Goal: Task Accomplishment & Management: Manage account settings

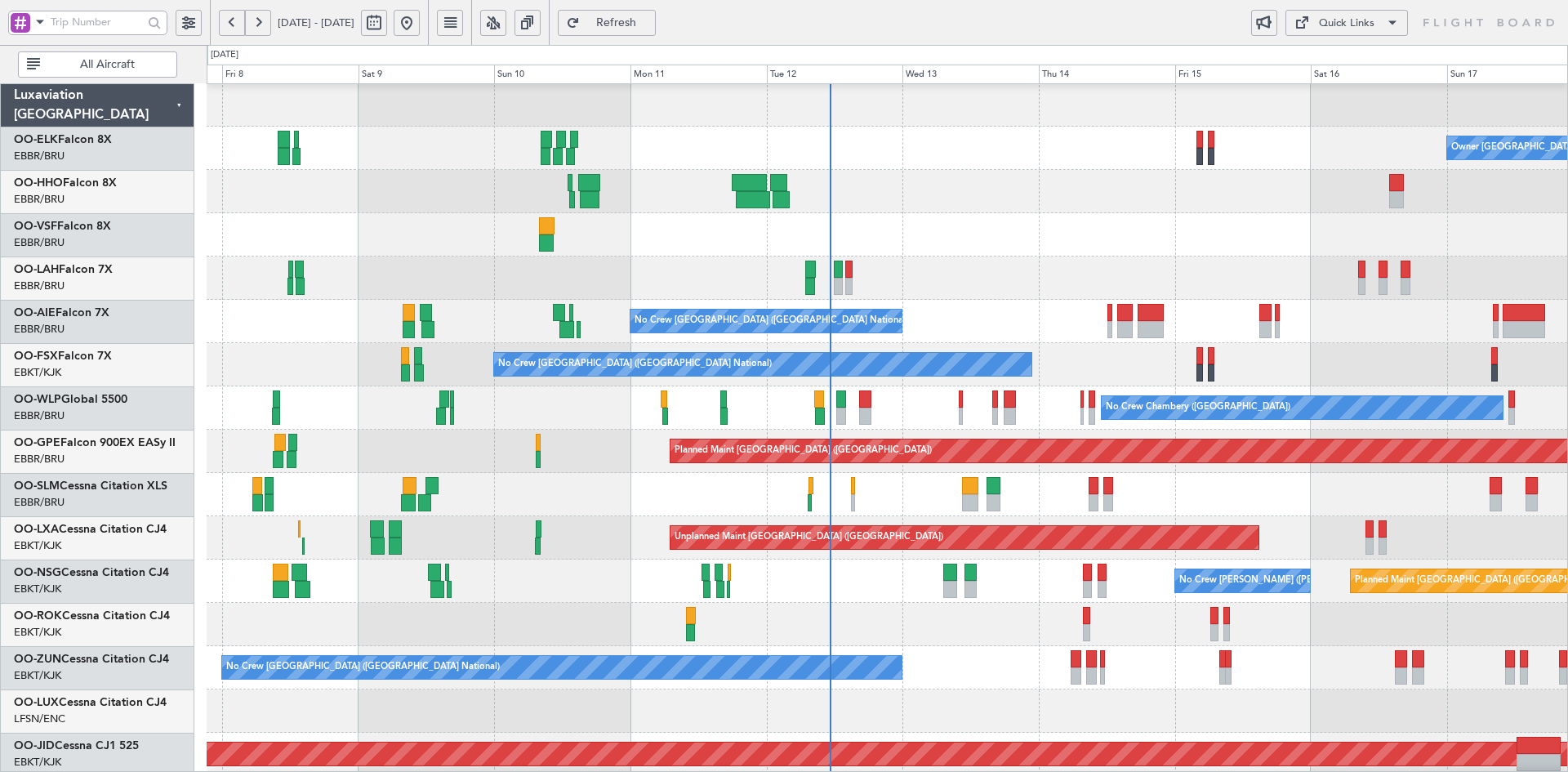
click at [979, 281] on div "Planned Maint Milan (Linate)" at bounding box center [887, 278] width 1361 height 43
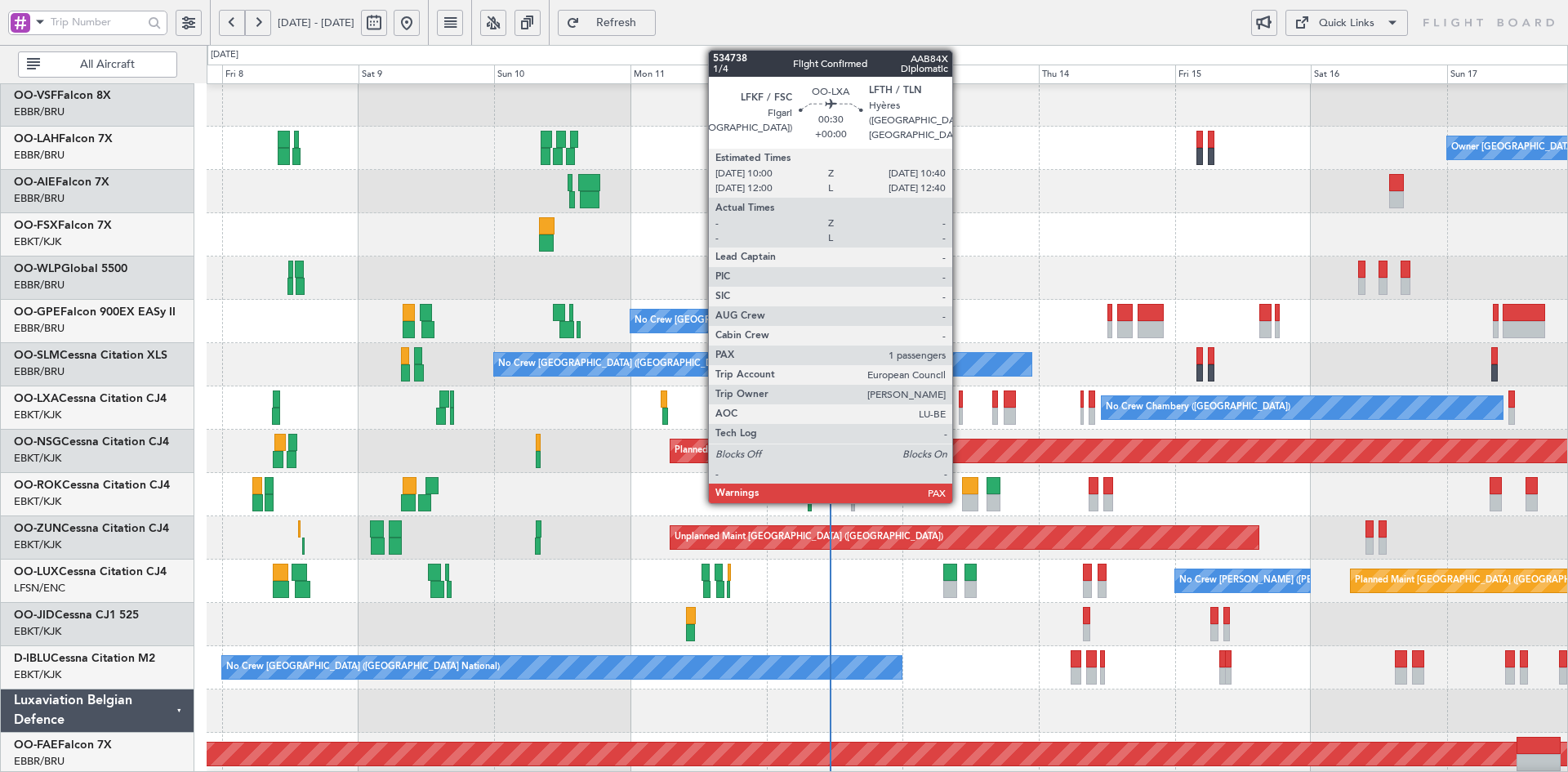
click at [960, 419] on div at bounding box center [961, 416] width 4 height 17
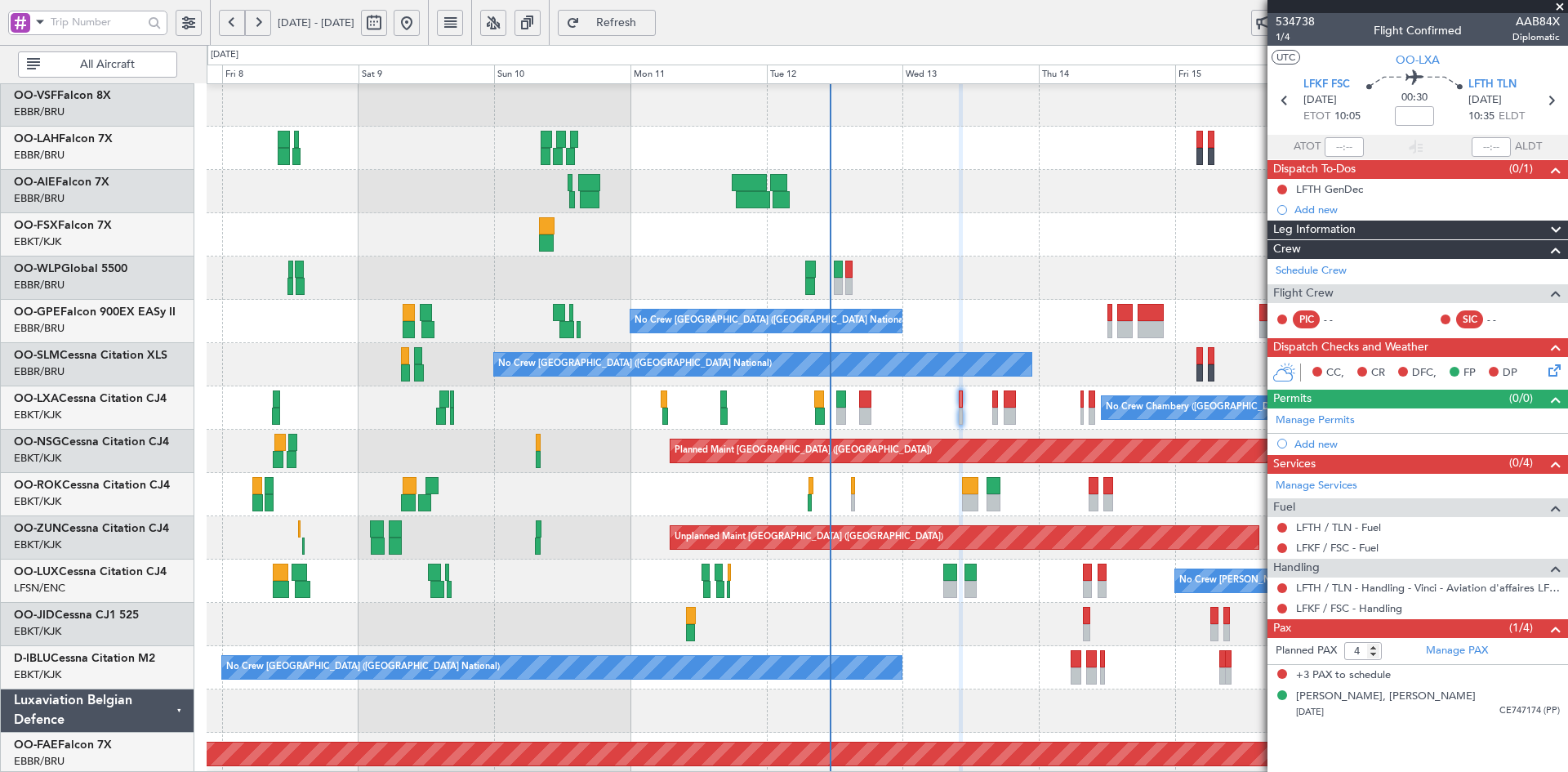
click at [1559, 9] on span at bounding box center [1560, 8] width 16 height 15
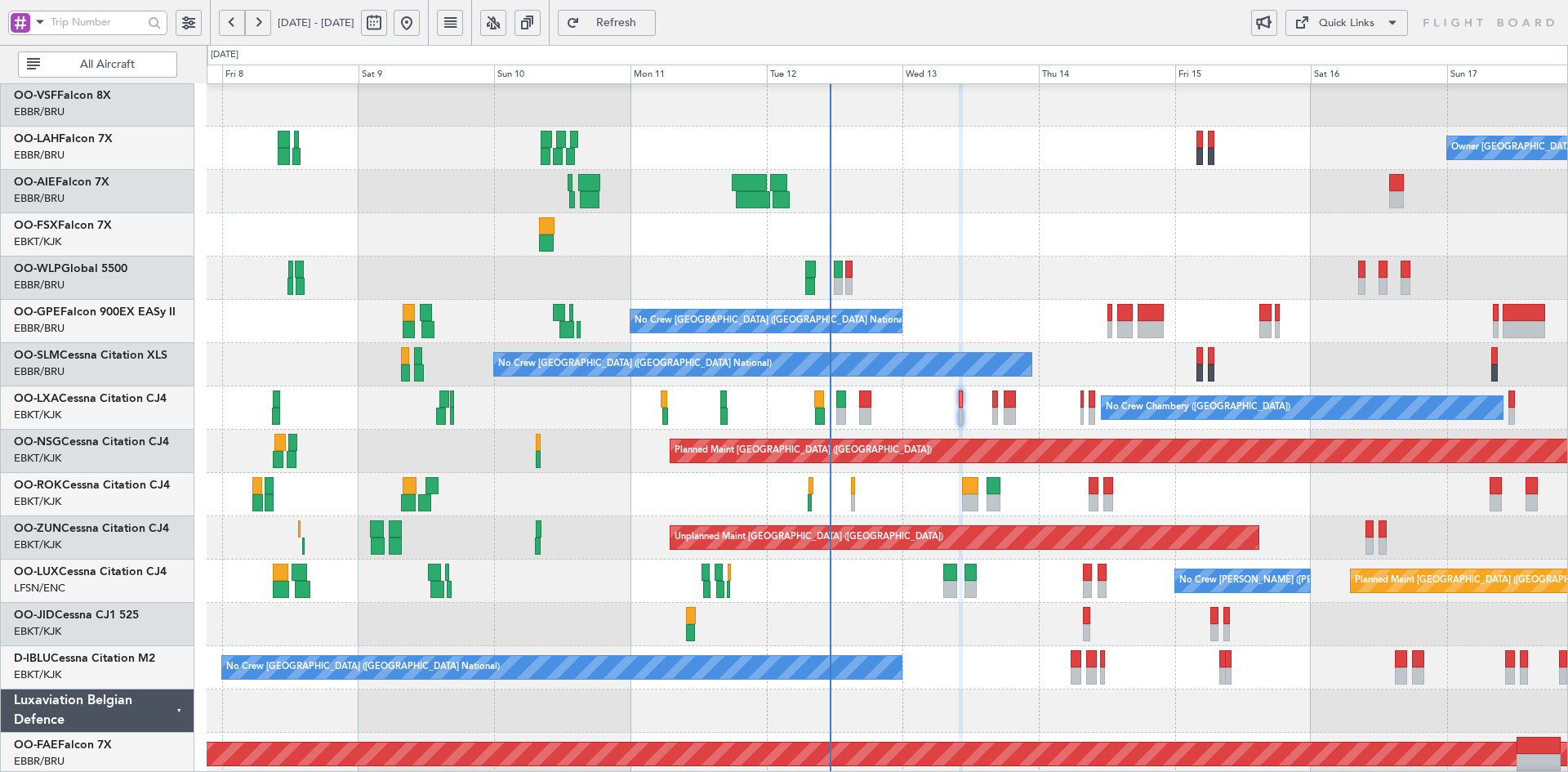
type input "0"
click at [859, 318] on div "No Crew [GEOGRAPHIC_DATA] ([GEOGRAPHIC_DATA] National)" at bounding box center [887, 321] width 1361 height 43
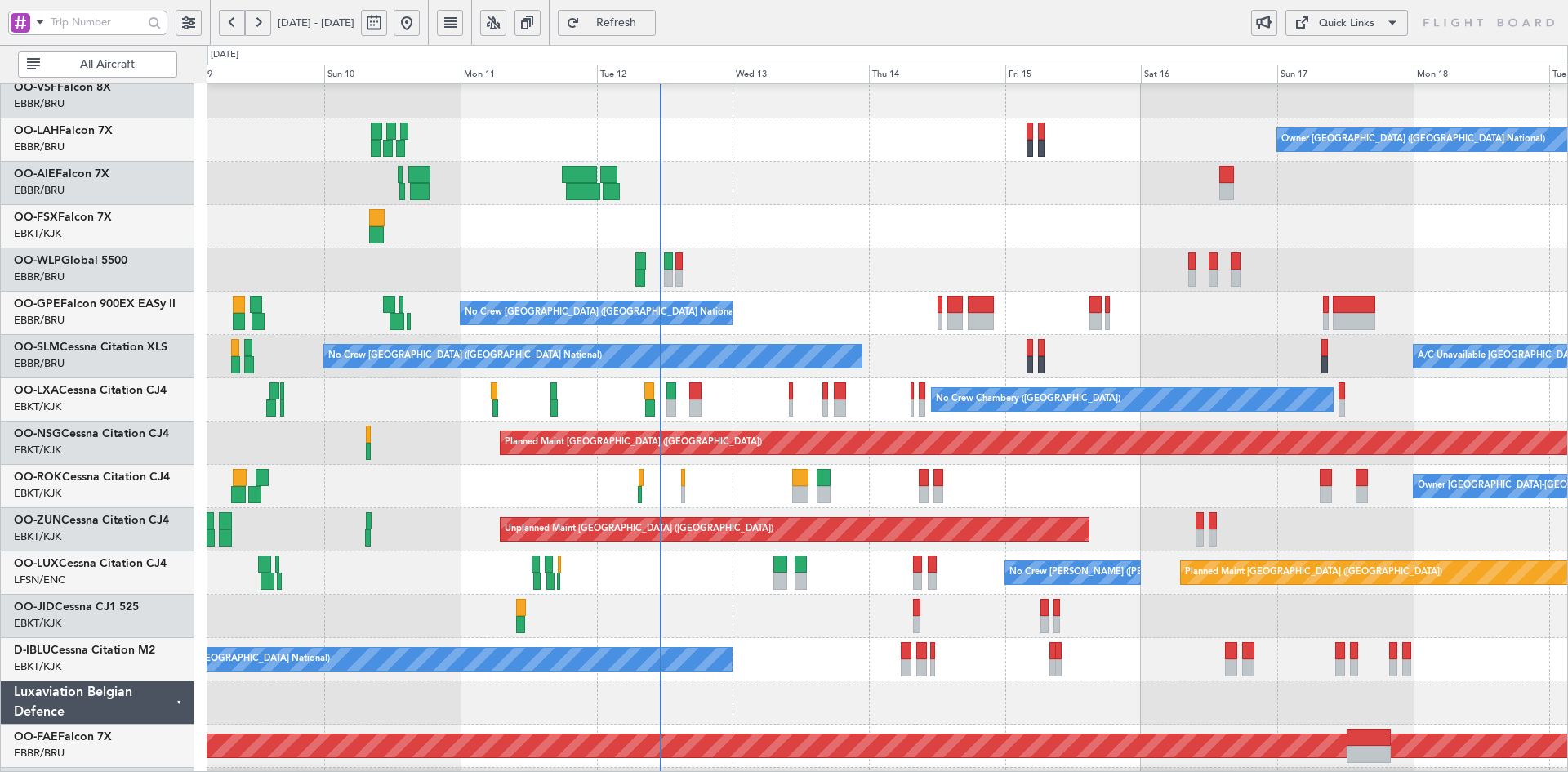
scroll to position [67, 0]
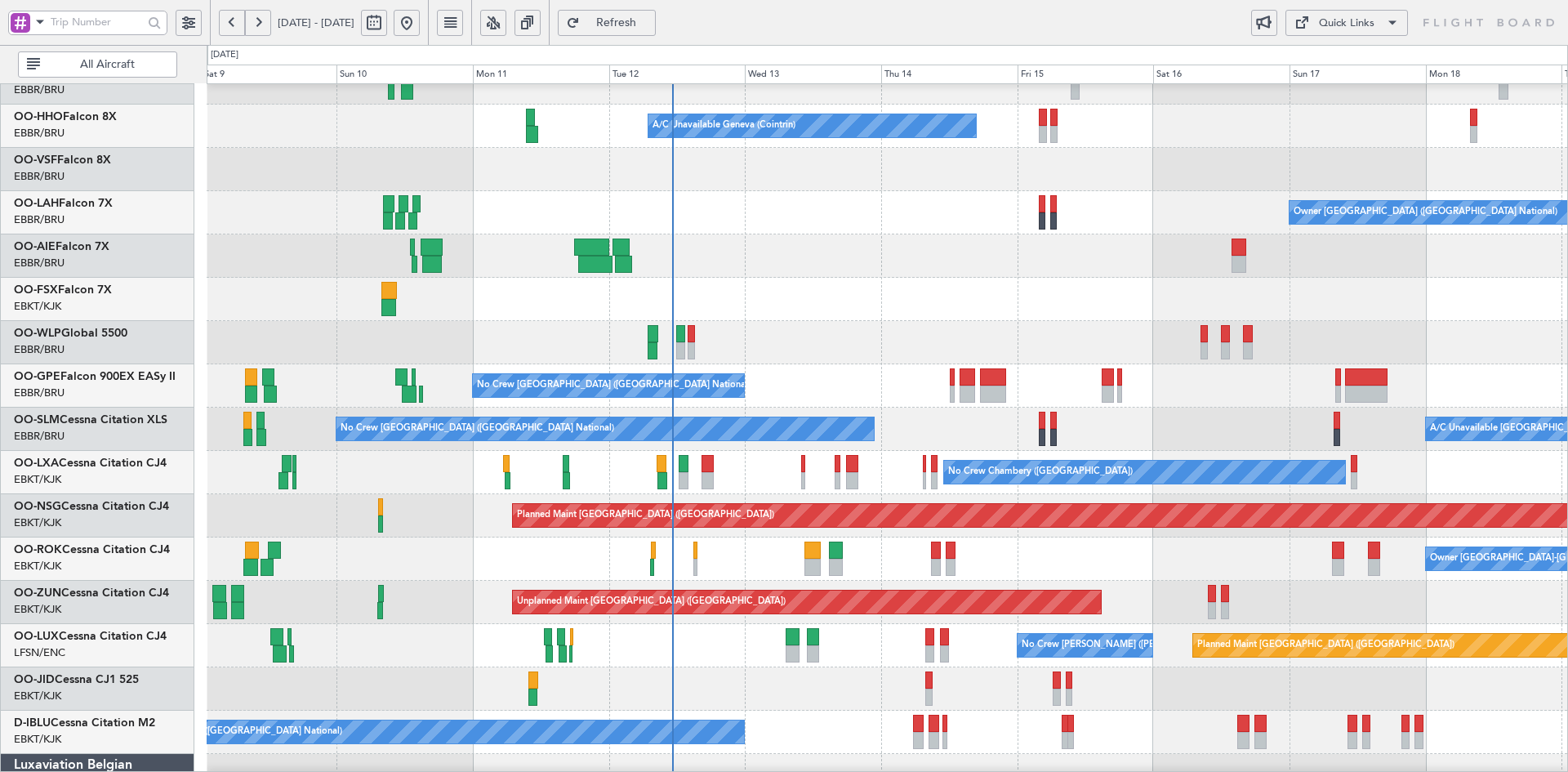
click at [962, 291] on div at bounding box center [887, 299] width 1361 height 43
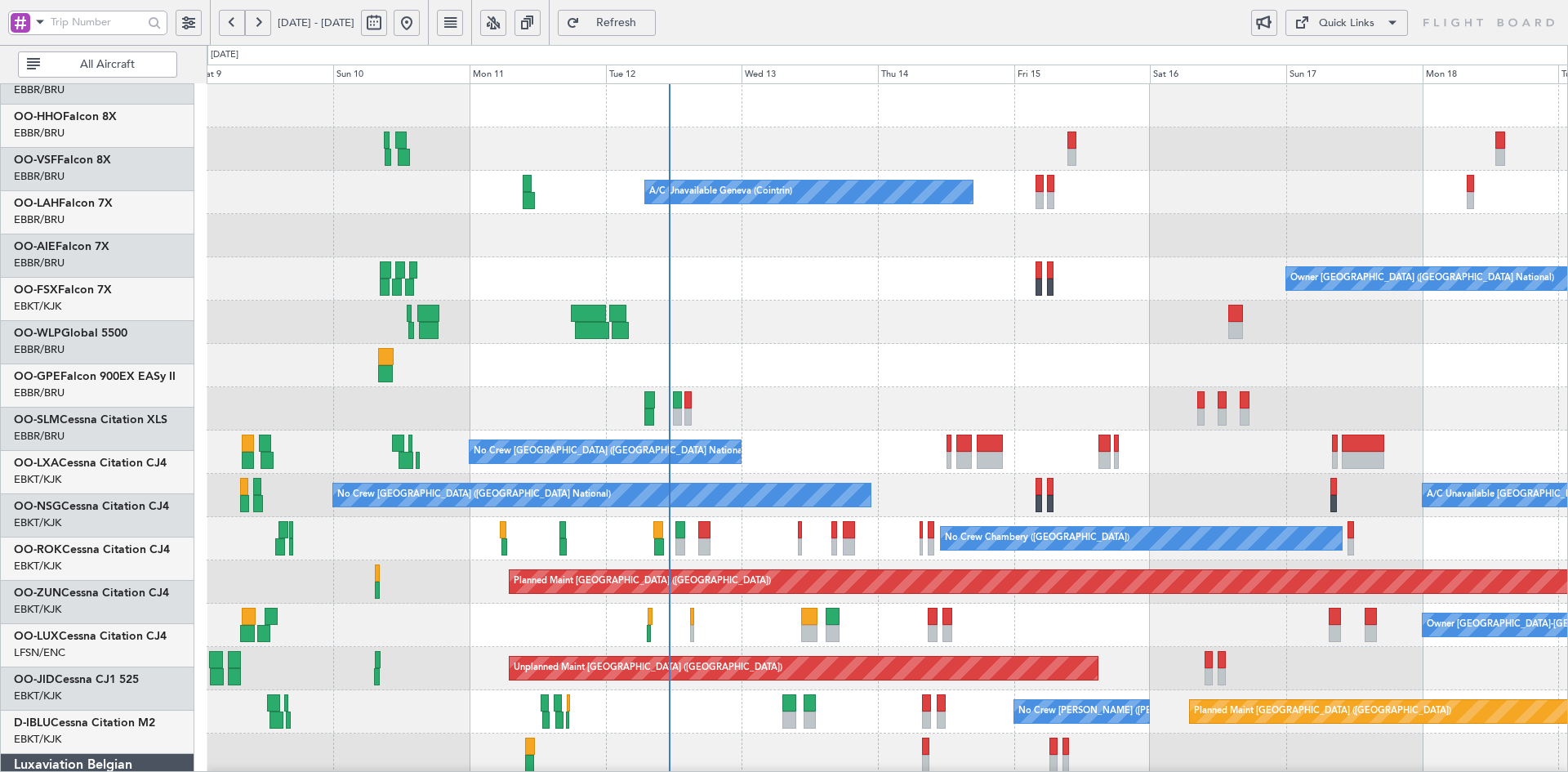
click at [1118, 311] on div "A/C Unavailable Geneva (Cointrin) Planned Maint Geneva (Cointrin) Owner Brussel…" at bounding box center [887, 560] width 1361 height 952
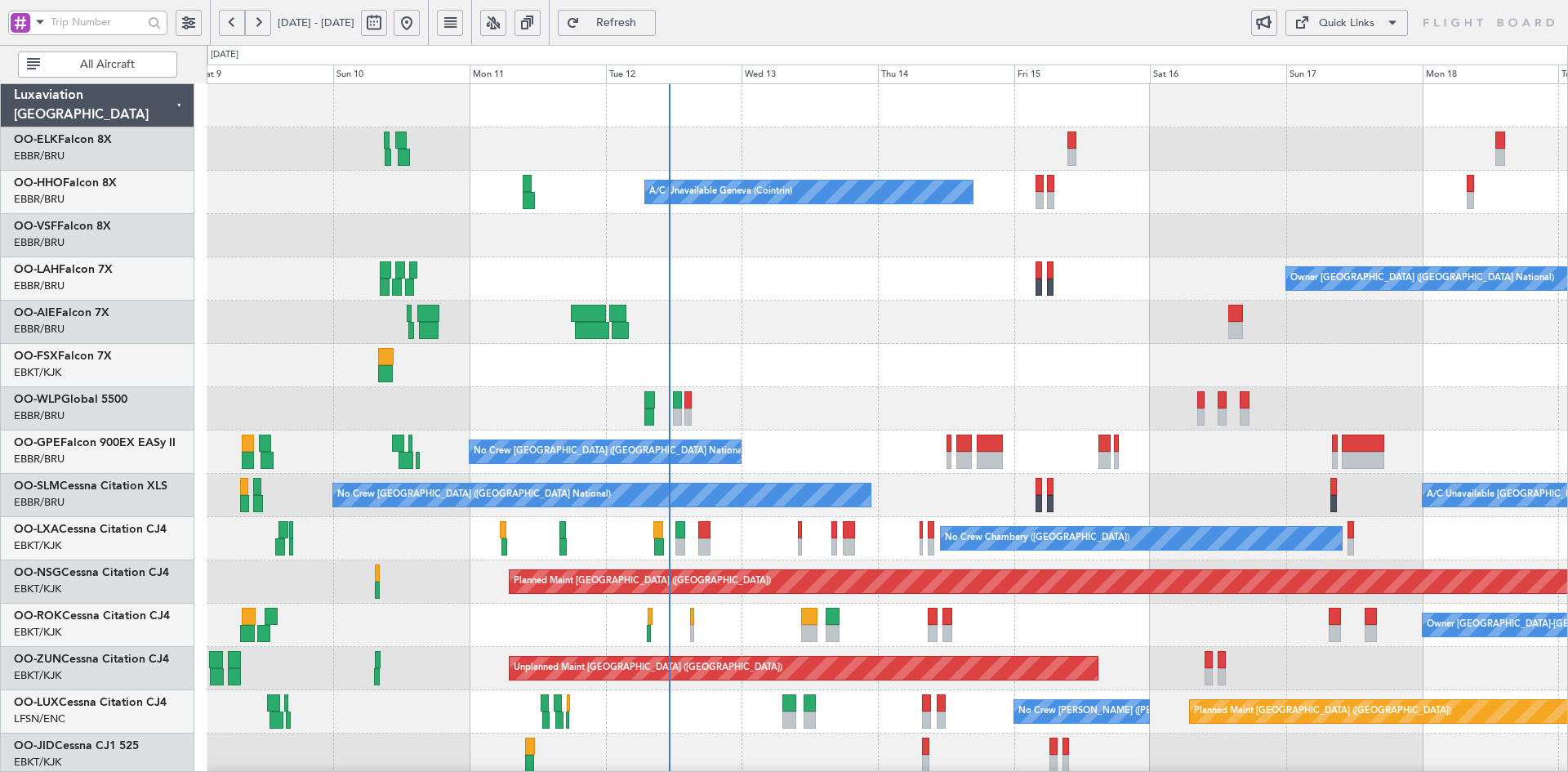
click at [952, 300] on div at bounding box center [887, 322] width 1361 height 43
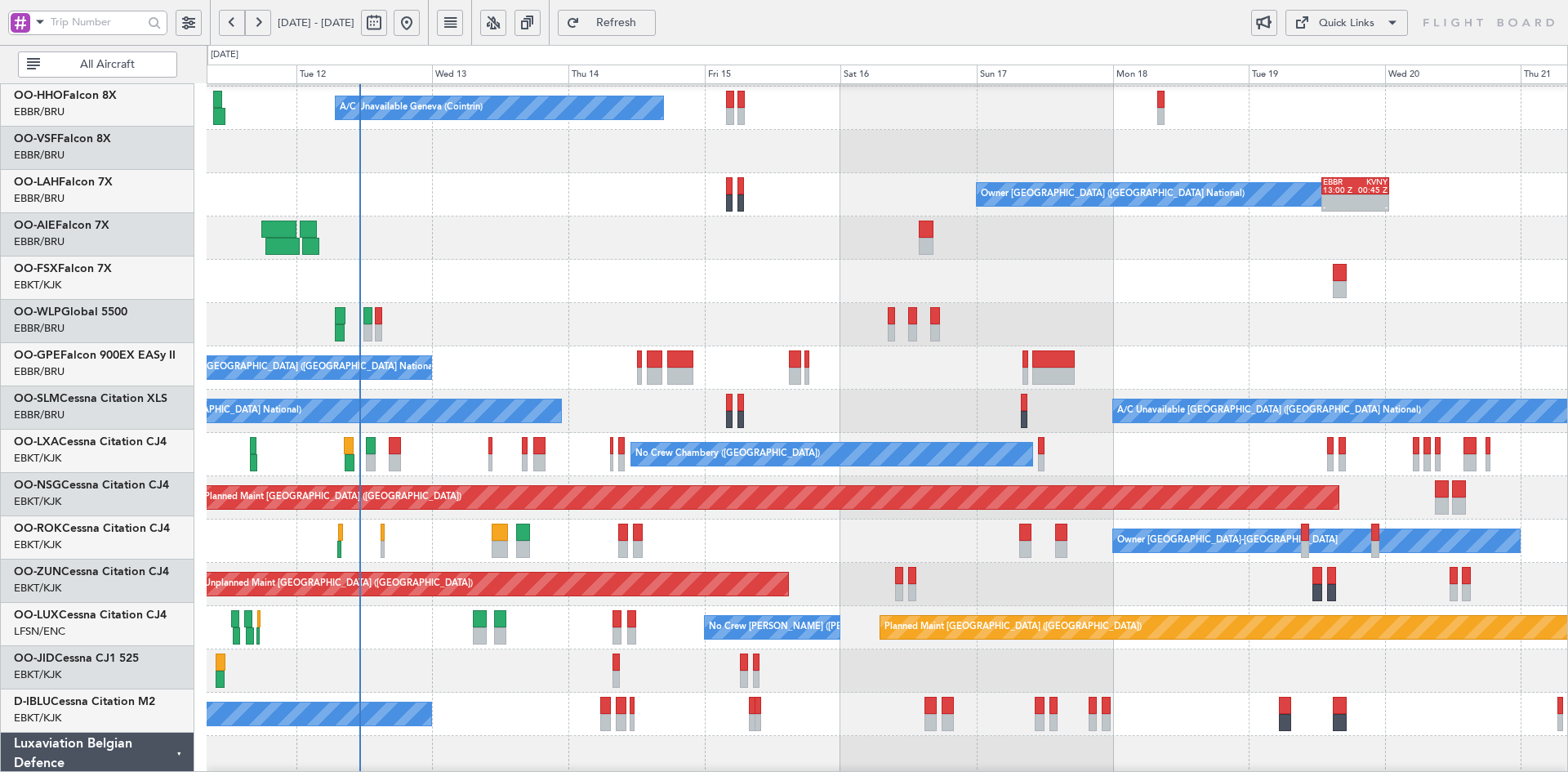
scroll to position [81, 0]
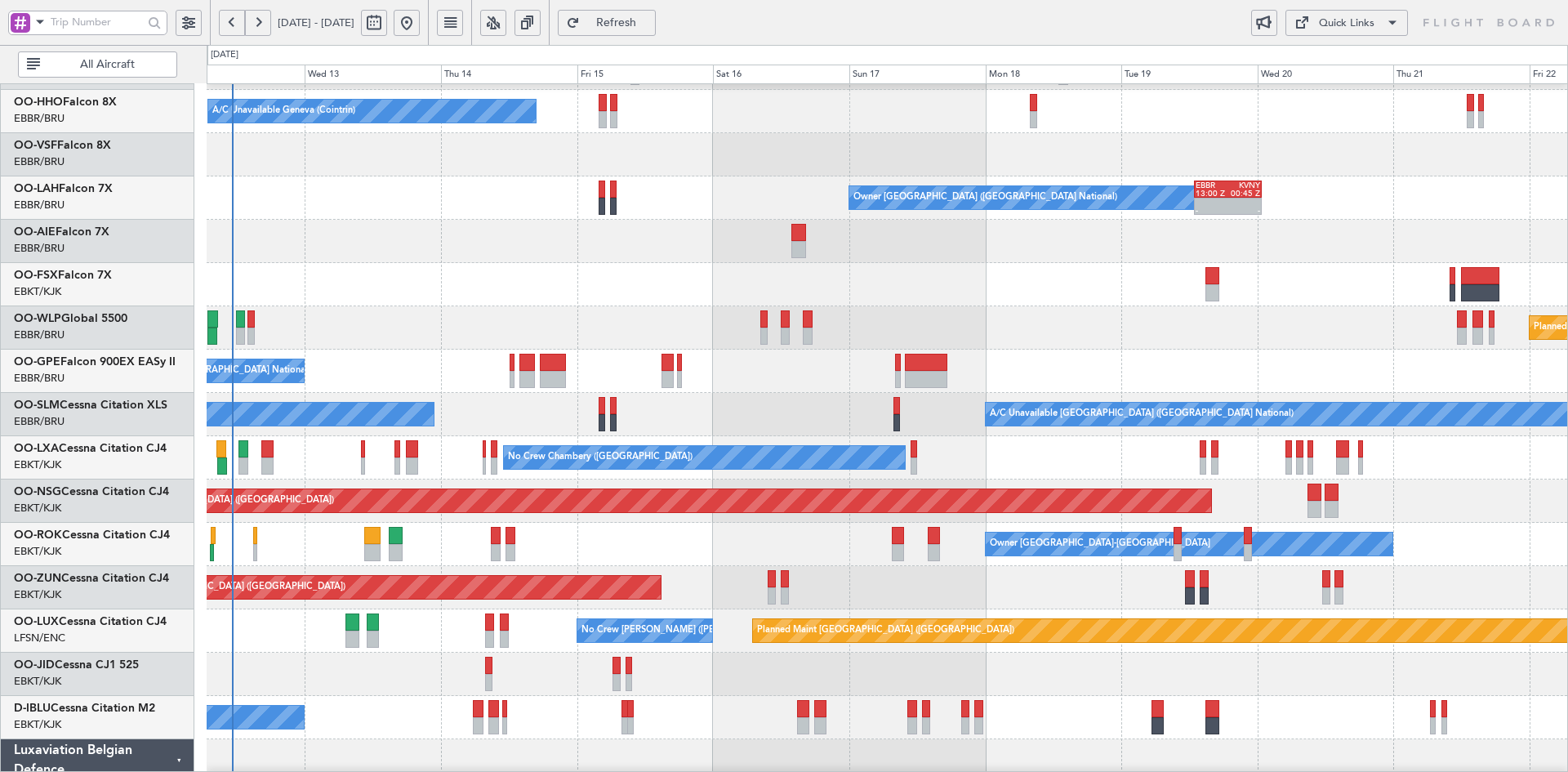
click at [950, 308] on div "Planned Maint [GEOGRAPHIC_DATA] ([GEOGRAPHIC_DATA])" at bounding box center [887, 327] width 1361 height 43
click at [1330, 393] on div "A/C Unavailable Brussels (Brussels National) No Crew Brussels (Brussels Nationa…" at bounding box center [887, 415] width 1361 height 43
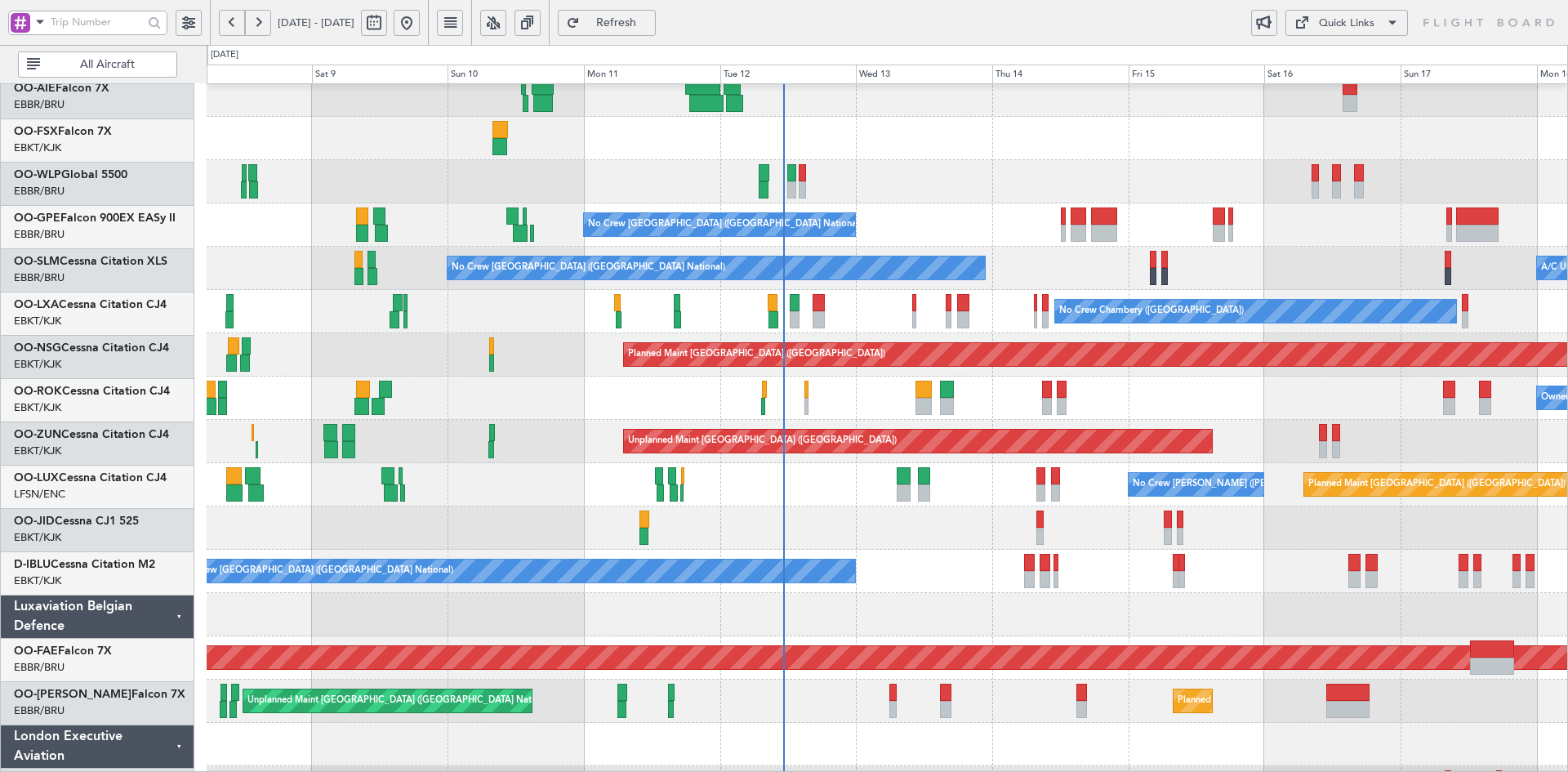
scroll to position [227, 0]
click at [986, 529] on div at bounding box center [887, 528] width 1361 height 43
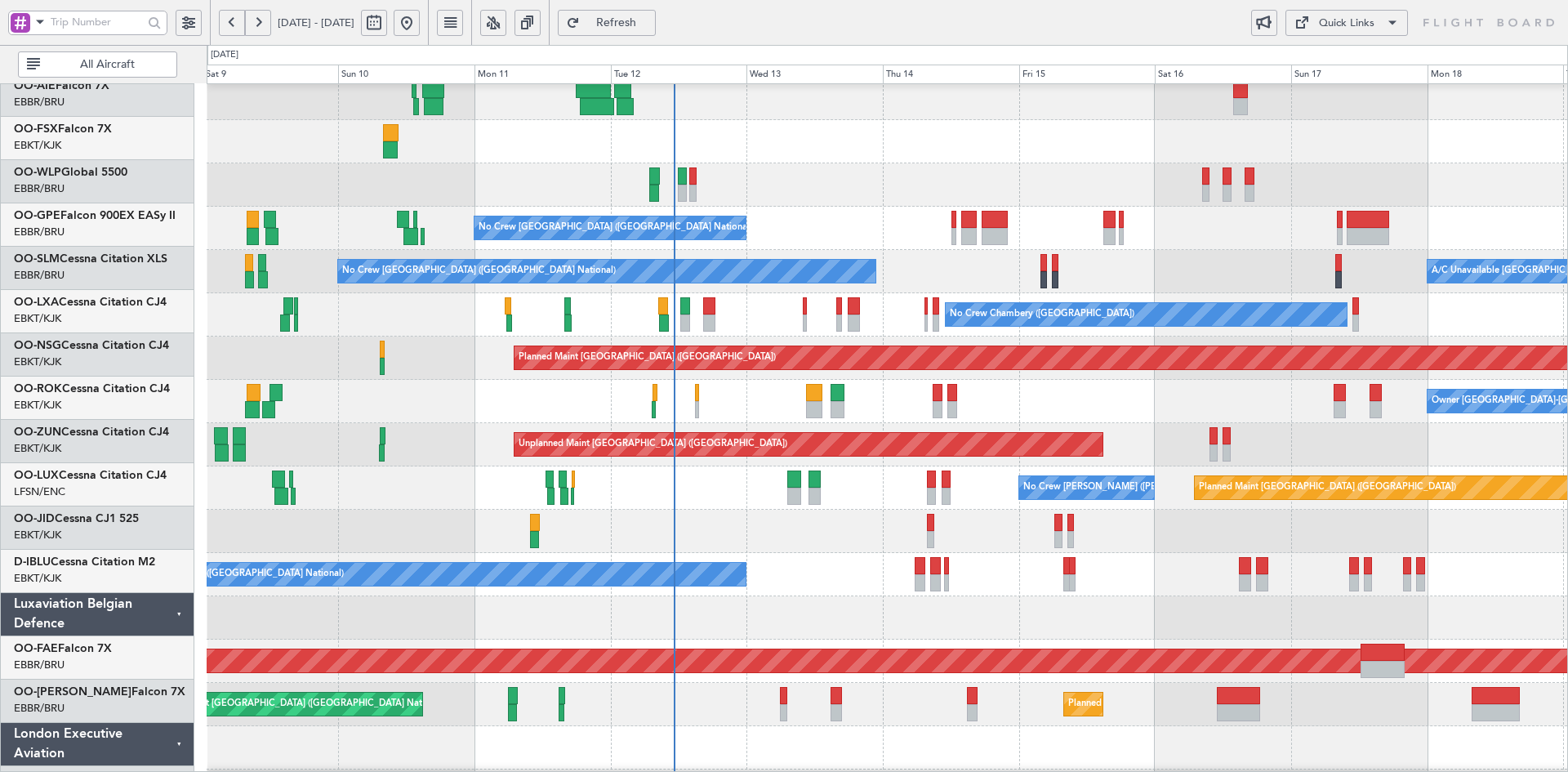
scroll to position [224, 0]
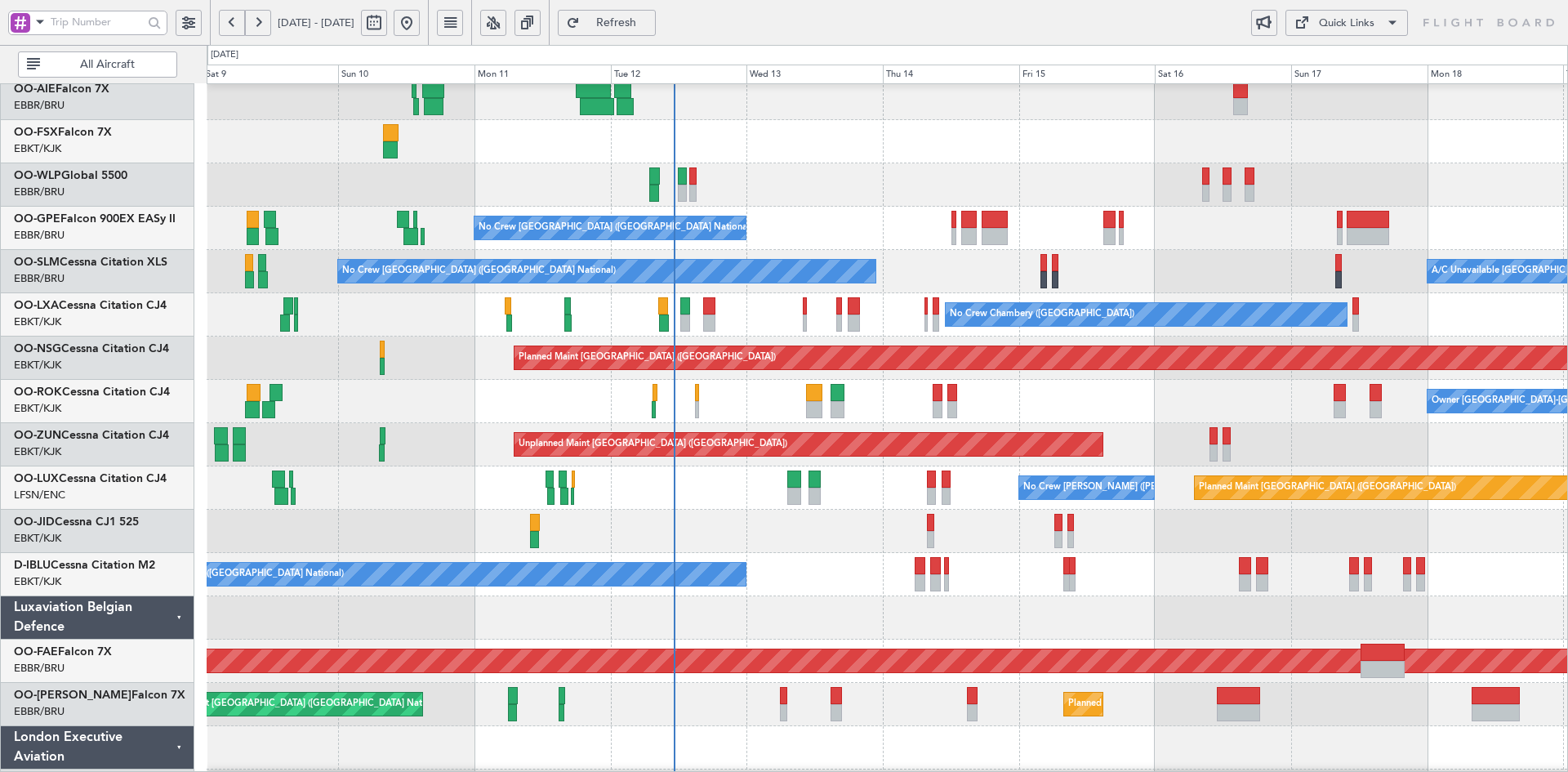
click at [1058, 386] on div "Owner [GEOGRAPHIC_DATA]-[GEOGRAPHIC_DATA]" at bounding box center [887, 401] width 1361 height 43
click at [824, 380] on div "Owner [GEOGRAPHIC_DATA]-[GEOGRAPHIC_DATA]" at bounding box center [887, 401] width 1361 height 43
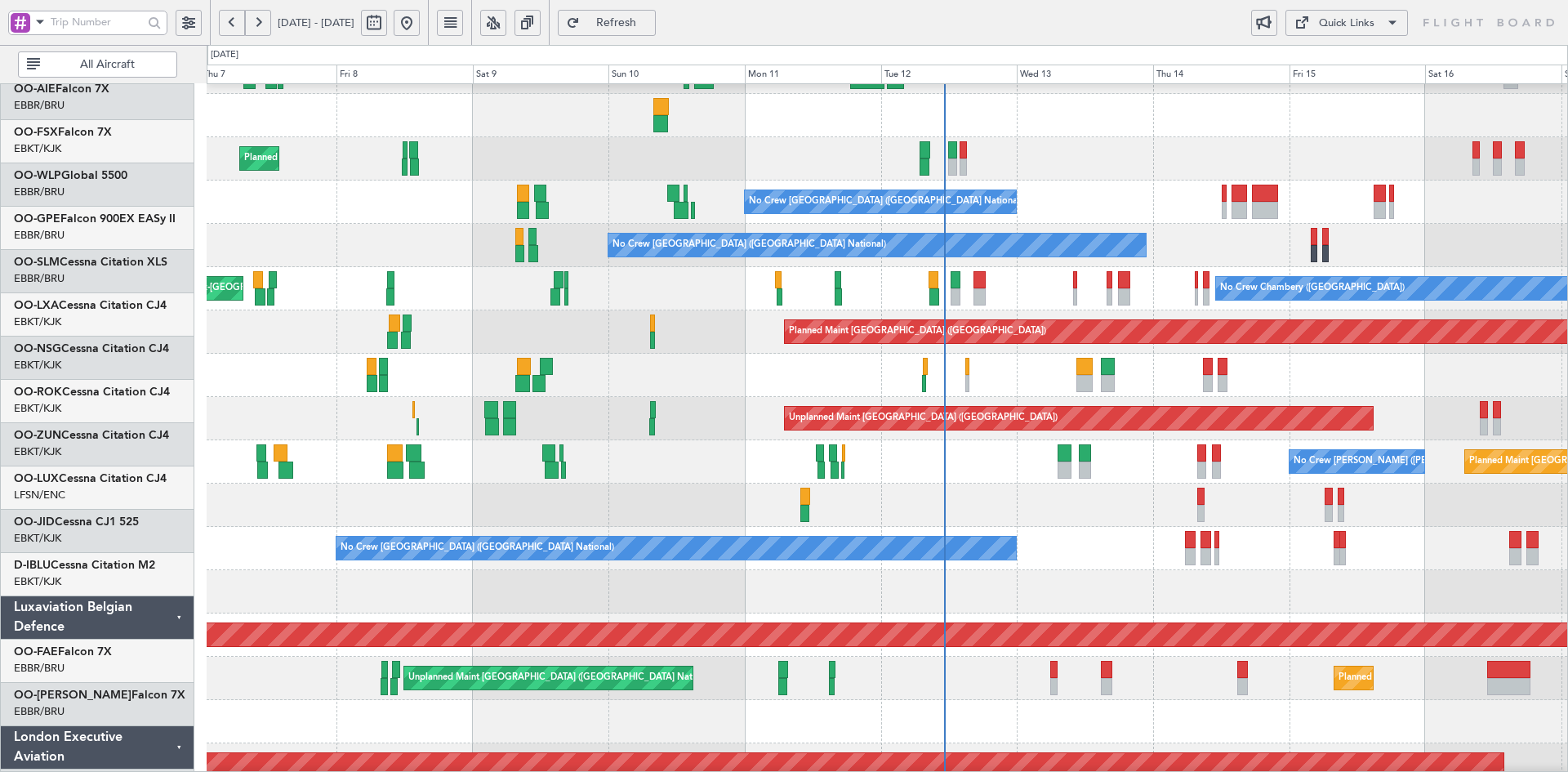
scroll to position [250, 0]
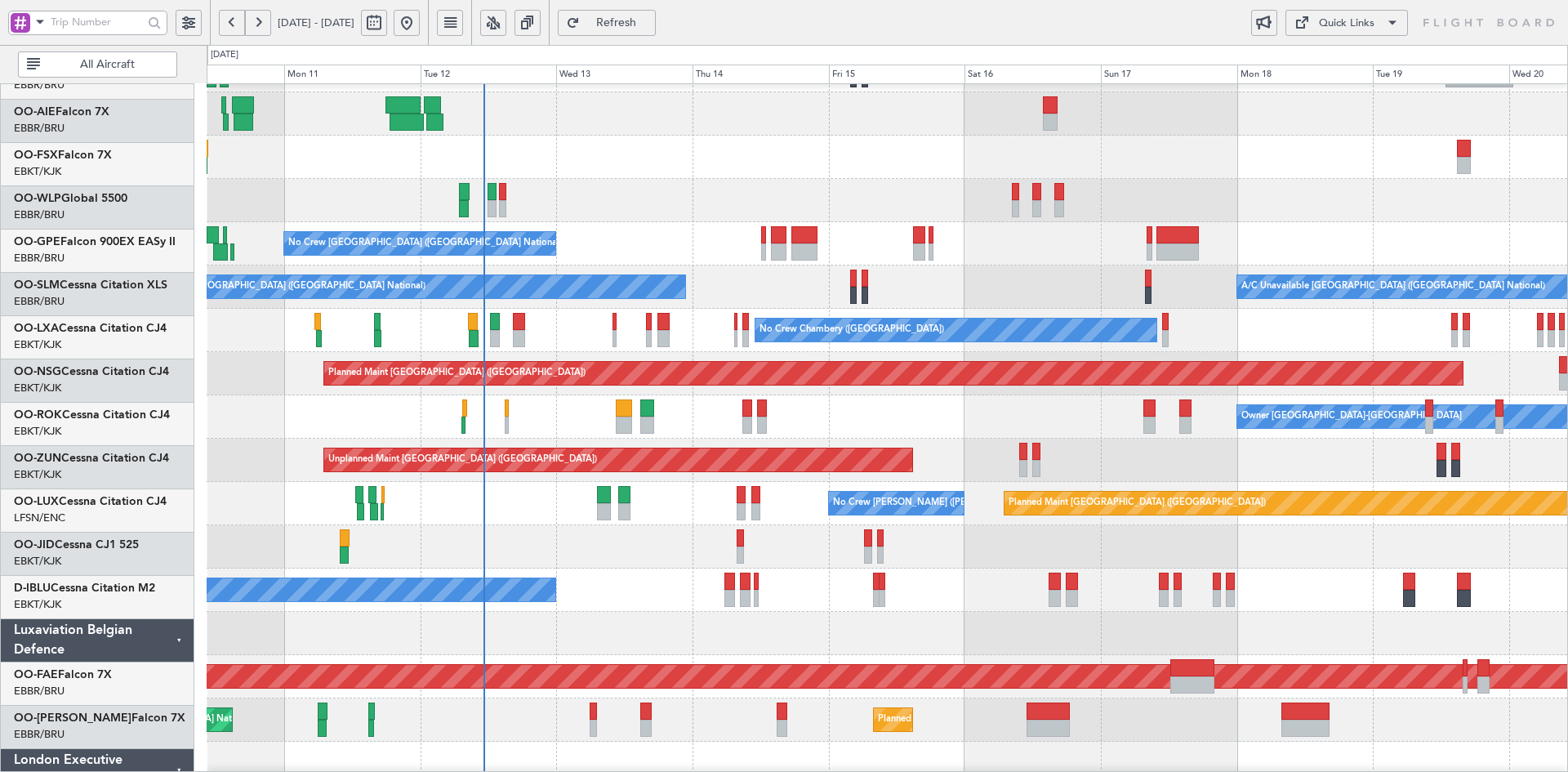
click at [888, 433] on div "Owner [GEOGRAPHIC_DATA]-[GEOGRAPHIC_DATA]" at bounding box center [887, 416] width 1361 height 43
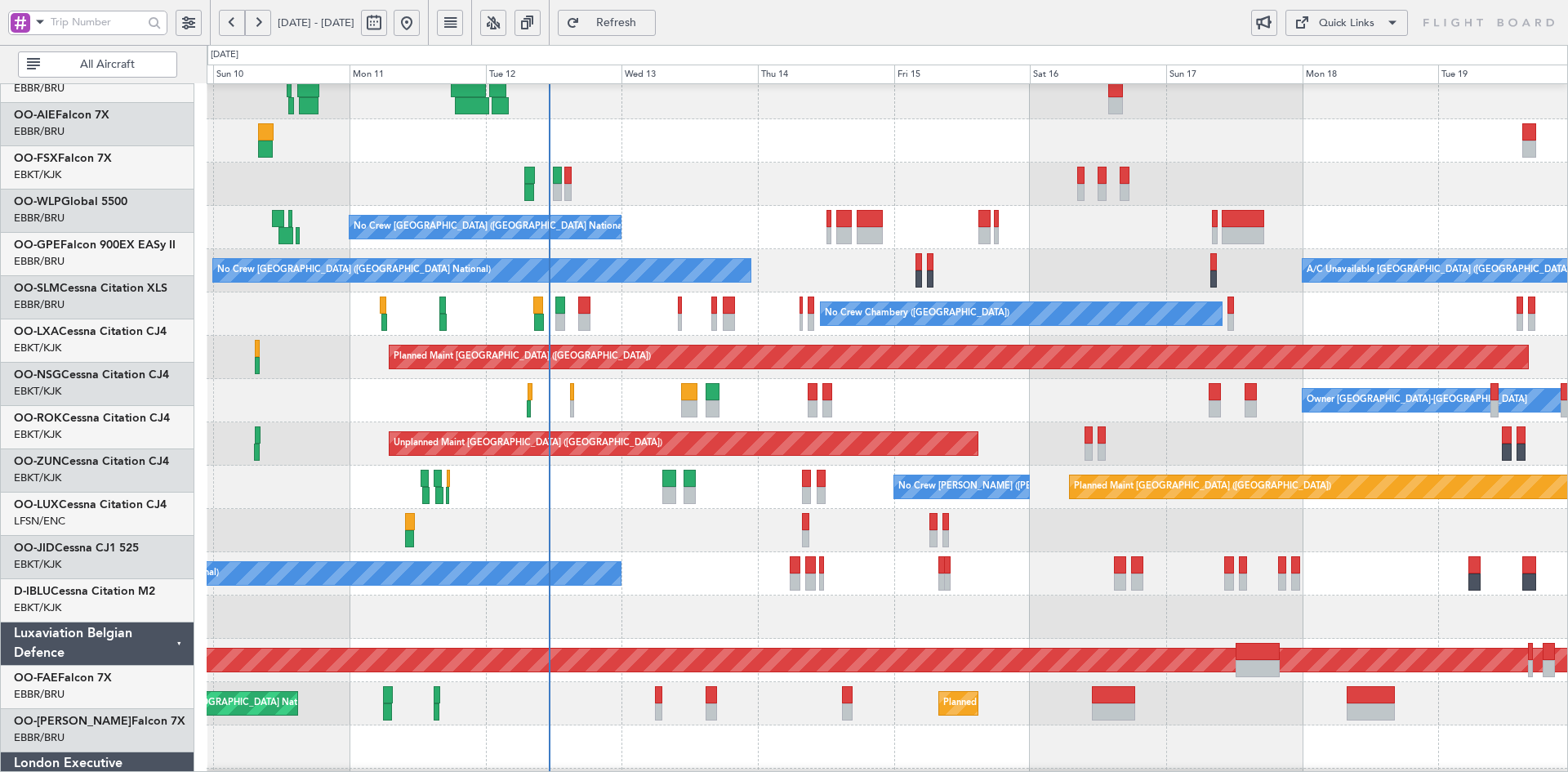
scroll to position [224, 0]
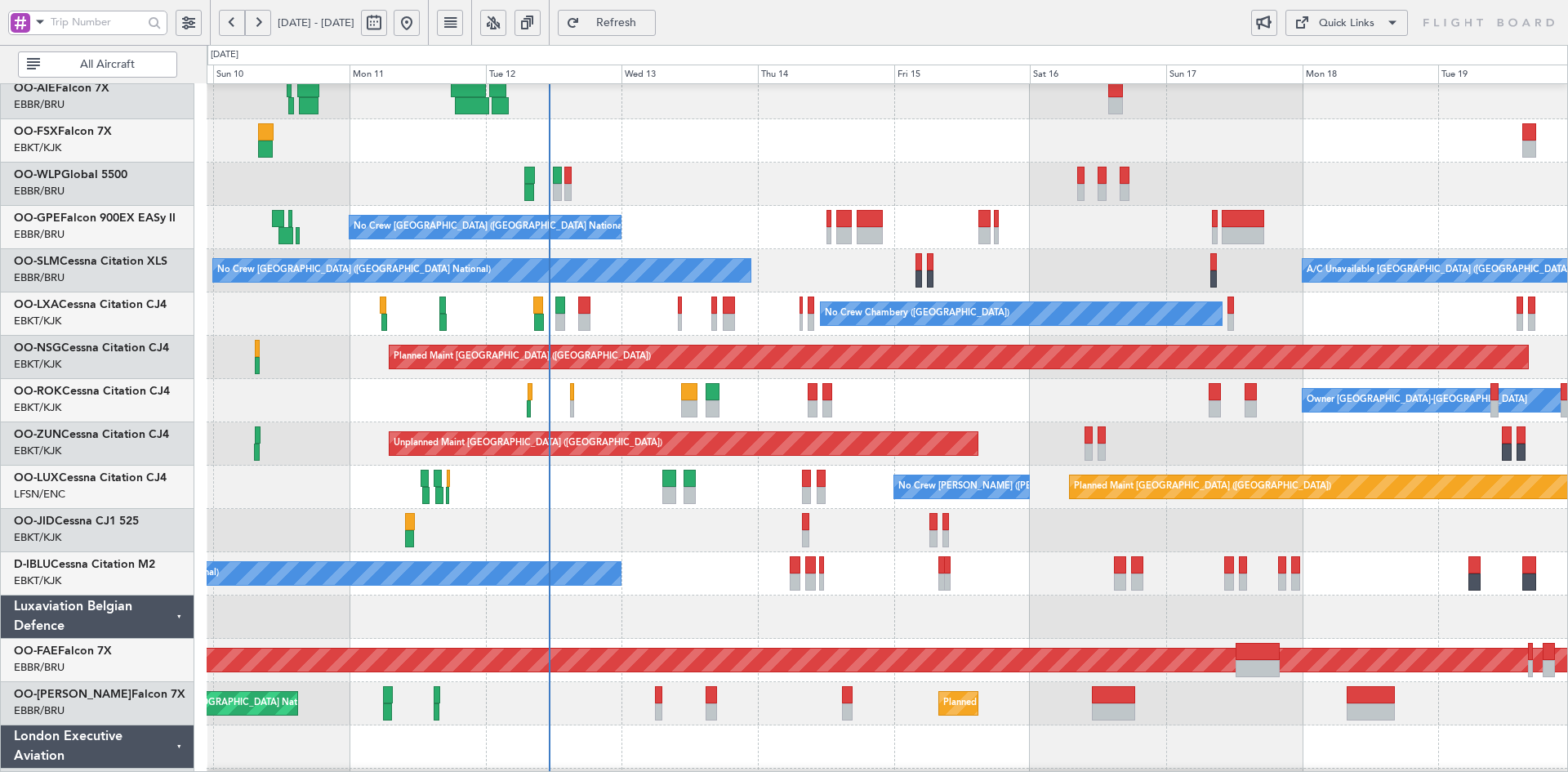
click at [970, 403] on div "Owner [GEOGRAPHIC_DATA]-[GEOGRAPHIC_DATA]" at bounding box center [887, 401] width 1361 height 43
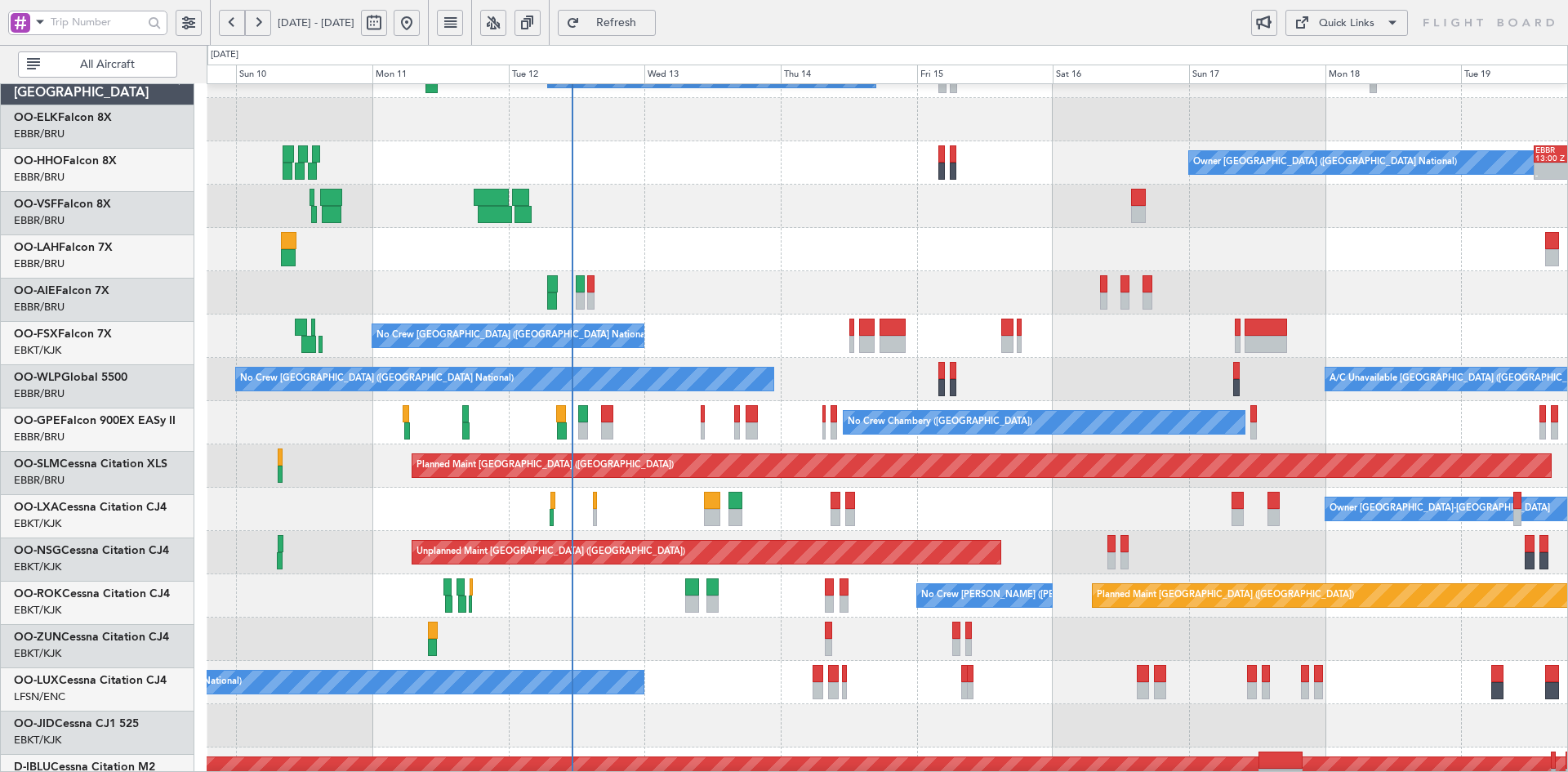
click at [940, 306] on div "Planned Maint Milan (Linate) Planned Maint [GEOGRAPHIC_DATA] ([GEOGRAPHIC_DATA])" at bounding box center [887, 293] width 1361 height 43
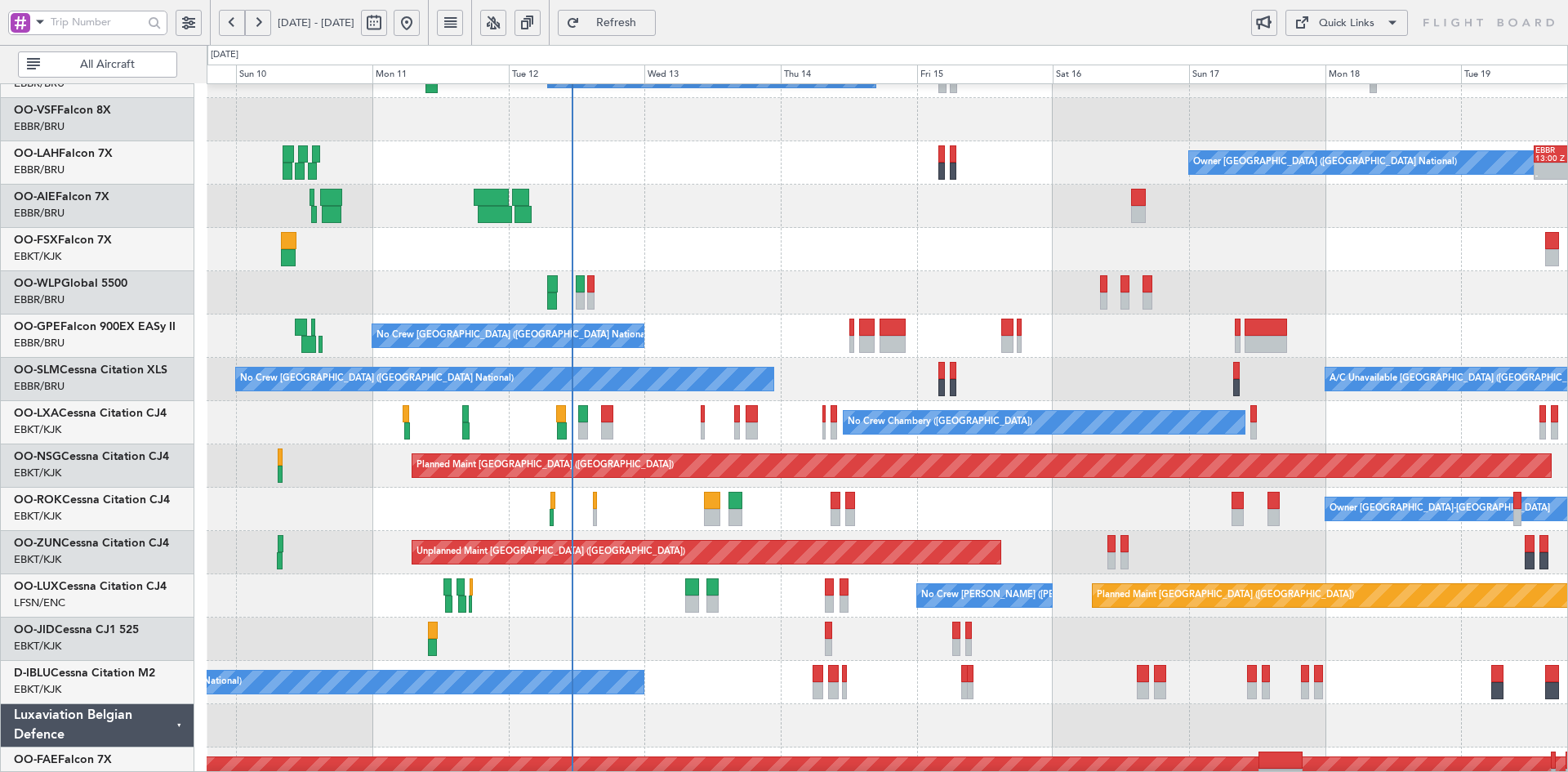
click at [1024, 228] on div at bounding box center [887, 206] width 1361 height 43
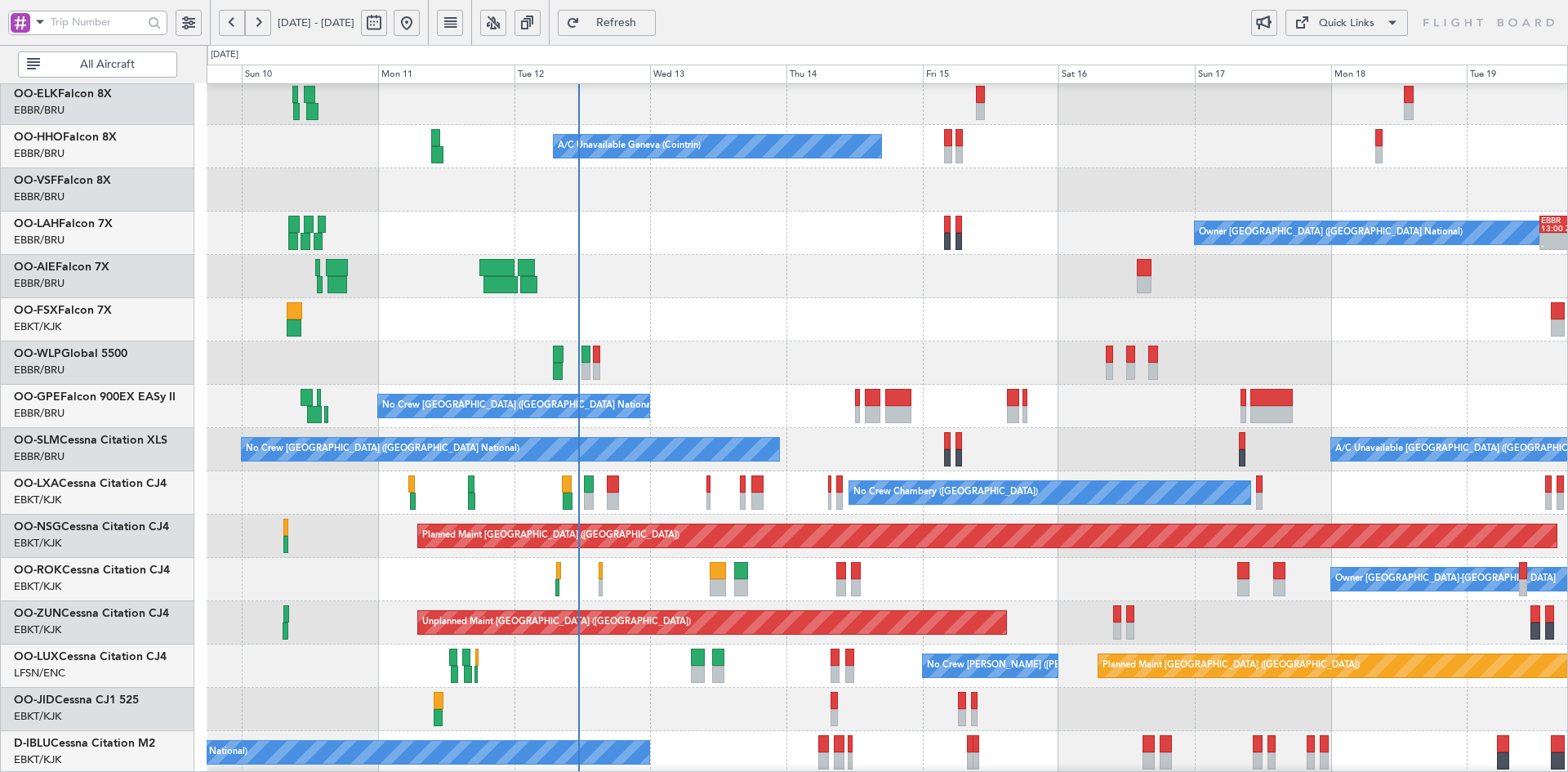
click at [1006, 297] on div "A/C Unavailable Geneva (Cointrin) Planned Maint Geneva (Cointrin) Owner Brussel…" at bounding box center [887, 514] width 1361 height 952
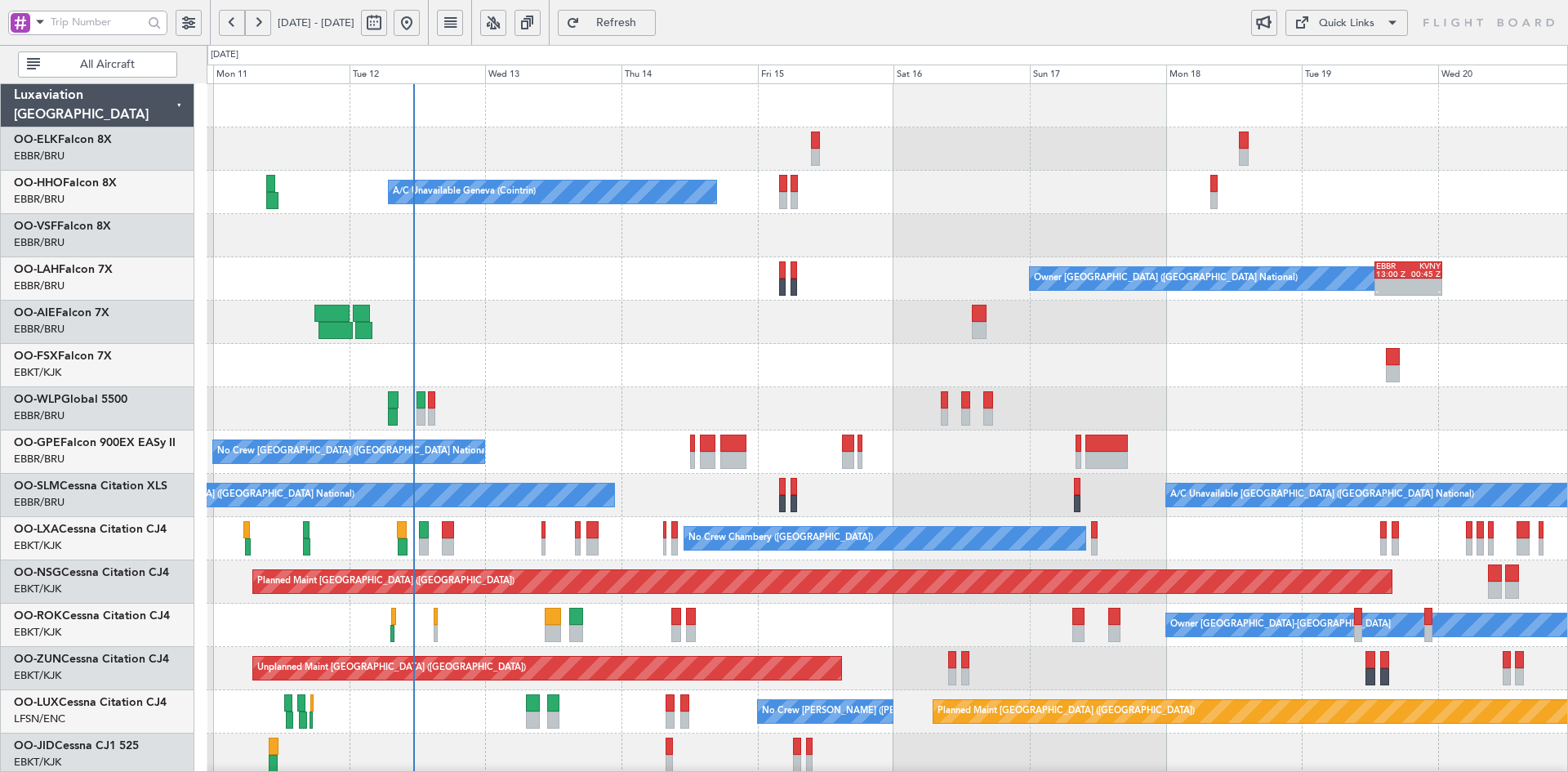
click at [1294, 431] on div "A/C Unavailable Geneva (Cointrin) Planned Maint Geneva (Cointrin) Owner Brussel…" at bounding box center [887, 560] width 1361 height 952
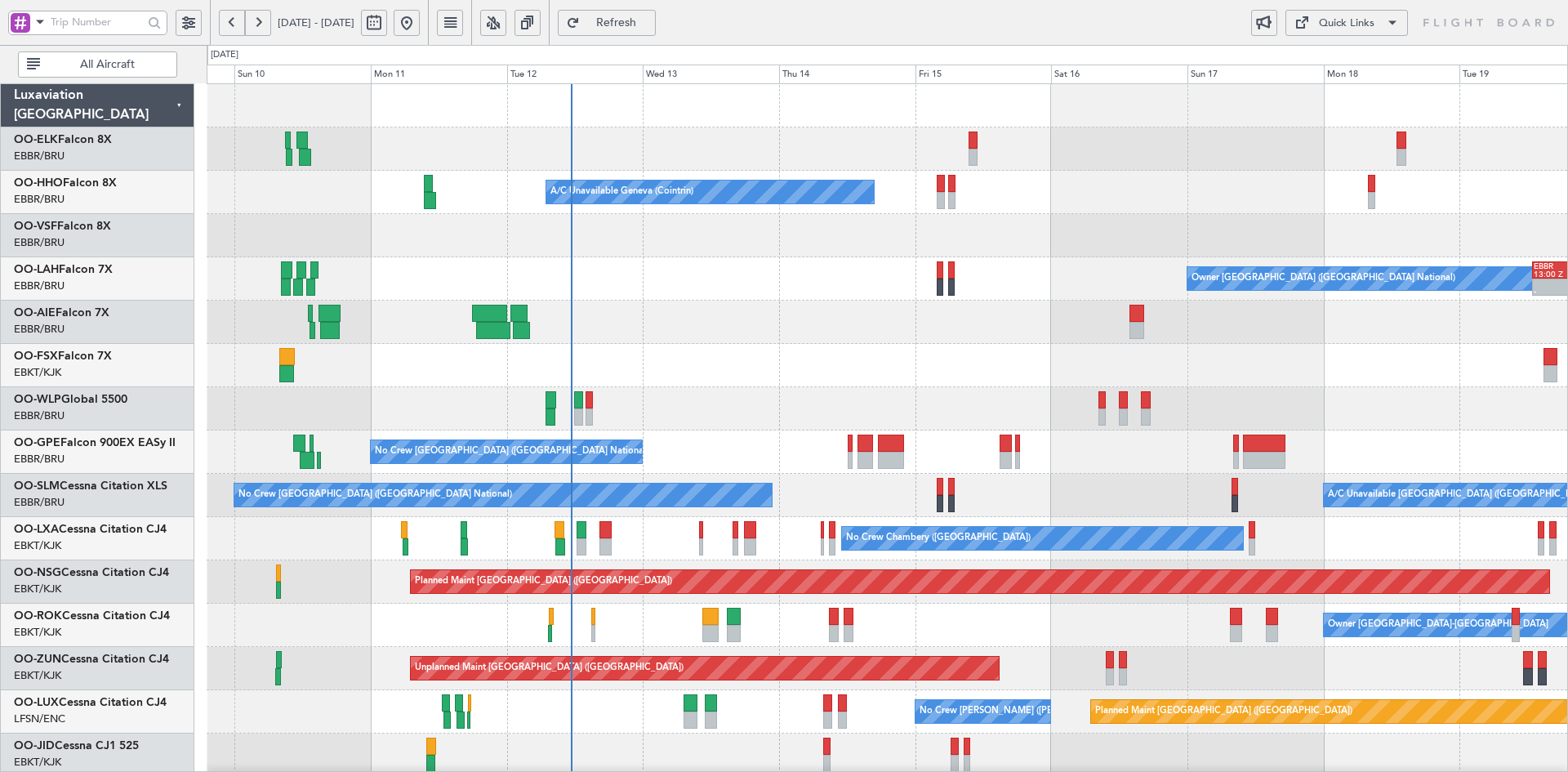
click at [960, 359] on div at bounding box center [887, 365] width 1361 height 43
click at [1223, 560] on div "A/C Unavailable Geneva (Cointrin) Planned Maint Geneva (Cointrin) Owner Brussel…" at bounding box center [887, 560] width 1361 height 952
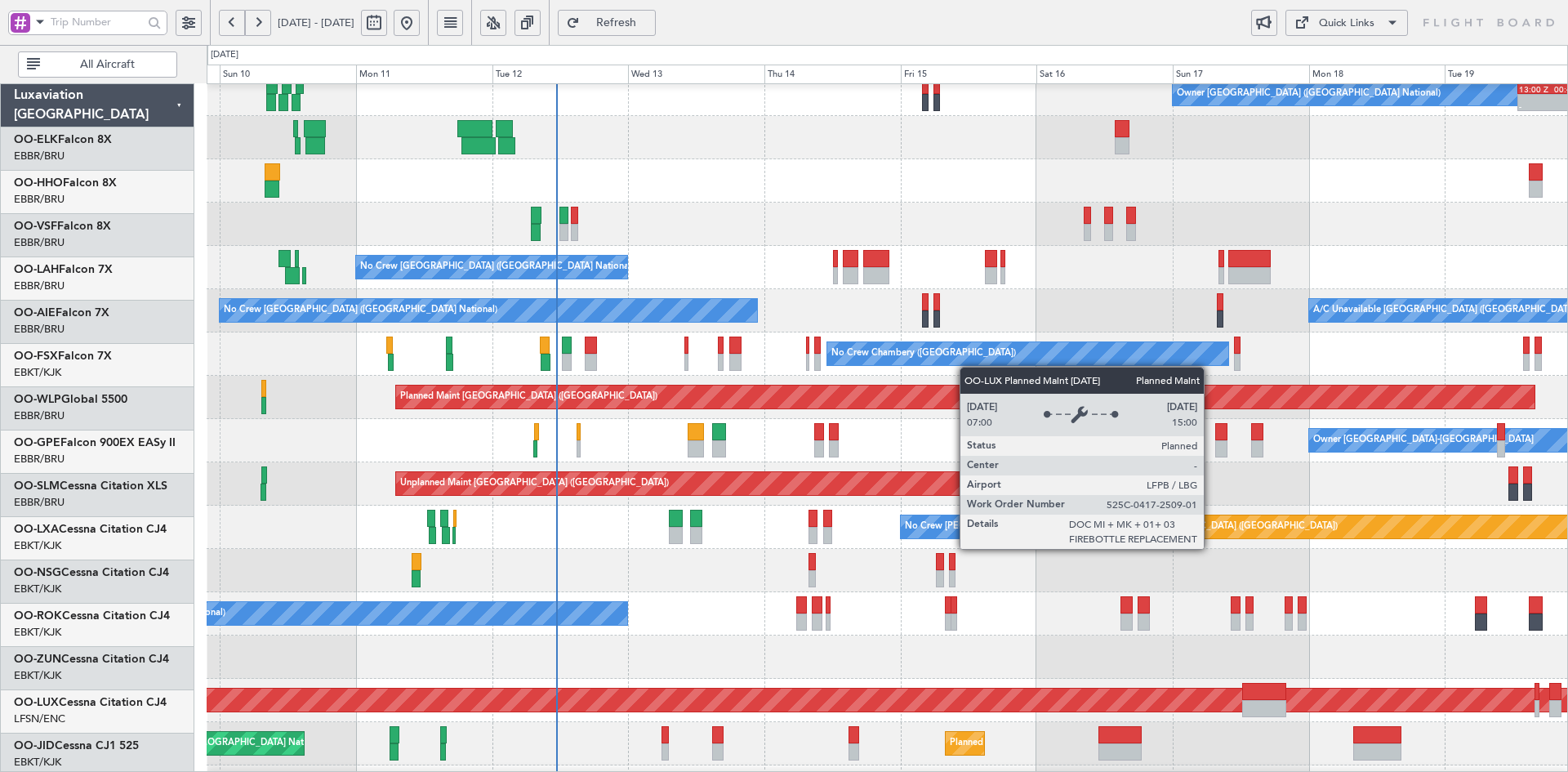
scroll to position [185, 0]
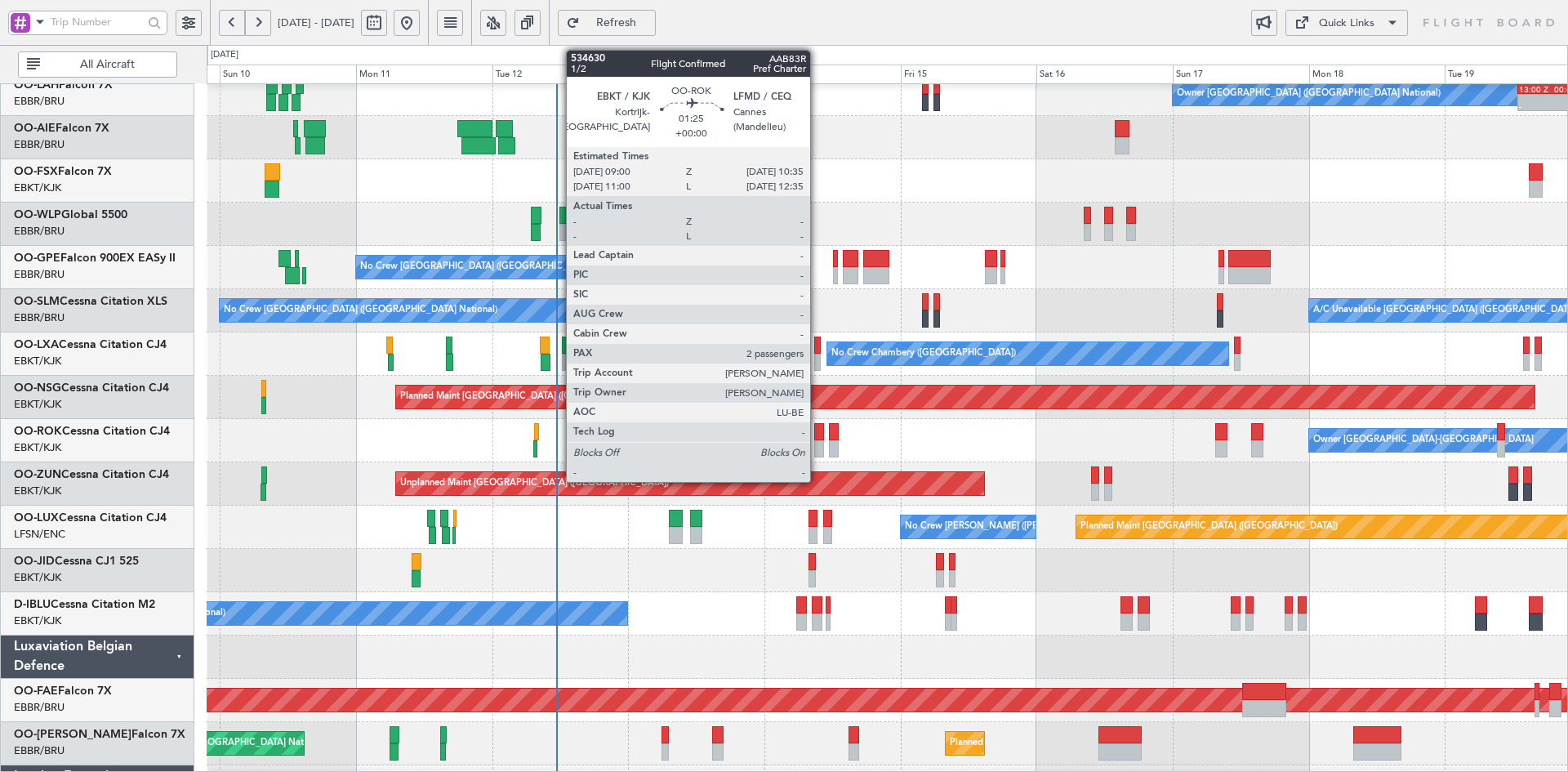
click at [817, 446] on div at bounding box center [819, 448] width 9 height 17
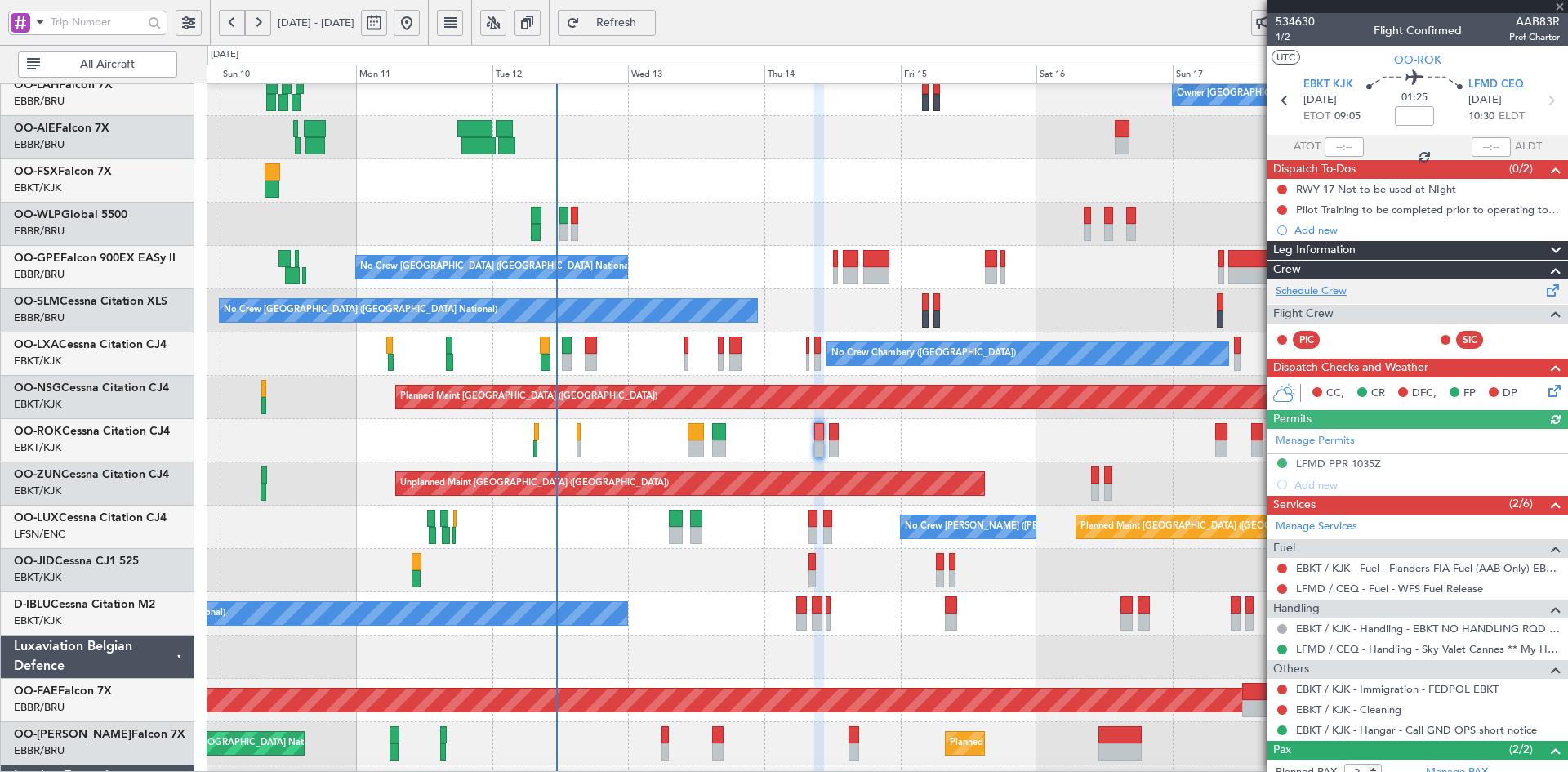
click at [1319, 285] on link "Schedule Crew" at bounding box center [1312, 291] width 71 height 16
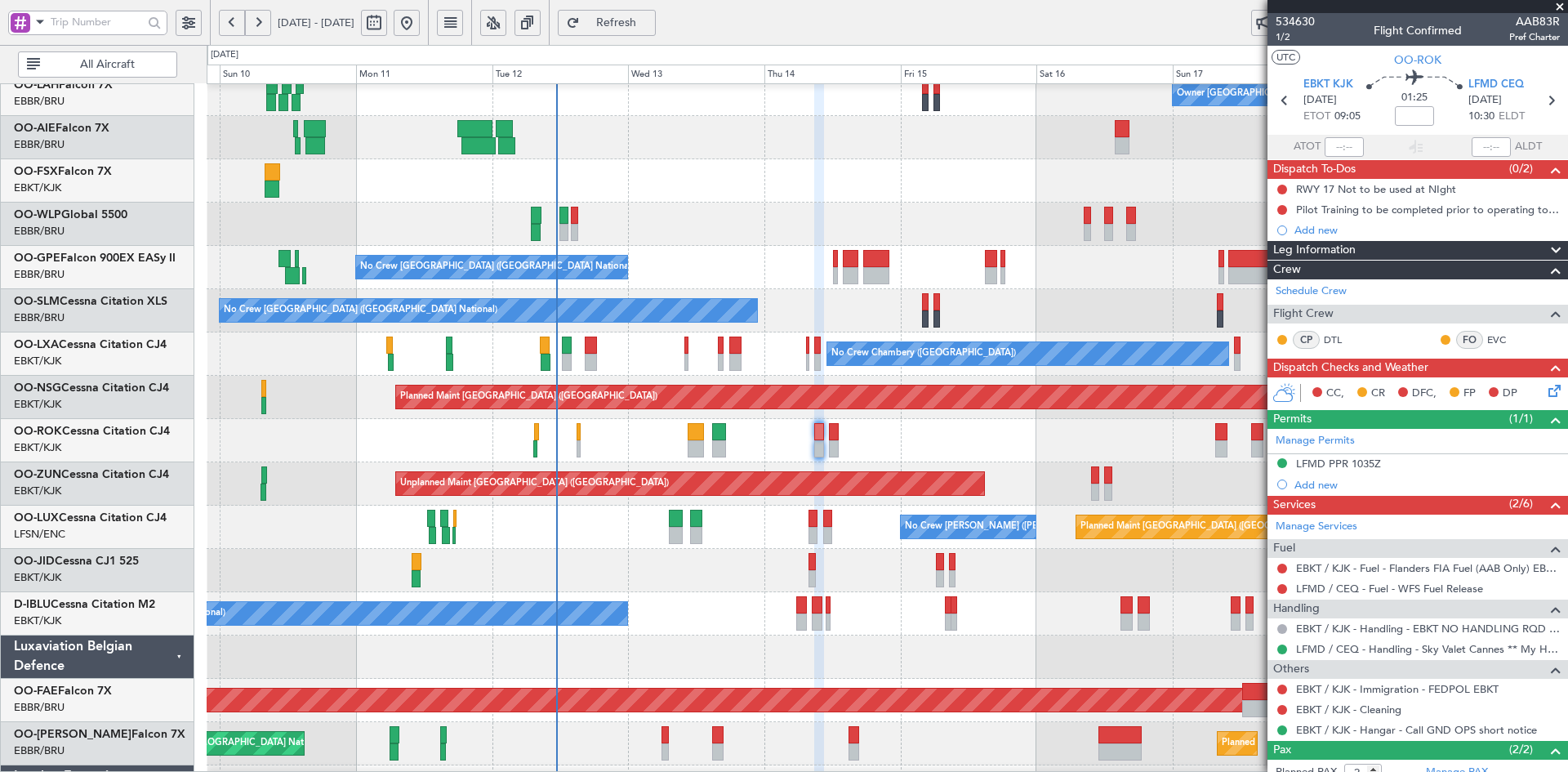
click at [779, 289] on div "No Crew [GEOGRAPHIC_DATA] ([GEOGRAPHIC_DATA] National)" at bounding box center [887, 267] width 1361 height 43
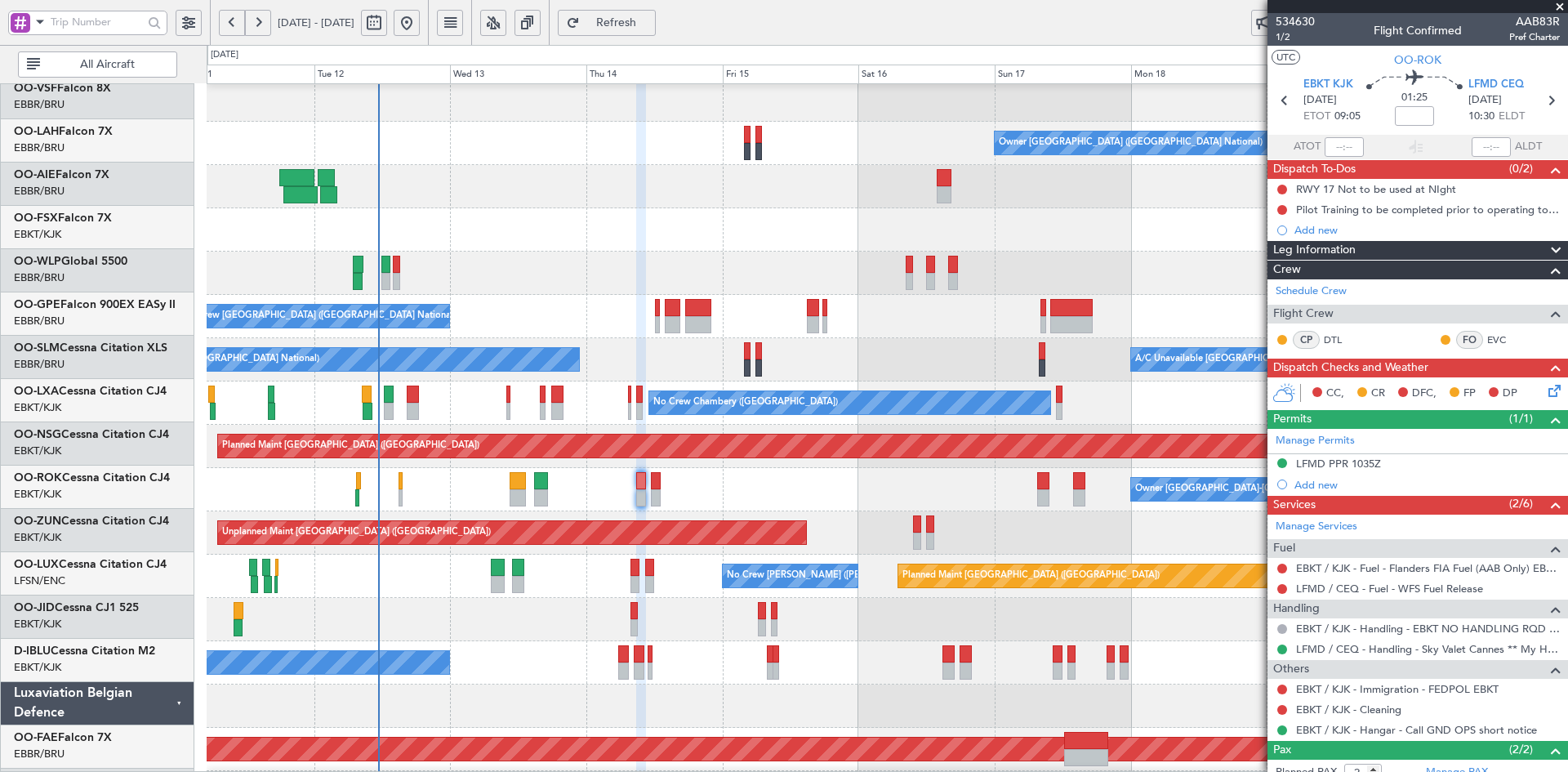
scroll to position [135, 0]
click at [819, 333] on div "No Crew [GEOGRAPHIC_DATA] ([GEOGRAPHIC_DATA] National)" at bounding box center [887, 316] width 1361 height 43
click at [1563, 0] on span at bounding box center [1560, 8] width 16 height 15
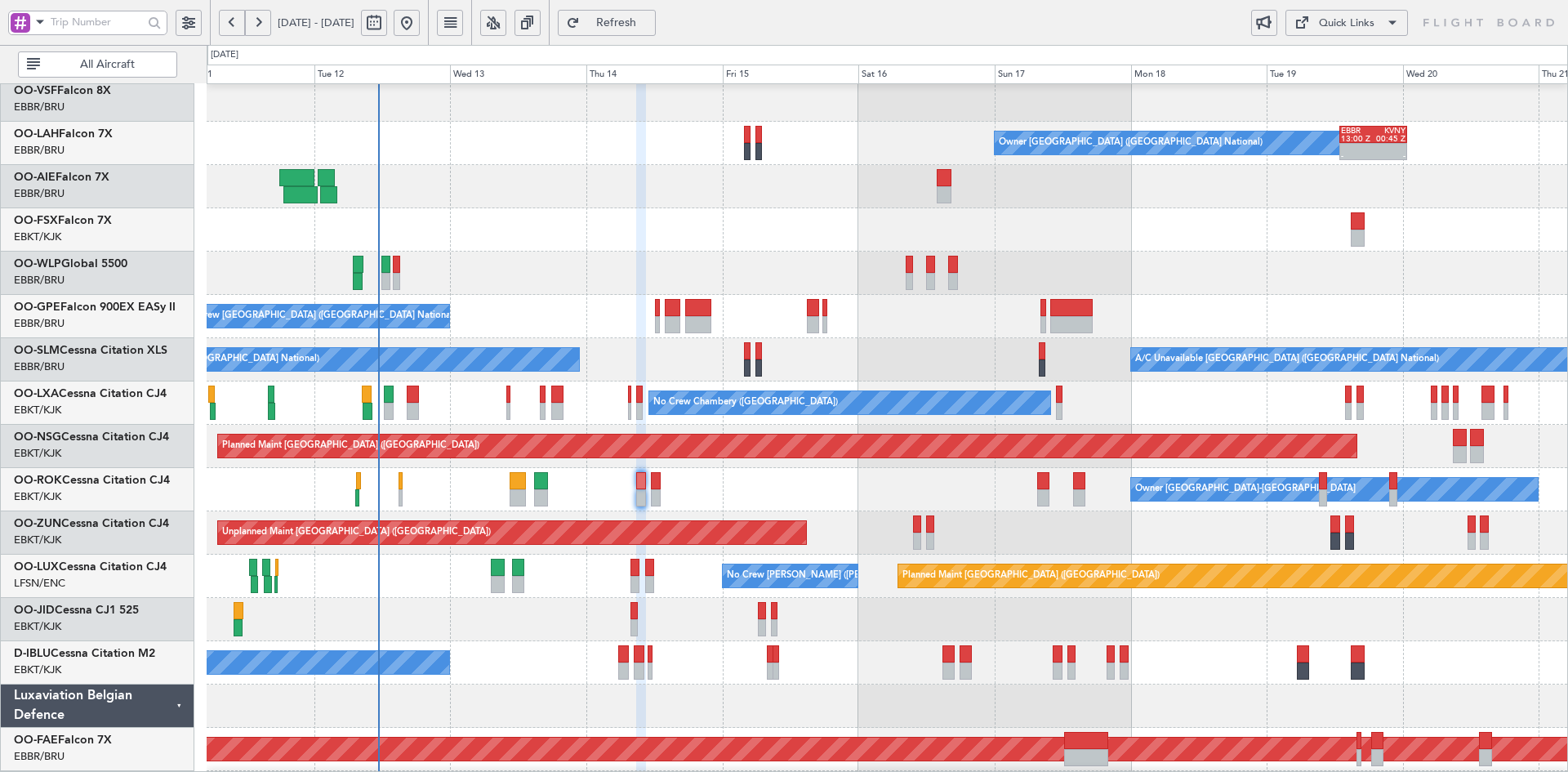
type input "0"
click at [810, 295] on div "No Crew [GEOGRAPHIC_DATA] ([GEOGRAPHIC_DATA] National)" at bounding box center [887, 316] width 1361 height 43
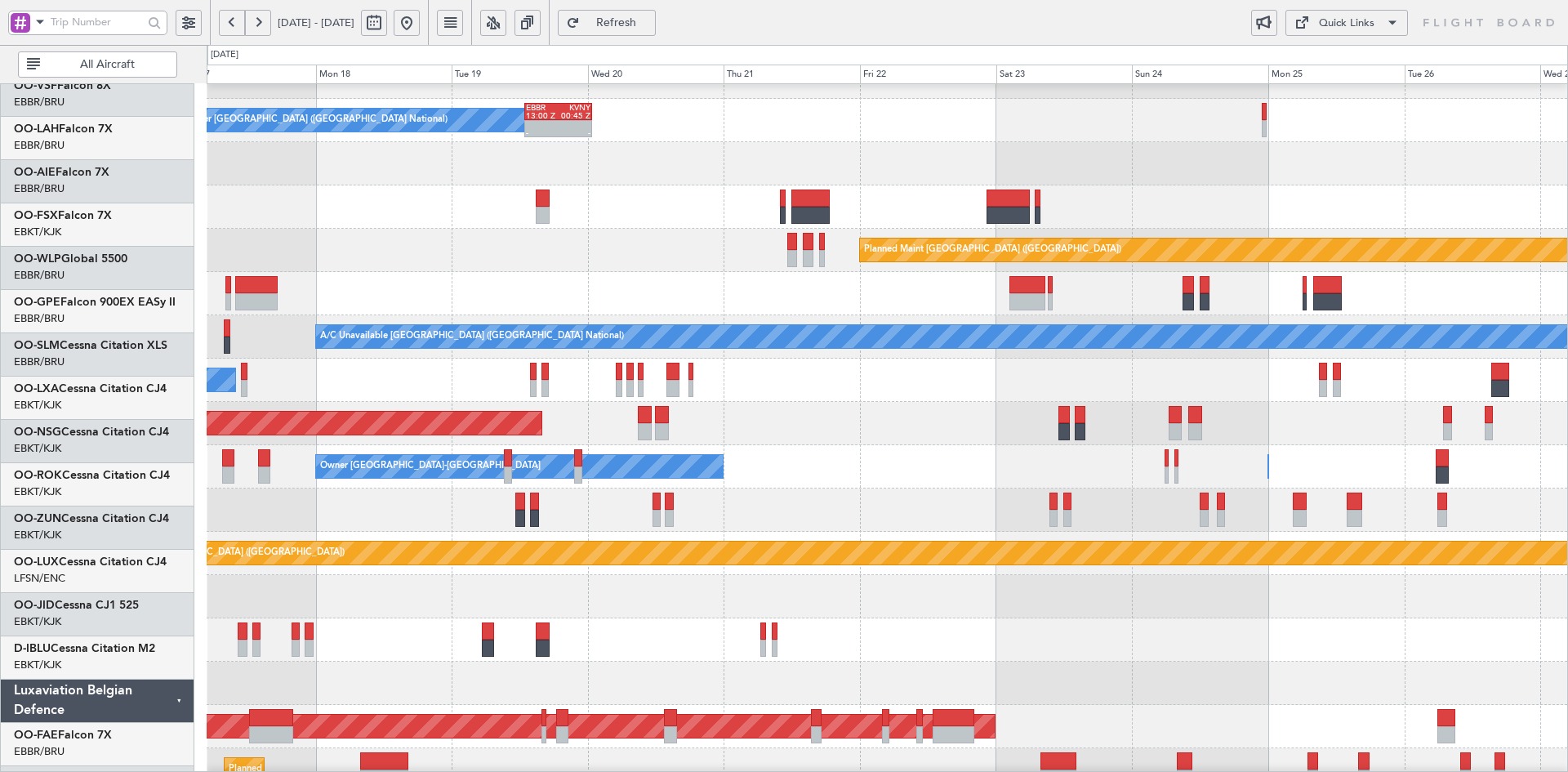
scroll to position [159, 0]
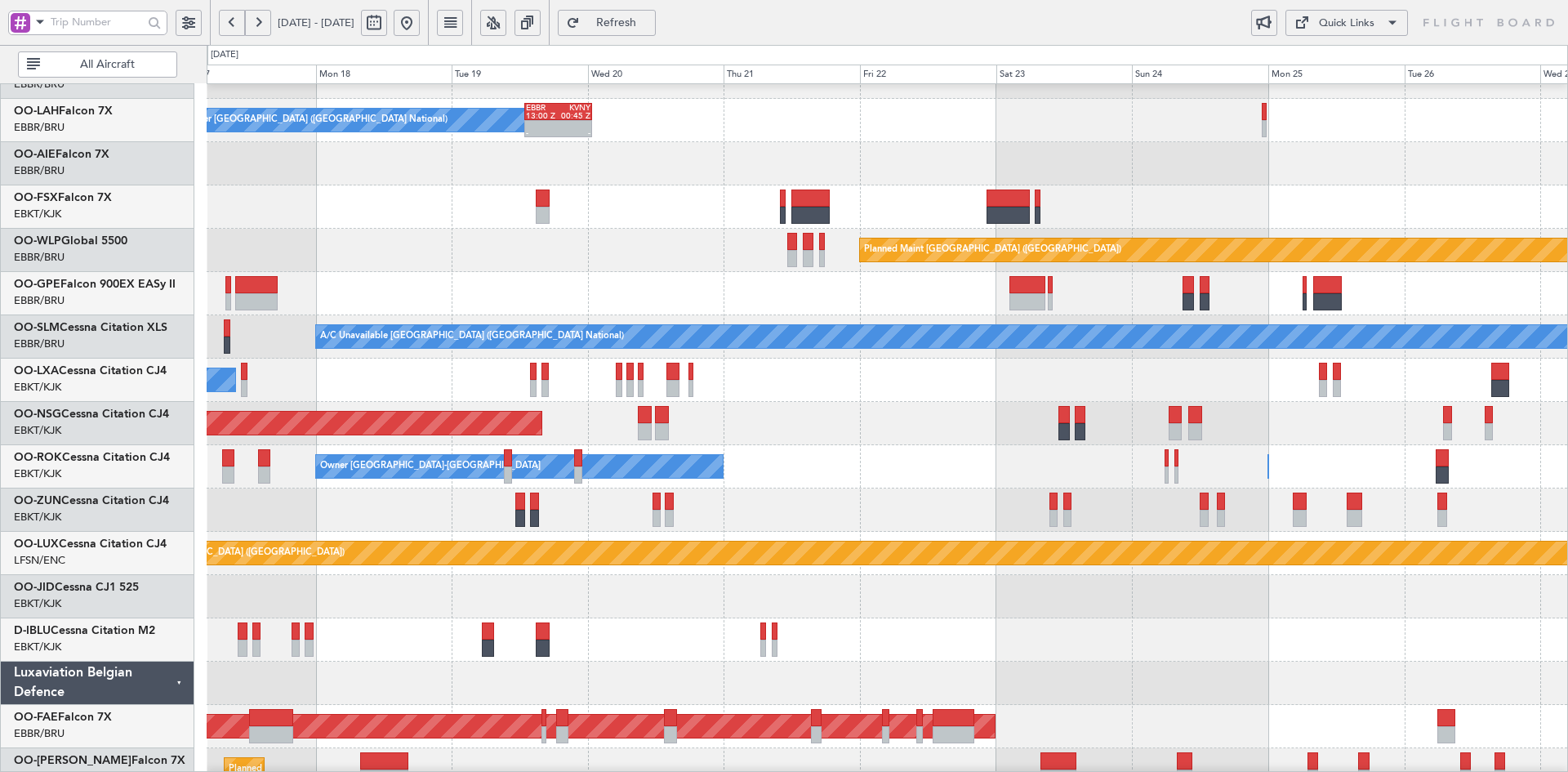
click at [1246, 179] on div at bounding box center [887, 163] width 1361 height 43
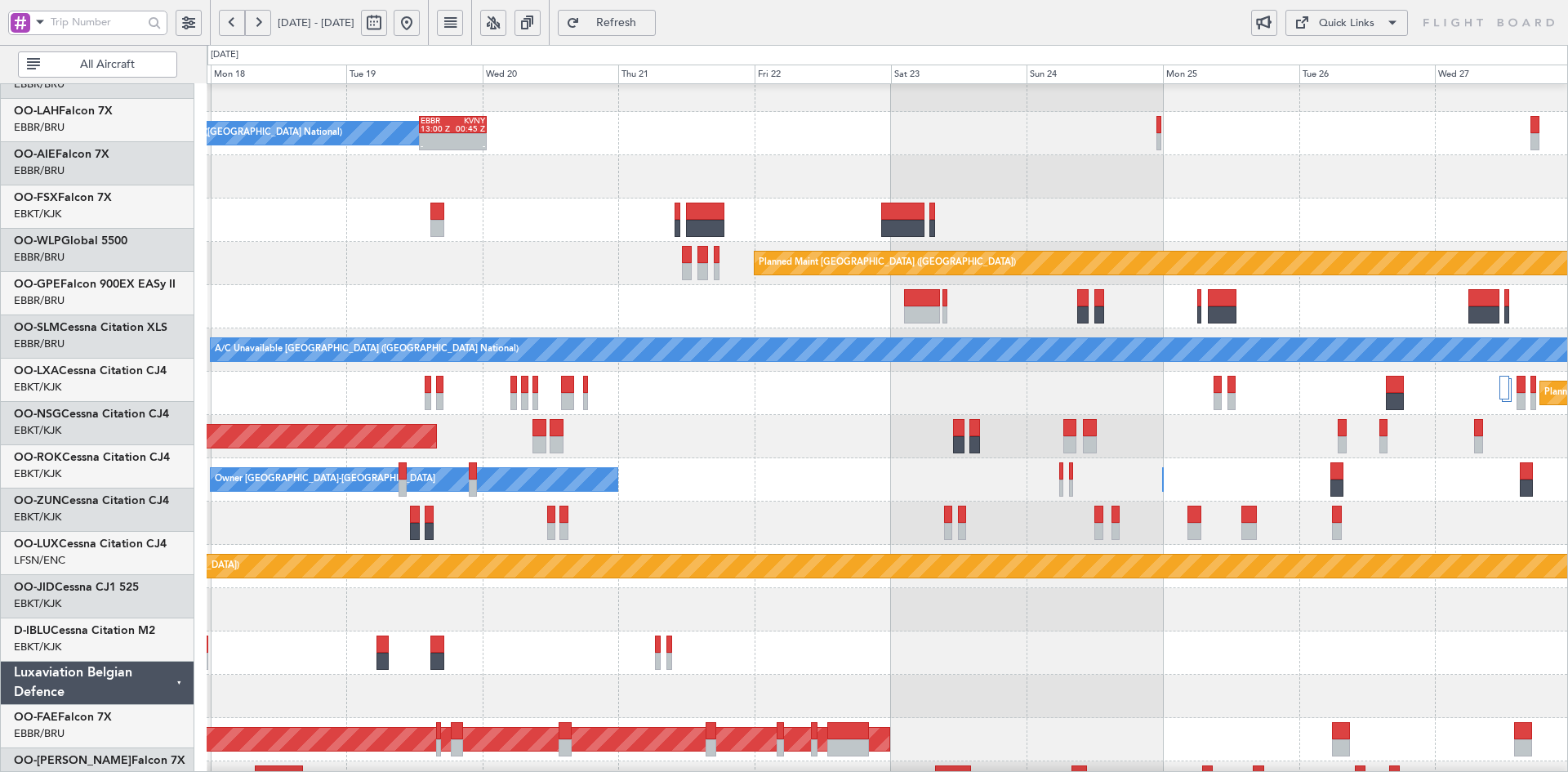
scroll to position [145, 0]
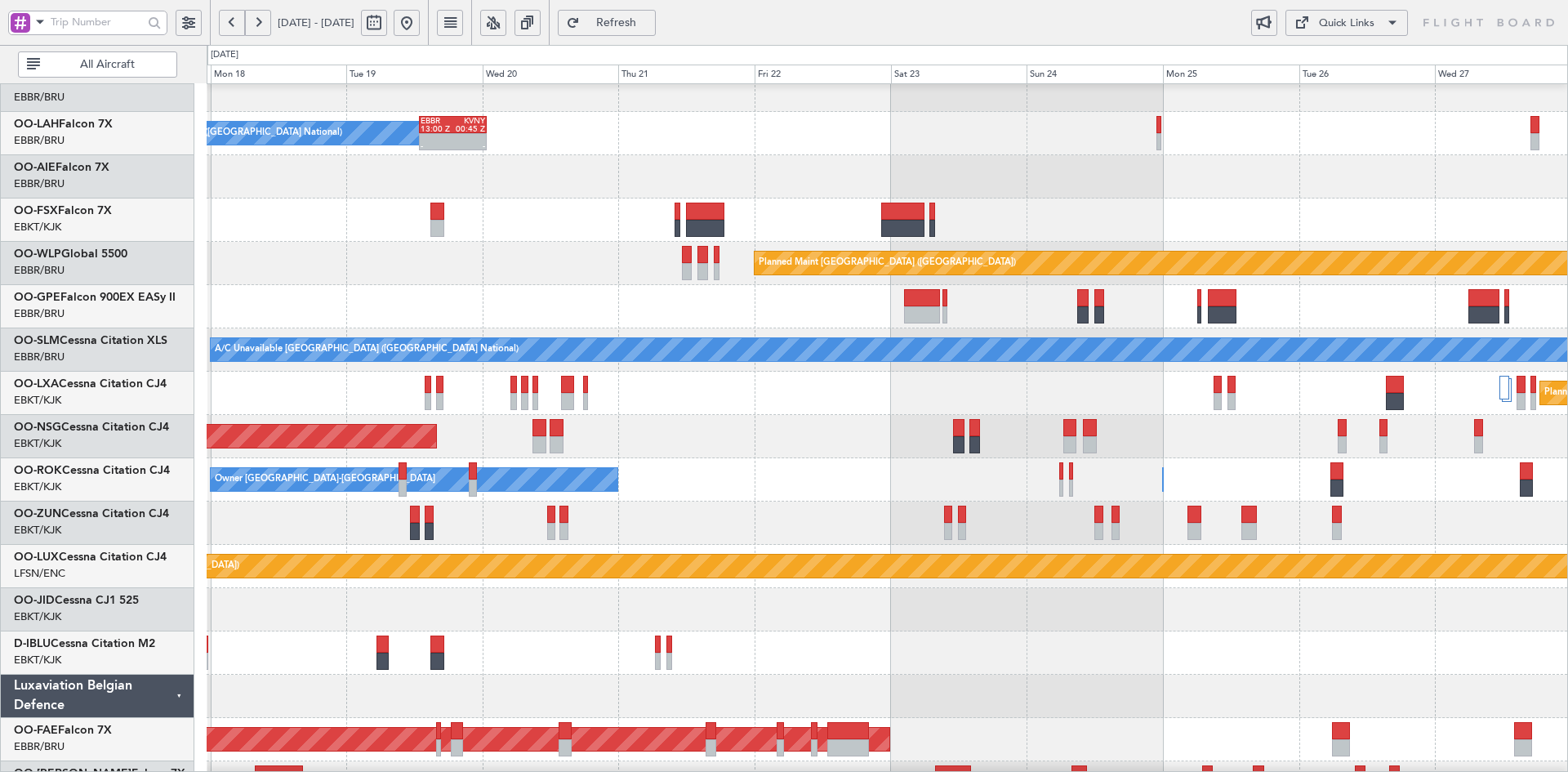
click at [1054, 231] on div at bounding box center [887, 220] width 1361 height 43
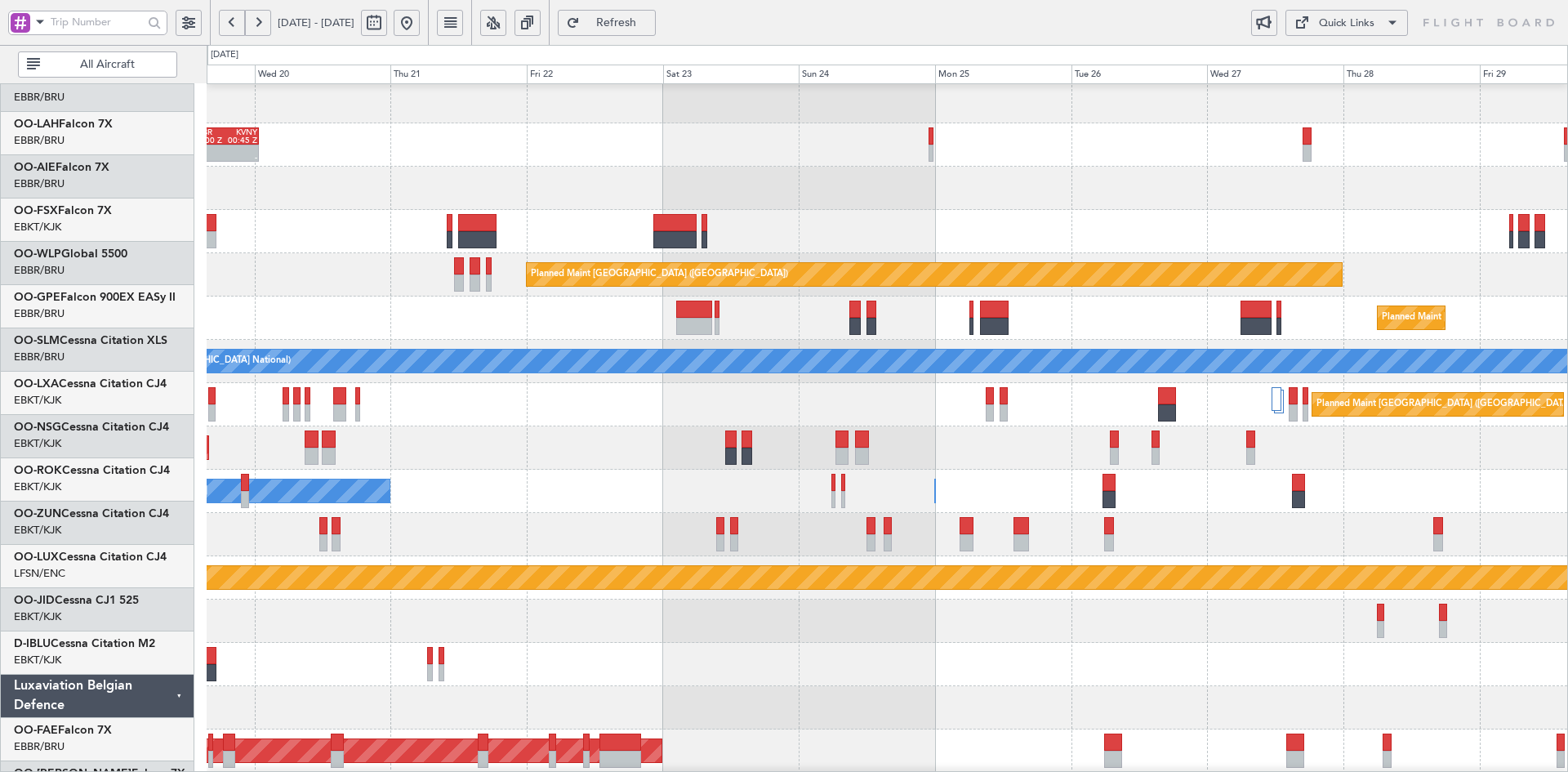
scroll to position [134, 0]
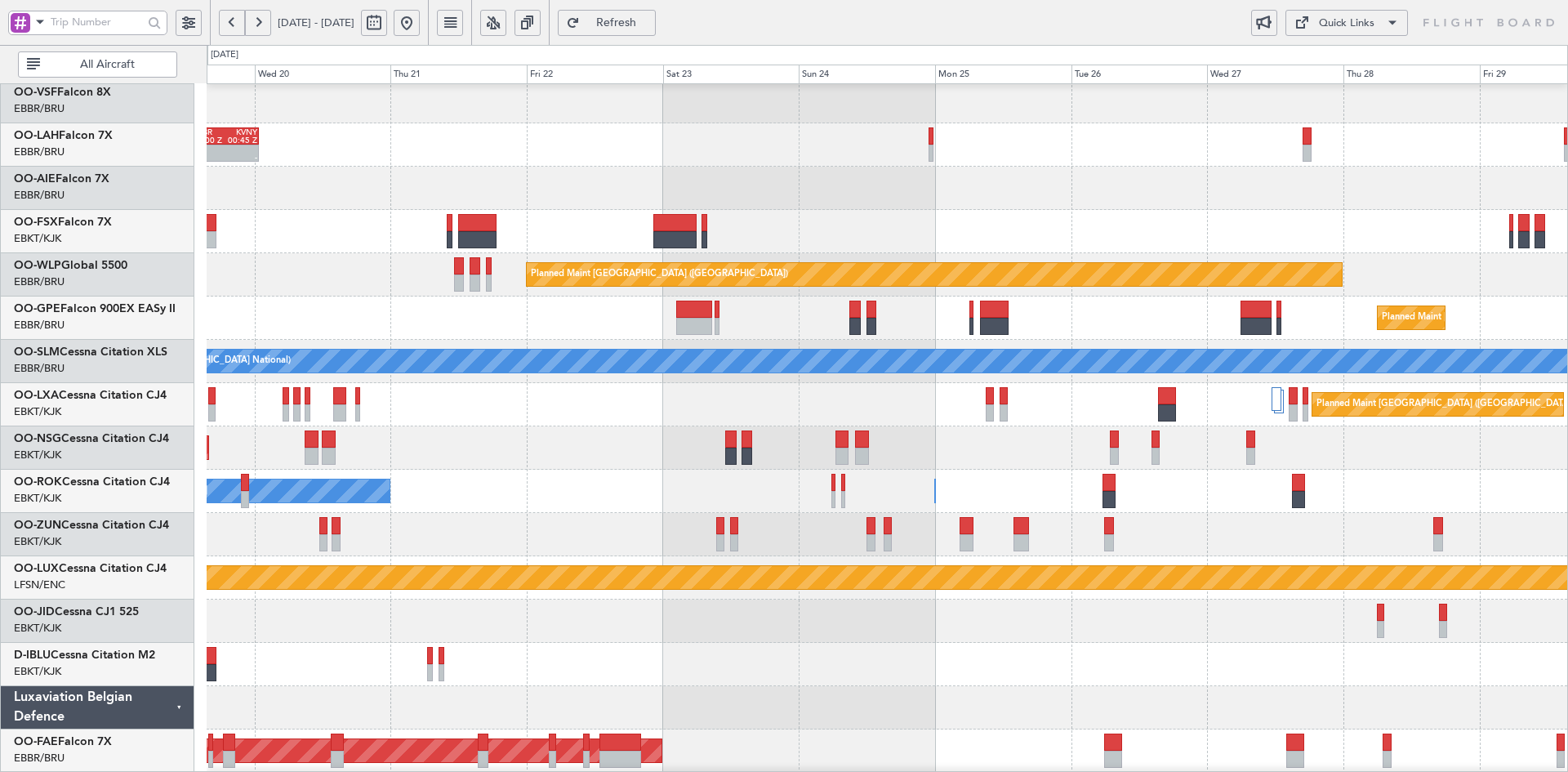
click at [1093, 121] on div at bounding box center [887, 101] width 1361 height 43
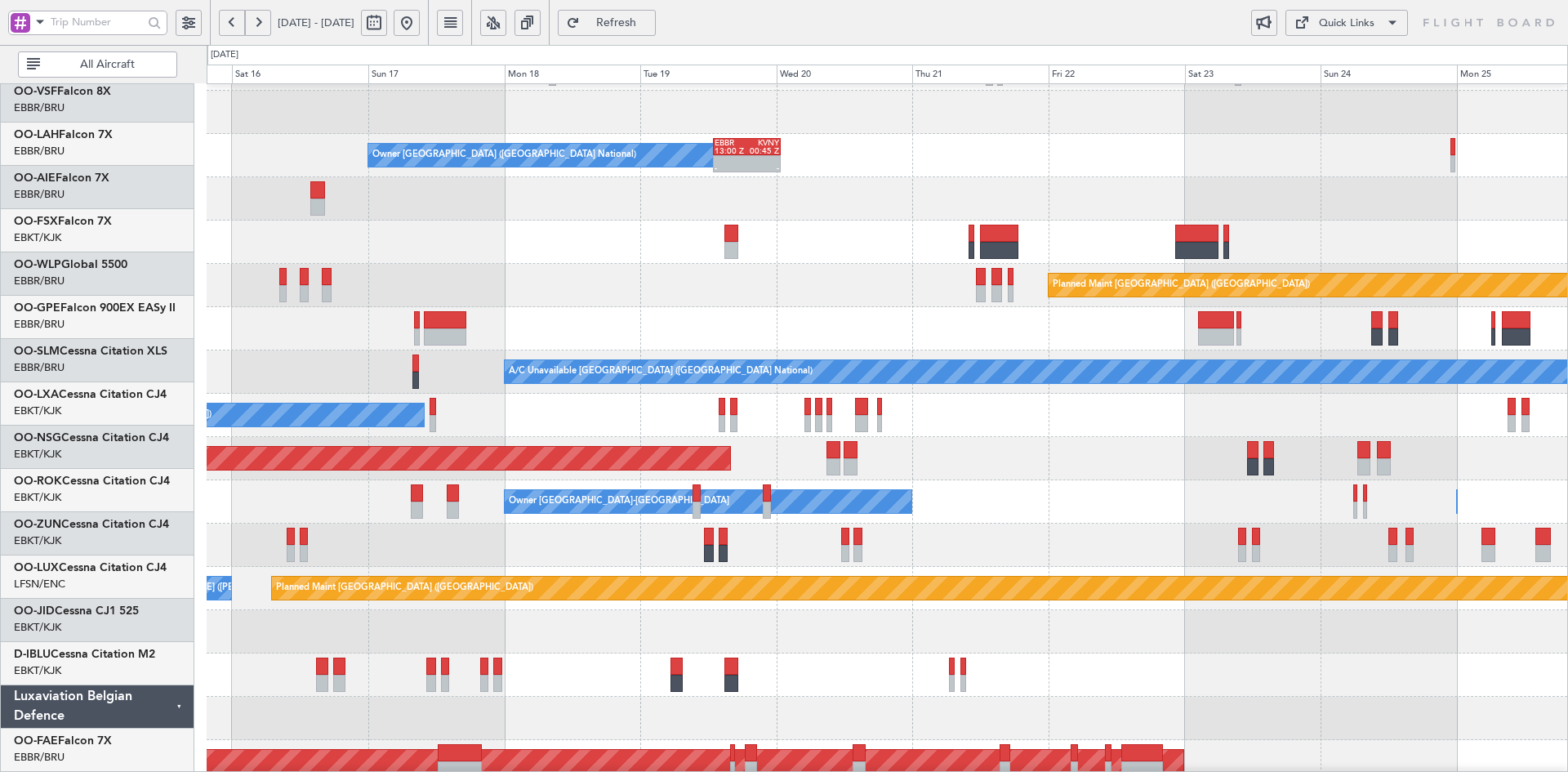
scroll to position [123, 0]
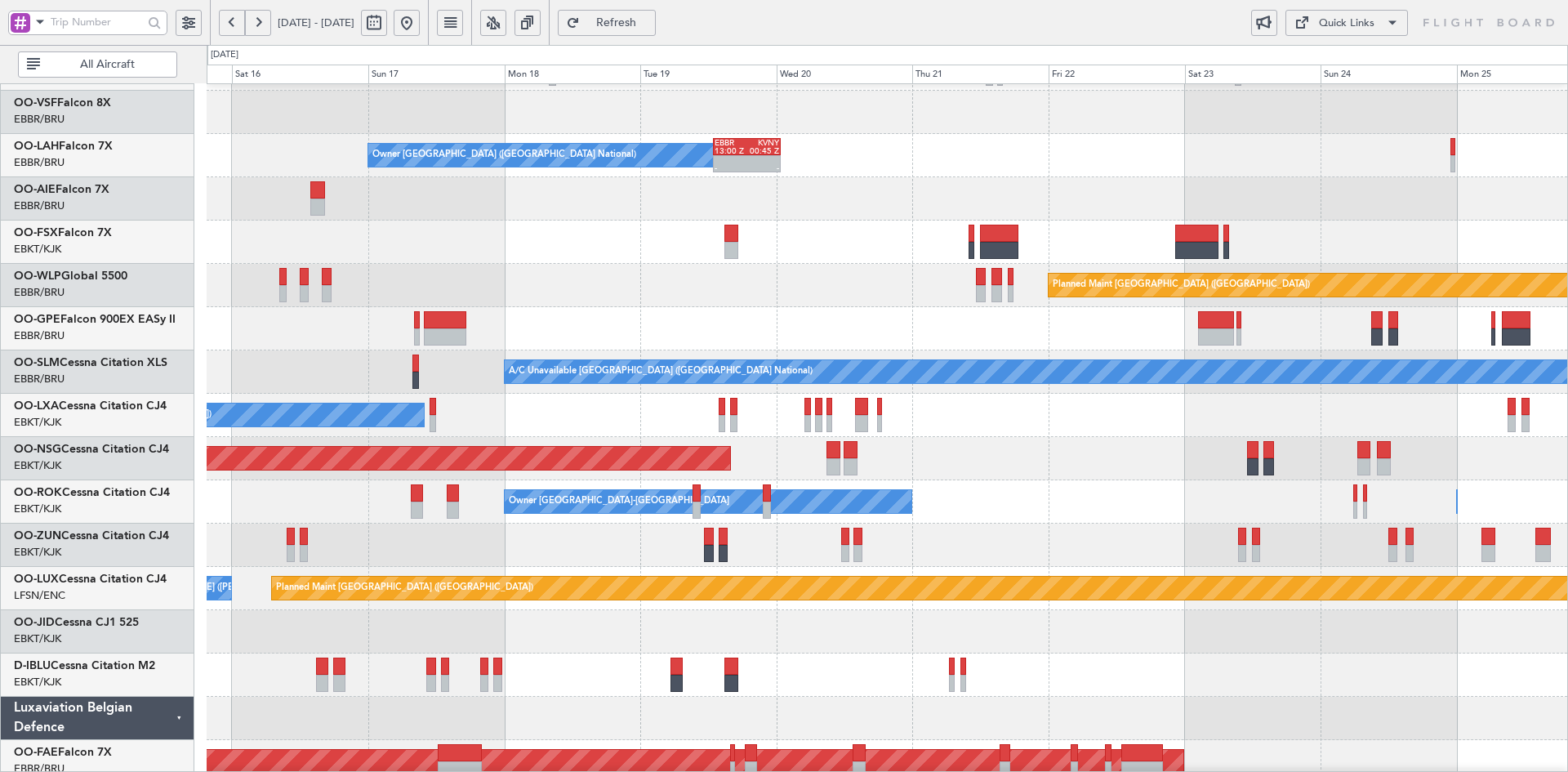
click at [1119, 179] on div at bounding box center [887, 199] width 1361 height 43
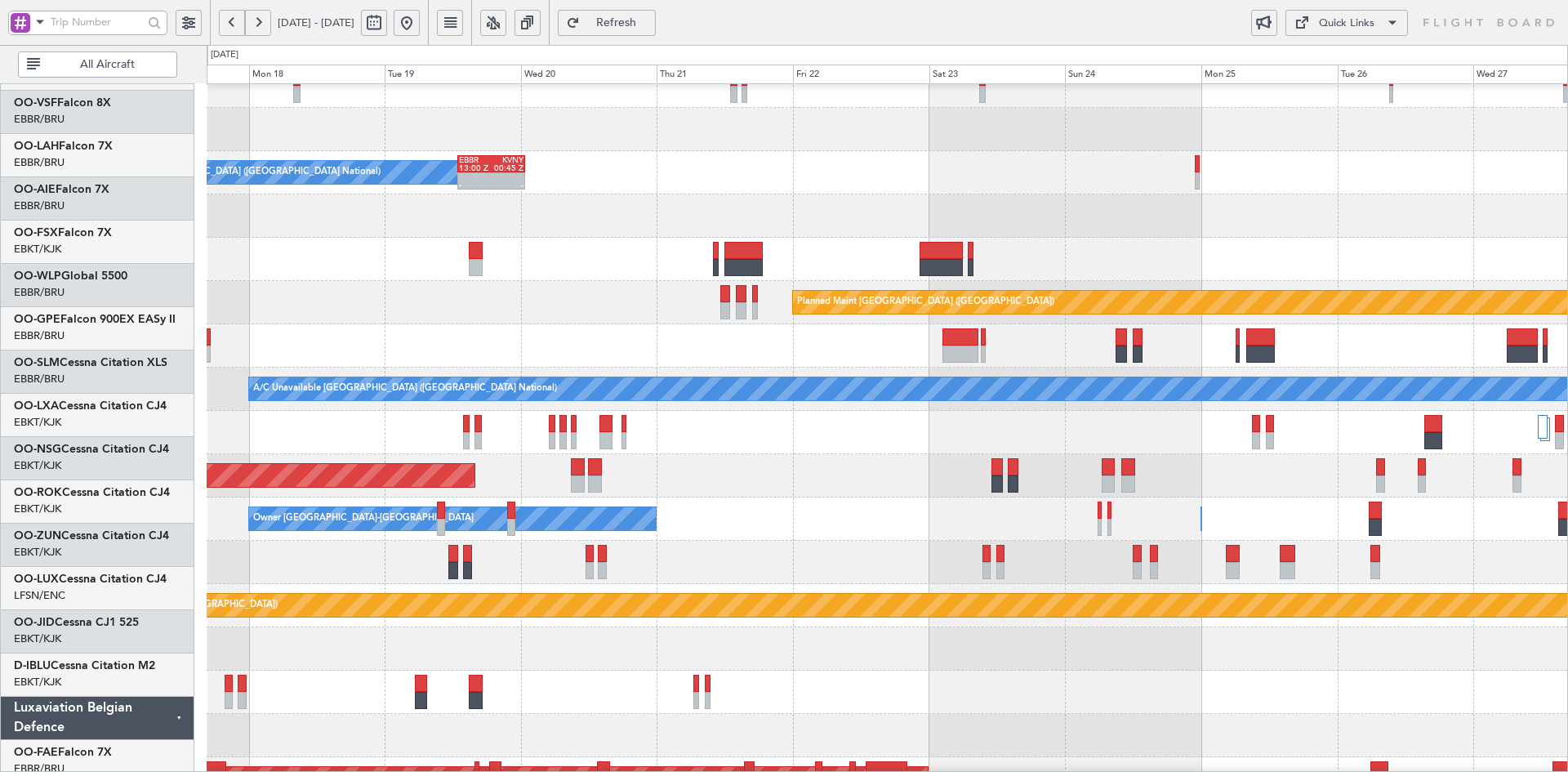
scroll to position [135, 0]
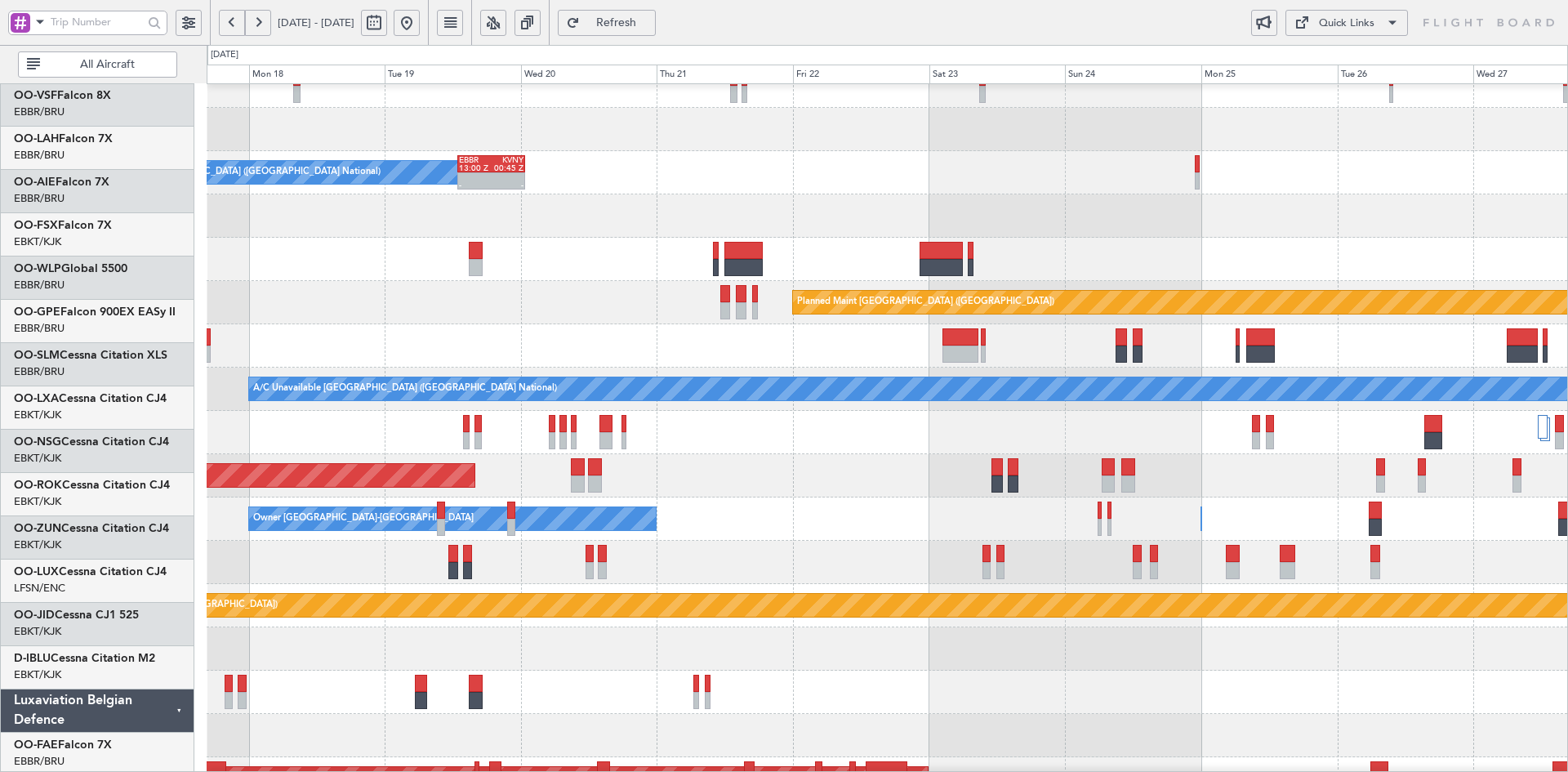
click at [809, 114] on div at bounding box center [887, 129] width 1361 height 43
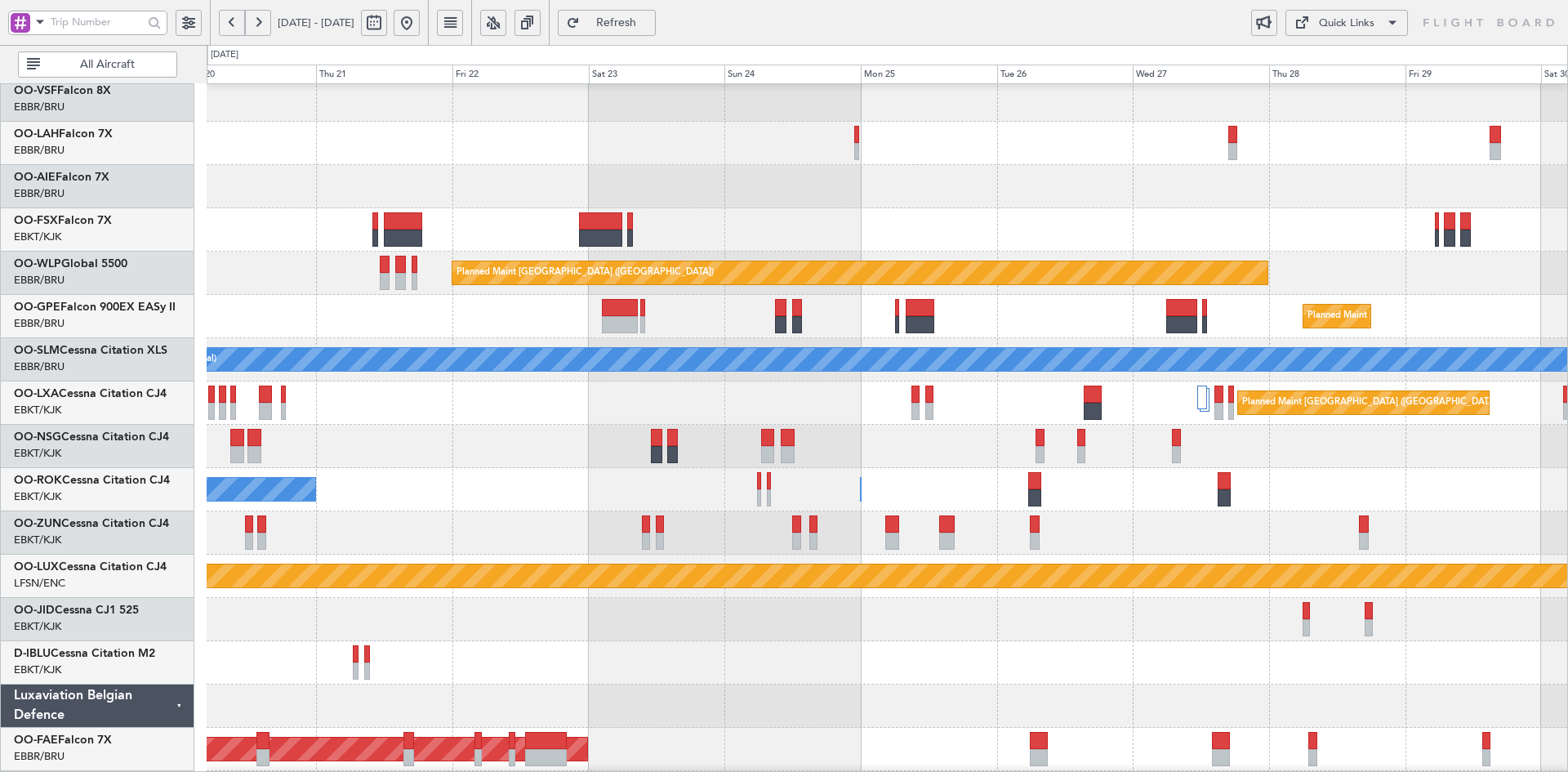
scroll to position [179, 0]
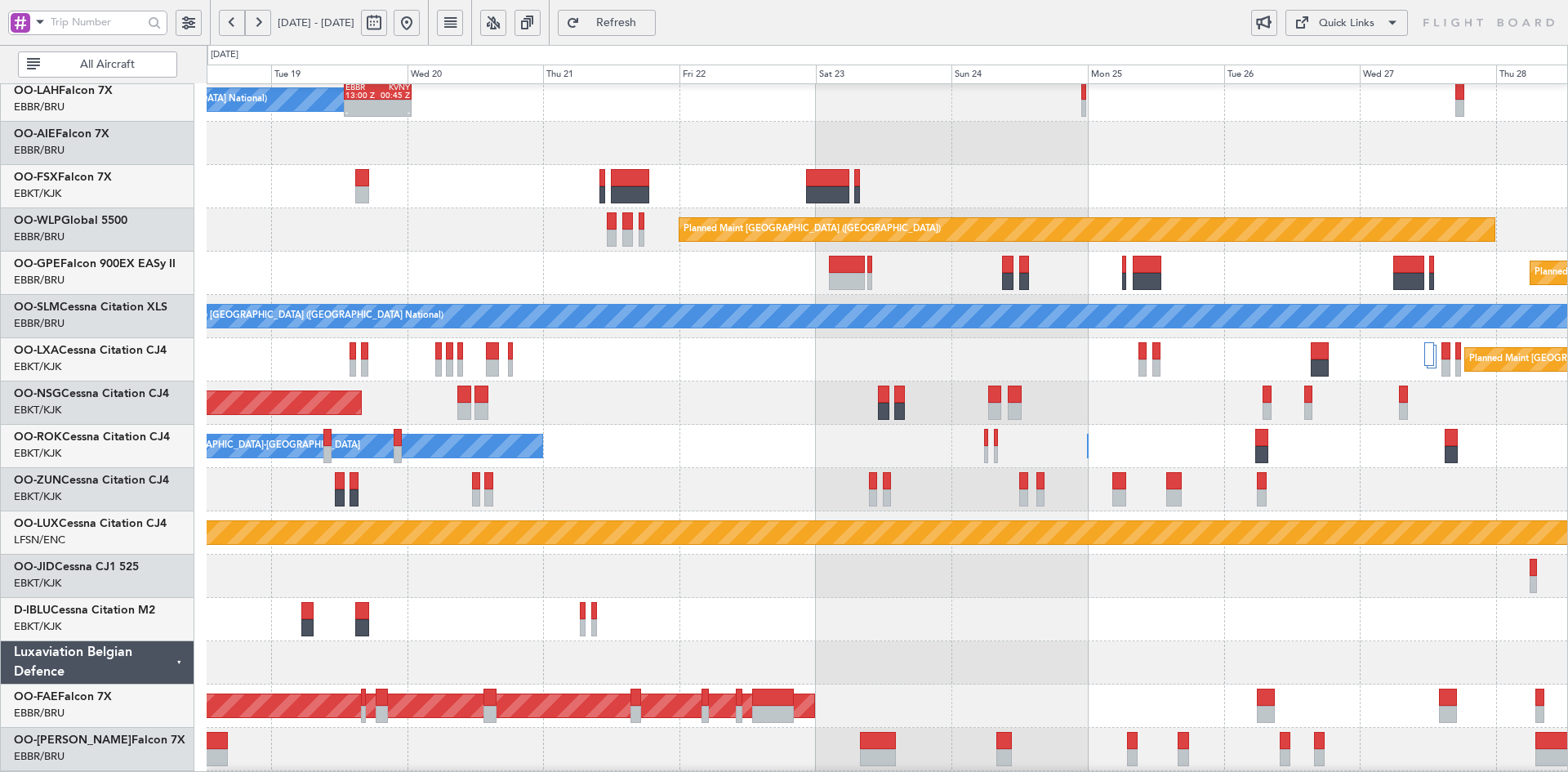
click at [1031, 129] on div at bounding box center [887, 144] width 1361 height 43
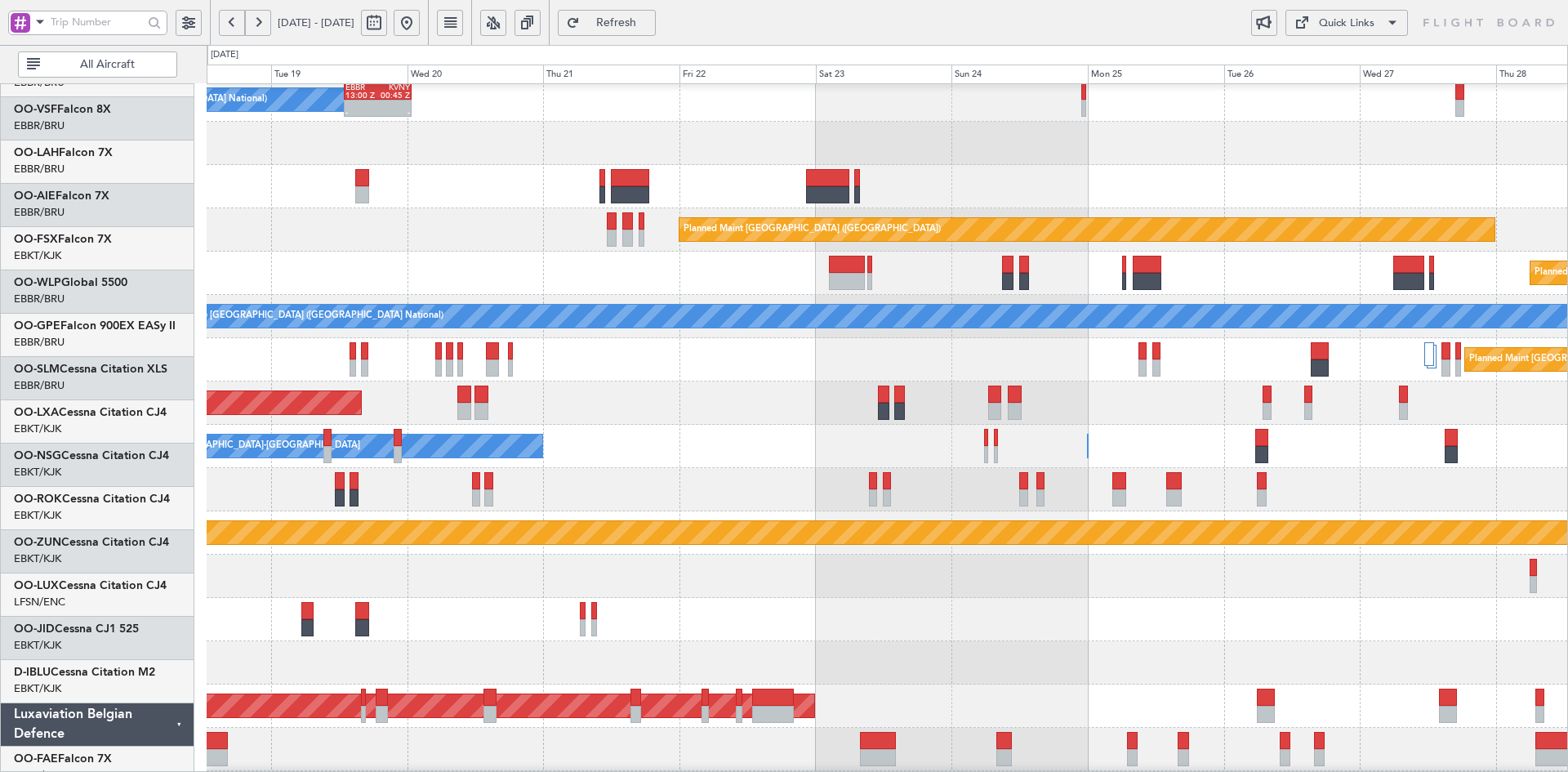
click at [1176, 165] on div at bounding box center [887, 144] width 1361 height 43
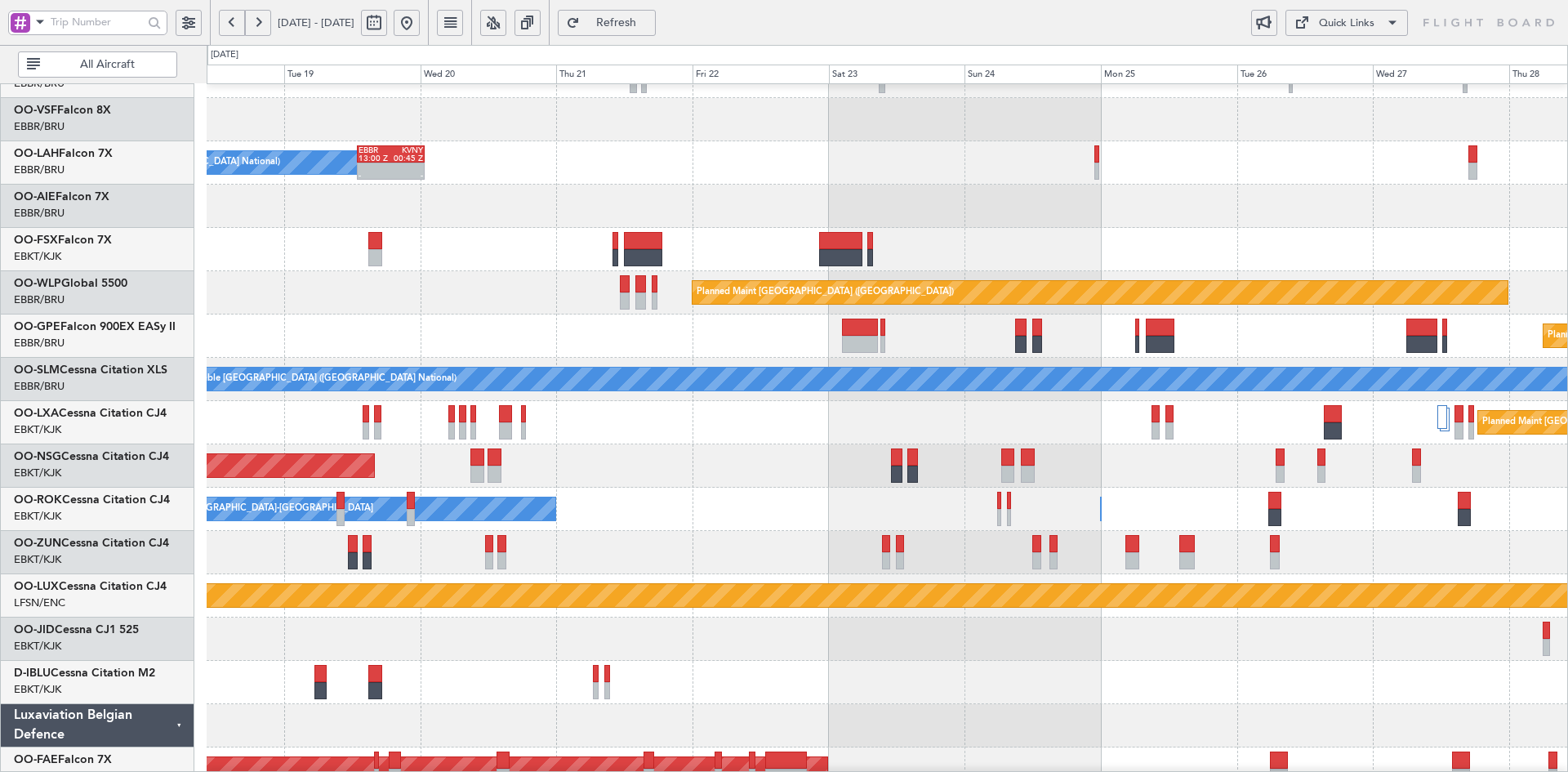
scroll to position [116, 0]
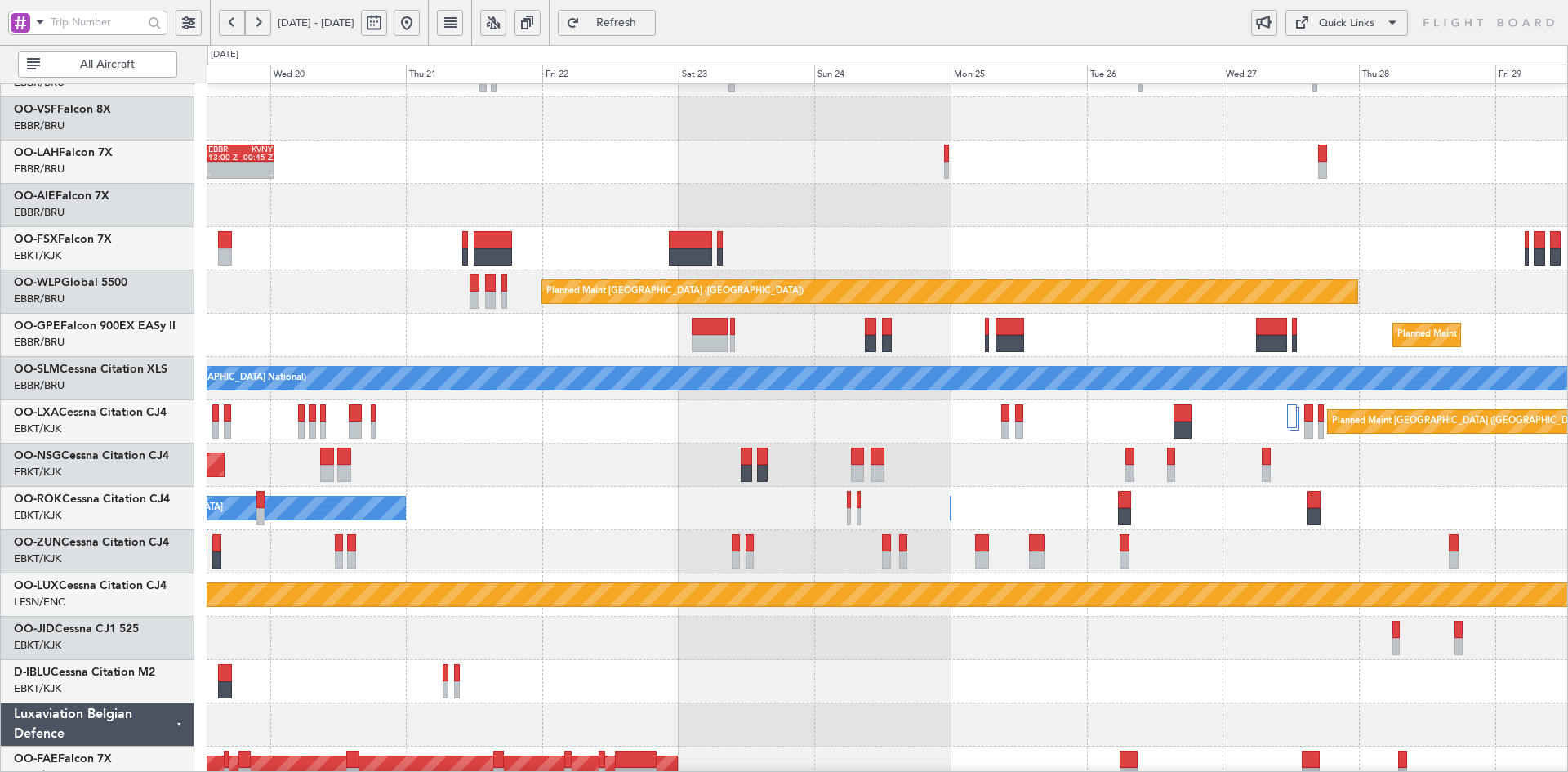
click at [1030, 236] on div at bounding box center [887, 249] width 1361 height 43
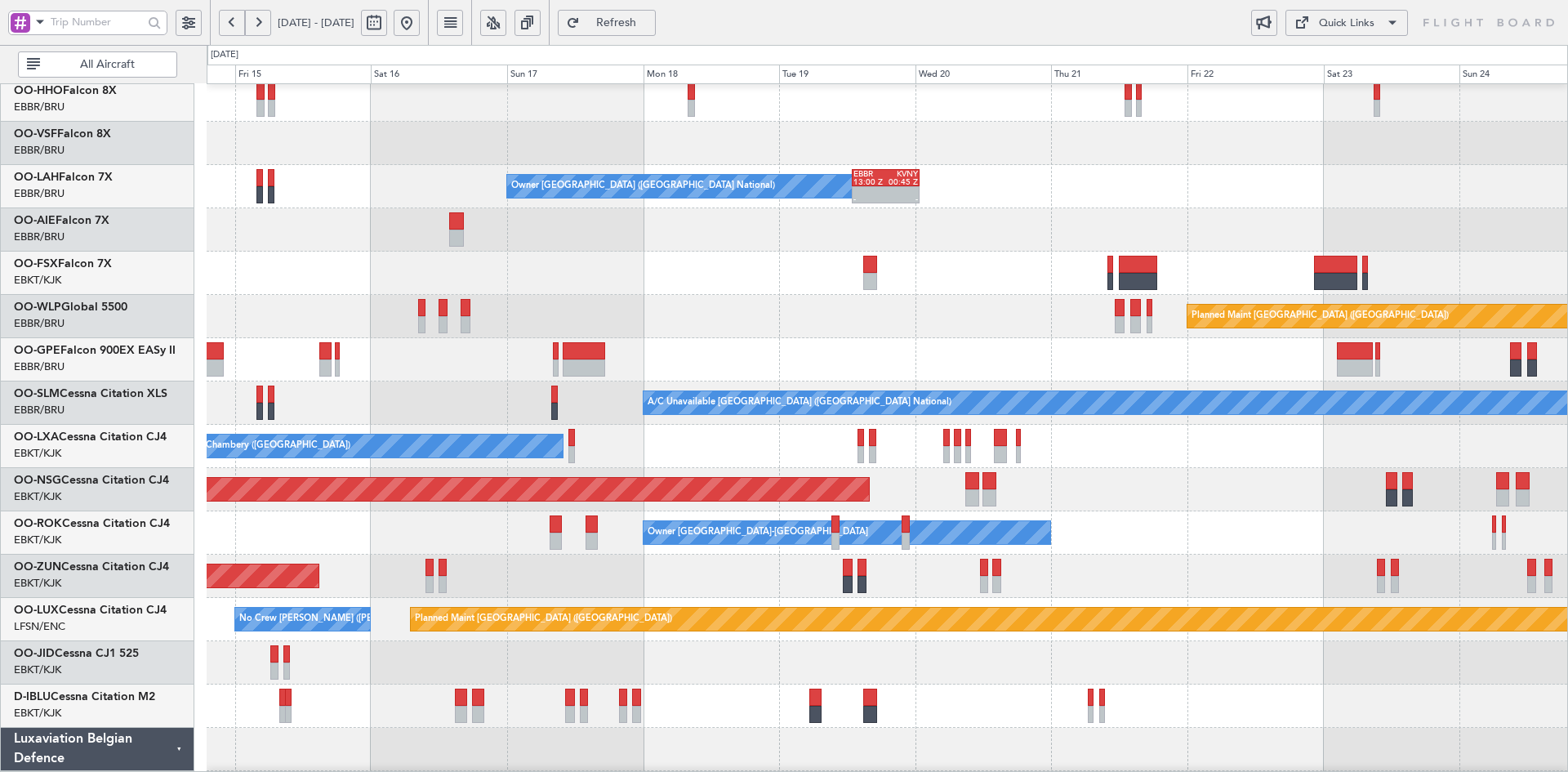
scroll to position [88, 0]
click at [1153, 200] on div "Owner Brussels (Brussels National) - - EBBR 13:00 Z KVNY 00:45 Z" at bounding box center [887, 187] width 1361 height 43
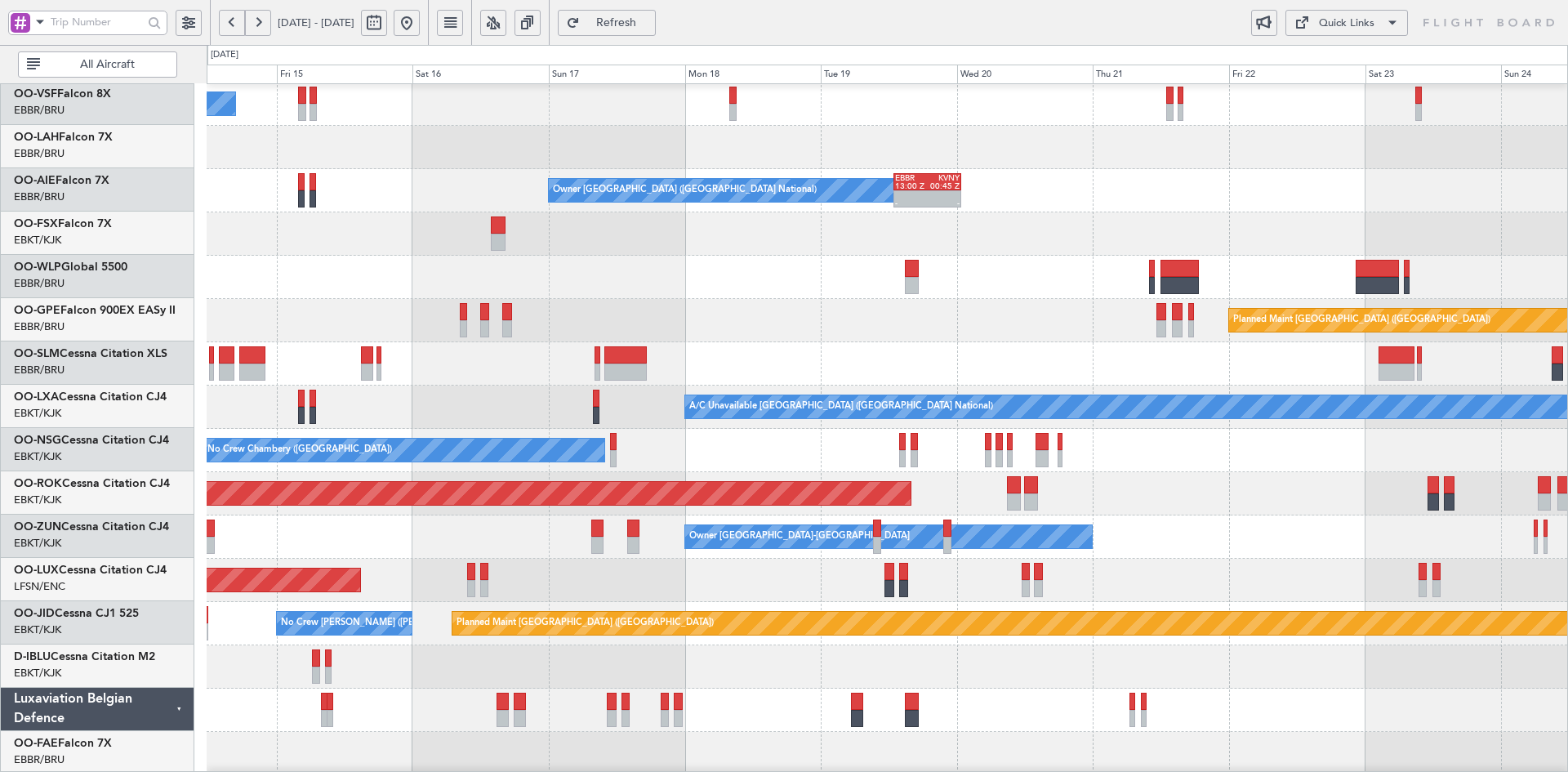
click at [965, 255] on div at bounding box center [887, 277] width 1361 height 43
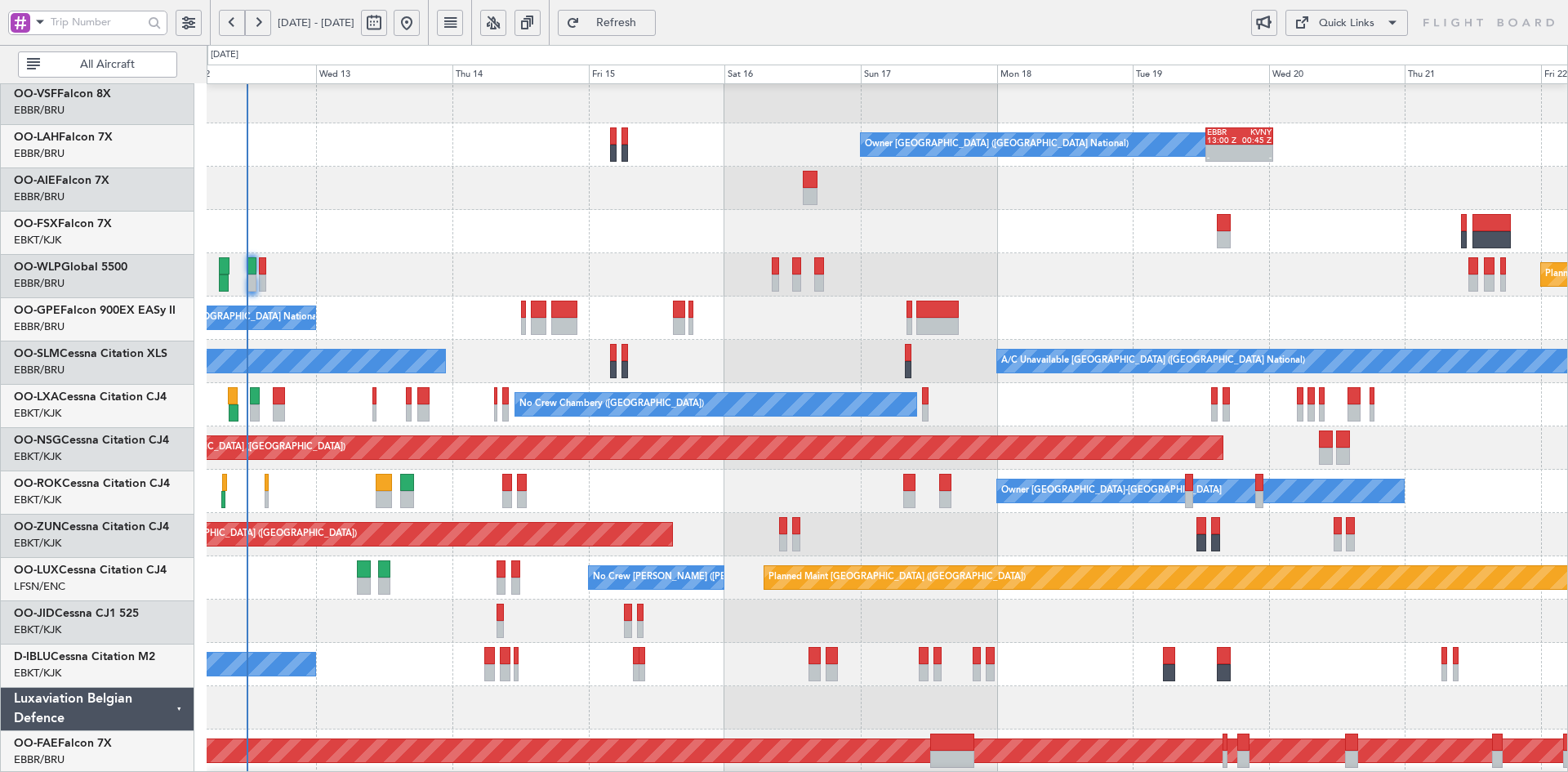
scroll to position [134, 0]
click at [886, 210] on div at bounding box center [887, 232] width 1361 height 43
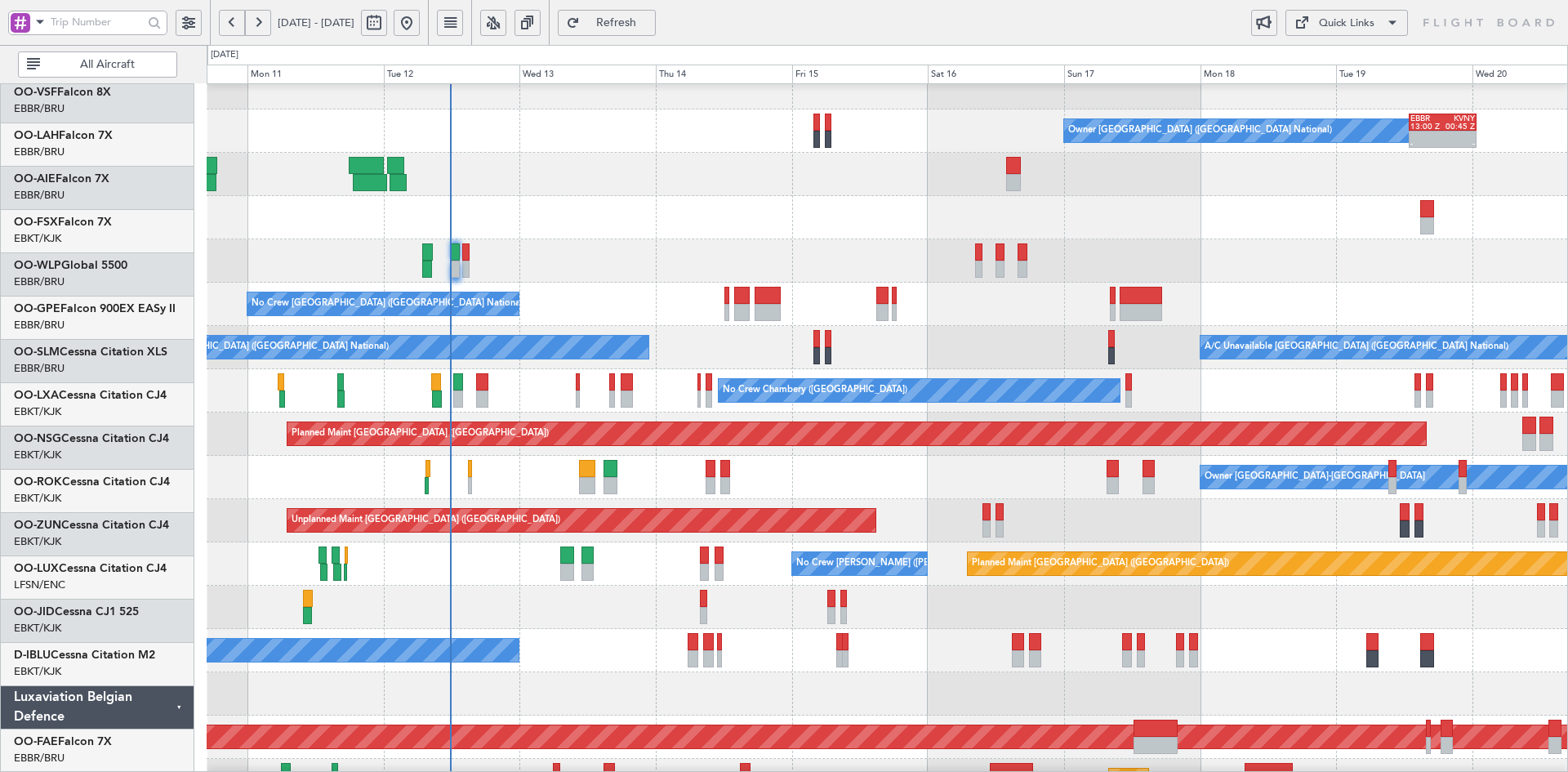
scroll to position [148, 0]
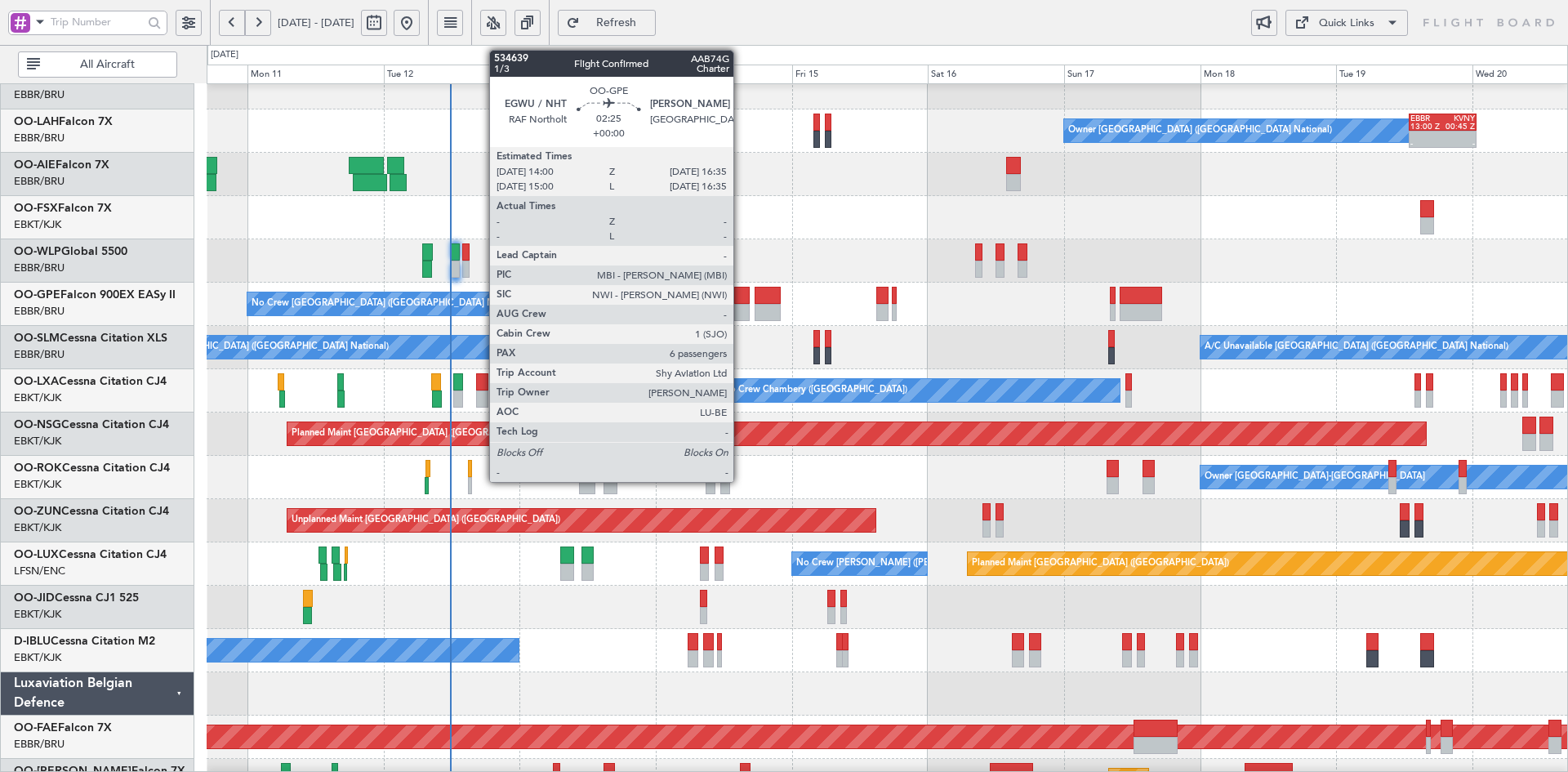
click at [741, 306] on div at bounding box center [742, 312] width 15 height 17
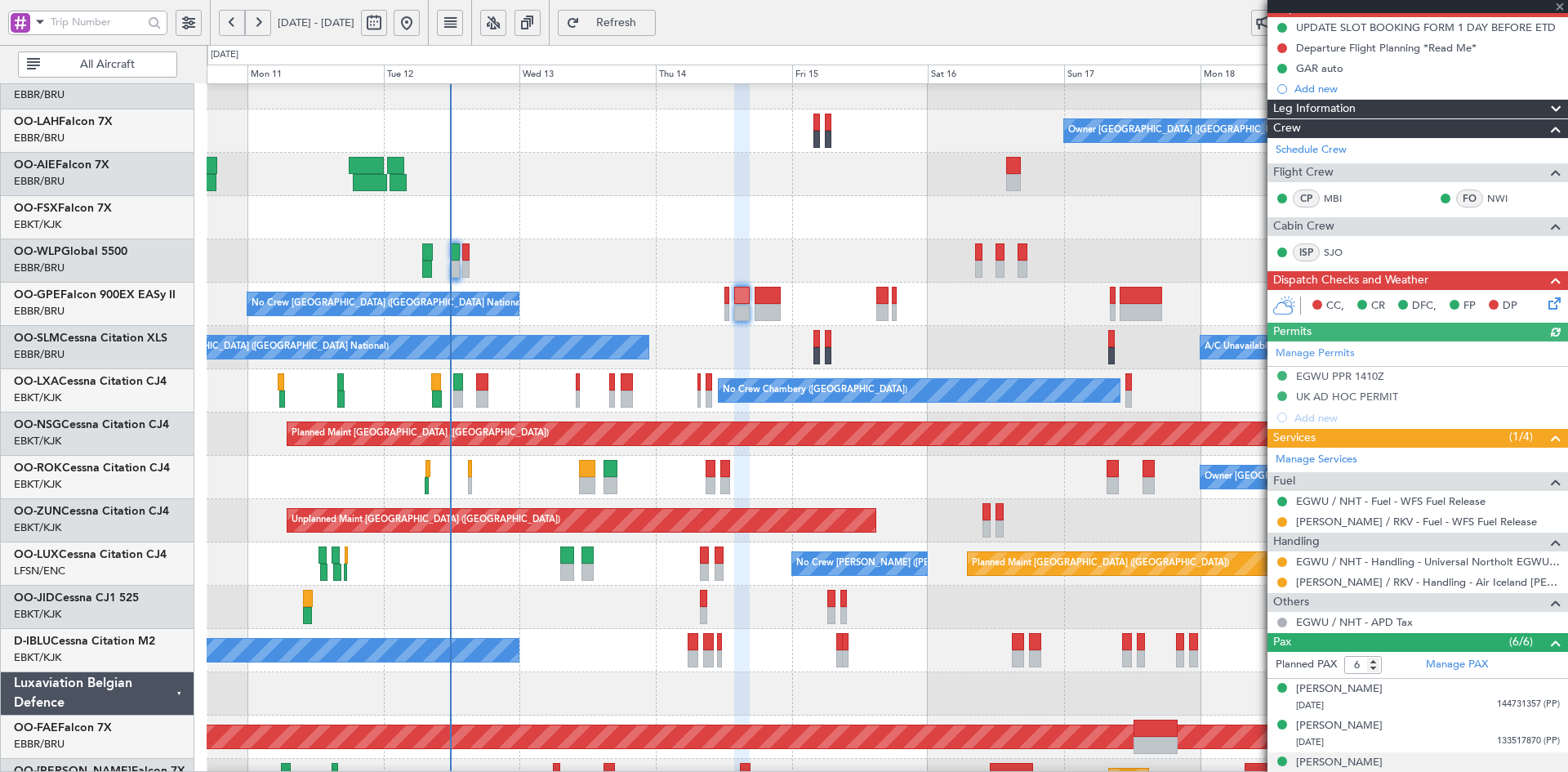
scroll to position [288, 0]
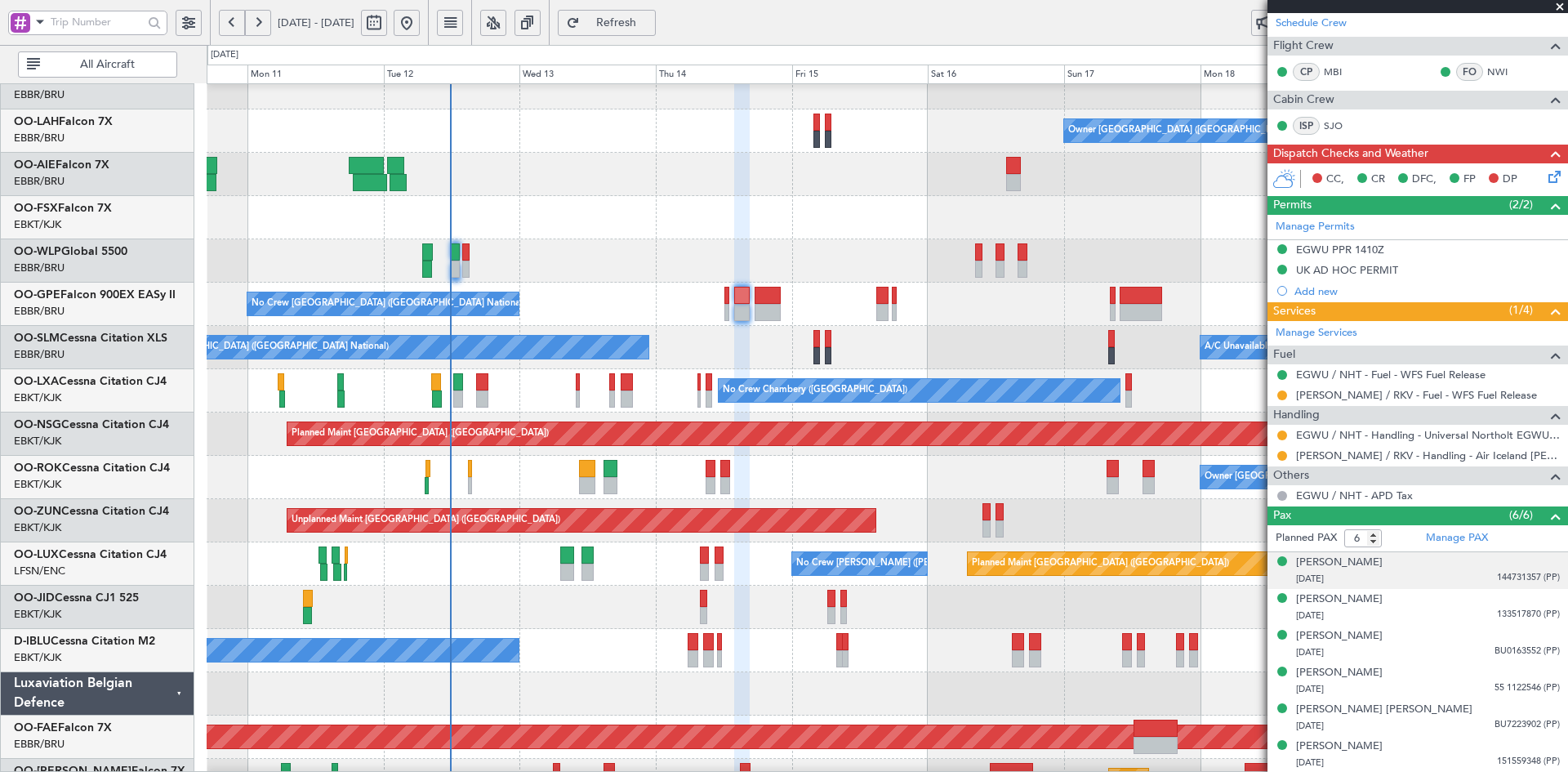
click at [1409, 572] on div "19/01/1990 144731357 (PP)" at bounding box center [1427, 578] width 264 height 16
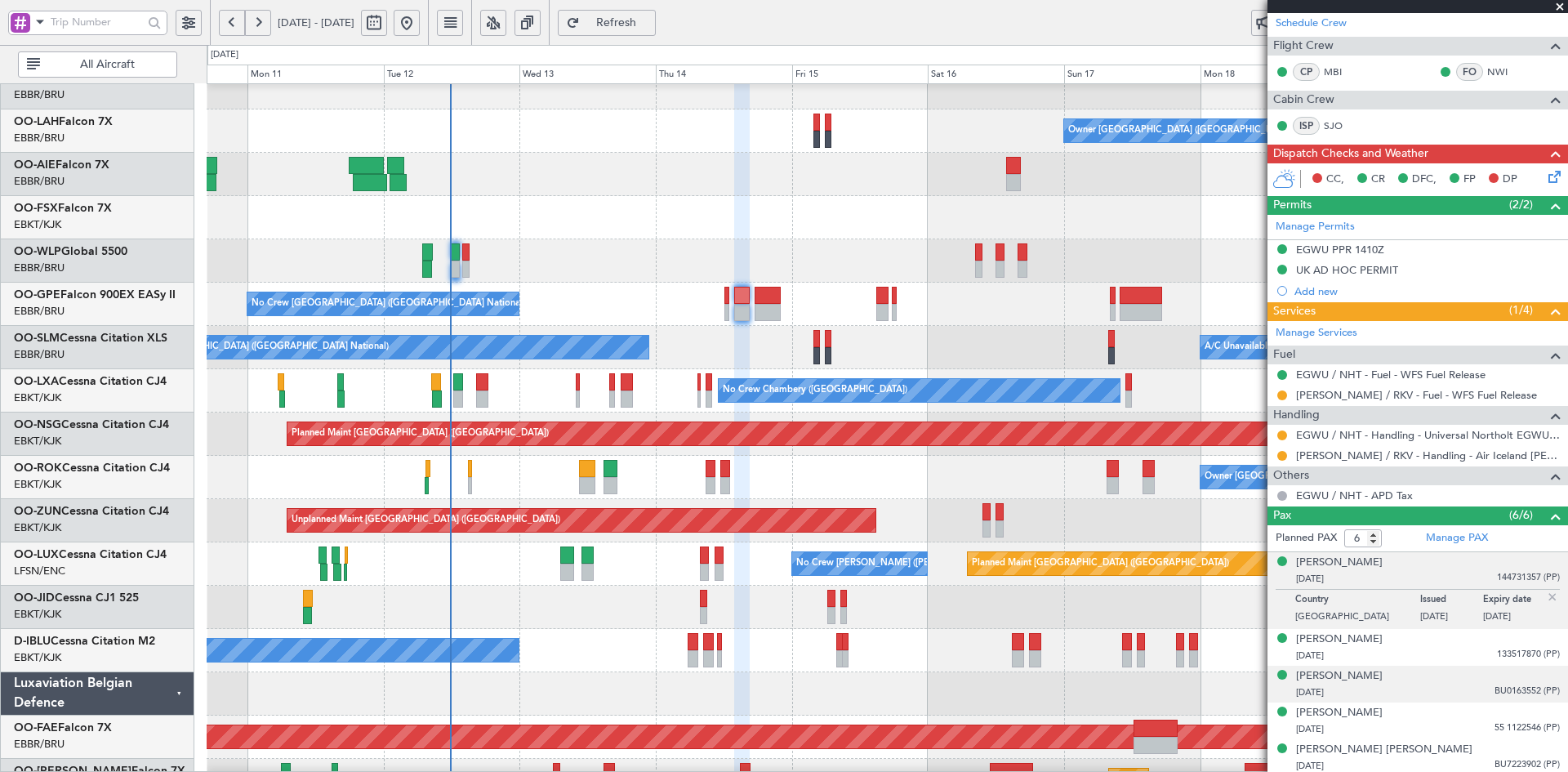
click at [1458, 701] on li "Dóra Molnár 16/06/1986 BU0163552 (PP)" at bounding box center [1418, 683] width 300 height 37
click at [1446, 703] on li "Ekaterina SARDAROV 23/04/1990 55 1122546 (PP)" at bounding box center [1418, 720] width 300 height 37
click at [1447, 719] on div "Ekaterina SARDAROV 23/04/1990 55 1122546 (PP)" at bounding box center [1427, 720] width 264 height 32
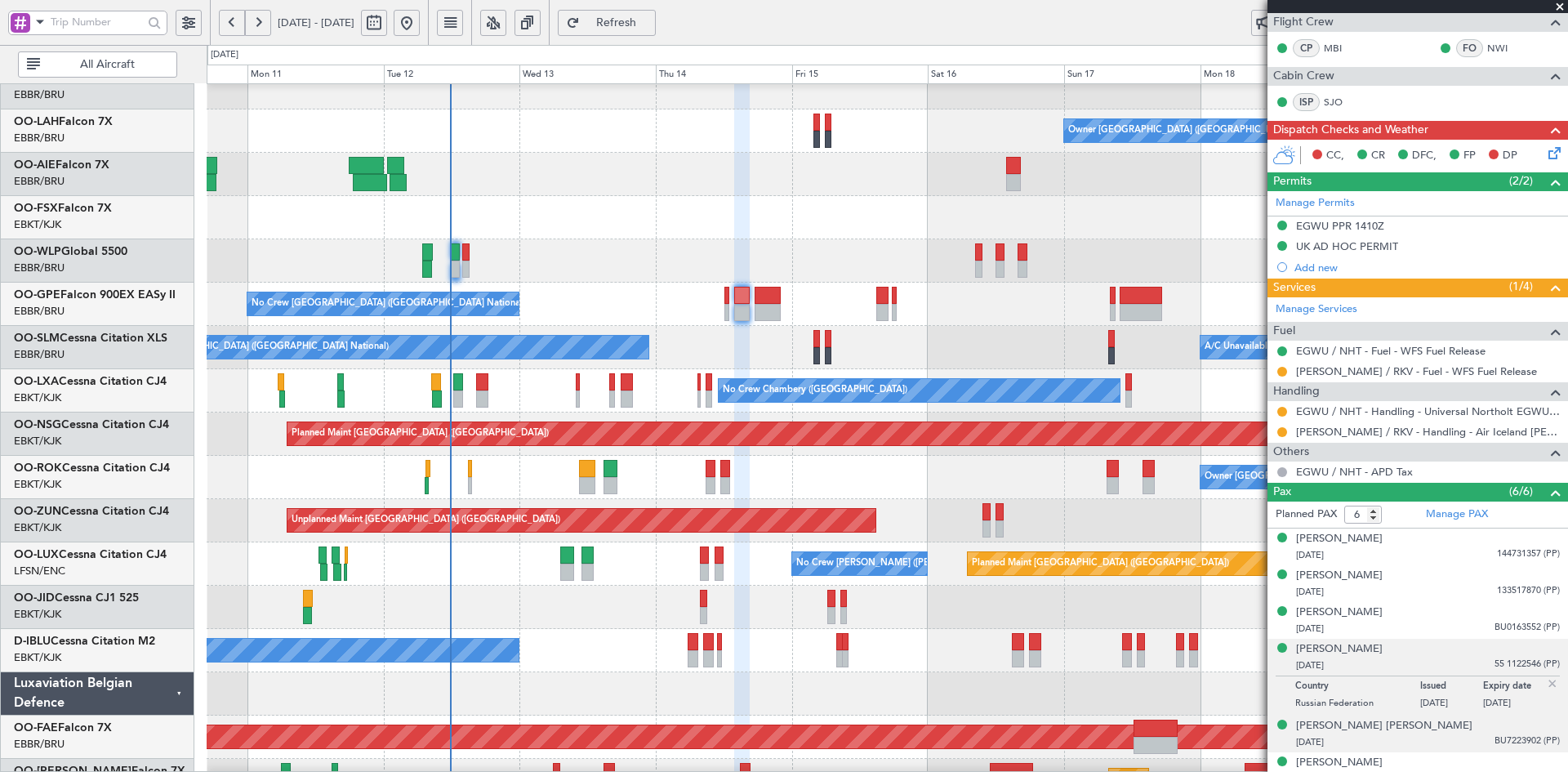
scroll to position [328, 0]
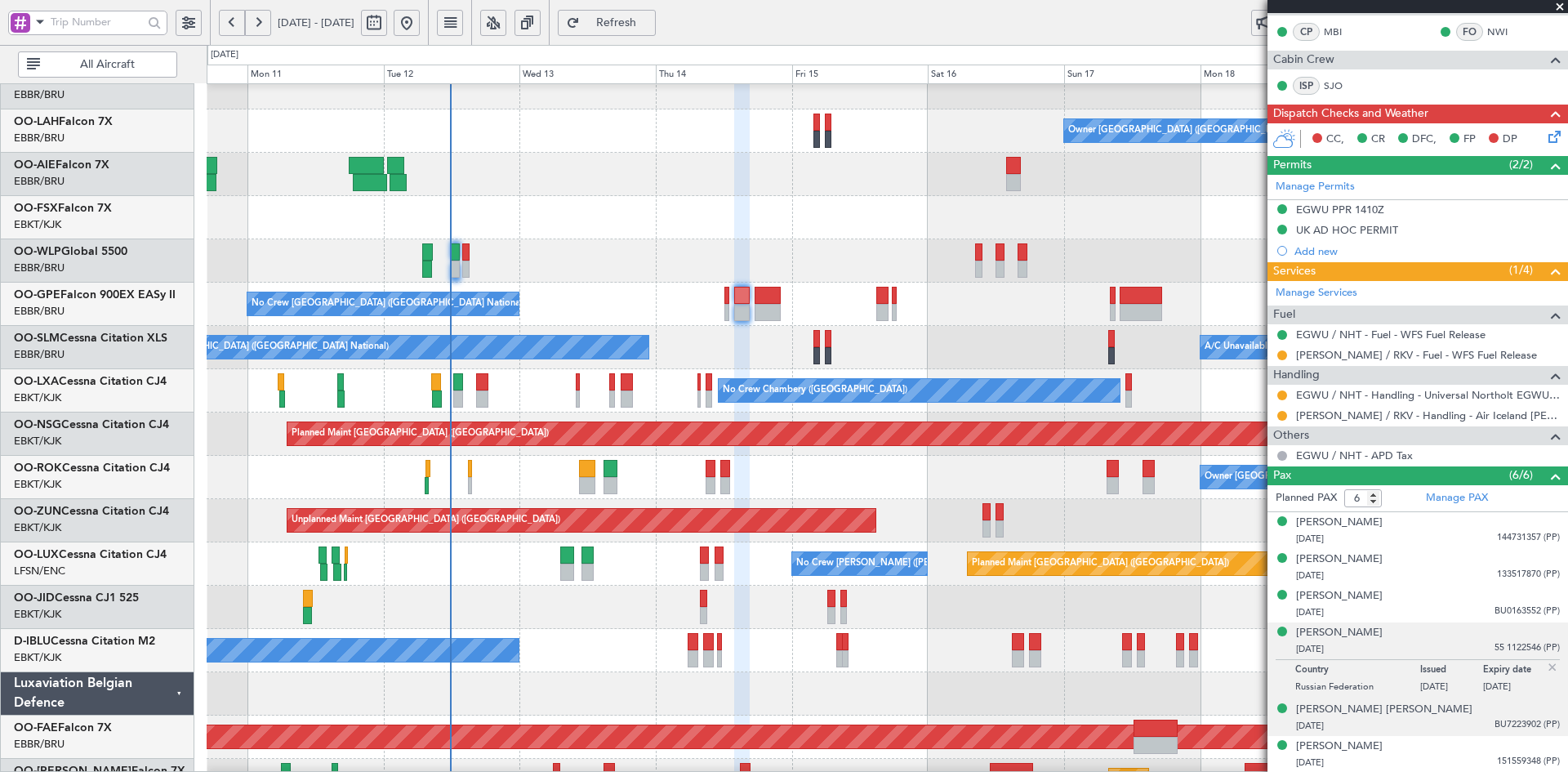
click at [1416, 718] on div "02/05/1985 BU7223902 (PP)" at bounding box center [1427, 725] width 264 height 16
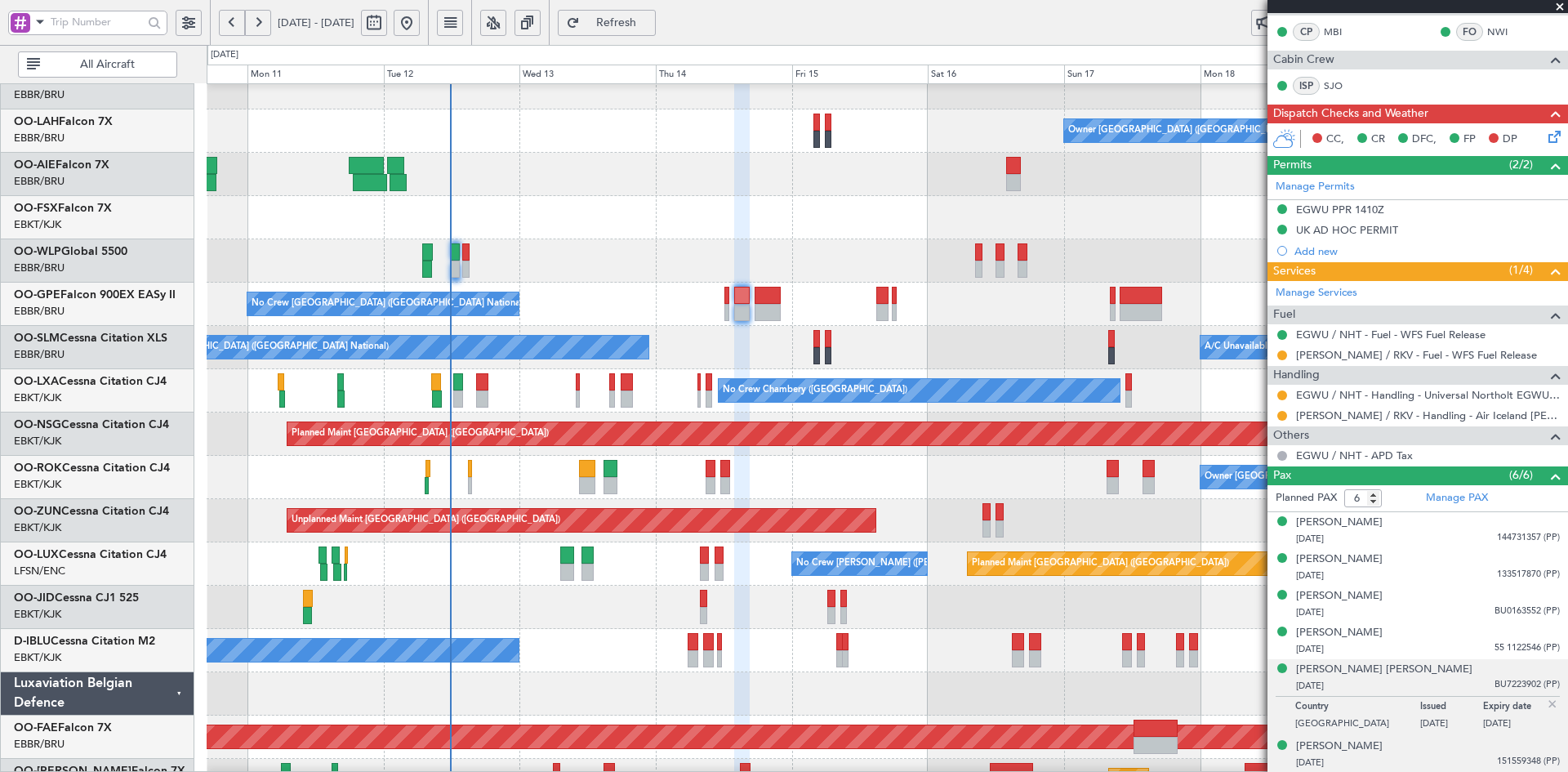
click at [1423, 760] on div "07/08/1982 151559348 (PP)" at bounding box center [1427, 762] width 264 height 16
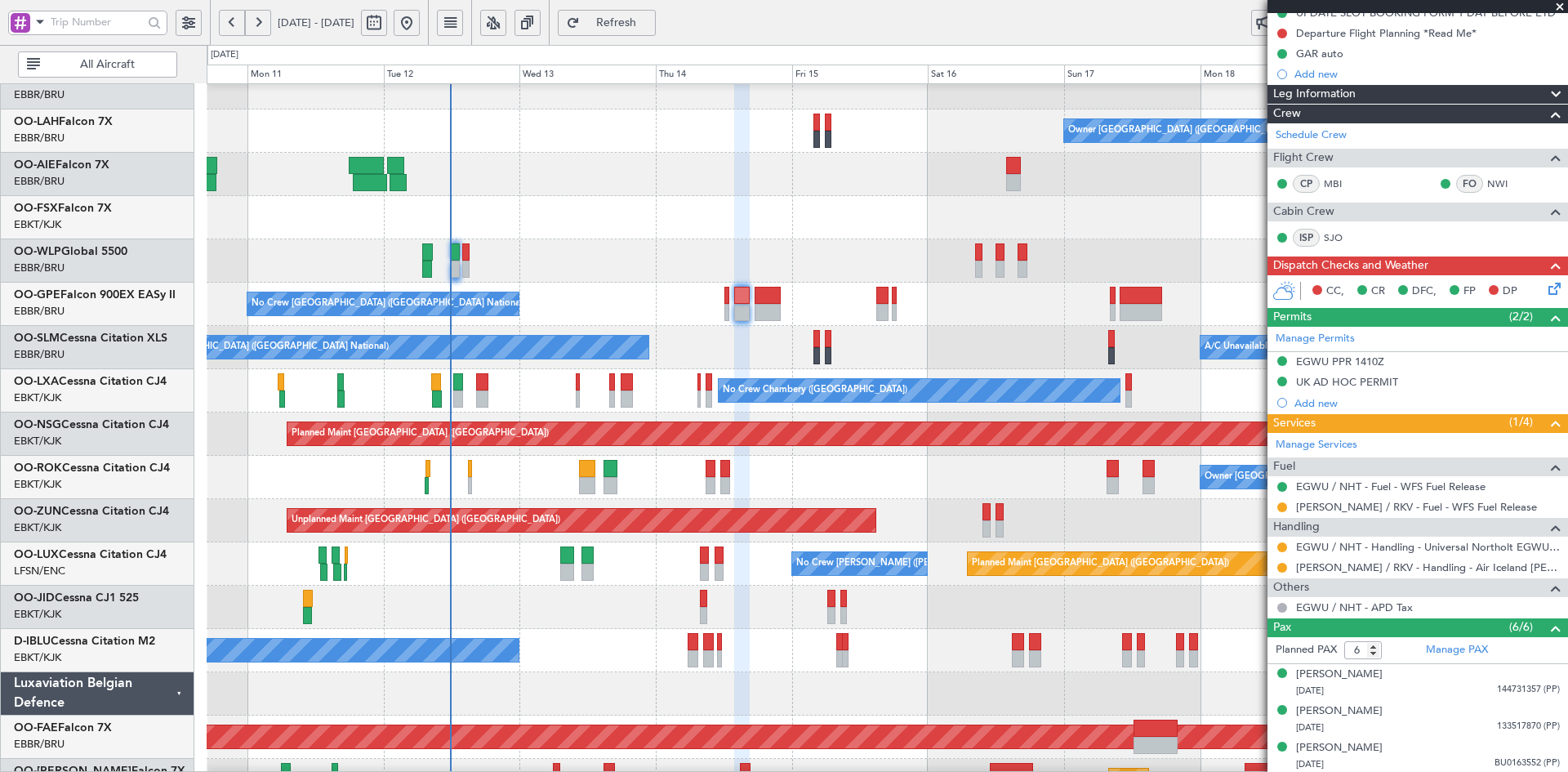
scroll to position [2, 0]
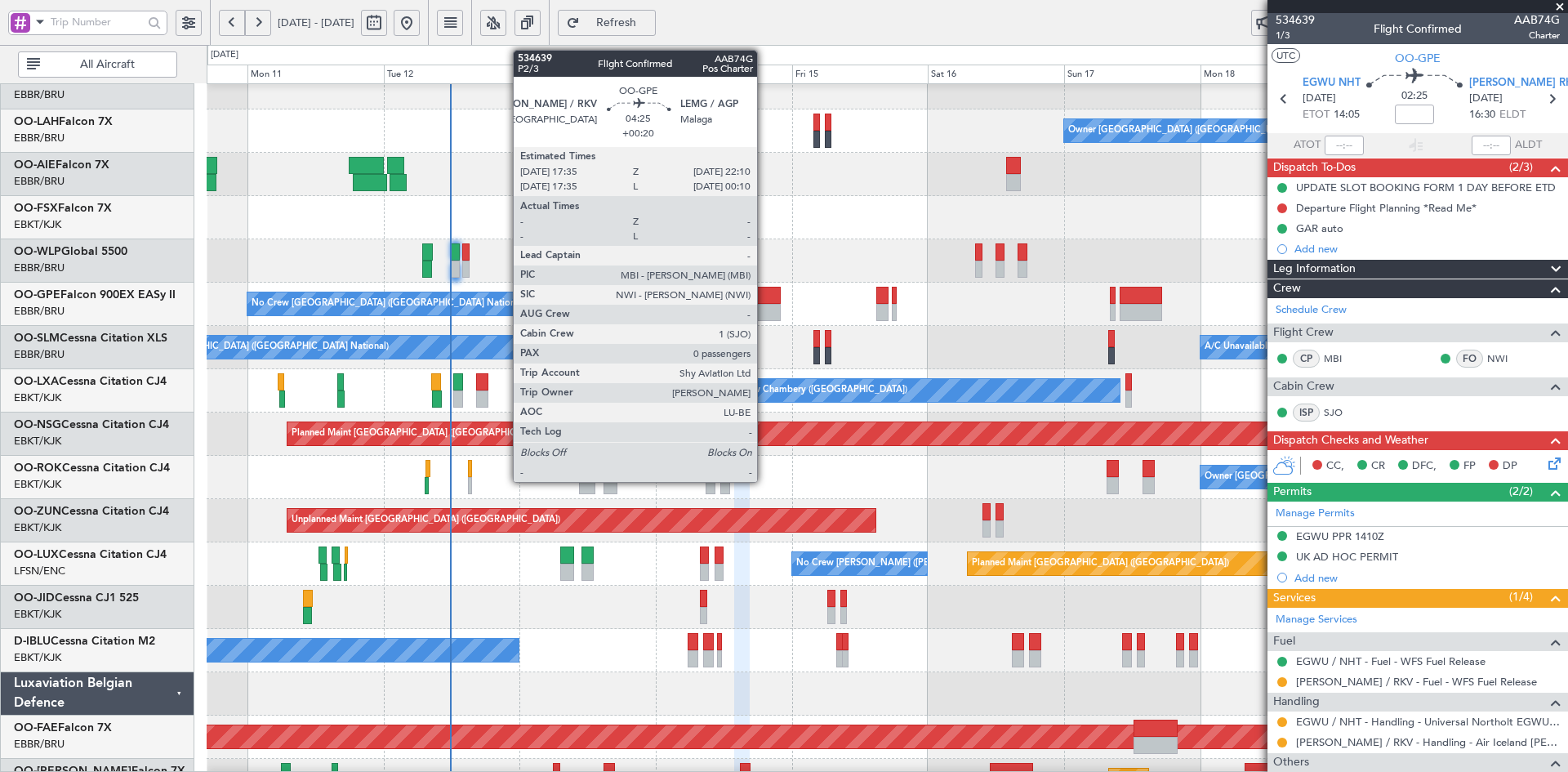
click at [765, 306] on div at bounding box center [768, 312] width 26 height 17
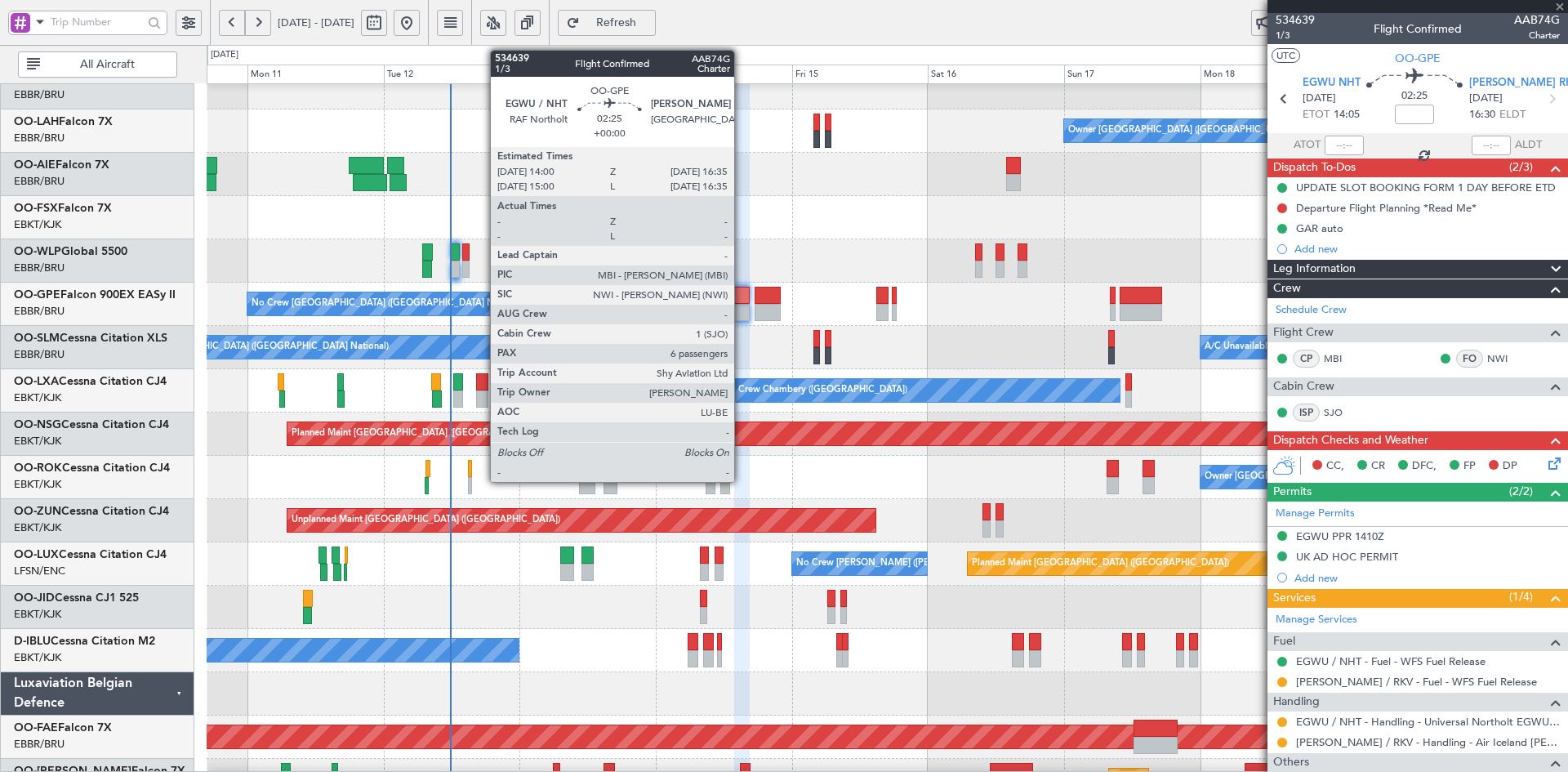
type input "+00:20"
type input "0"
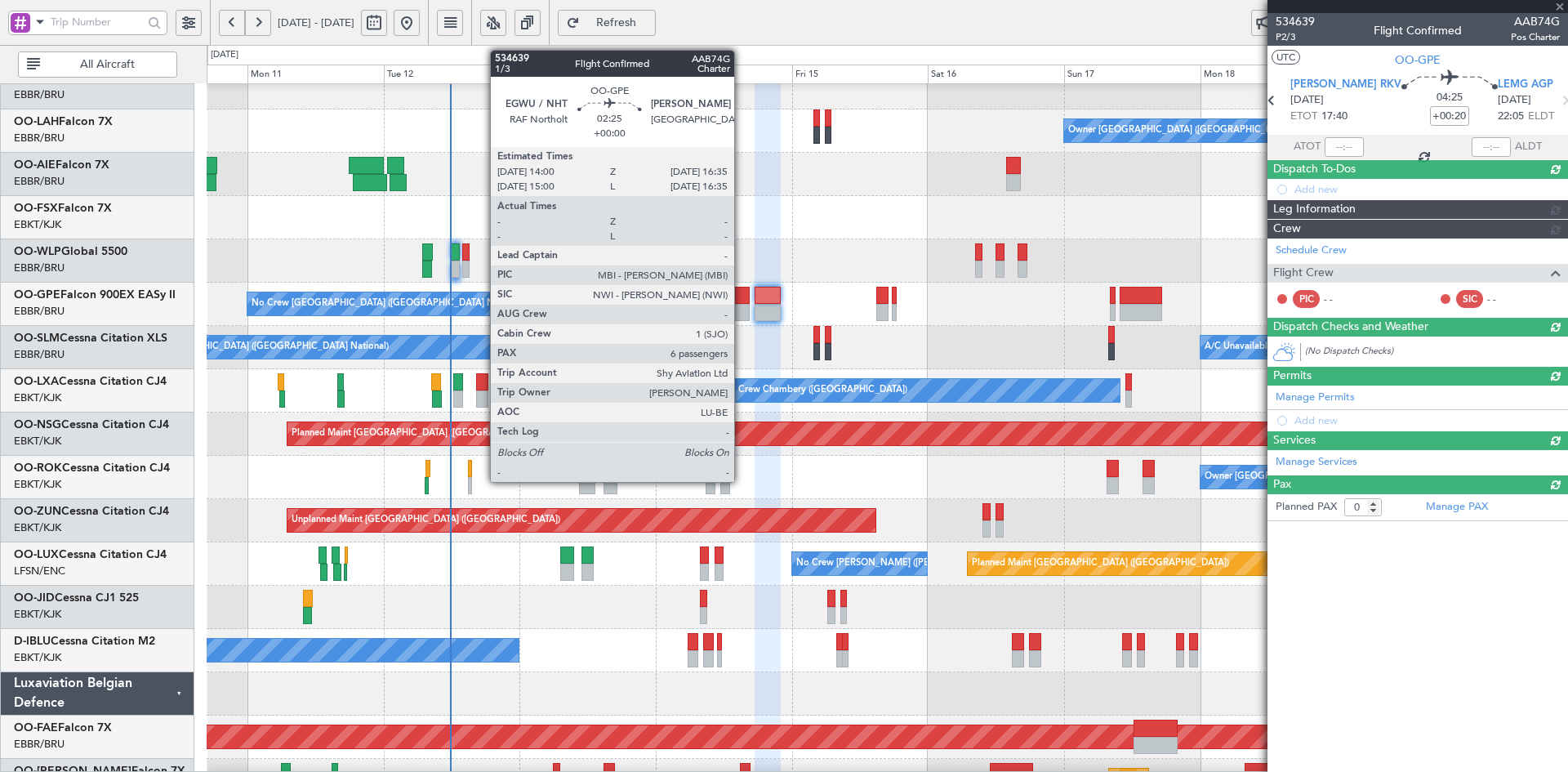
scroll to position [0, 0]
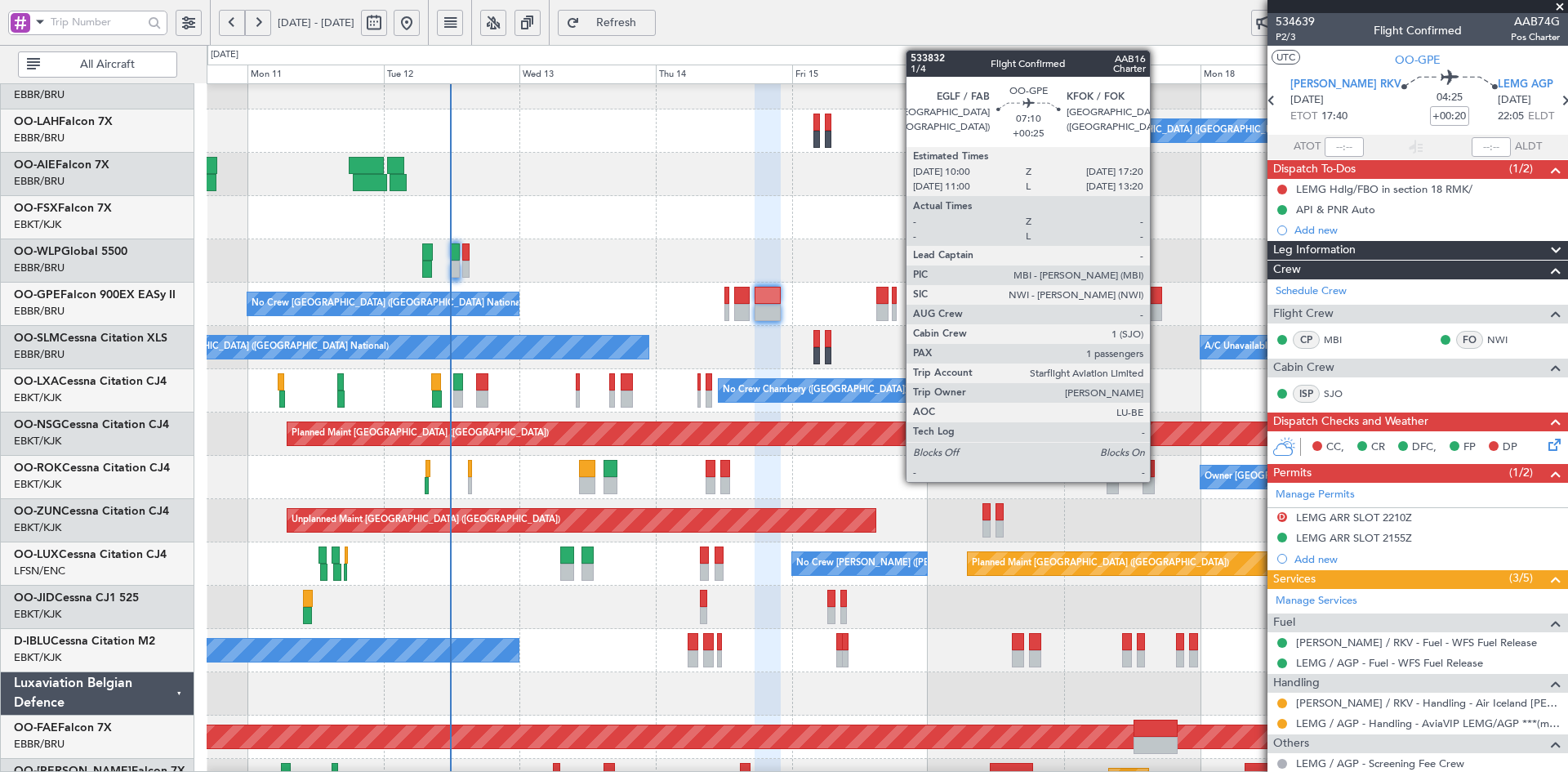
click at [1157, 310] on div at bounding box center [1140, 312] width 41 height 17
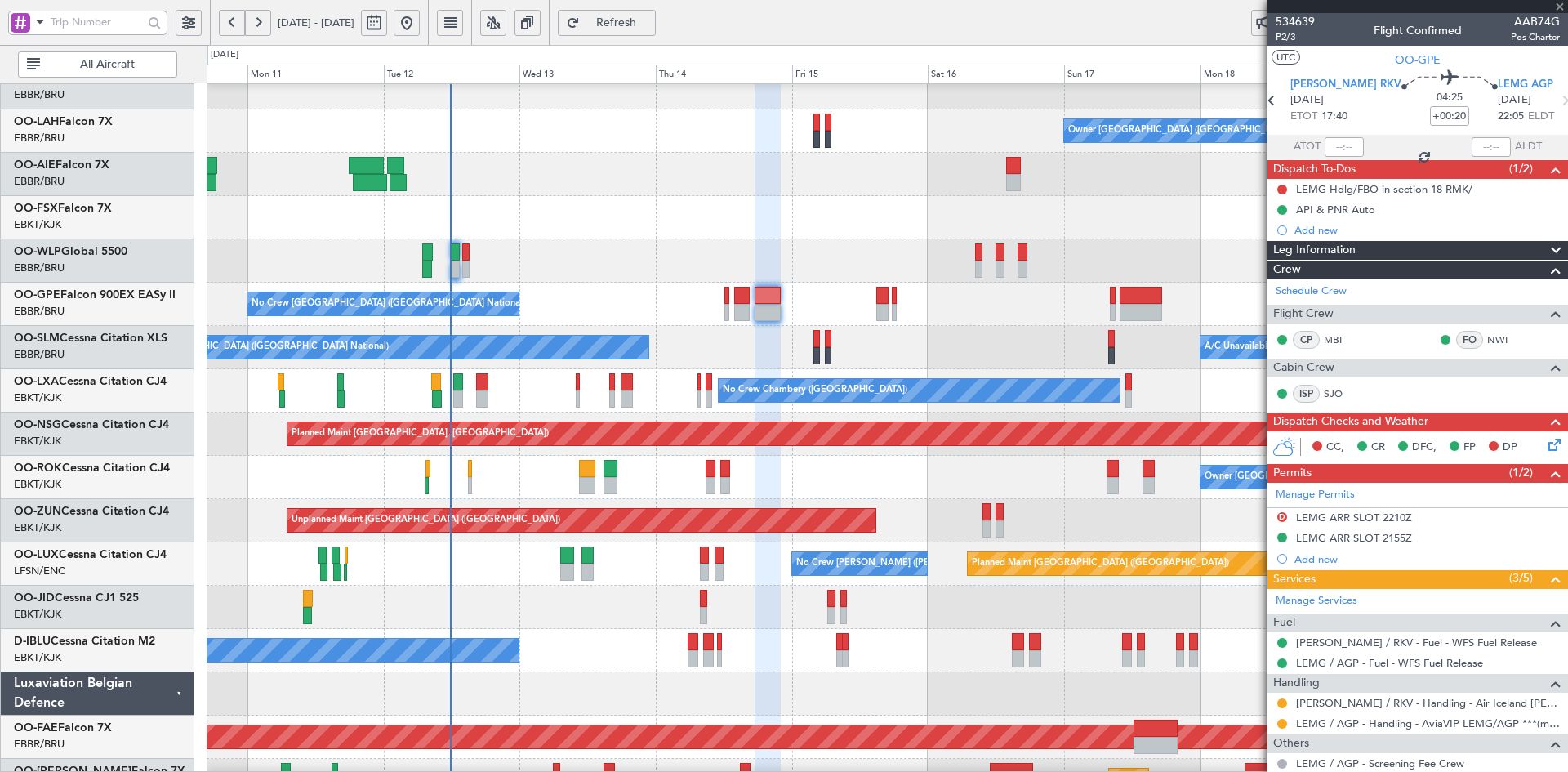
type input "+00:25"
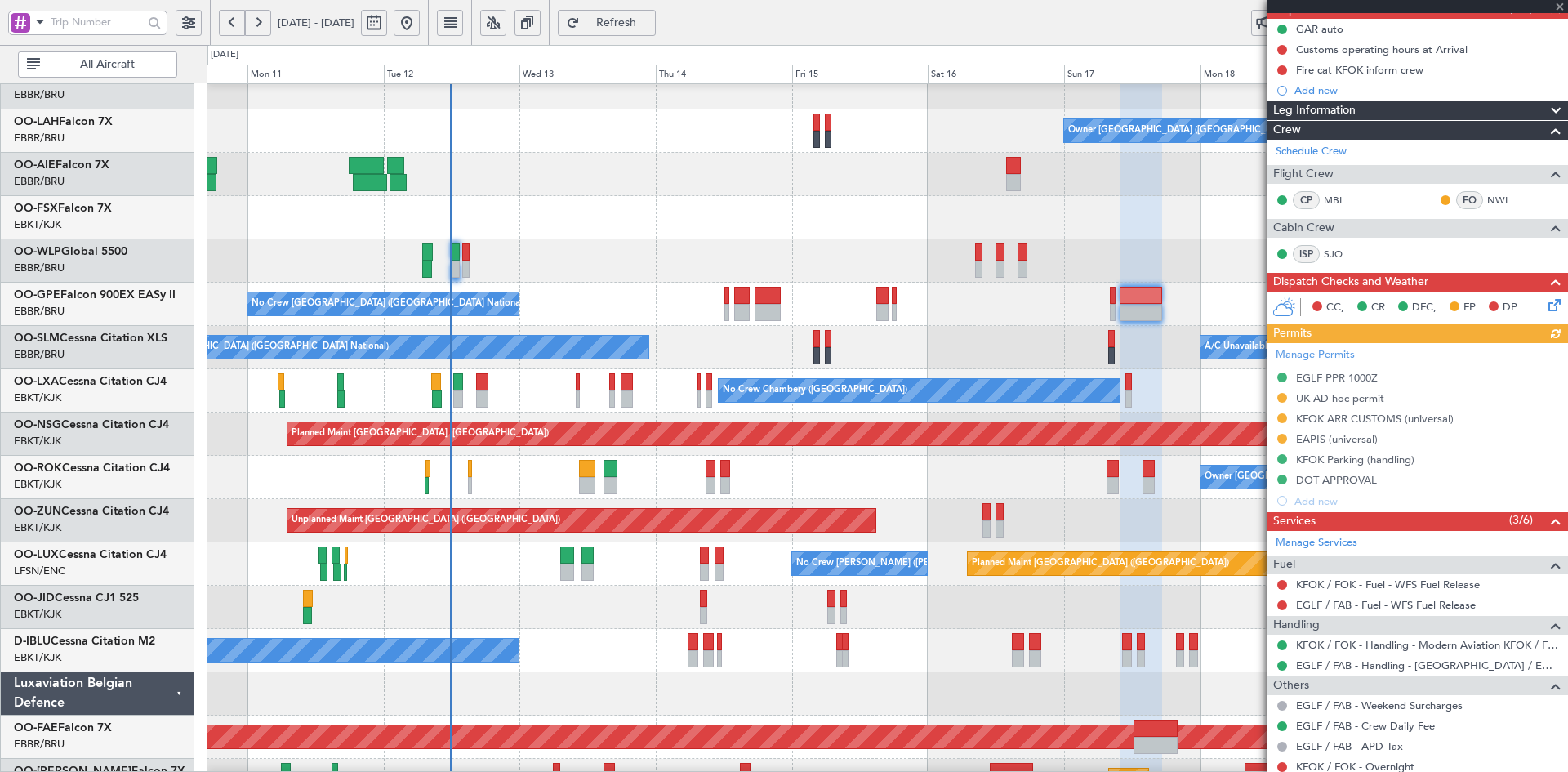
scroll to position [248, 0]
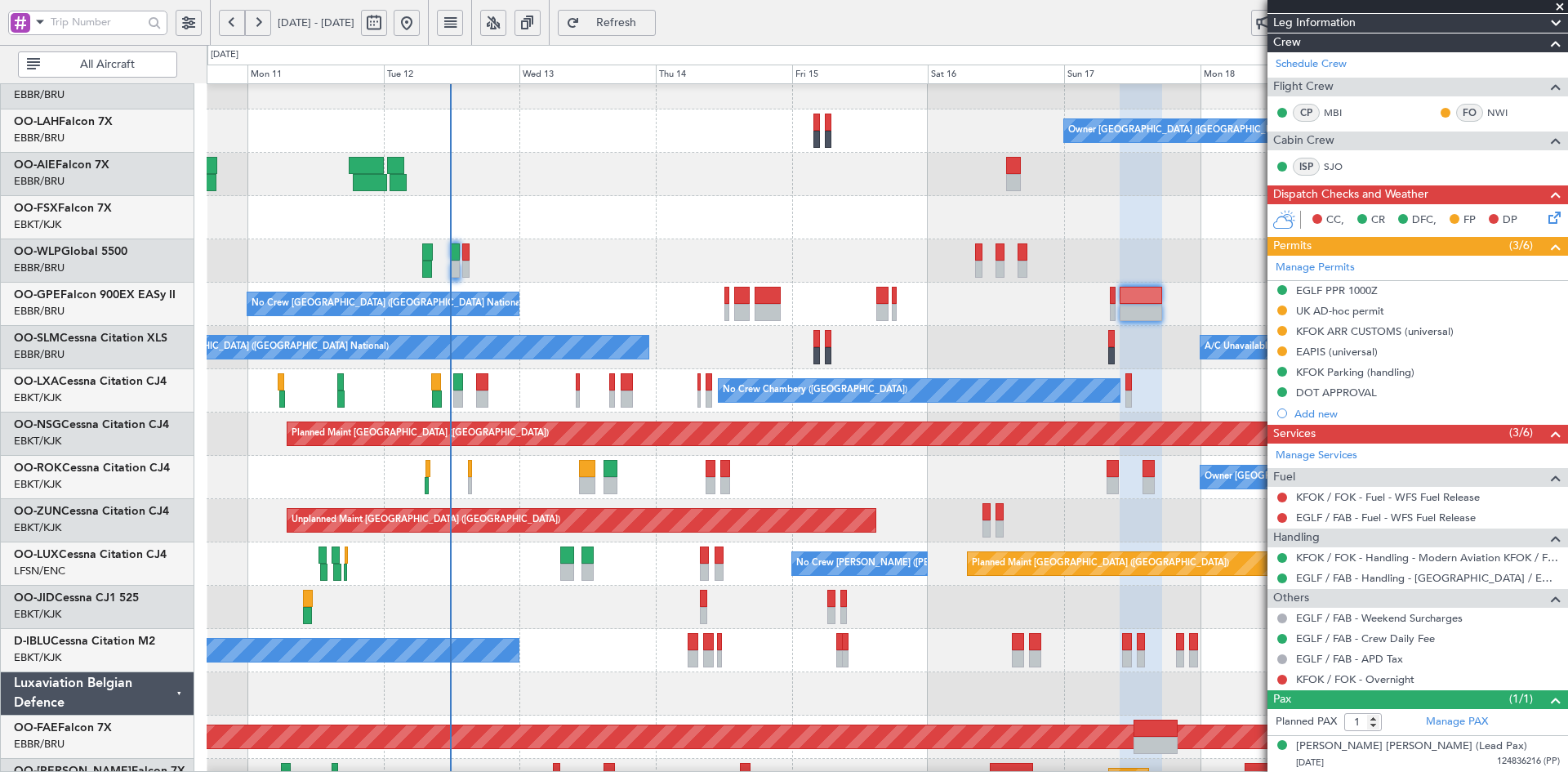
click at [1563, 2] on span at bounding box center [1560, 8] width 16 height 15
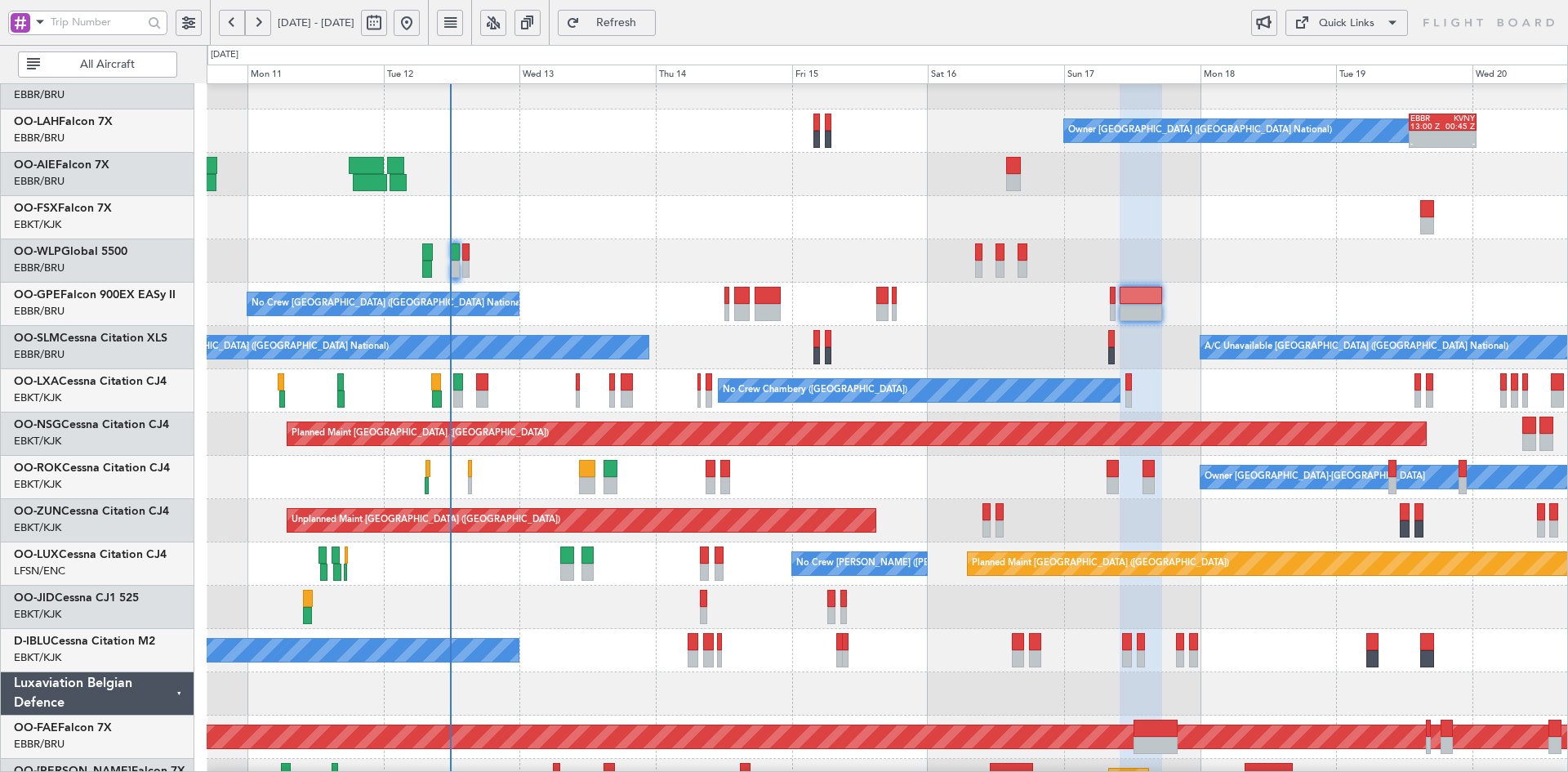
type input "0"
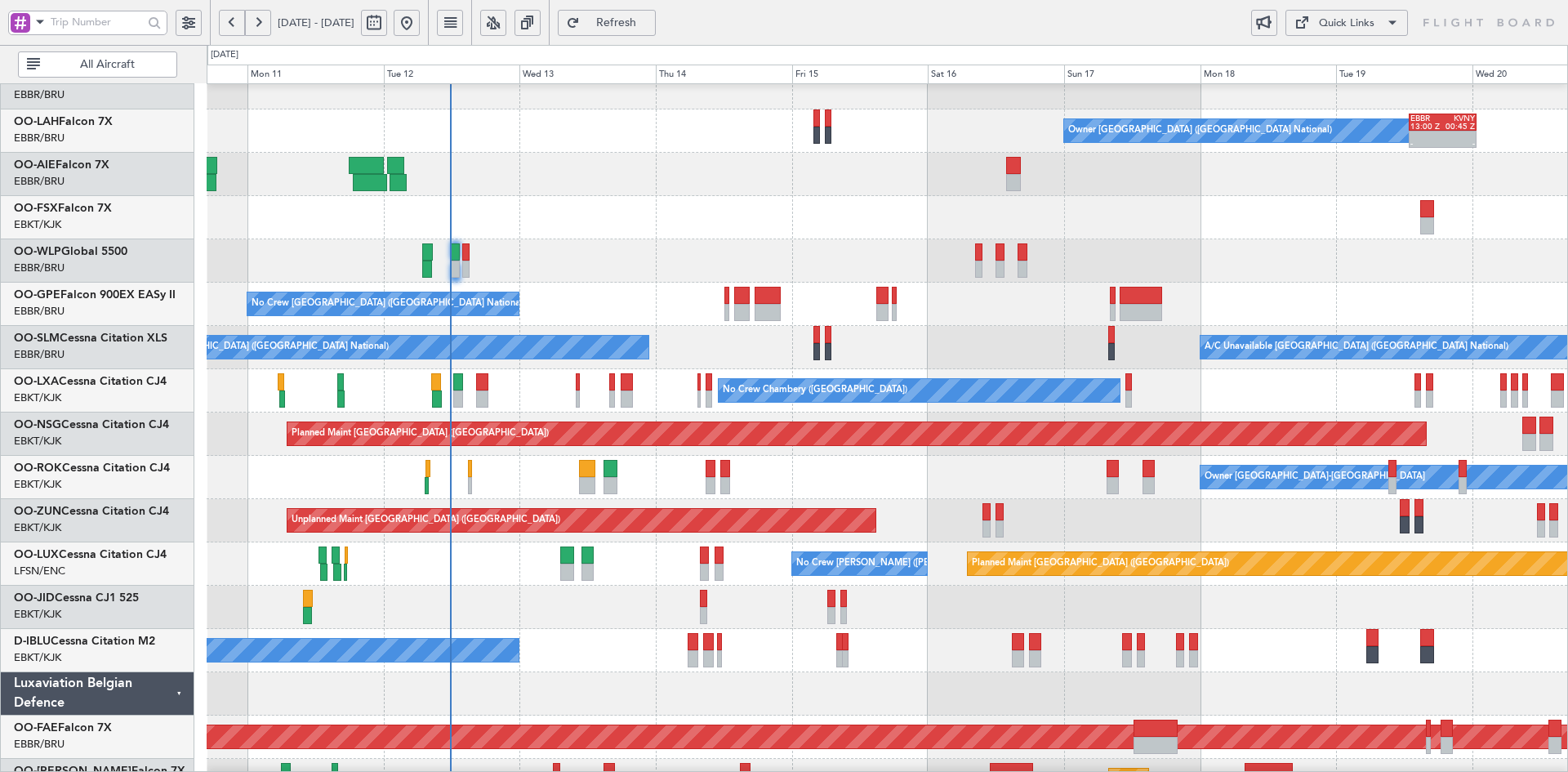
scroll to position [0, 0]
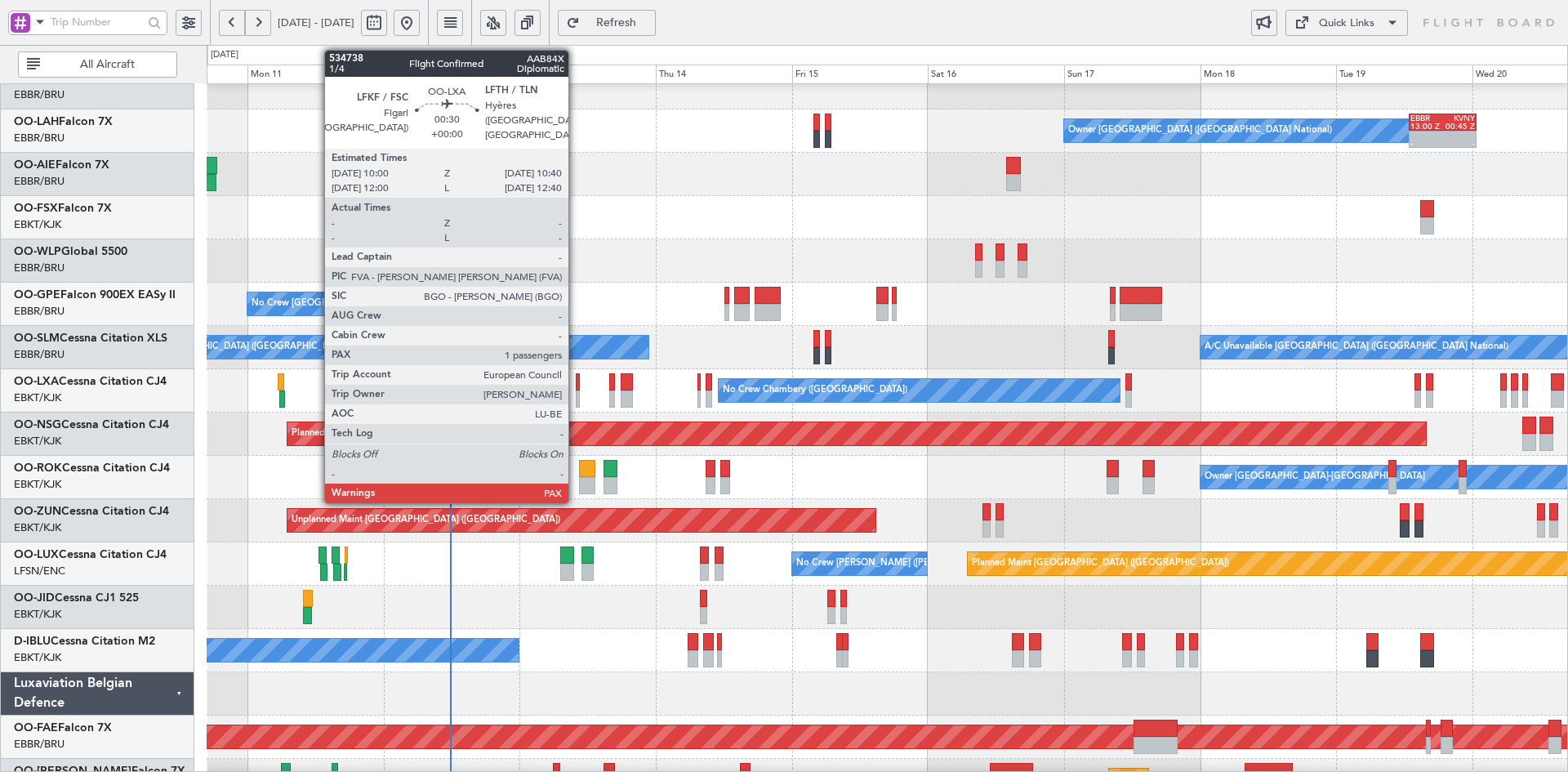
click at [576, 394] on div at bounding box center [578, 399] width 4 height 17
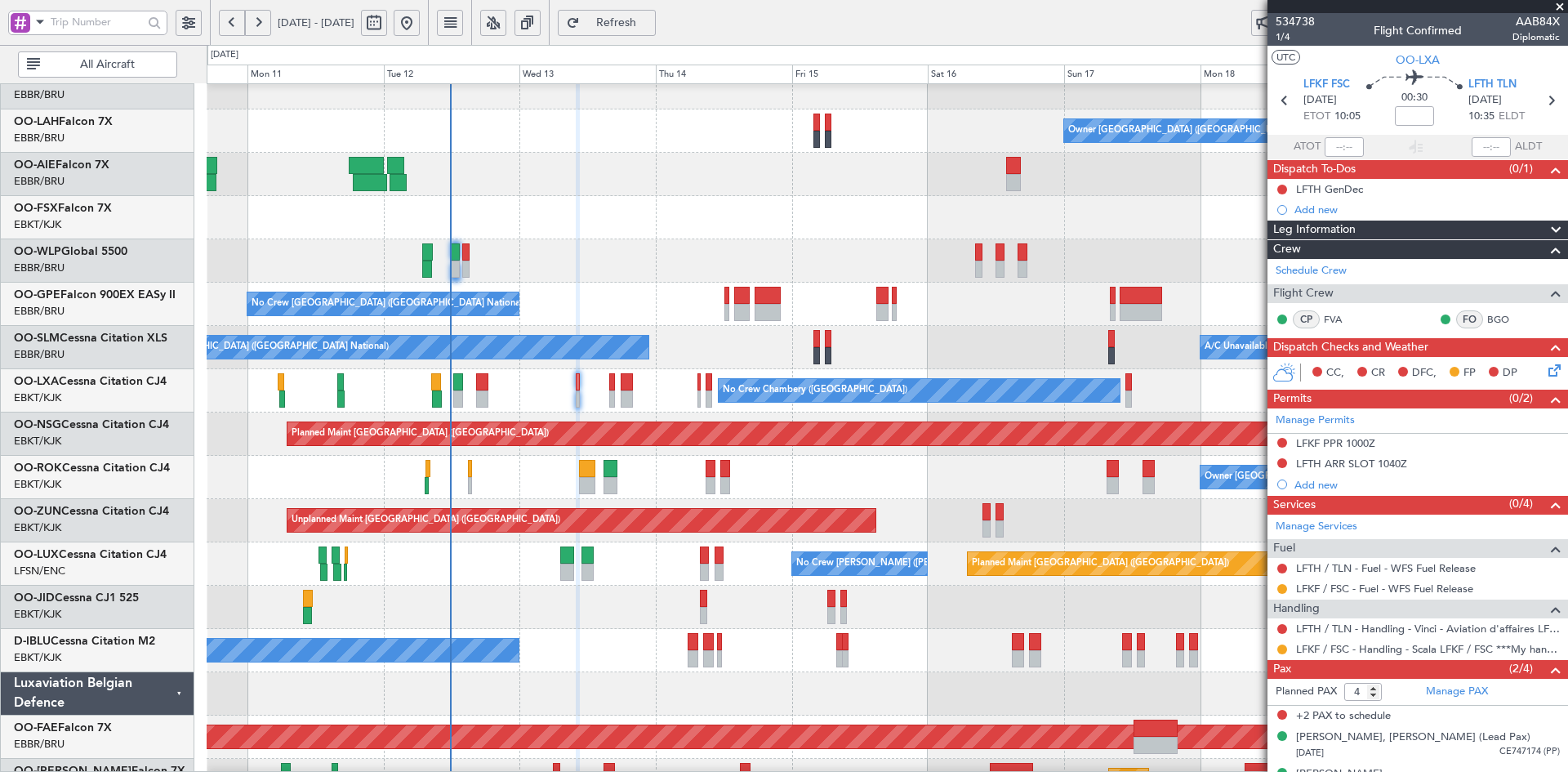
scroll to position [142, 0]
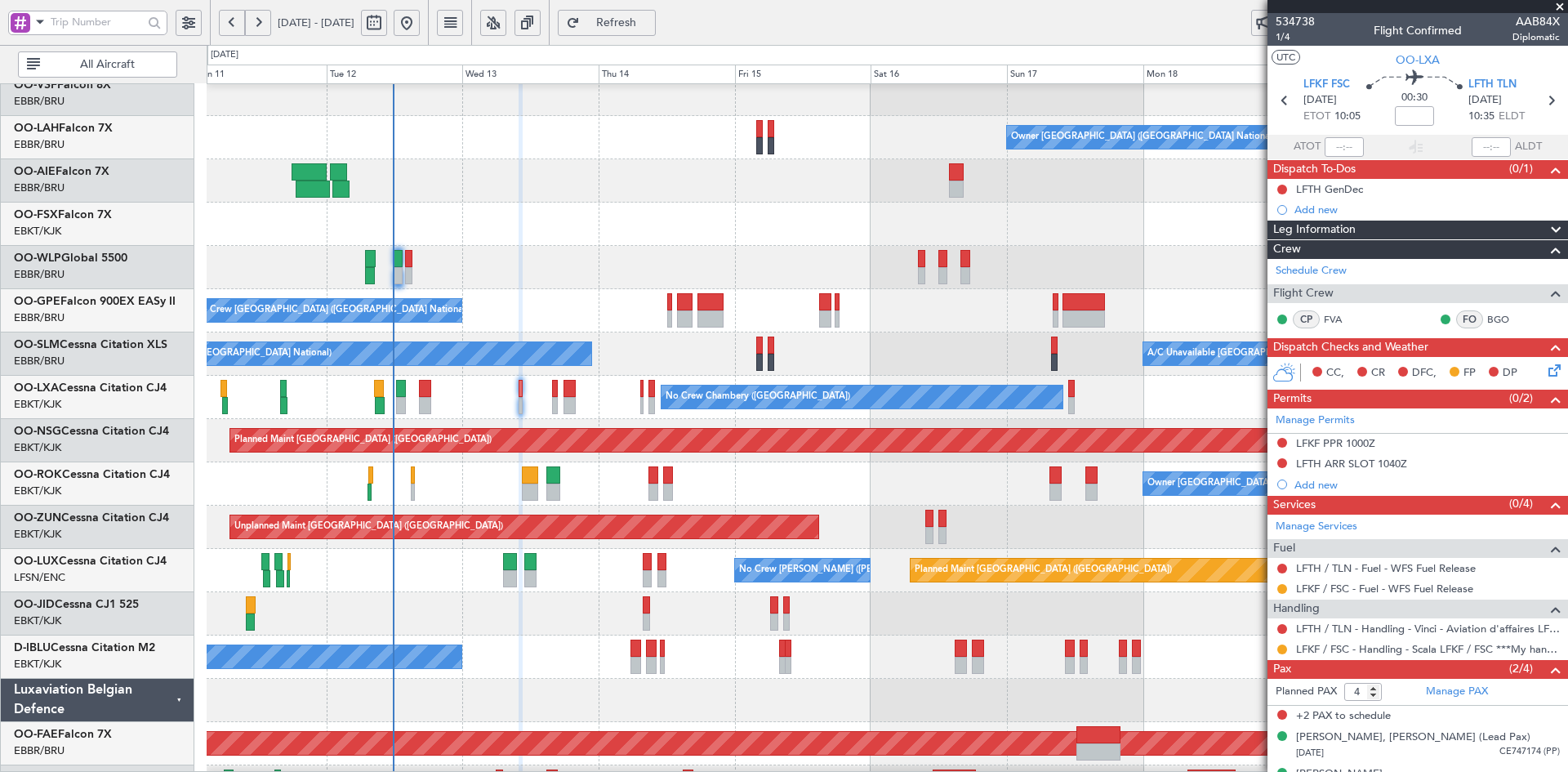
click at [943, 477] on div "Owner [GEOGRAPHIC_DATA]-[GEOGRAPHIC_DATA]" at bounding box center [887, 484] width 1361 height 43
click at [760, 203] on div at bounding box center [887, 181] width 1361 height 43
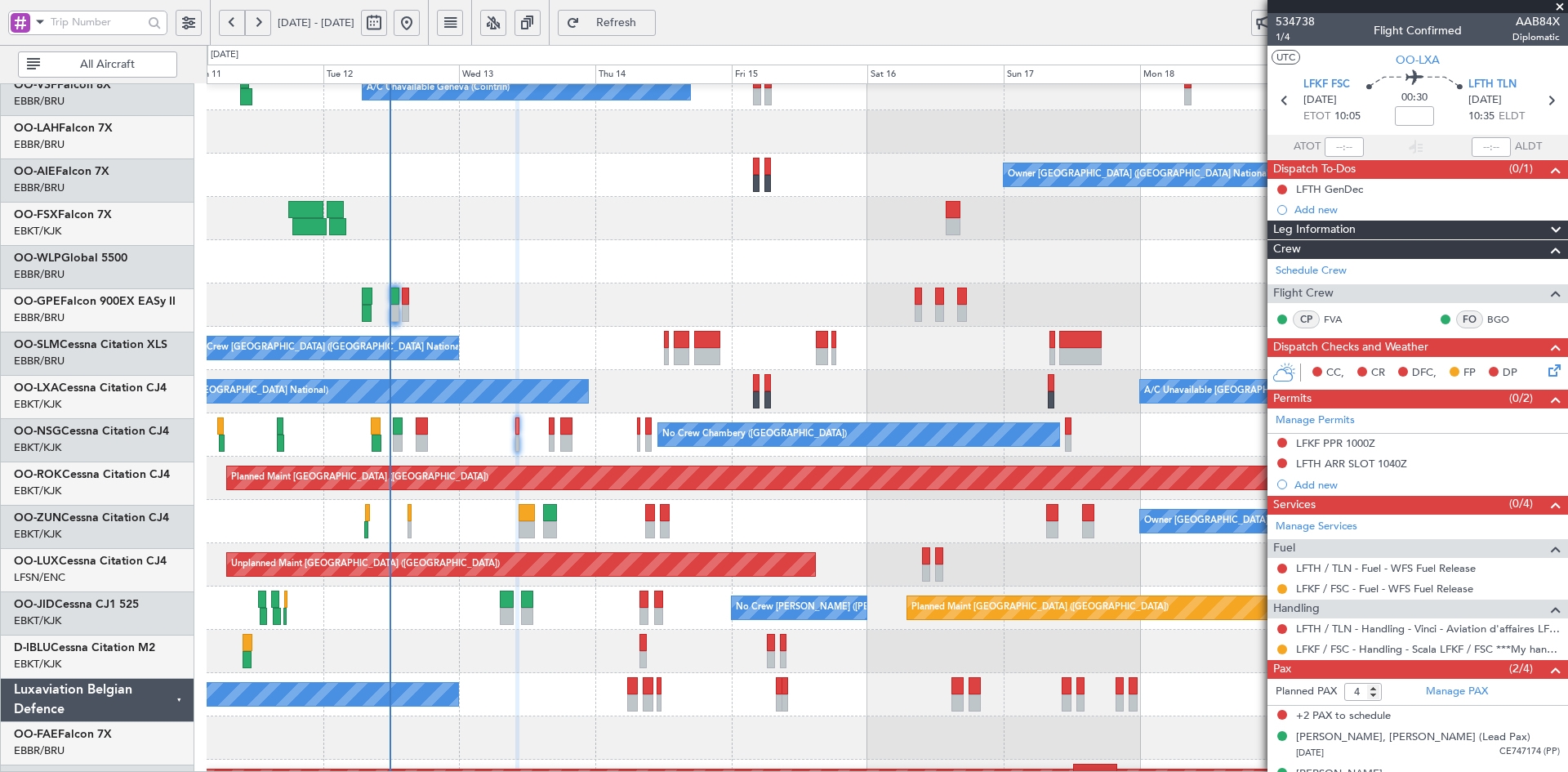
scroll to position [104, 0]
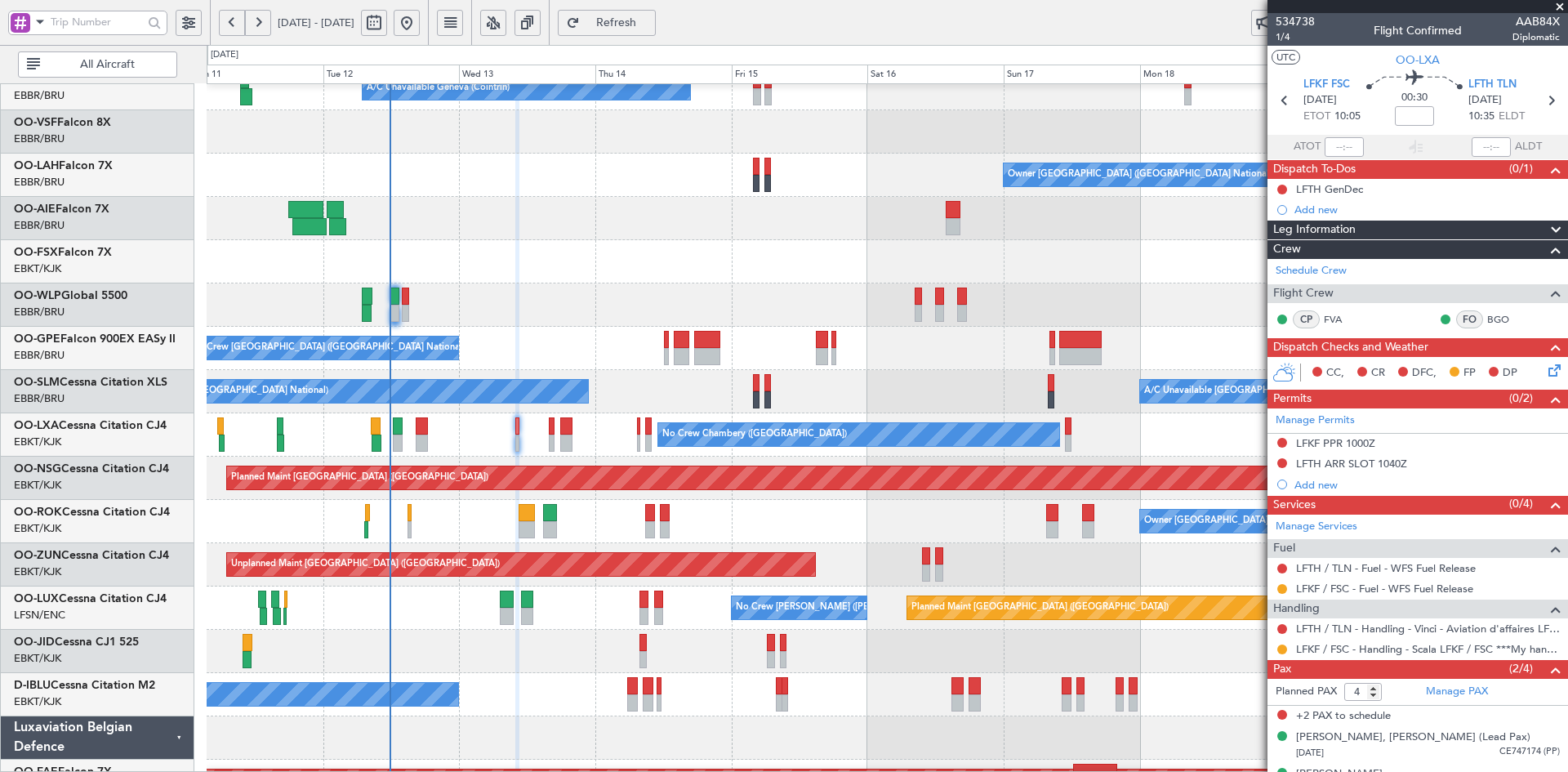
click at [897, 581] on div "Unplanned Maint [GEOGRAPHIC_DATA] ([GEOGRAPHIC_DATA])" at bounding box center [887, 565] width 1361 height 43
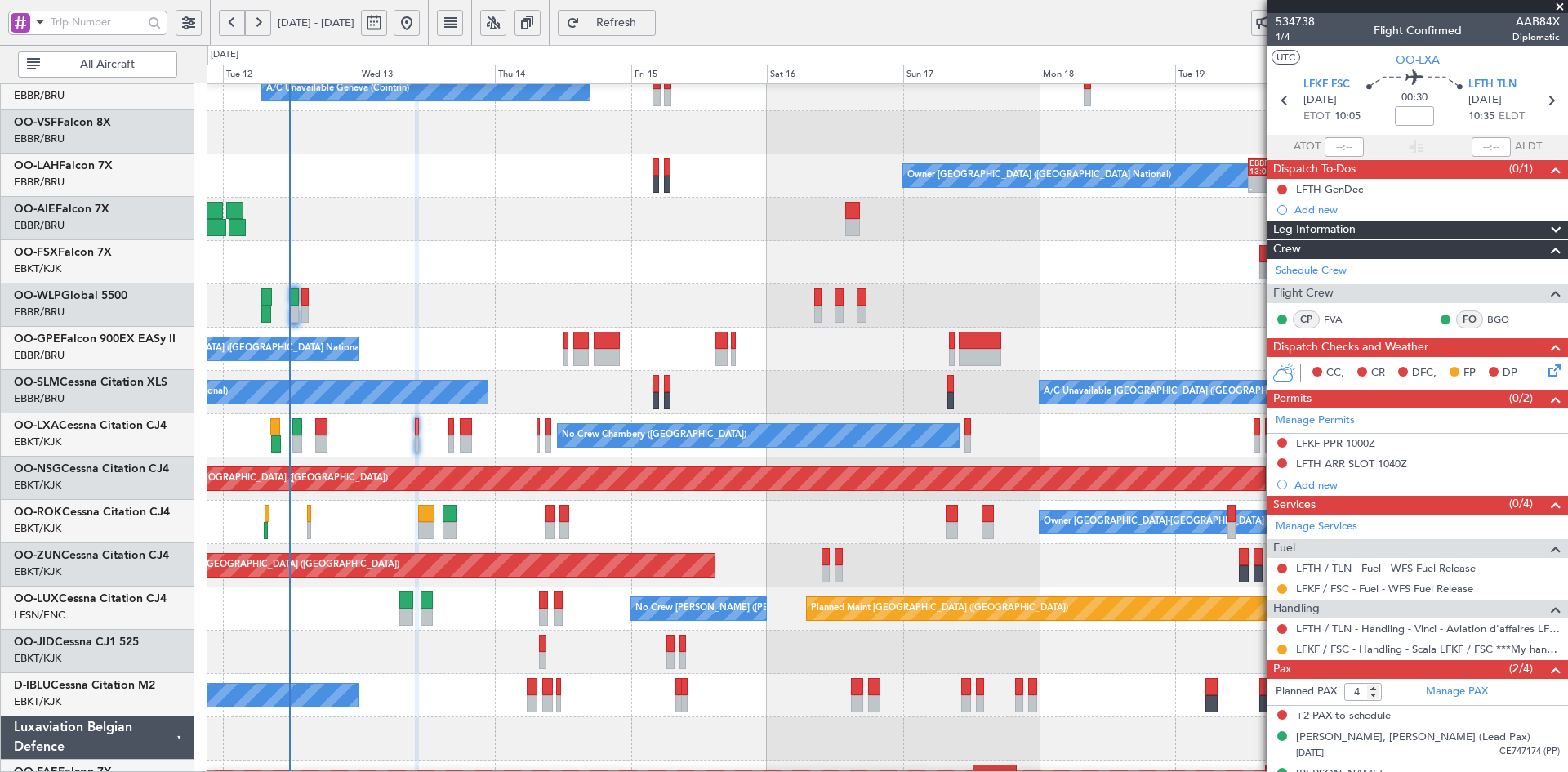
scroll to position [103, 0]
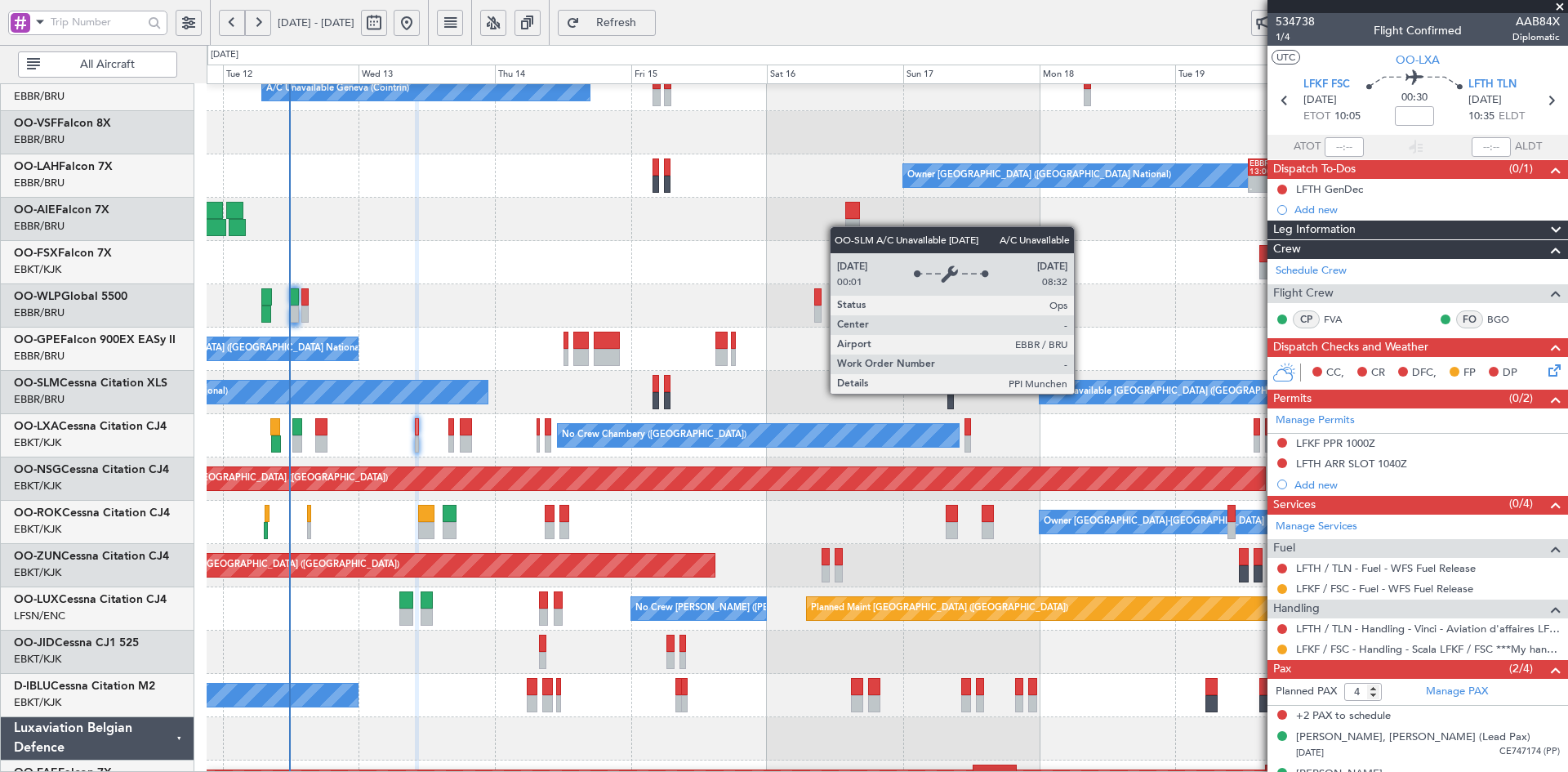
click at [785, 369] on div "No Crew [GEOGRAPHIC_DATA] ([GEOGRAPHIC_DATA] National)" at bounding box center [887, 349] width 1361 height 43
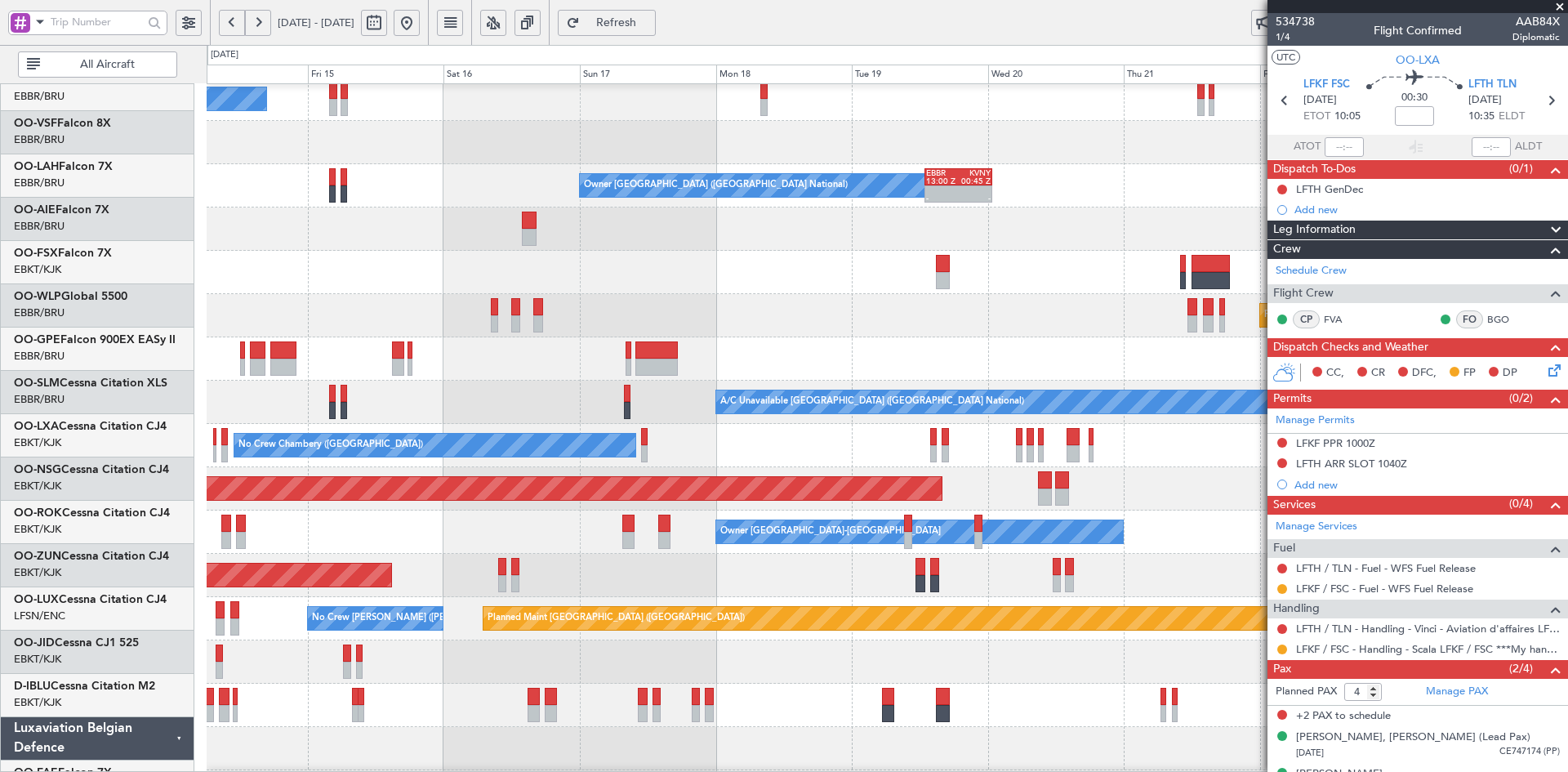
scroll to position [93, 0]
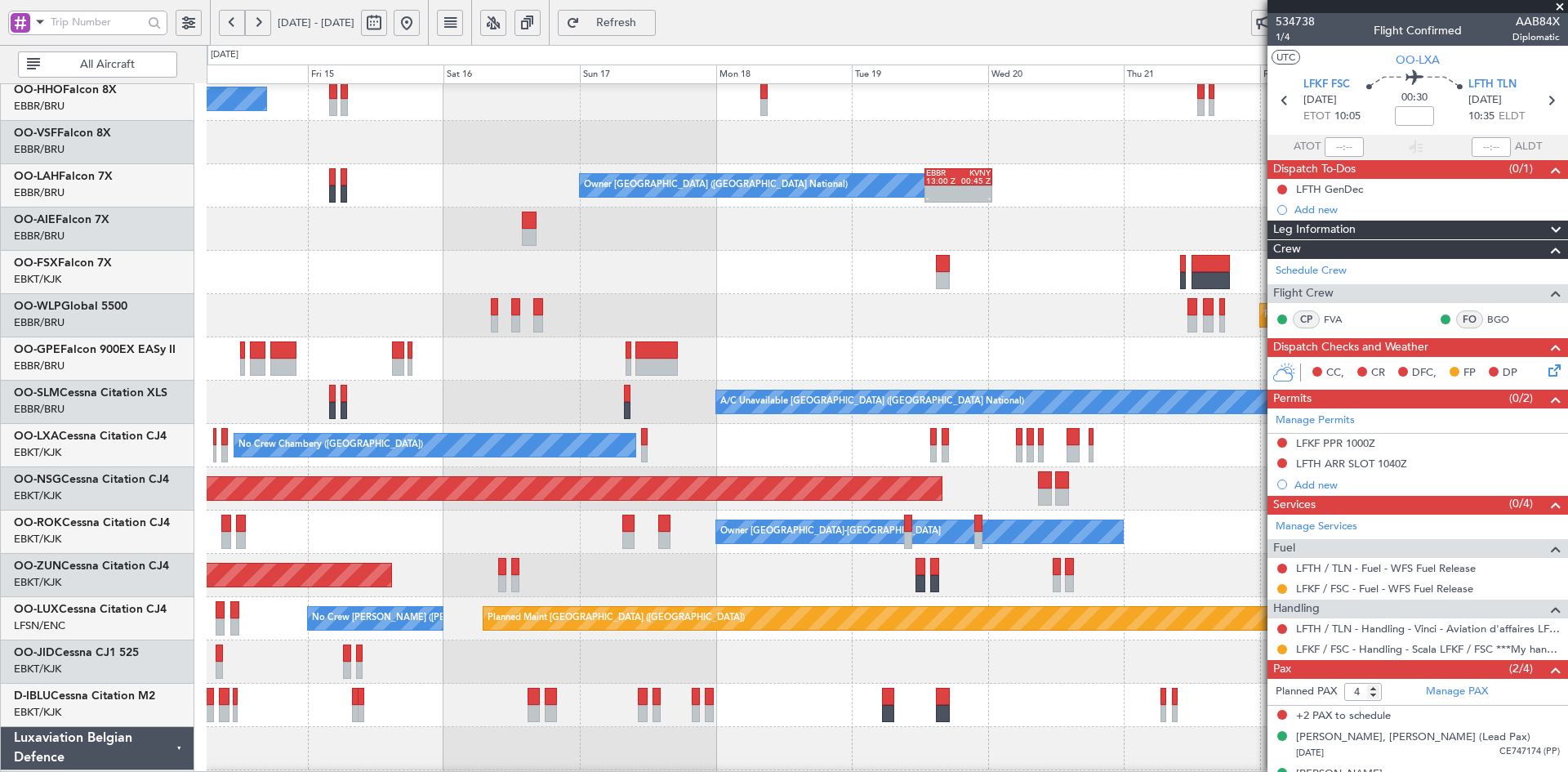
click at [985, 351] on div "No Crew [GEOGRAPHIC_DATA] ([GEOGRAPHIC_DATA] National)" at bounding box center [887, 359] width 1361 height 43
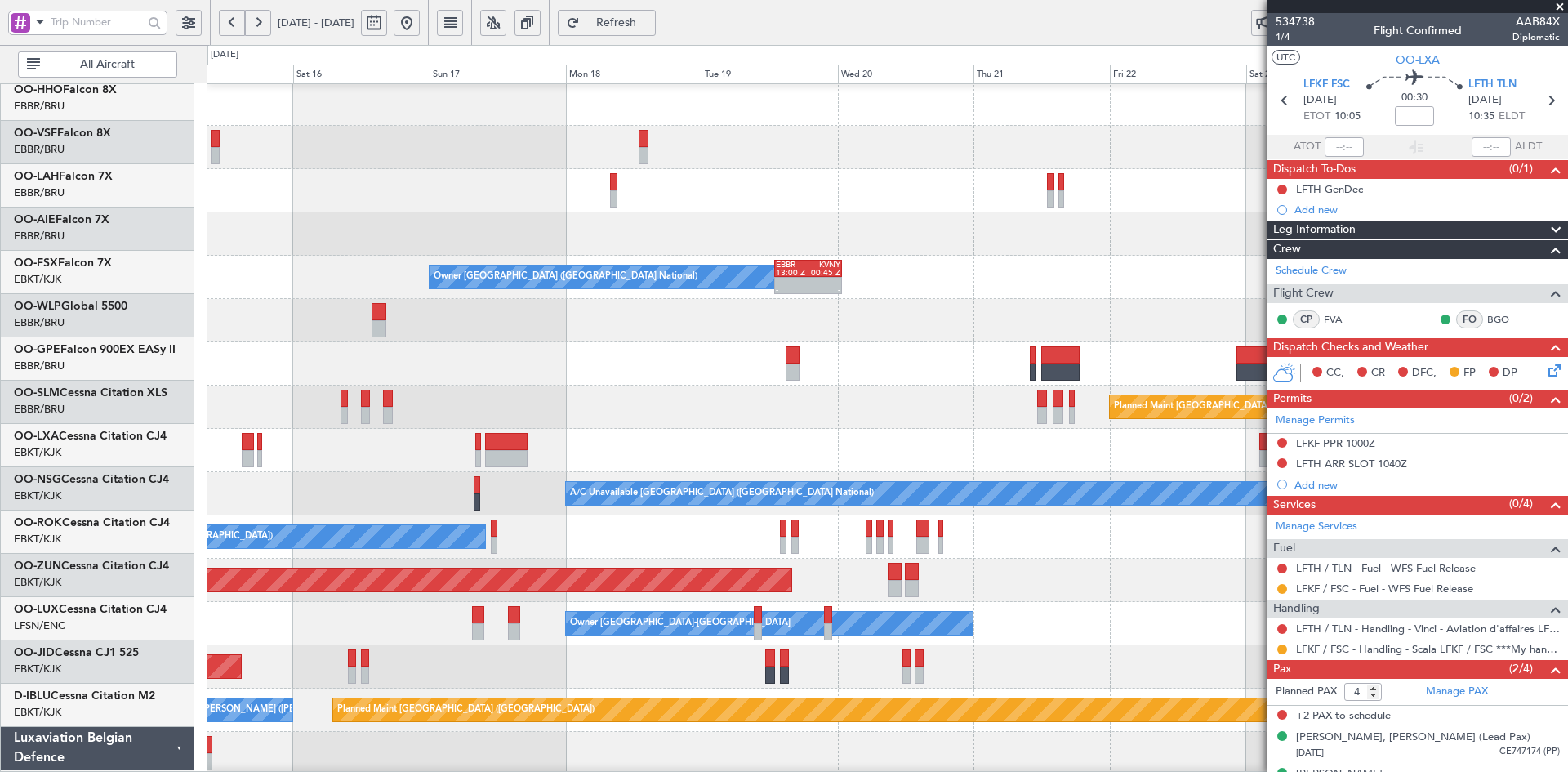
scroll to position [2, 0]
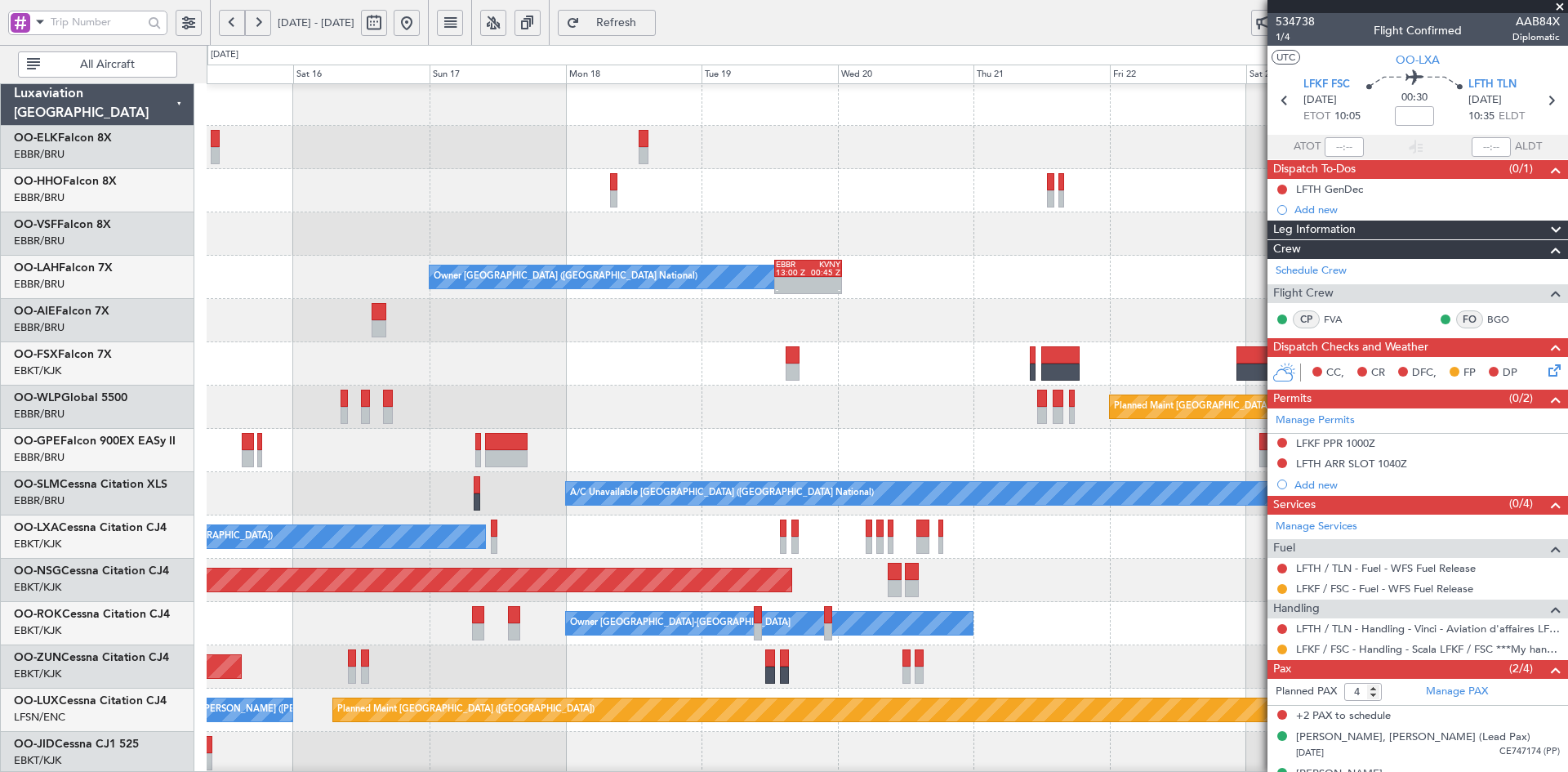
click at [1090, 291] on div "Owner Brussels (Brussels National) - - EBBR 13:00 Z KVNY 00:45 Z" at bounding box center [887, 277] width 1361 height 43
click at [419, 23] on button at bounding box center [407, 23] width 26 height 26
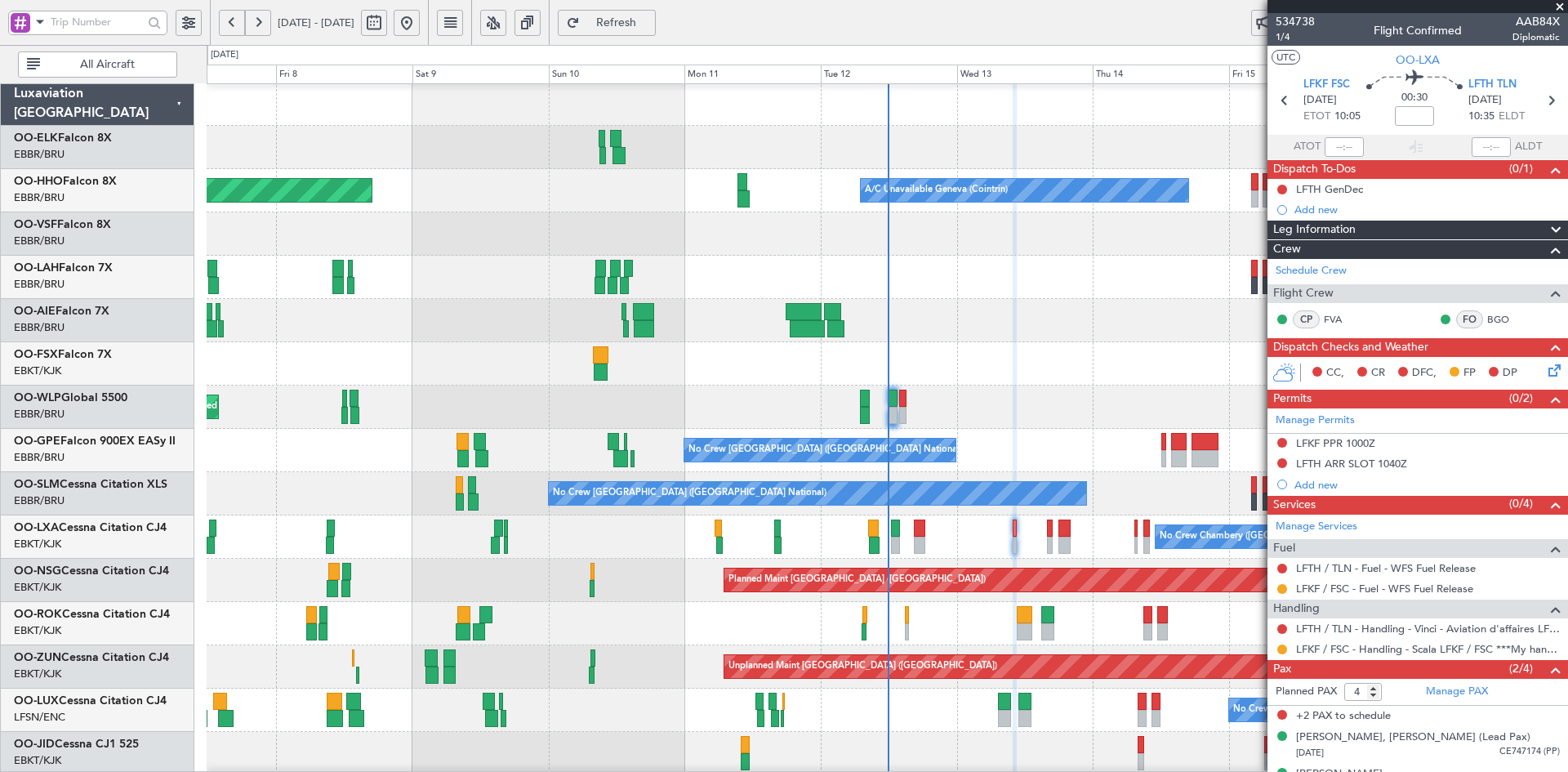
click at [887, 314] on div at bounding box center [887, 321] width 1361 height 43
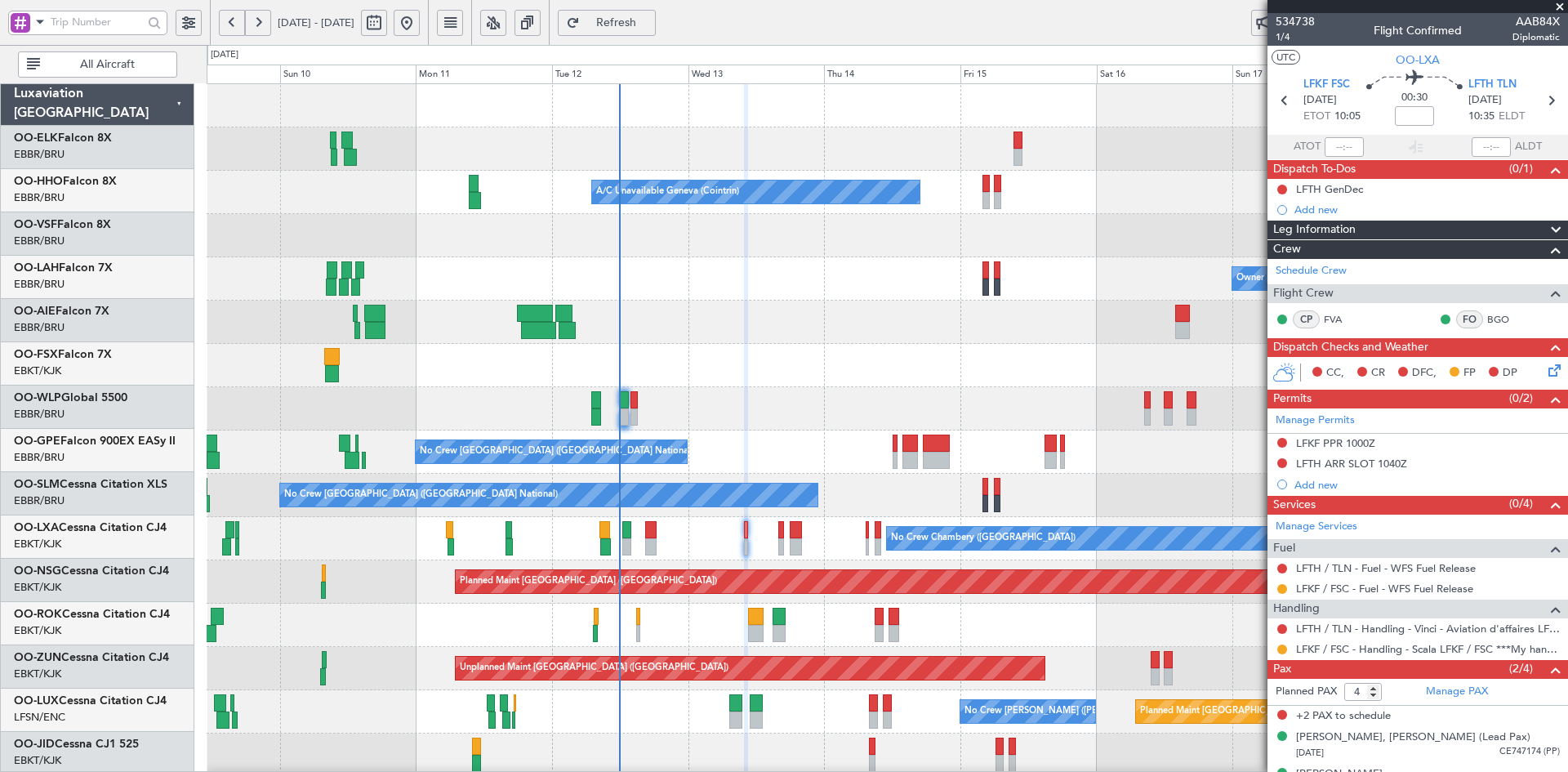
scroll to position [0, 0]
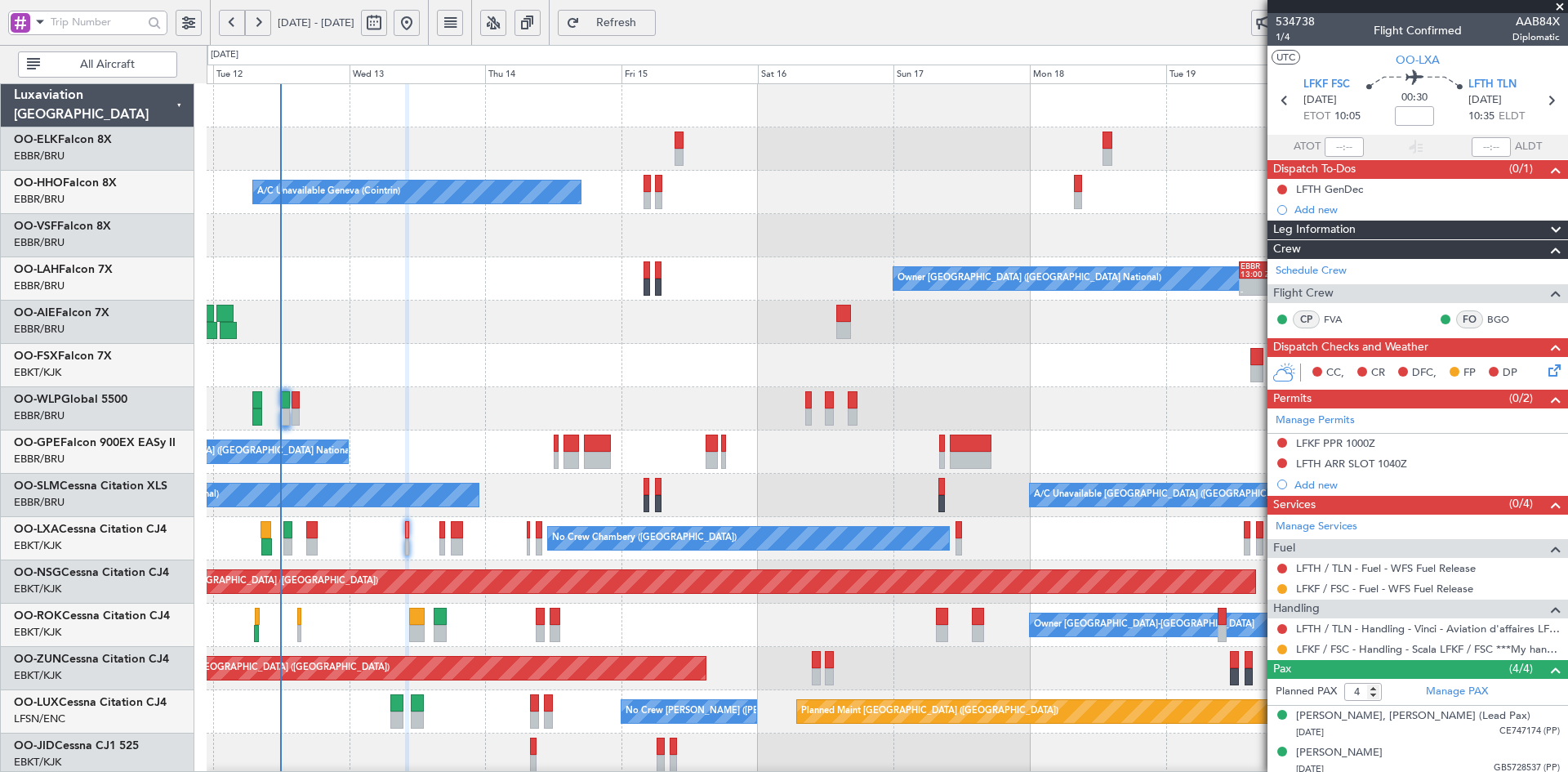
click at [823, 470] on div "No Crew [GEOGRAPHIC_DATA] ([GEOGRAPHIC_DATA] National)" at bounding box center [887, 452] width 1361 height 43
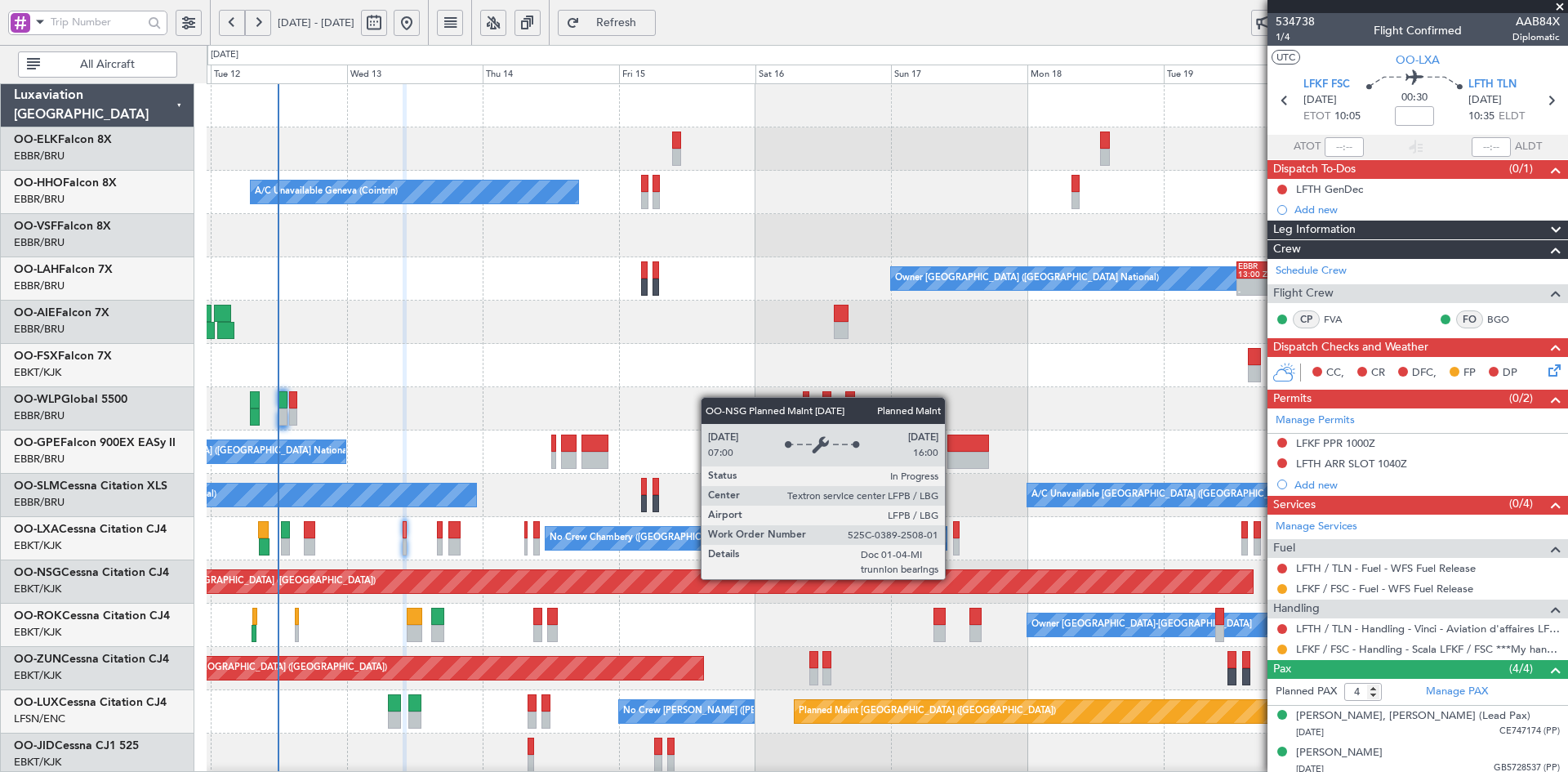
scroll to position [101, 0]
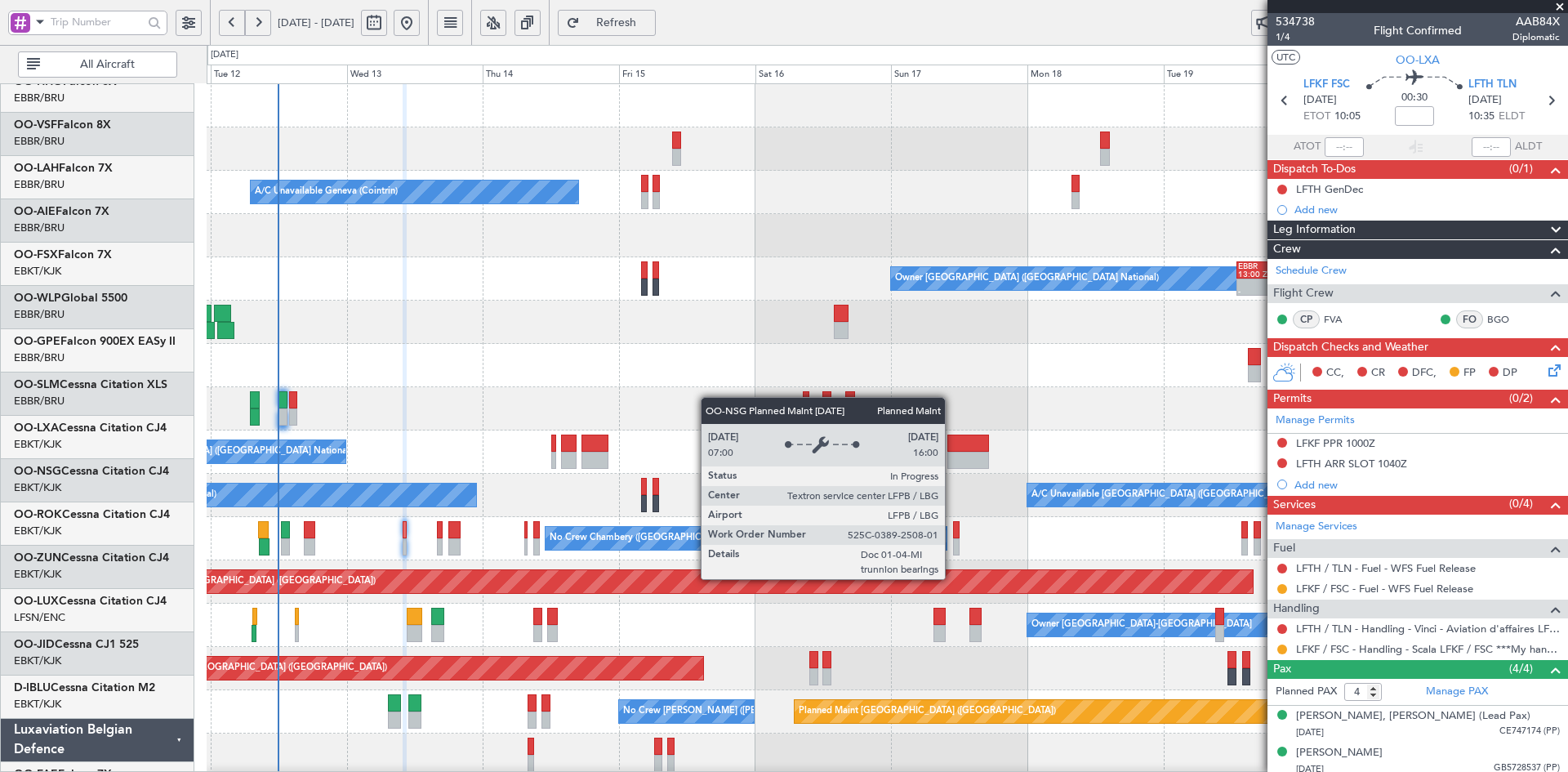
click at [957, 570] on div "Planned Maint [GEOGRAPHIC_DATA] ([GEOGRAPHIC_DATA])" at bounding box center [683, 582] width 1138 height 23
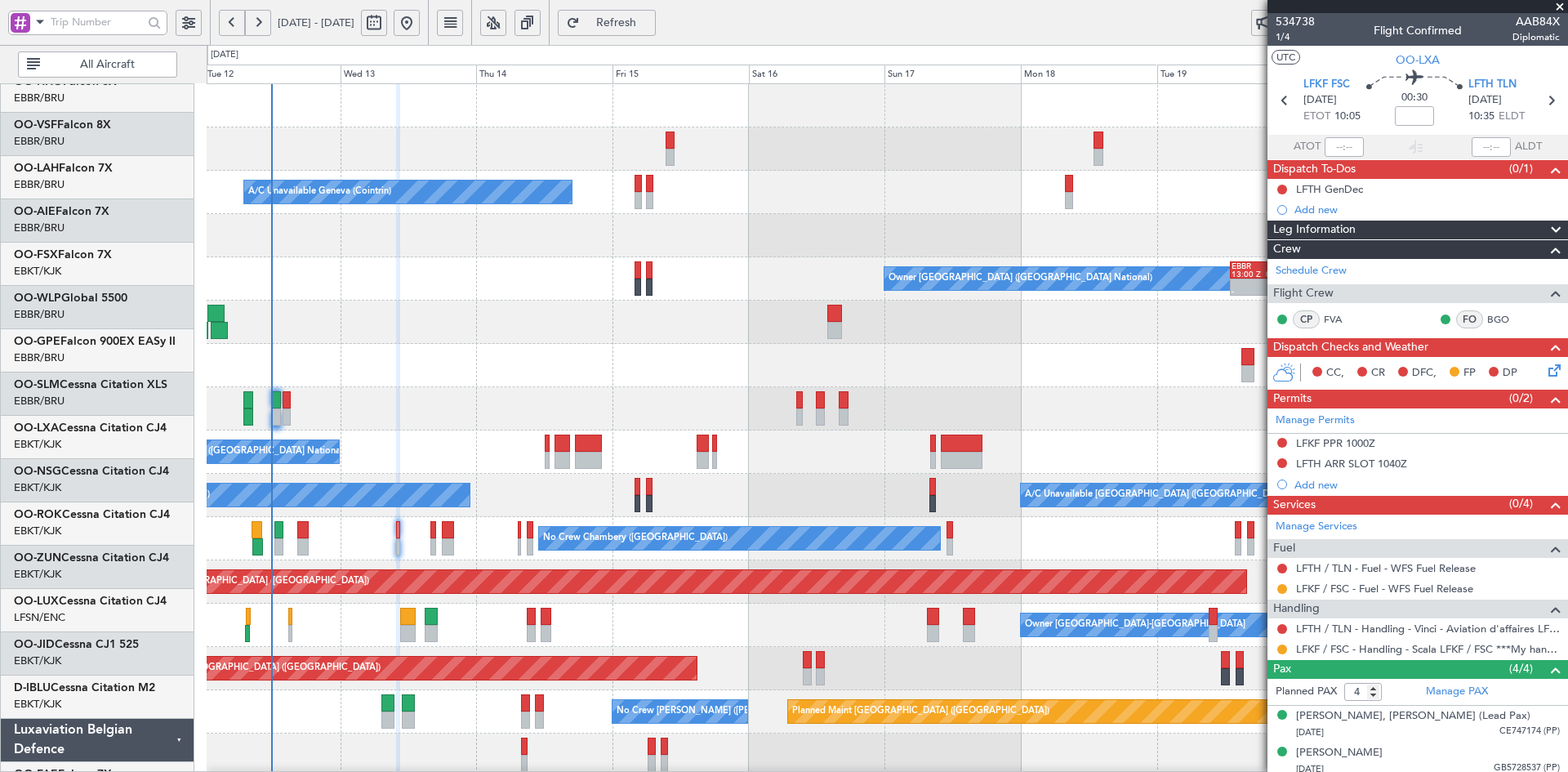
scroll to position [0, 0]
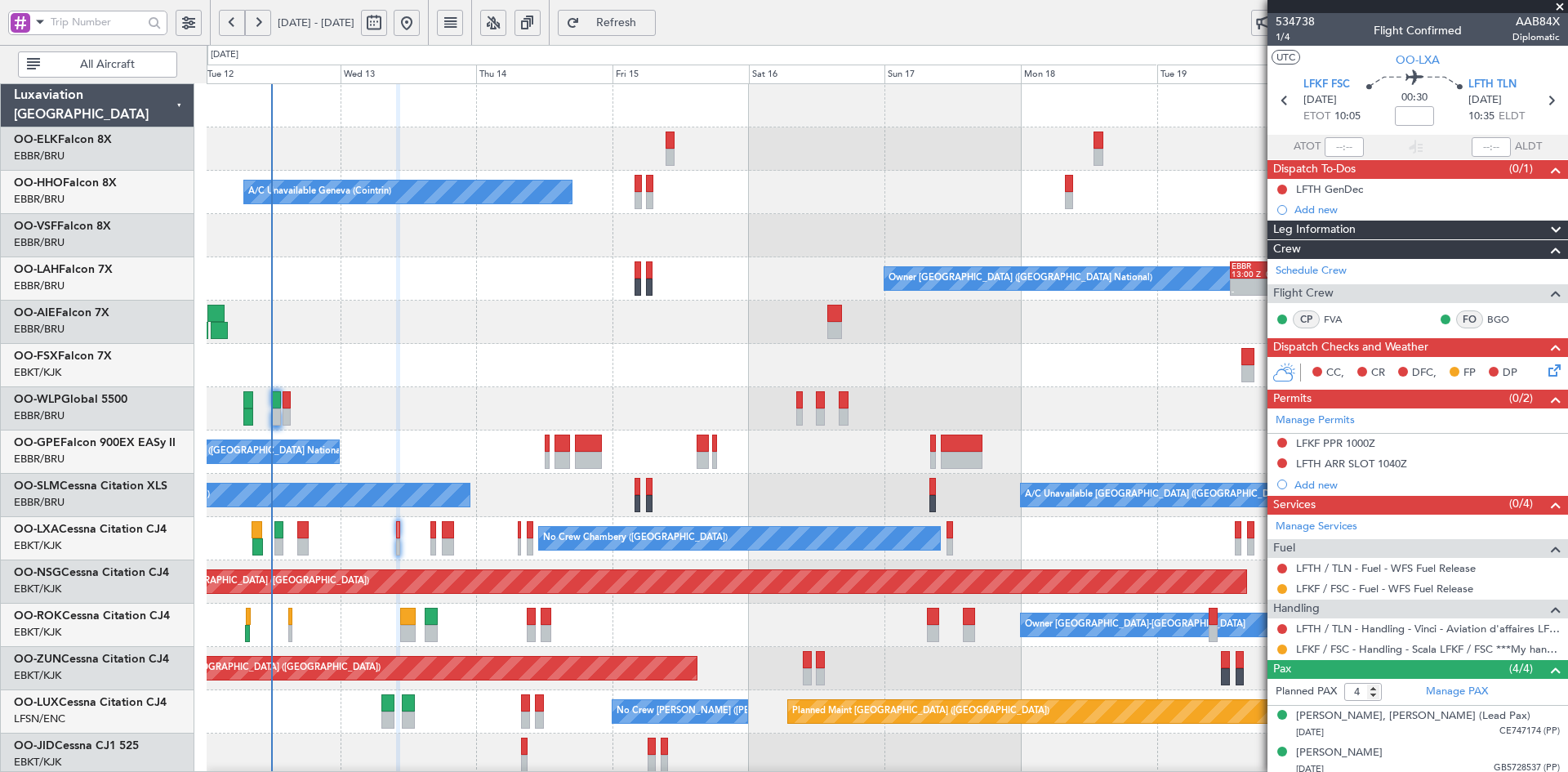
click at [1041, 524] on div "A/C Unavailable Geneva (Cointrin) Owner Brussels (Brussels National) - - EBBR 1…" at bounding box center [887, 560] width 1361 height 952
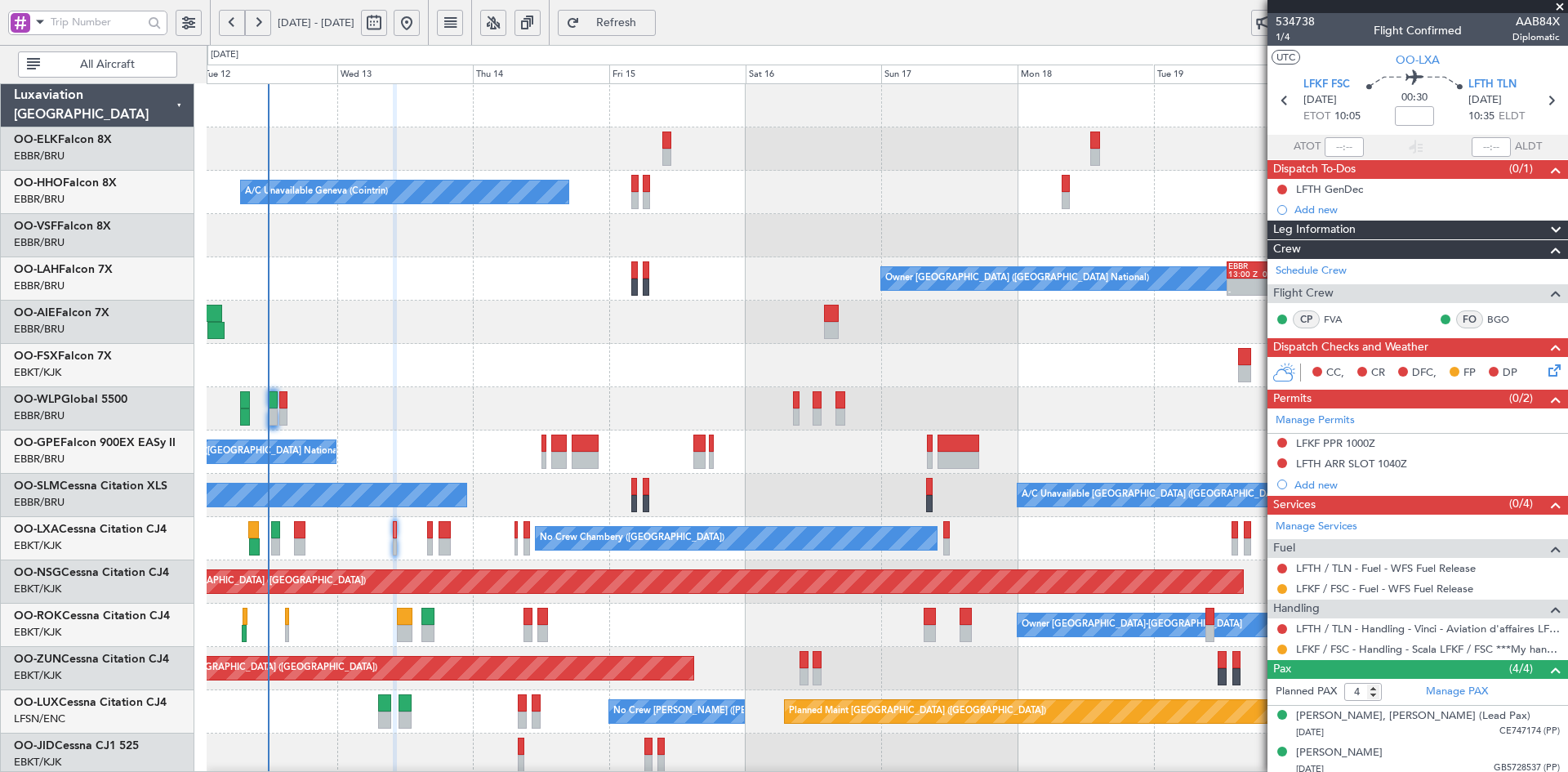
click at [938, 294] on div "A/C Unavailable Geneva (Cointrin) Owner Brussels (Brussels National) - - EBBR 1…" at bounding box center [887, 560] width 1361 height 952
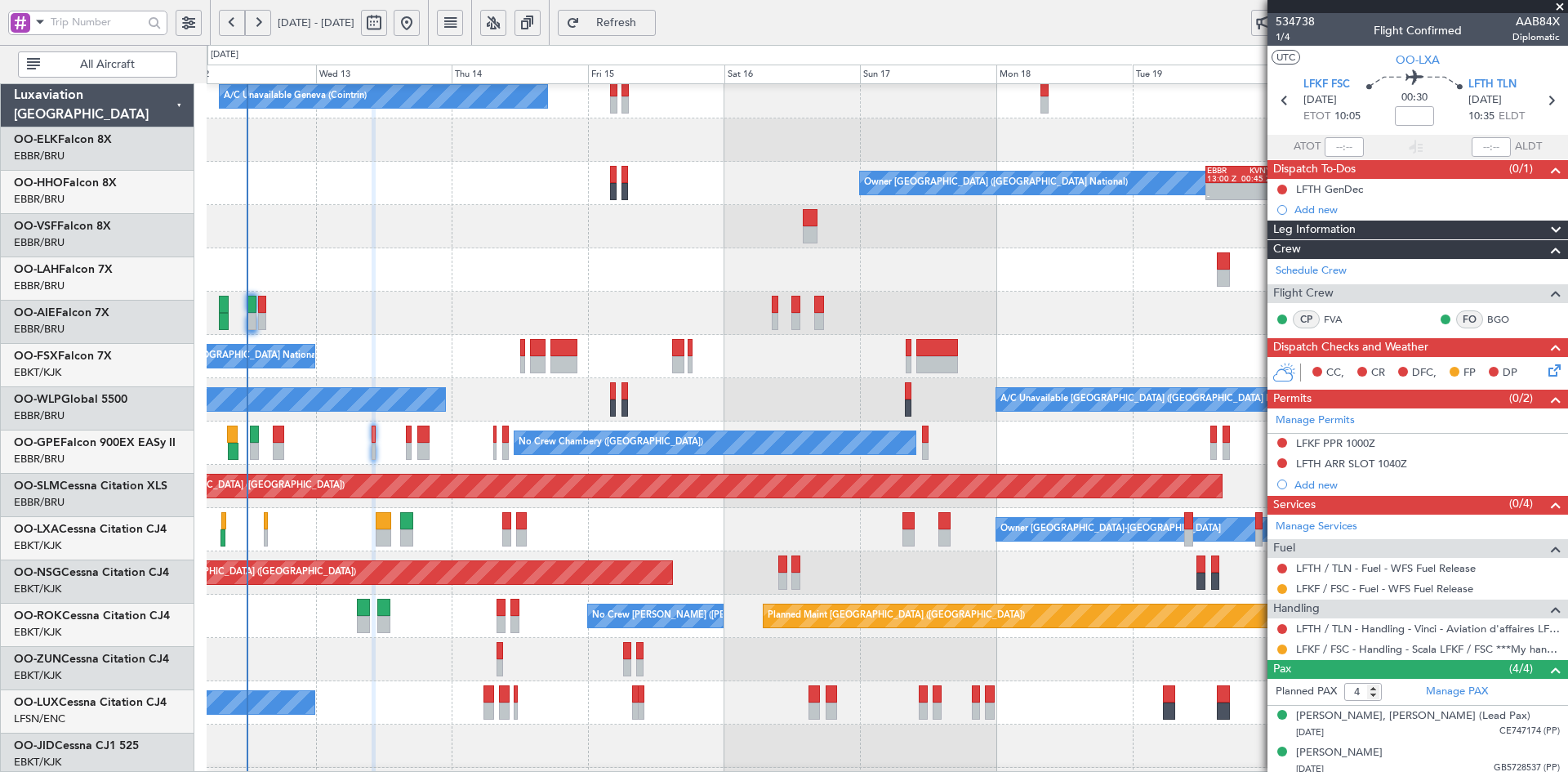
scroll to position [96, 0]
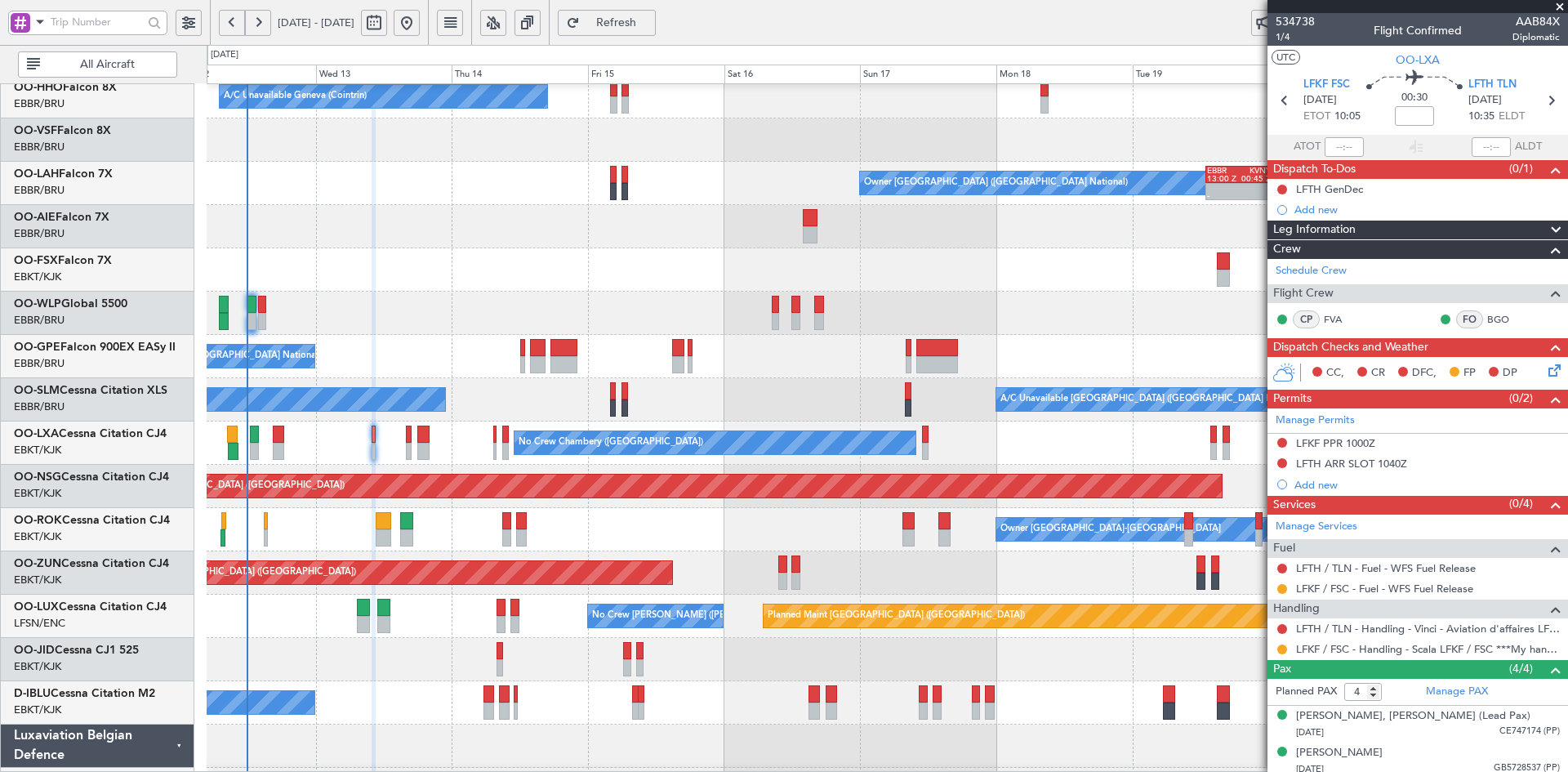
click at [878, 267] on div at bounding box center [887, 270] width 1361 height 43
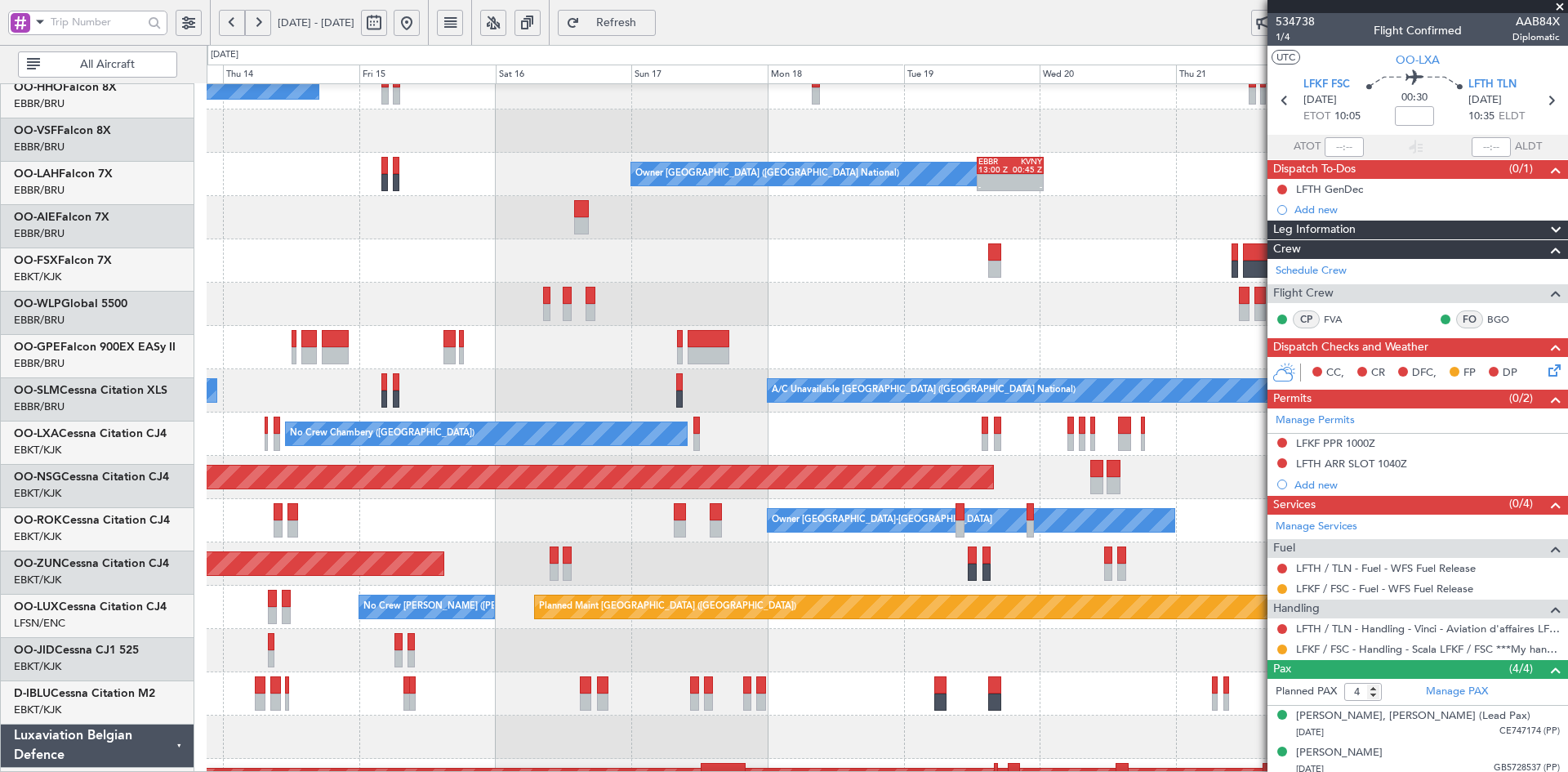
scroll to position [104, 0]
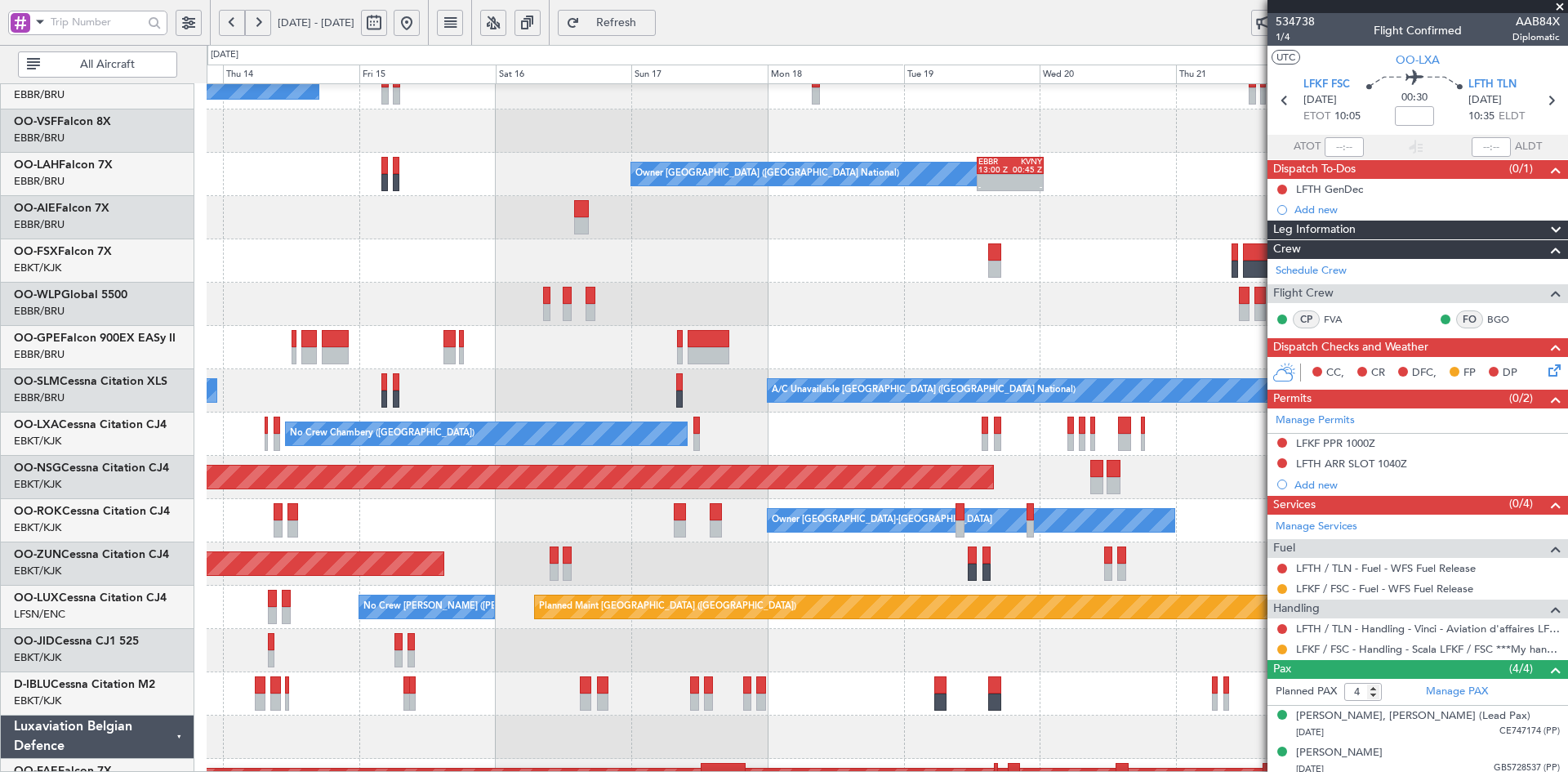
click at [799, 311] on div "Planned Maint [GEOGRAPHIC_DATA] ([GEOGRAPHIC_DATA])" at bounding box center [887, 304] width 1361 height 43
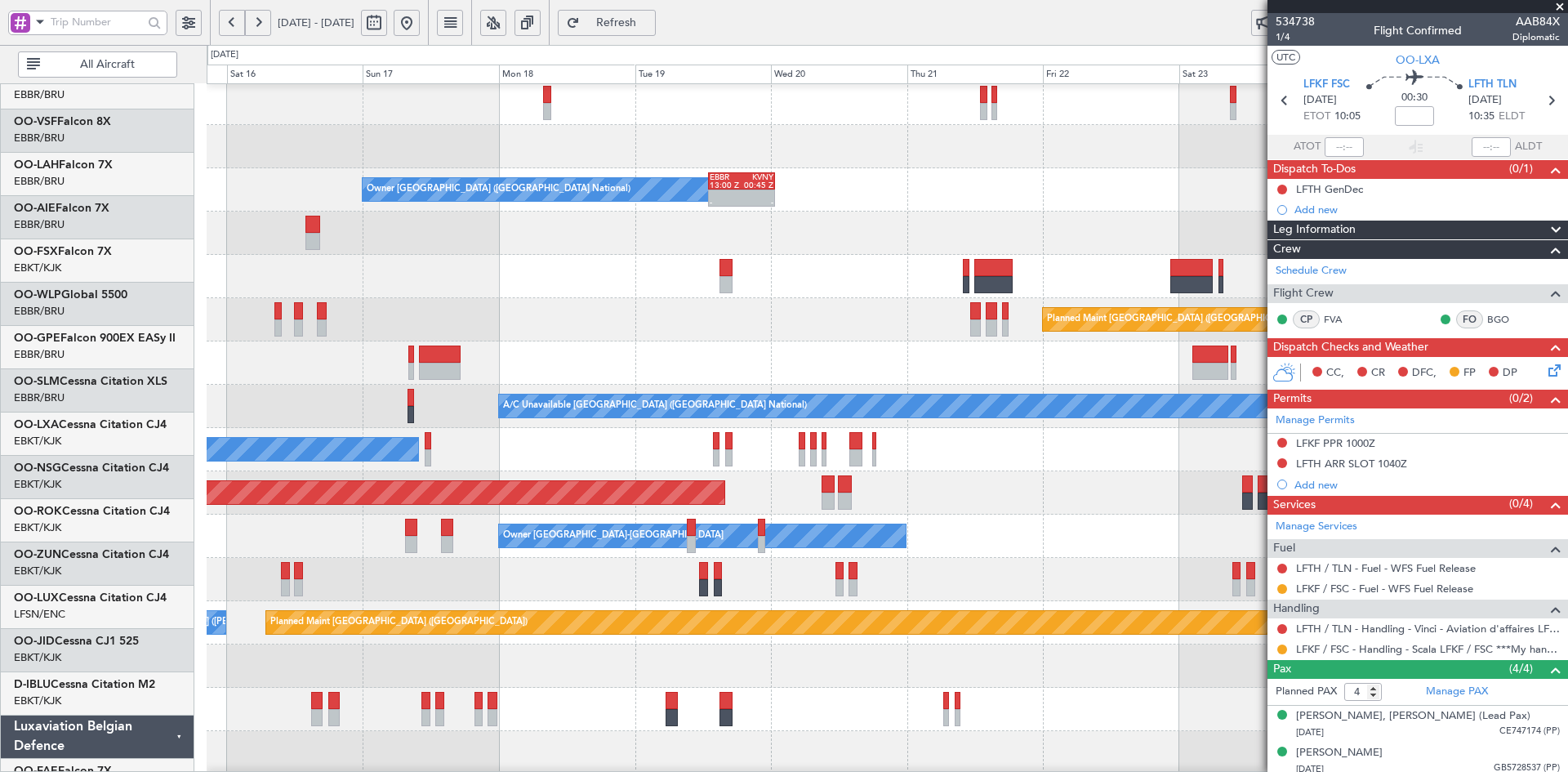
scroll to position [89, 0]
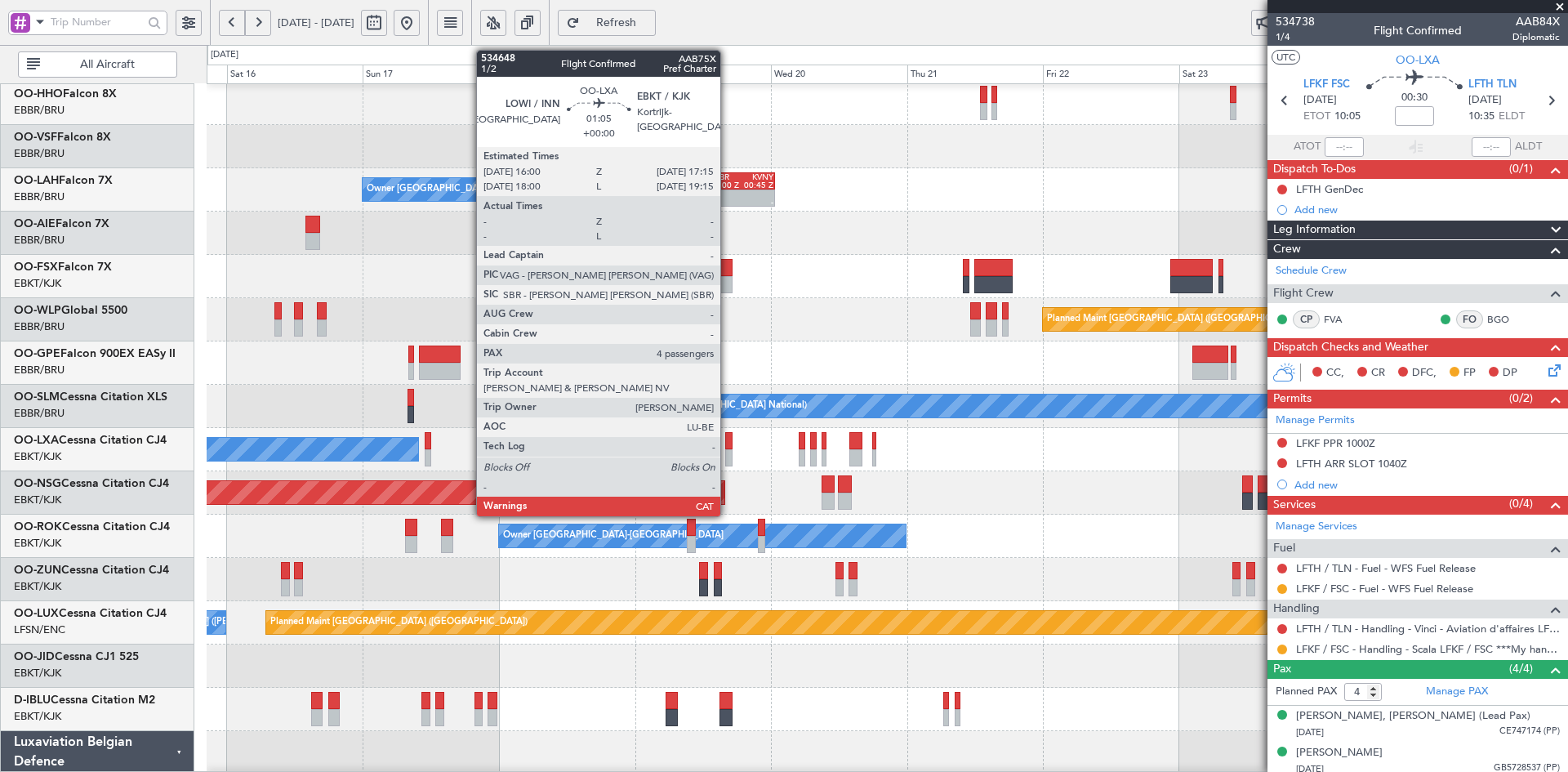
click at [728, 457] on div at bounding box center [729, 458] width 8 height 17
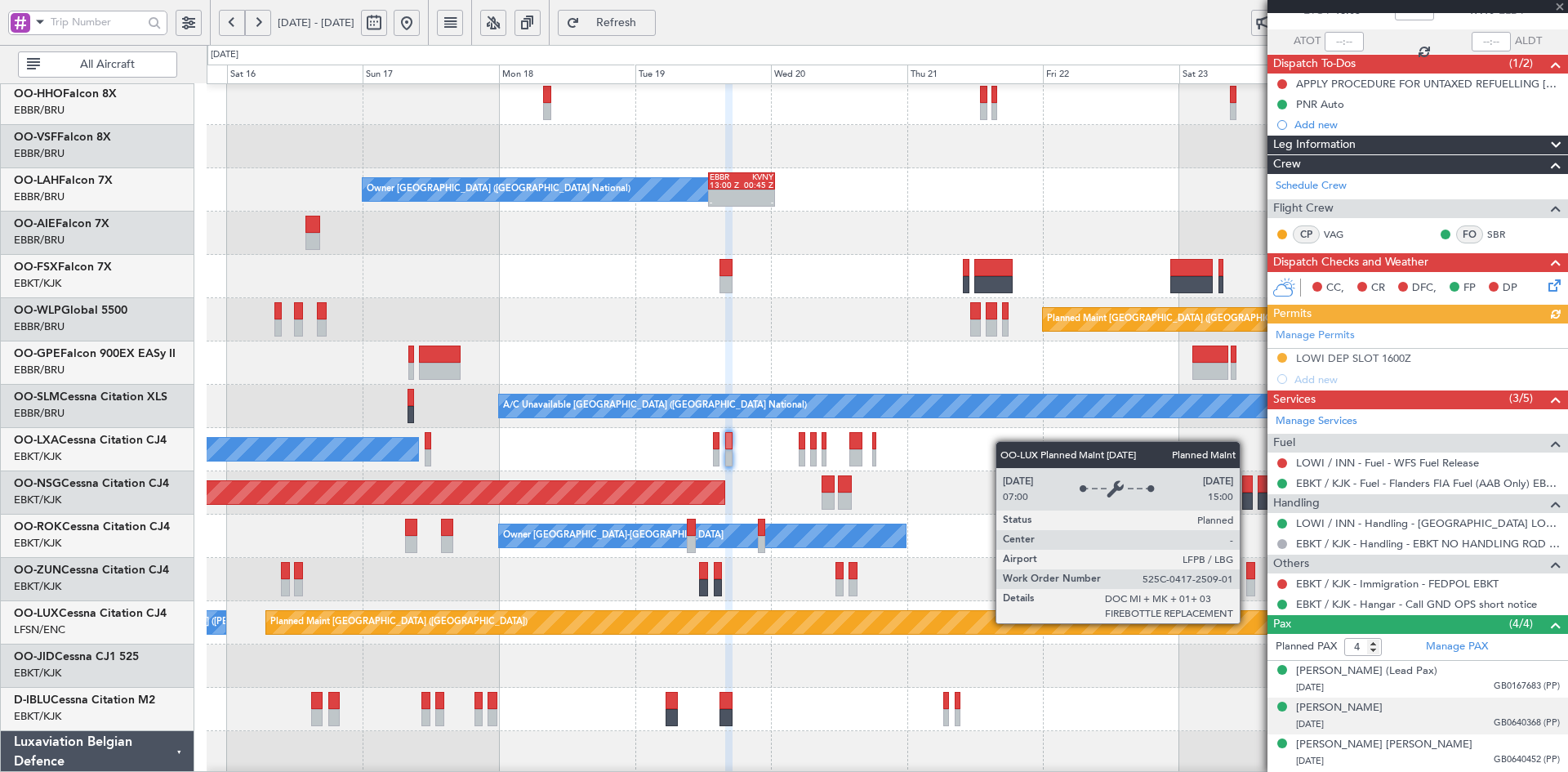
scroll to position [141, 0]
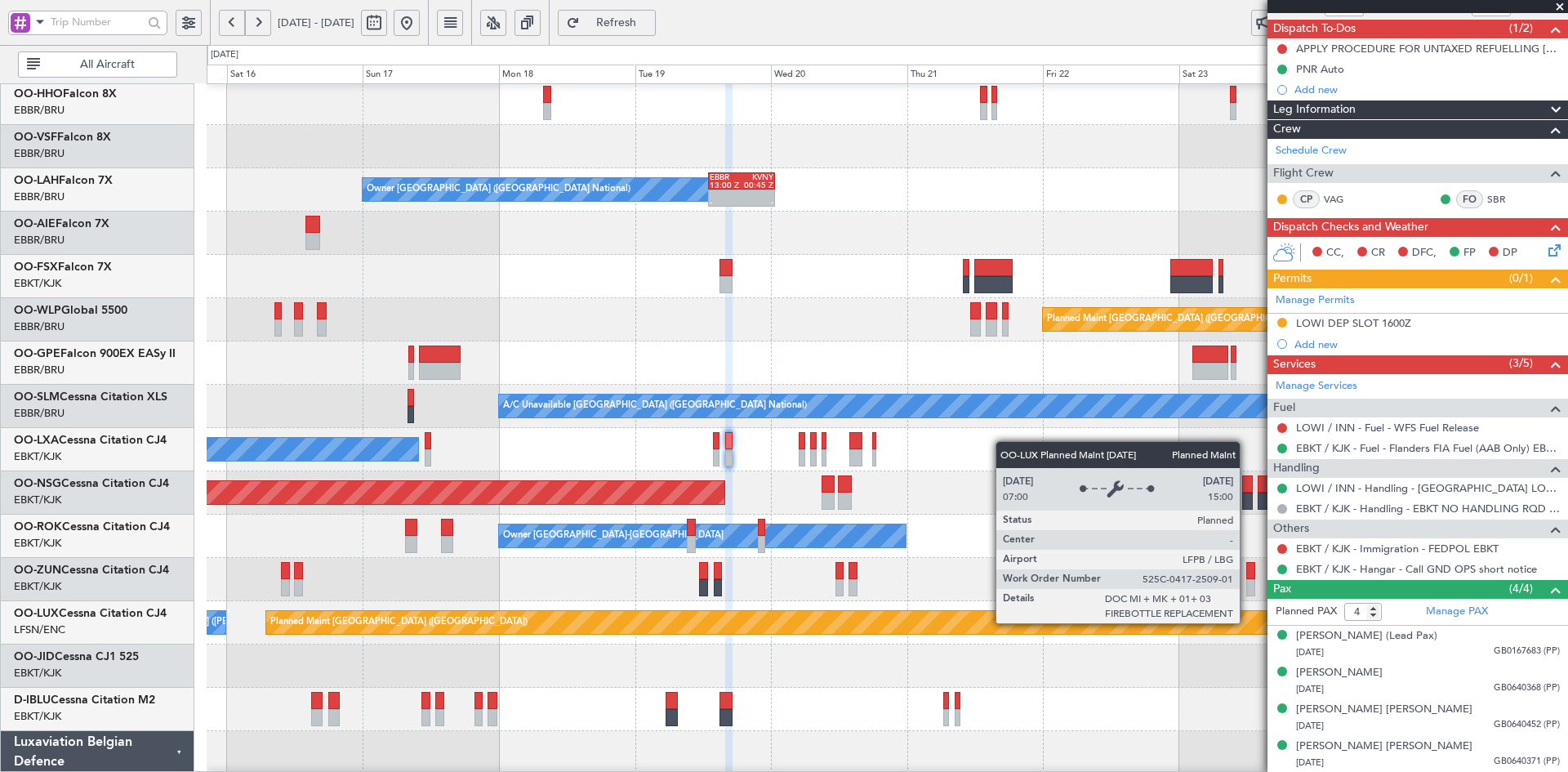
click at [1558, 8] on span at bounding box center [1560, 8] width 16 height 15
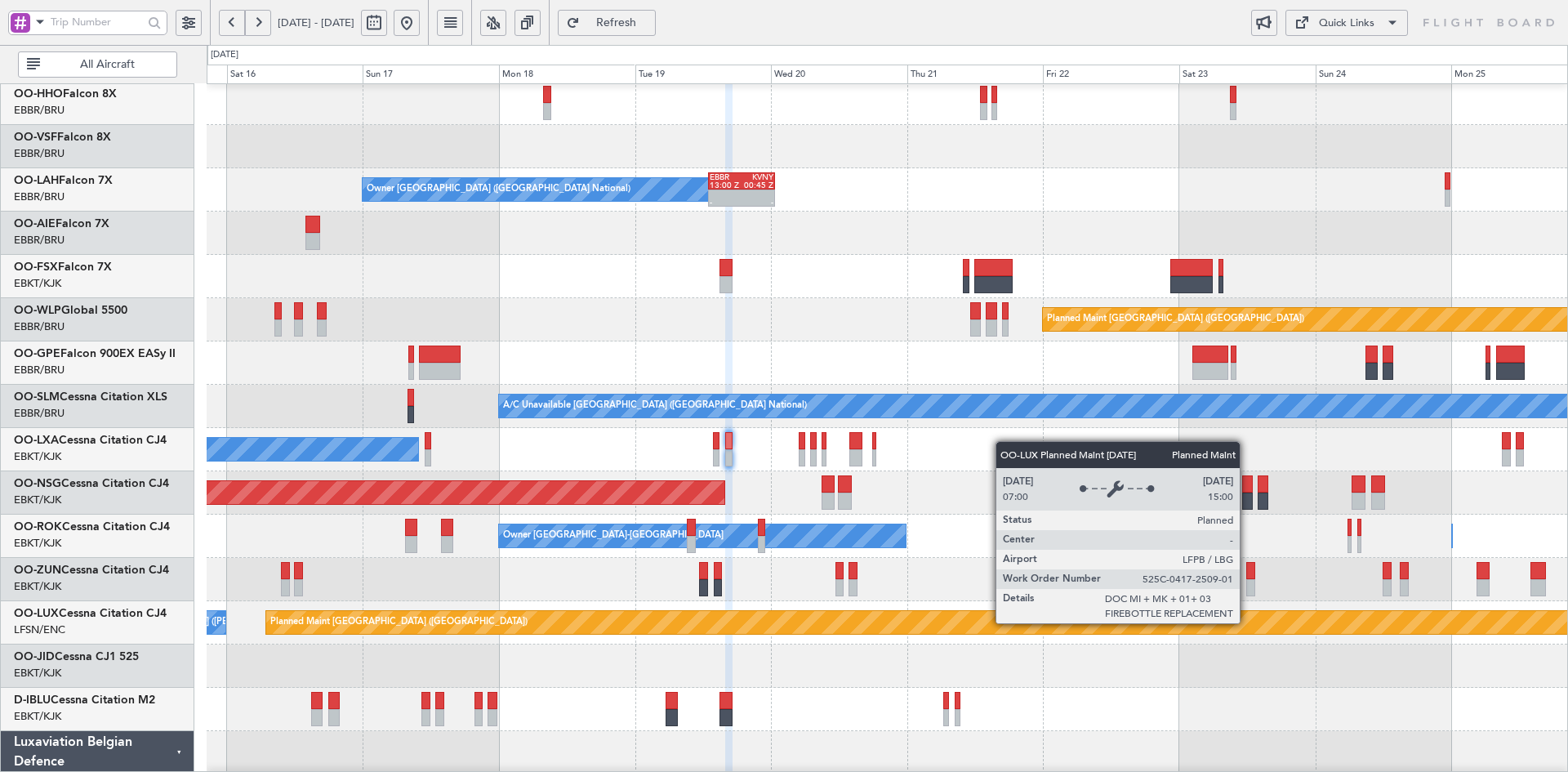
type input "0"
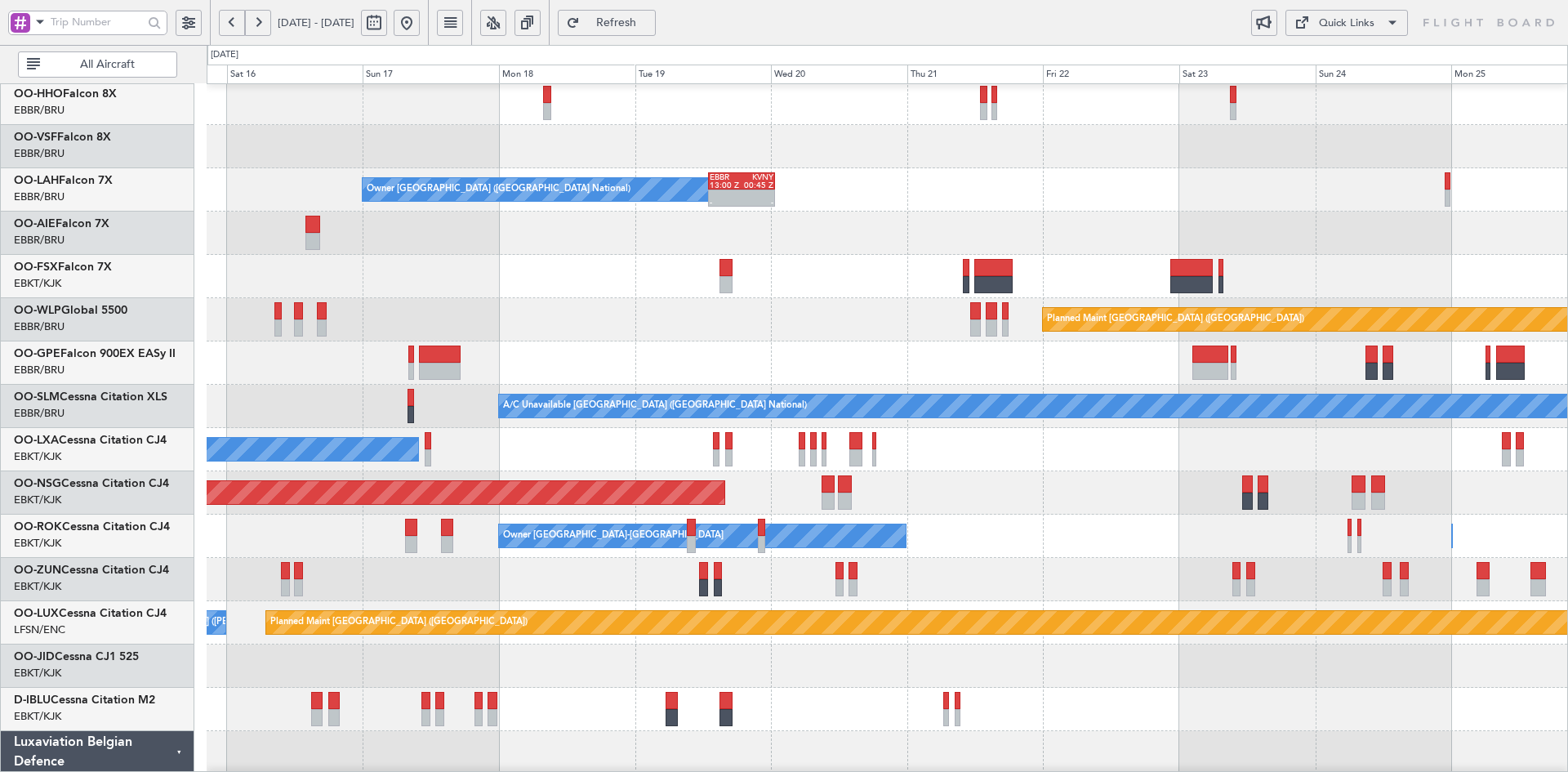
click at [1145, 480] on div "Planned Maint [GEOGRAPHIC_DATA] ([GEOGRAPHIC_DATA])" at bounding box center [887, 492] width 1361 height 43
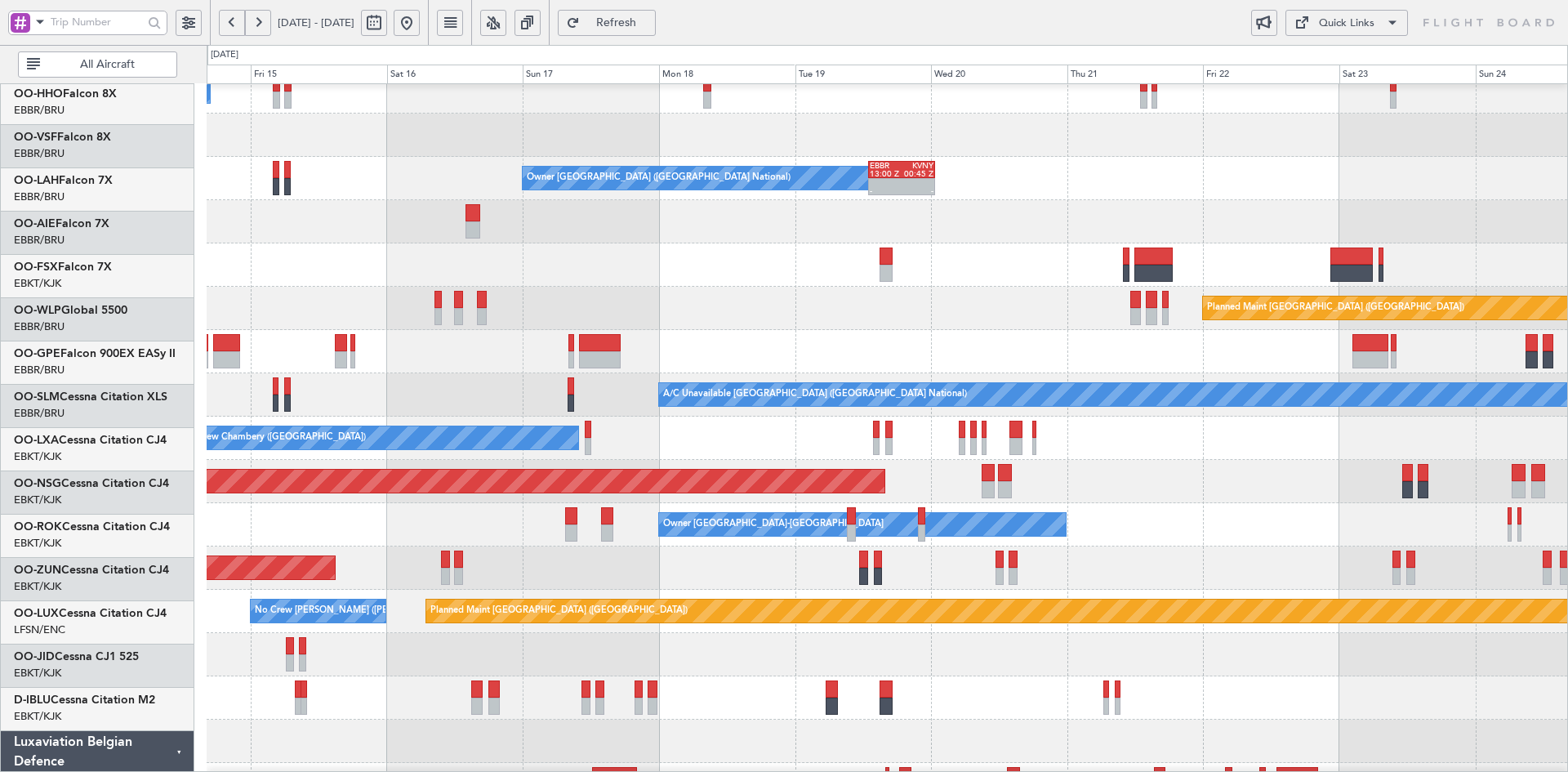
scroll to position [100, 0]
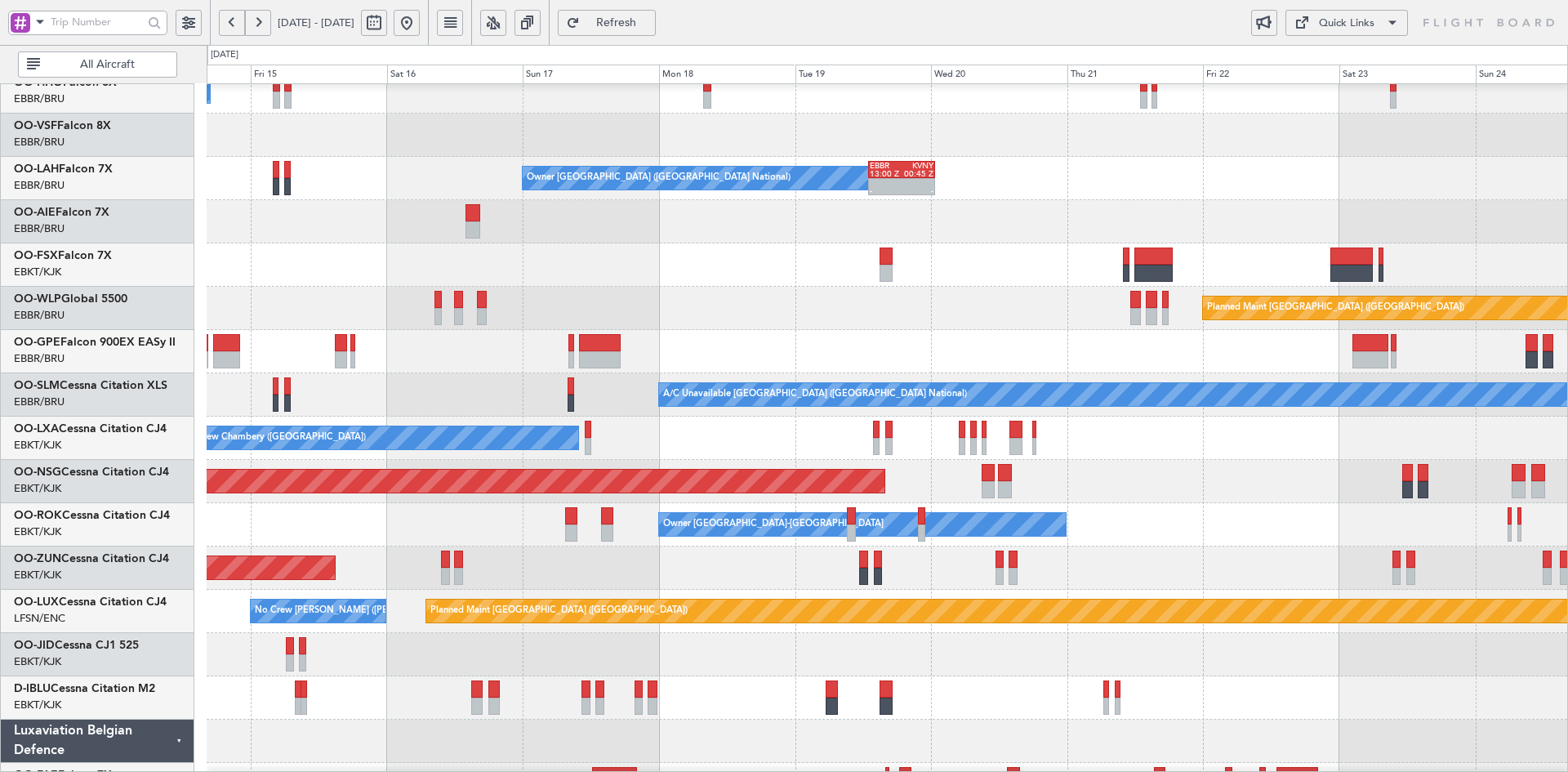
click at [697, 346] on div "No Crew [GEOGRAPHIC_DATA] ([GEOGRAPHIC_DATA] National)" at bounding box center [887, 352] width 1361 height 43
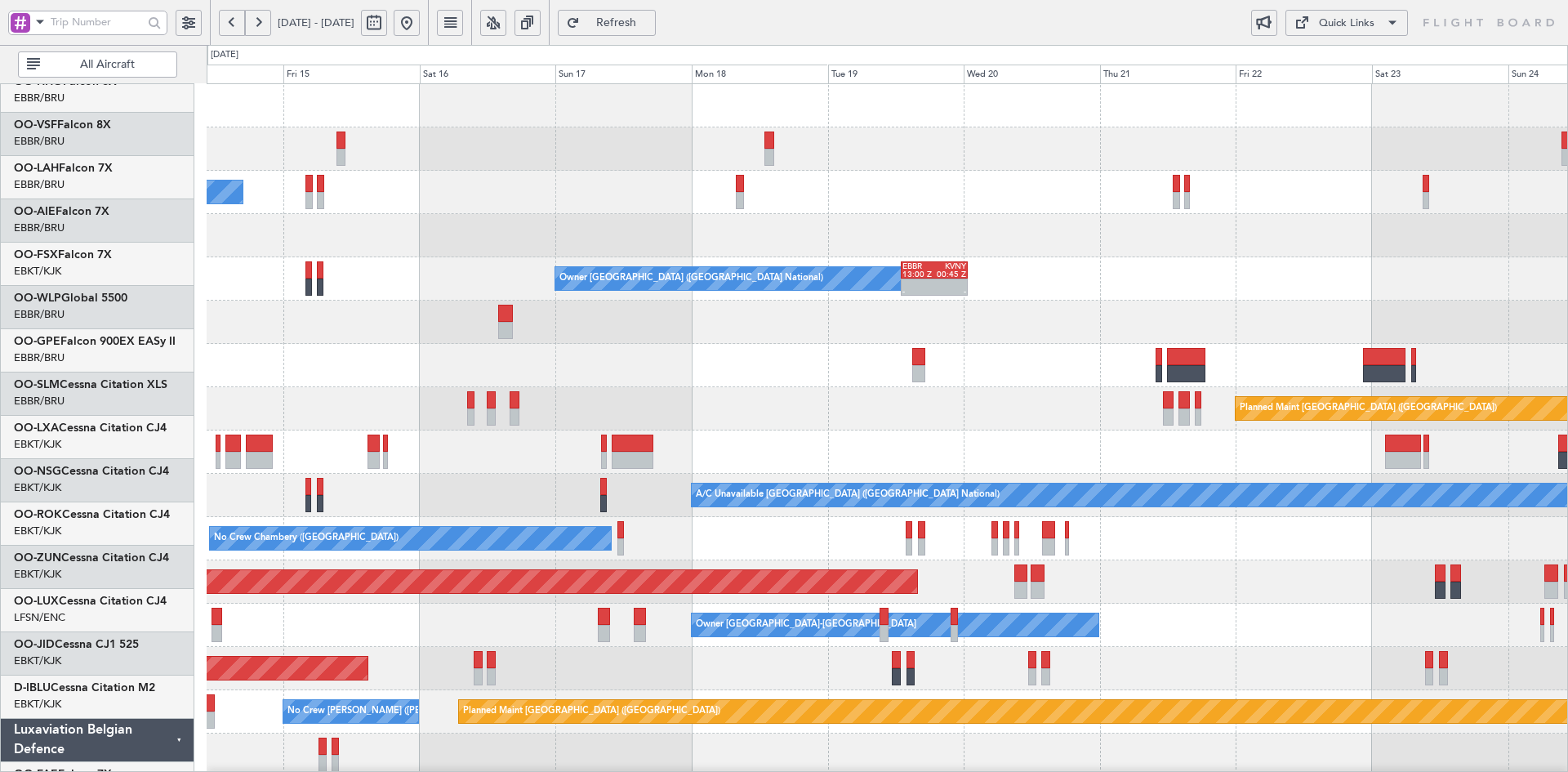
scroll to position [0, 0]
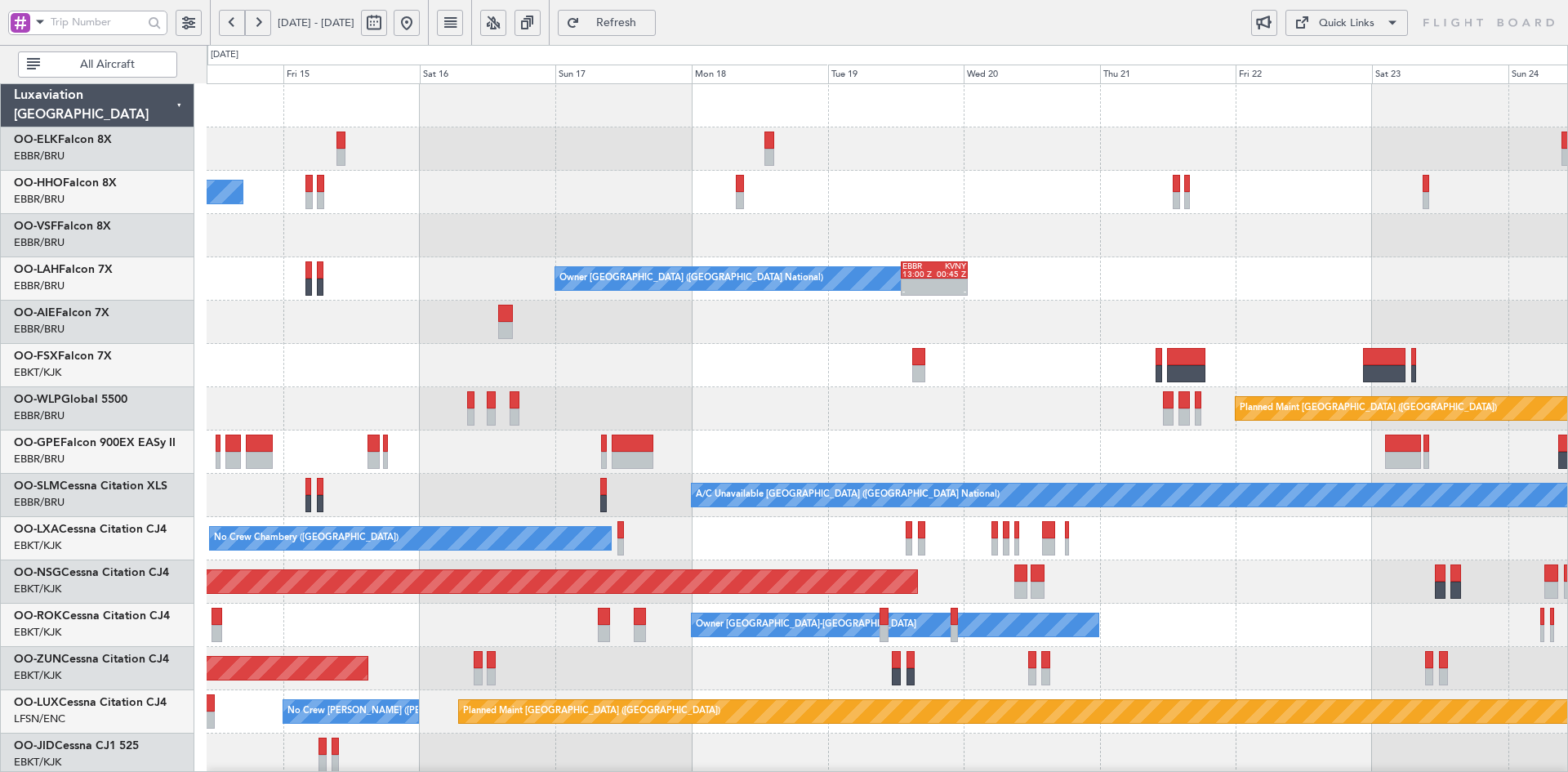
click at [1034, 462] on div "No Crew [GEOGRAPHIC_DATA] ([GEOGRAPHIC_DATA] National)" at bounding box center [887, 452] width 1361 height 43
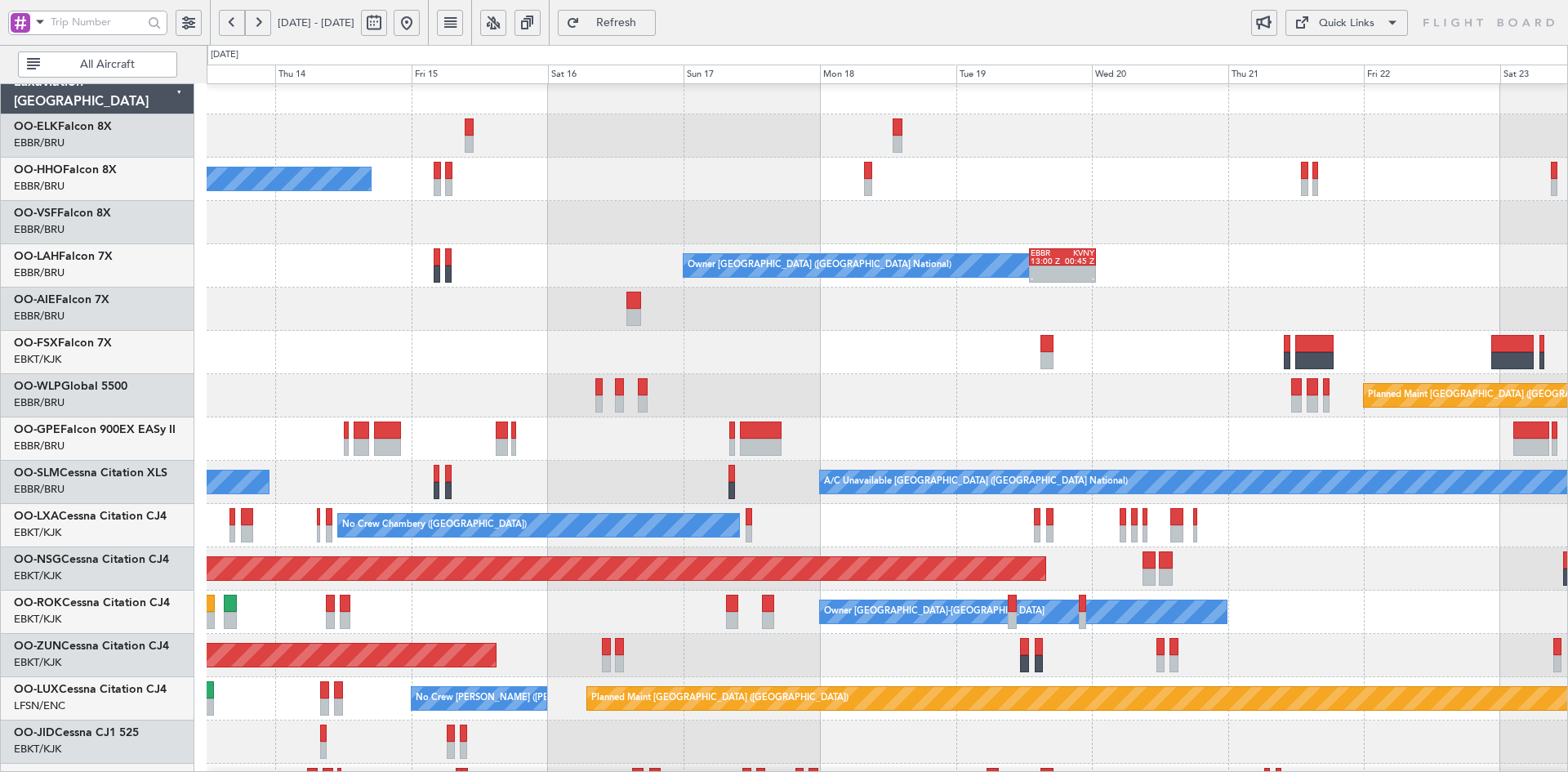
click at [753, 385] on div "Planned Maint [GEOGRAPHIC_DATA] ([GEOGRAPHIC_DATA])" at bounding box center [887, 396] width 1361 height 43
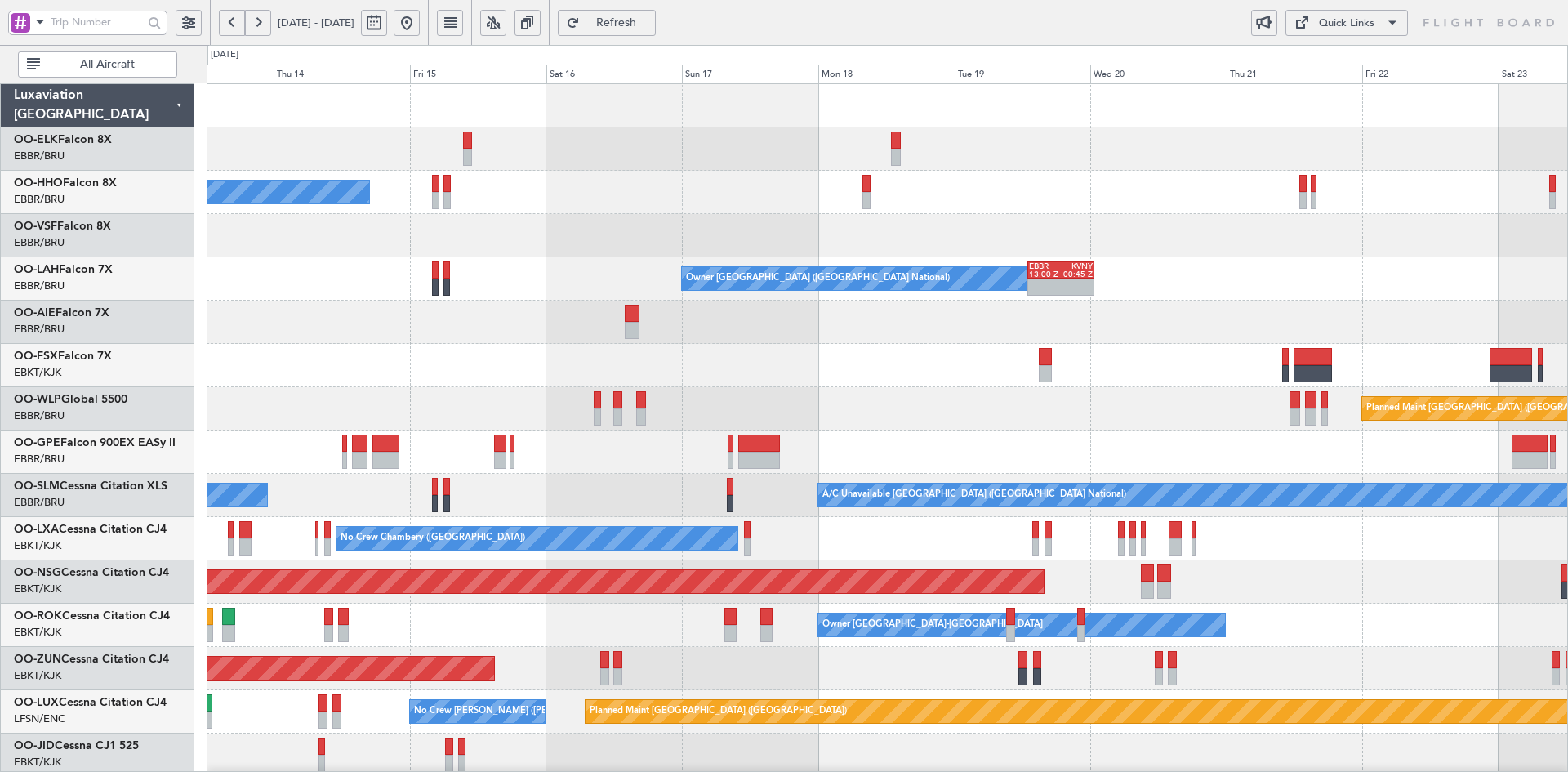
click at [584, 375] on div "A/C Unavailable Geneva (Cointrin) Owner Brussels (Brussels National) - - EBBR 1…" at bounding box center [887, 560] width 1361 height 952
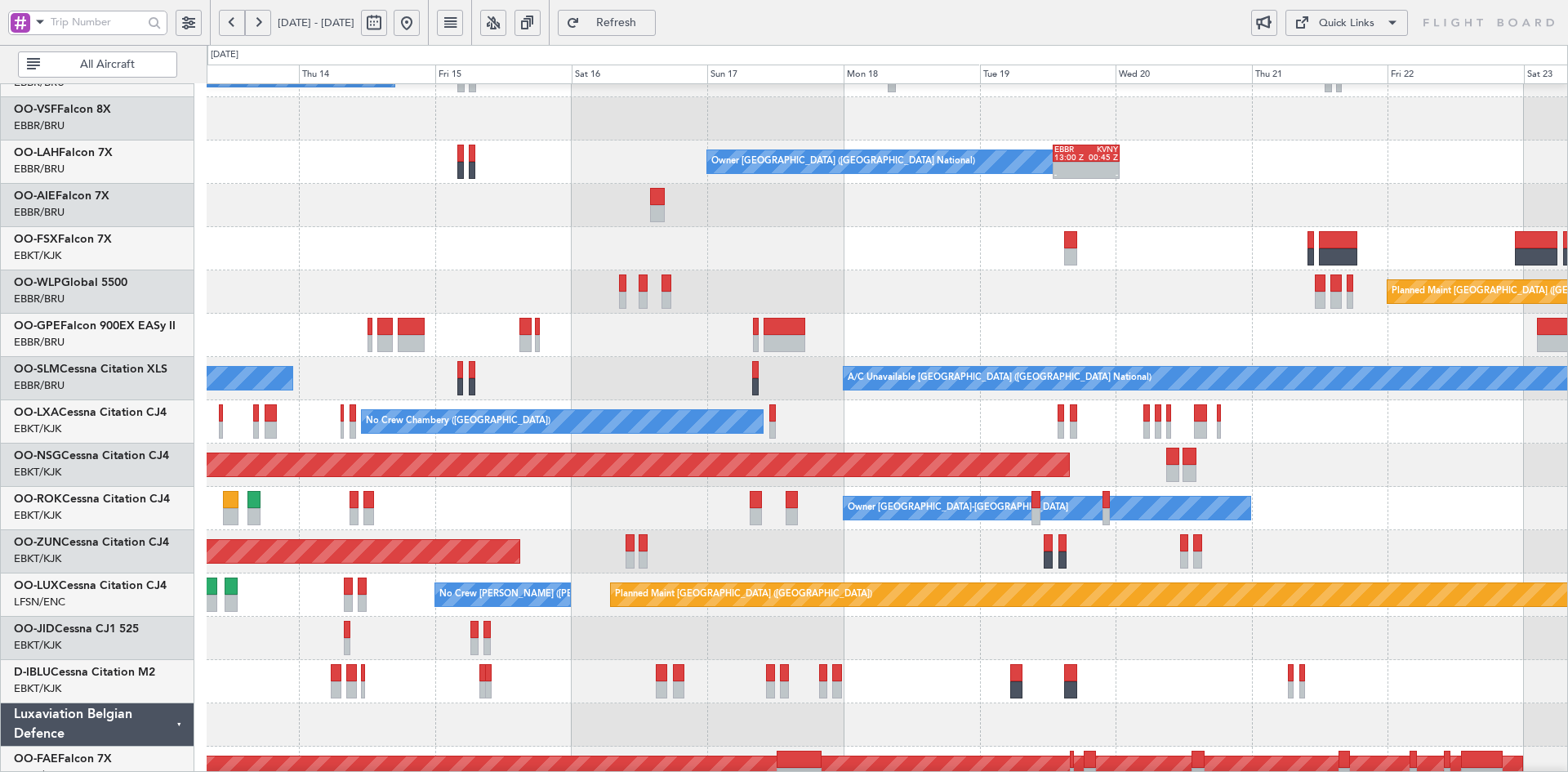
scroll to position [117, 0]
click at [774, 539] on div "Unplanned Maint [GEOGRAPHIC_DATA] ([GEOGRAPHIC_DATA])" at bounding box center [887, 551] width 1361 height 43
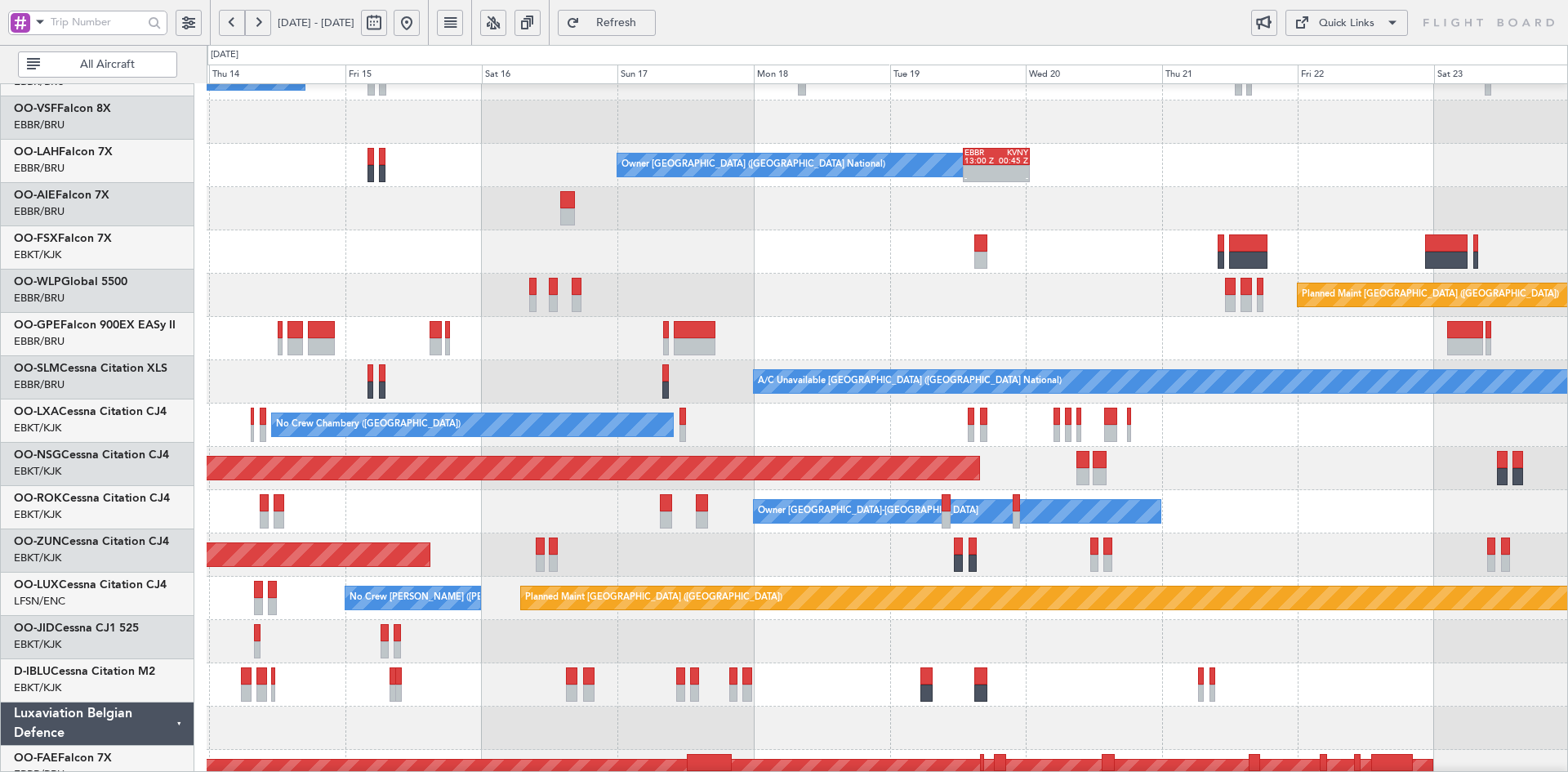
scroll to position [114, 0]
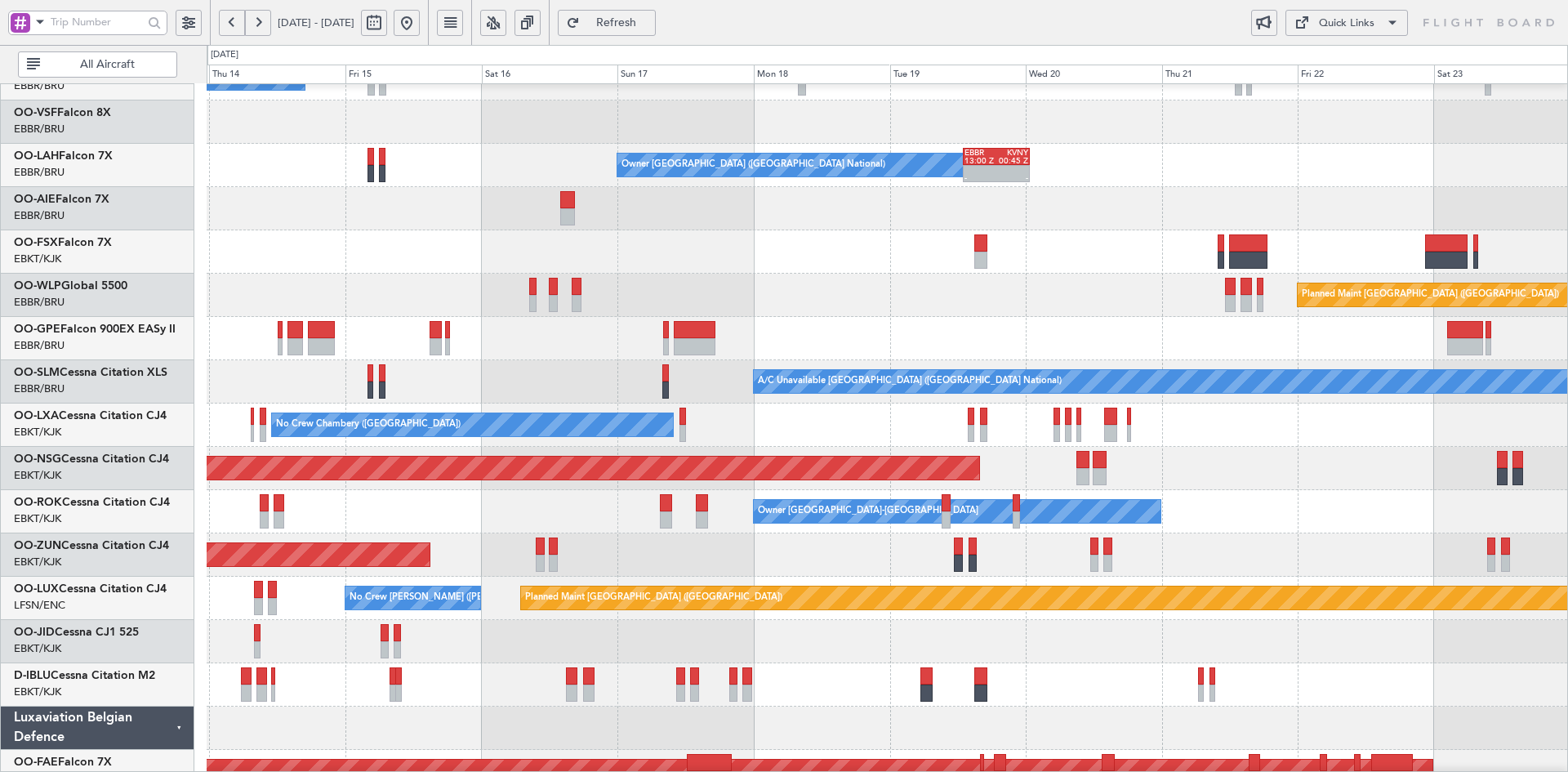
click at [817, 558] on div "Unplanned Maint [GEOGRAPHIC_DATA] ([GEOGRAPHIC_DATA])" at bounding box center [887, 554] width 1361 height 43
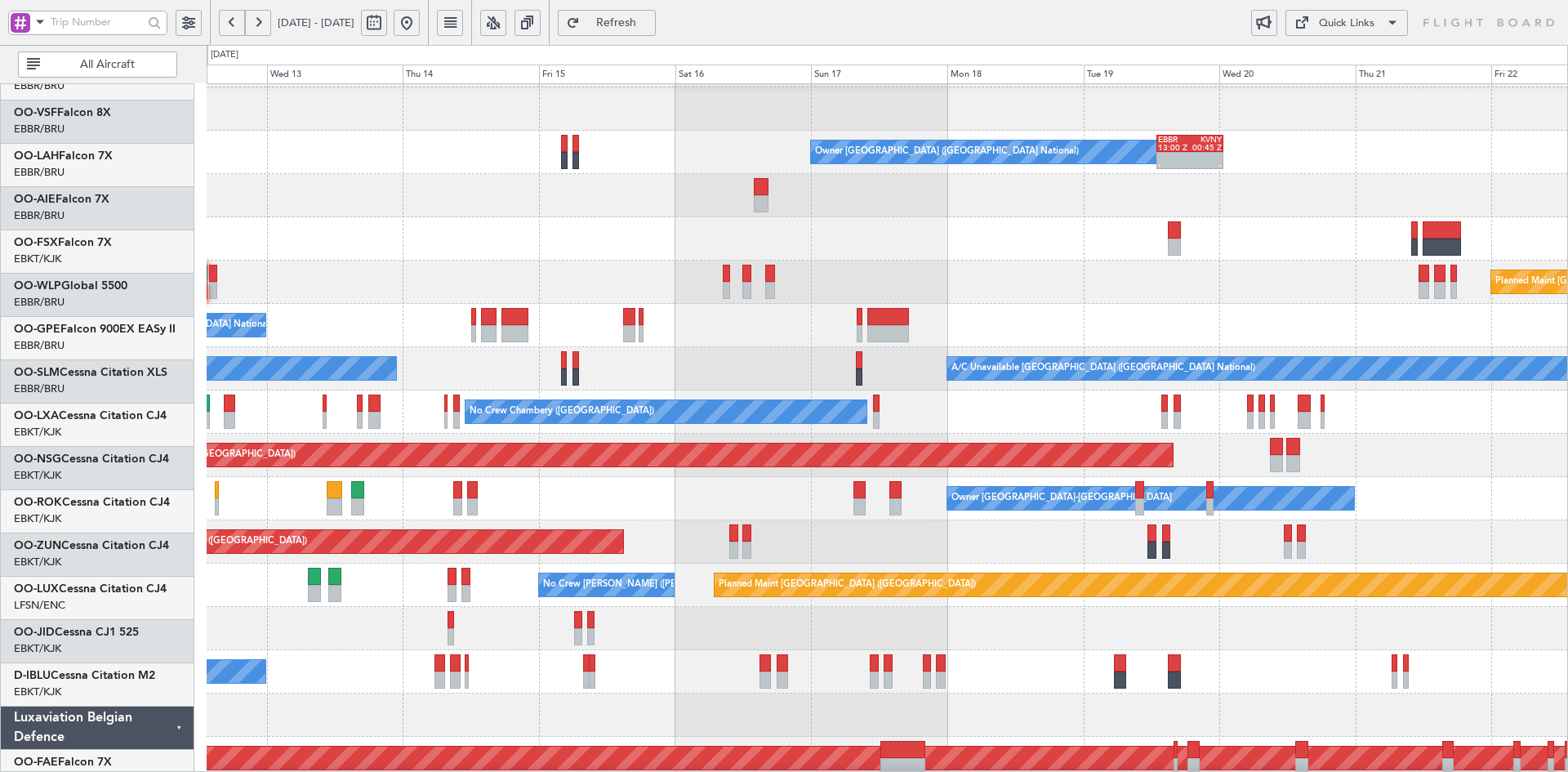
scroll to position [127, 0]
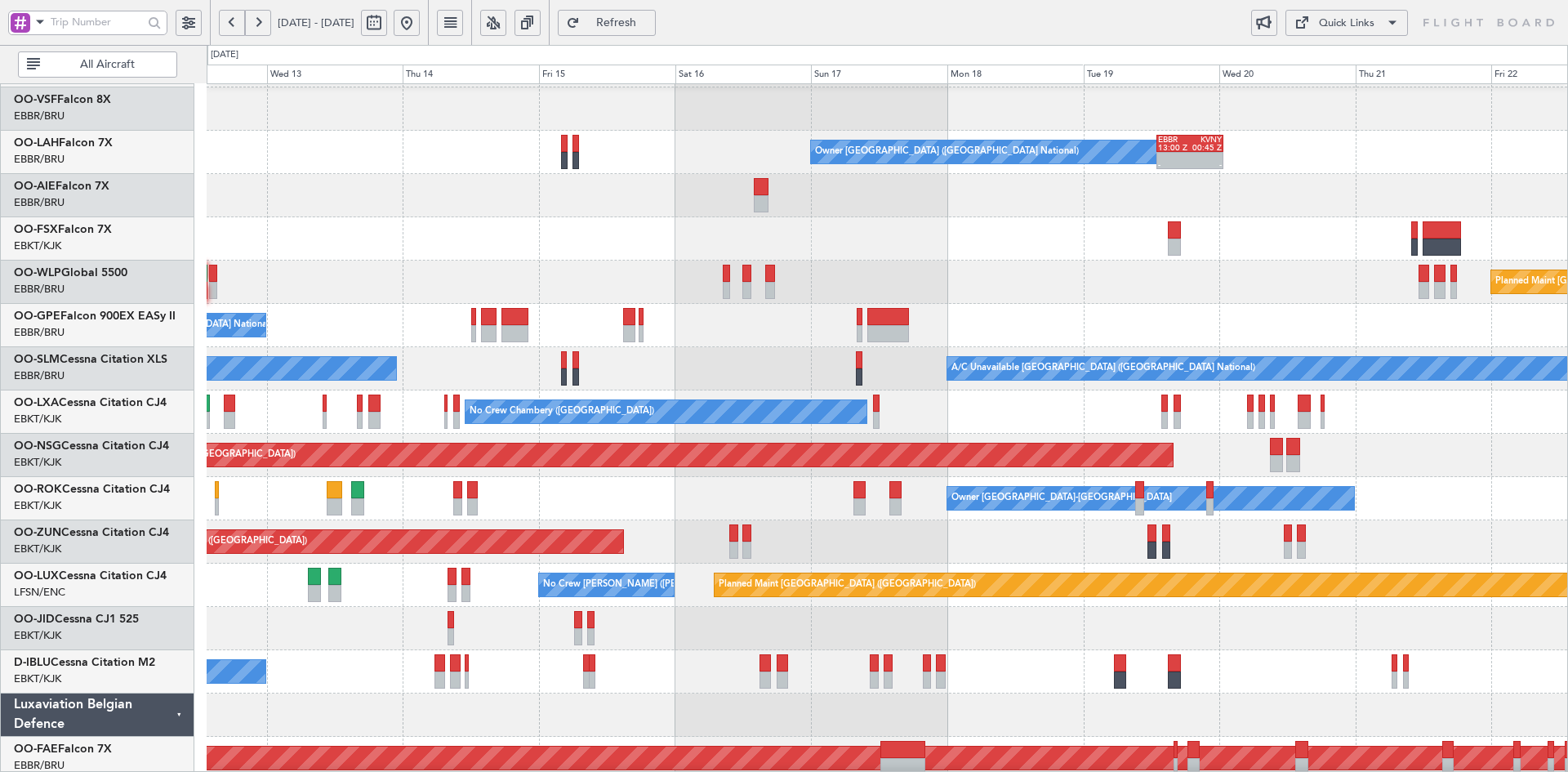
click at [910, 261] on div "Planned Maint [GEOGRAPHIC_DATA] ([GEOGRAPHIC_DATA])" at bounding box center [887, 282] width 1361 height 43
click at [932, 274] on div "Planned Maint [GEOGRAPHIC_DATA] ([GEOGRAPHIC_DATA])" at bounding box center [887, 282] width 1361 height 43
click at [1003, 261] on div at bounding box center [887, 239] width 1361 height 43
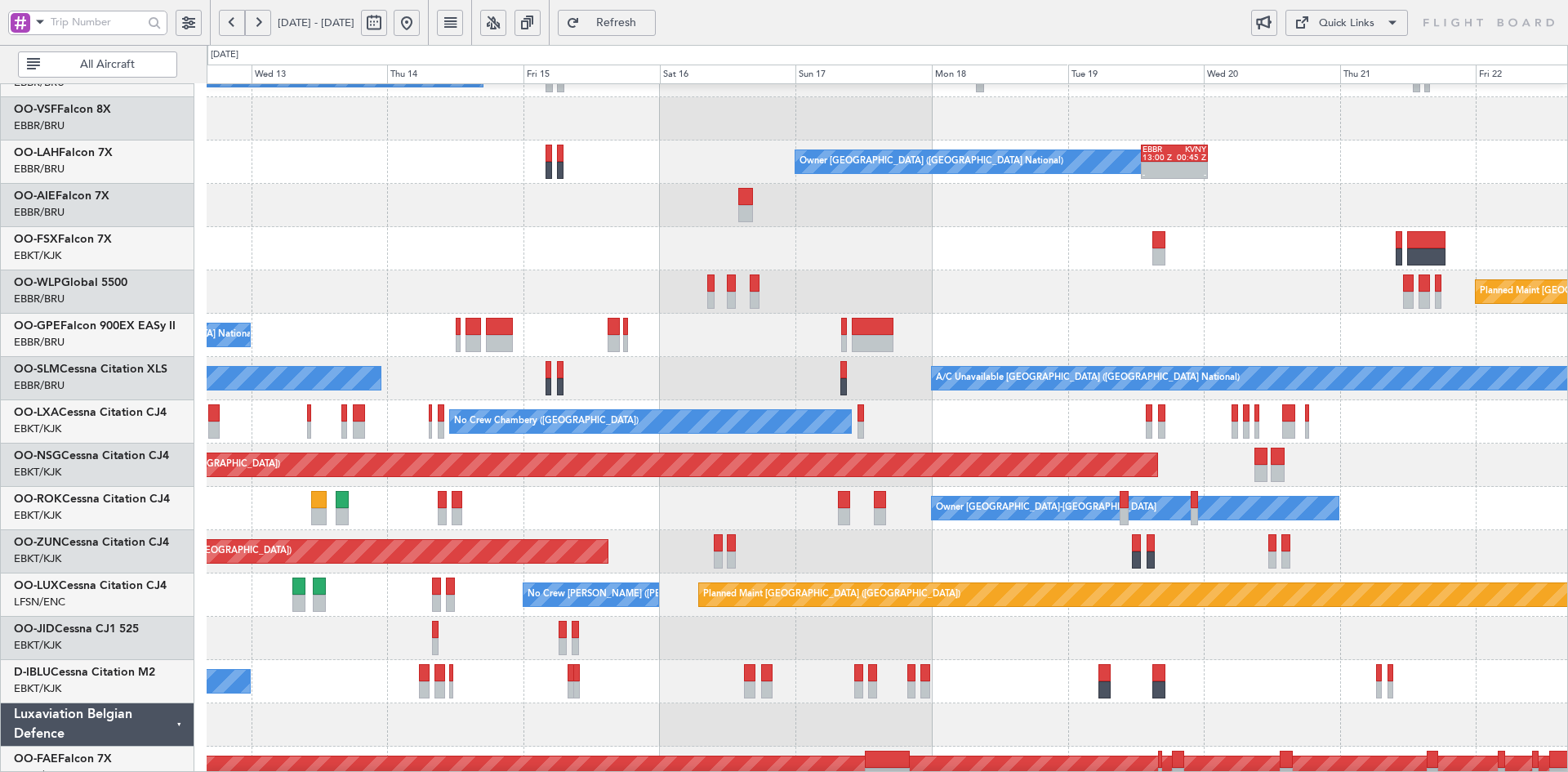
click at [1350, 451] on div "Planned Maint [GEOGRAPHIC_DATA] ([GEOGRAPHIC_DATA])" at bounding box center [887, 465] width 1361 height 43
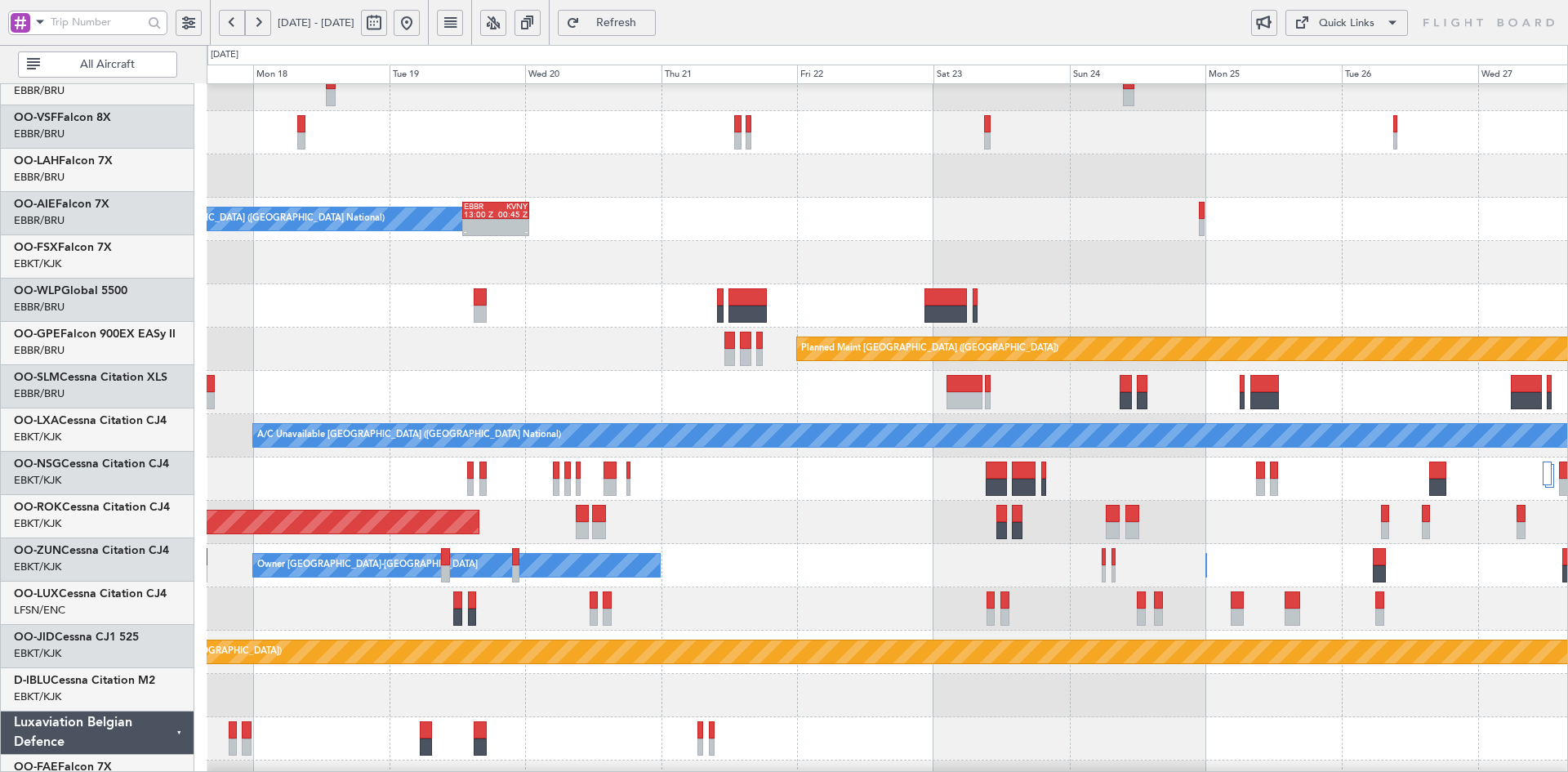
scroll to position [55, 0]
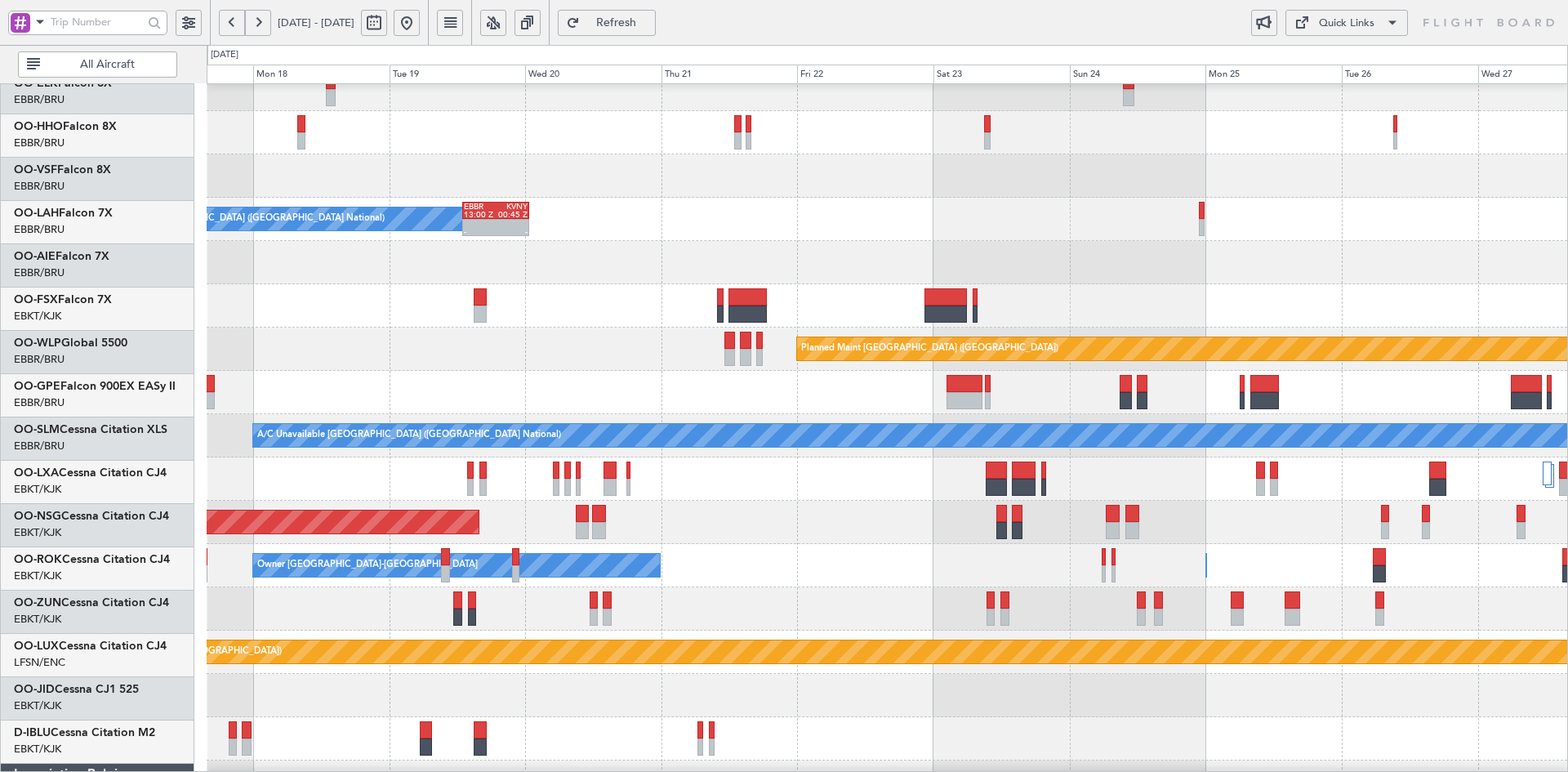
click at [308, 349] on div "Planned Maint [GEOGRAPHIC_DATA] ([GEOGRAPHIC_DATA])" at bounding box center [887, 349] width 1361 height 43
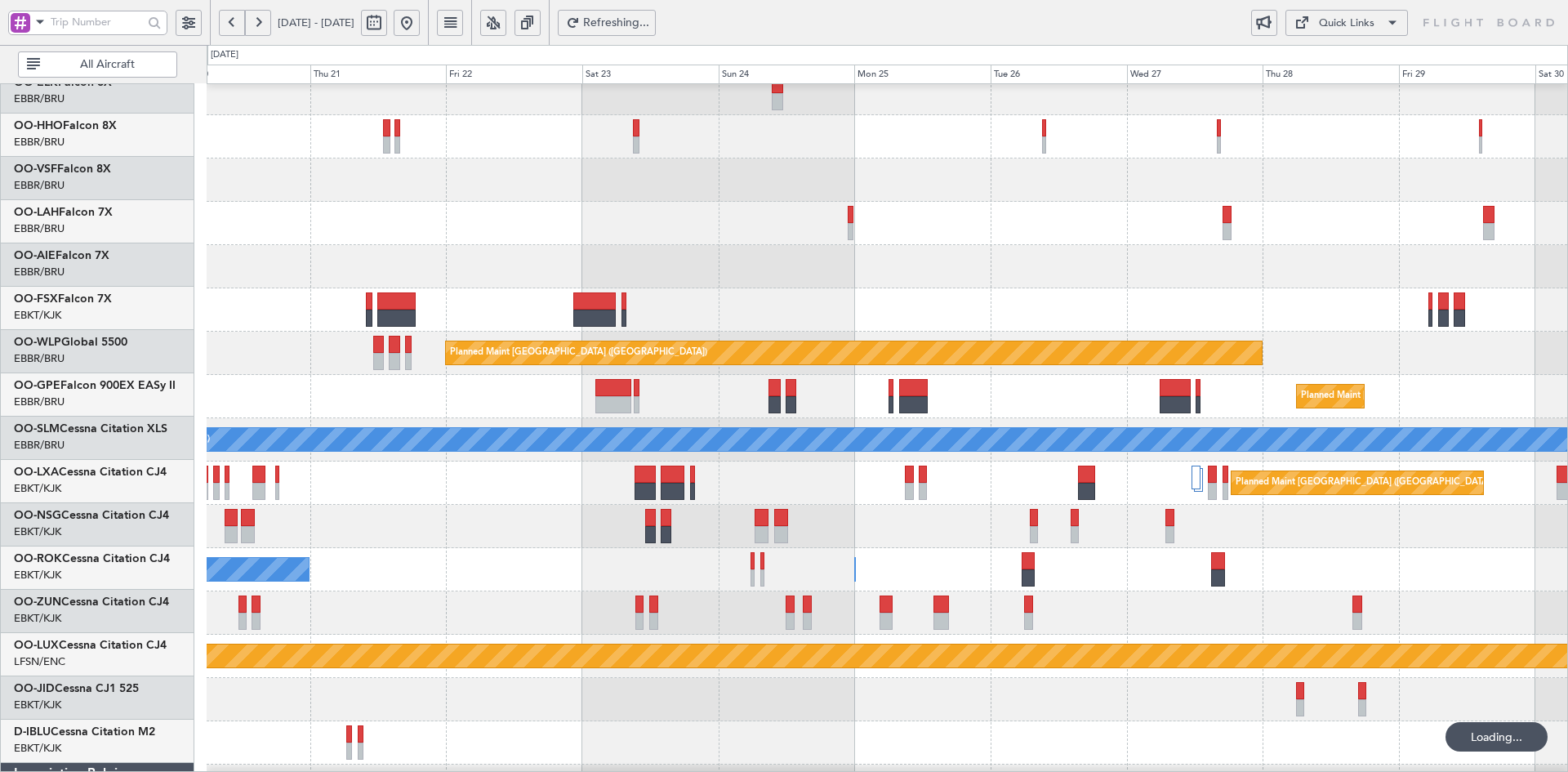
click at [388, 270] on div "Planned Maint [GEOGRAPHIC_DATA] ([GEOGRAPHIC_DATA])" at bounding box center [887, 266] width 1361 height 43
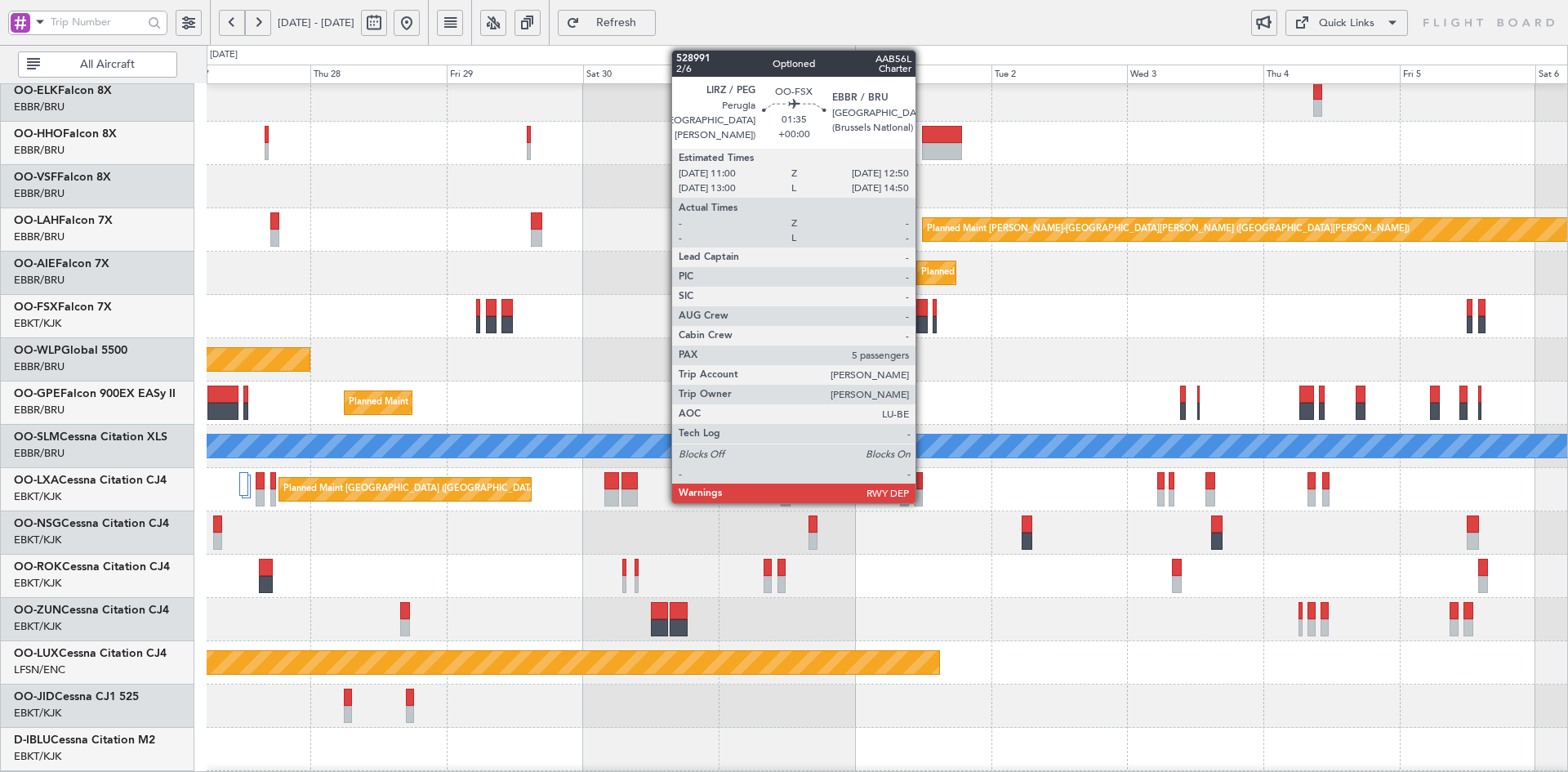
scroll to position [58, 0]
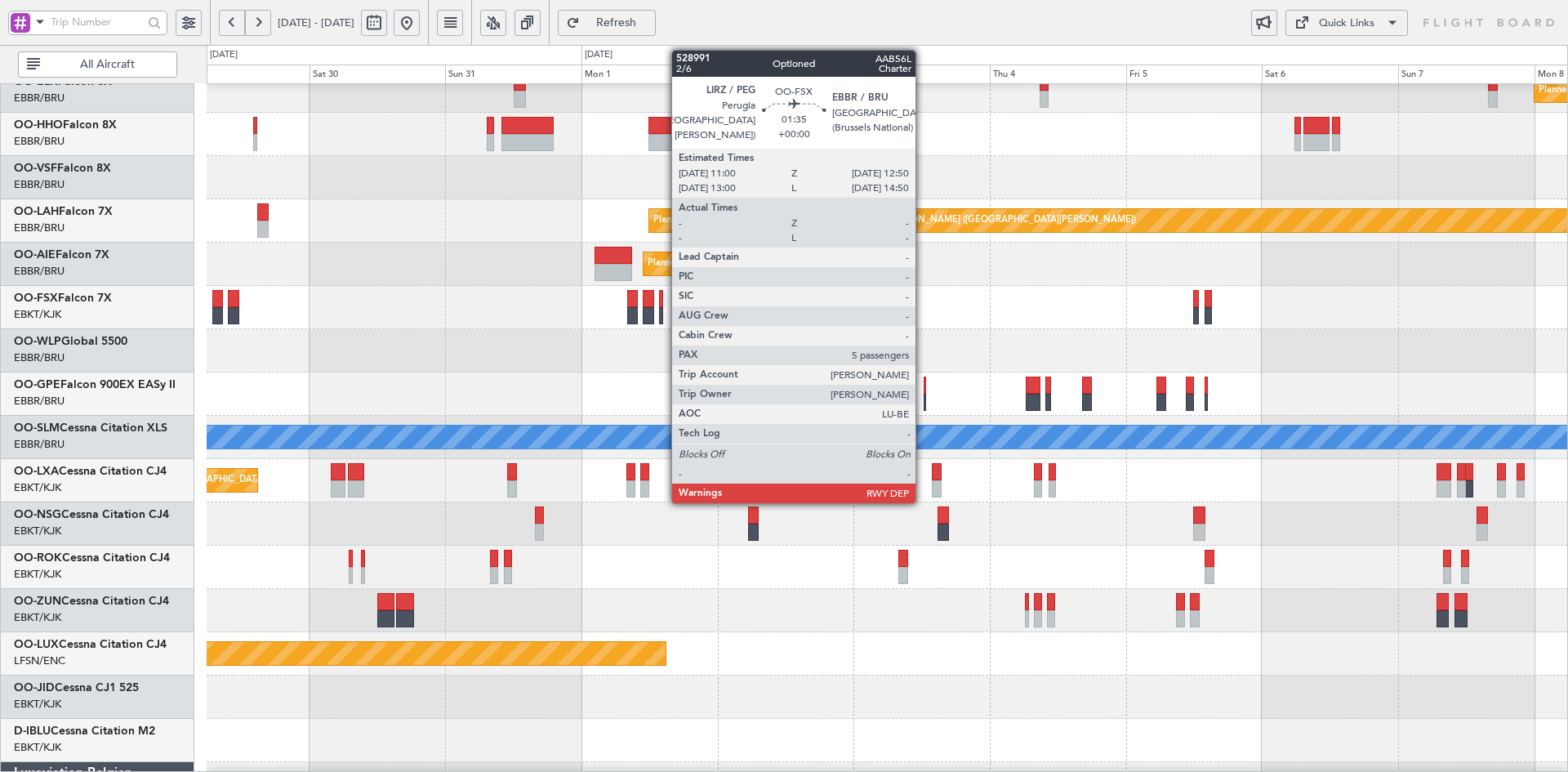
click at [957, 318] on div "Planned Maint Kortrijk-[GEOGRAPHIC_DATA]" at bounding box center [887, 308] width 1361 height 43
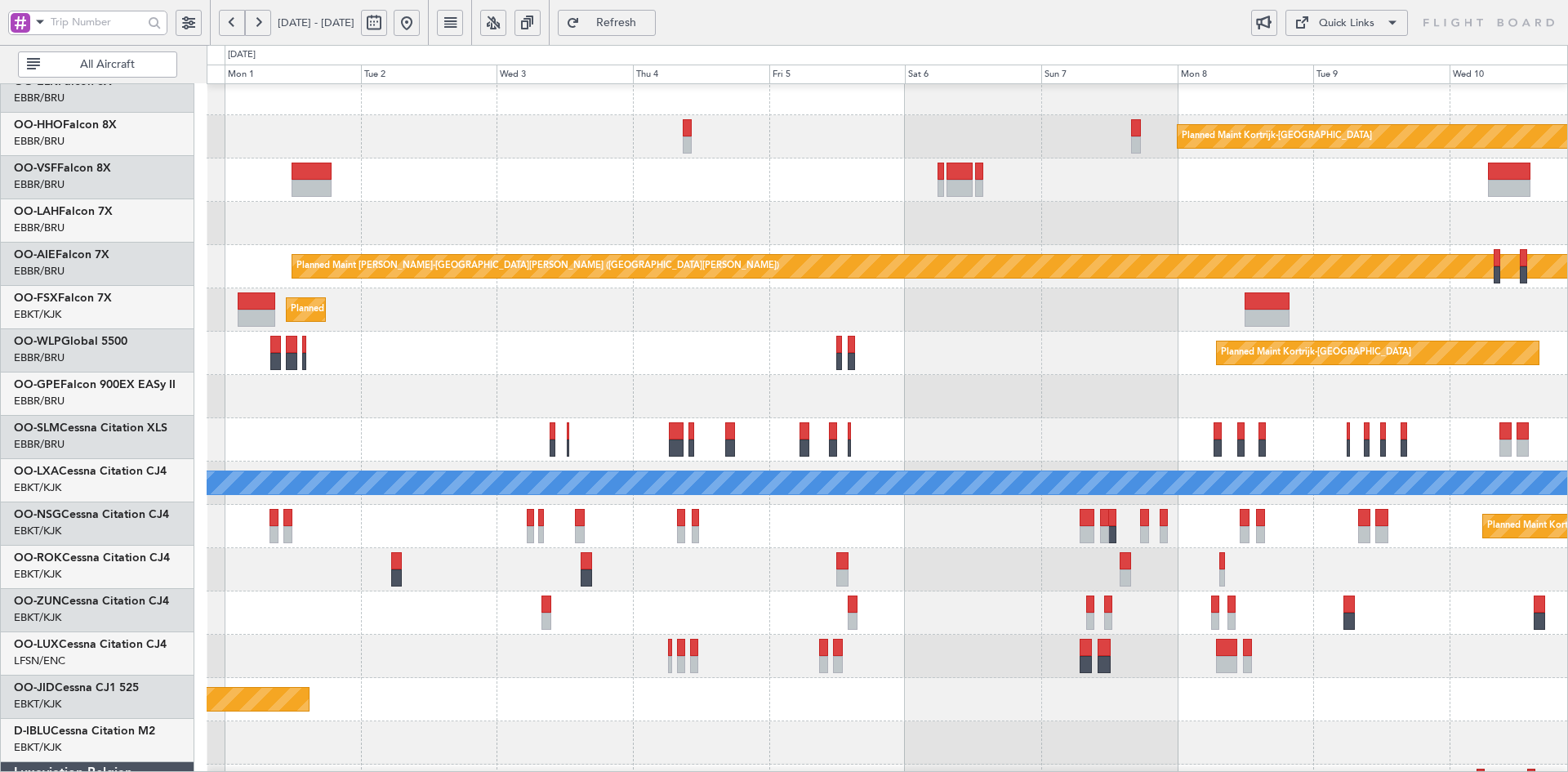
scroll to position [12, 0]
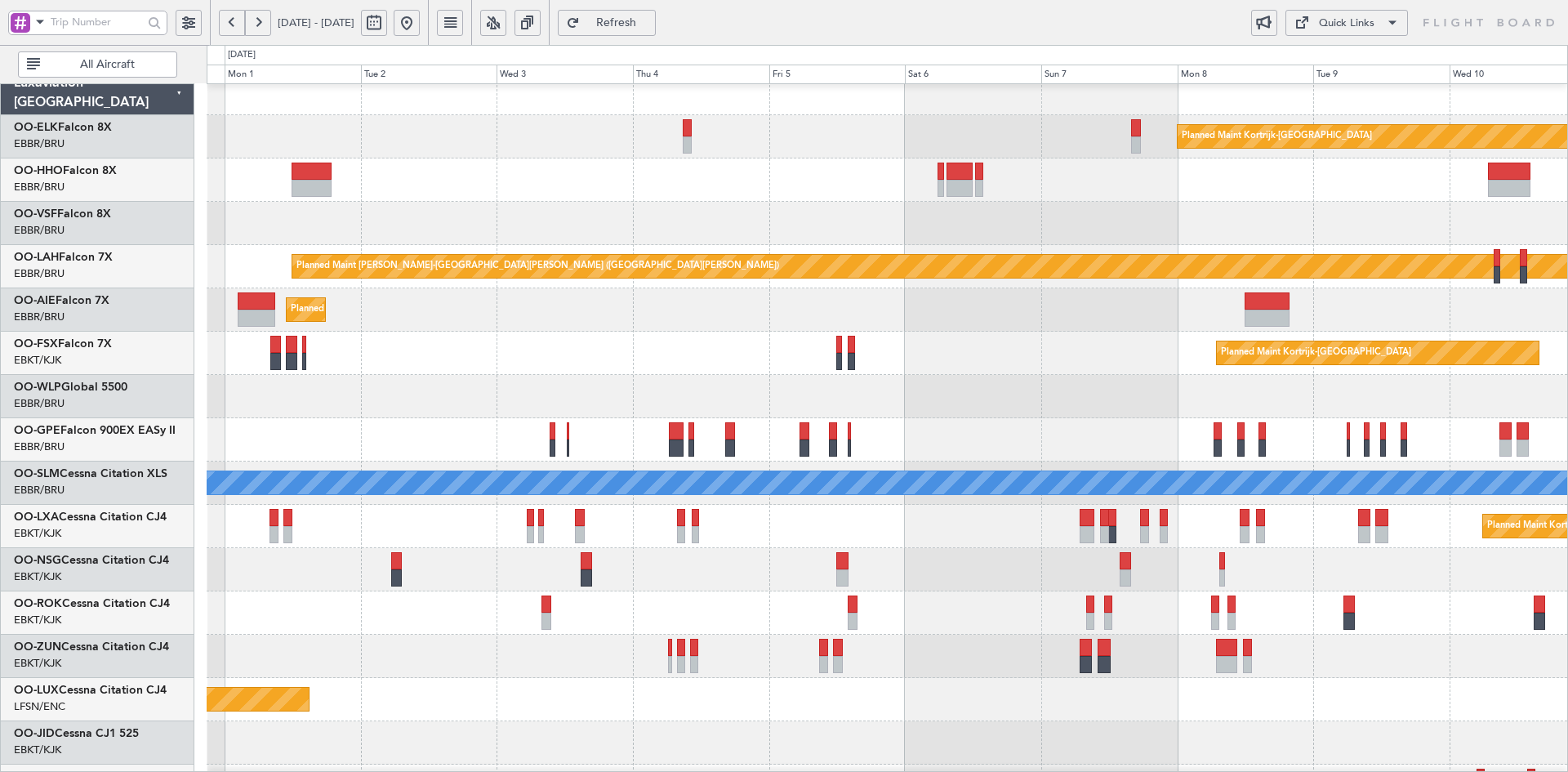
click at [998, 466] on div "A/C Unavailable [GEOGRAPHIC_DATA] ([GEOGRAPHIC_DATA] National)" at bounding box center [887, 483] width 1361 height 43
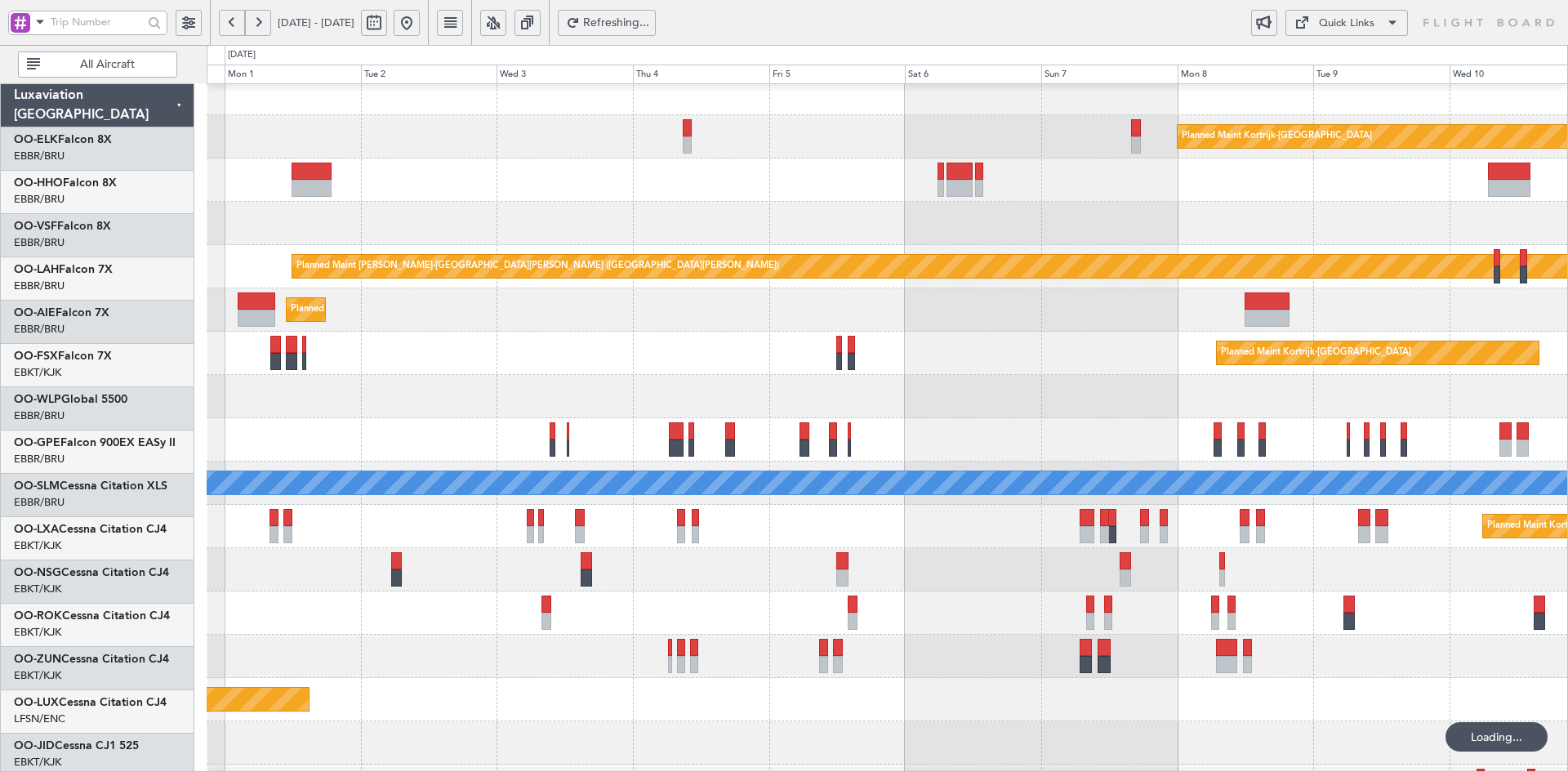
click at [936, 418] on div at bounding box center [887, 397] width 1361 height 43
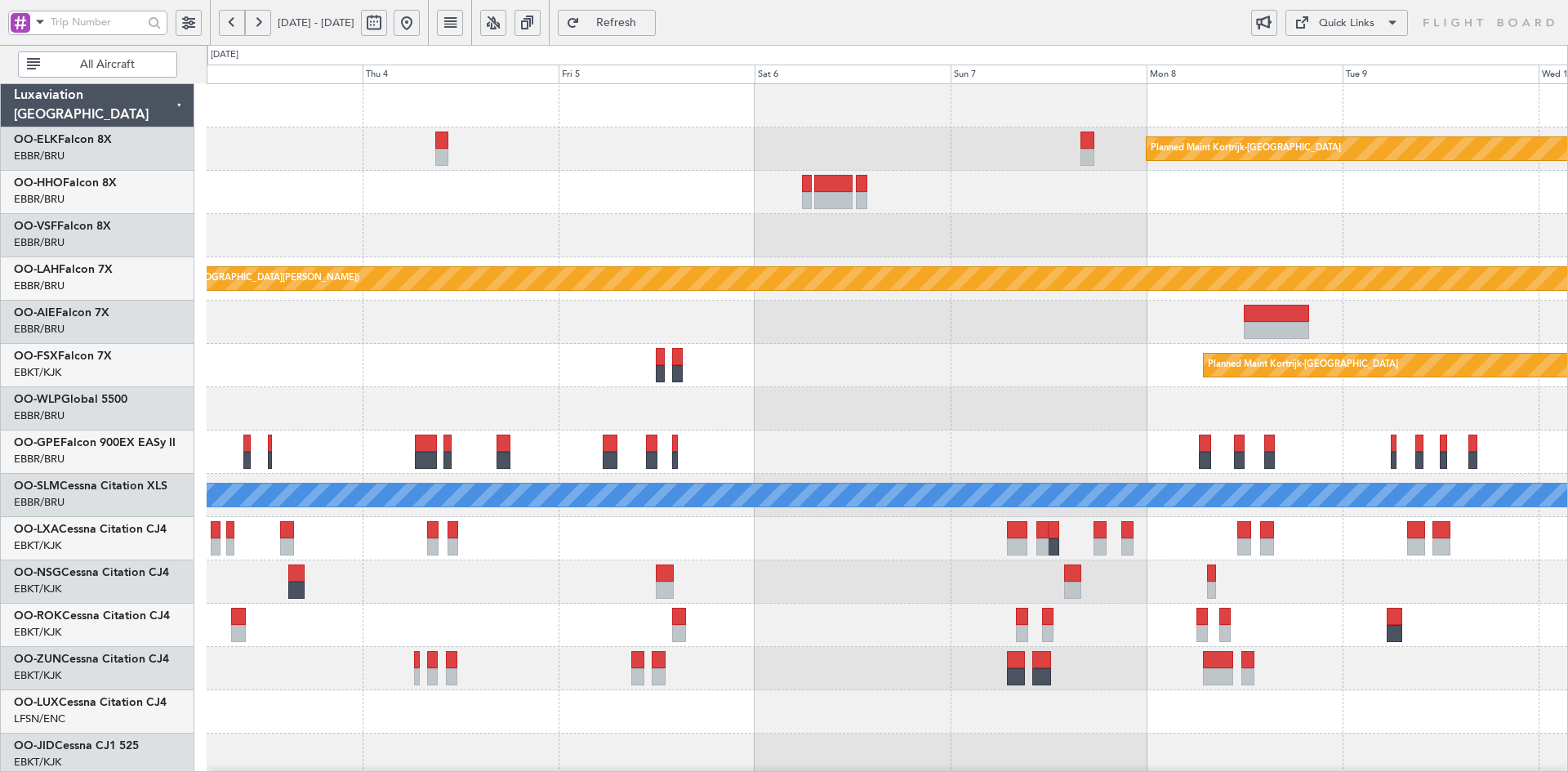
click at [419, 15] on button at bounding box center [407, 23] width 26 height 26
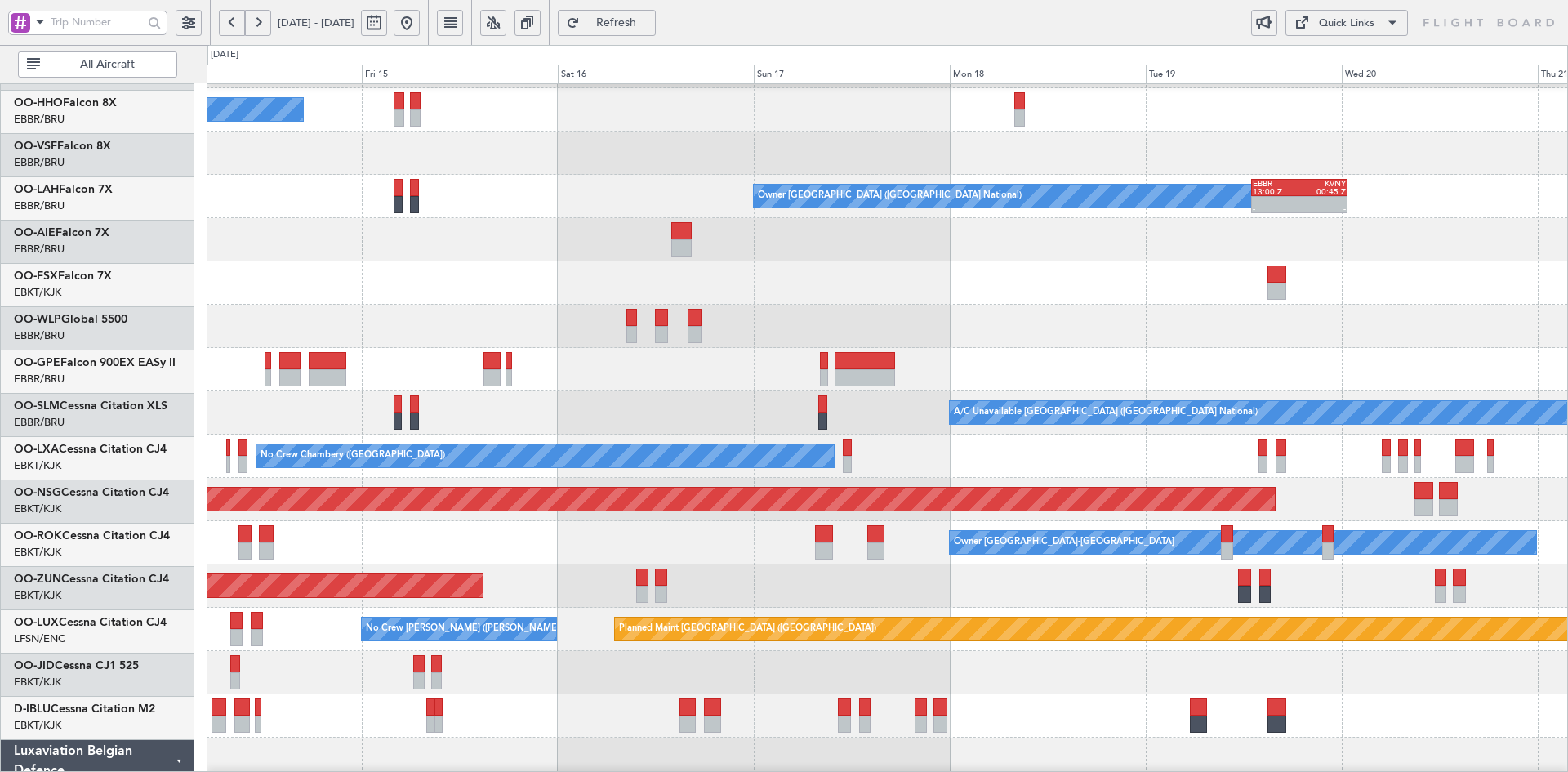
scroll to position [98, 0]
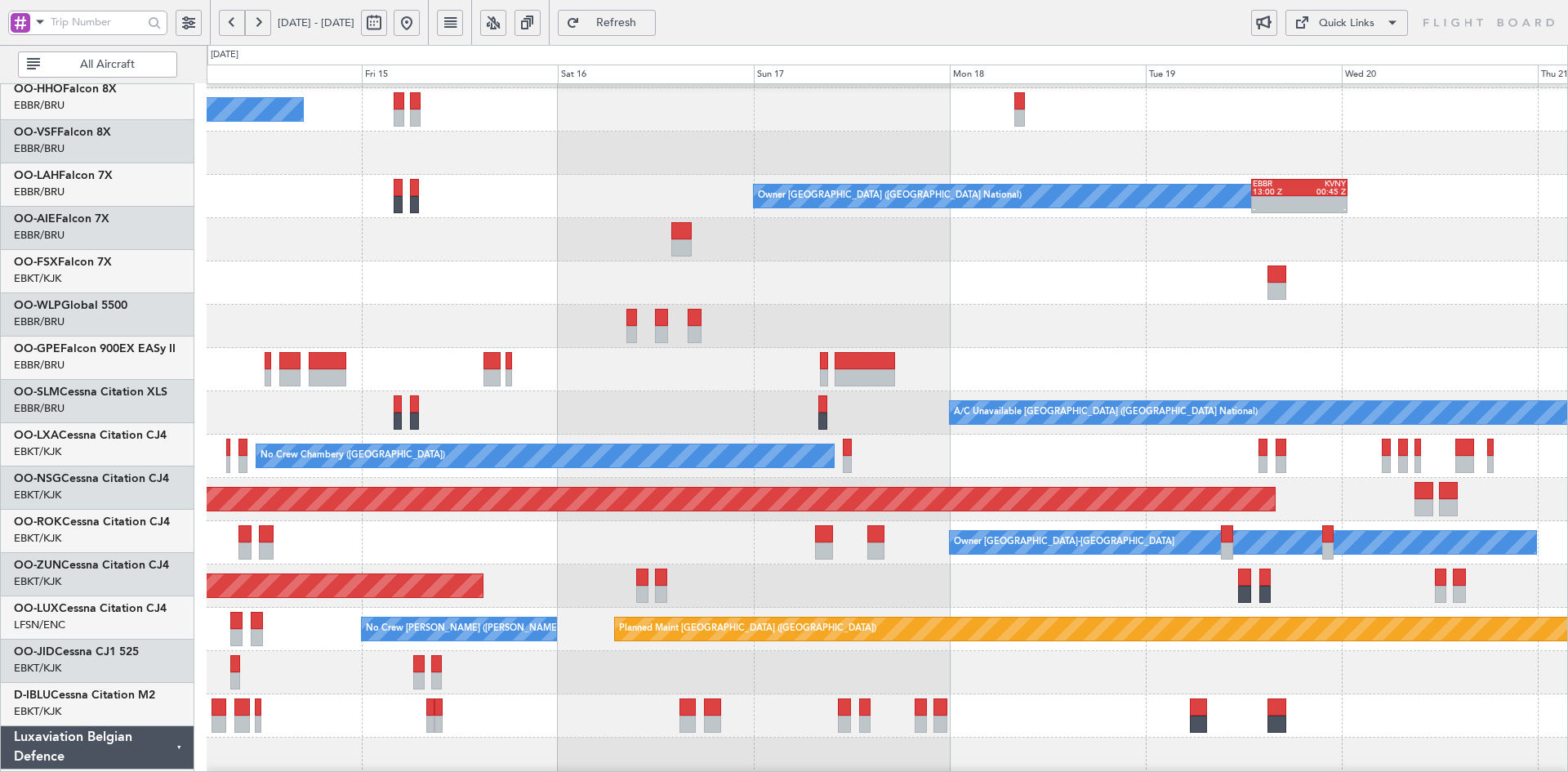
click at [347, 236] on div at bounding box center [887, 239] width 1361 height 43
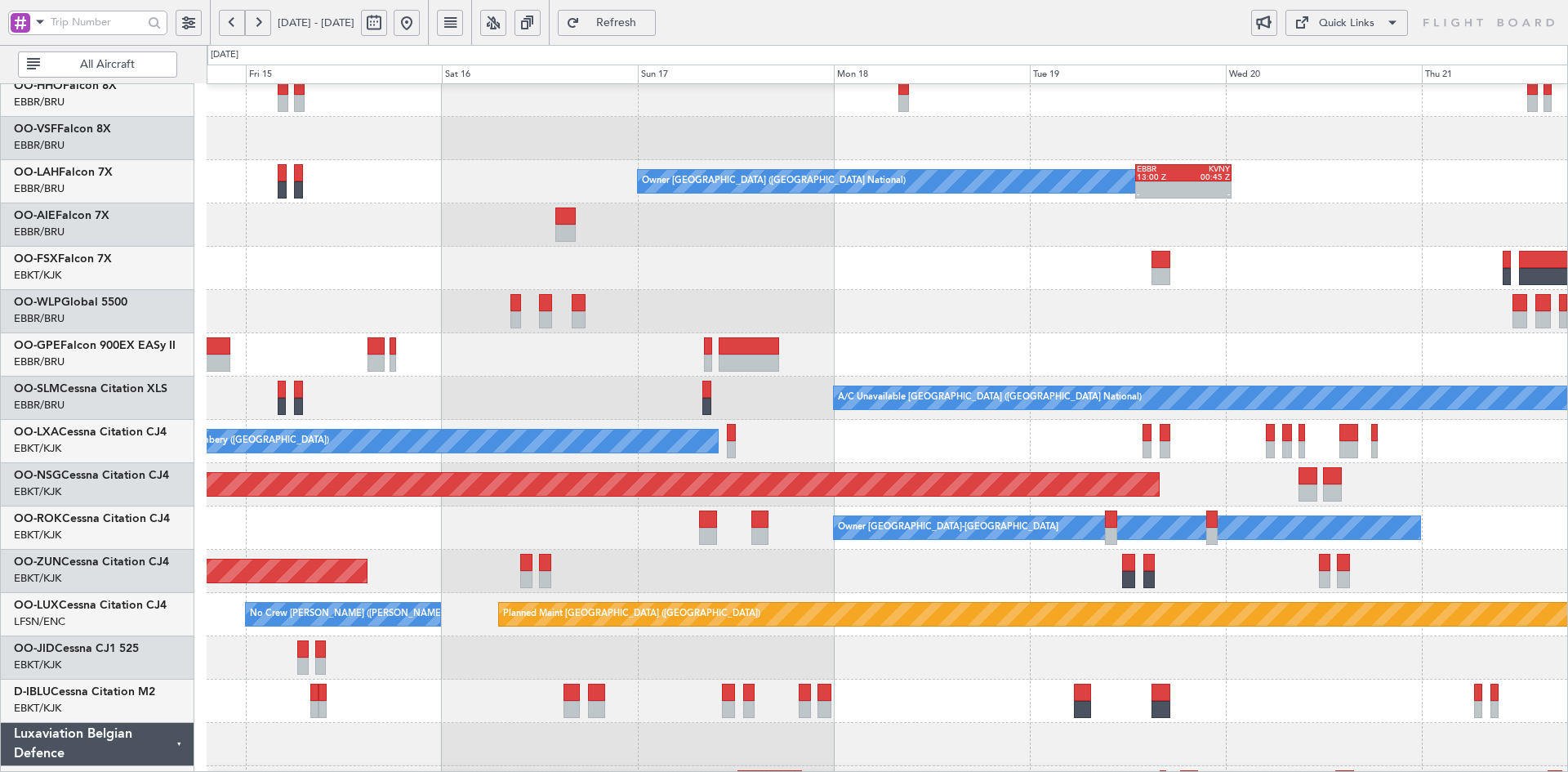
click at [1164, 290] on div at bounding box center [887, 268] width 1361 height 43
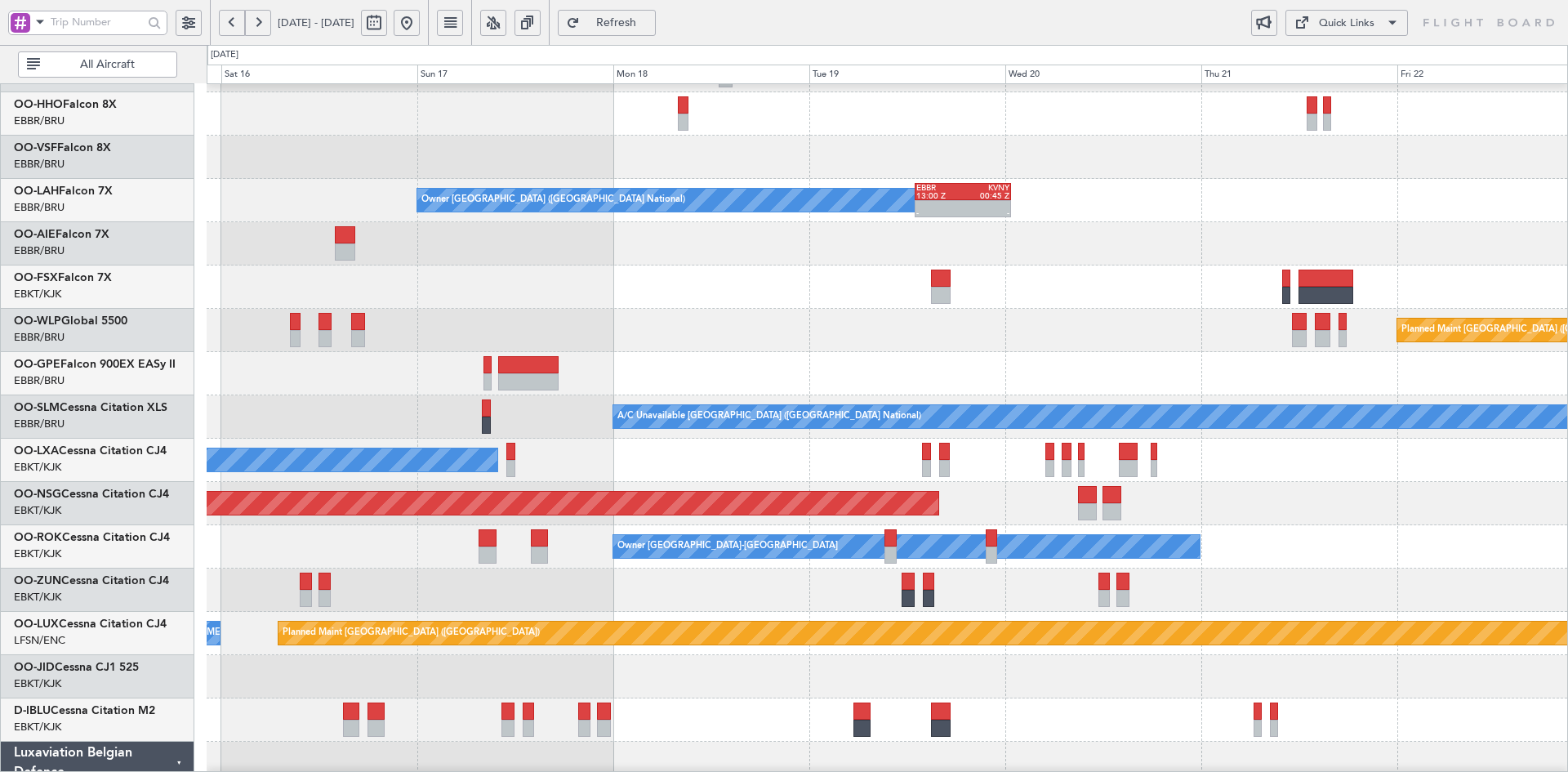
click at [1216, 247] on div "A/C Unavailable Geneva (Cointrin) Owner Brussels (Brussels National) - - EBBR 1…" at bounding box center [887, 481] width 1361 height 952
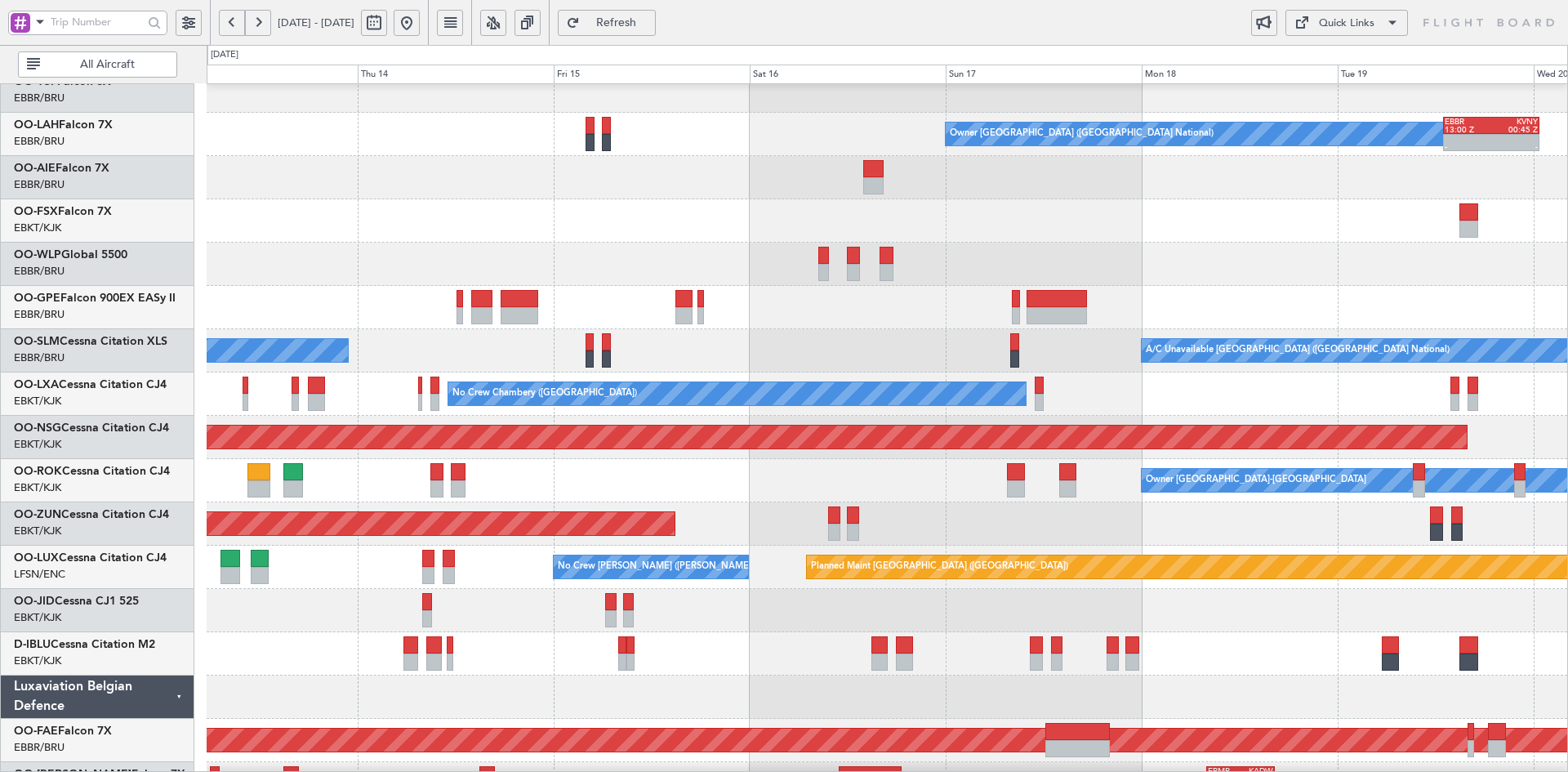
click at [858, 243] on div at bounding box center [887, 265] width 1361 height 43
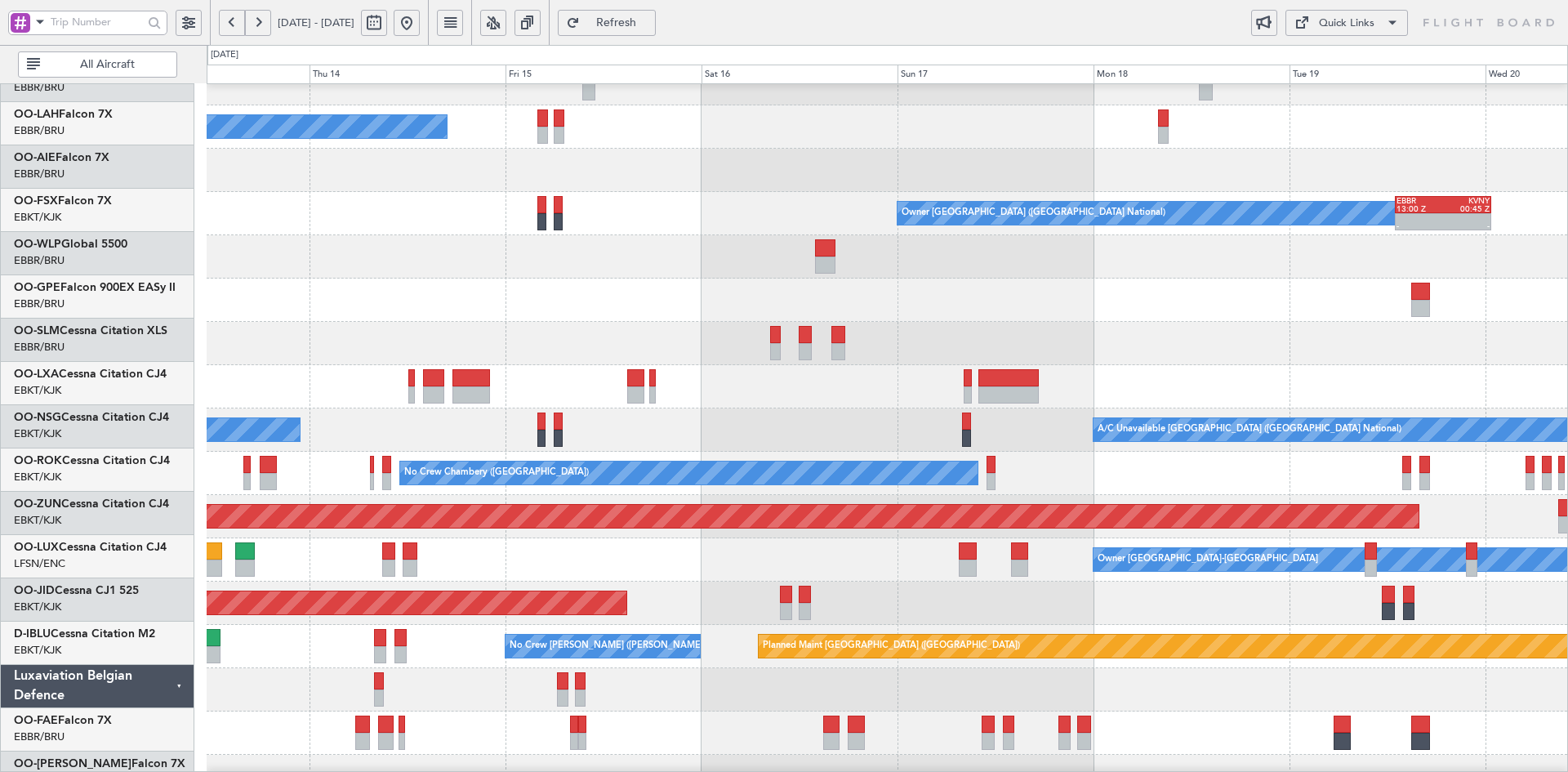
scroll to position [0, 0]
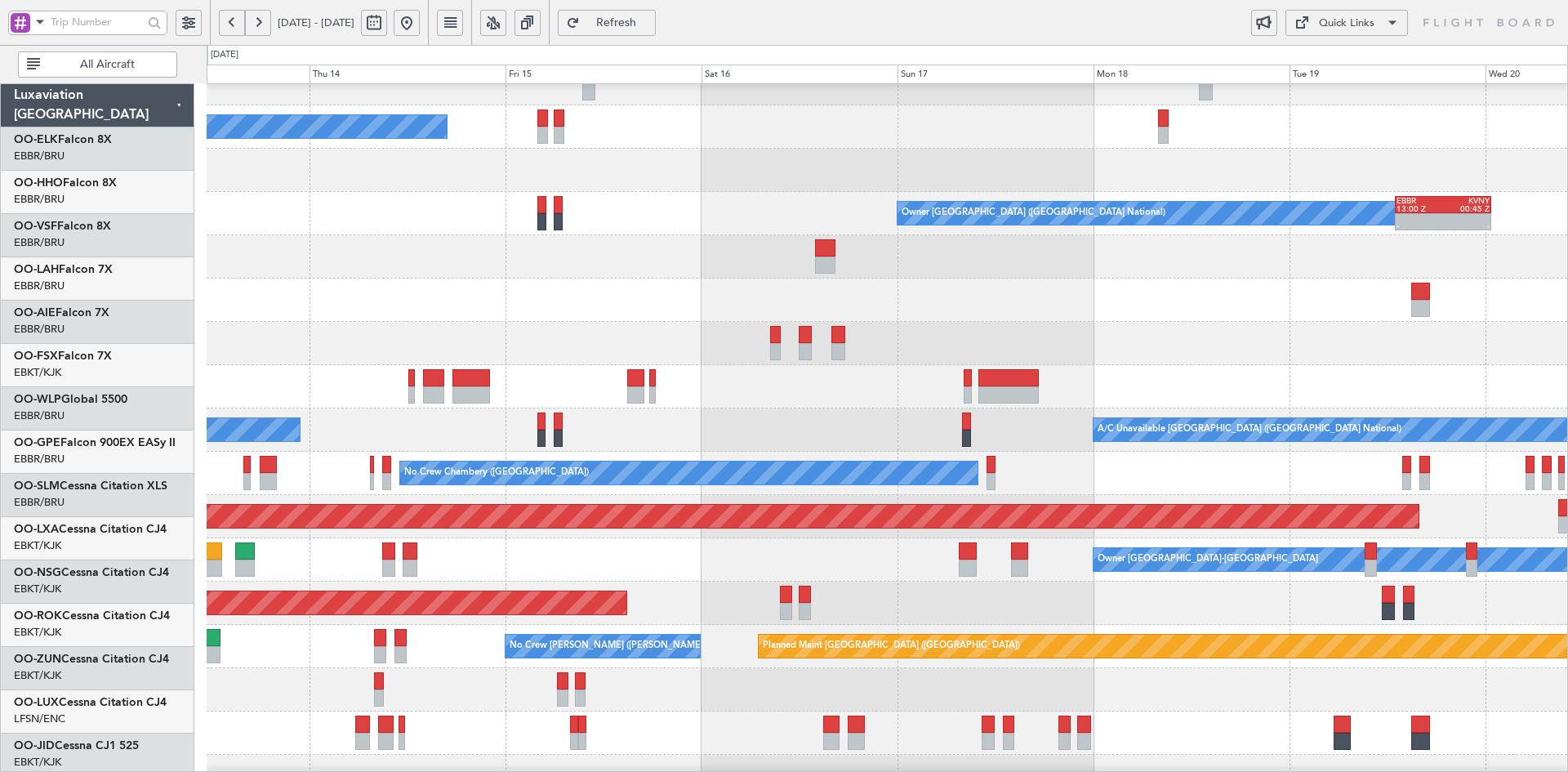
click at [1044, 393] on div "A/C Unavailable Geneva (Cointrin) Owner Brussels (Brussels National) - - EBBR 1…" at bounding box center [887, 494] width 1361 height 952
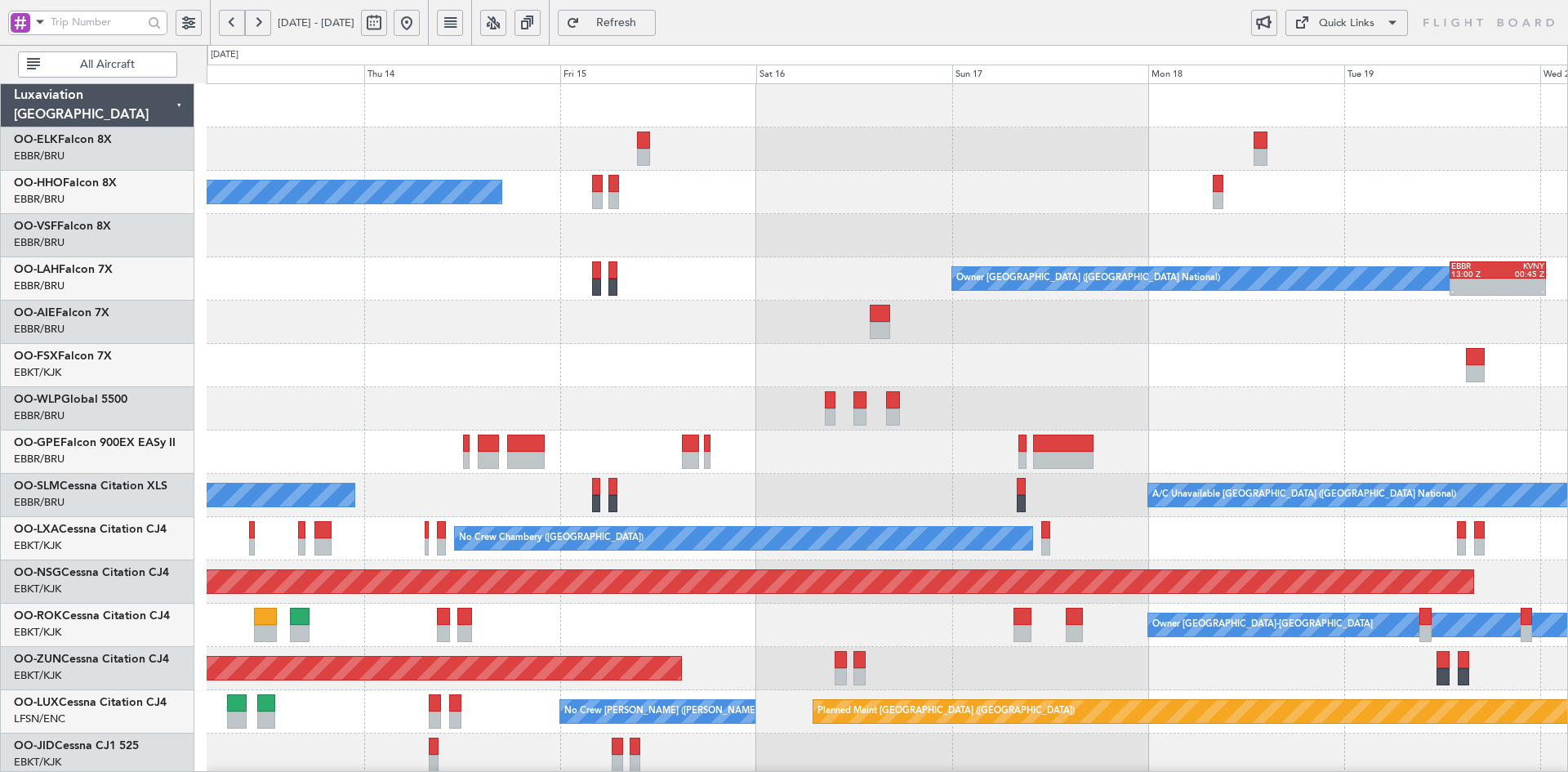
click at [794, 300] on div at bounding box center [887, 322] width 1361 height 43
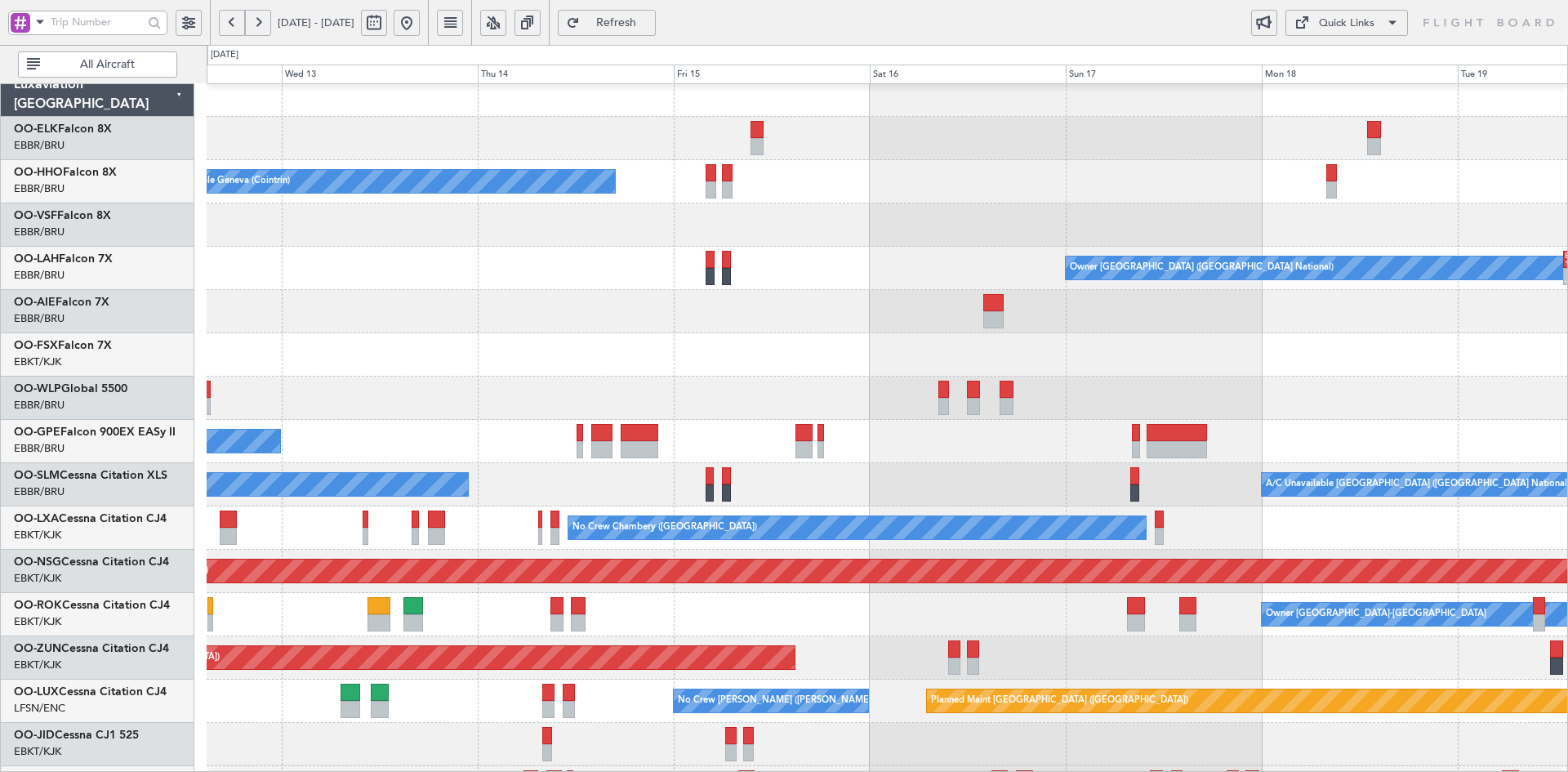
click at [1205, 240] on div "A/C Unavailable Geneva (Cointrin) Owner Brussels (Brussels National) - - EBBR 1…" at bounding box center [887, 549] width 1361 height 952
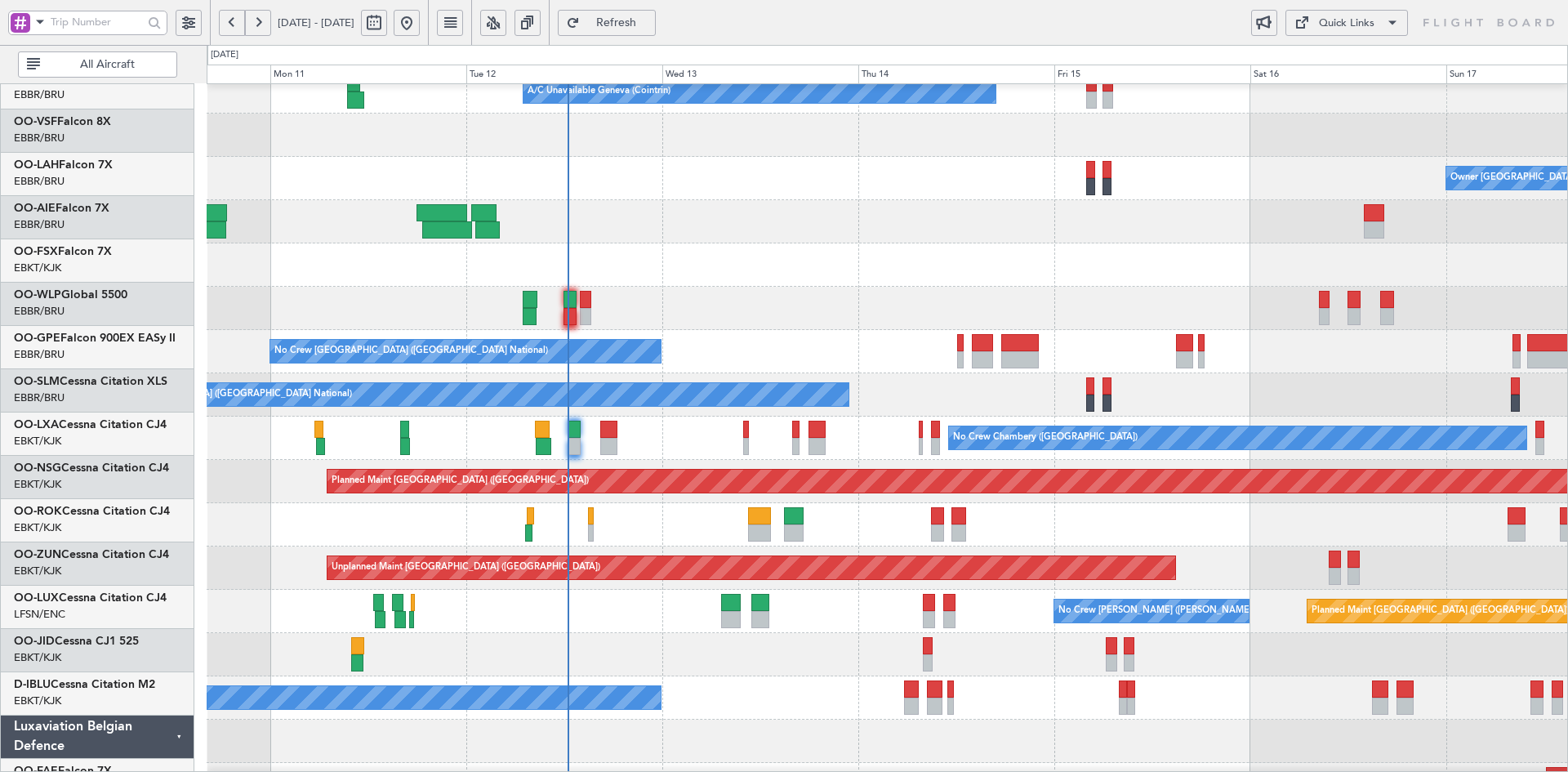
click at [979, 243] on div at bounding box center [887, 221] width 1361 height 43
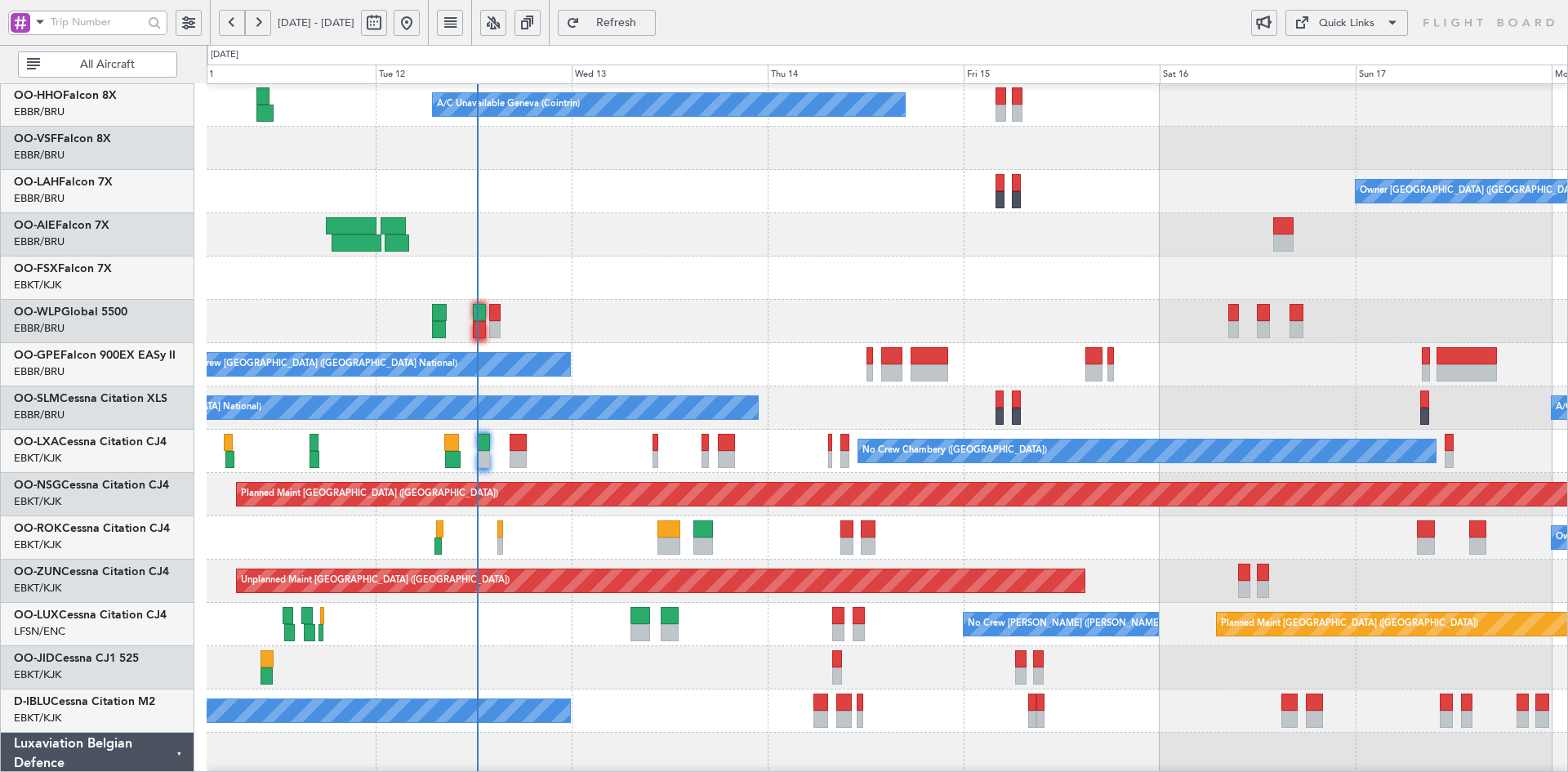
click at [700, 213] on div "Owner Brussels (Brussels National) - - EBBR 13:00 Z KVNY 00:45 Z" at bounding box center [887, 191] width 1361 height 43
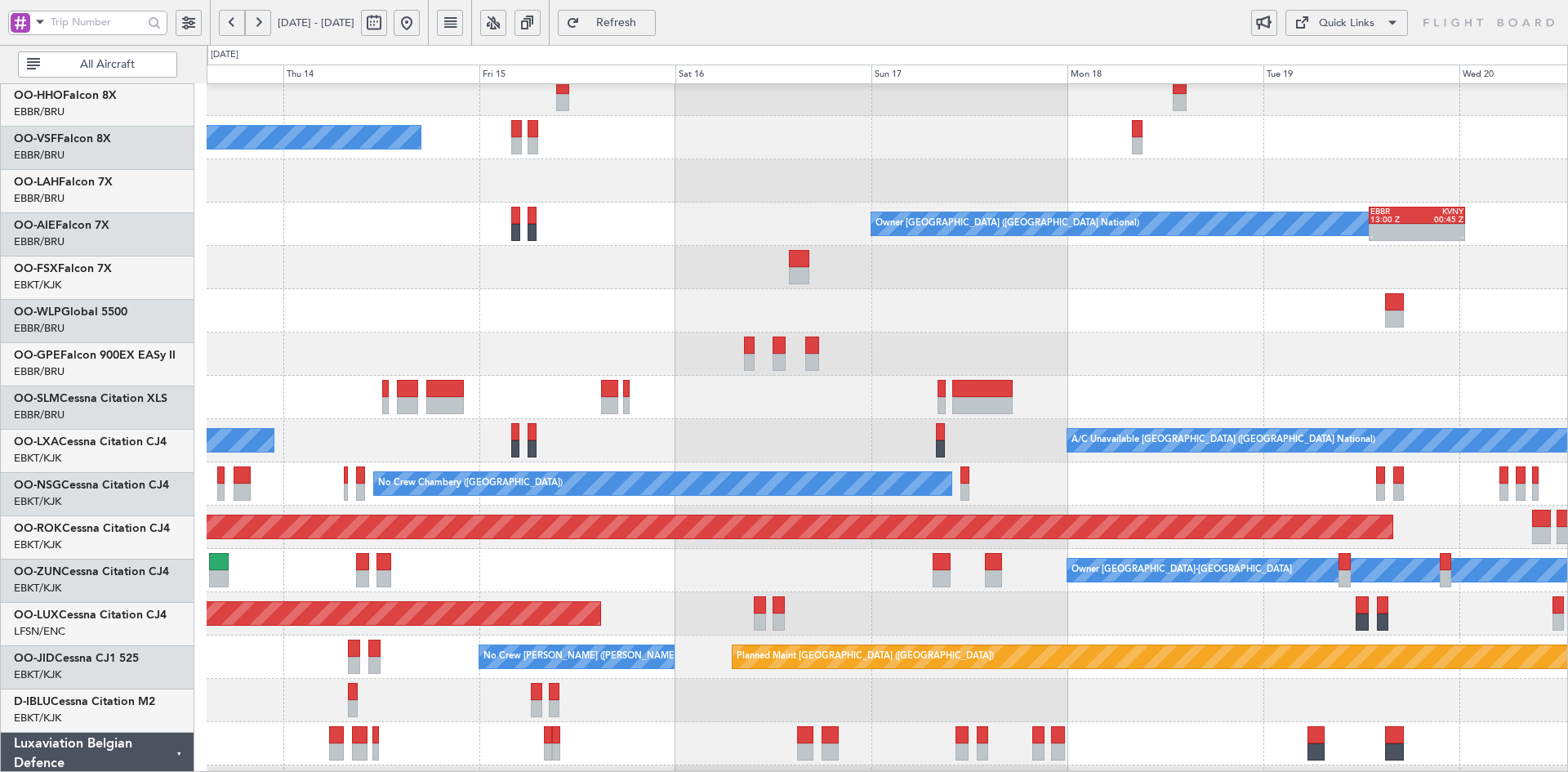
scroll to position [54, 0]
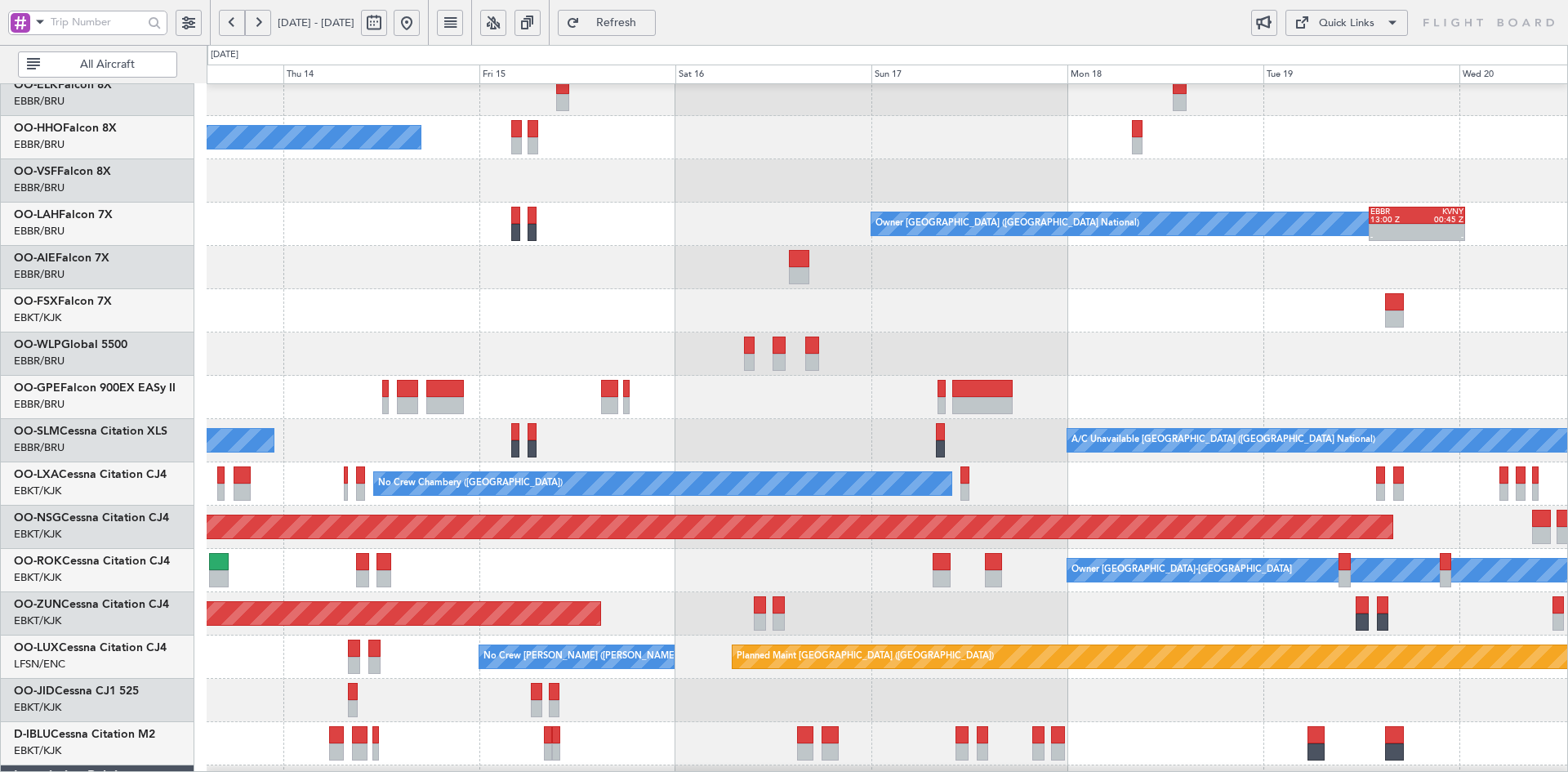
click at [681, 295] on div at bounding box center [887, 310] width 1361 height 43
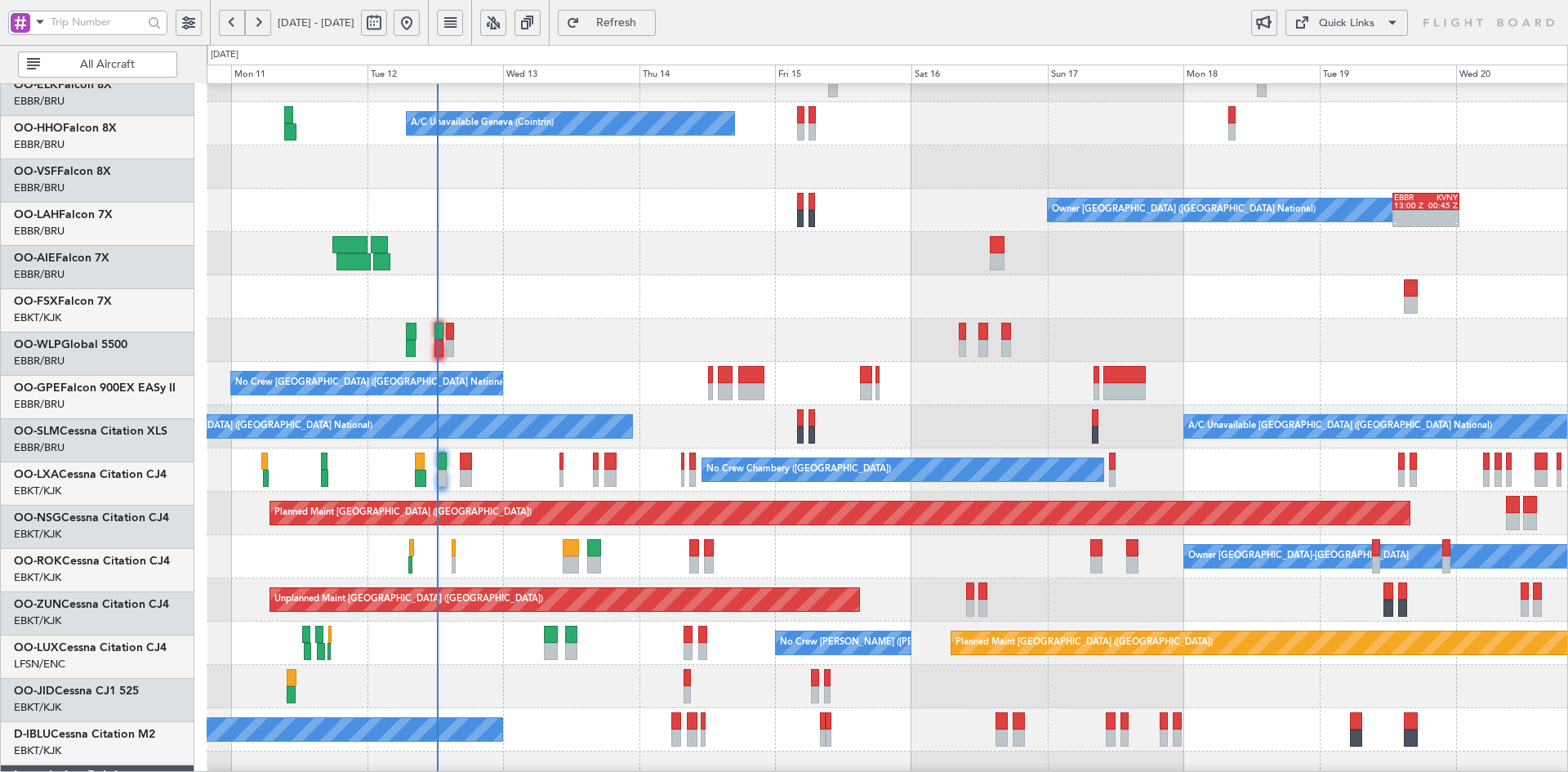
scroll to position [68, 0]
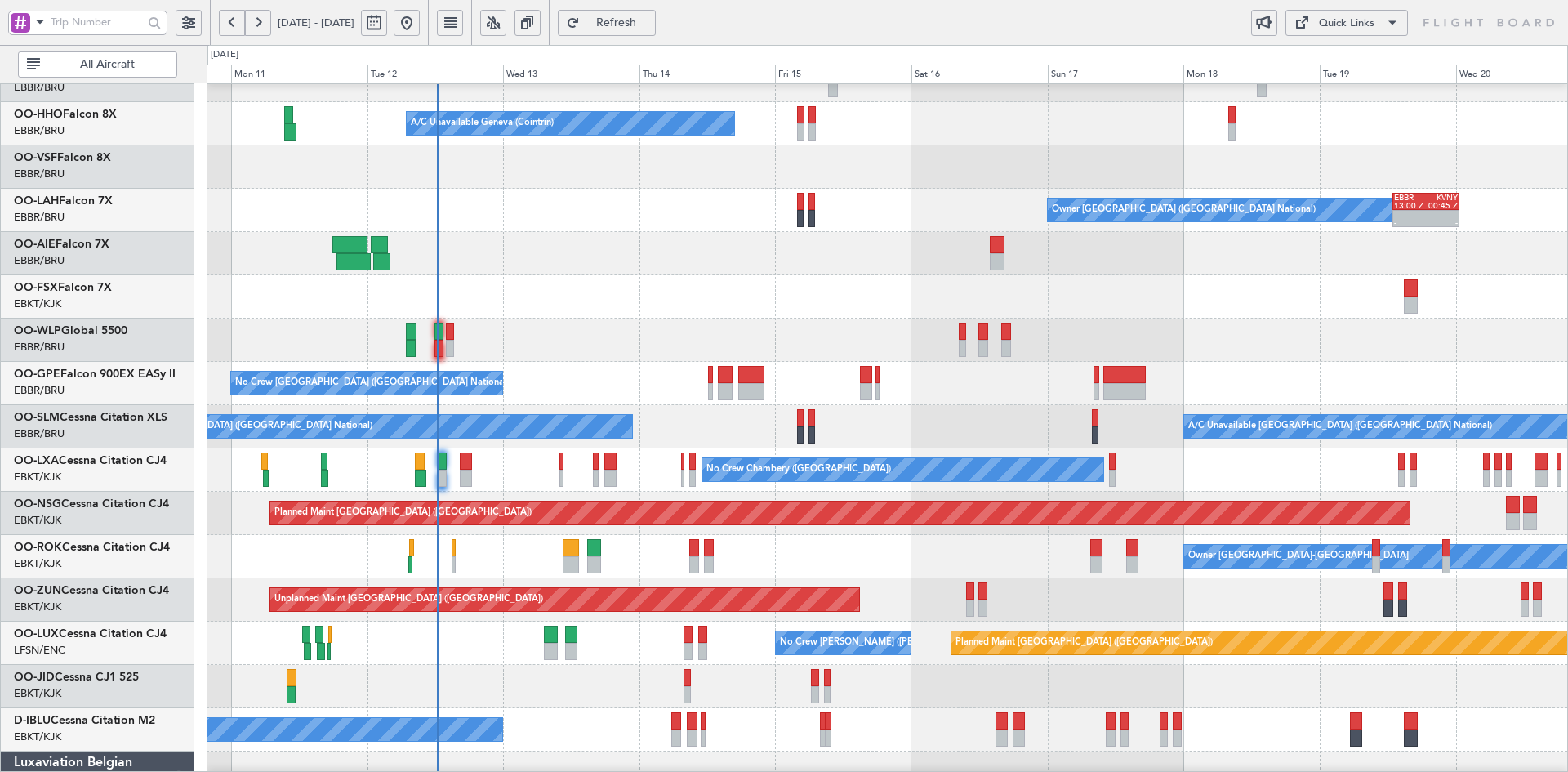
click at [731, 275] on div at bounding box center [887, 296] width 1361 height 43
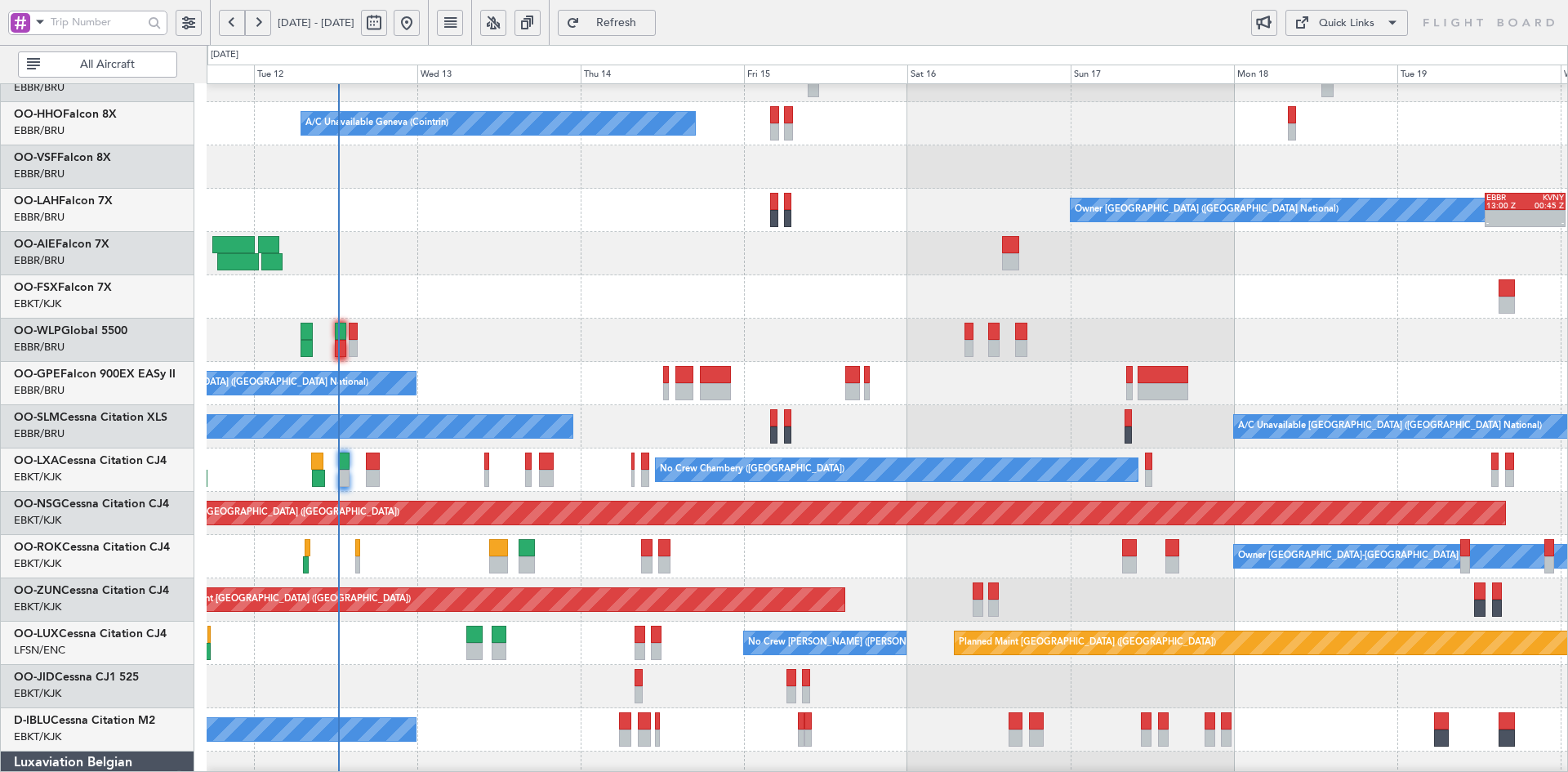
click at [860, 232] on div "Owner Brussels (Brussels National) - - EBBR 13:00 Z KVNY 00:45 Z" at bounding box center [887, 210] width 1361 height 43
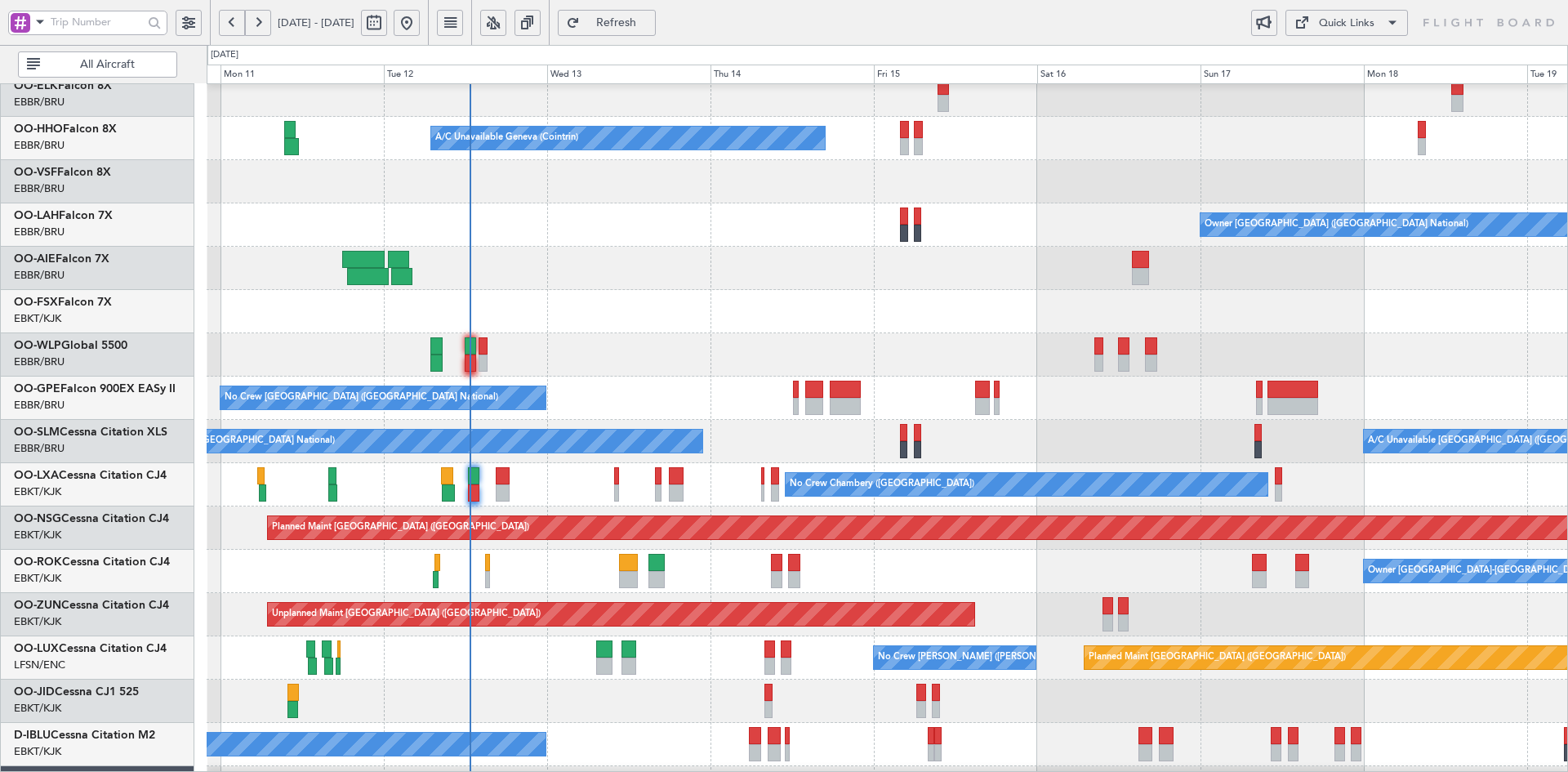
scroll to position [67, 0]
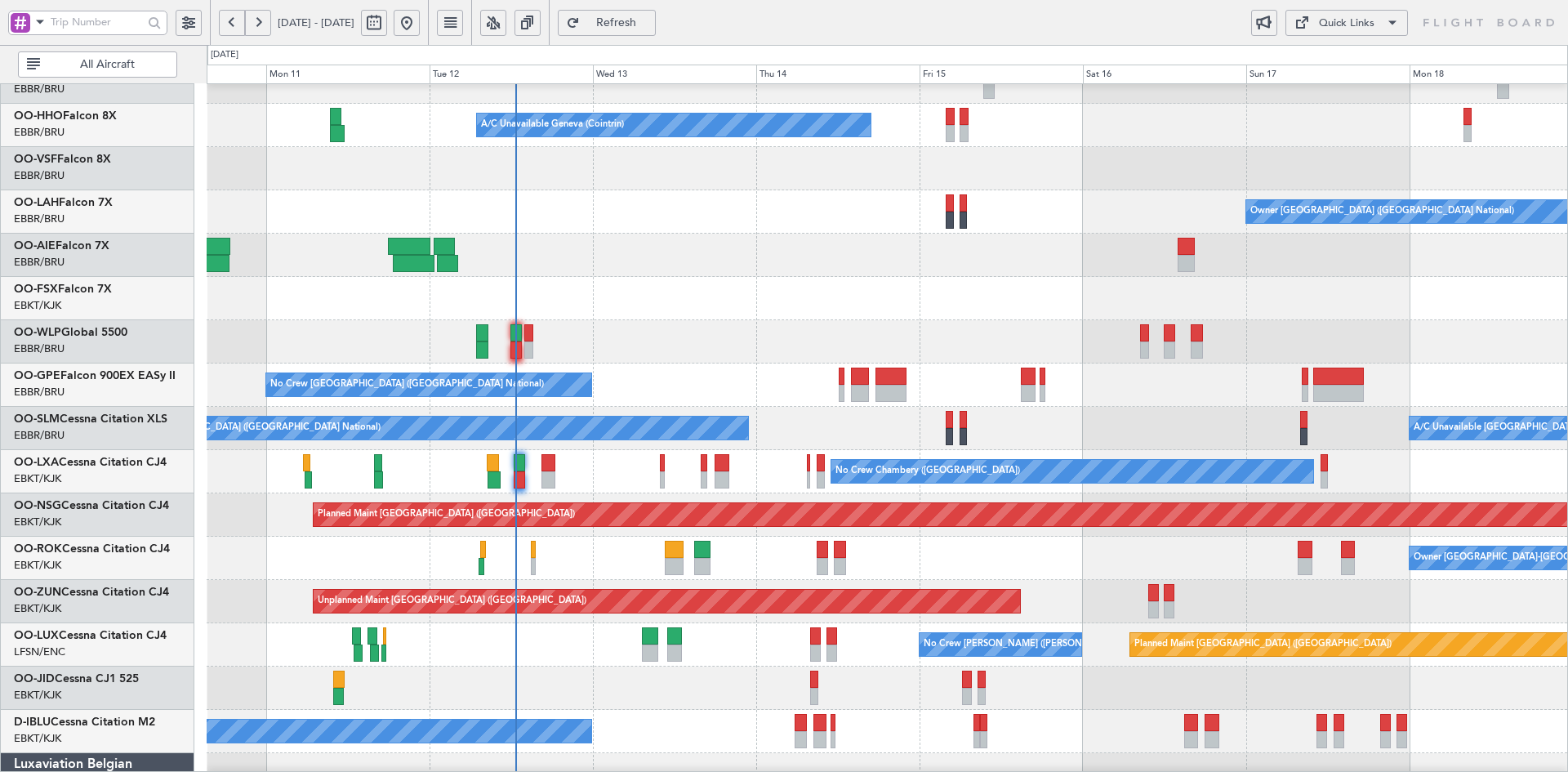
click at [1026, 288] on div at bounding box center [887, 298] width 1361 height 43
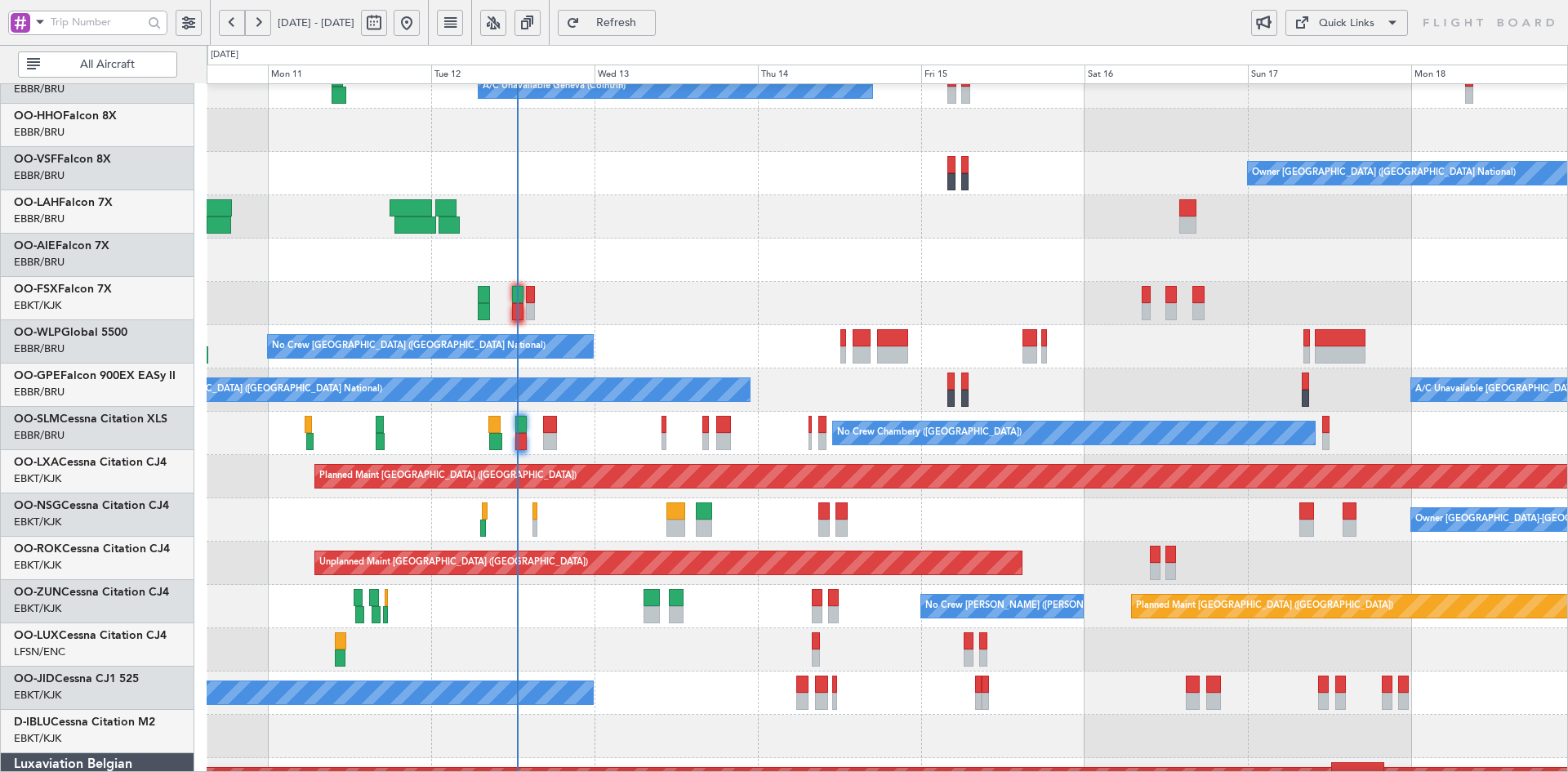
click at [796, 352] on div "No Crew [GEOGRAPHIC_DATA] ([GEOGRAPHIC_DATA] National)" at bounding box center [887, 346] width 1361 height 43
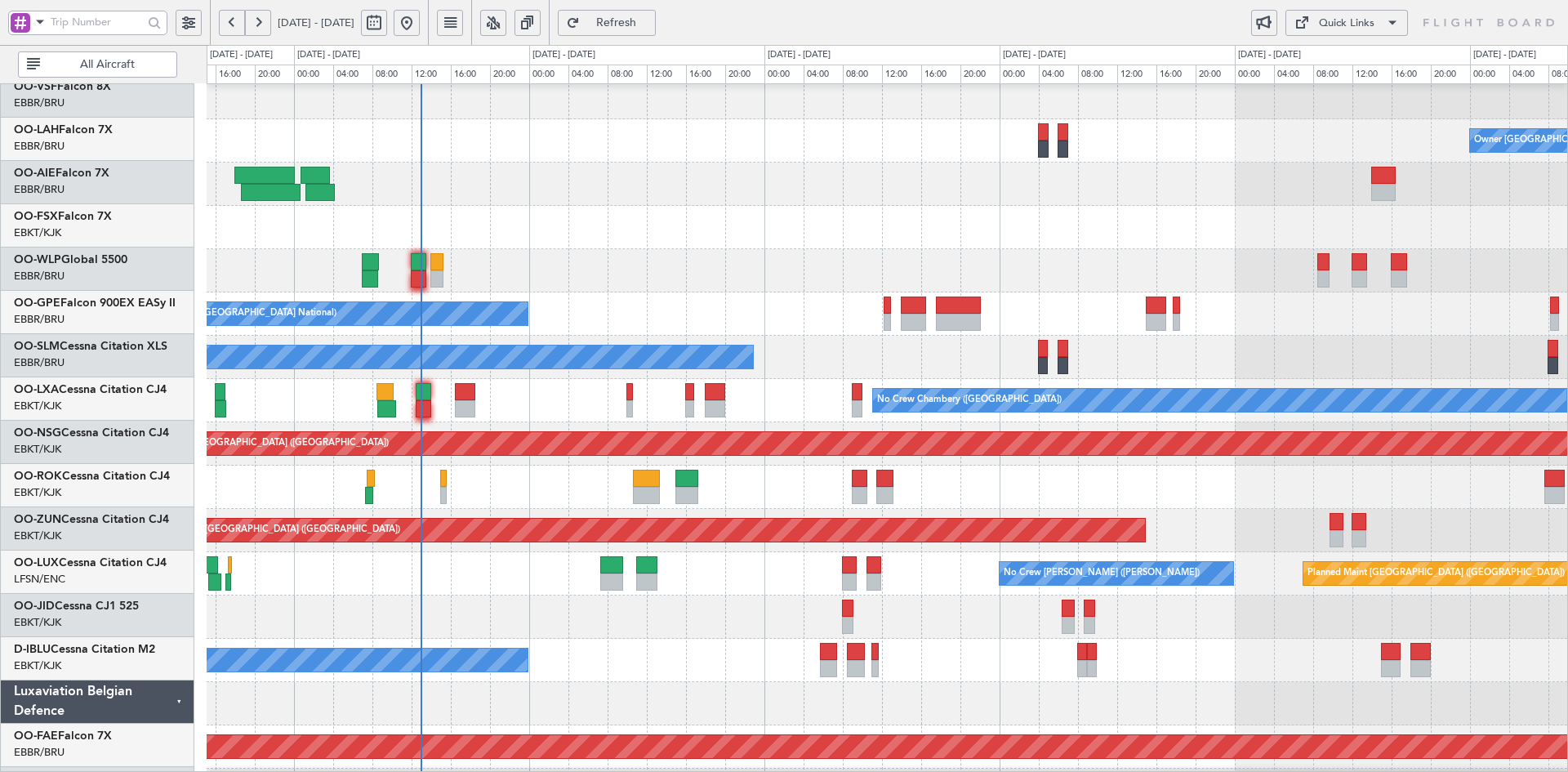
scroll to position [142, 0]
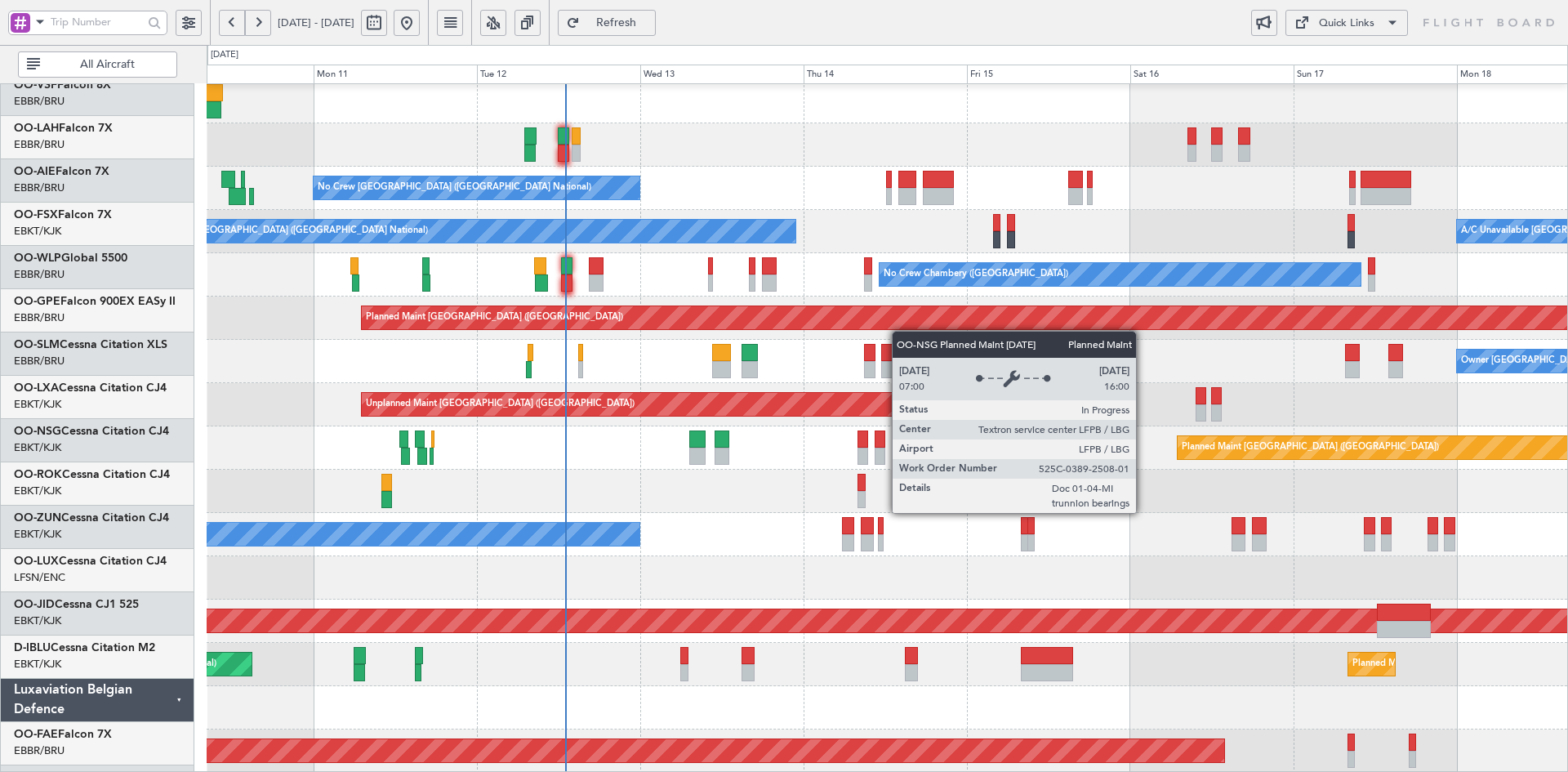
click at [910, 255] on div "No Crew Brussels (Brussels National) No Crew Brussels (Brussels National) A/C U…" at bounding box center [887, 295] width 1361 height 952
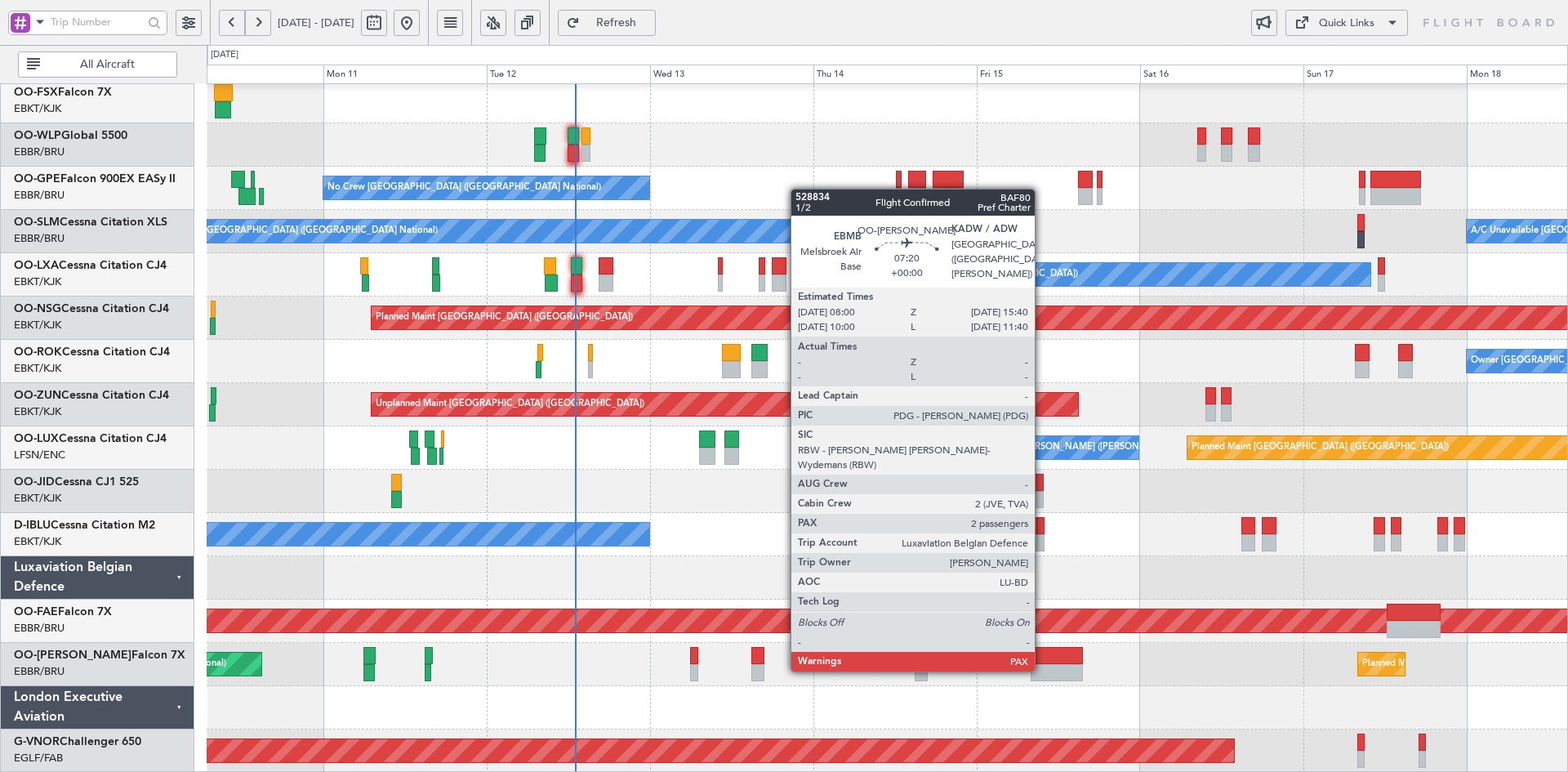
click at [1043, 670] on div at bounding box center [1058, 673] width 53 height 17
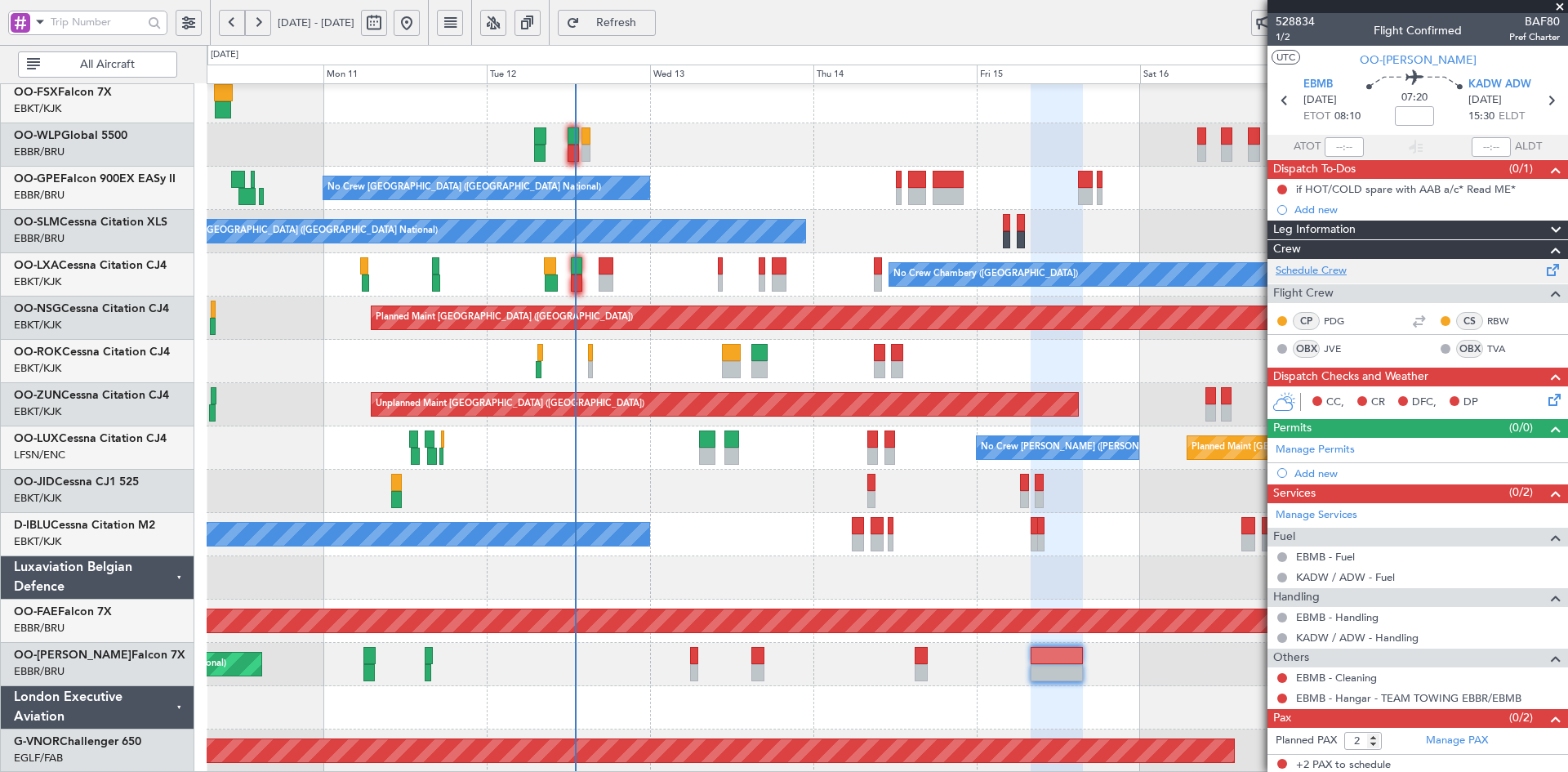
click at [1318, 268] on link "Schedule Crew" at bounding box center [1312, 270] width 71 height 16
click at [637, 509] on div "No Crew Brussels (Brussels National) A/C Unavailable Brussels (Brussels Nationa…" at bounding box center [887, 295] width 1361 height 952
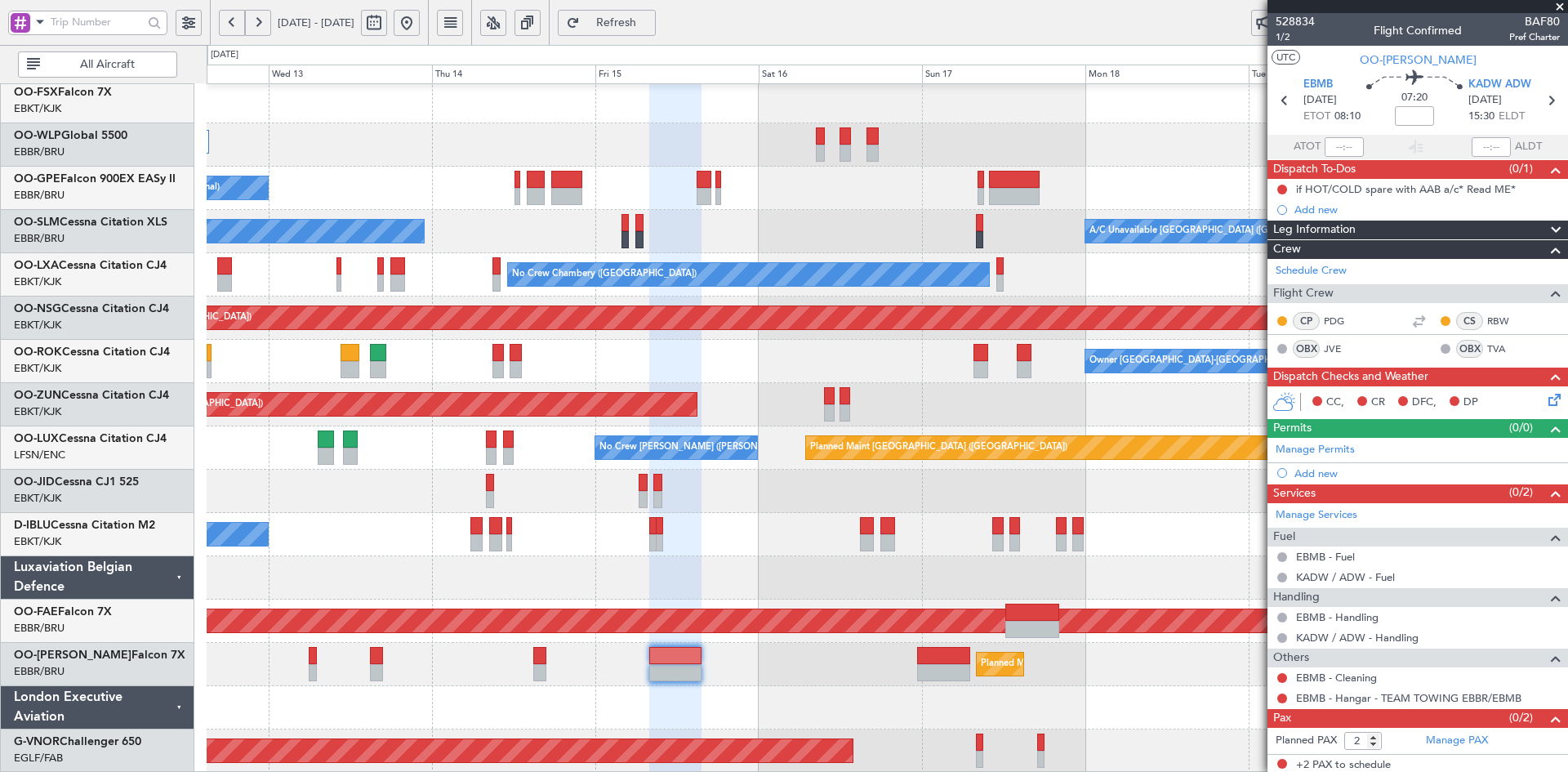
click at [1560, 10] on span at bounding box center [1560, 8] width 16 height 15
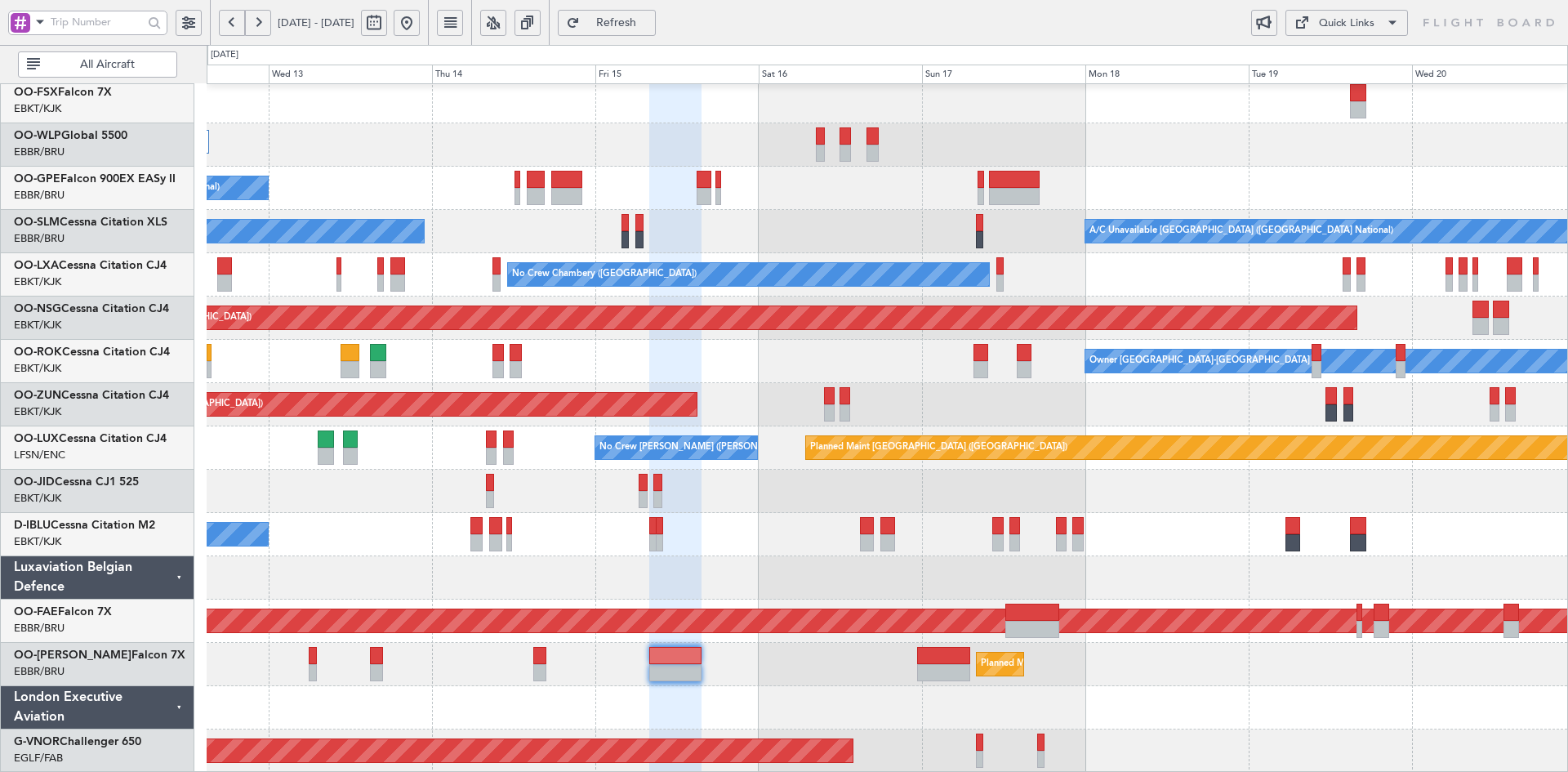
type input "0"
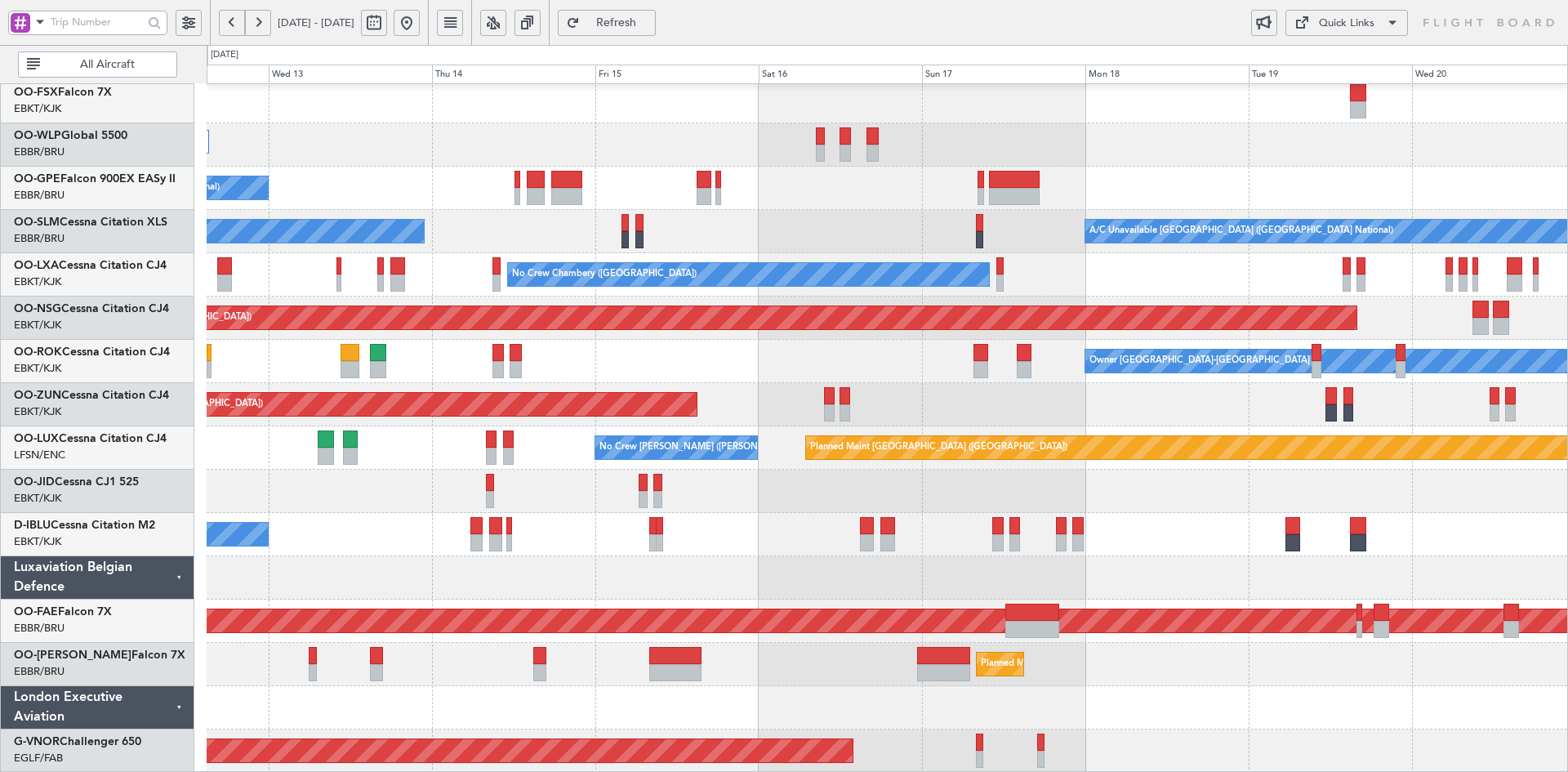
click at [857, 296] on div "No Crew Chambery ([GEOGRAPHIC_DATA])" at bounding box center [887, 275] width 1361 height 43
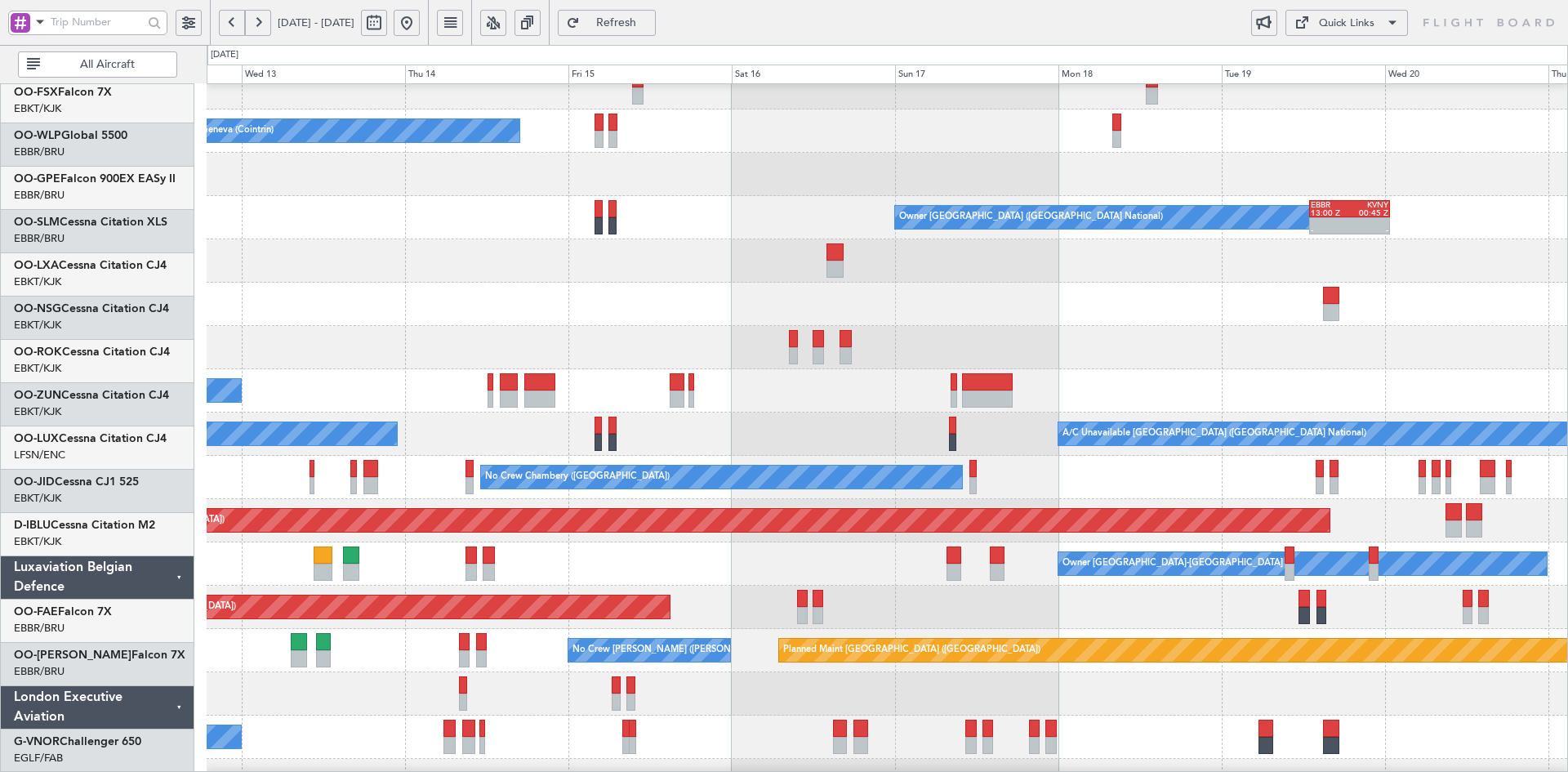
scroll to position [61, 0]
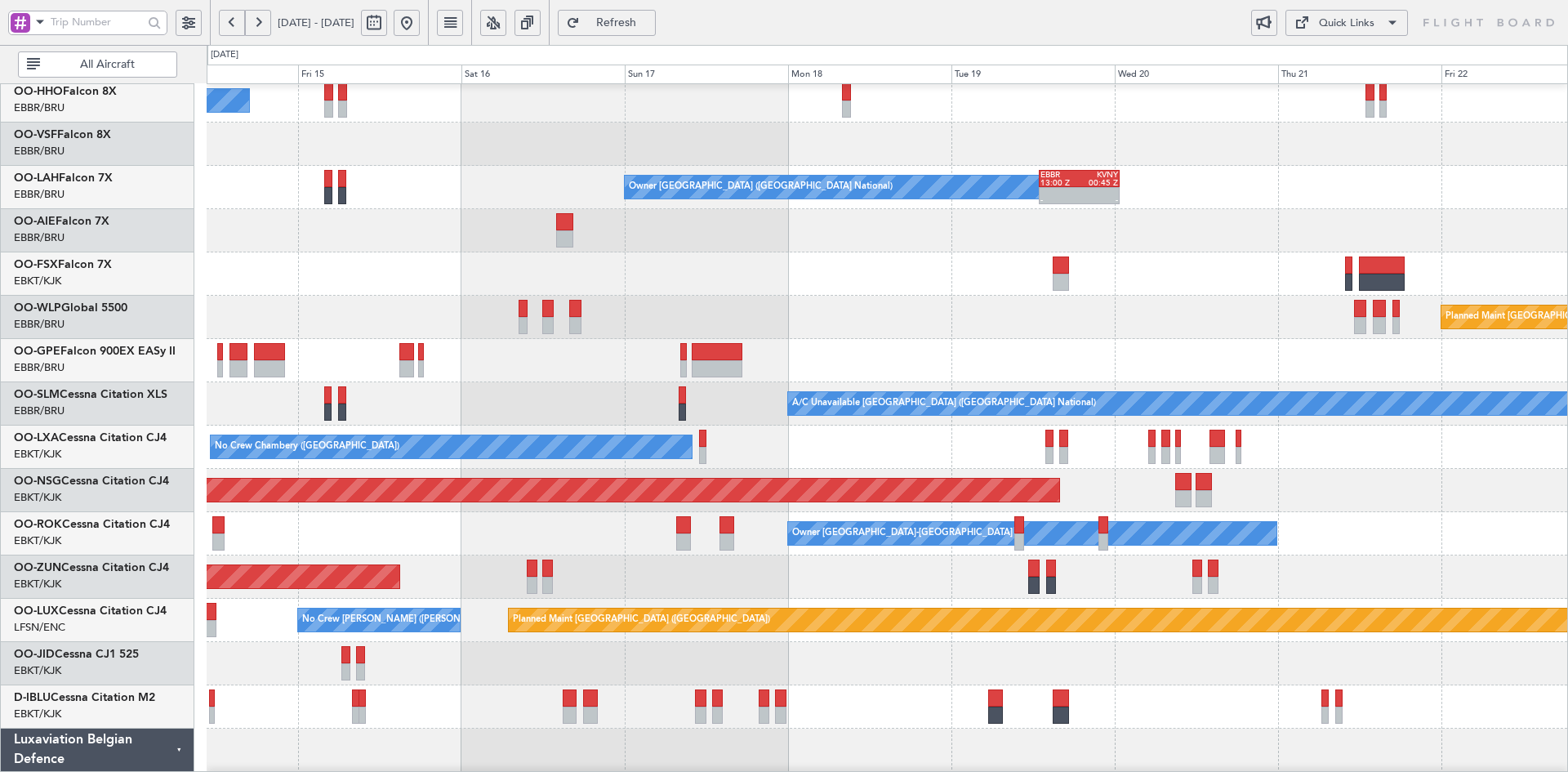
click at [865, 264] on div at bounding box center [887, 274] width 1361 height 43
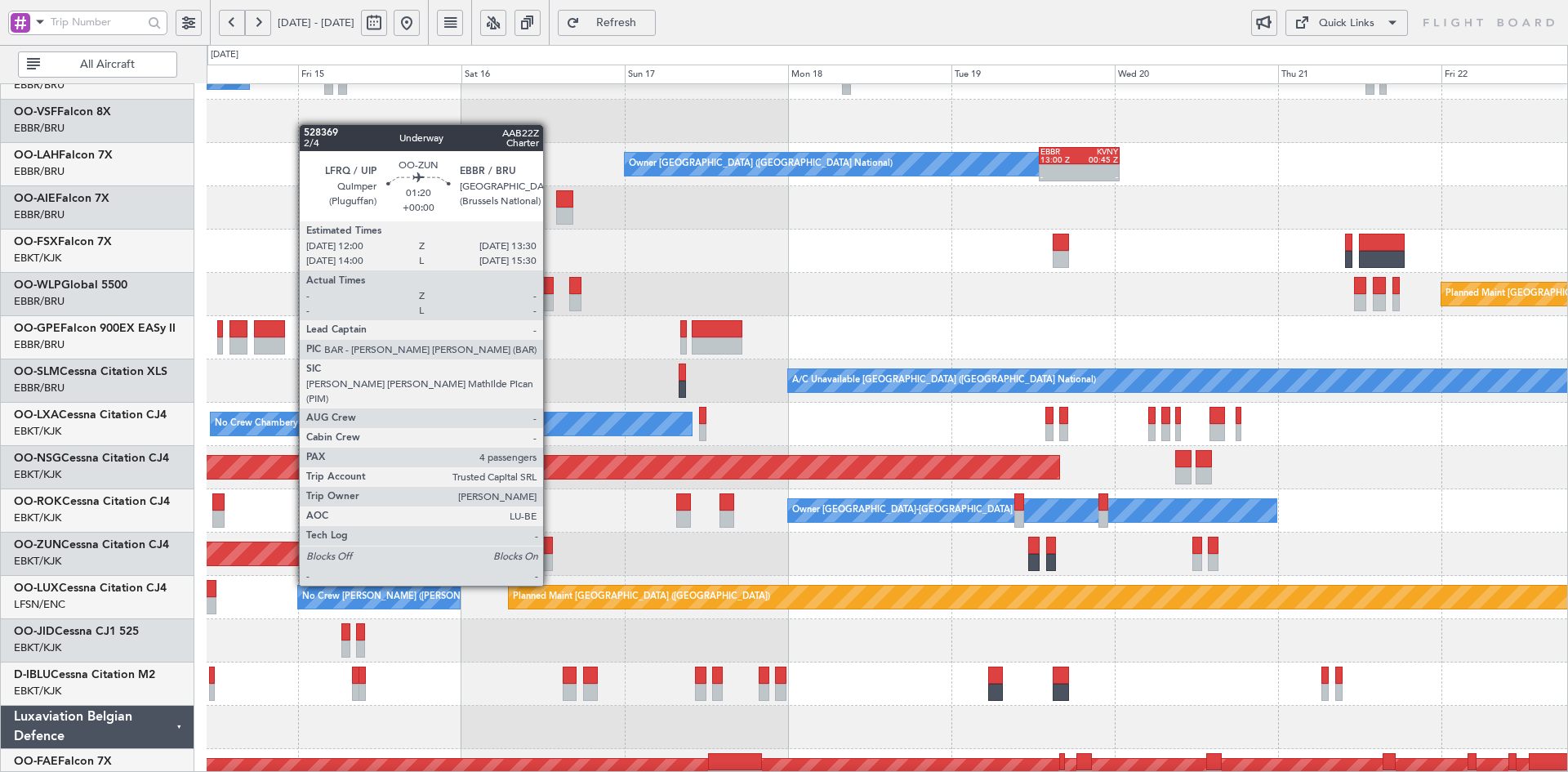
click at [551, 556] on div at bounding box center [547, 562] width 10 height 17
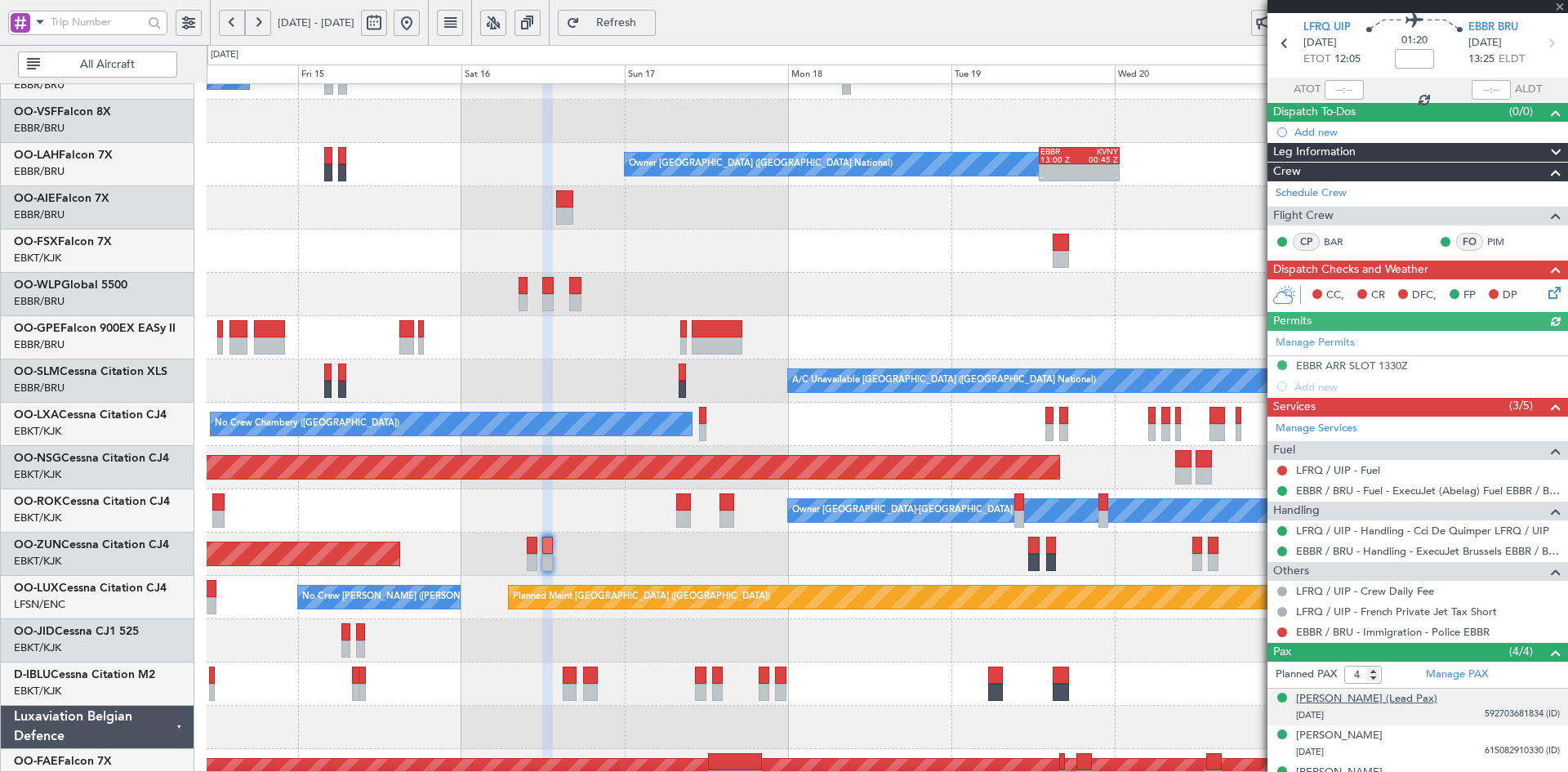
scroll to position [82, 0]
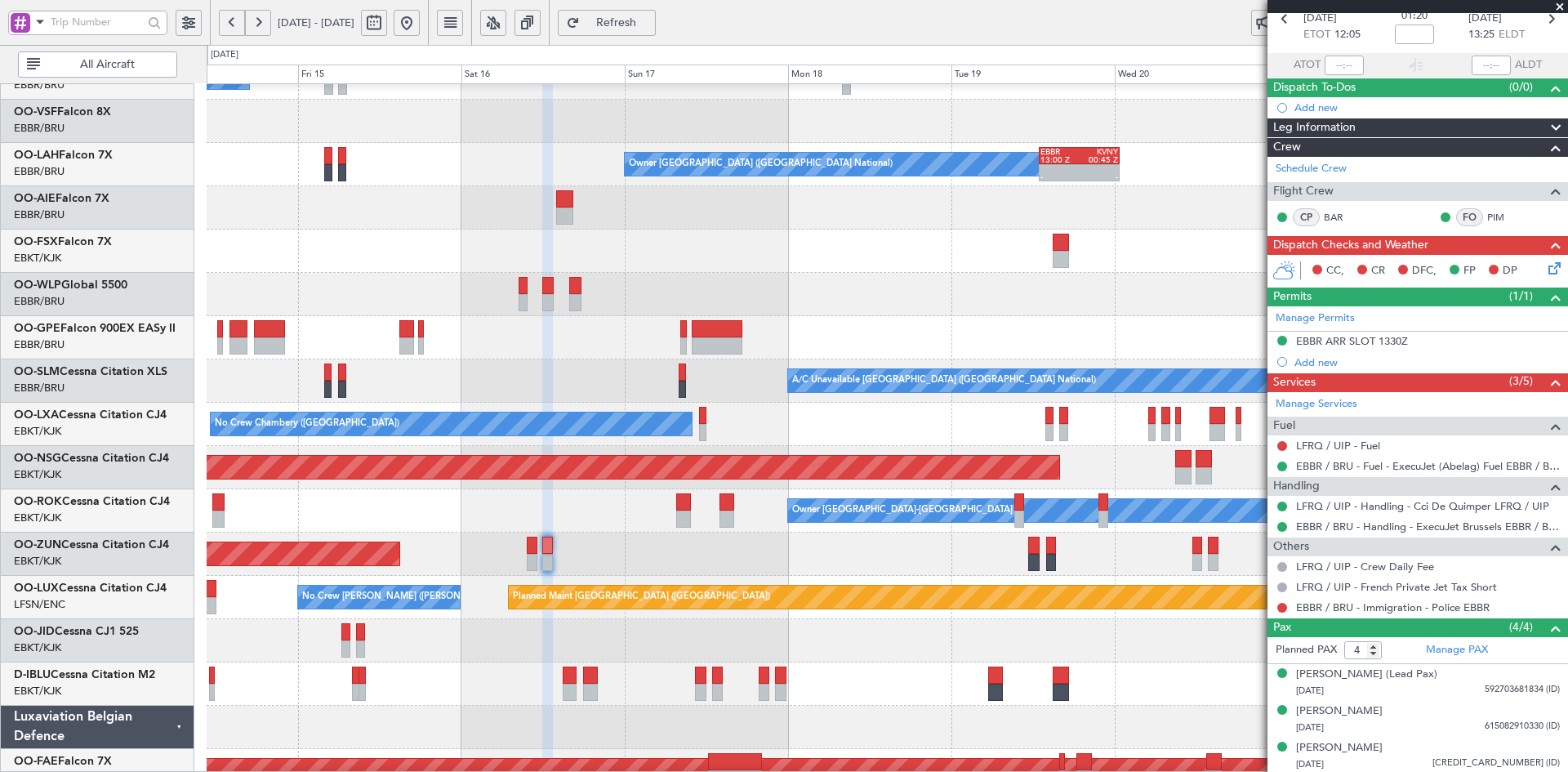
click at [1558, 3] on span at bounding box center [1560, 8] width 16 height 15
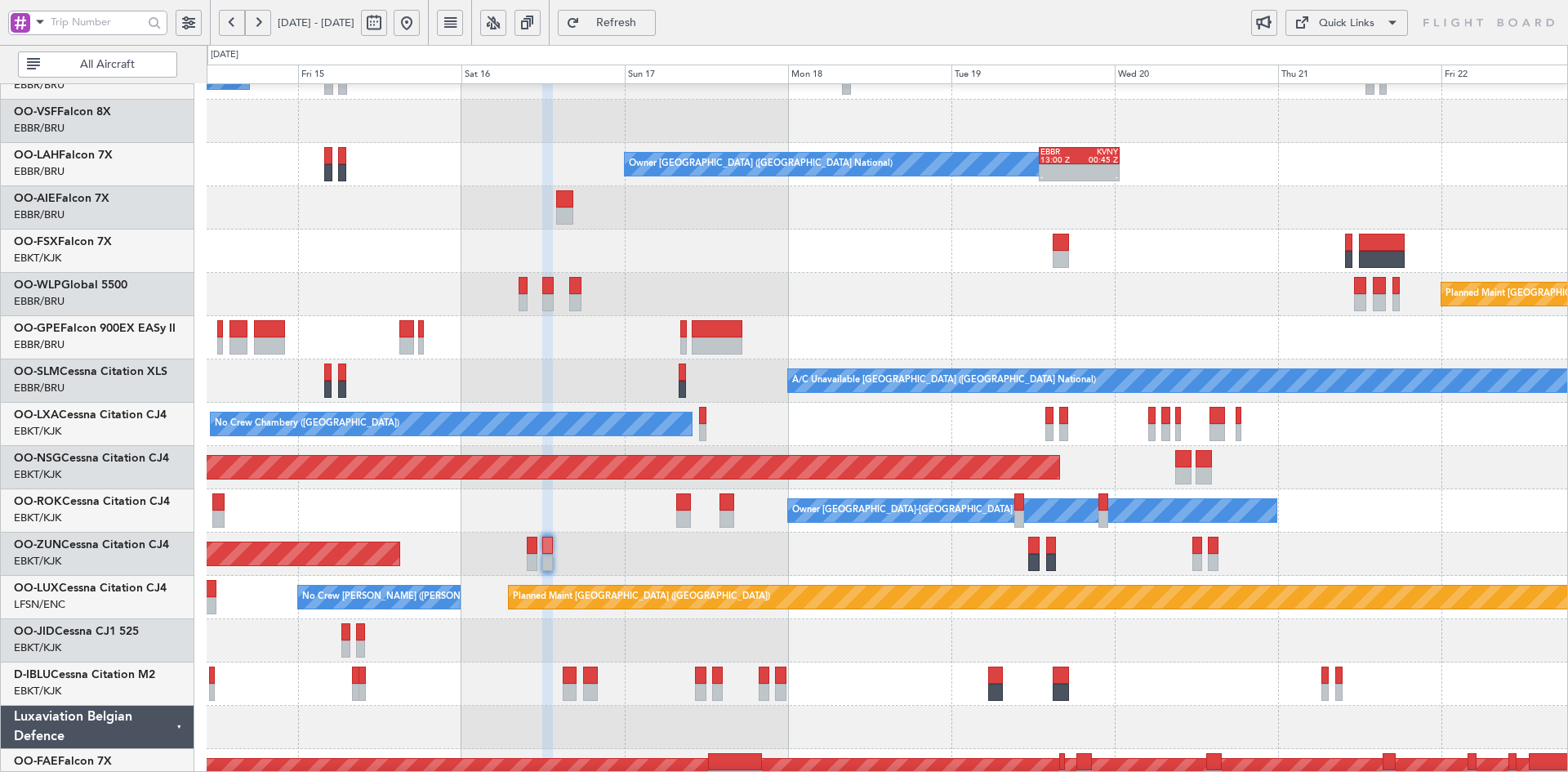
type input "0"
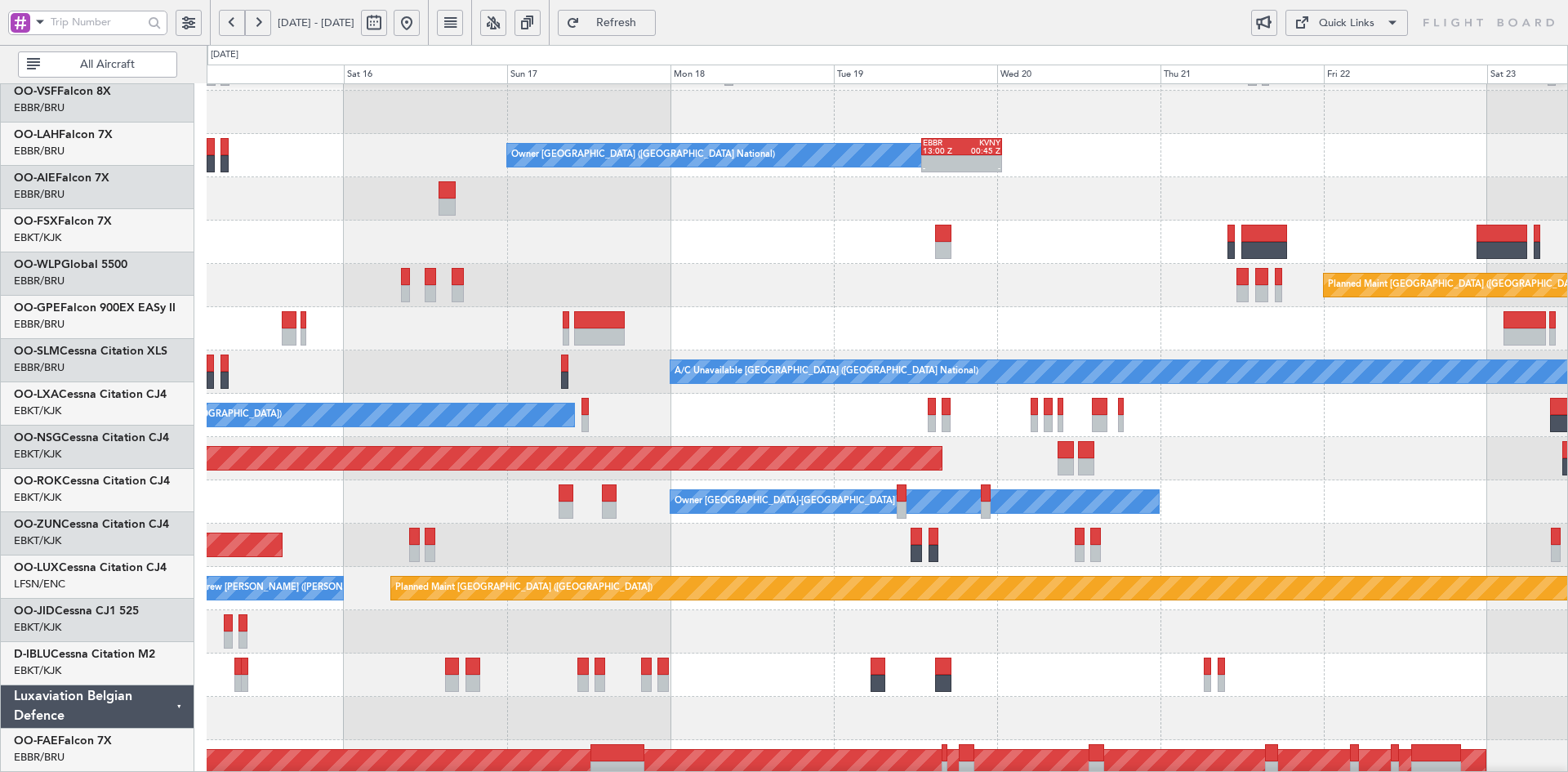
scroll to position [123, 0]
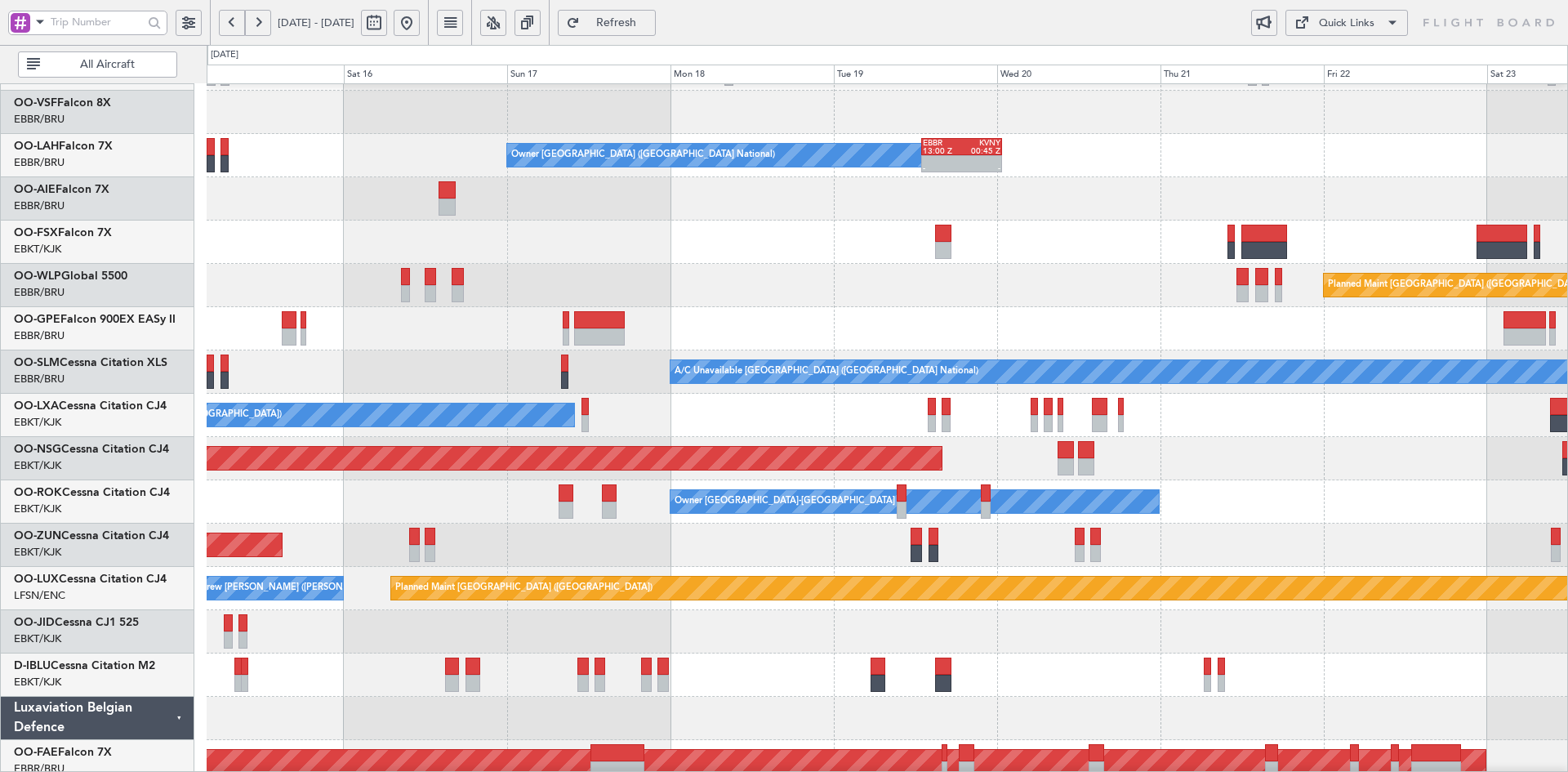
click at [495, 368] on div "A/C Unavailable Brussels (Brussels National) No Crew Brussels (Brussels Nationa…" at bounding box center [887, 371] width 1361 height 43
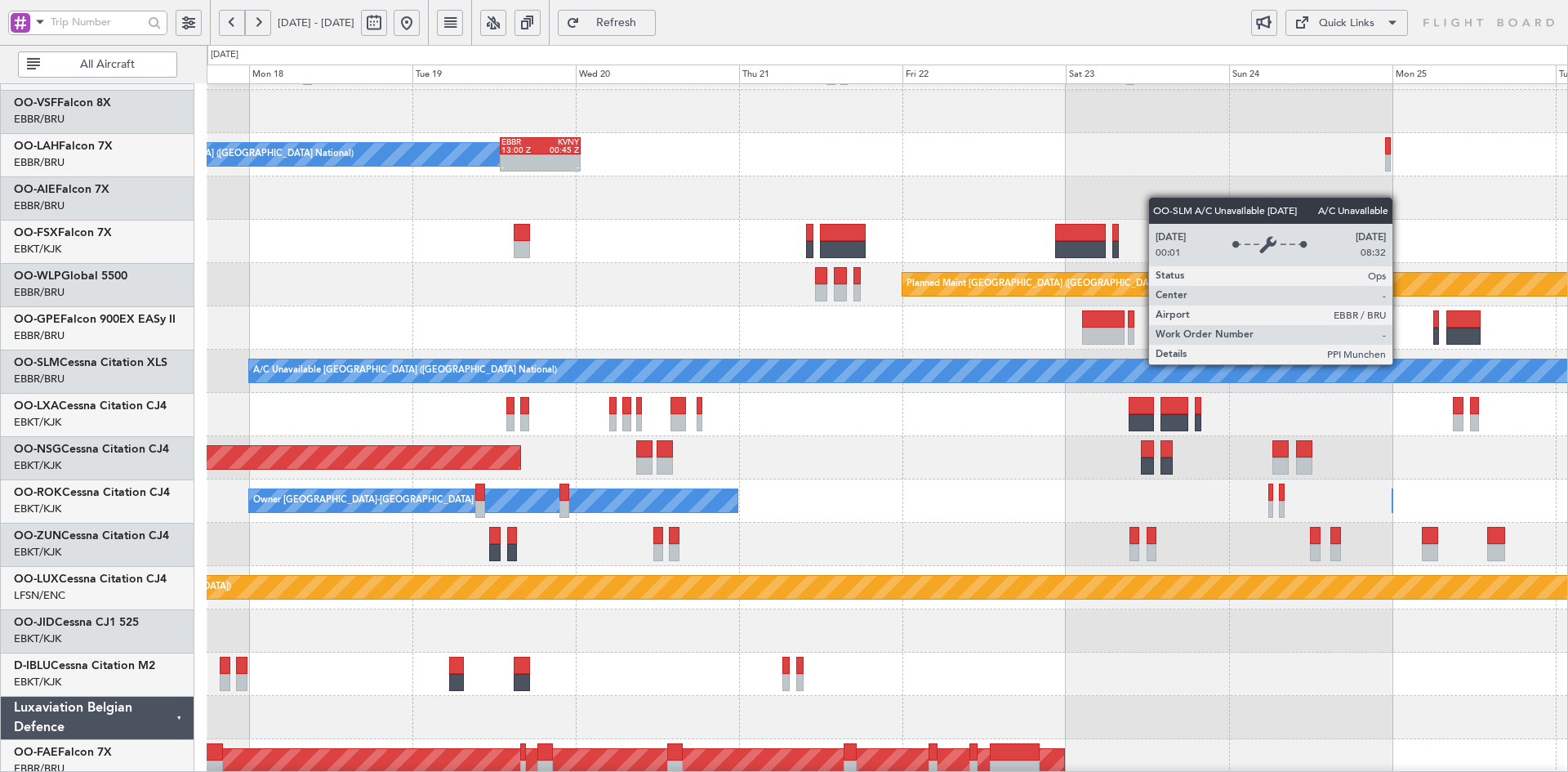
scroll to position [124, 0]
click at [960, 362] on div "A/C Unavailable [GEOGRAPHIC_DATA] ([GEOGRAPHIC_DATA] National)" at bounding box center [1588, 371] width 2678 height 23
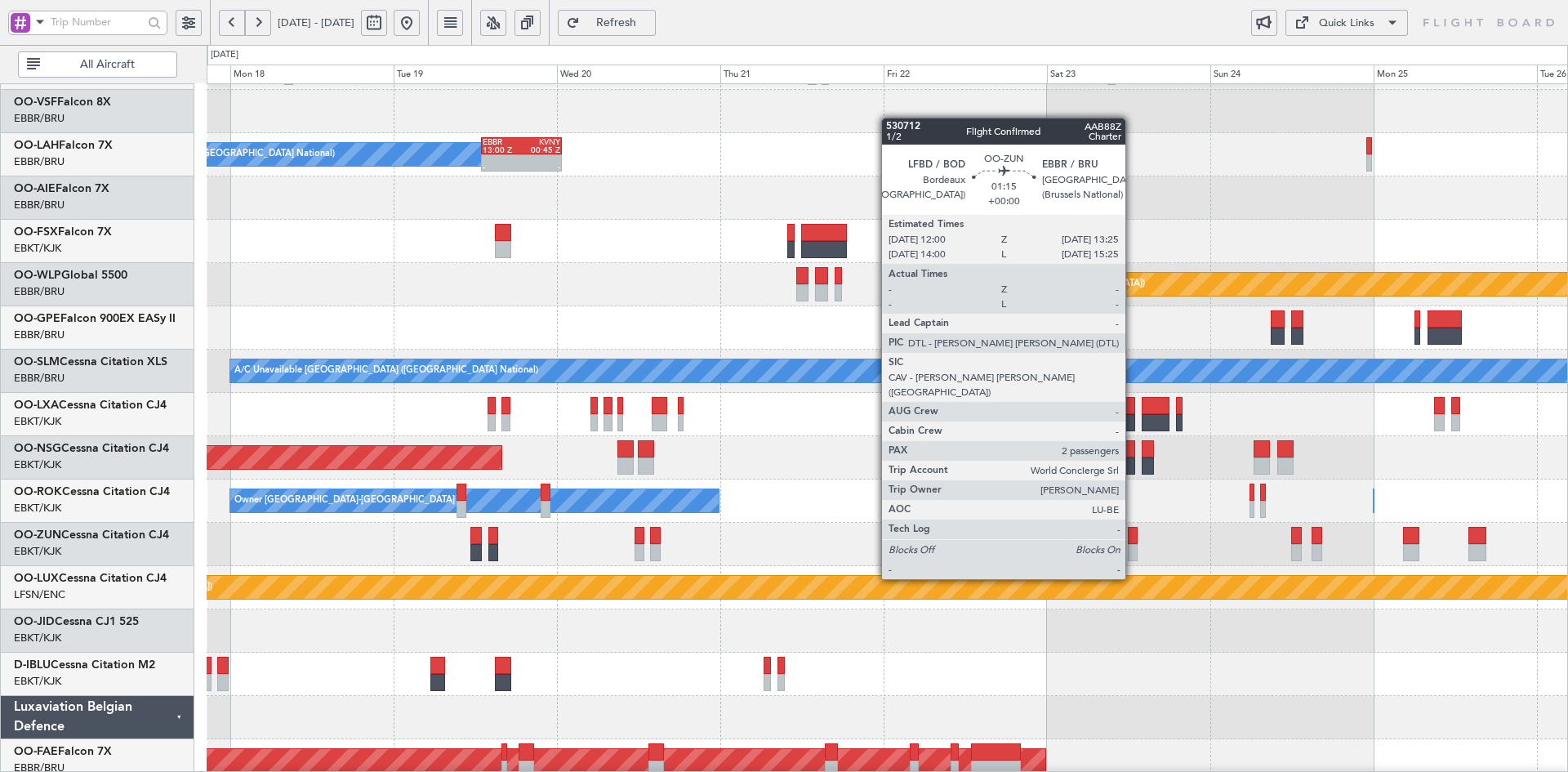
click at [1133, 550] on div at bounding box center [1133, 553] width 9 height 17
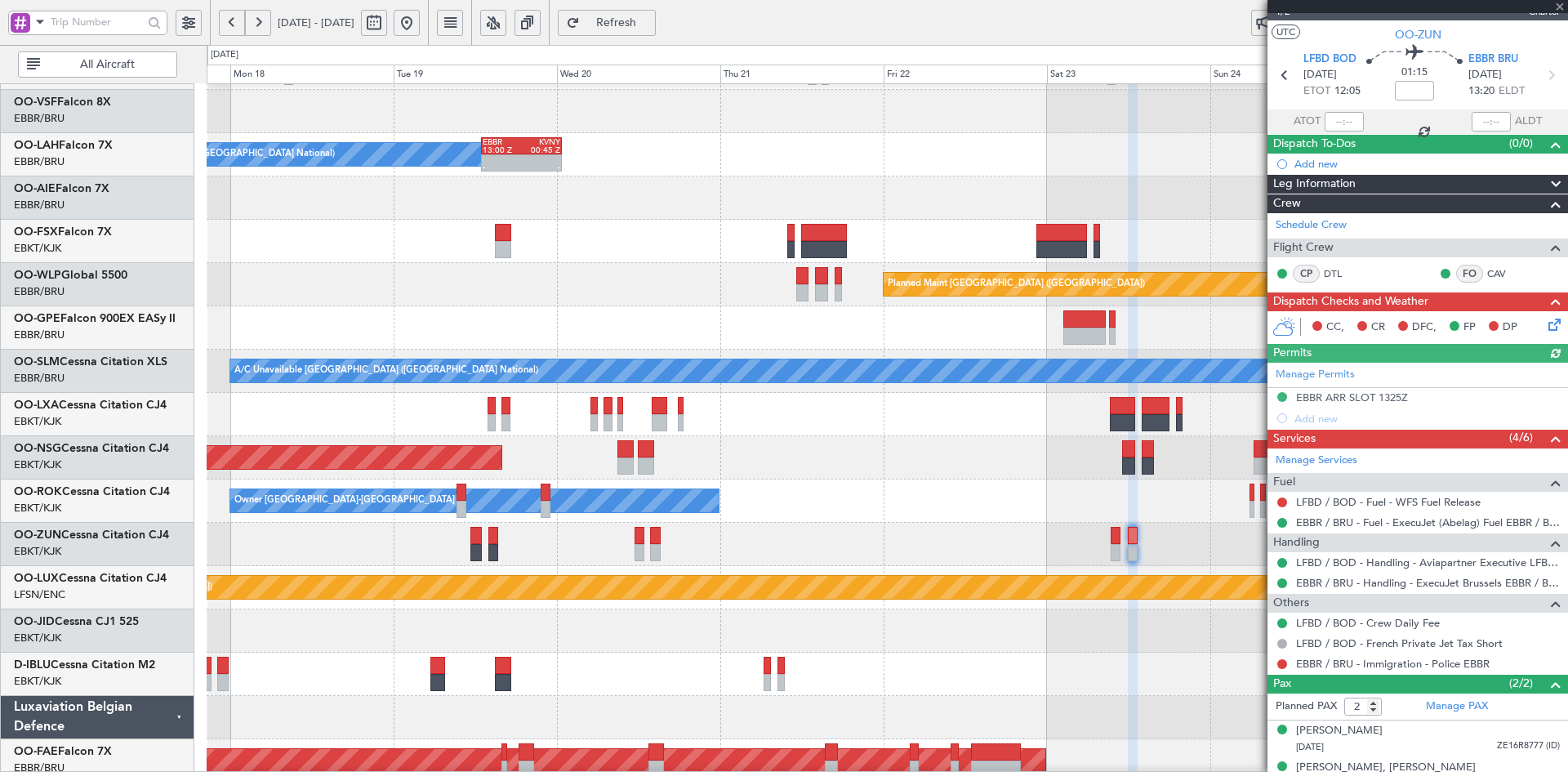
scroll to position [47, 0]
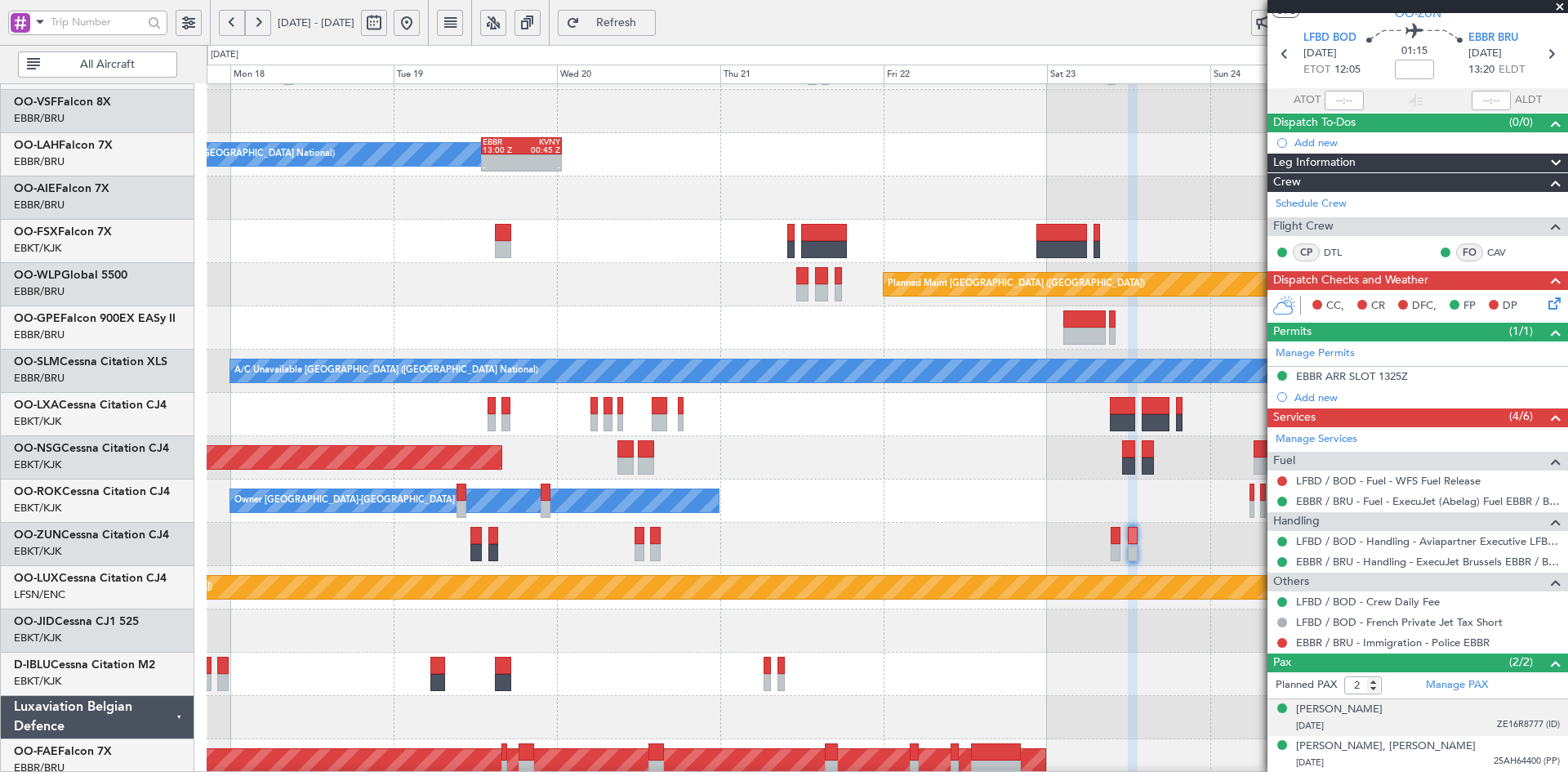
click at [1443, 719] on div "15/11/1974 ZE16R8777 (ID)" at bounding box center [1427, 725] width 264 height 16
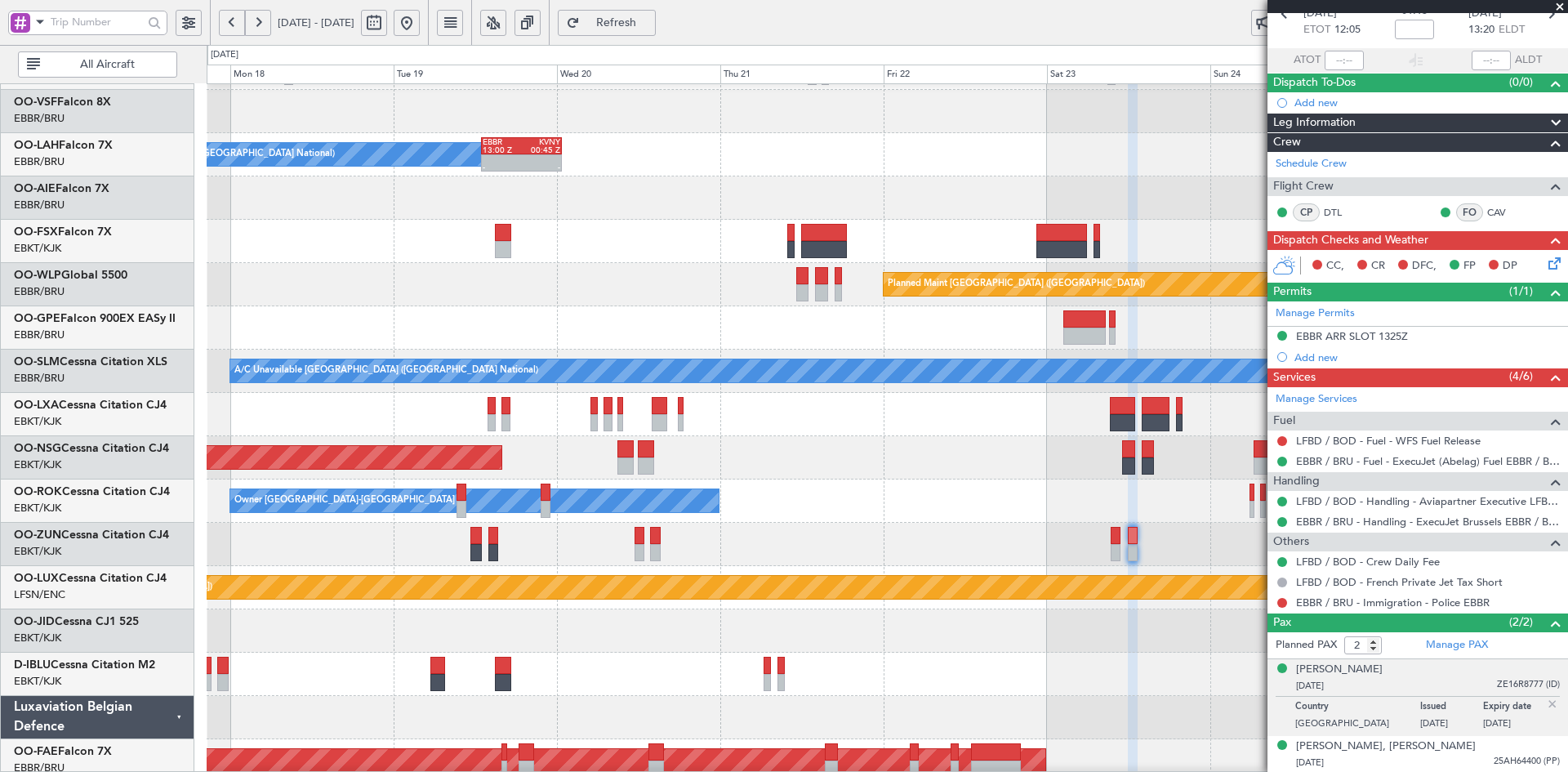
click at [1559, 5] on span at bounding box center [1560, 8] width 16 height 15
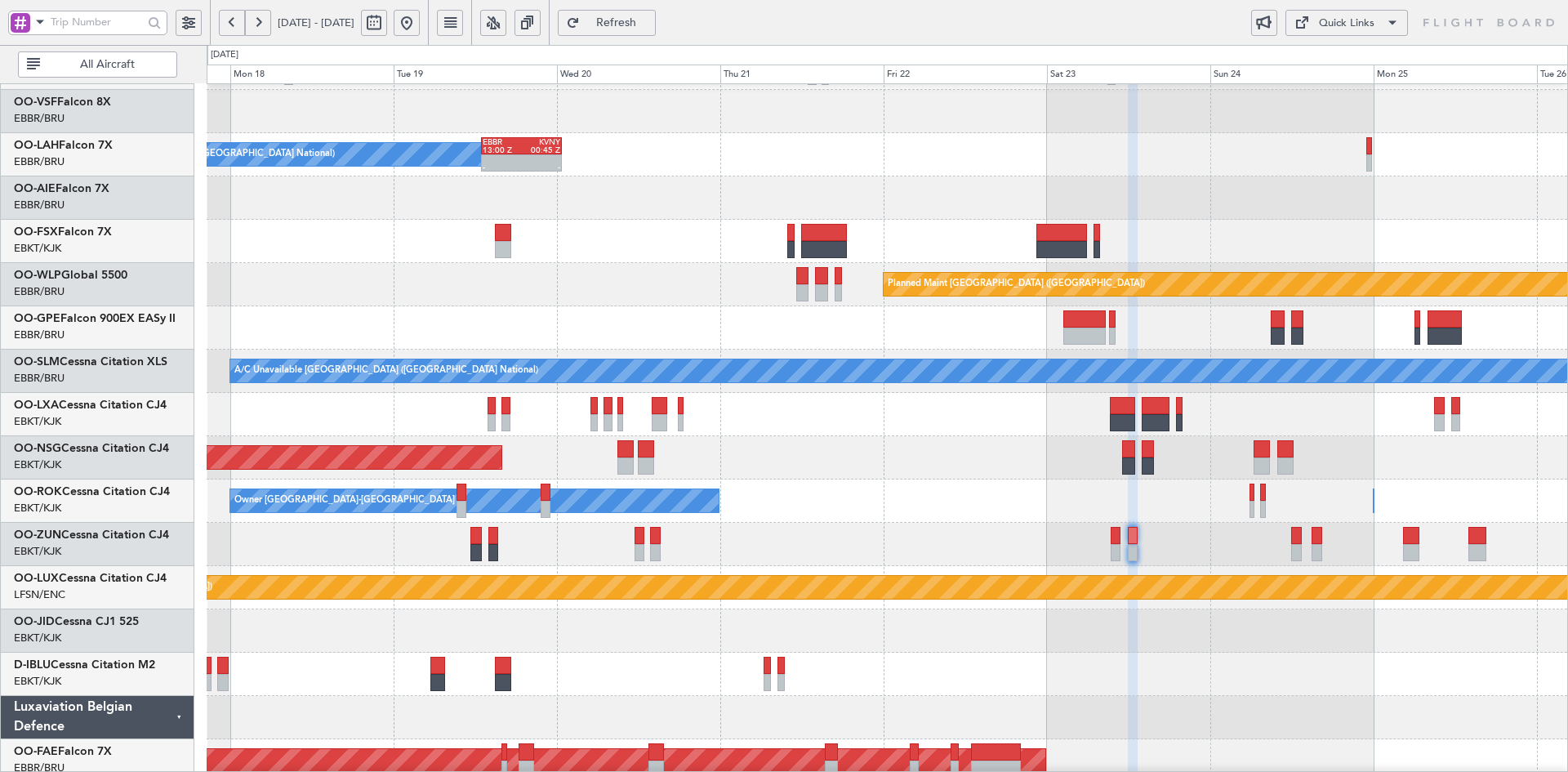
type input "0"
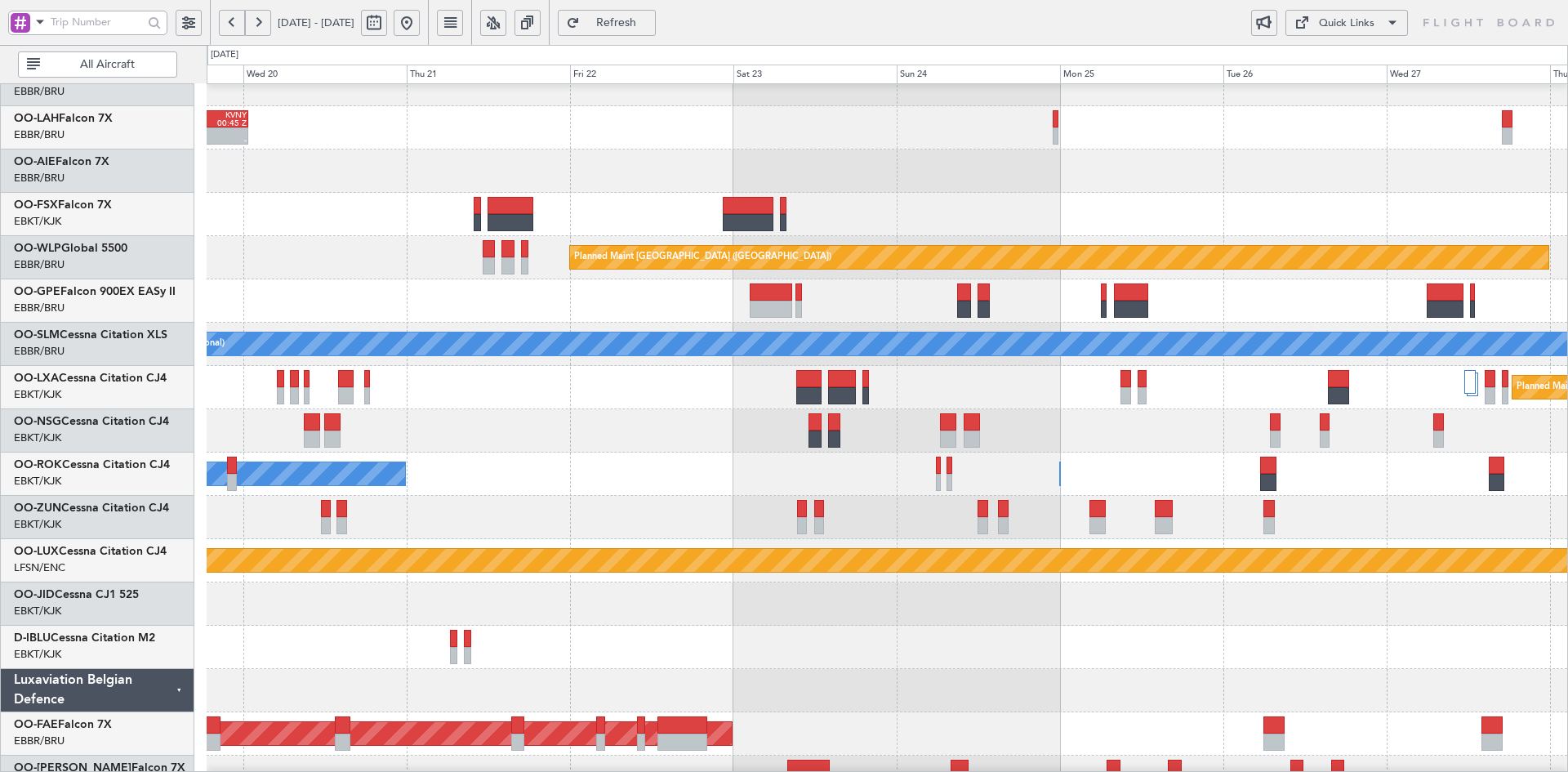
click at [1208, 160] on div at bounding box center [887, 171] width 1361 height 43
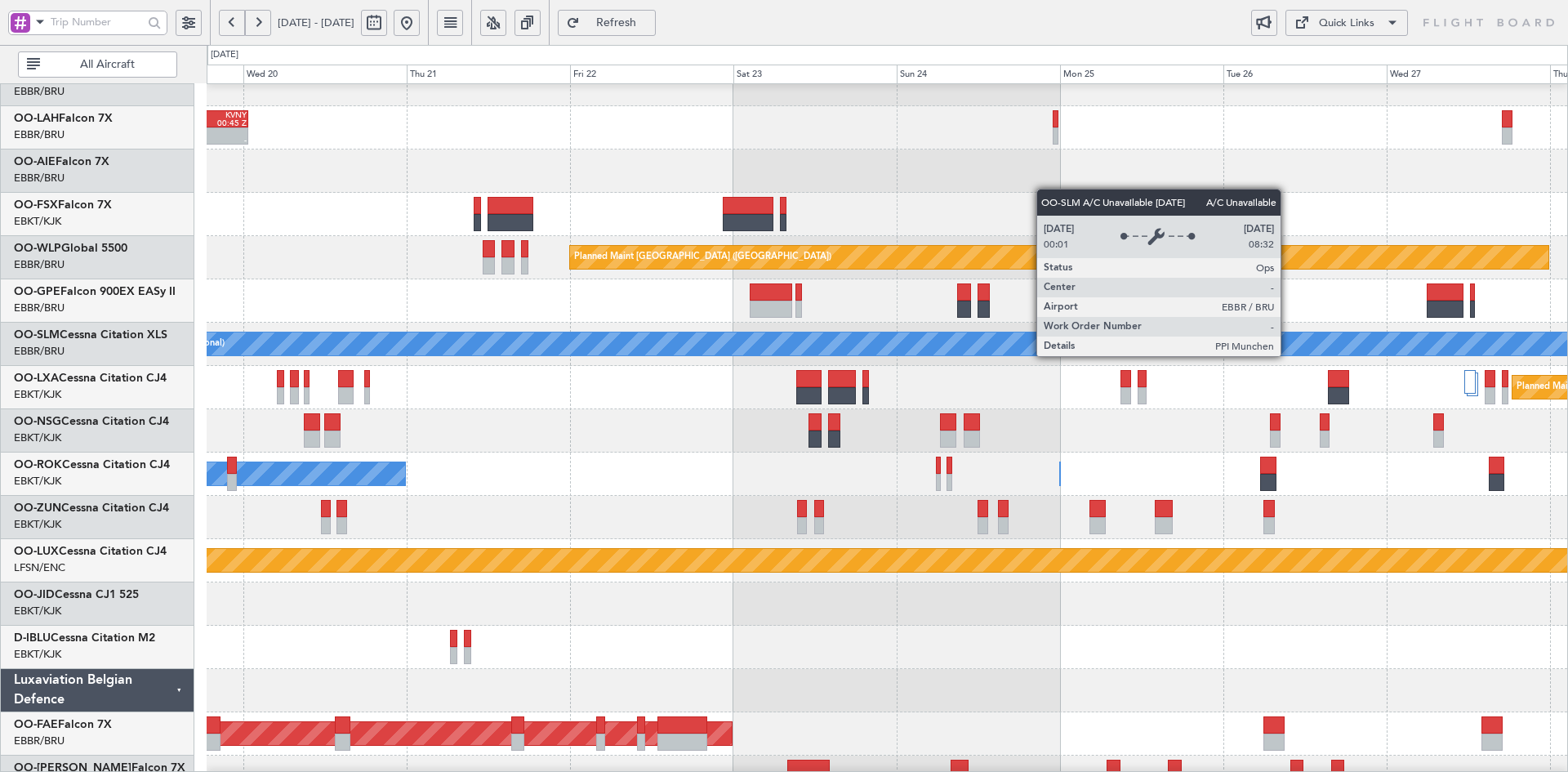
scroll to position [137, 0]
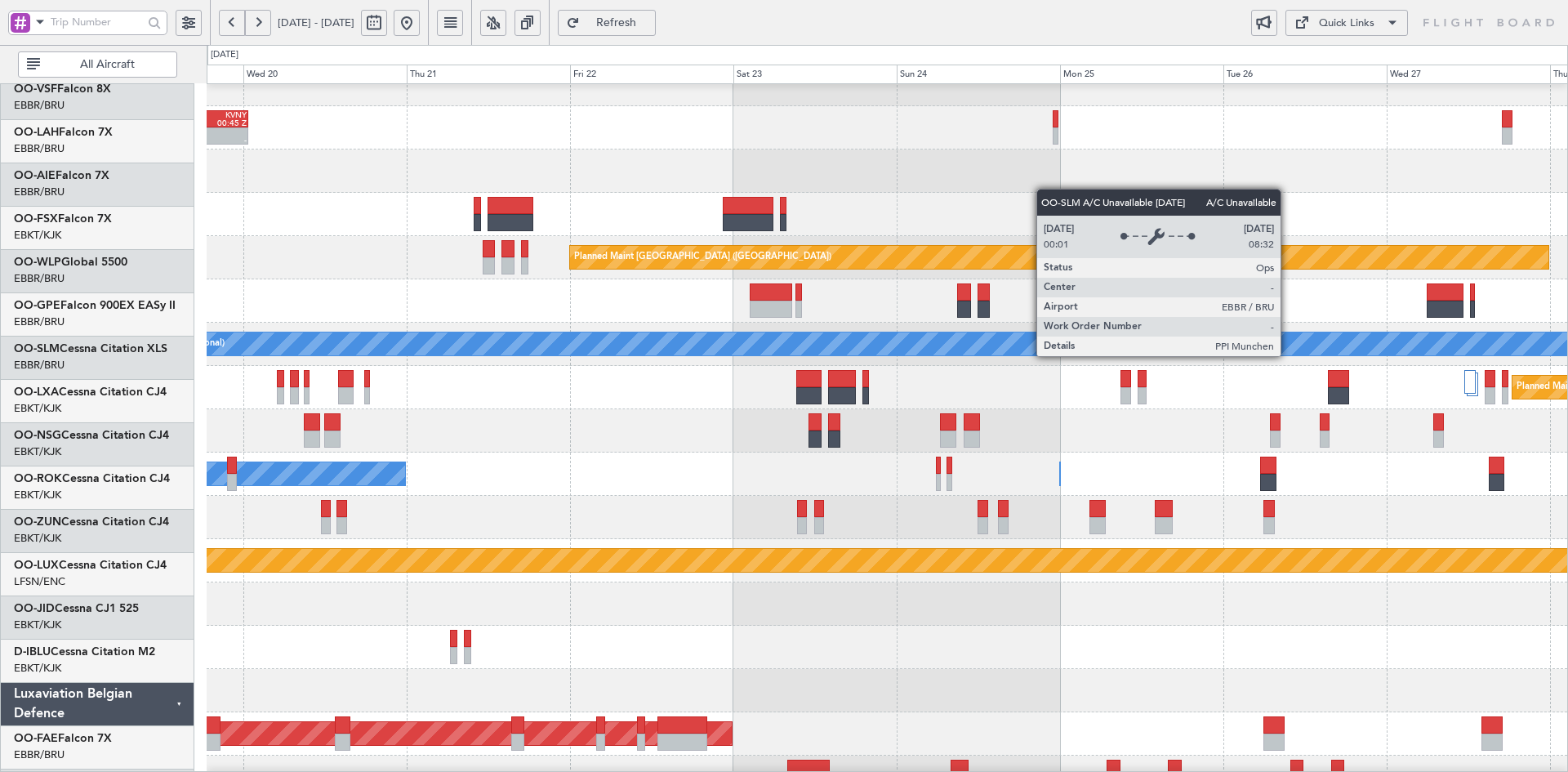
click at [1153, 356] on div "A/C Unavailable [GEOGRAPHIC_DATA] ([GEOGRAPHIC_DATA] National)" at bounding box center [1422, 343] width 3012 height 24
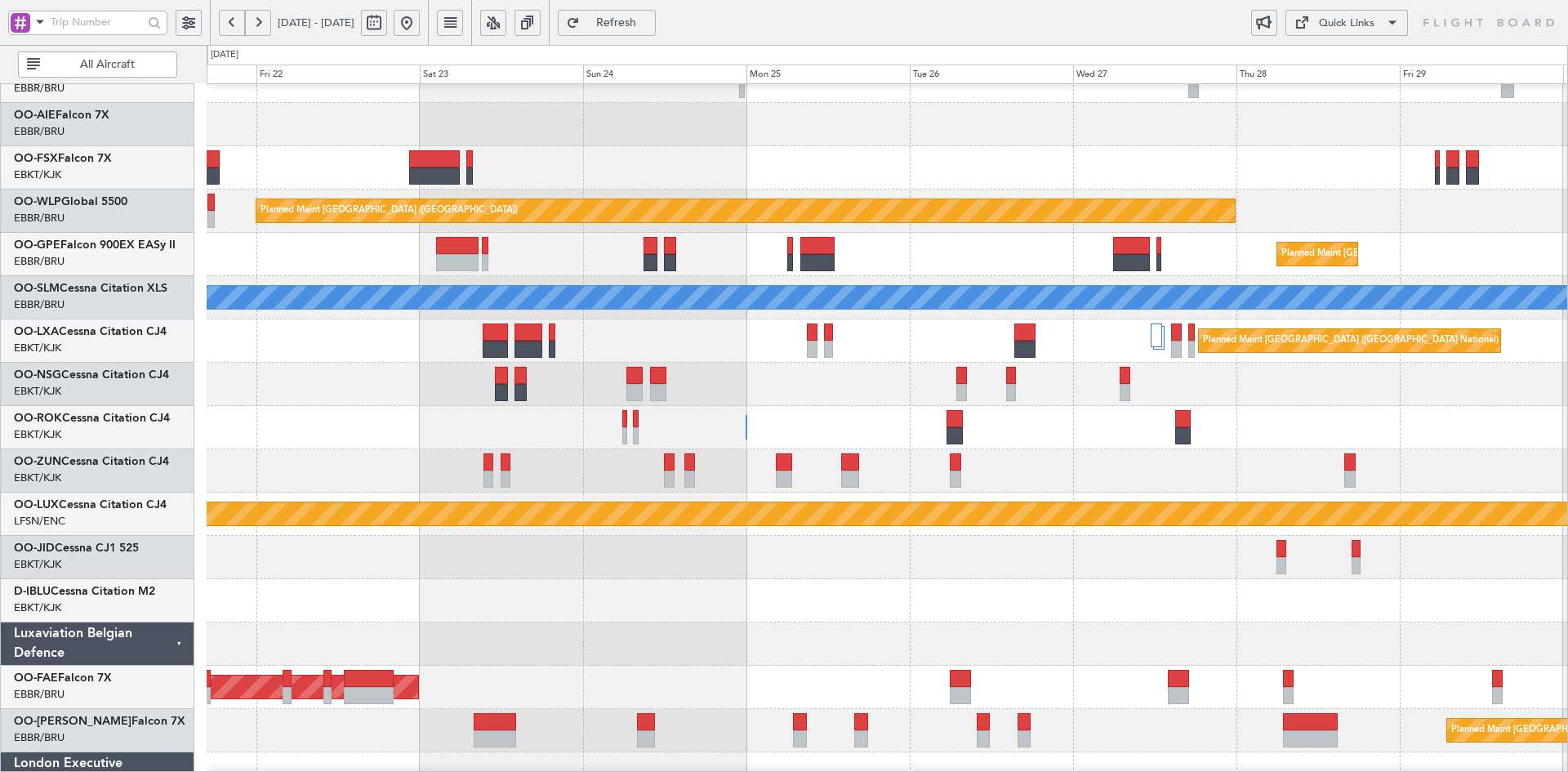
scroll to position [192, 0]
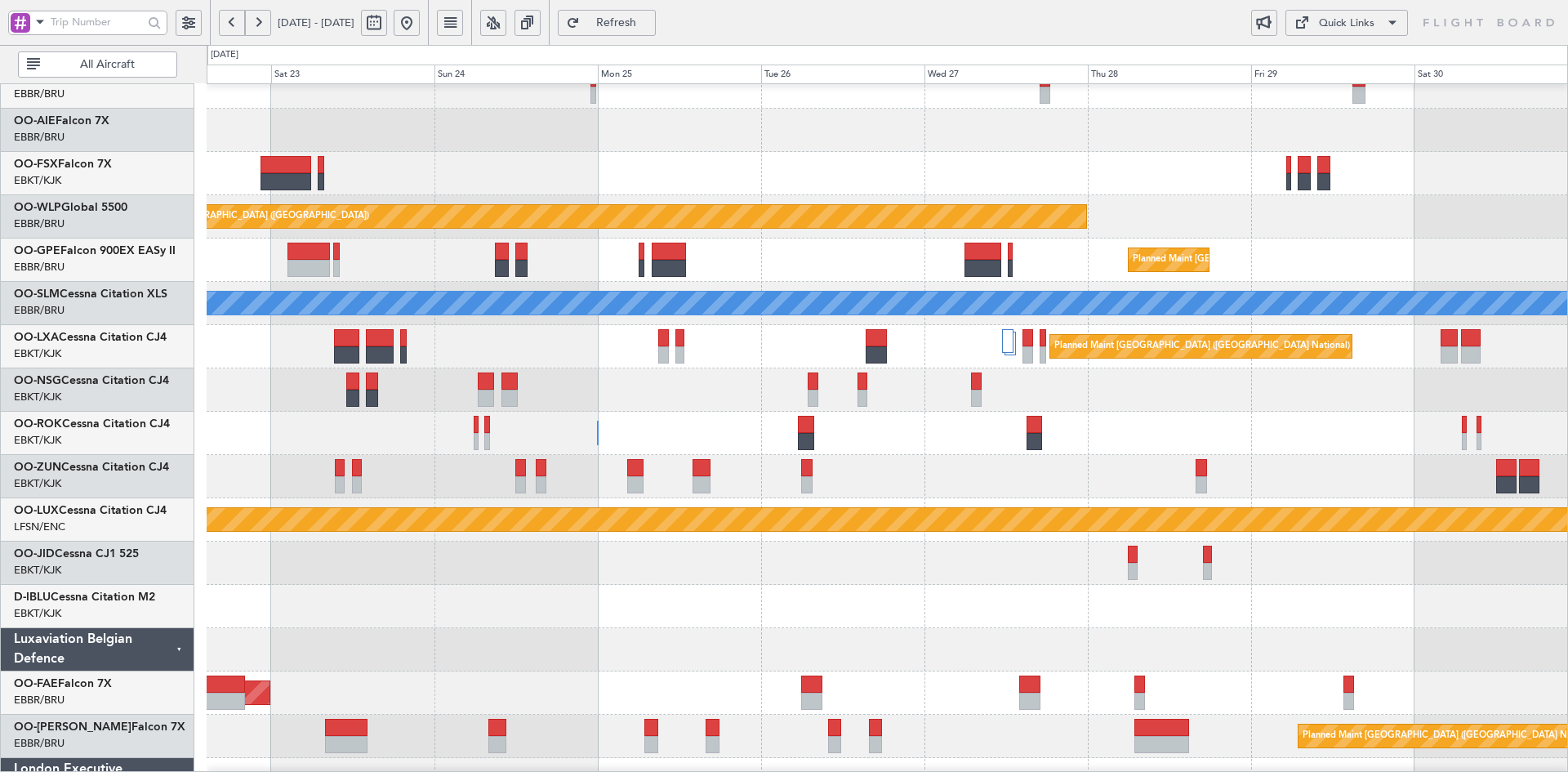
click at [1234, 453] on div "Owner Kortrijk-Wevelgem Owner Kortrijk-Wevelgem" at bounding box center [887, 433] width 1361 height 43
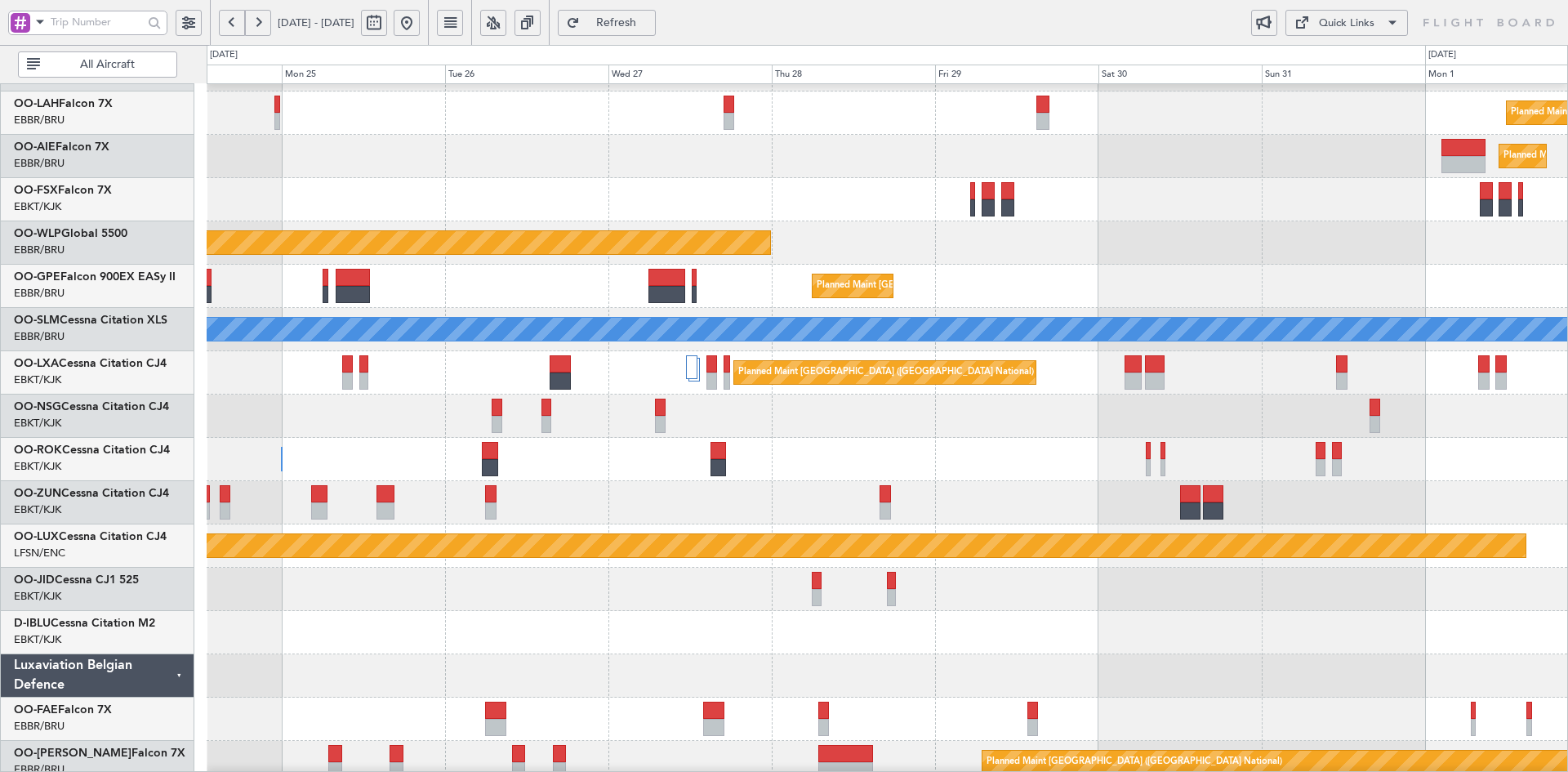
click at [1138, 431] on div at bounding box center [887, 416] width 1361 height 43
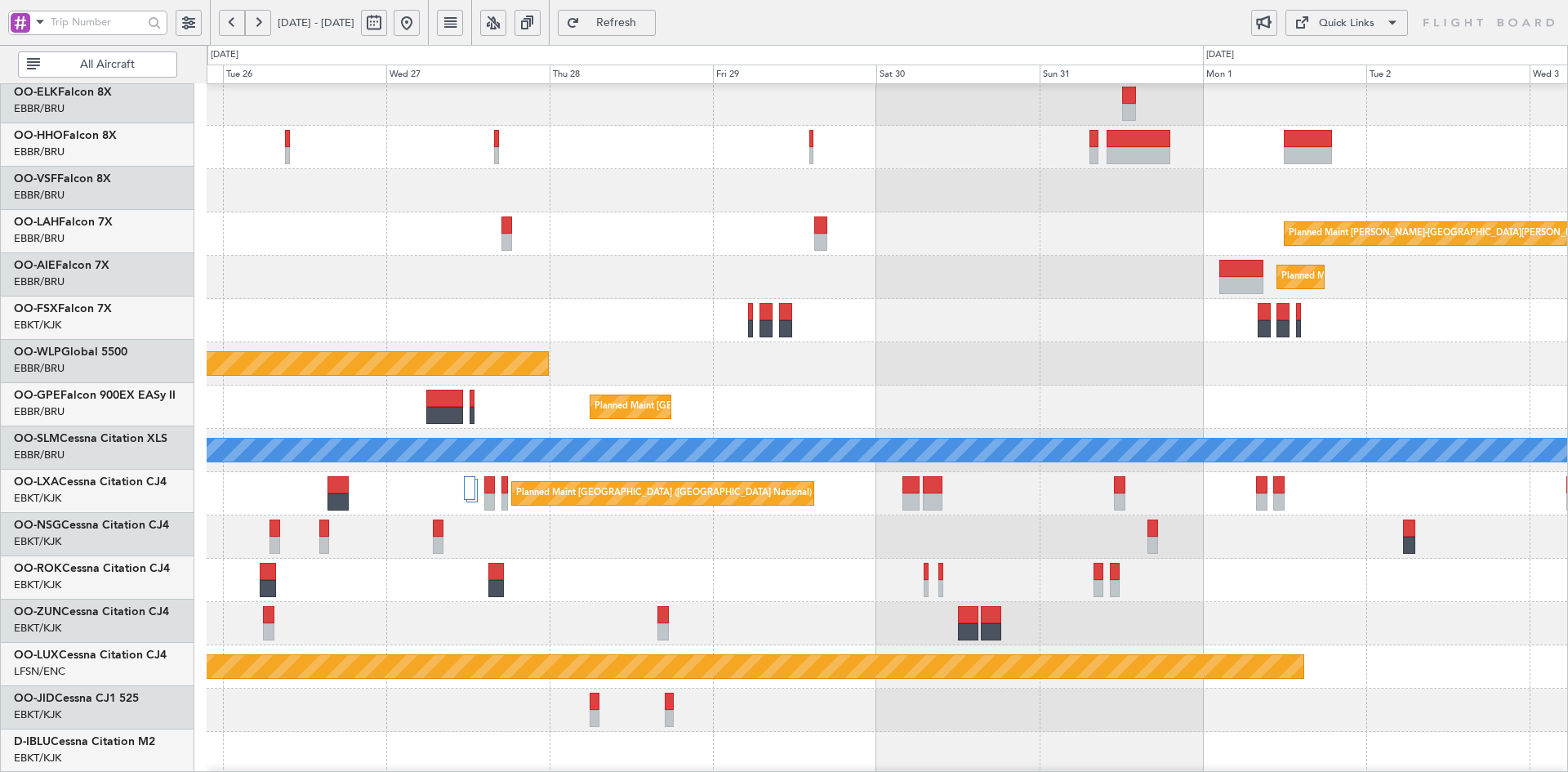
scroll to position [45, 0]
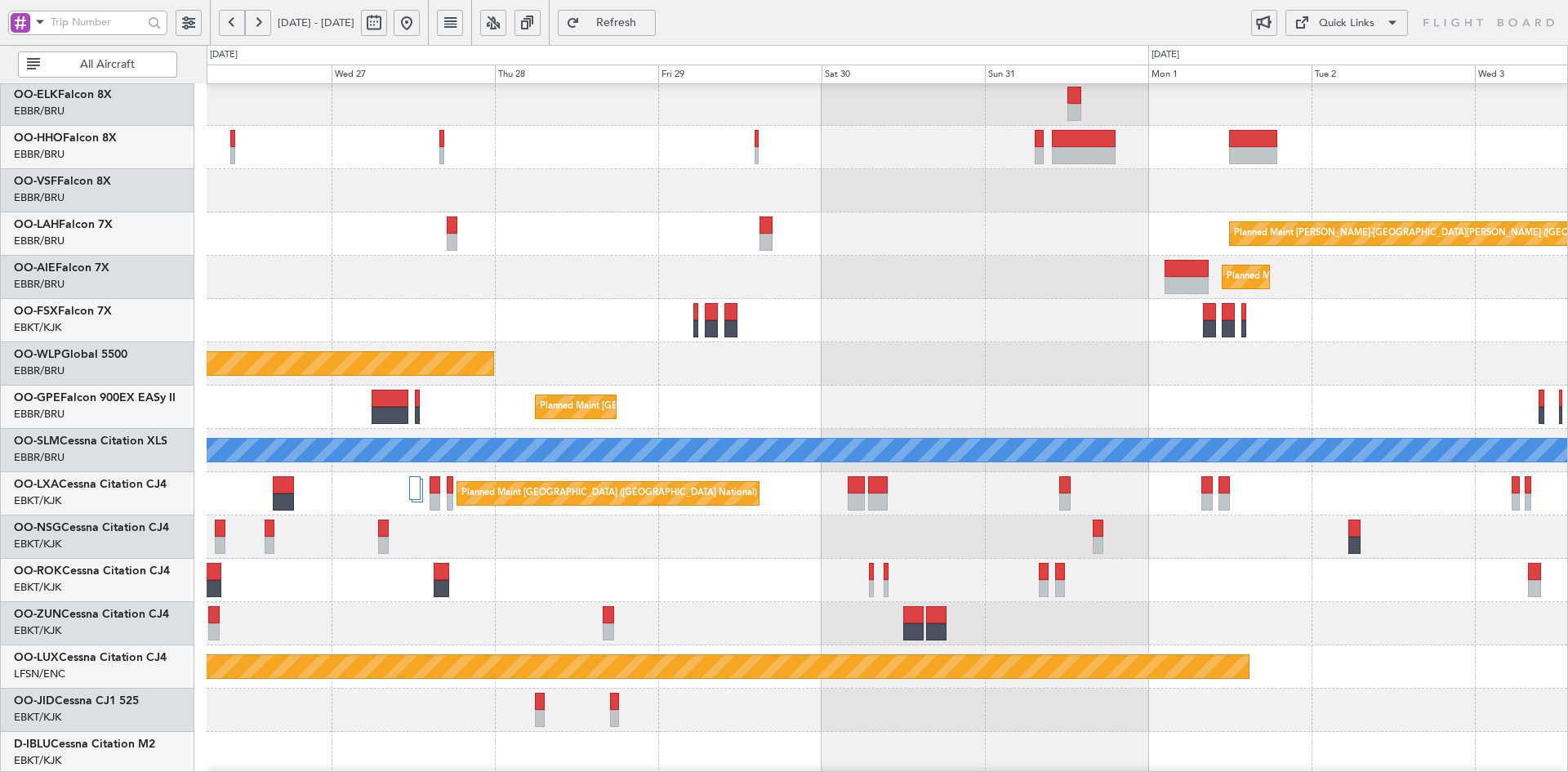
click at [1044, 374] on div "Planned Maint [GEOGRAPHIC_DATA] ([GEOGRAPHIC_DATA])" at bounding box center [887, 364] width 1361 height 43
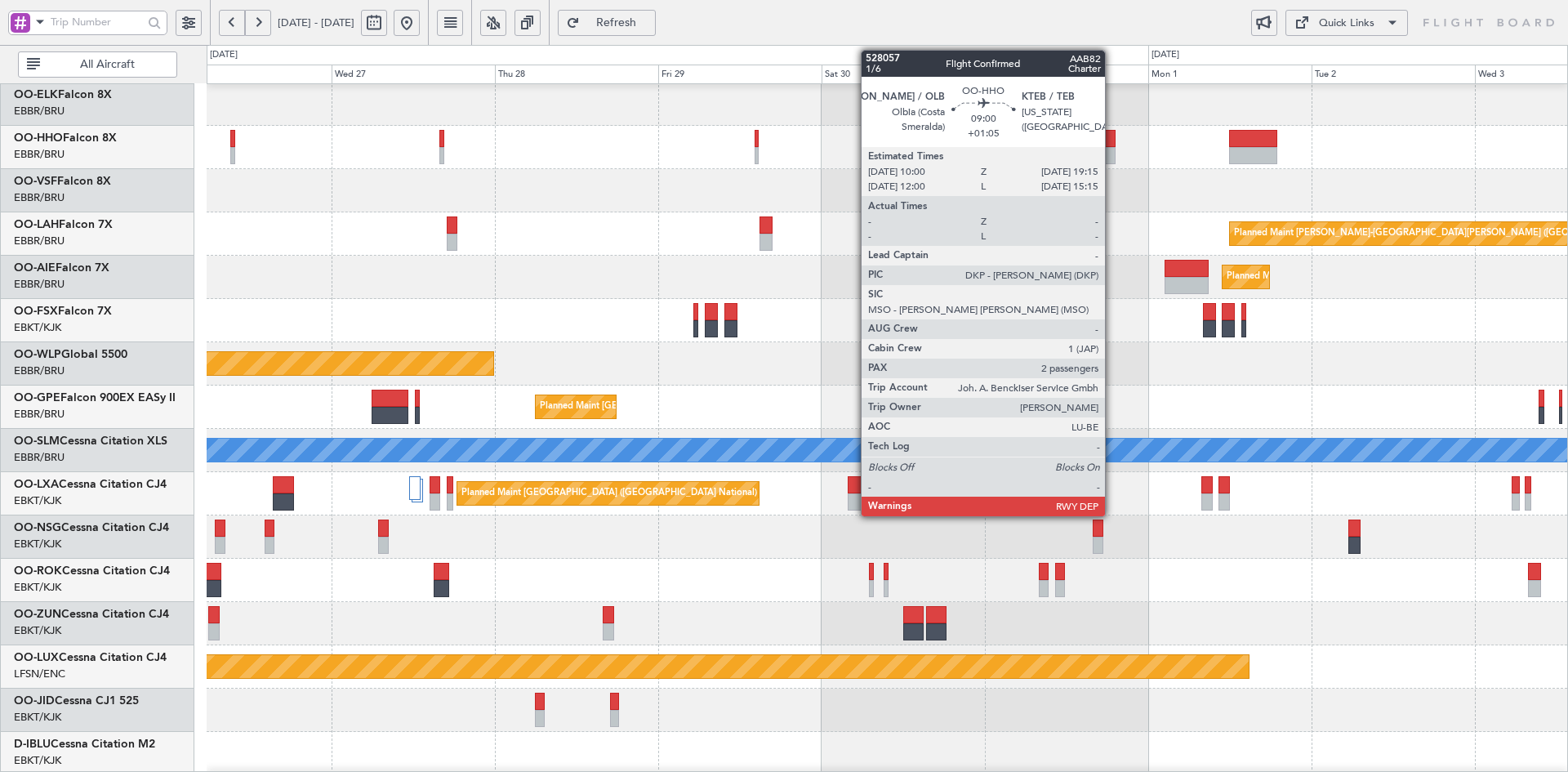
click at [1113, 155] on div at bounding box center [1084, 156] width 64 height 17
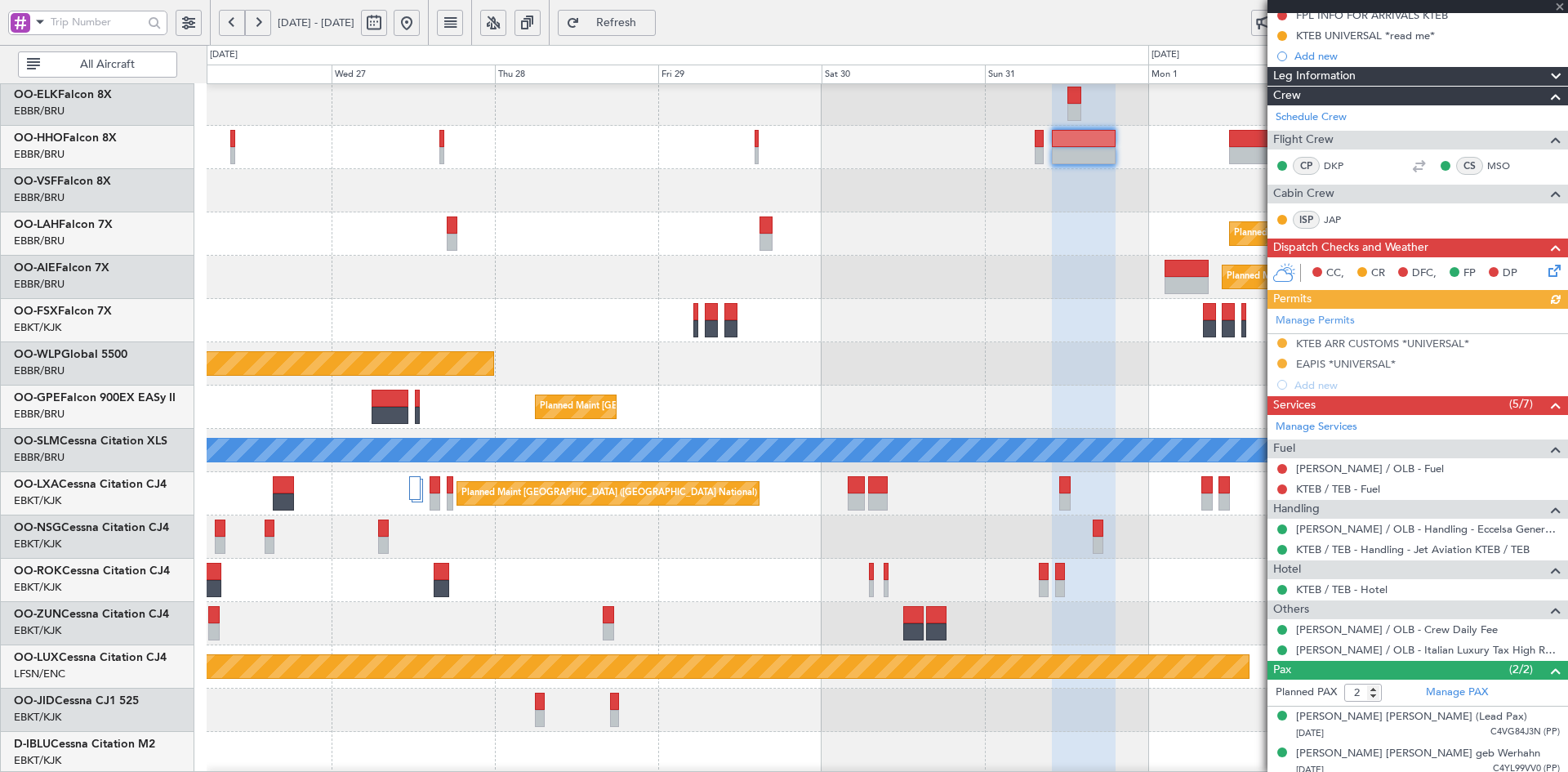
scroll to position [238, 0]
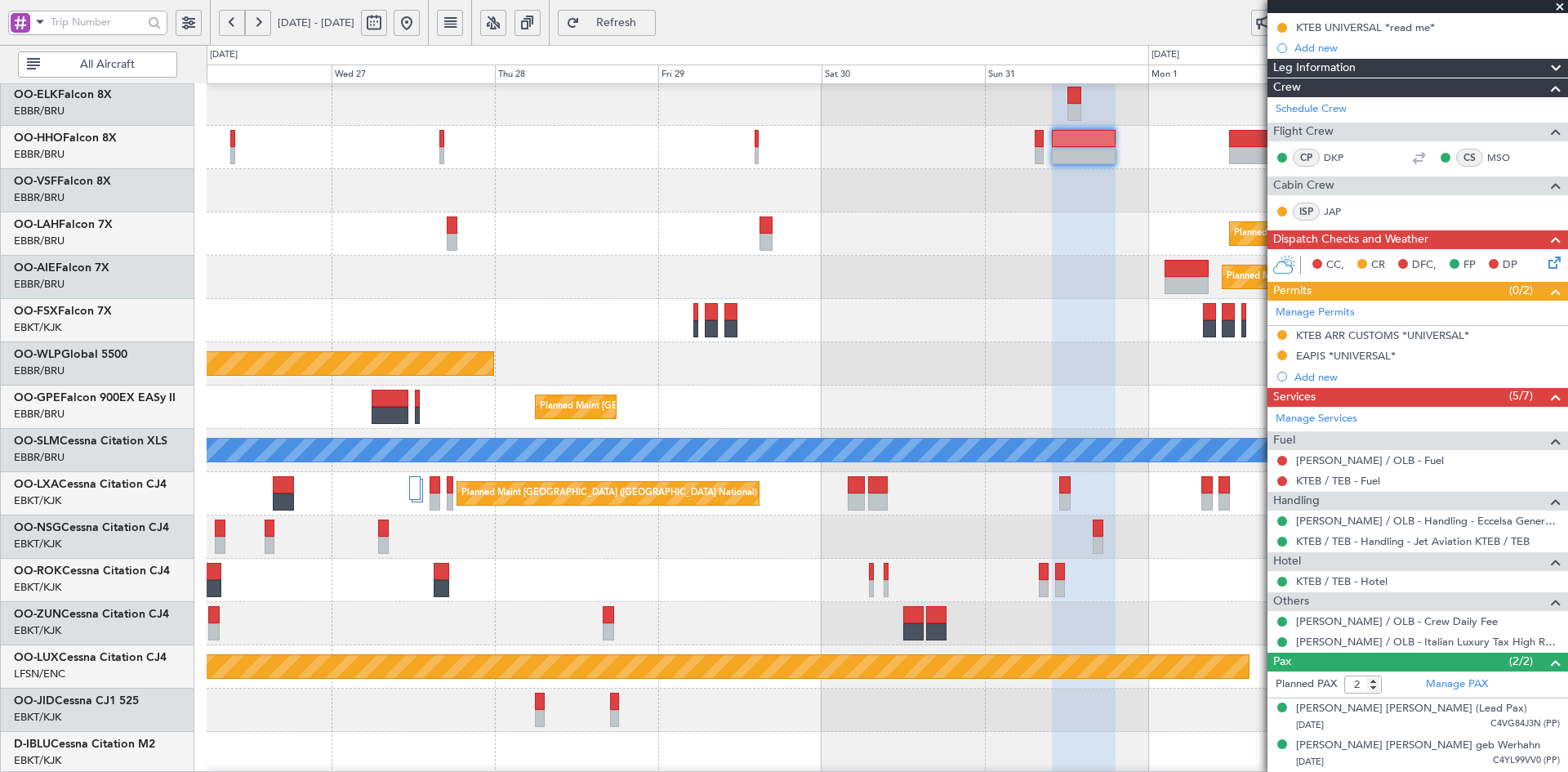
click at [1561, 8] on span at bounding box center [1560, 8] width 16 height 15
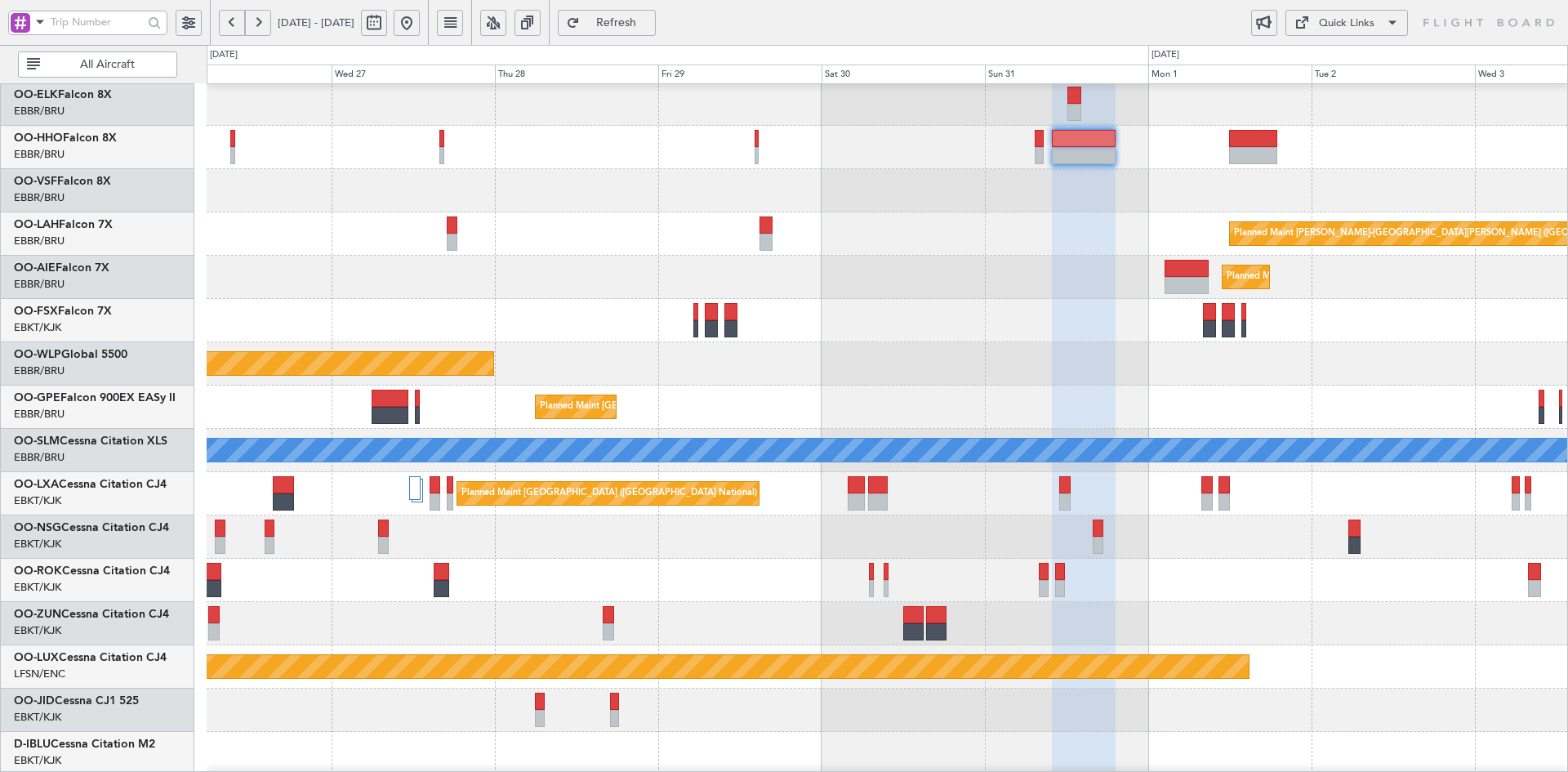
type input "0"
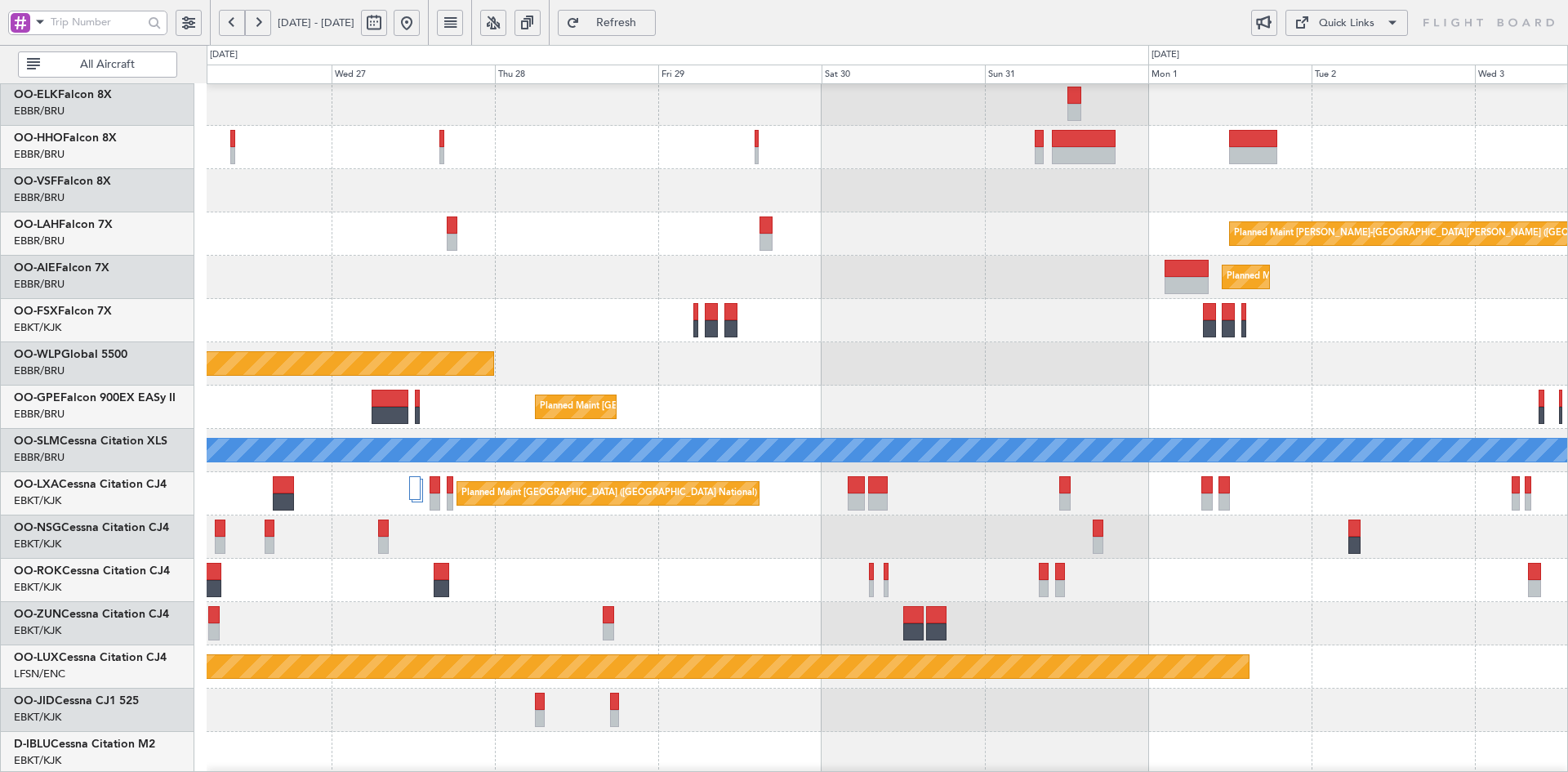
click at [419, 28] on button at bounding box center [407, 23] width 26 height 26
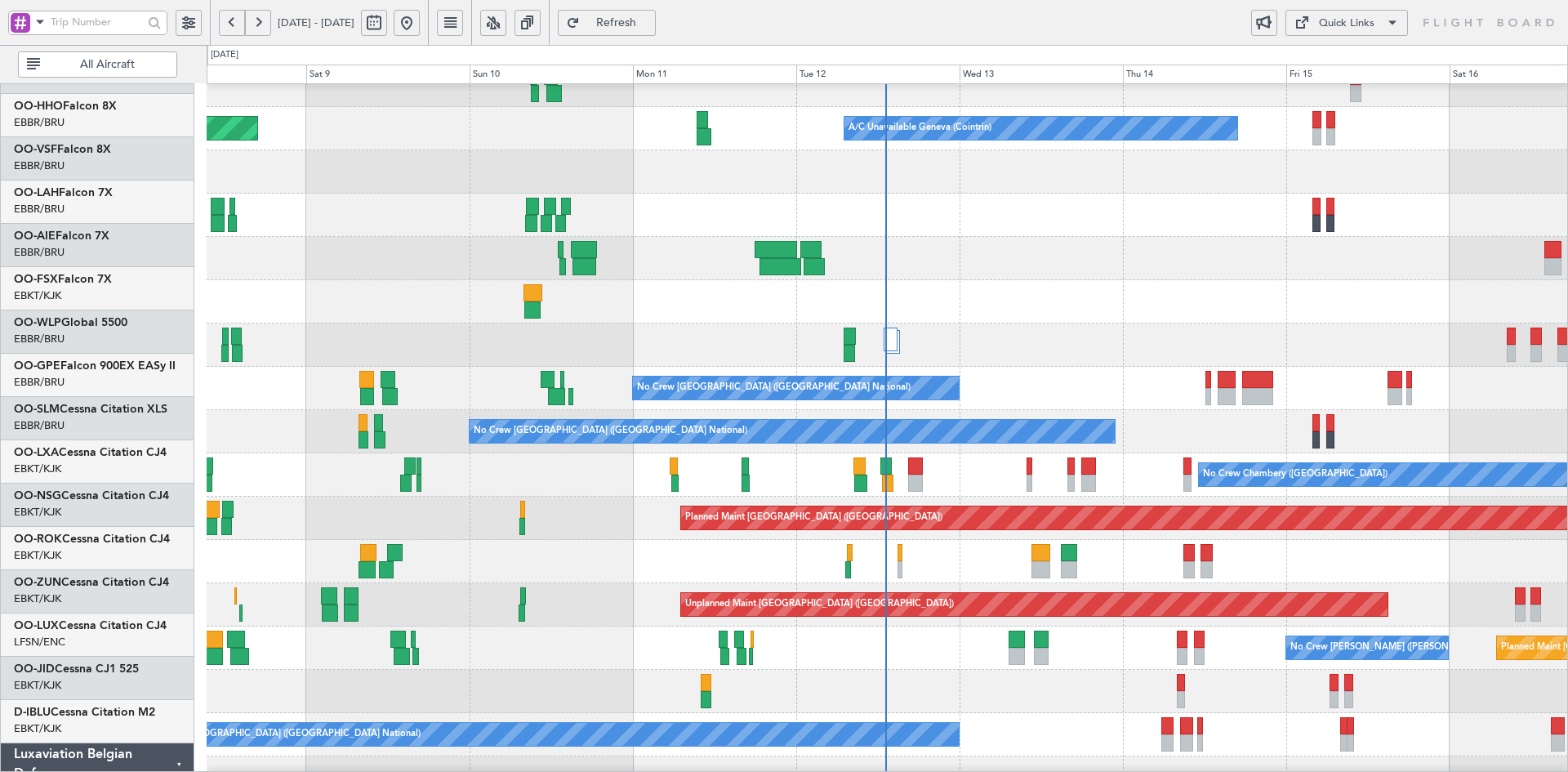
click at [1095, 270] on div at bounding box center [887, 258] width 1361 height 43
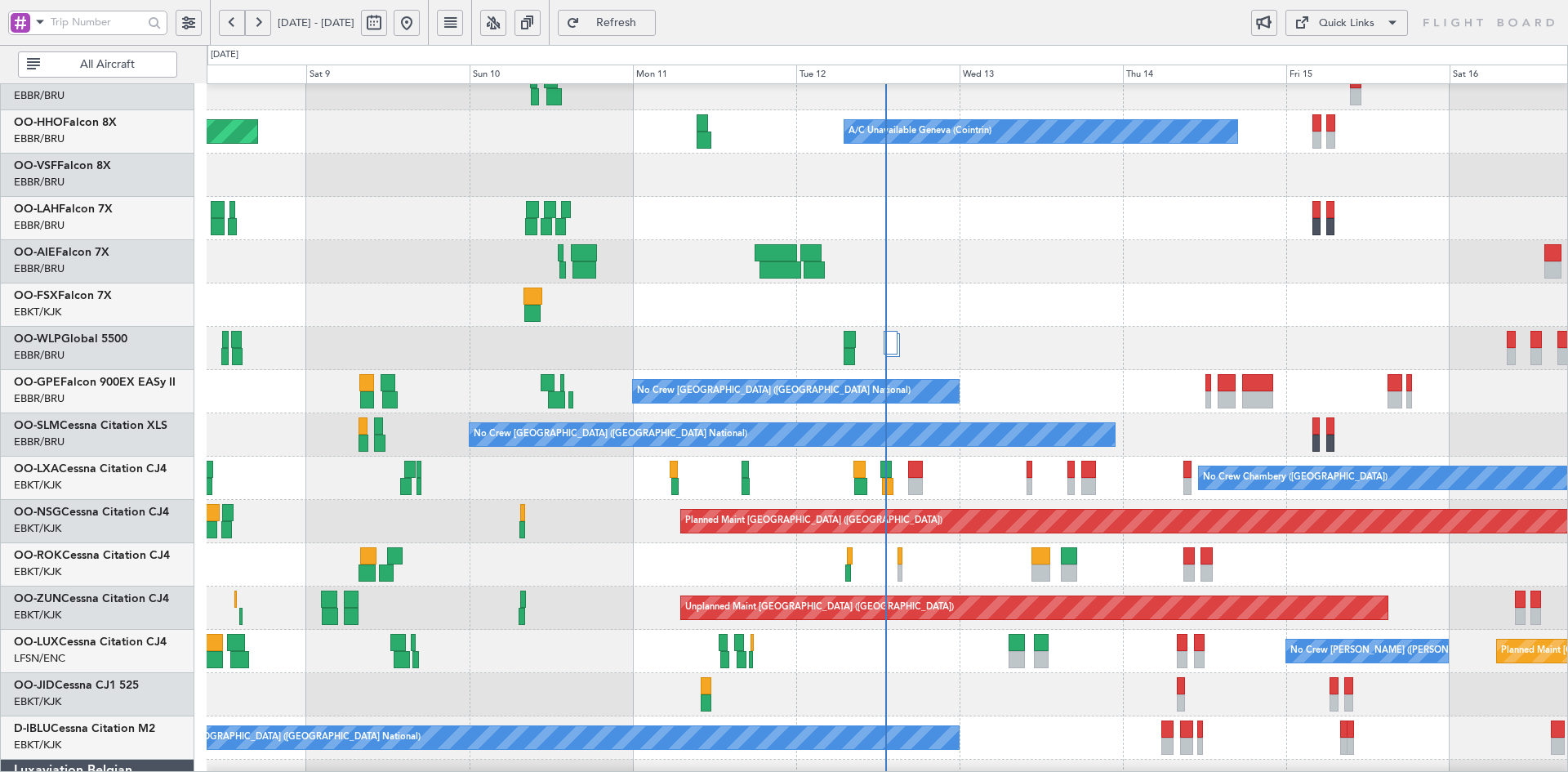
click at [602, 202] on div "Planned Maint Geneva (Cointrin) A/C Unavailable Geneva (Cointrin) Owner Brussel…" at bounding box center [887, 499] width 1361 height 952
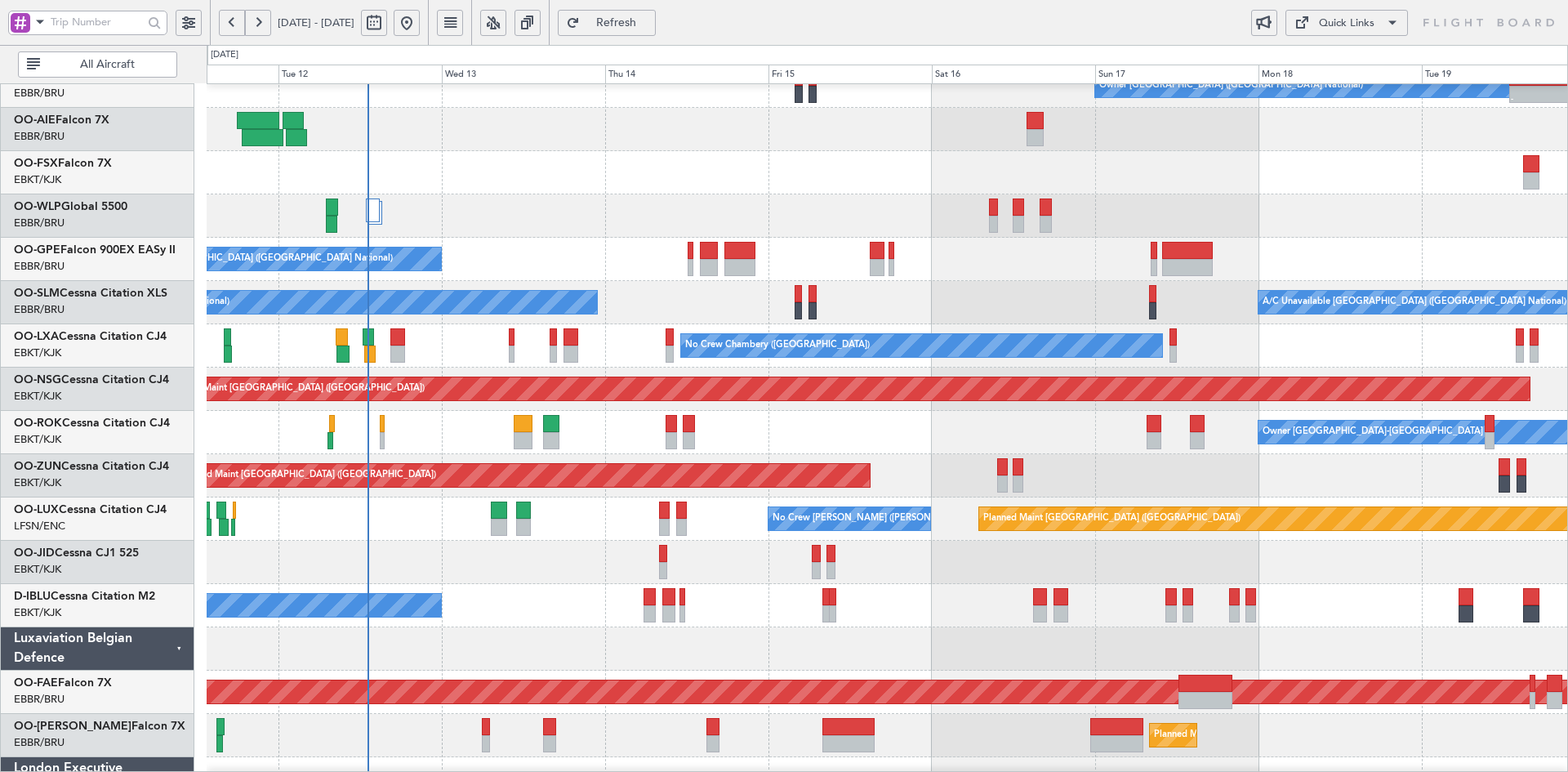
click at [887, 452] on div "Owner Brussels (Brussels National) - - EBBR 13:00 Z KVNY 00:45 Z No Crew Brusse…" at bounding box center [887, 367] width 1361 height 952
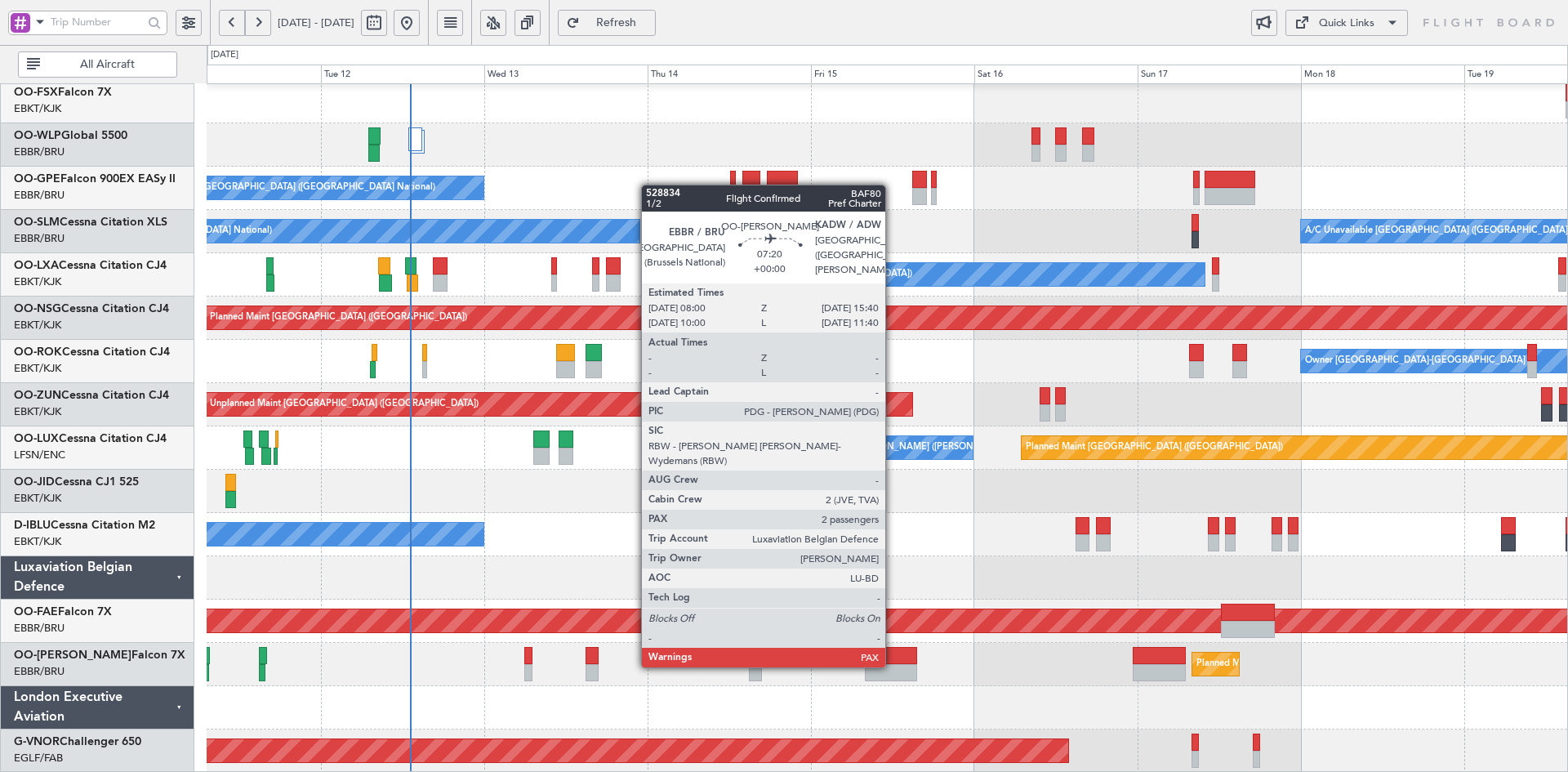
click at [892, 665] on div at bounding box center [891, 673] width 53 height 17
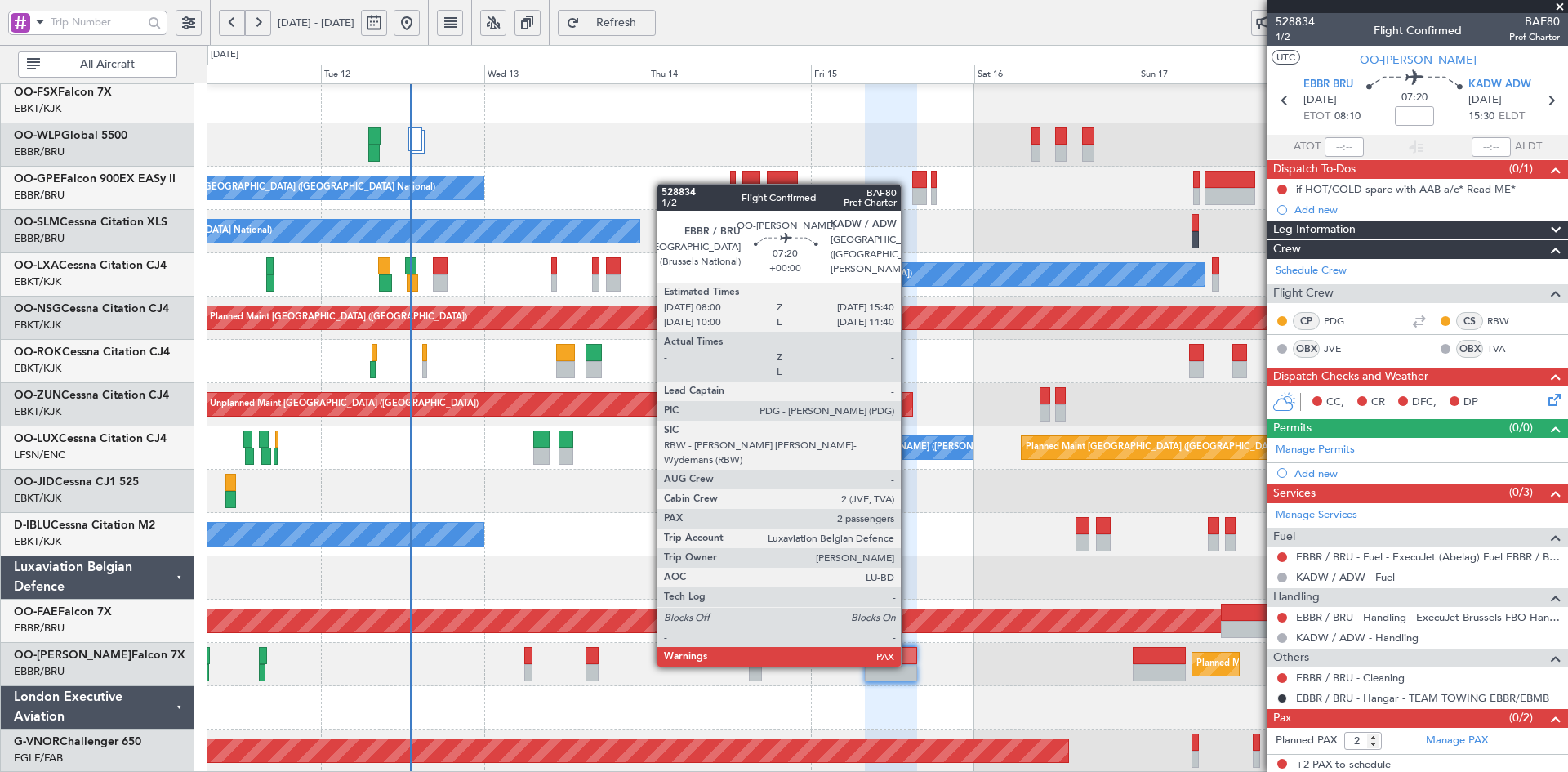
click at [908, 665] on div at bounding box center [891, 673] width 53 height 17
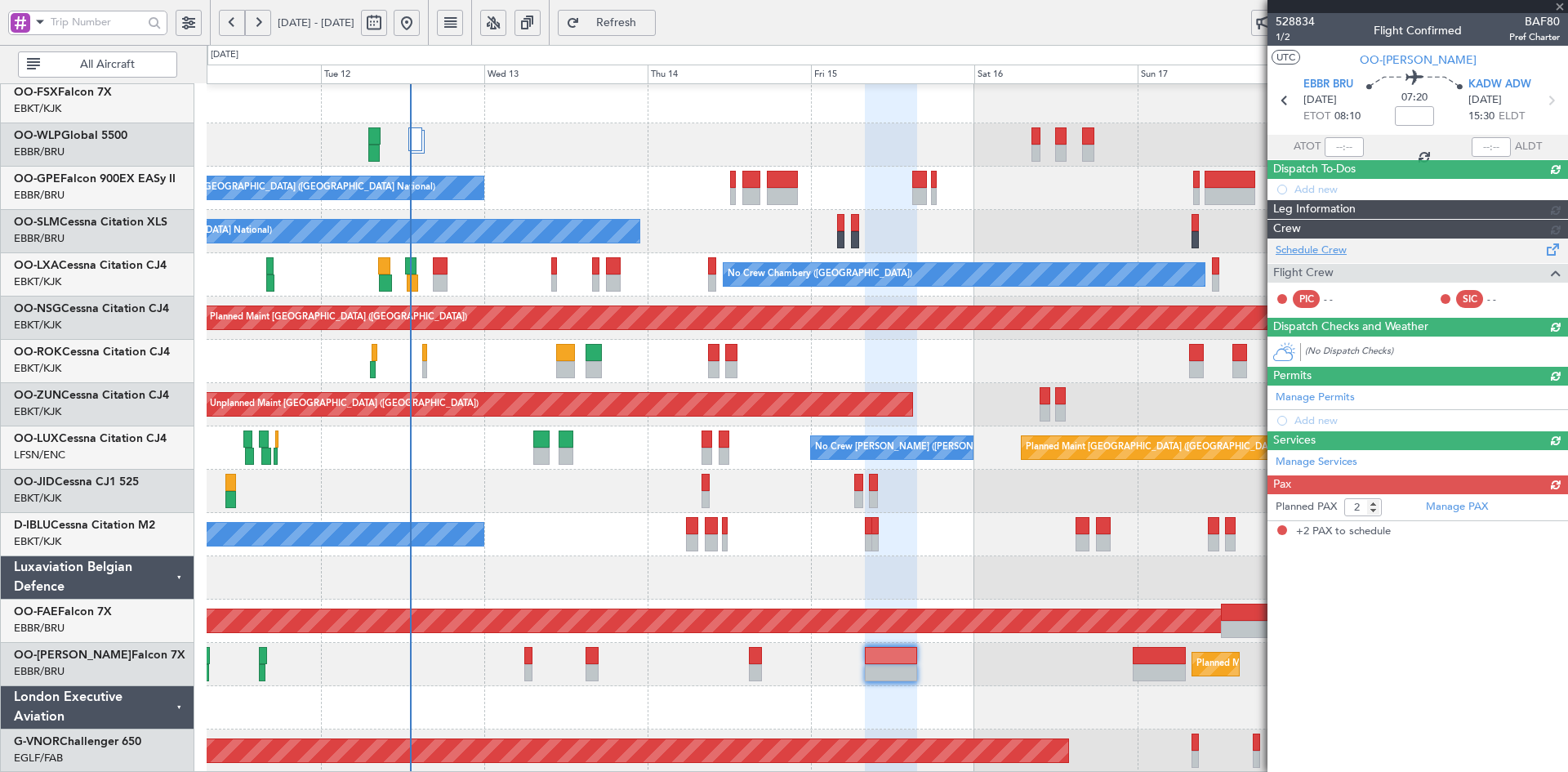
click at [1322, 272] on div "Schedule Crew Flight Crew PIC - - SIC - -" at bounding box center [1418, 278] width 300 height 79
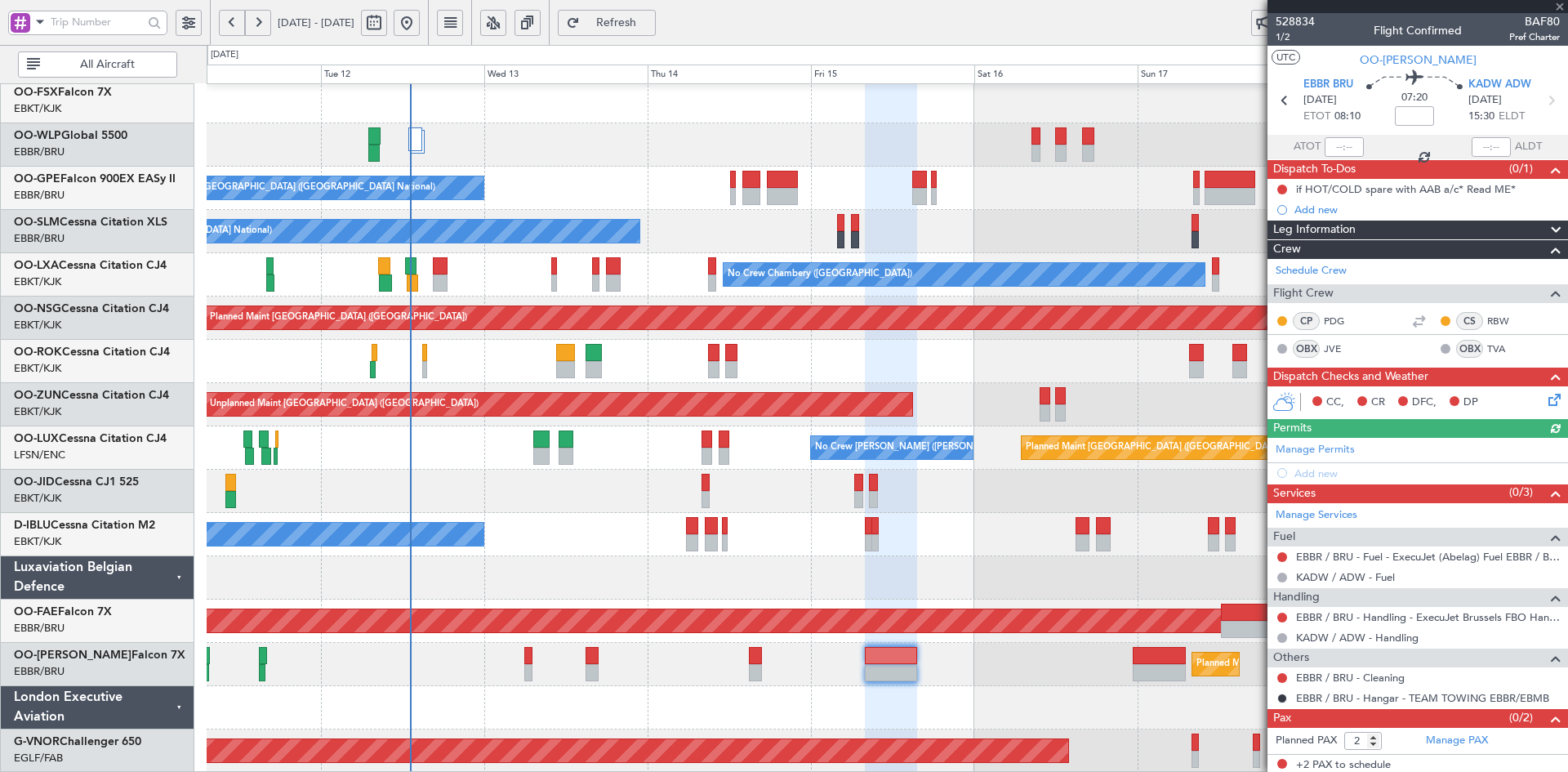
click at [1546, 252] on span at bounding box center [1556, 250] width 20 height 20
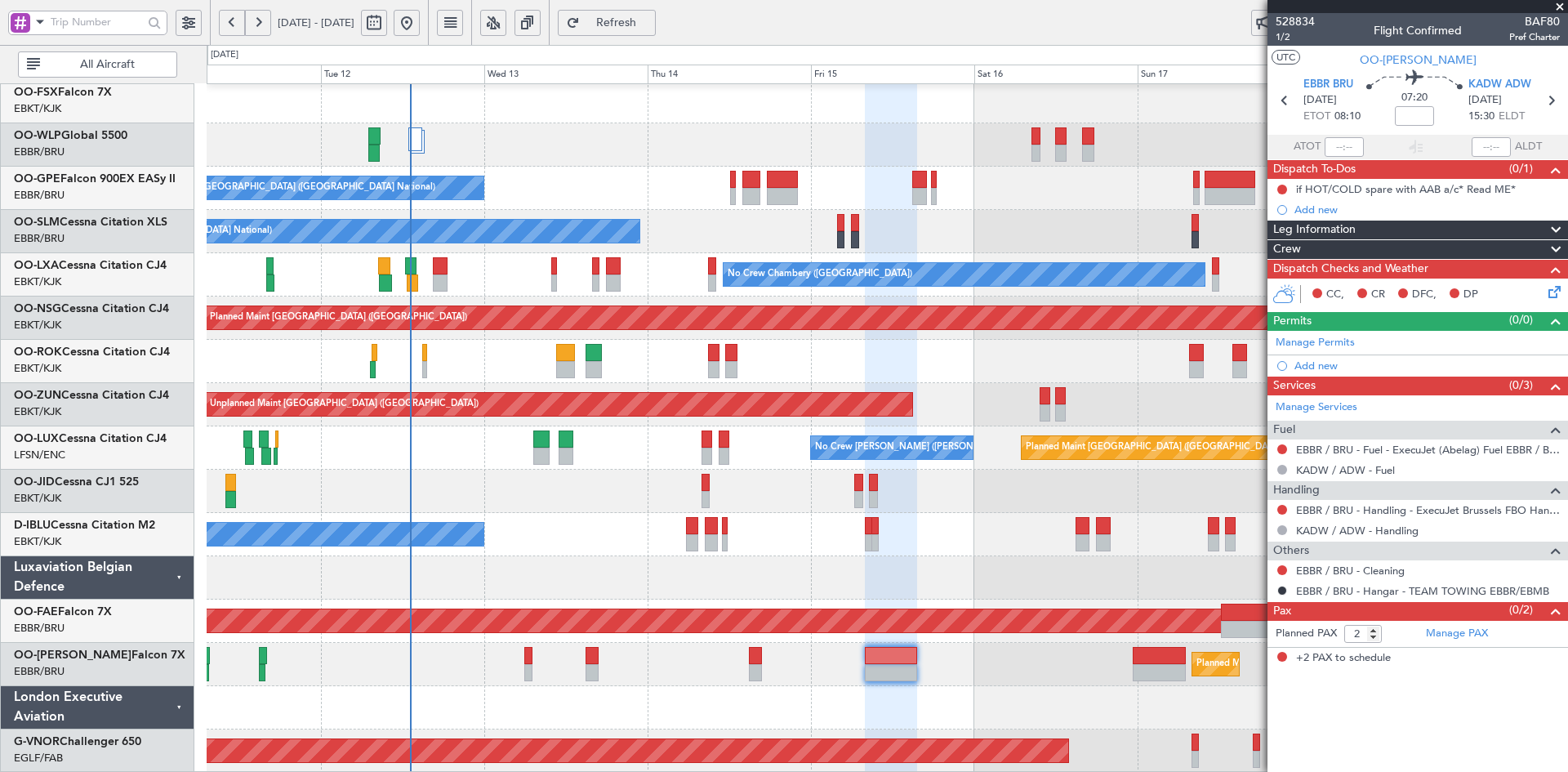
click at [1560, 246] on span at bounding box center [1556, 250] width 20 height 20
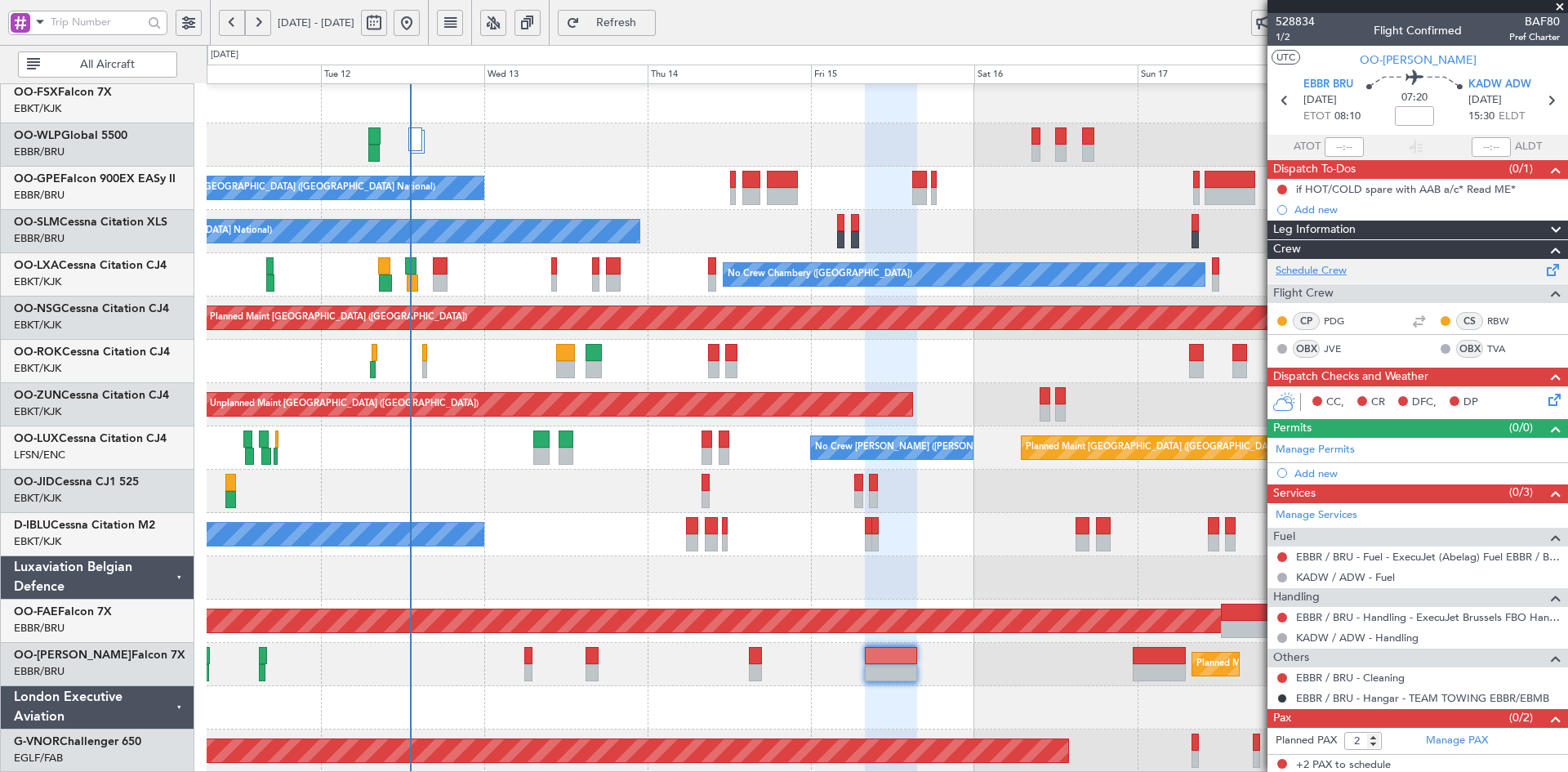
click at [1321, 268] on link "Schedule Crew" at bounding box center [1312, 270] width 71 height 16
click at [421, 156] on div "No Crew Brussels (Brussels National) No Crew Brussels (Brussels National) A/C U…" at bounding box center [887, 295] width 1361 height 952
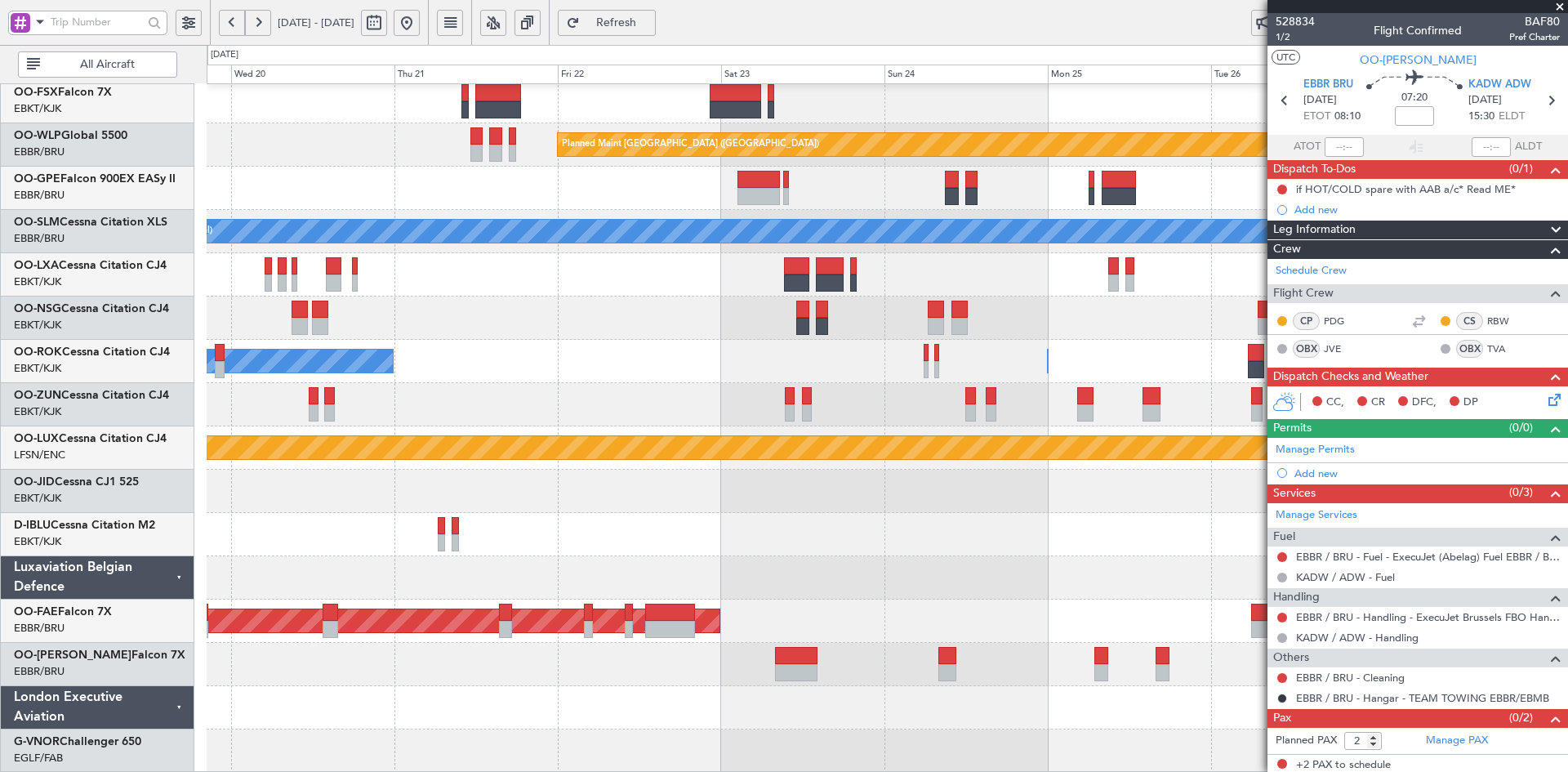
click at [478, 281] on div "Planned Maint Berlin (Brandenburg) Planned Maint Brussels (Brussels National) A…" at bounding box center [887, 295] width 1361 height 952
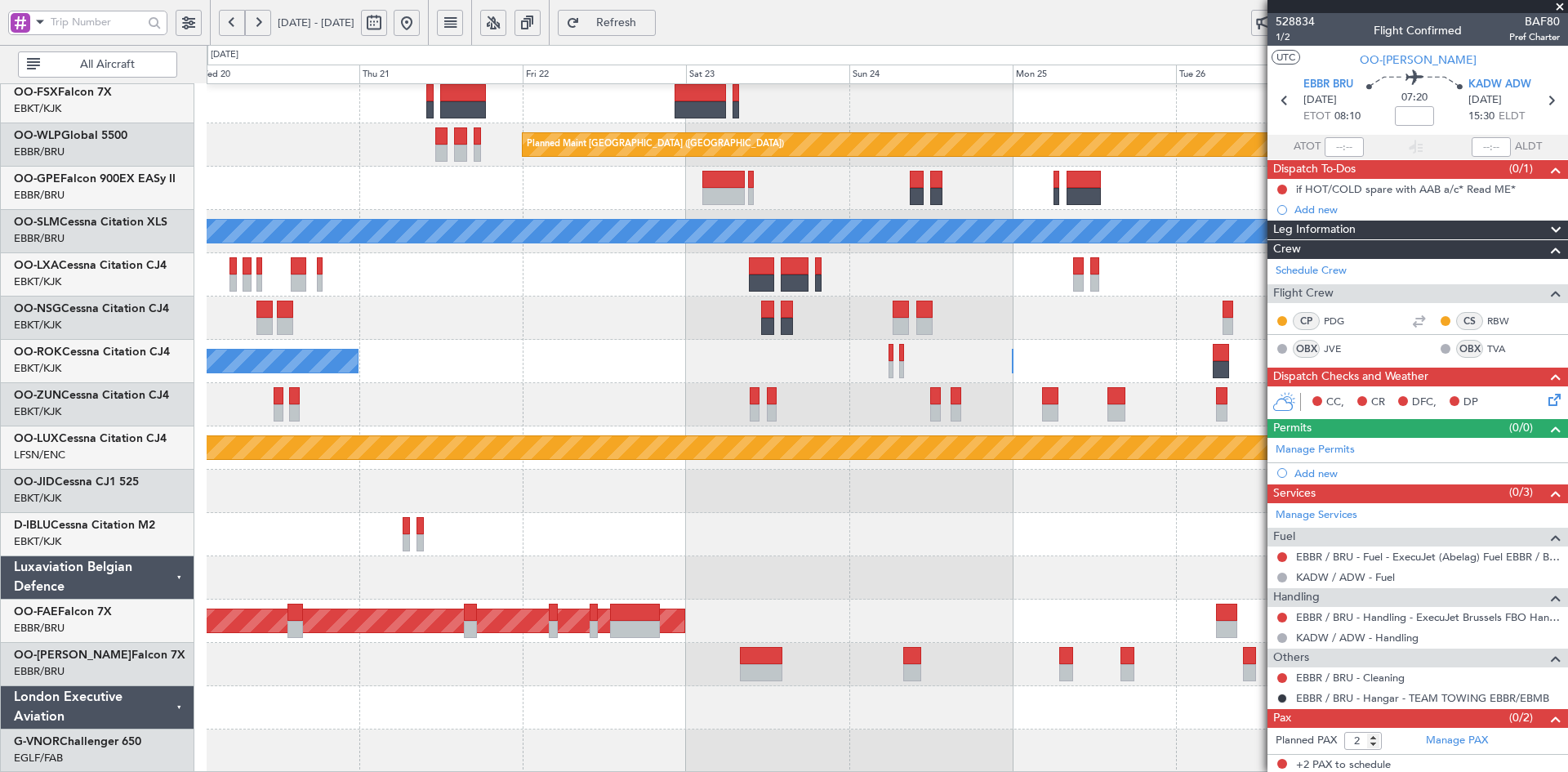
click at [464, 290] on div "Planned Maint Berlin (Brandenburg) Planned Maint Brussels (Brussels National) A…" at bounding box center [887, 295] width 1361 height 952
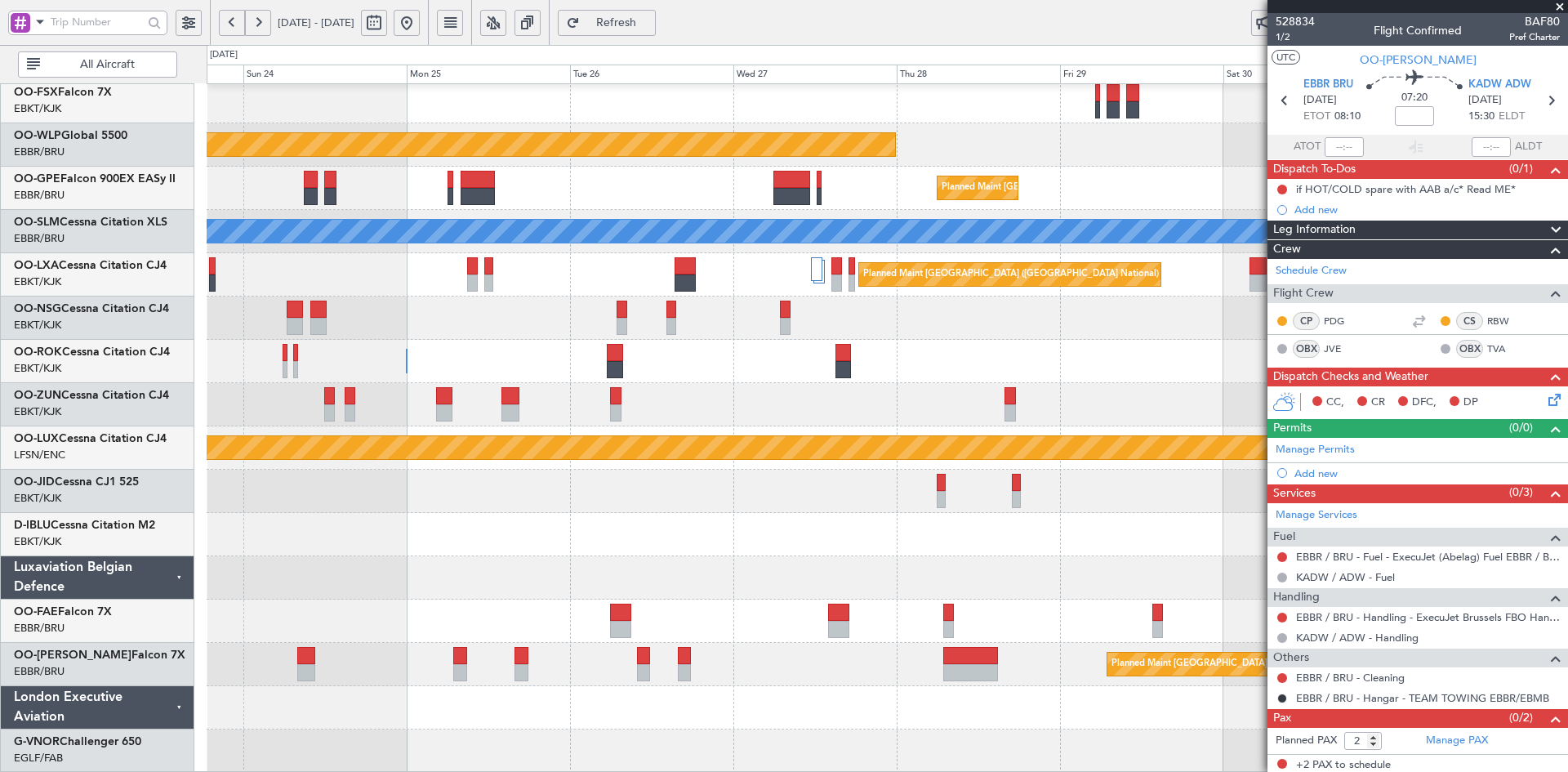
click at [776, 260] on div "Planned Maint [GEOGRAPHIC_DATA] ([GEOGRAPHIC_DATA] National)" at bounding box center [887, 275] width 1361 height 43
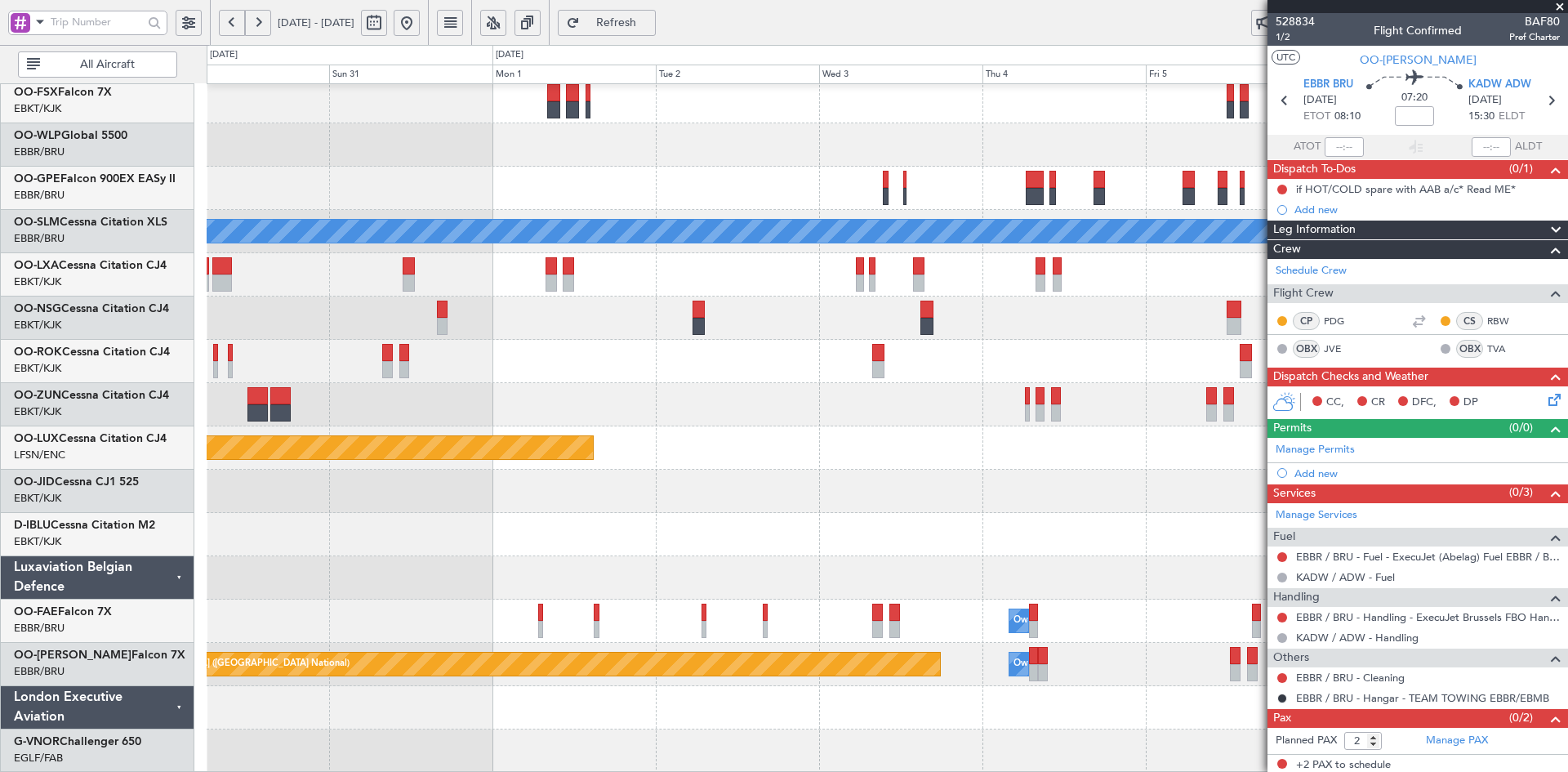
click at [428, 311] on div at bounding box center [887, 318] width 1361 height 43
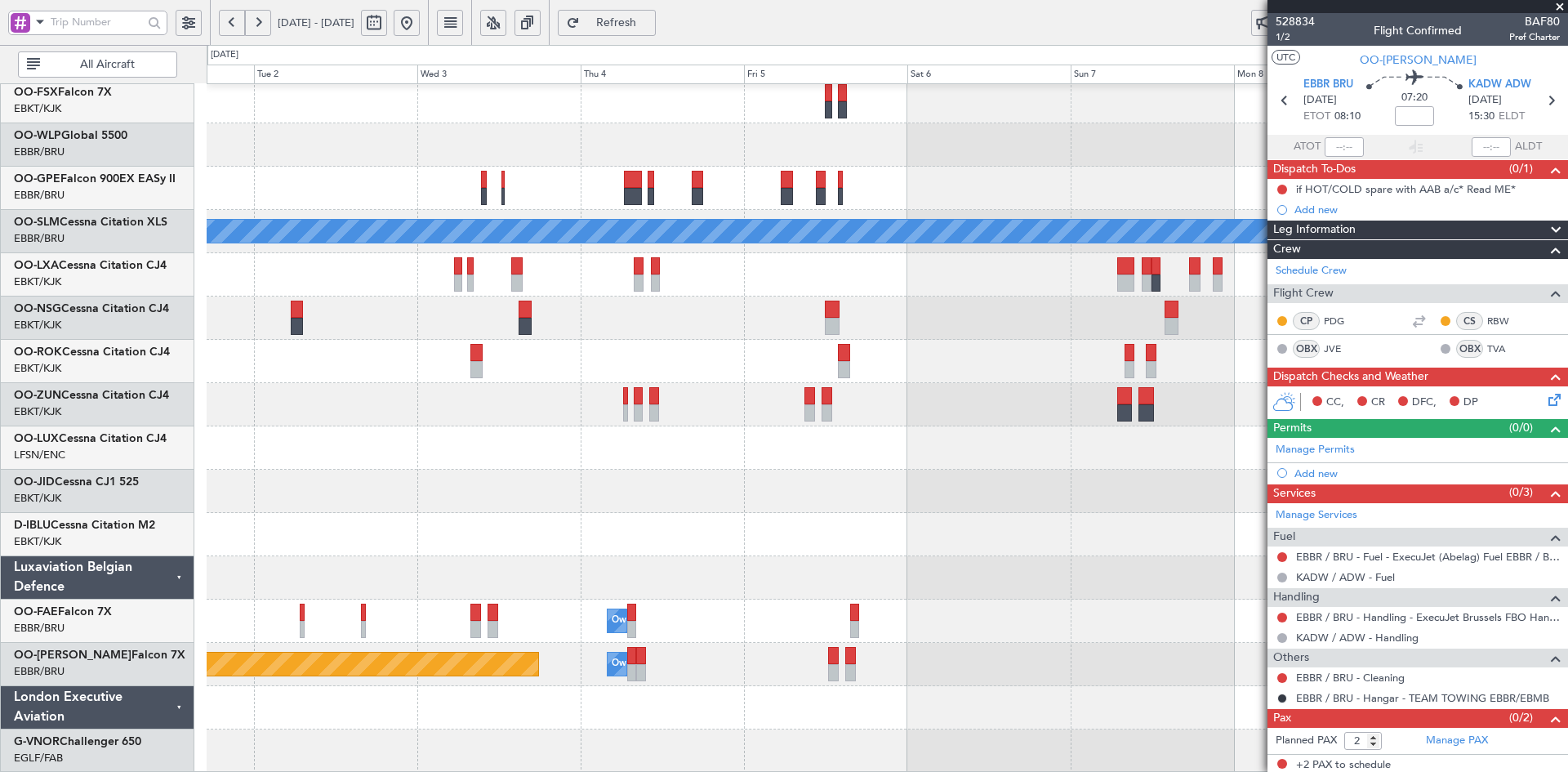
click at [601, 306] on div at bounding box center [887, 318] width 1361 height 43
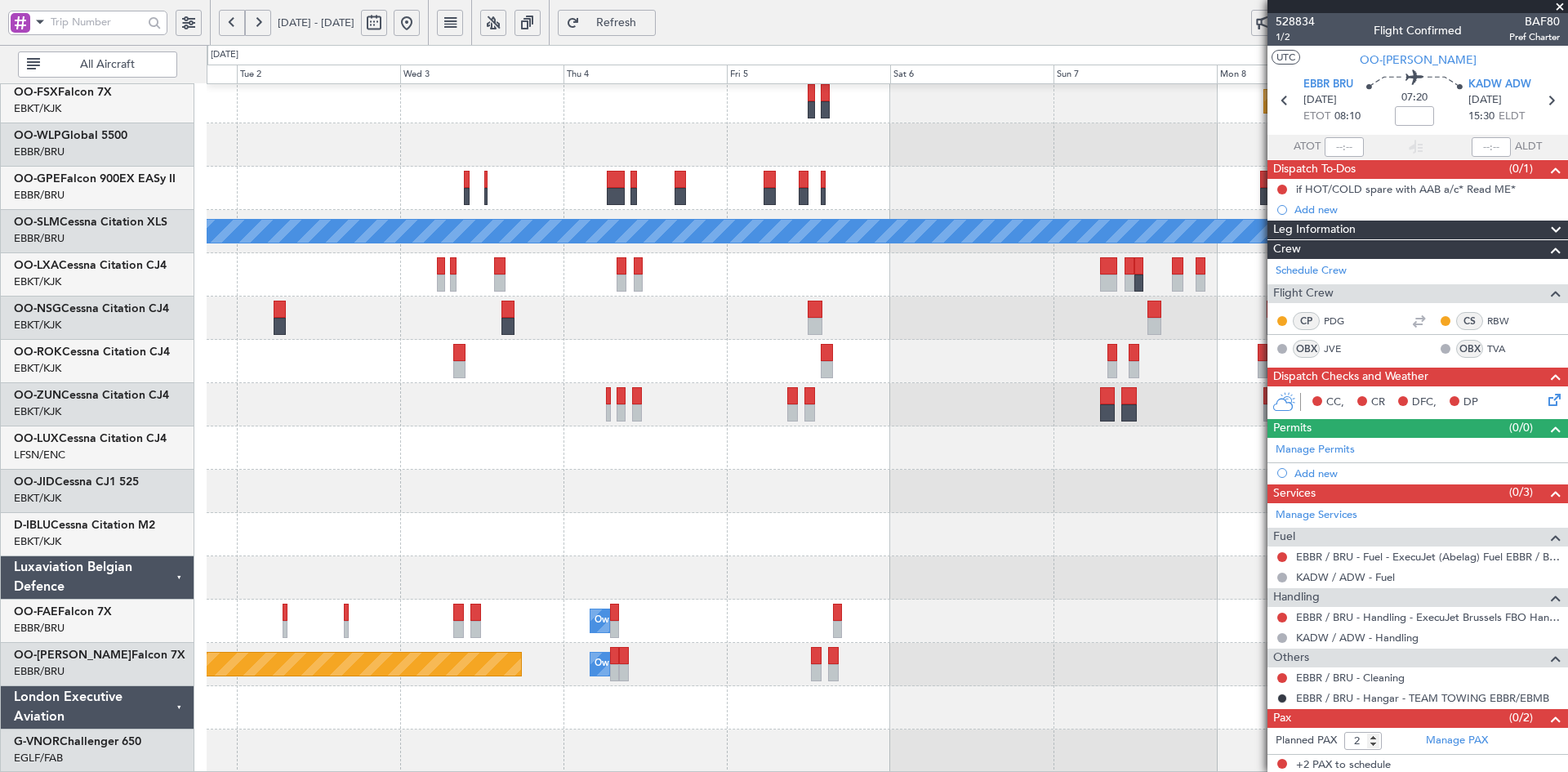
click at [853, 328] on div at bounding box center [887, 318] width 1361 height 43
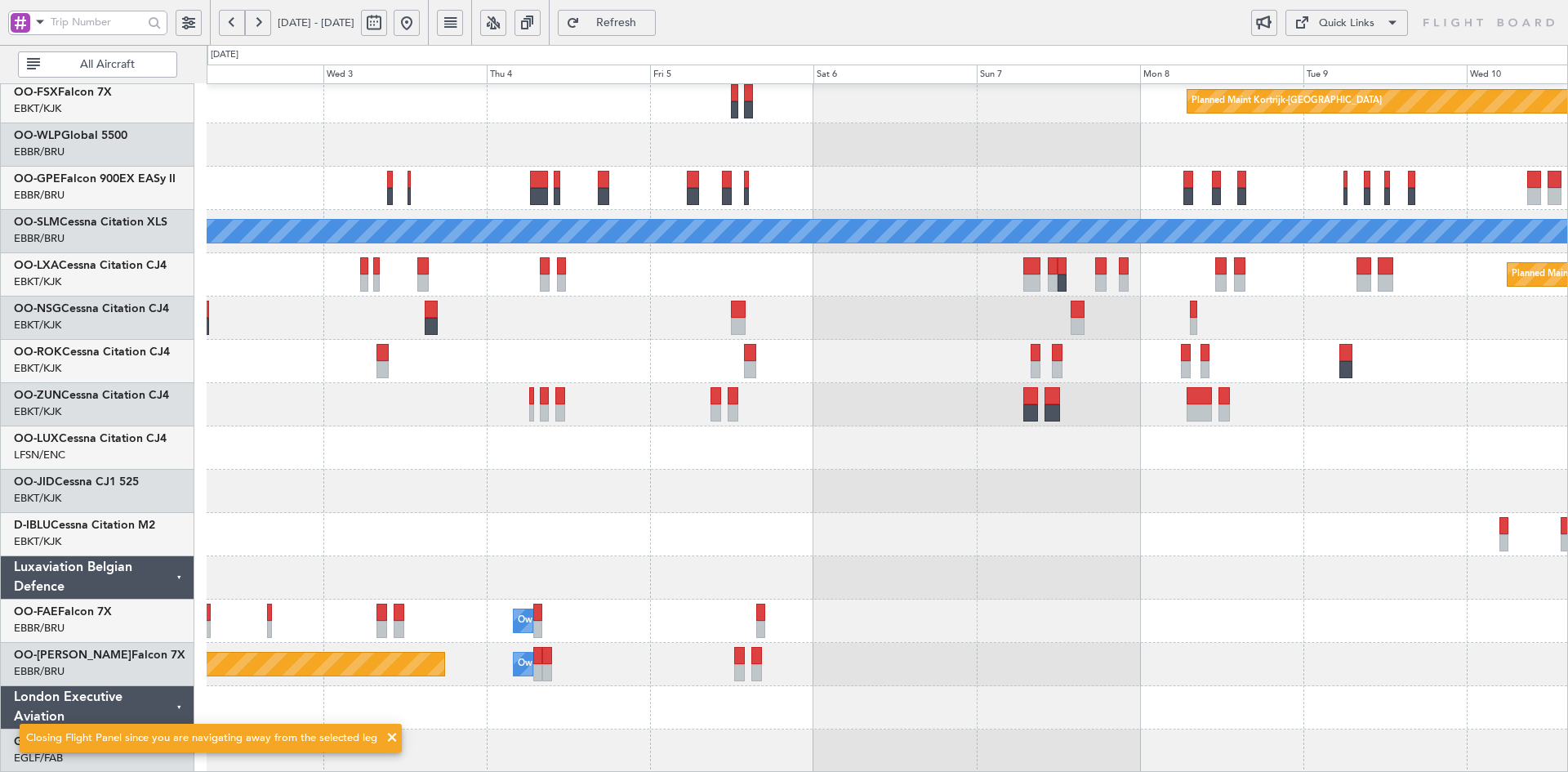
scroll to position [256, 0]
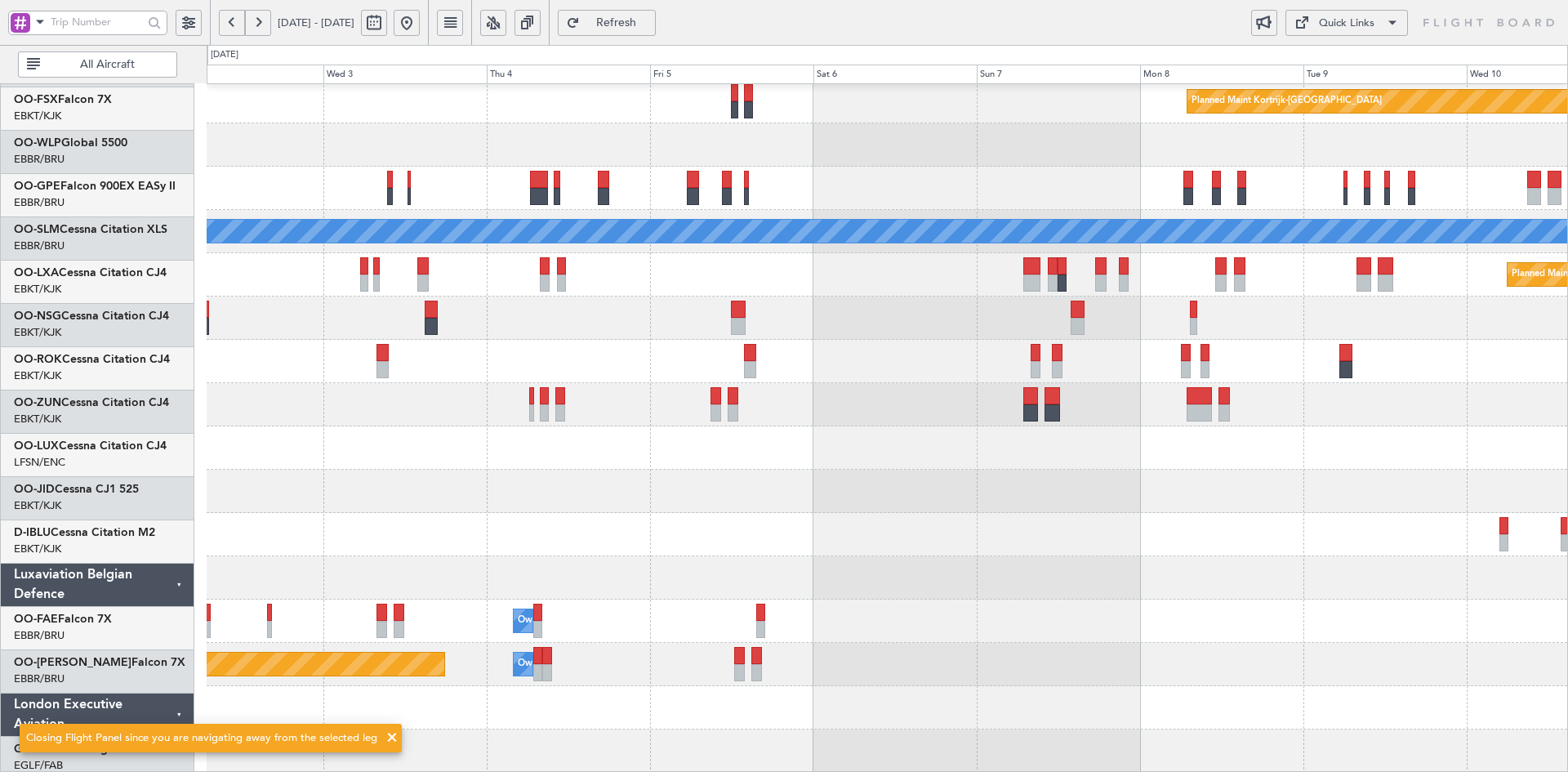
click at [1186, 538] on div at bounding box center [887, 535] width 1361 height 43
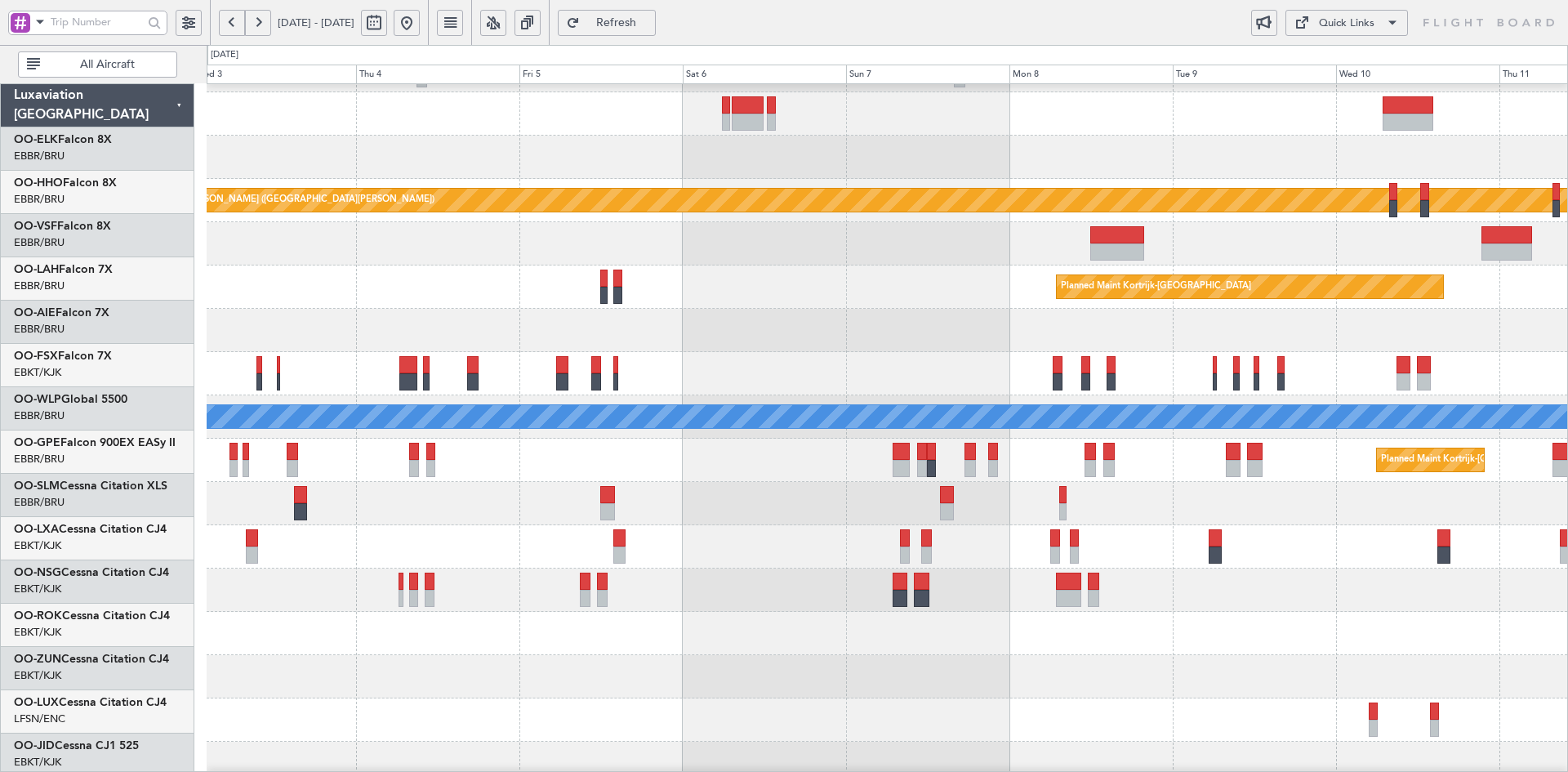
scroll to position [133, 0]
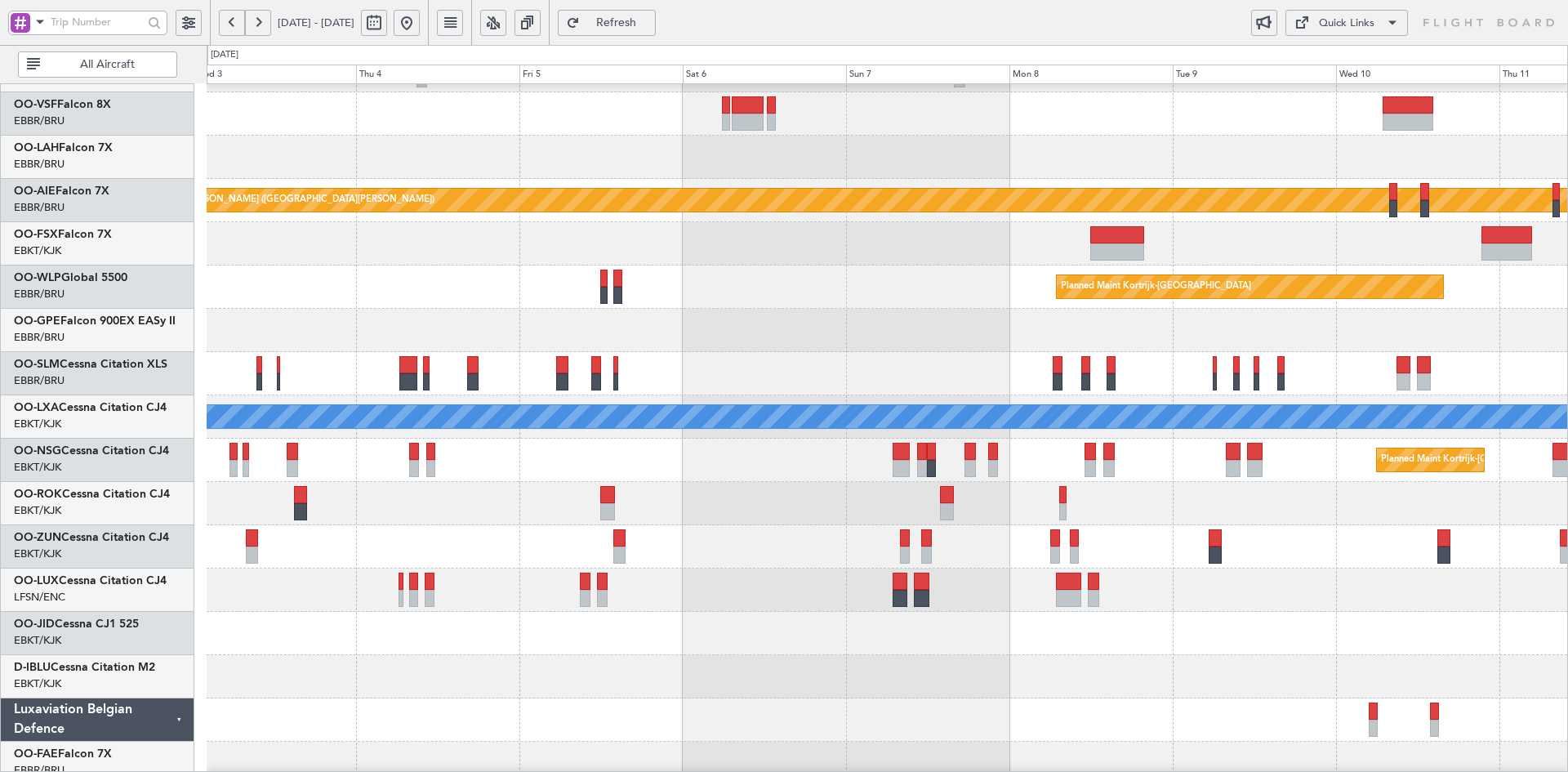
click at [899, 135] on div at bounding box center [887, 157] width 1361 height 43
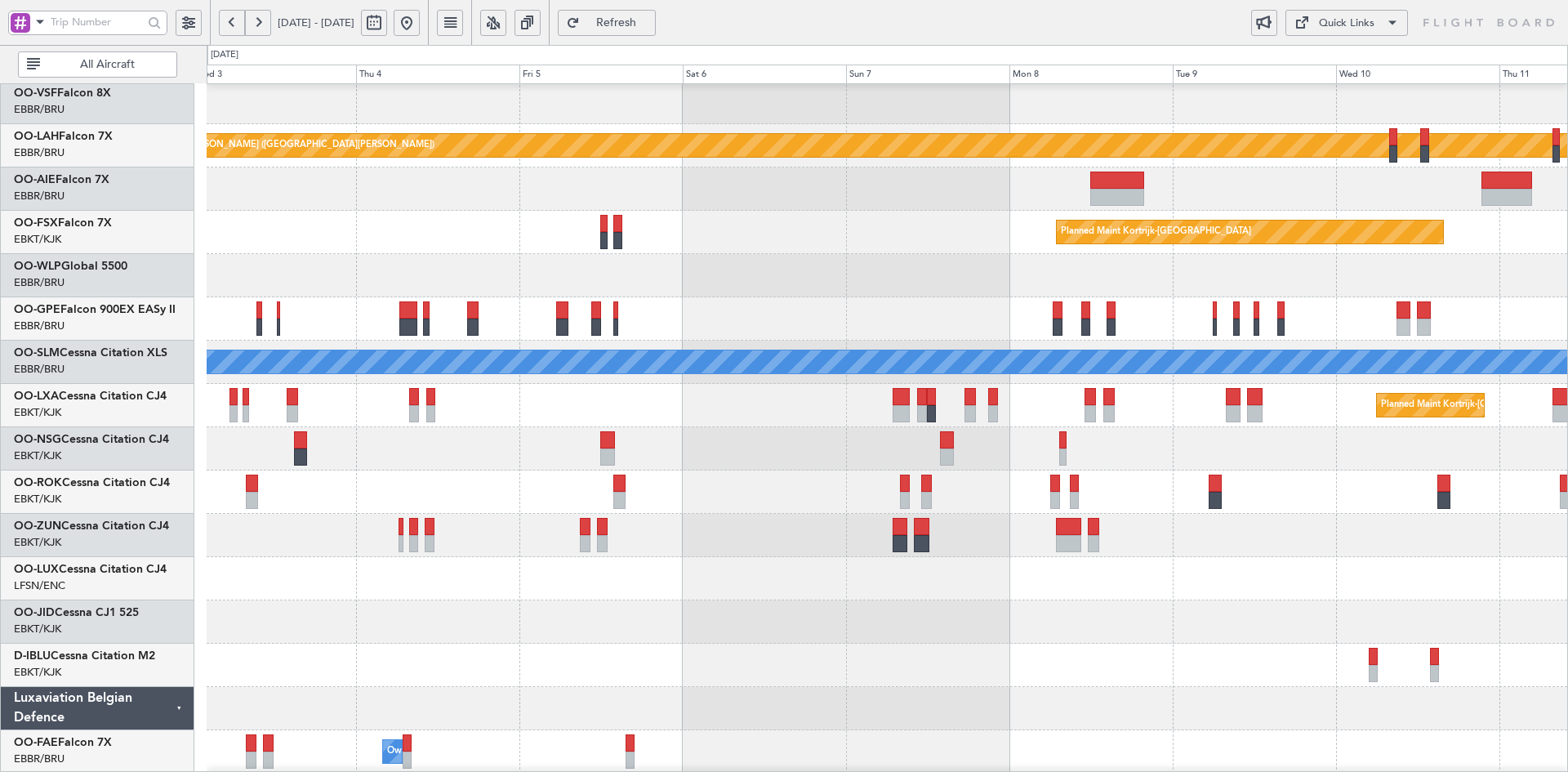
click at [1154, 242] on div "Planned Maint Kortrijk-[GEOGRAPHIC_DATA]" at bounding box center [887, 233] width 1361 height 43
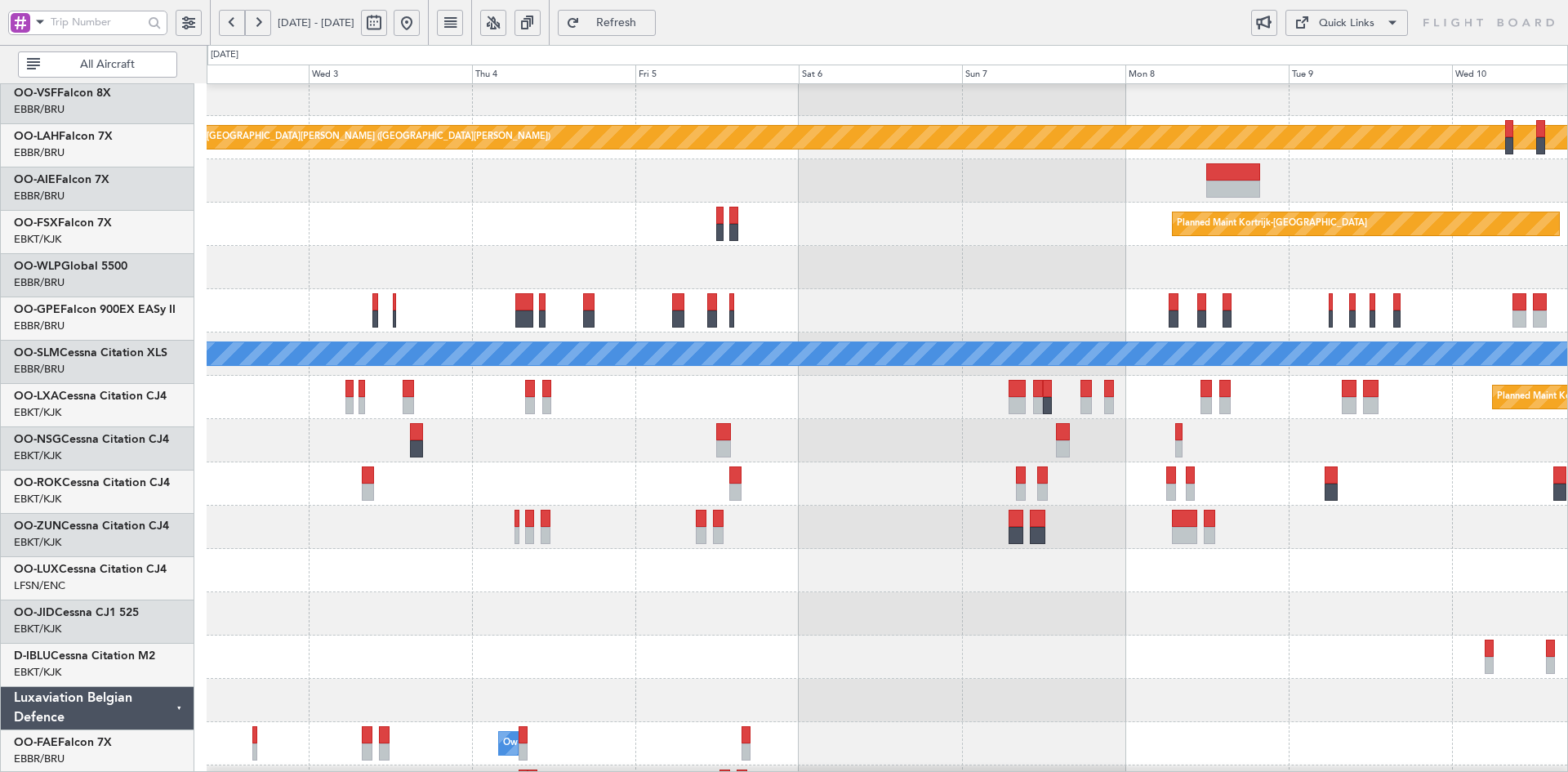
scroll to position [155, 0]
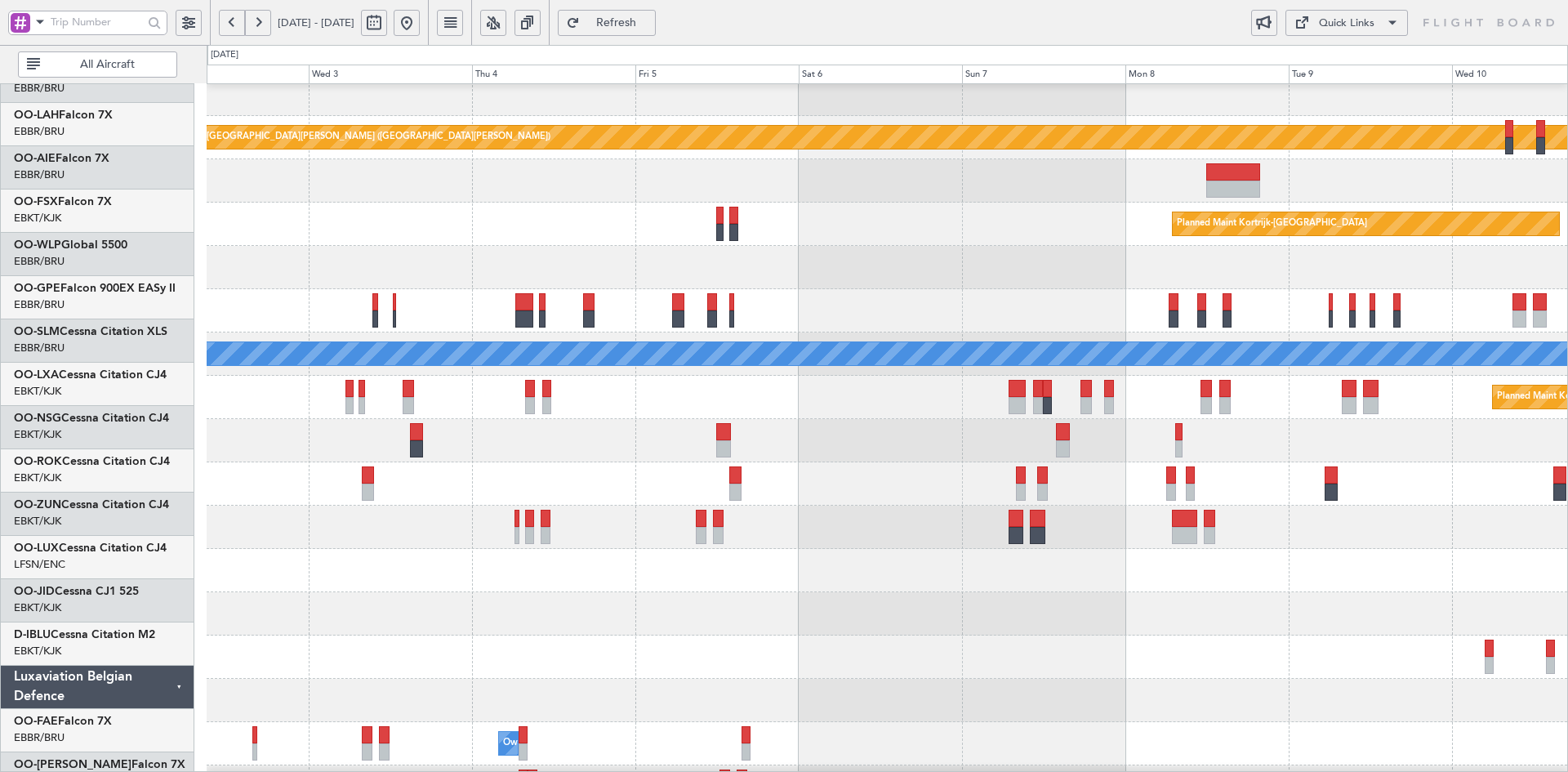
click at [902, 289] on div at bounding box center [887, 310] width 1361 height 43
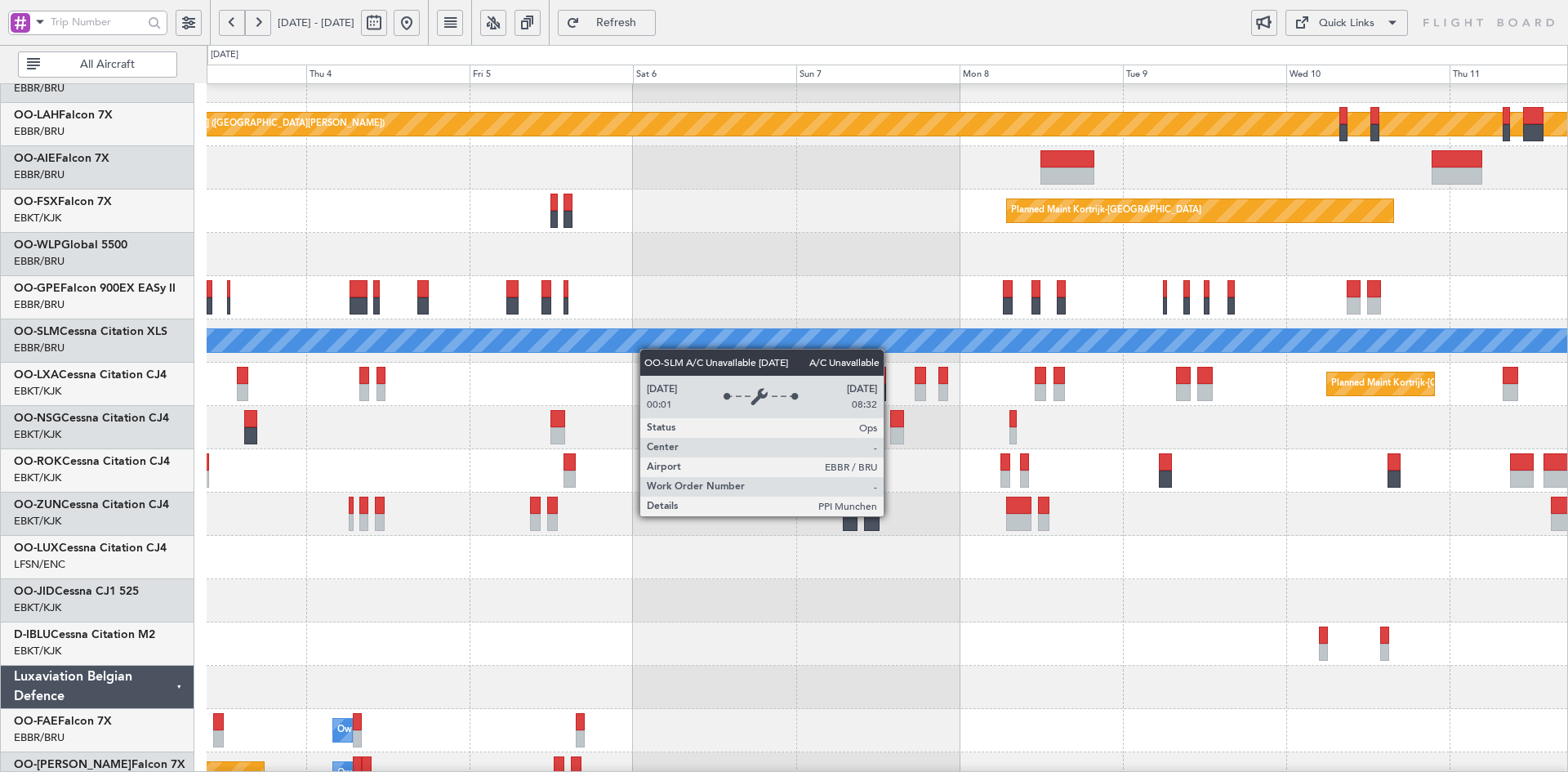
scroll to position [170, 0]
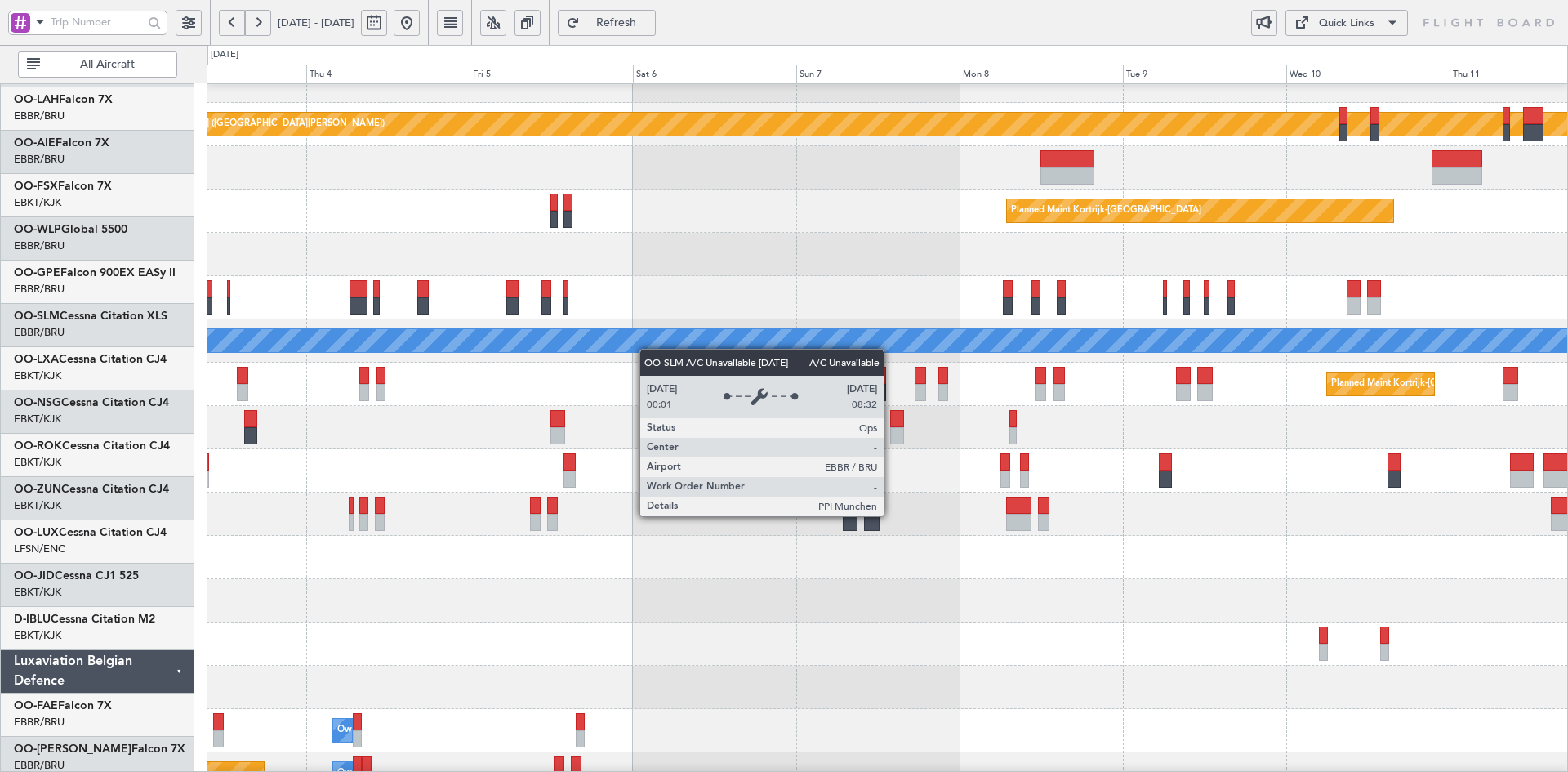
click at [1099, 345] on div "A/C Unavailable [GEOGRAPHIC_DATA] ([GEOGRAPHIC_DATA] National)" at bounding box center [887, 341] width 1361 height 43
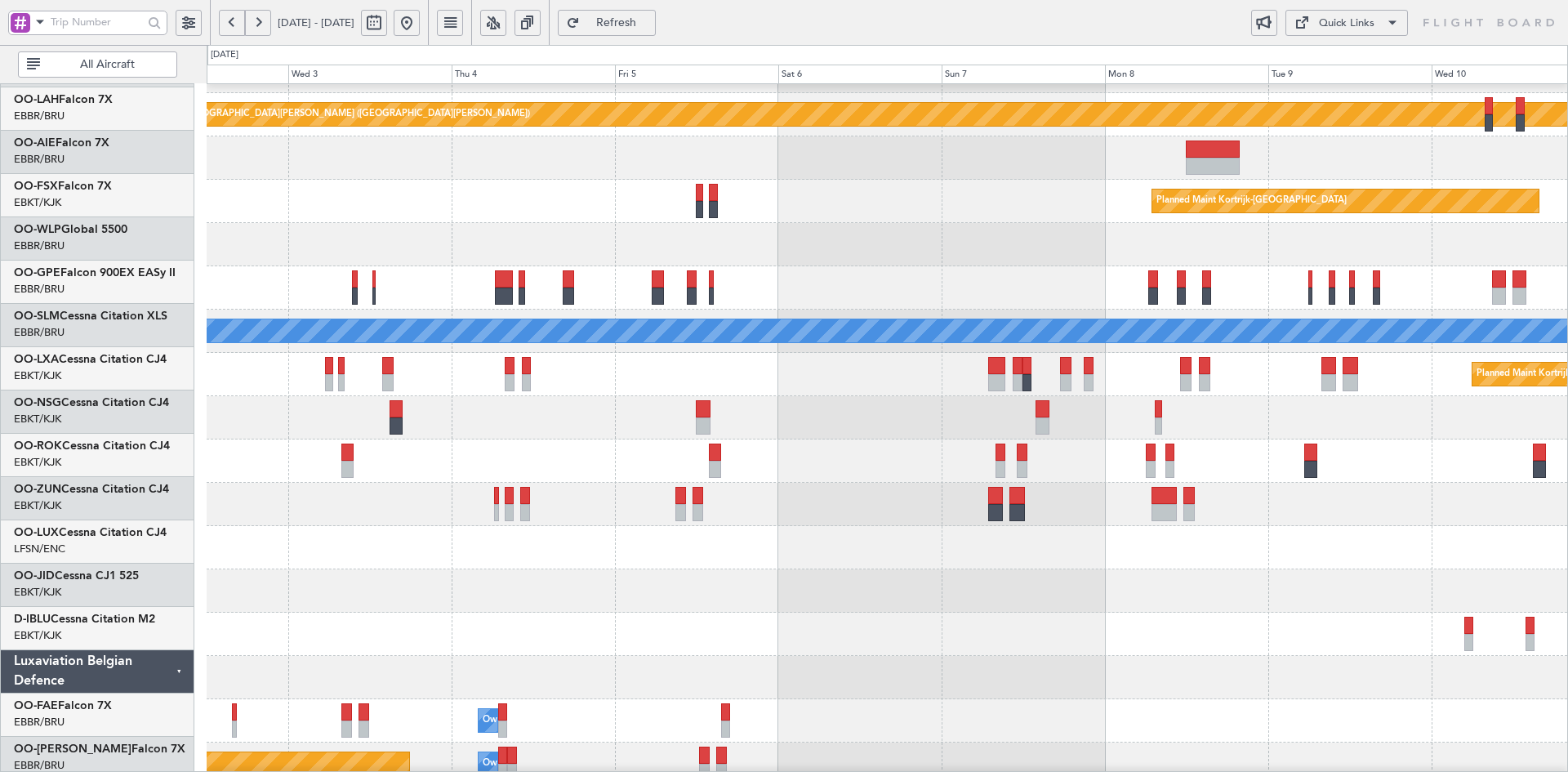
scroll to position [164, 0]
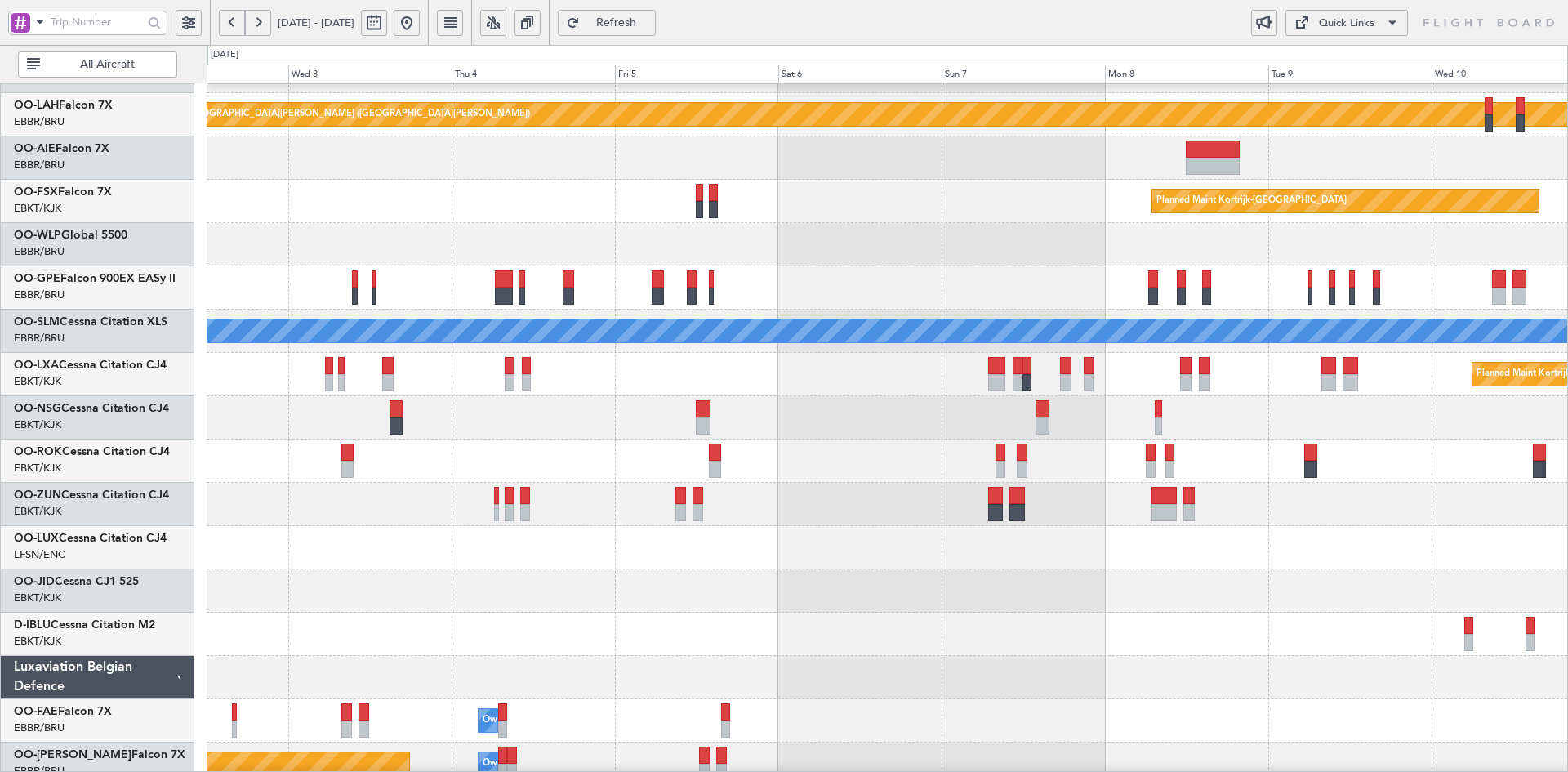
click at [951, 208] on div "Planned Maint Kortrijk-[GEOGRAPHIC_DATA]" at bounding box center [887, 202] width 1361 height 43
click at [419, 23] on button at bounding box center [407, 23] width 26 height 26
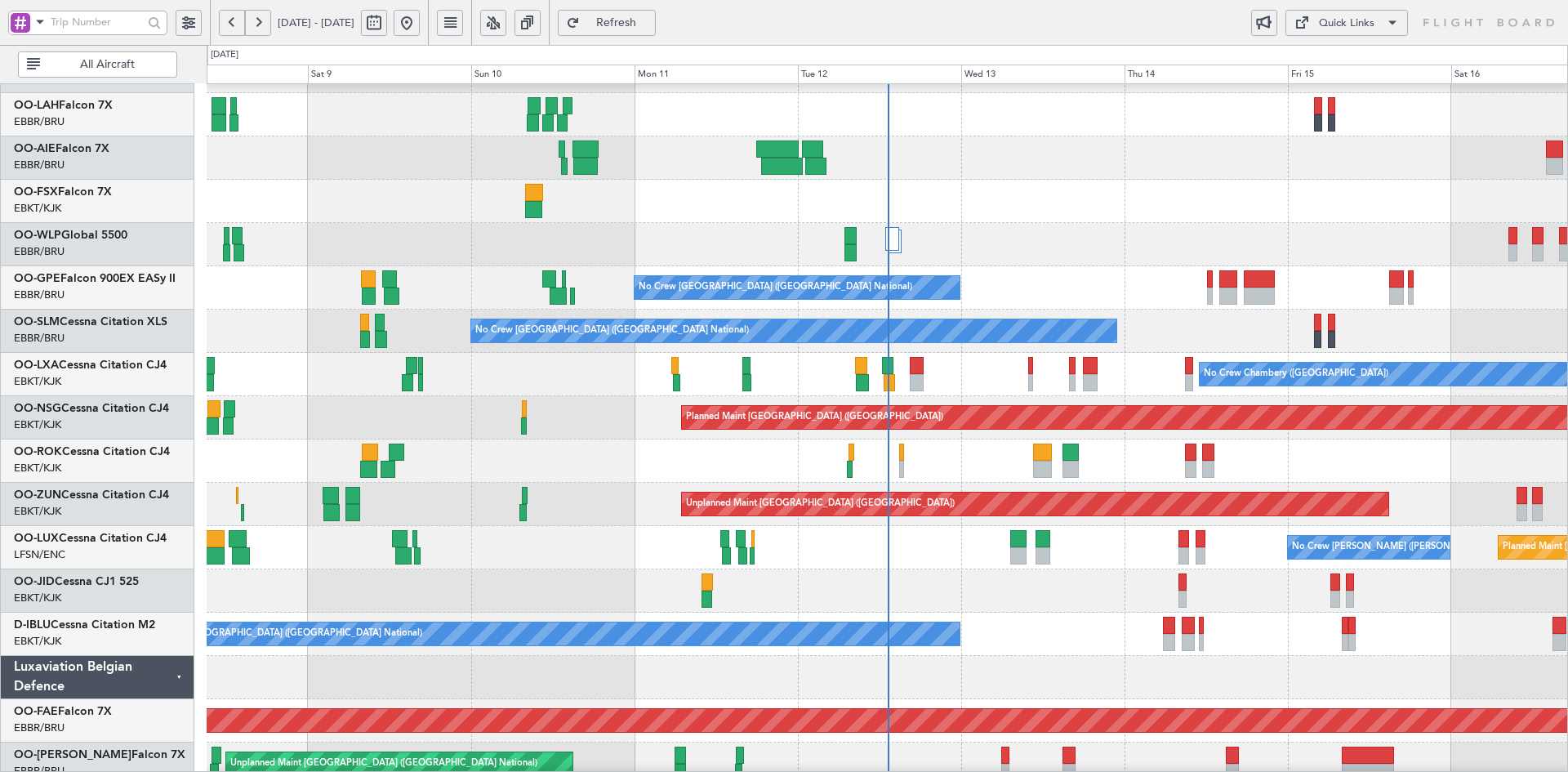
click at [832, 598] on div at bounding box center [887, 591] width 1361 height 43
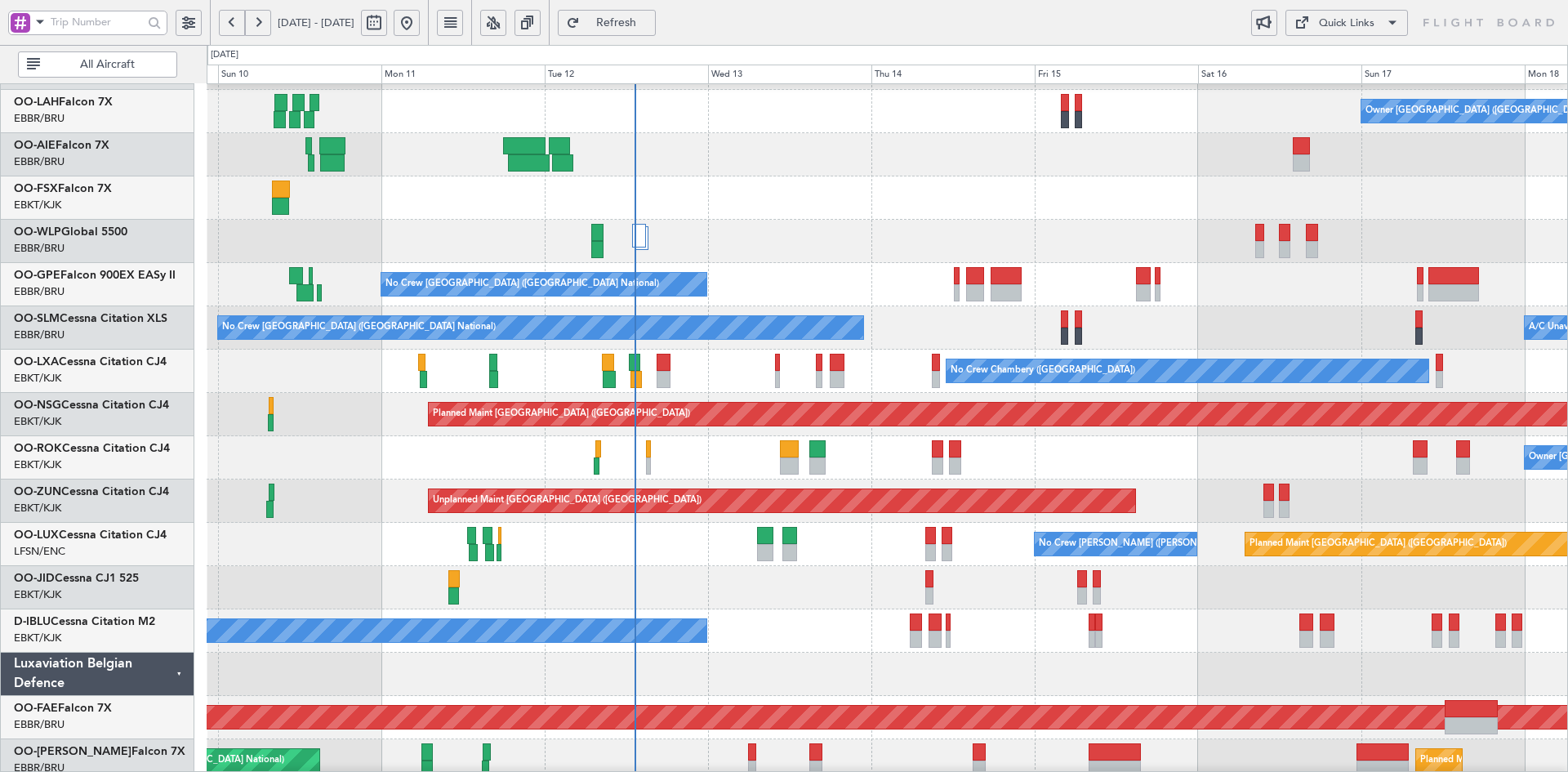
click at [757, 574] on div at bounding box center [887, 587] width 1361 height 43
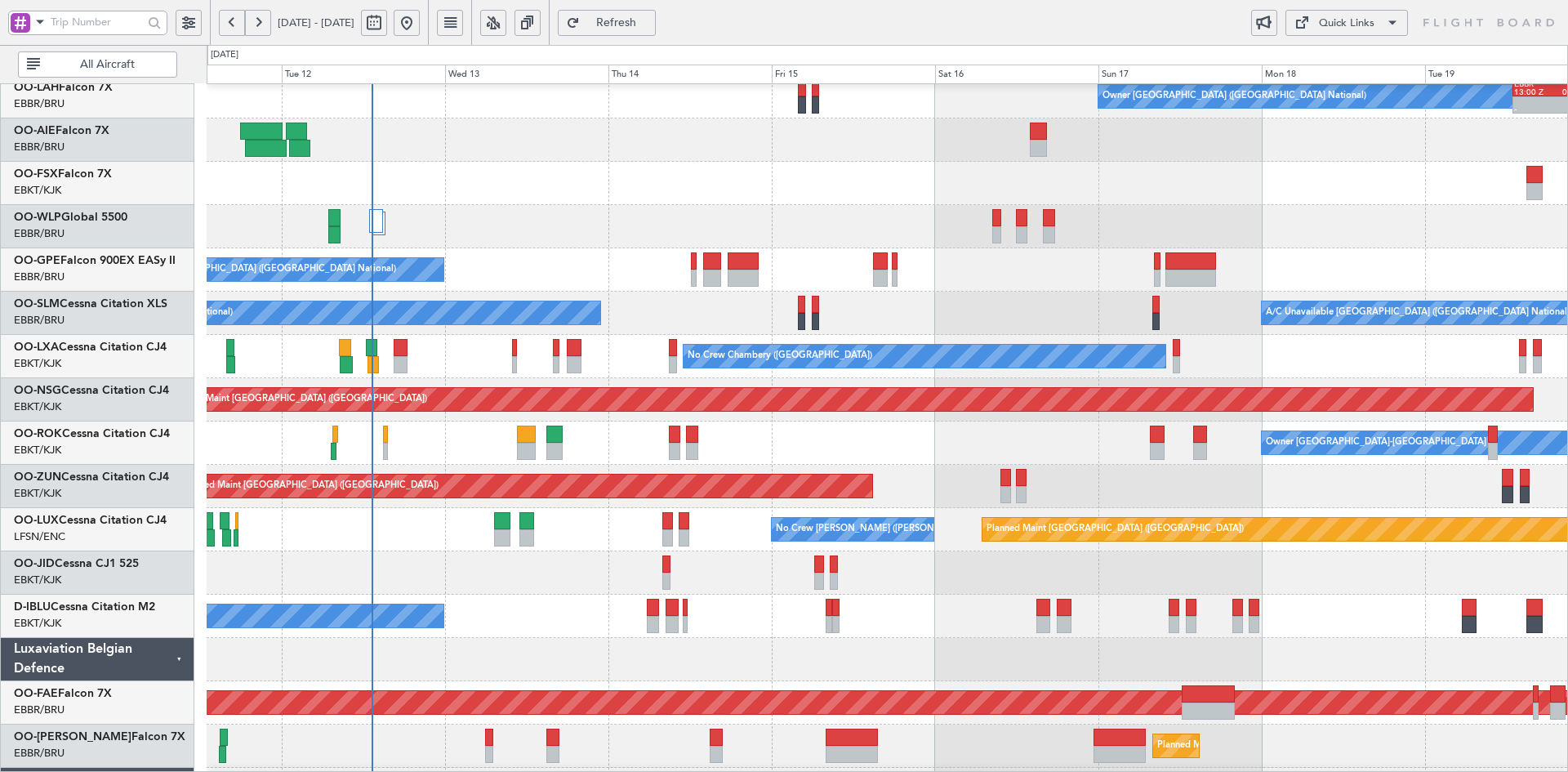
click at [889, 518] on div "Owner Brussels (Brussels National) - - EBBR 13:00 Z KVNY 00:45 Z No Crew Brusse…" at bounding box center [887, 378] width 1361 height 952
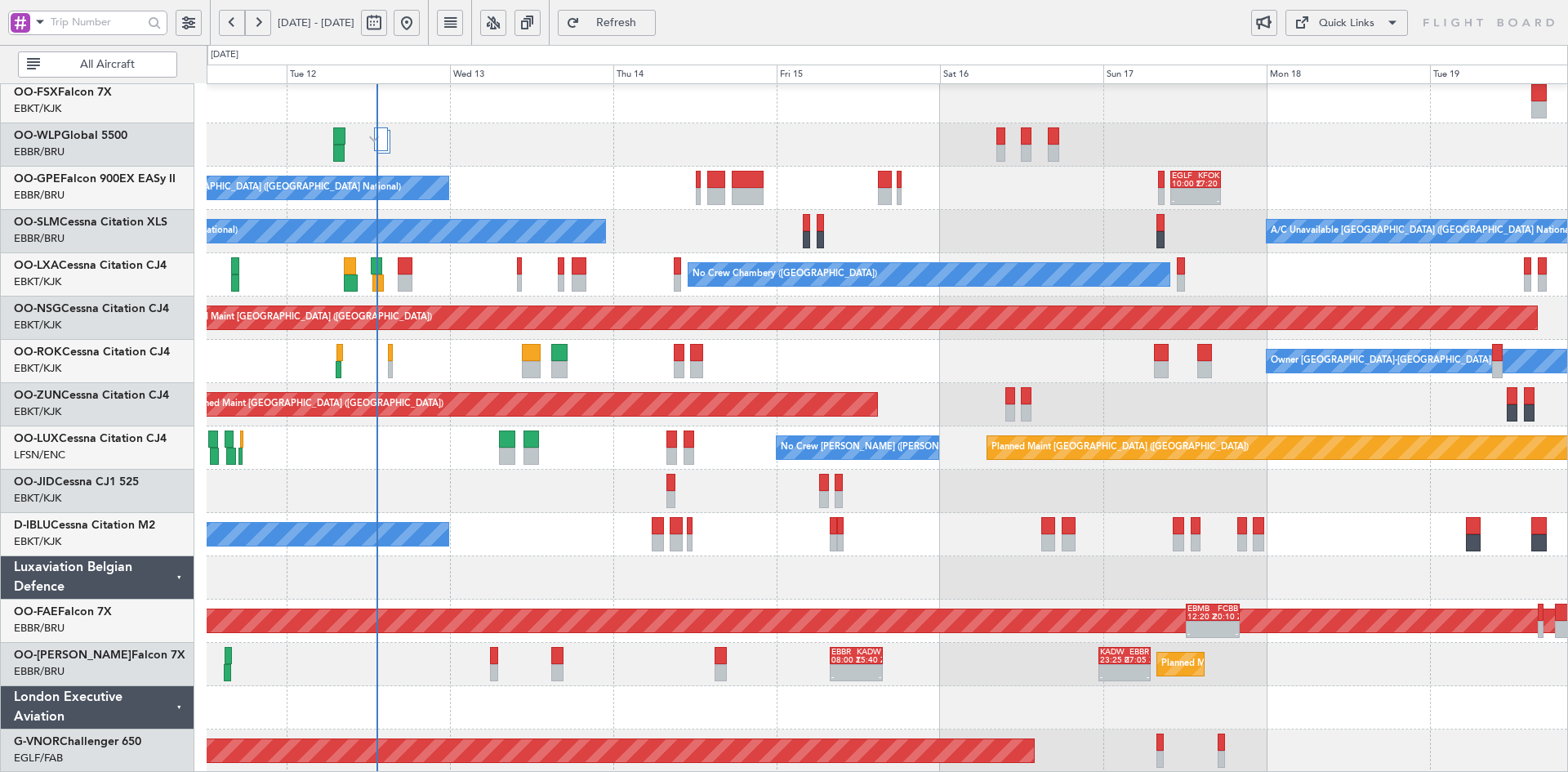
click at [923, 577] on div at bounding box center [887, 578] width 1361 height 43
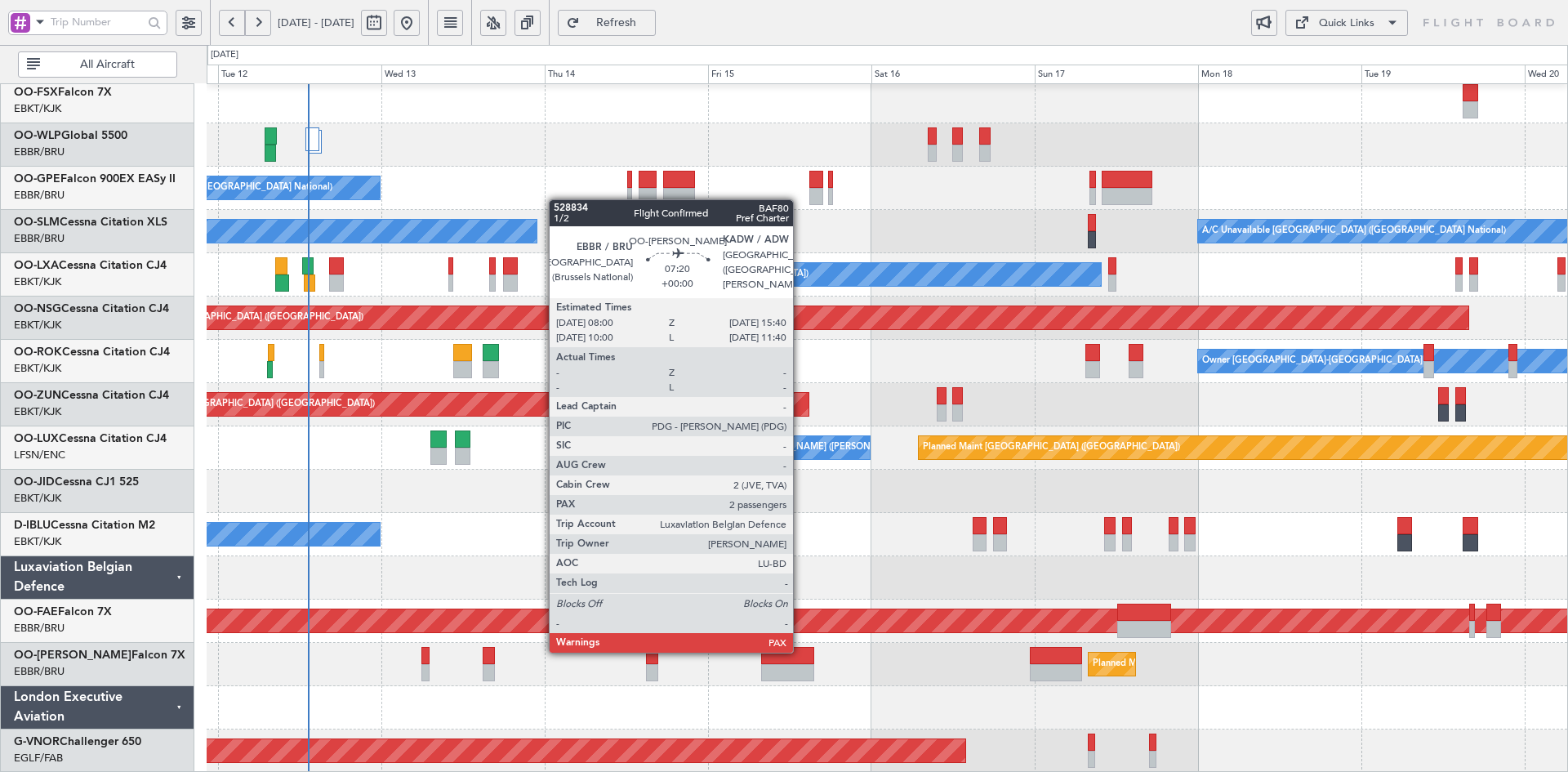
click at [798, 653] on div at bounding box center [787, 655] width 53 height 17
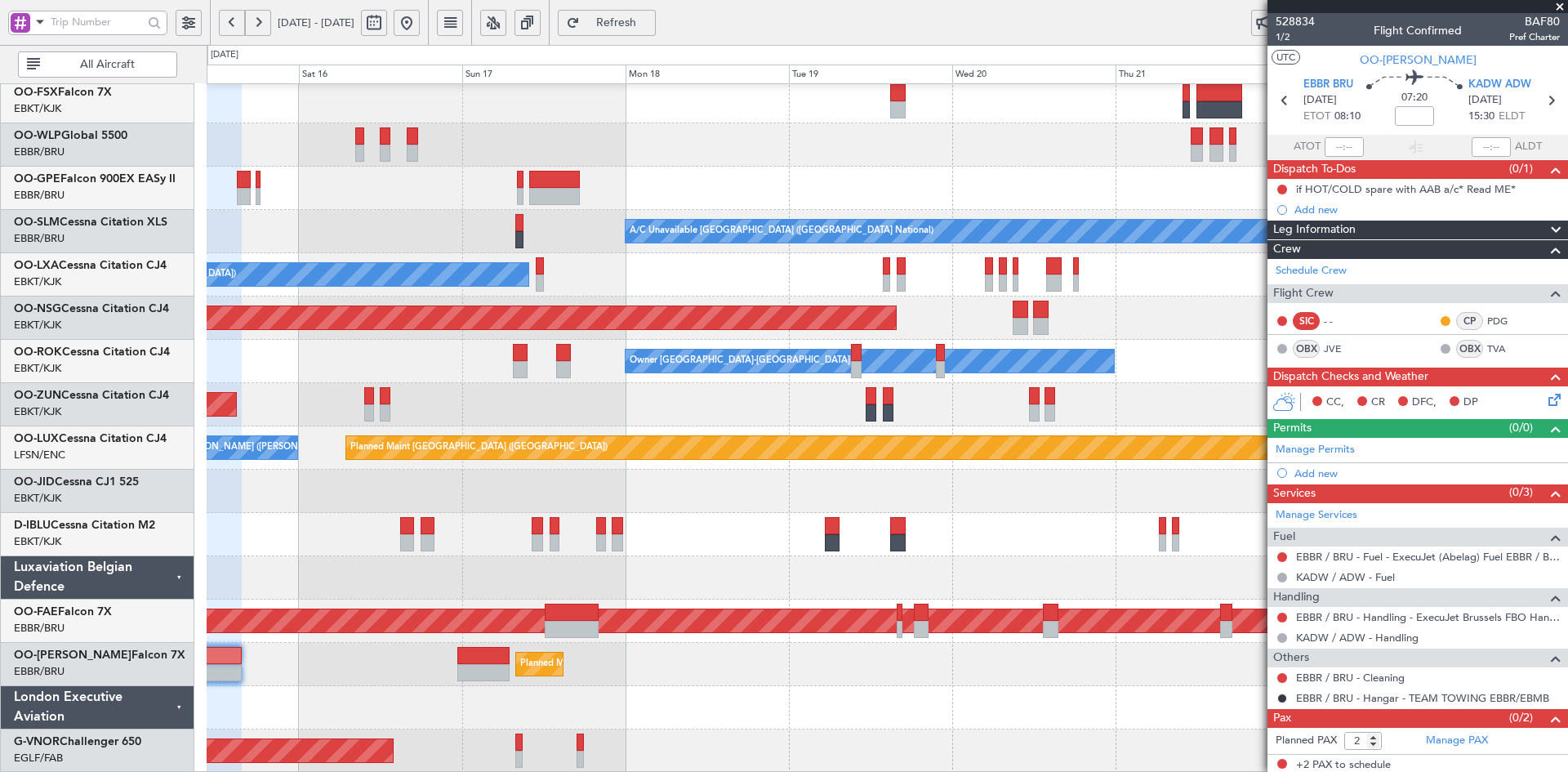
click at [458, 357] on div "Planned Maint Berlin (Brandenburg) A/C Unavailable Brussels (Brussels National)…" at bounding box center [887, 295] width 1361 height 952
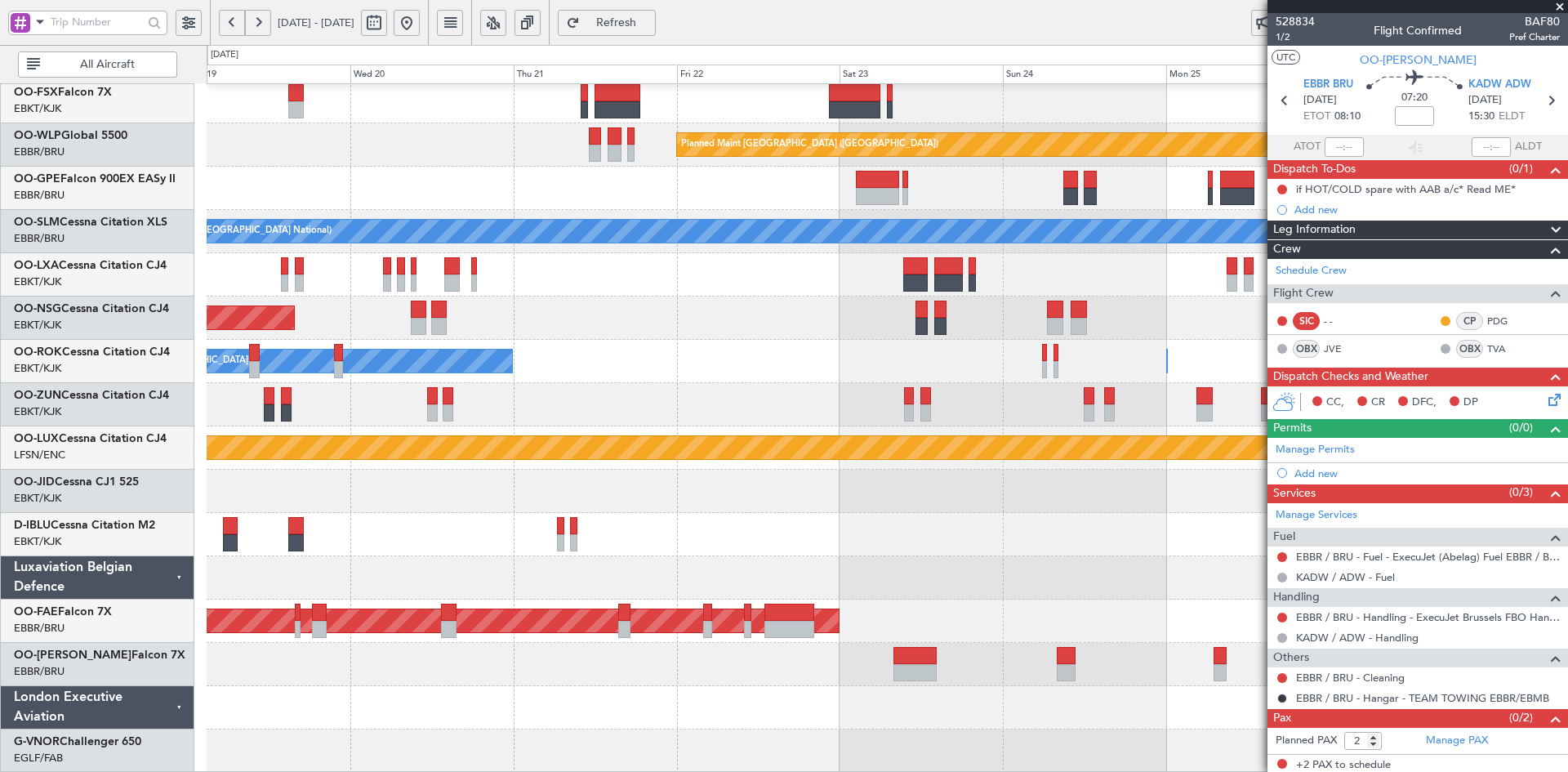
click at [1567, 527] on html "16 Aug 2025 - 24 Aug 2025 Refresh Quick Links All Aircraft Planned Maint Berlin…" at bounding box center [784, 386] width 1568 height 772
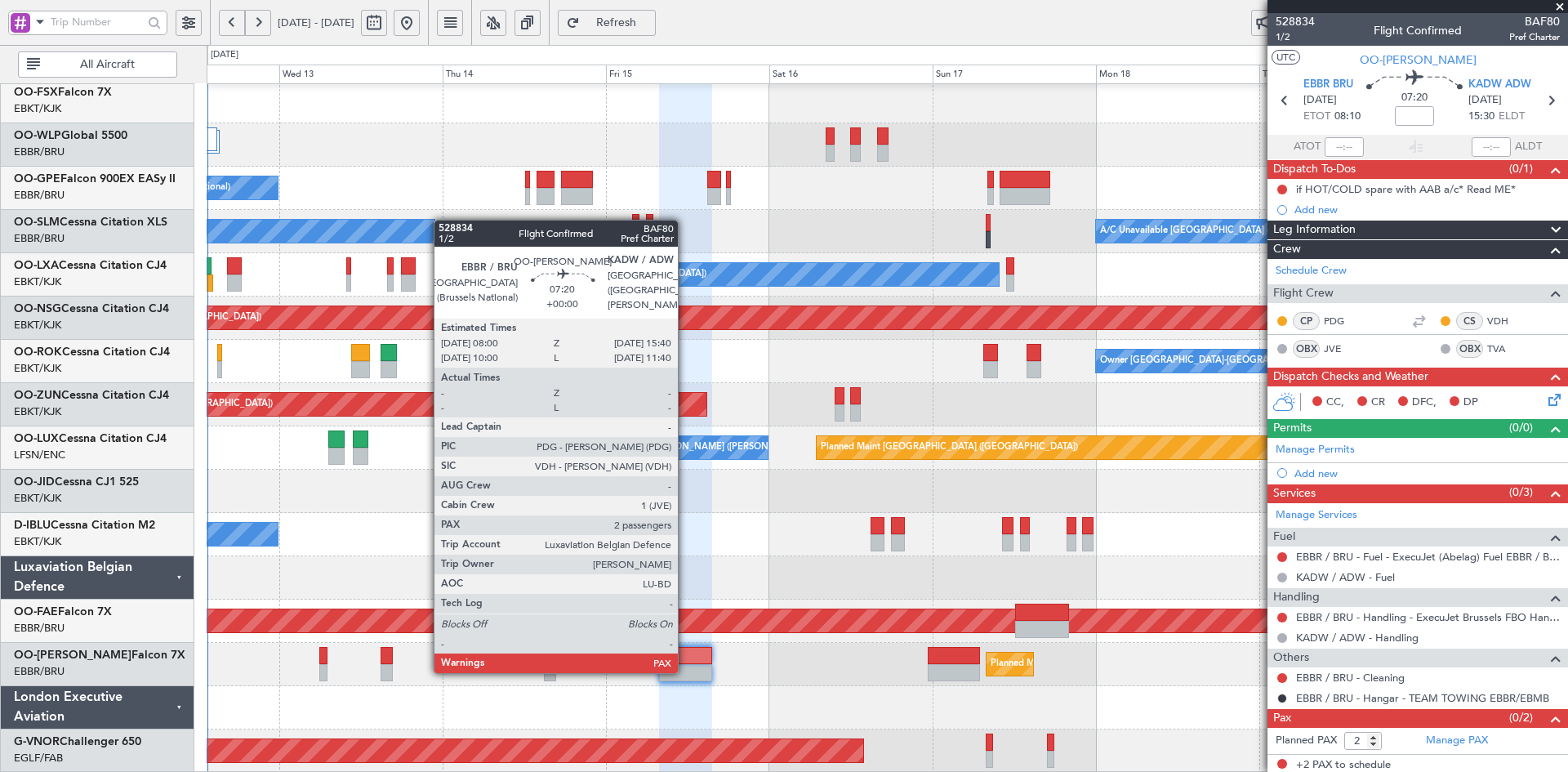
click at [685, 672] on div at bounding box center [685, 673] width 53 height 17
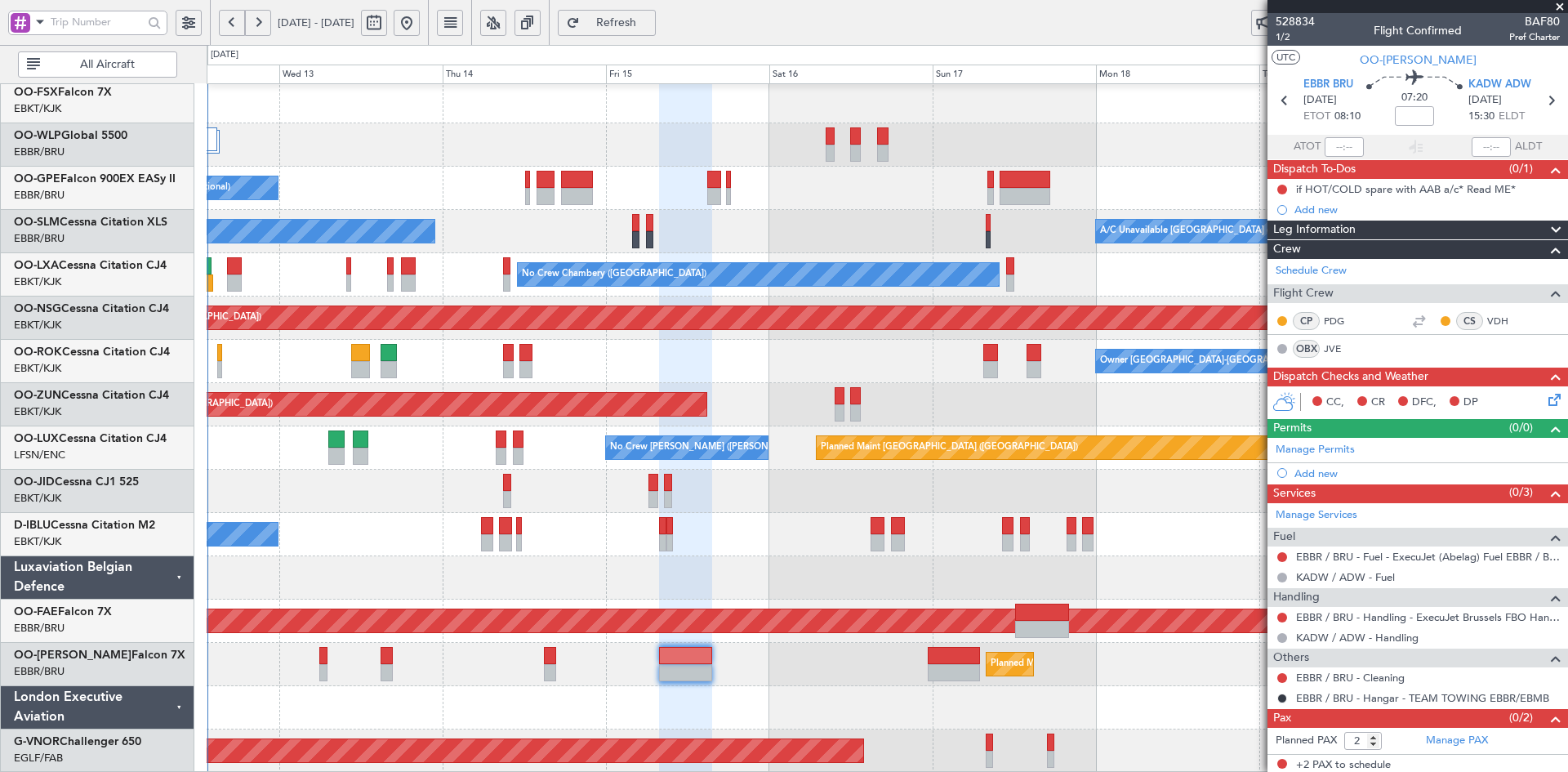
click at [1562, 8] on span at bounding box center [1560, 8] width 16 height 15
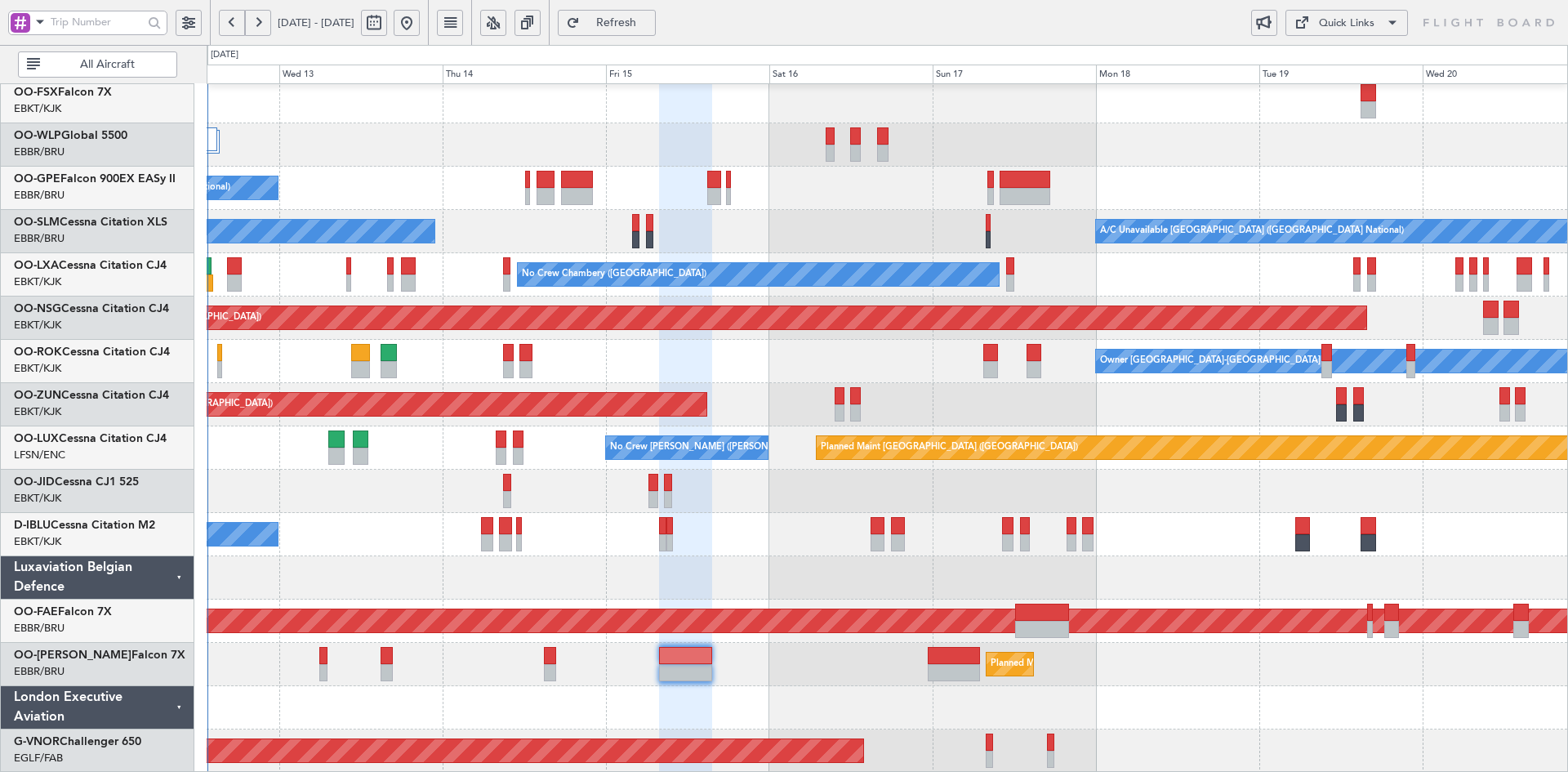
type input "0"
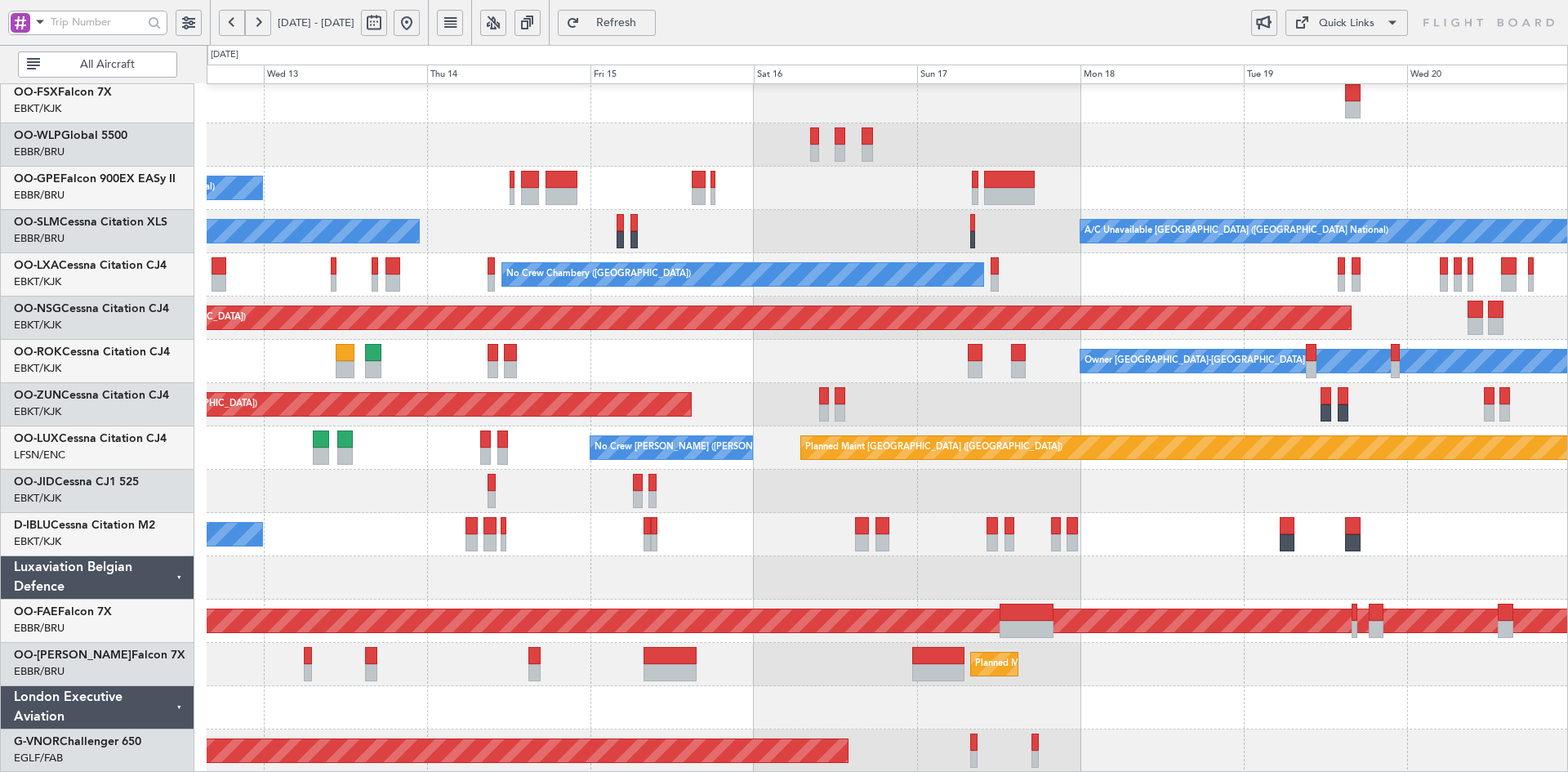
click at [1132, 415] on div "Unplanned Maint [GEOGRAPHIC_DATA] ([GEOGRAPHIC_DATA])" at bounding box center [887, 404] width 1361 height 43
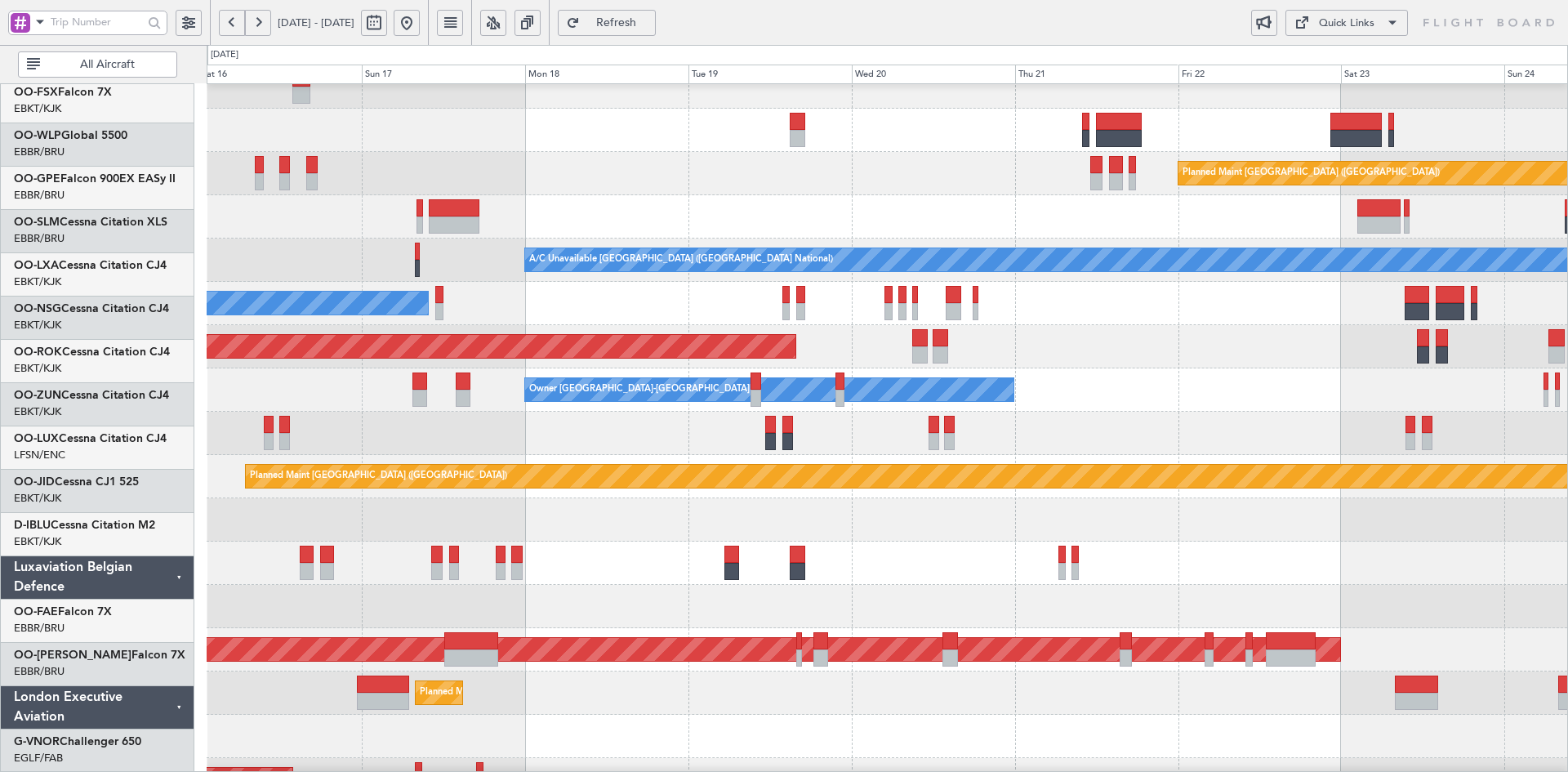
click at [875, 176] on div "Planned Maint [GEOGRAPHIC_DATA] ([GEOGRAPHIC_DATA])" at bounding box center [887, 174] width 1361 height 43
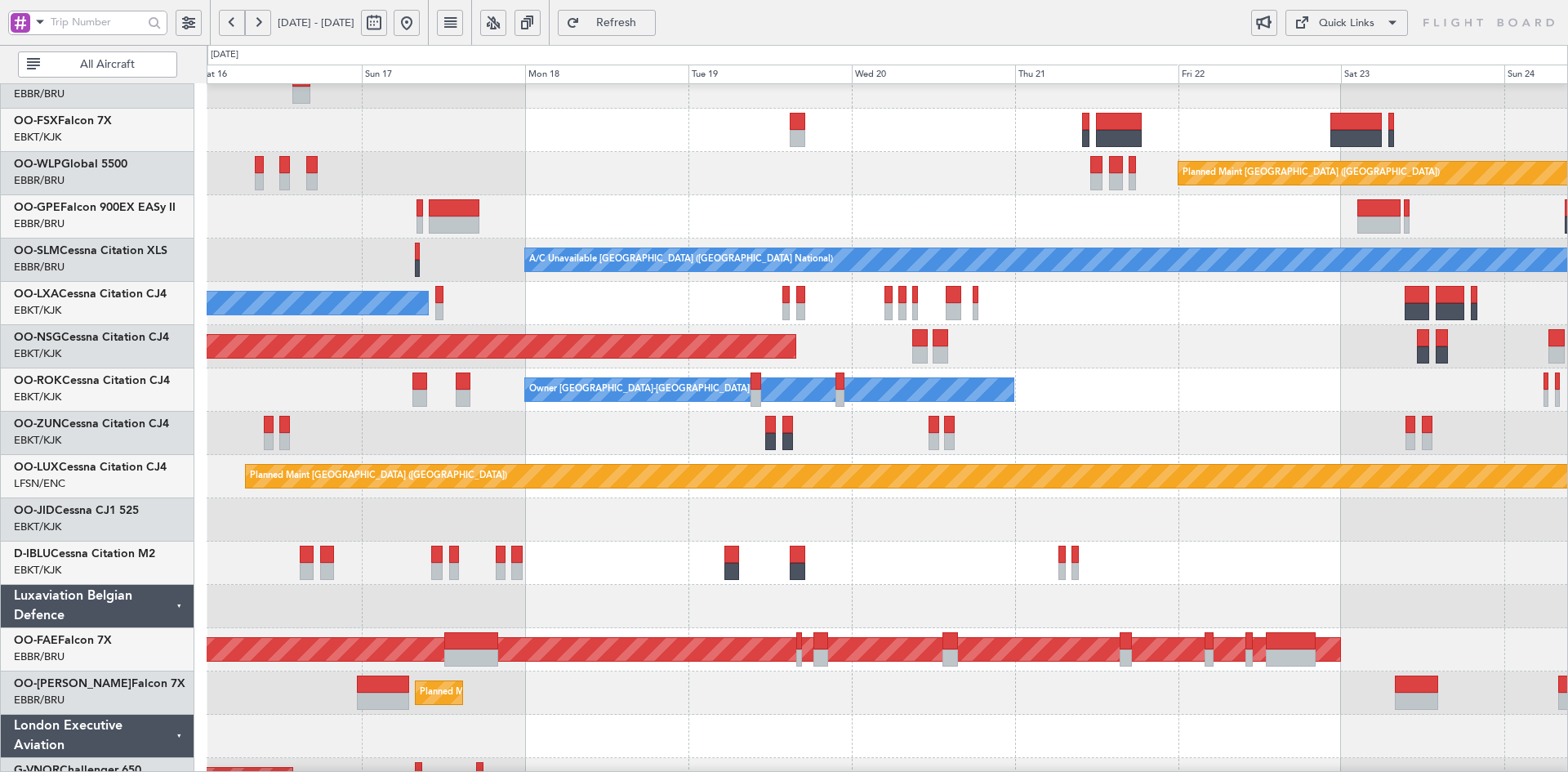
click at [1178, 412] on div "Owner [GEOGRAPHIC_DATA]-[GEOGRAPHIC_DATA] Owner [GEOGRAPHIC_DATA]-[GEOGRAPHIC_D…" at bounding box center [887, 390] width 1361 height 43
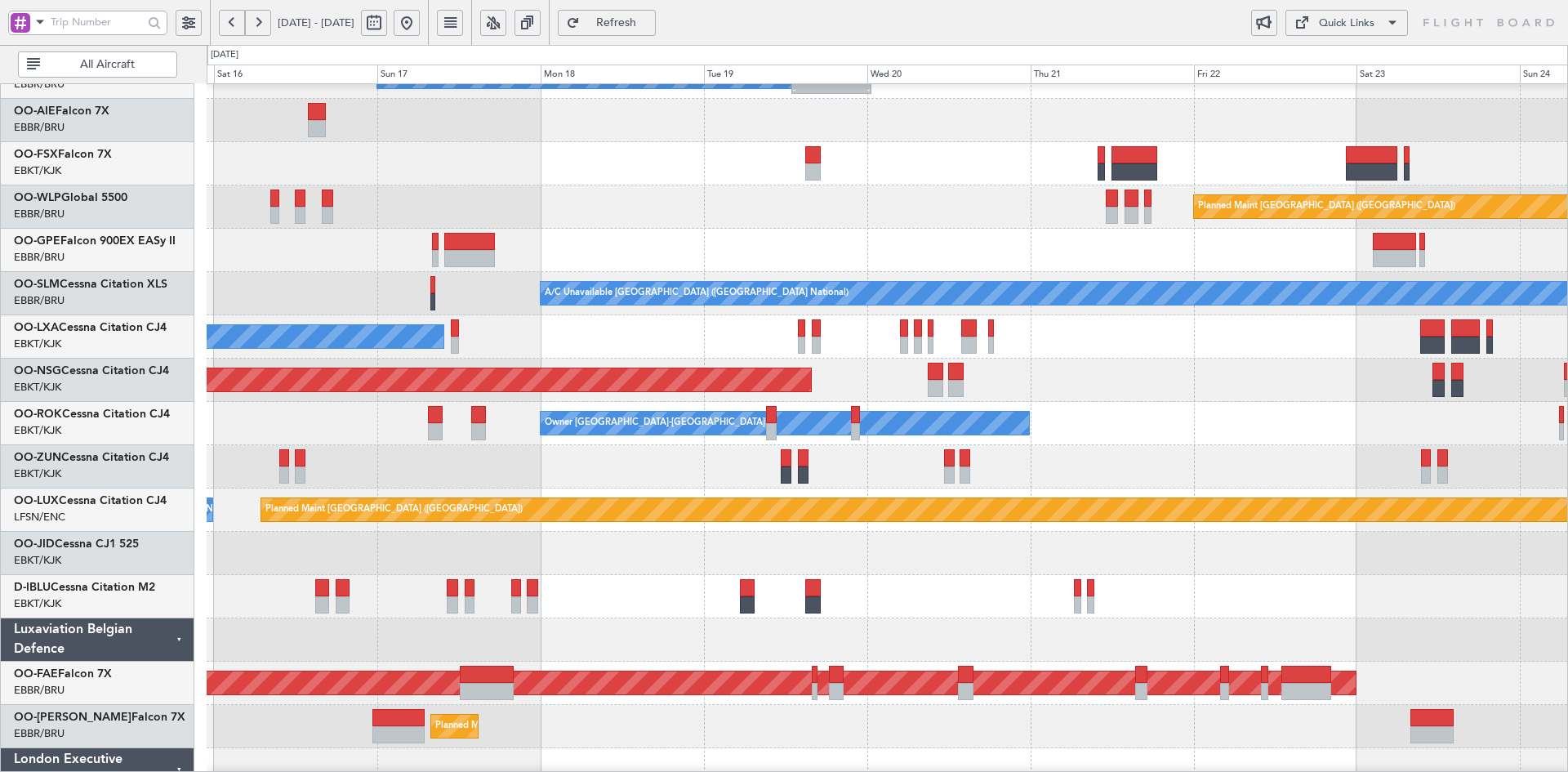
click at [1141, 401] on div "Planned Maint [GEOGRAPHIC_DATA] ([GEOGRAPHIC_DATA])" at bounding box center [887, 380] width 1361 height 43
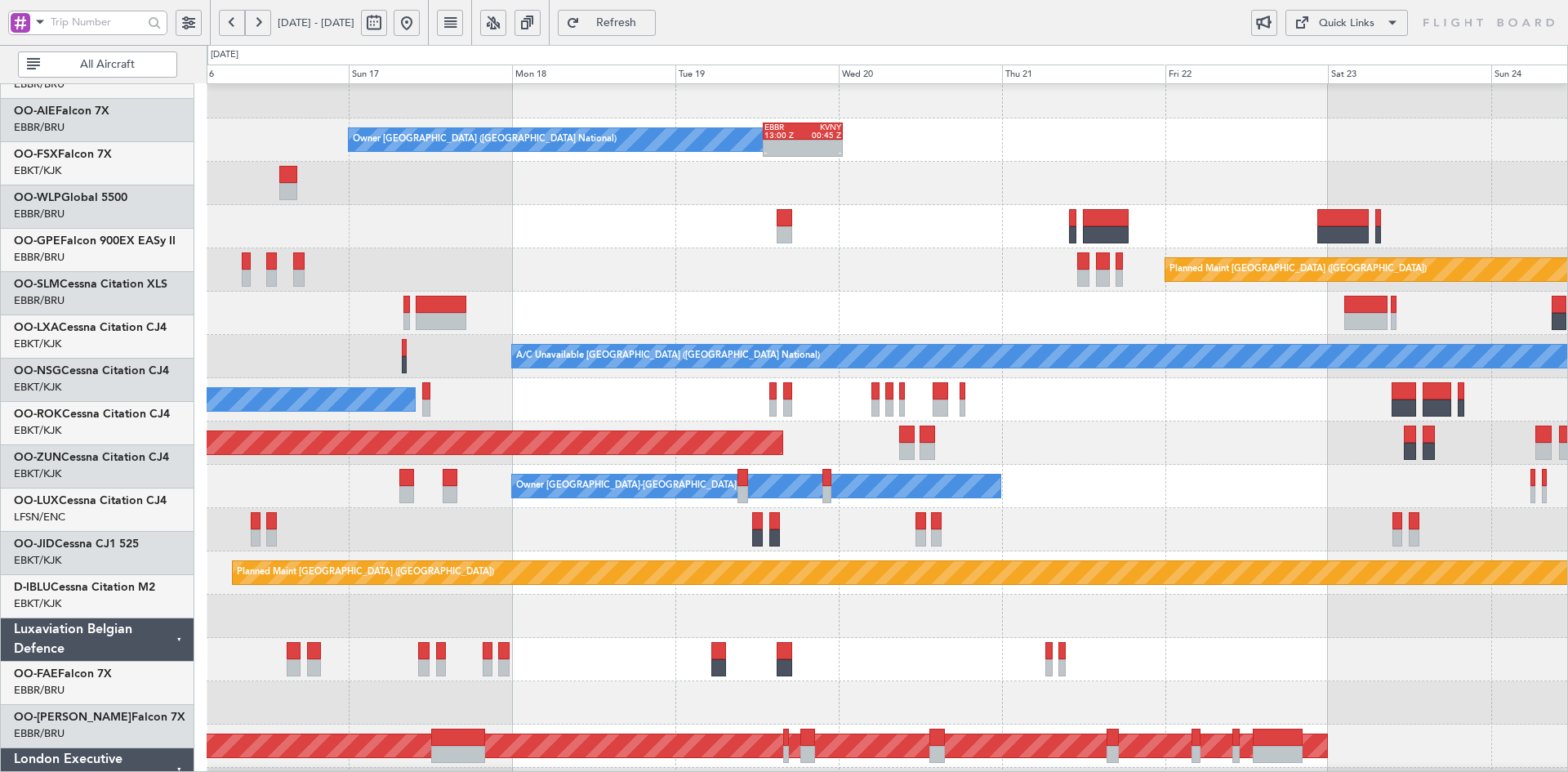
scroll to position [139, 0]
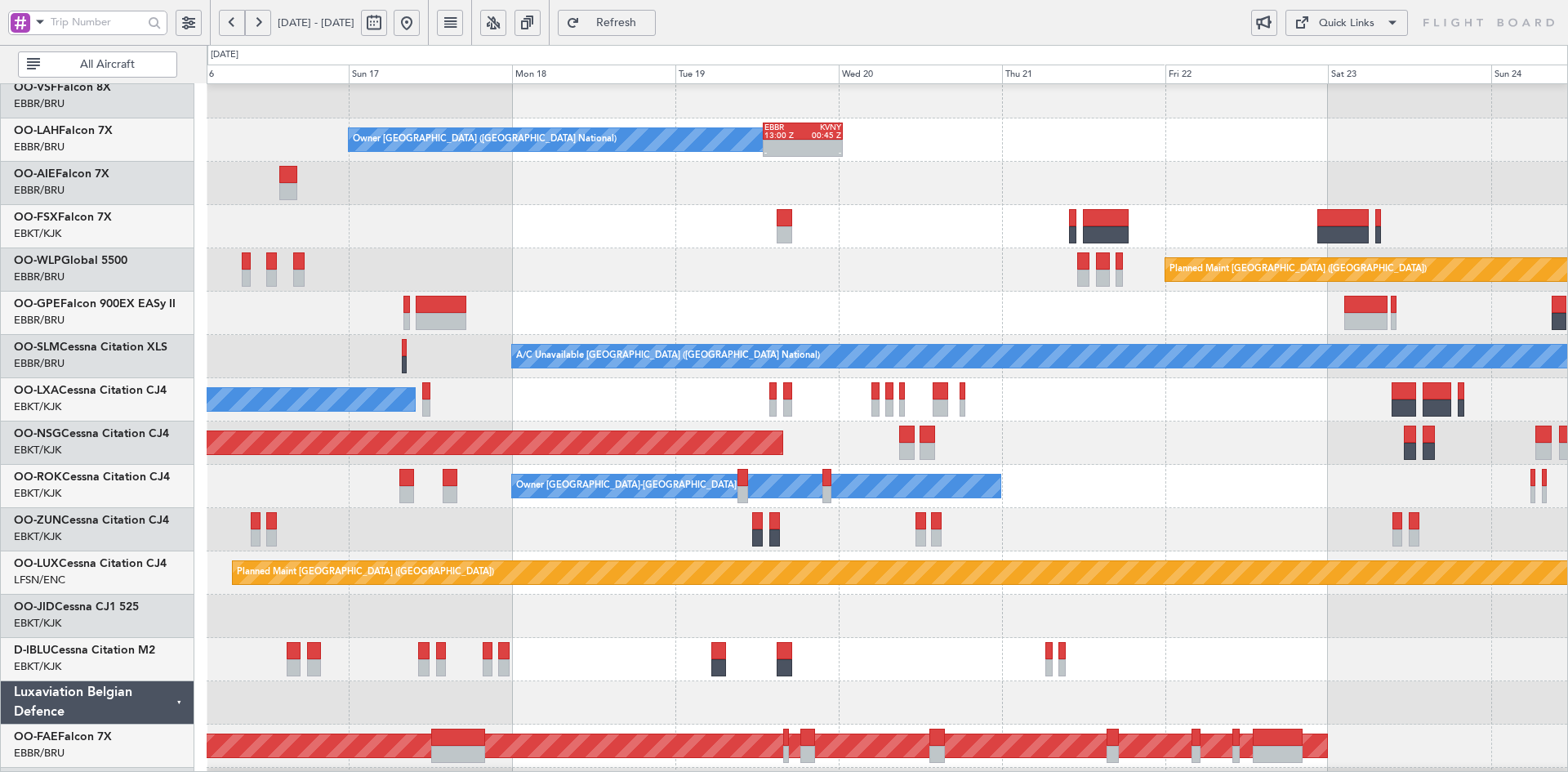
click at [857, 462] on div "Planned Maint [GEOGRAPHIC_DATA] ([GEOGRAPHIC_DATA])" at bounding box center [887, 443] width 1361 height 43
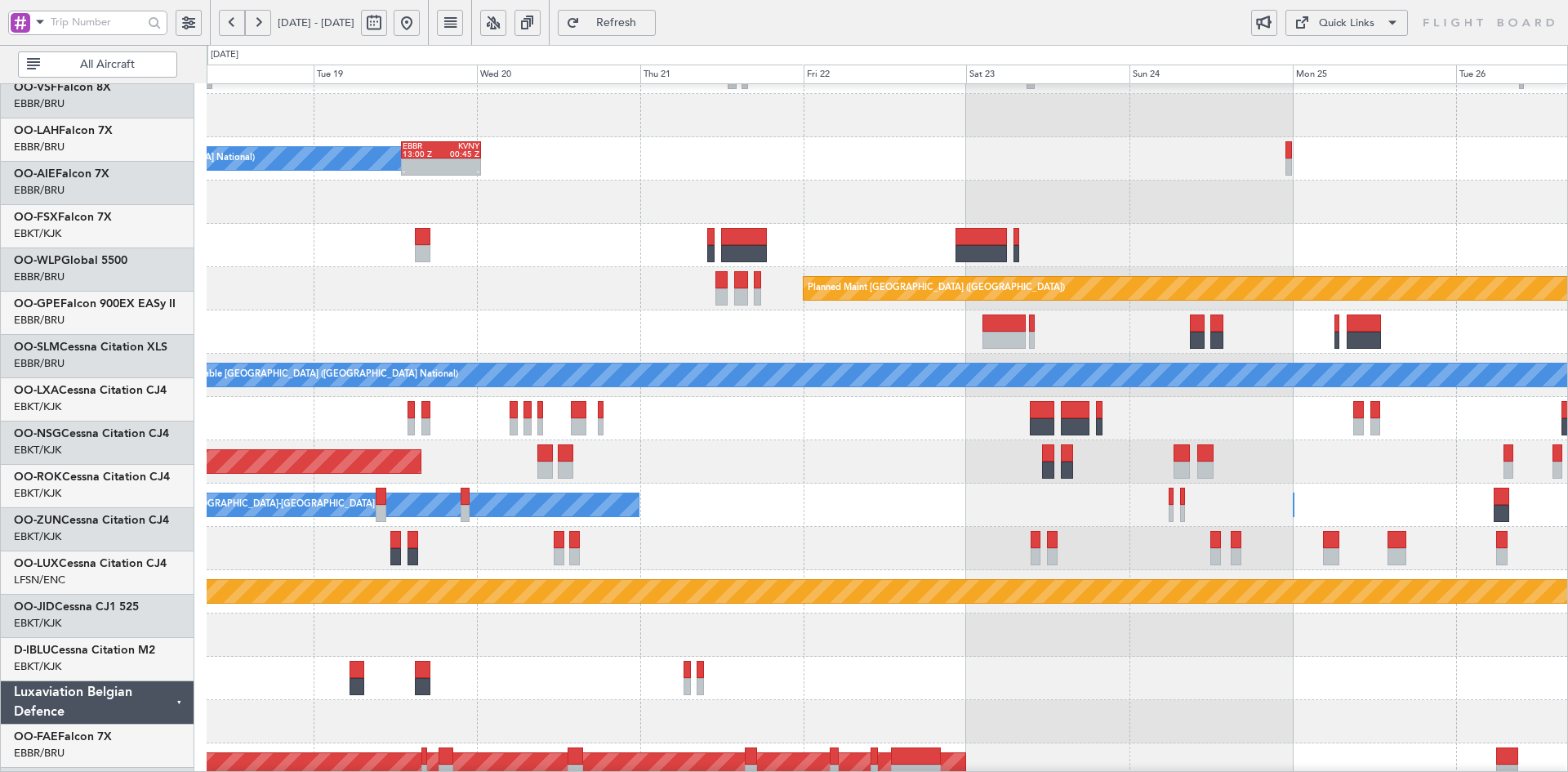
scroll to position [120, 0]
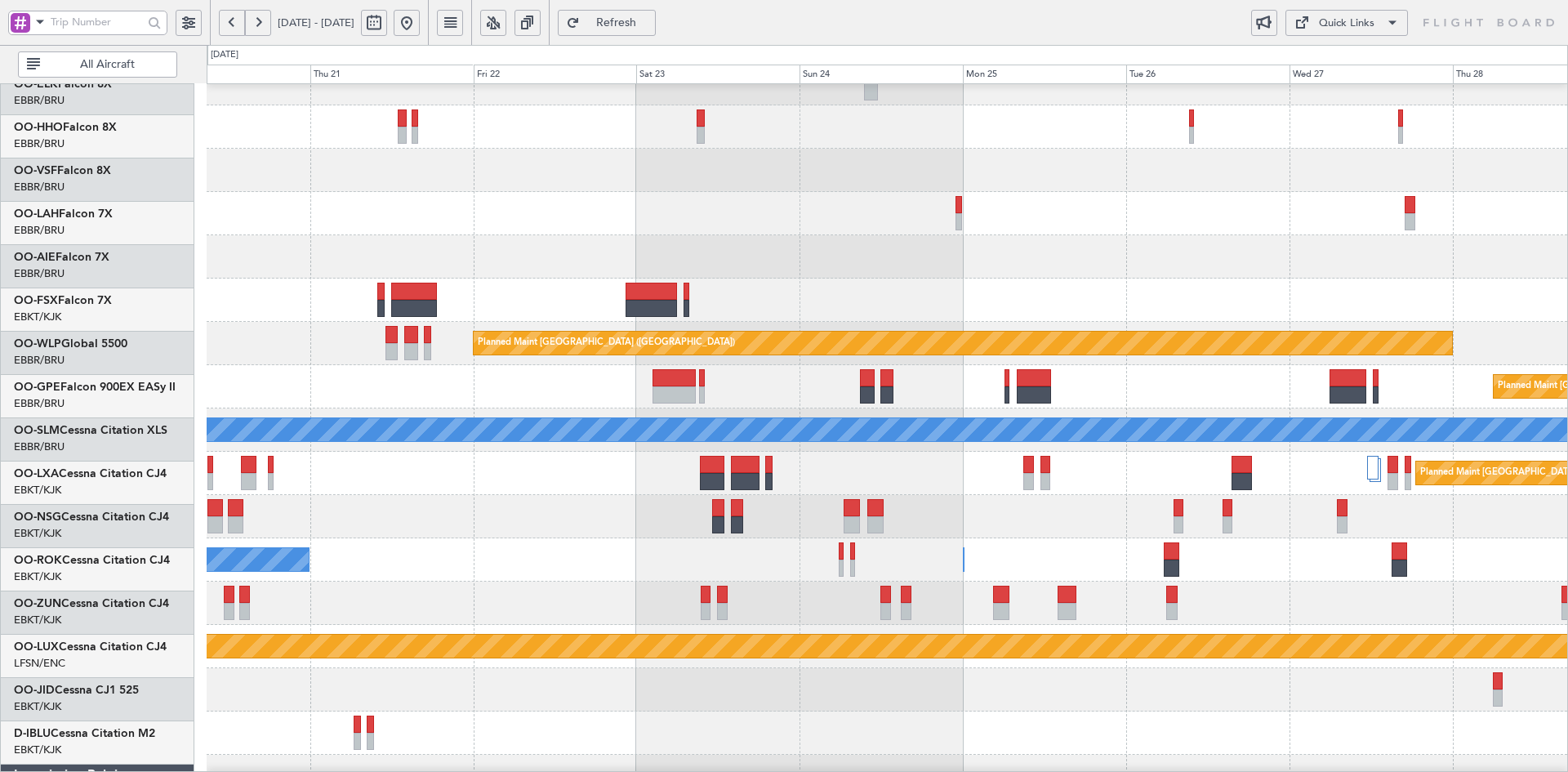
click at [1071, 294] on div at bounding box center [887, 300] width 1361 height 43
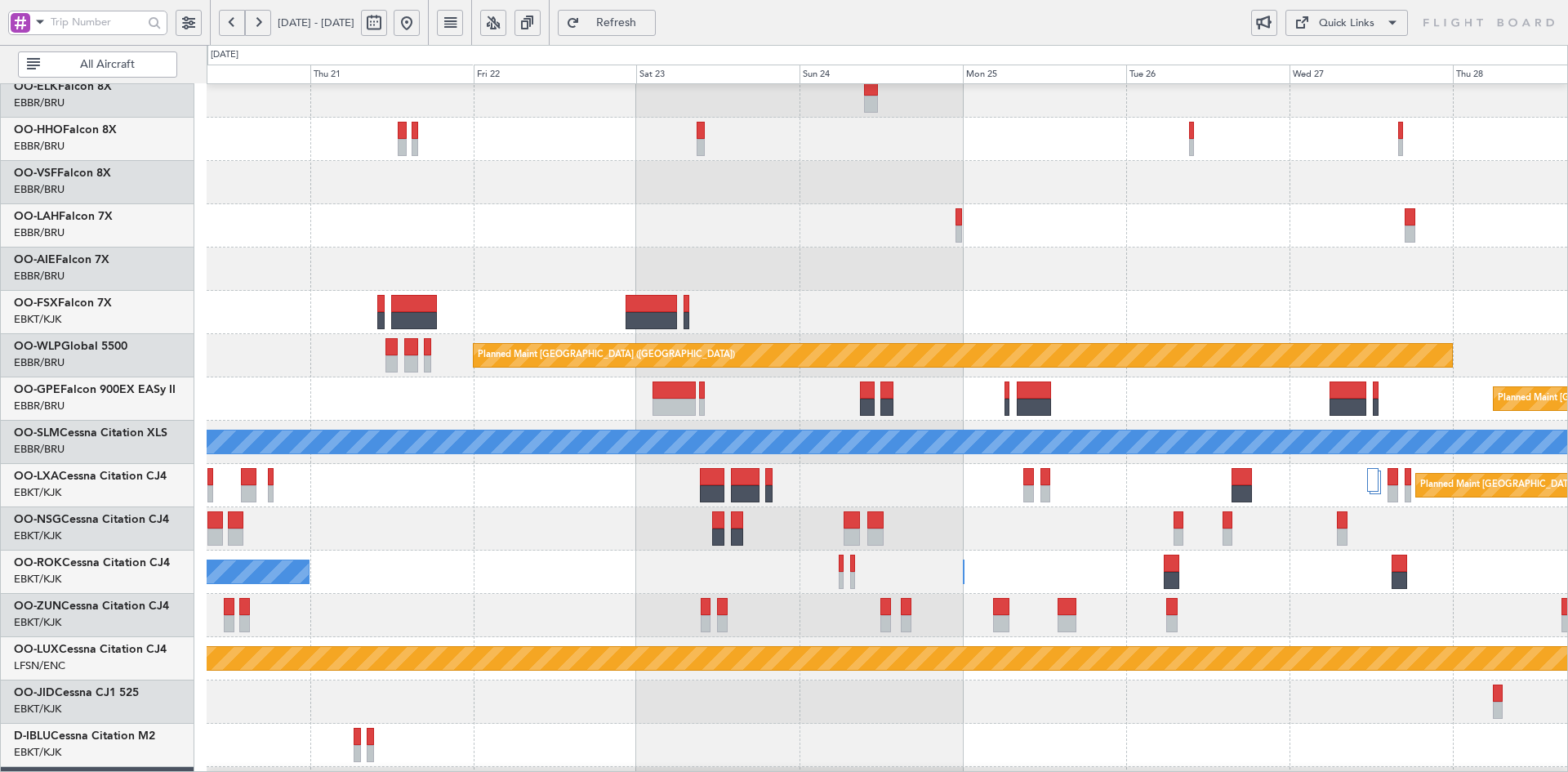
scroll to position [55, 0]
click at [874, 281] on div at bounding box center [887, 269] width 1361 height 43
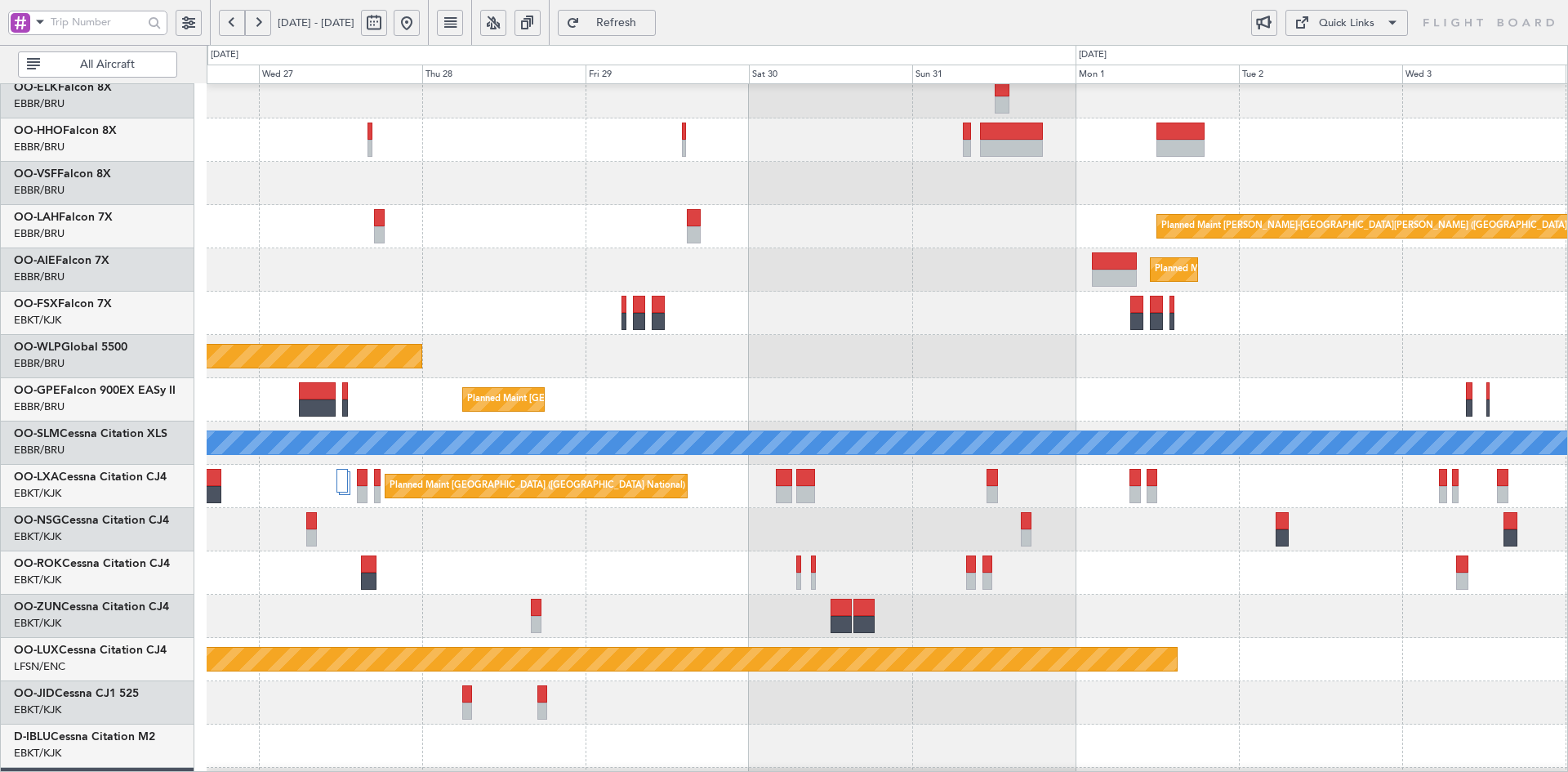
click at [712, 301] on div at bounding box center [887, 313] width 1361 height 43
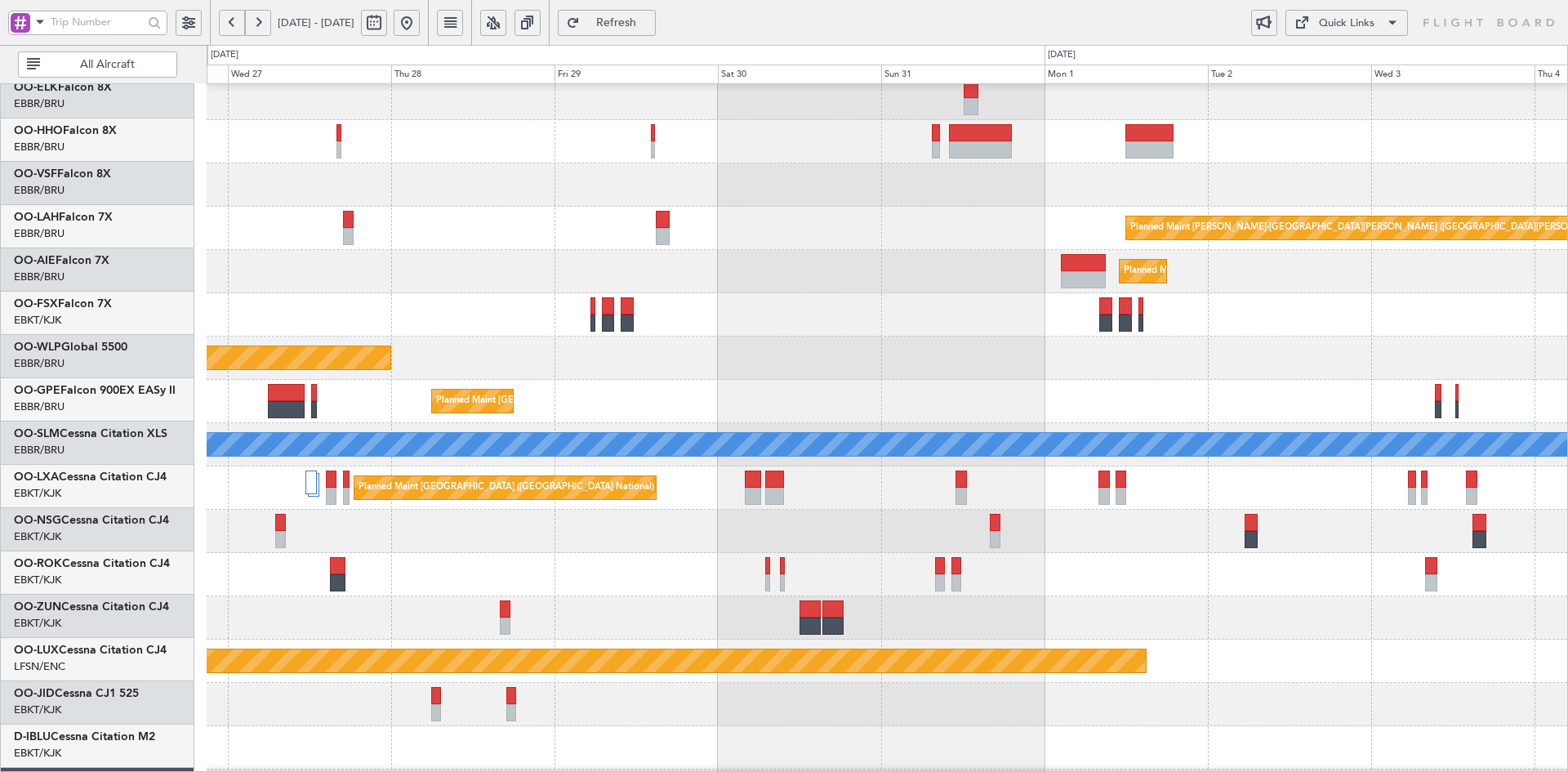
scroll to position [51, 0]
click at [936, 474] on div "Planned Maint Alton-st Louis (St Louis Regl) Planned Maint London (Farnborough)…" at bounding box center [887, 509] width 1361 height 952
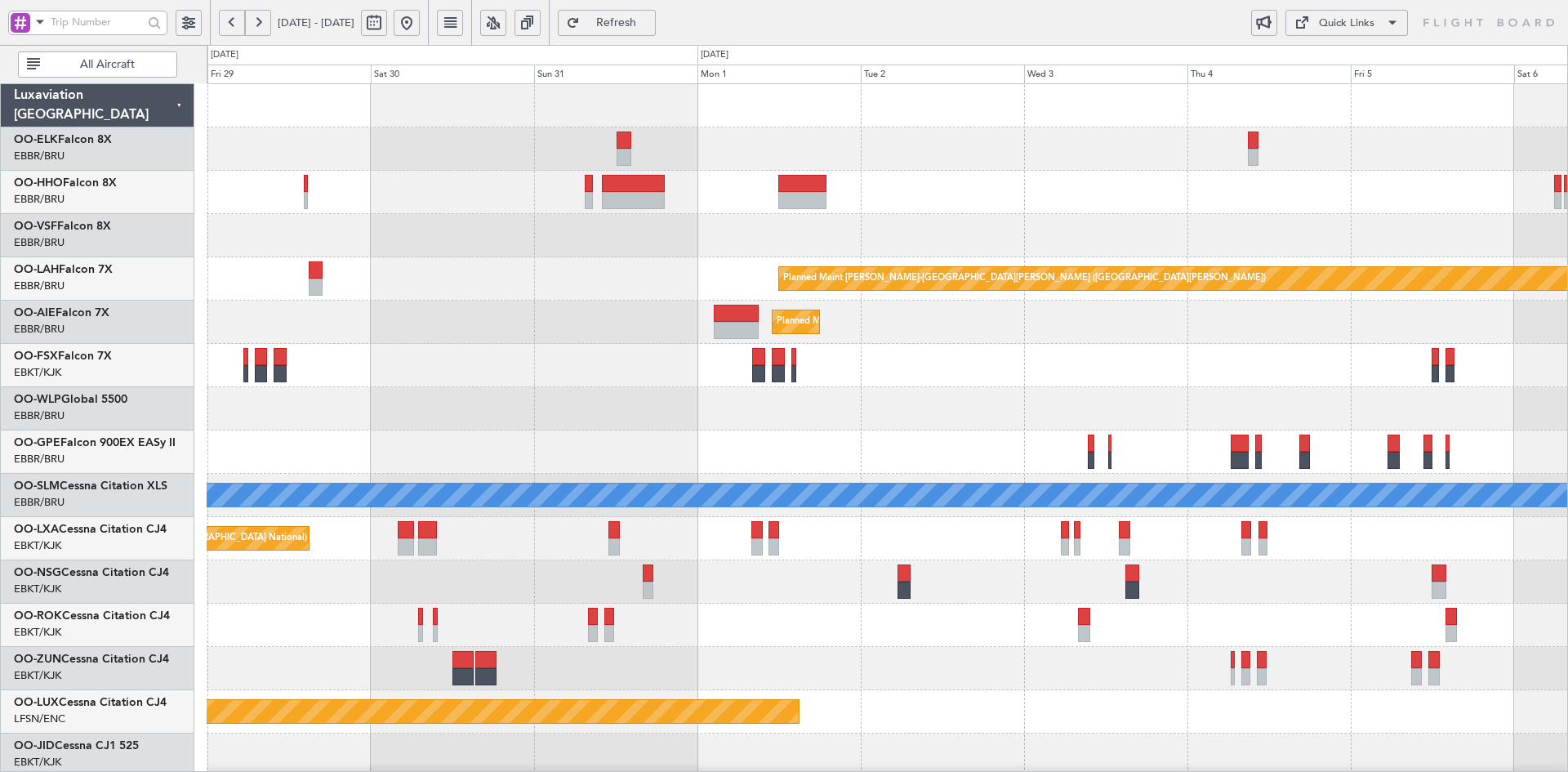
click at [988, 381] on div "Planned Maint Kortrijk-[GEOGRAPHIC_DATA]" at bounding box center [887, 365] width 1361 height 43
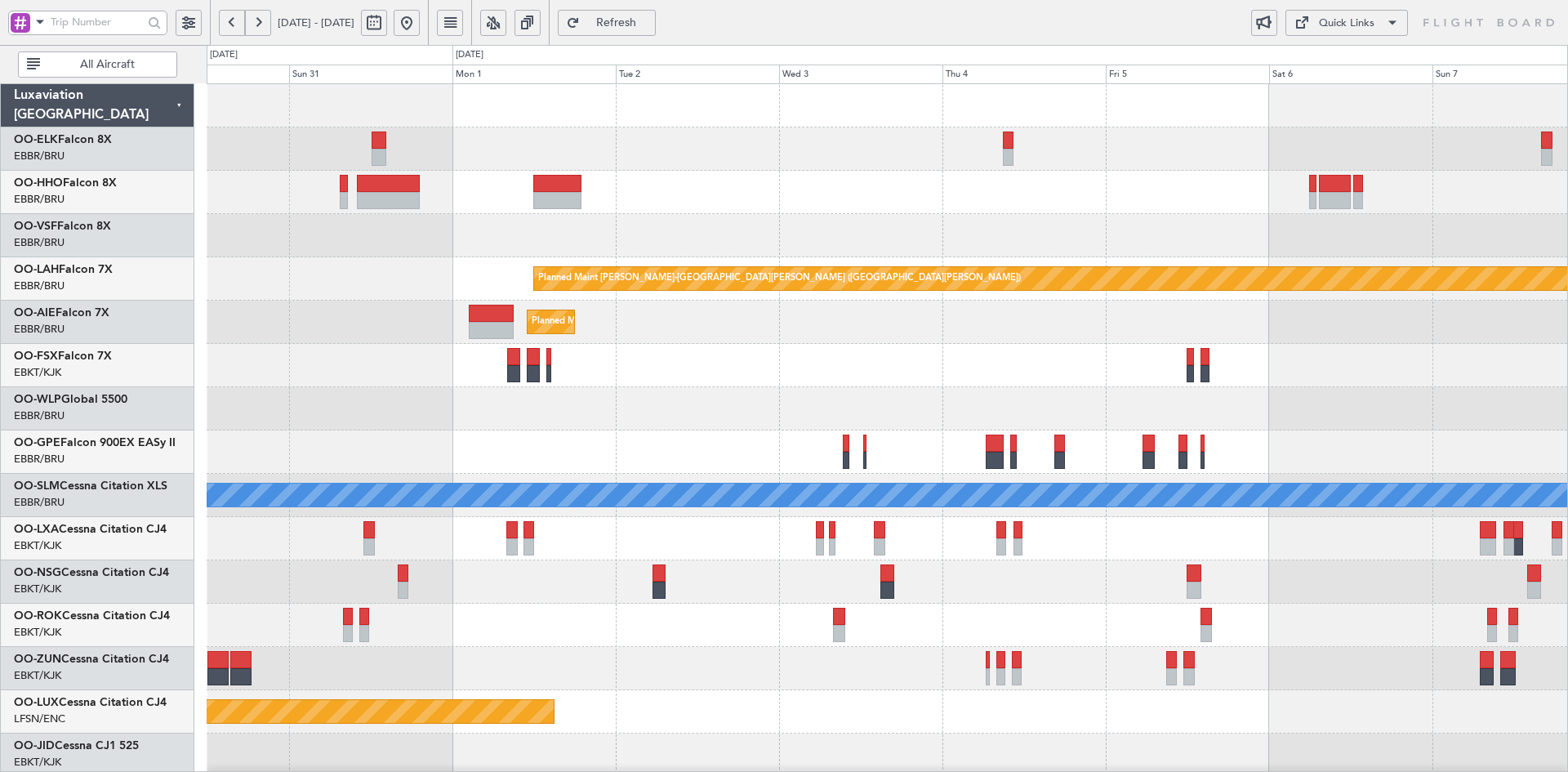
click at [1170, 538] on div "Planned Maint [GEOGRAPHIC_DATA] ([GEOGRAPHIC_DATA] National)" at bounding box center [887, 538] width 1361 height 43
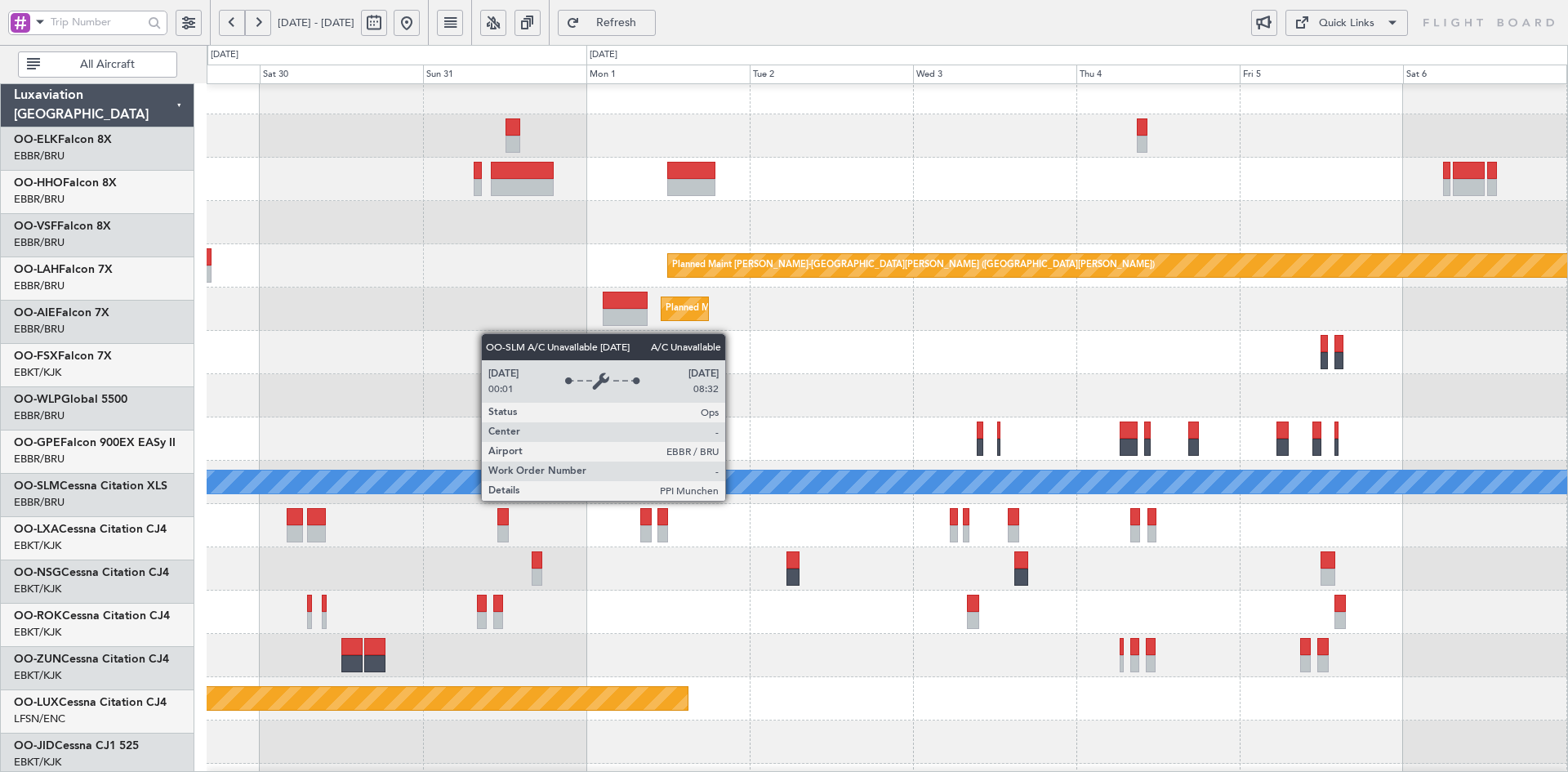
click at [867, 487] on div "A/C Unavailable [GEOGRAPHIC_DATA] ([GEOGRAPHIC_DATA] National)" at bounding box center [888, 481] width 4082 height 23
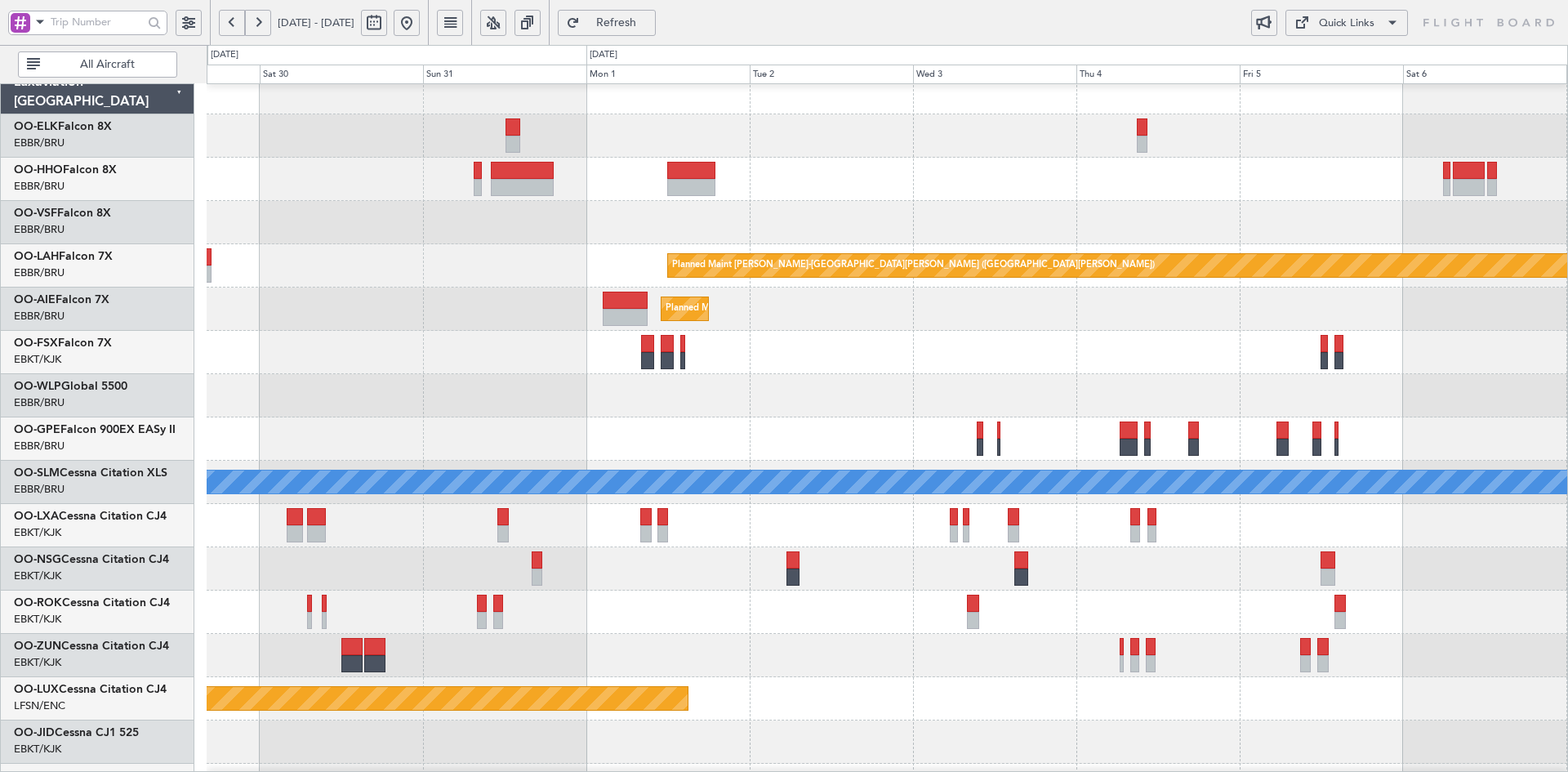
scroll to position [13, 0]
click at [871, 585] on div at bounding box center [887, 568] width 1361 height 43
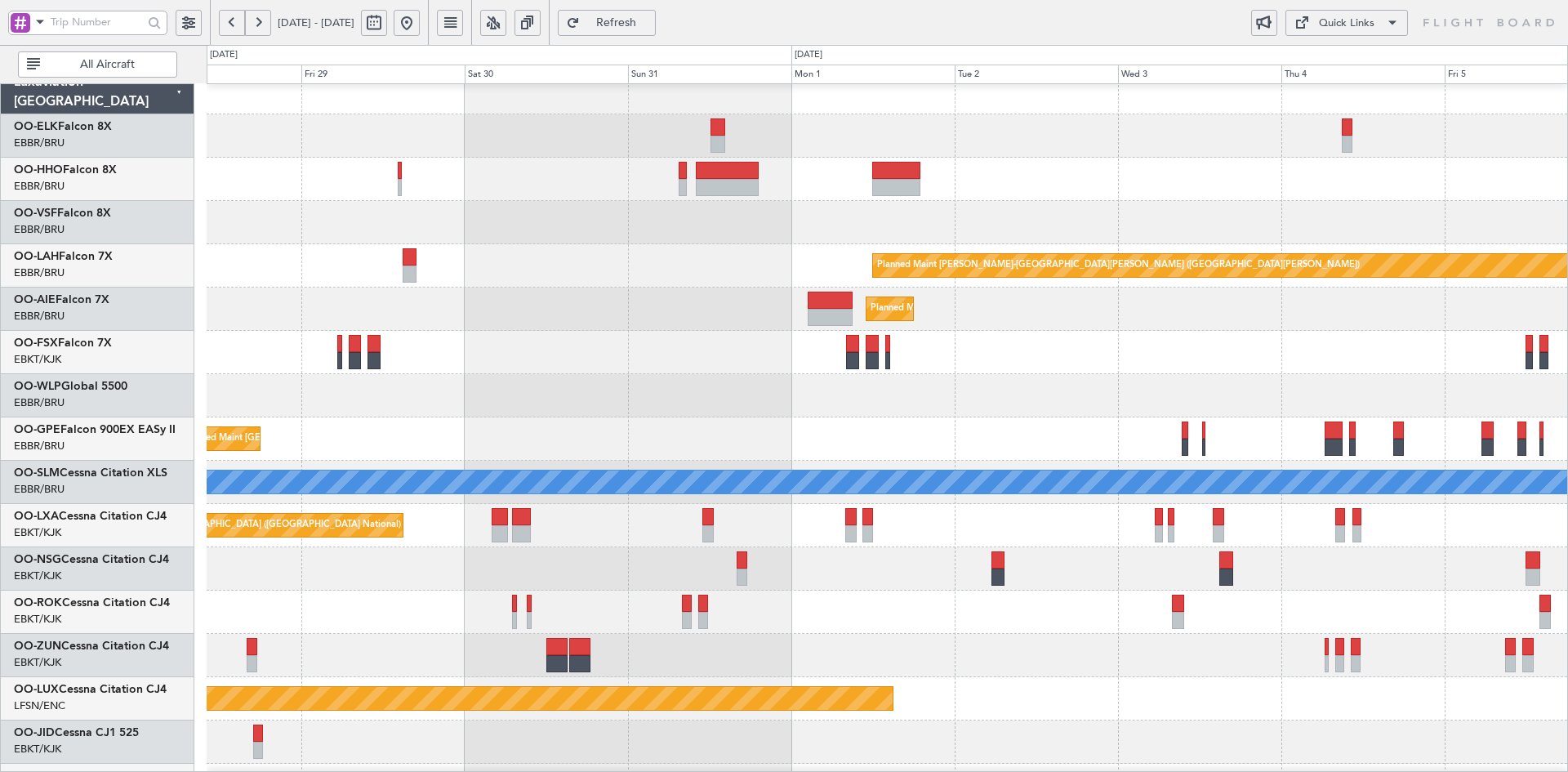
scroll to position [0, 0]
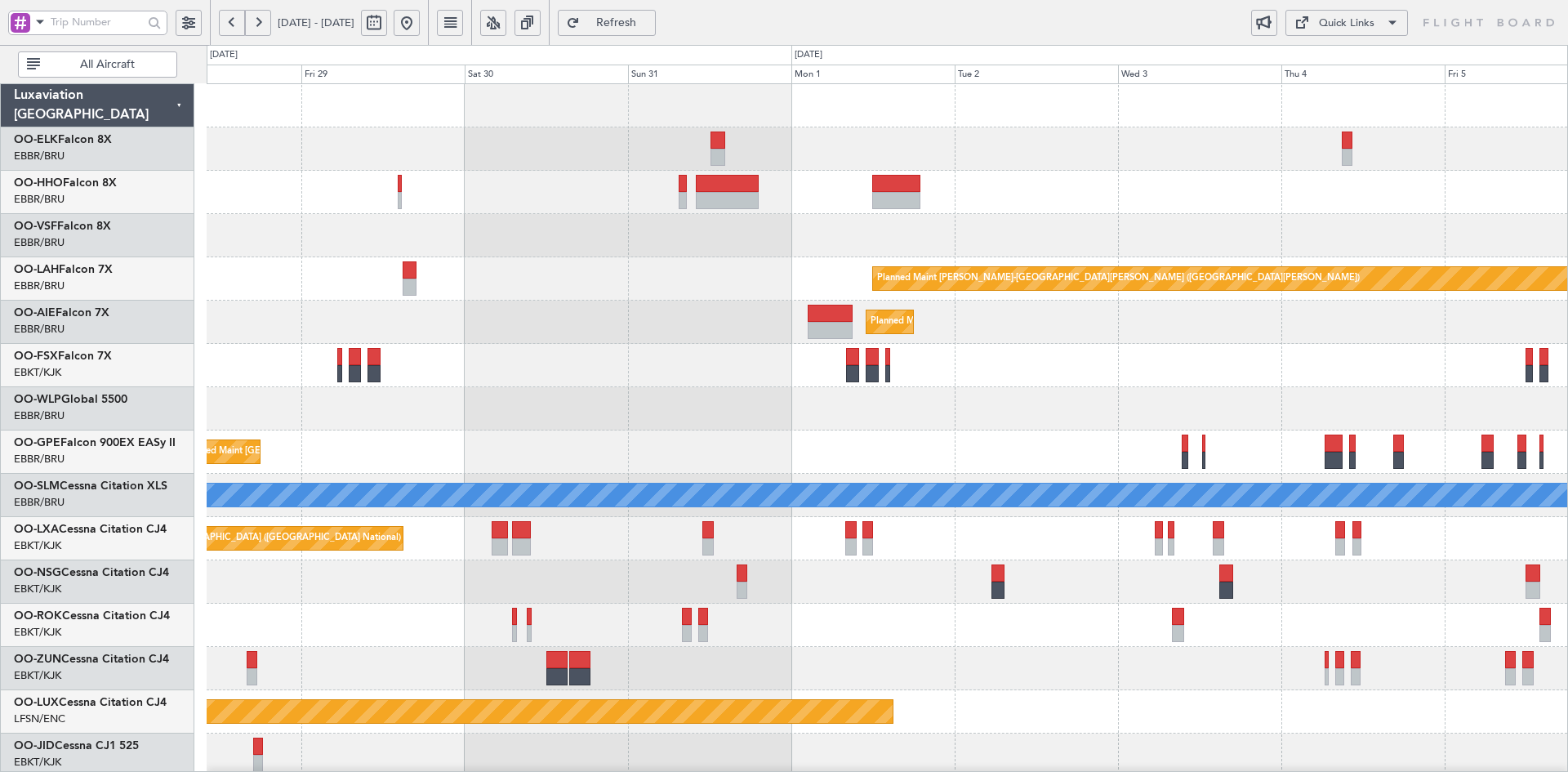
click at [738, 511] on div "Planned Maint Alton-st Louis (St Louis Regl) Planned Maint London (Farnborough)…" at bounding box center [887, 560] width 1361 height 952
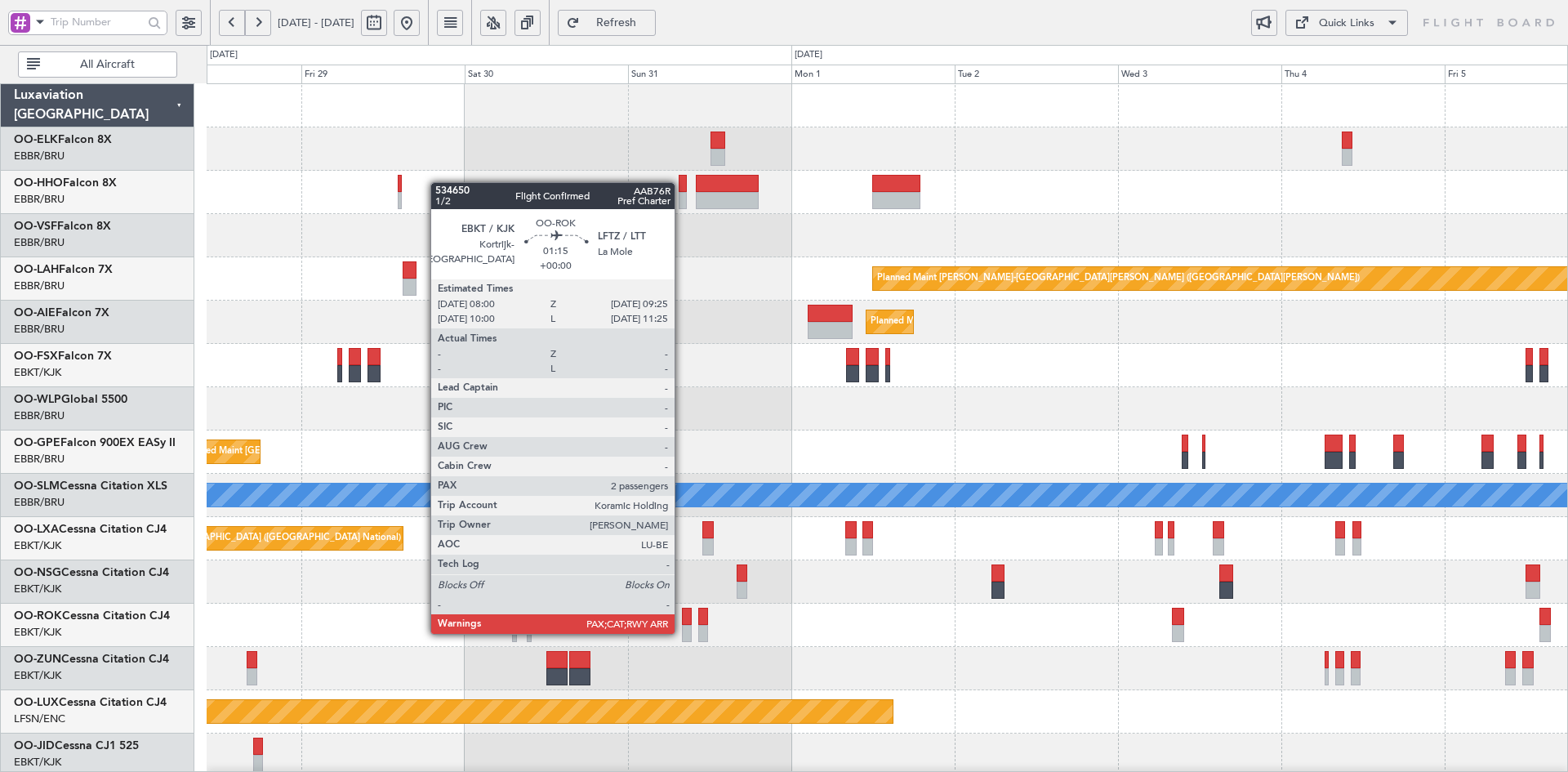
click at [682, 632] on div at bounding box center [687, 633] width 9 height 17
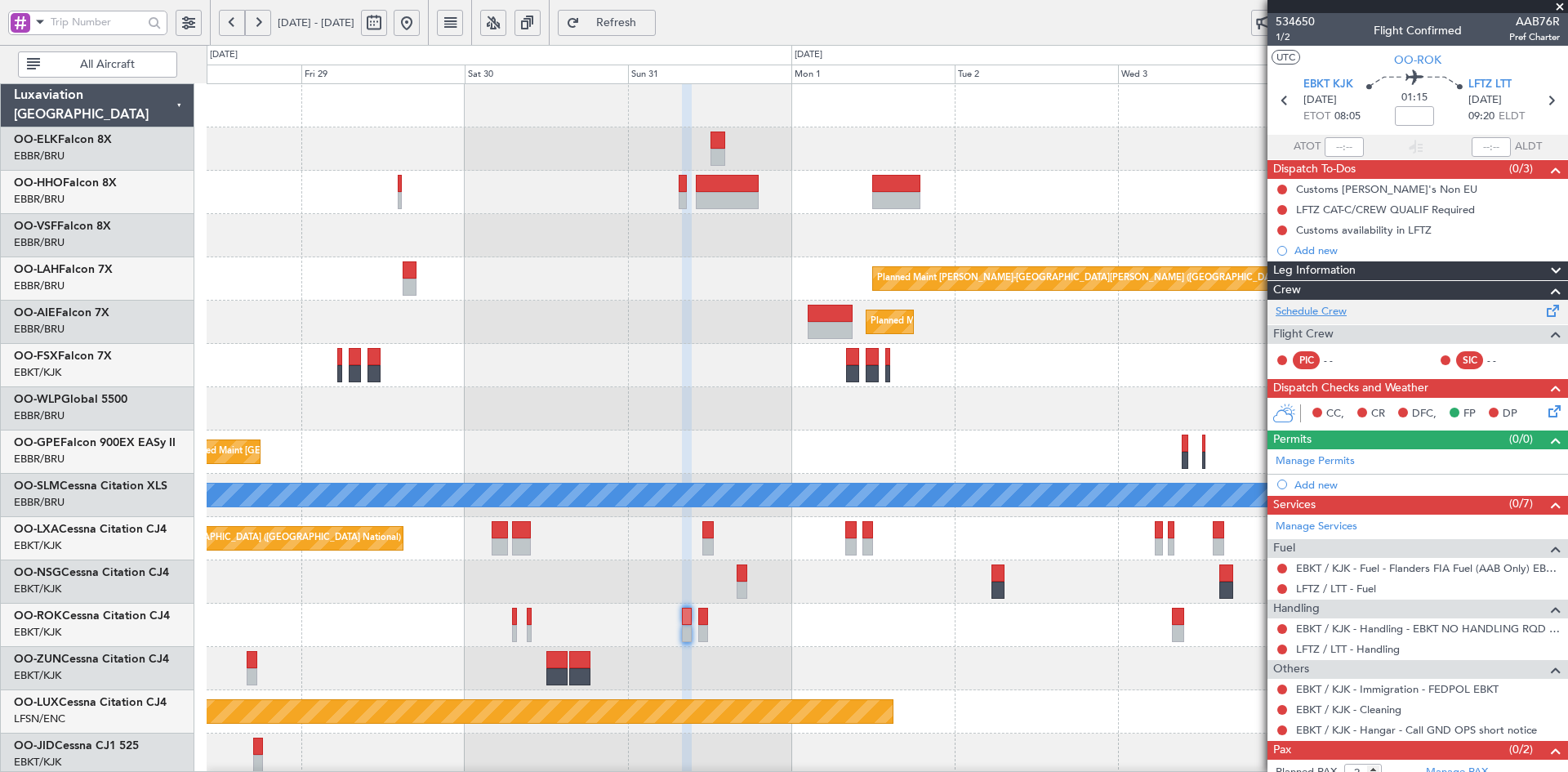
click at [1336, 309] on link "Schedule Crew" at bounding box center [1312, 311] width 71 height 16
click at [1561, 9] on span at bounding box center [1560, 8] width 16 height 15
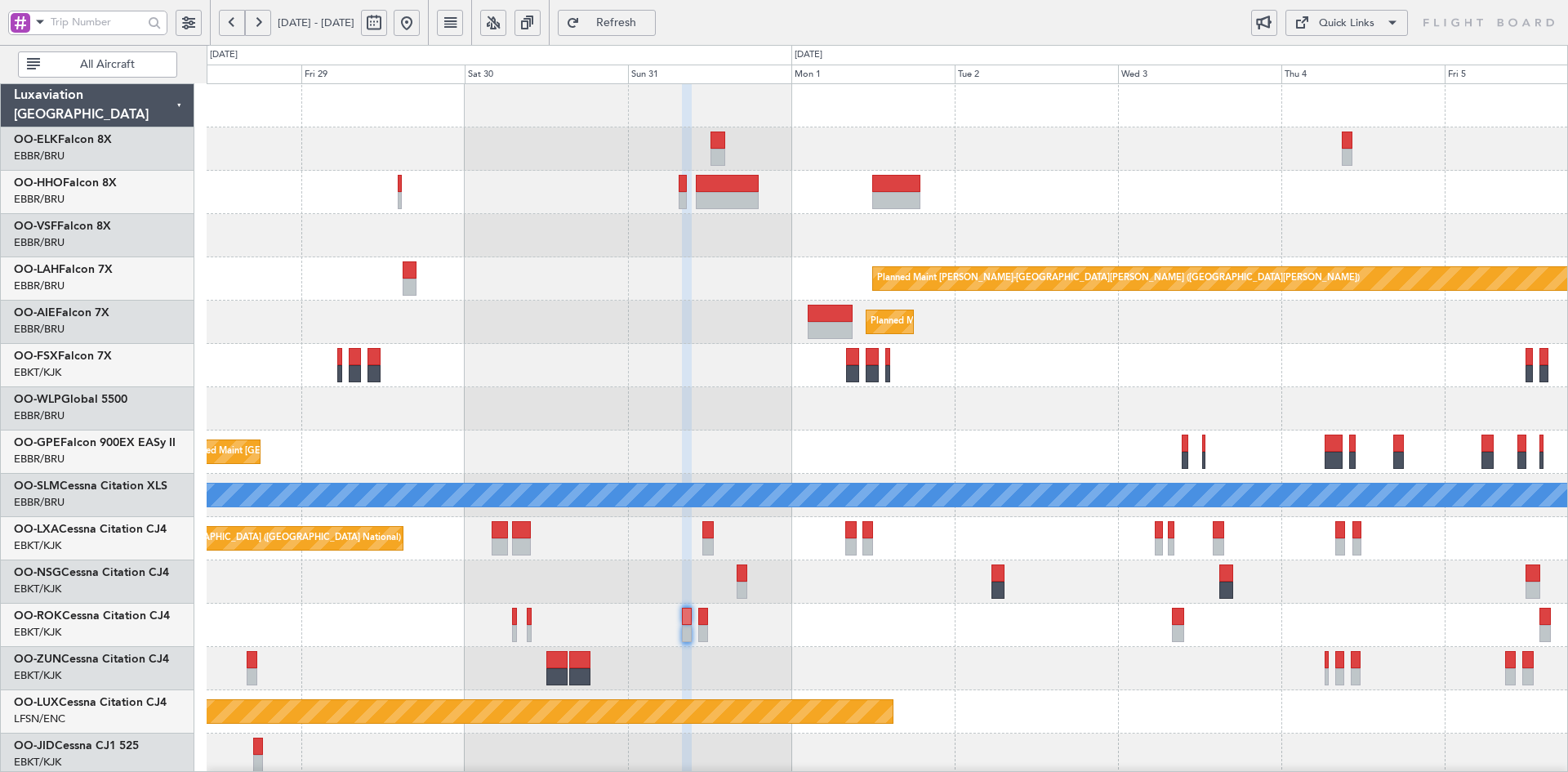
type input "0"
click at [419, 21] on button at bounding box center [407, 23] width 26 height 26
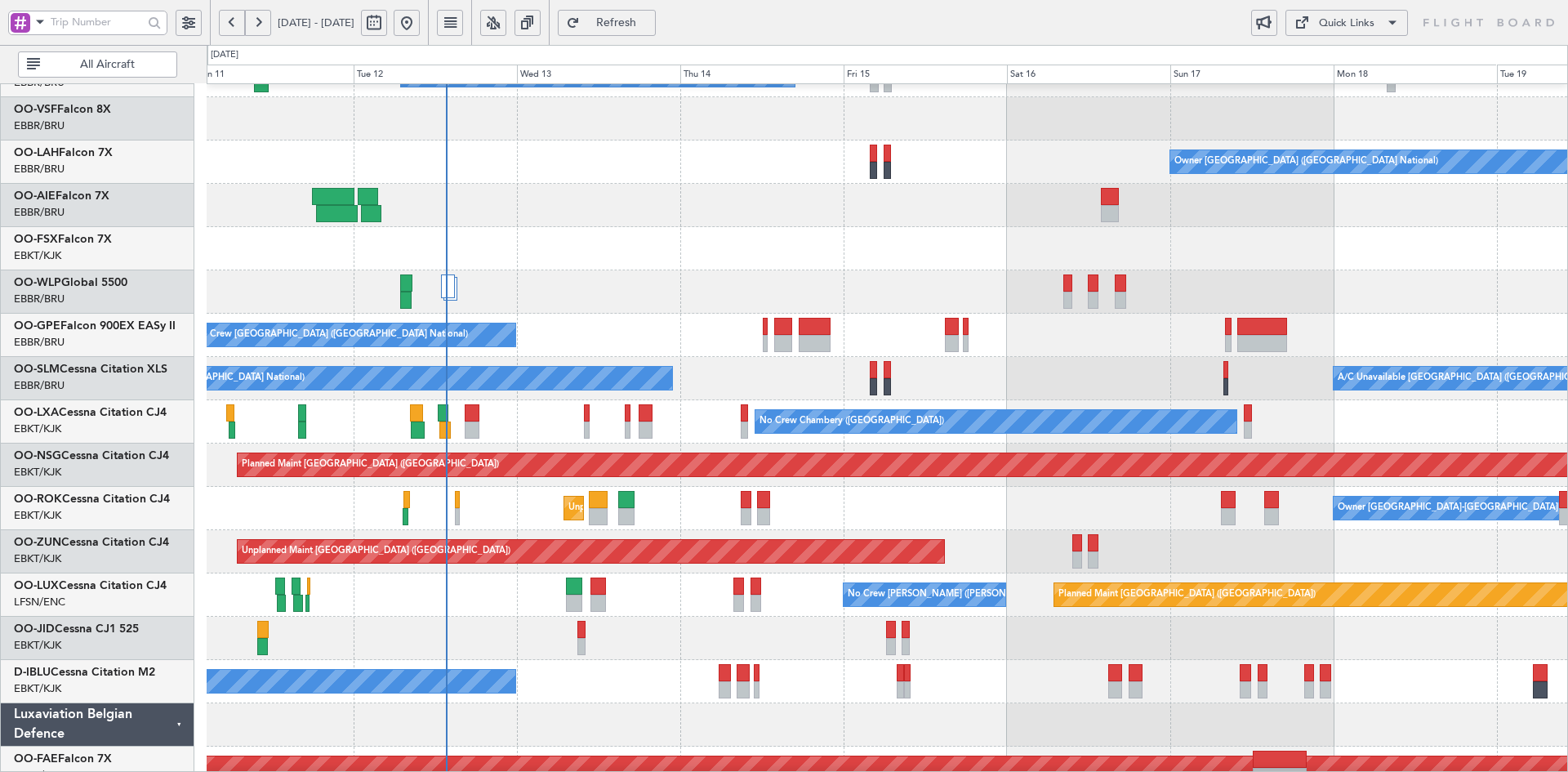
click at [535, 260] on div "A/C Unavailable Geneva (Cointrin) Owner Brussels (Brussels National) - - EBBR 1…" at bounding box center [887, 443] width 1361 height 952
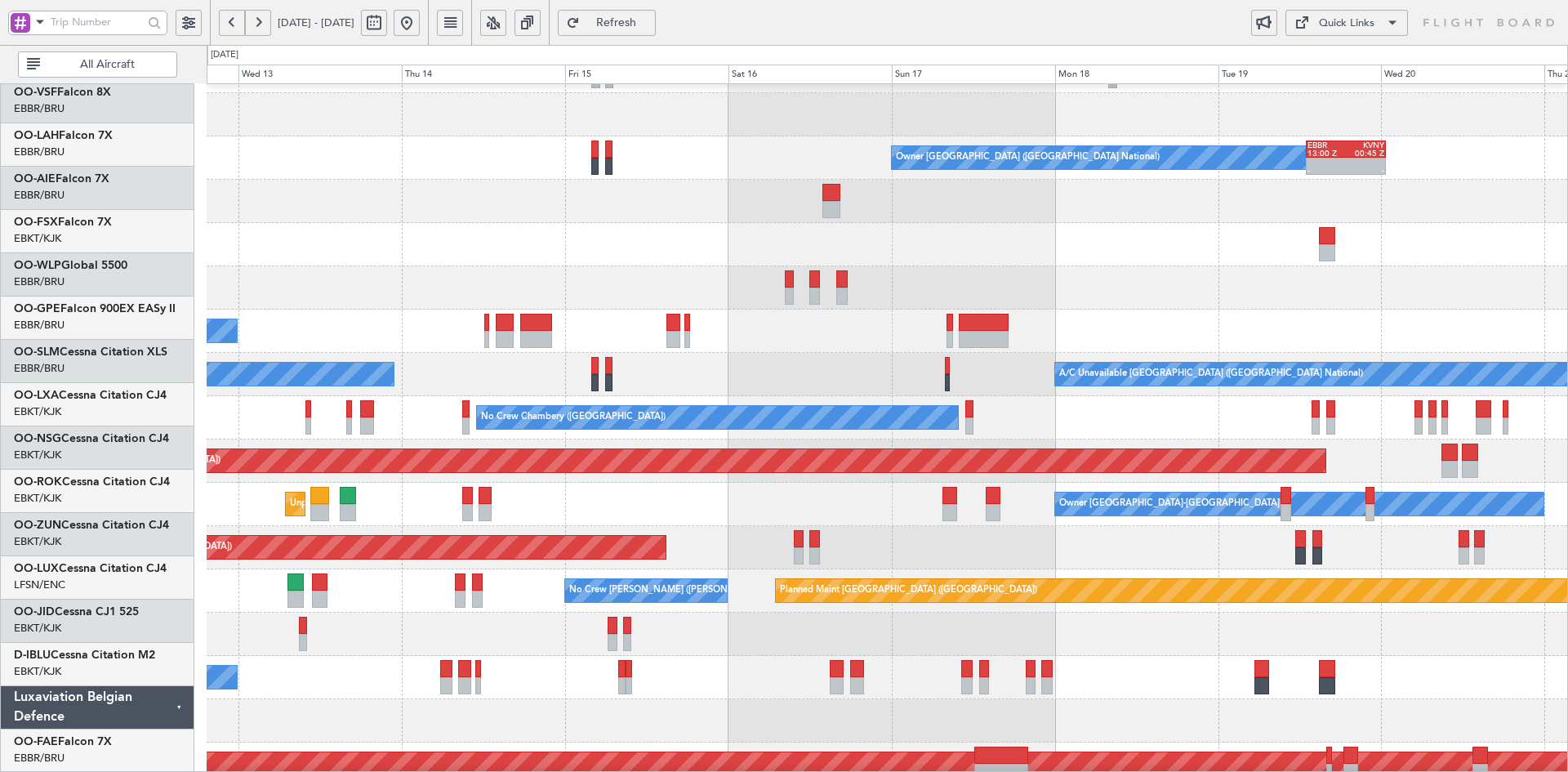
scroll to position [106, 0]
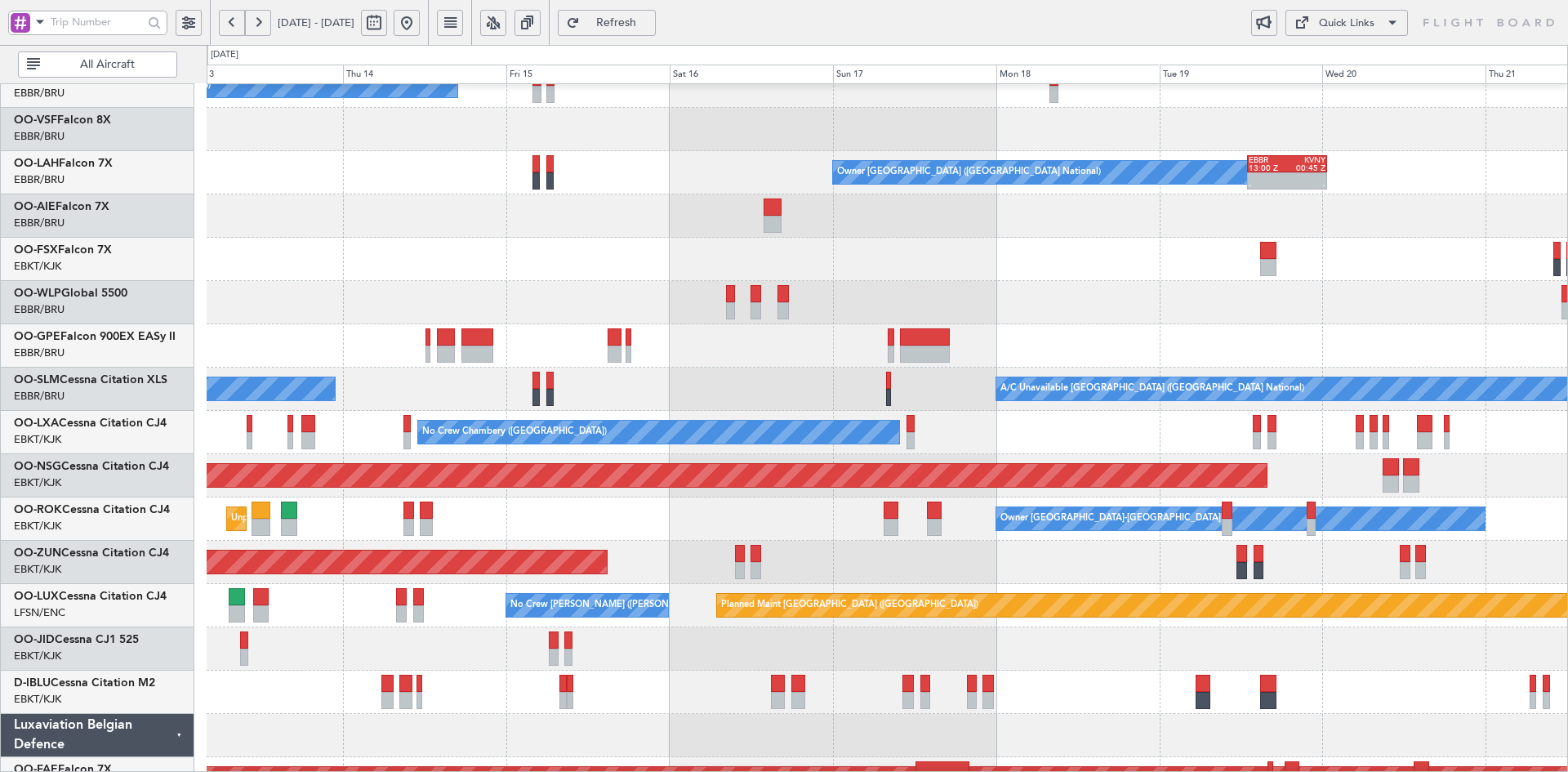
click at [1070, 313] on div "Planned Maint [GEOGRAPHIC_DATA] ([GEOGRAPHIC_DATA])" at bounding box center [887, 302] width 1361 height 43
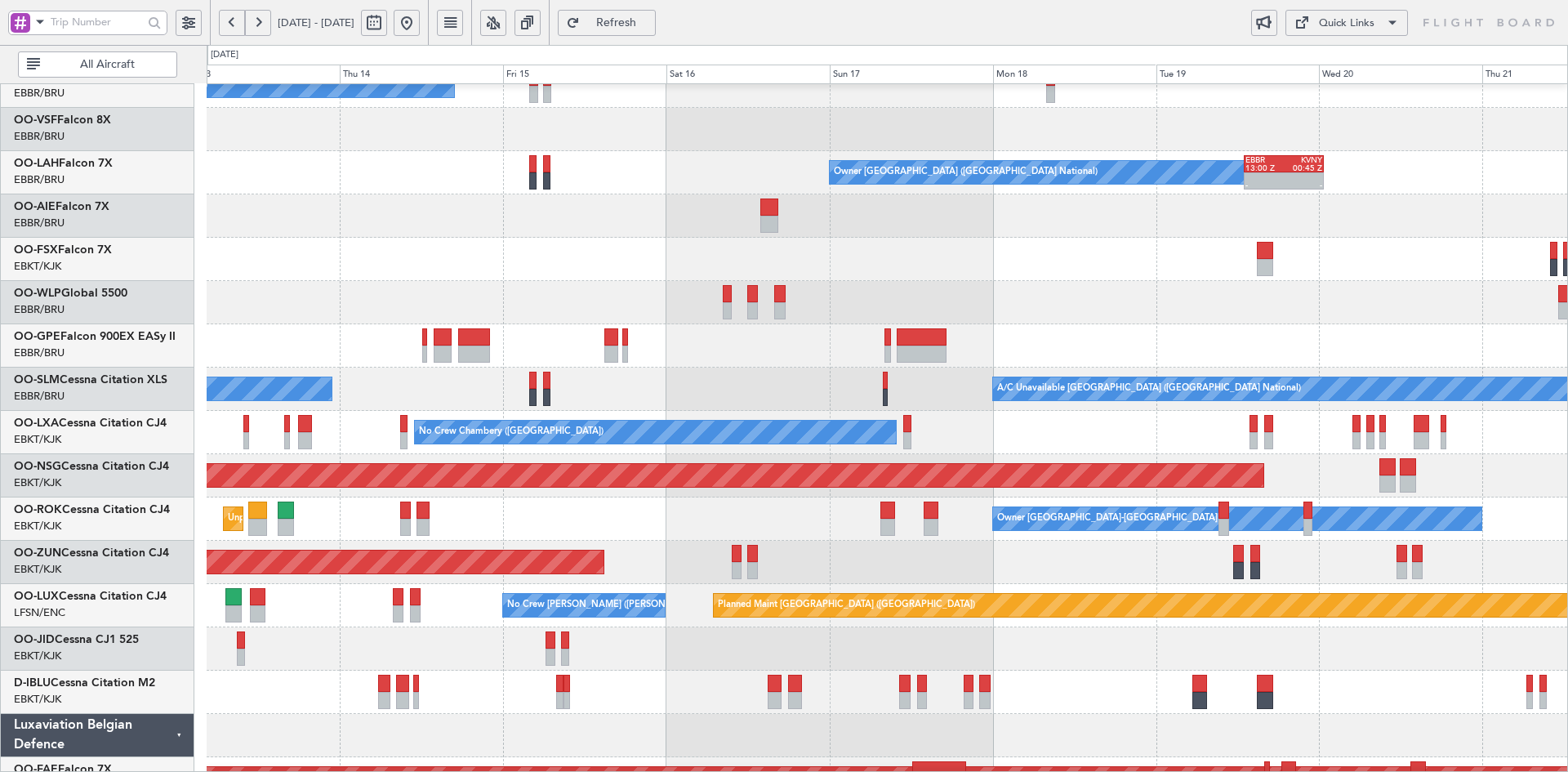
click at [1257, 276] on div at bounding box center [1265, 267] width 16 height 17
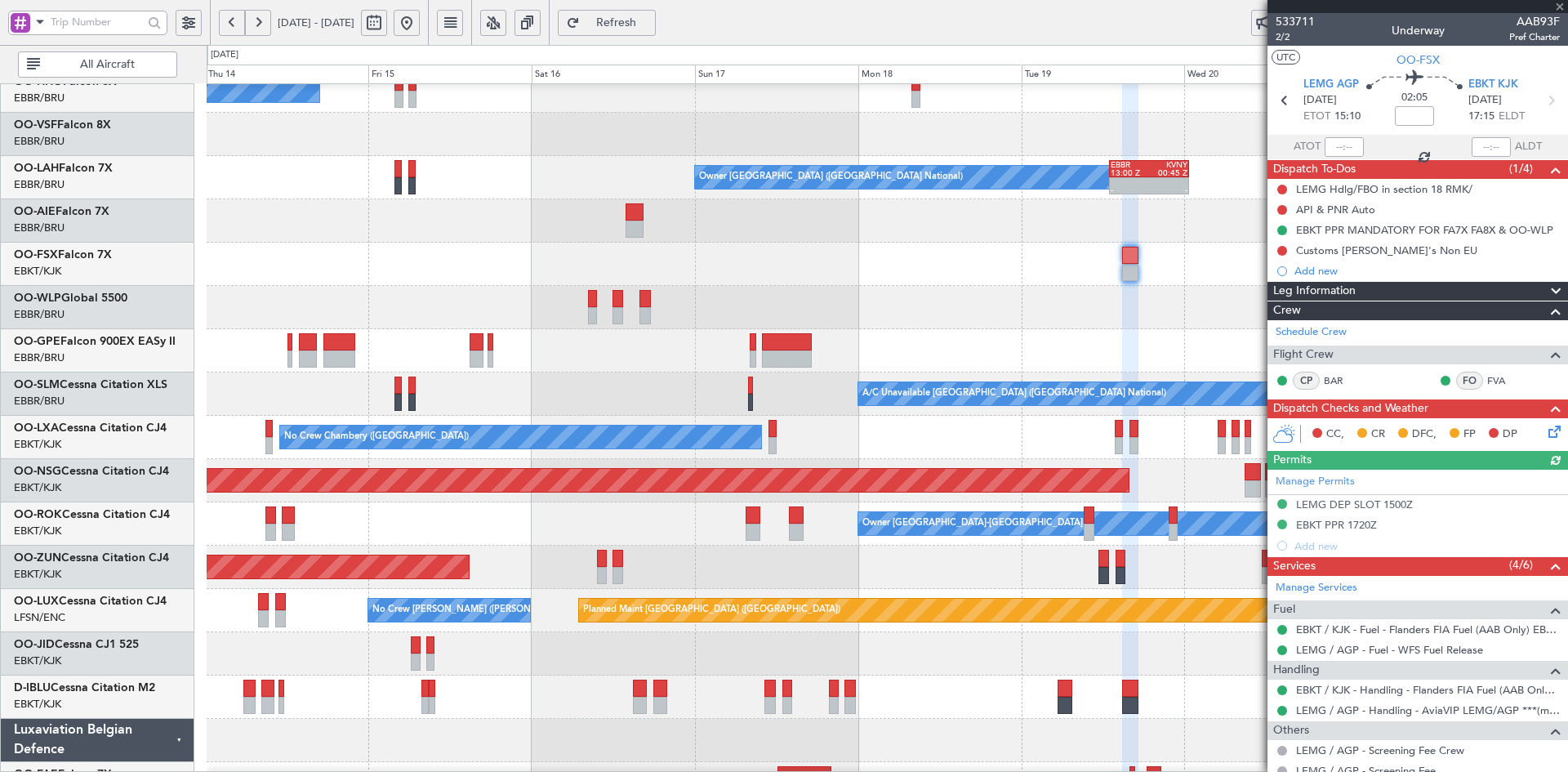
click at [1075, 293] on div "Planned Maint [GEOGRAPHIC_DATA] ([GEOGRAPHIC_DATA])" at bounding box center [887, 308] width 1361 height 43
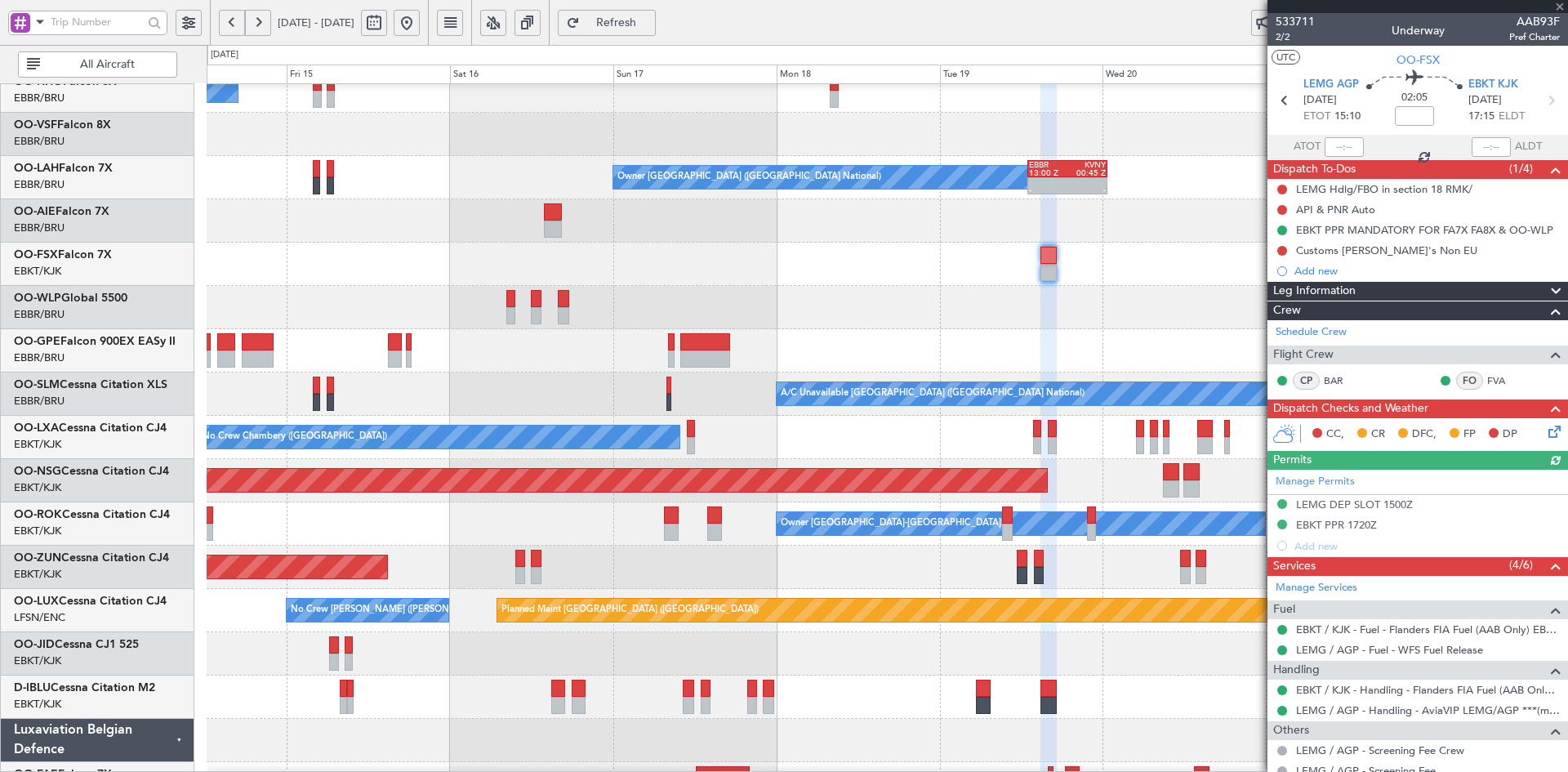
click at [1566, 5] on div at bounding box center [1418, 7] width 300 height 13
click at [1557, 9] on div at bounding box center [1418, 7] width 300 height 13
click at [1562, 9] on div at bounding box center [1418, 7] width 300 height 13
click at [1061, 305] on div "Planned Maint [GEOGRAPHIC_DATA] ([GEOGRAPHIC_DATA])" at bounding box center [887, 308] width 1361 height 43
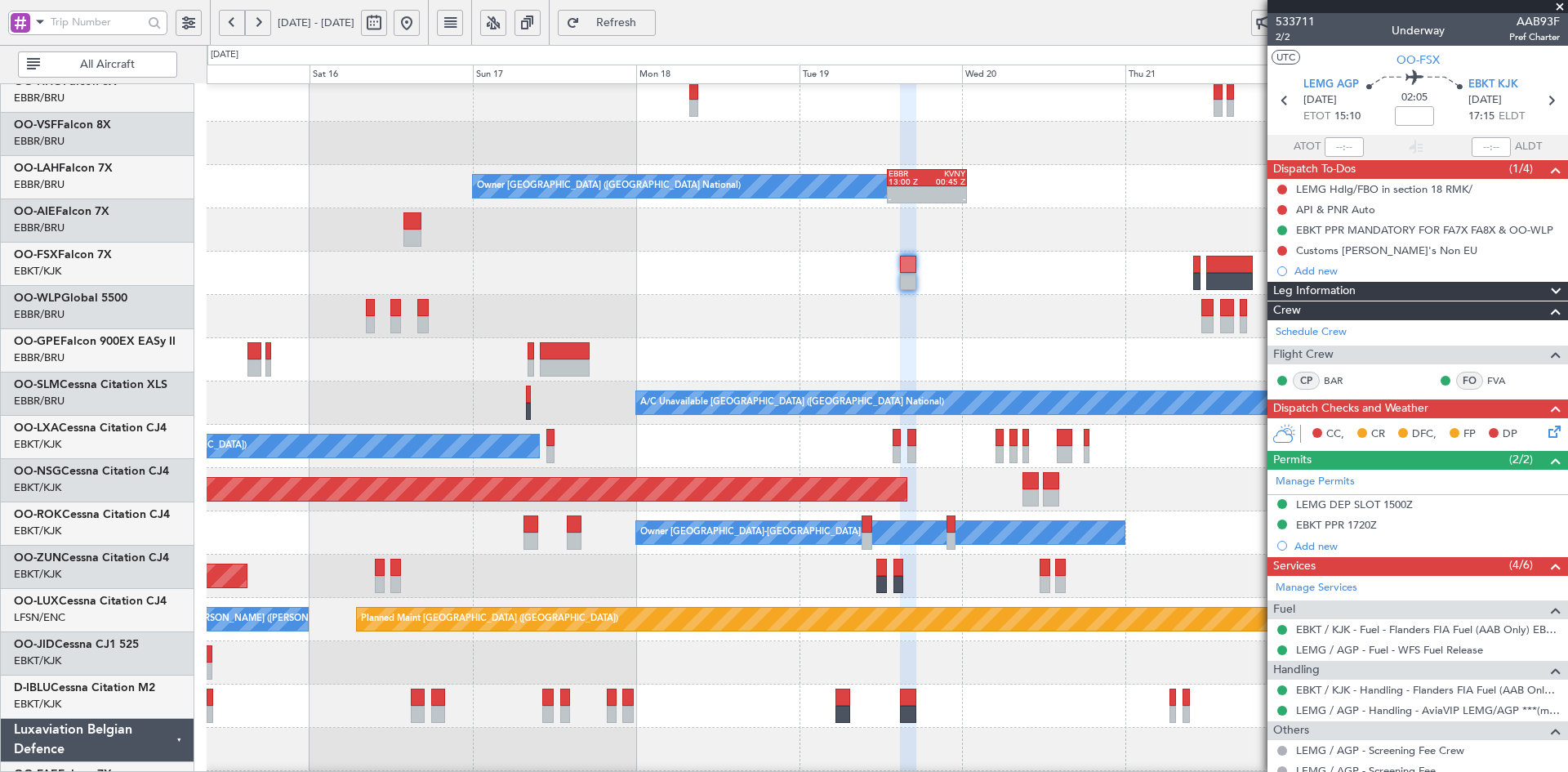
scroll to position [92, 0]
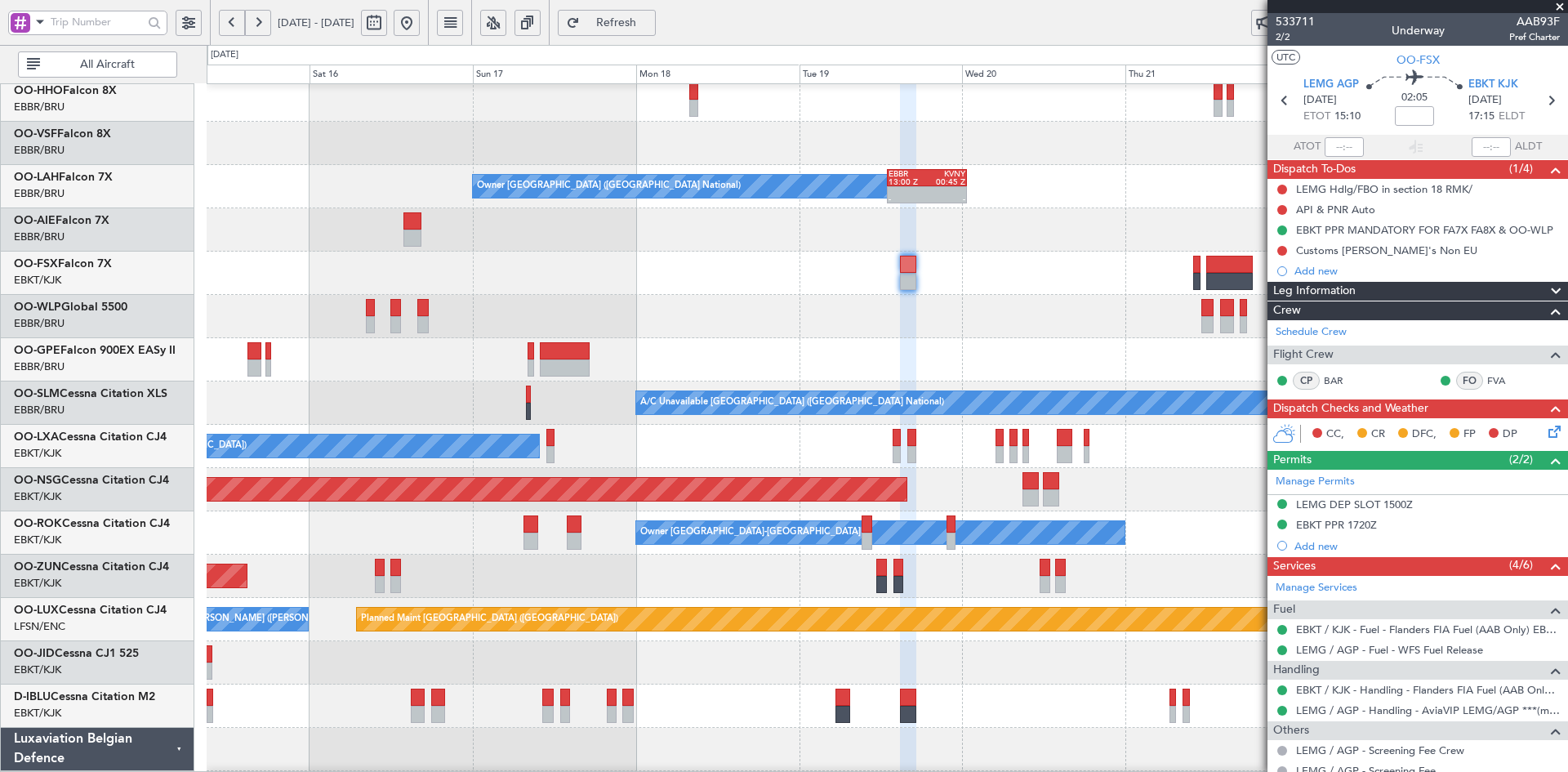
click at [1560, 4] on span at bounding box center [1560, 8] width 16 height 15
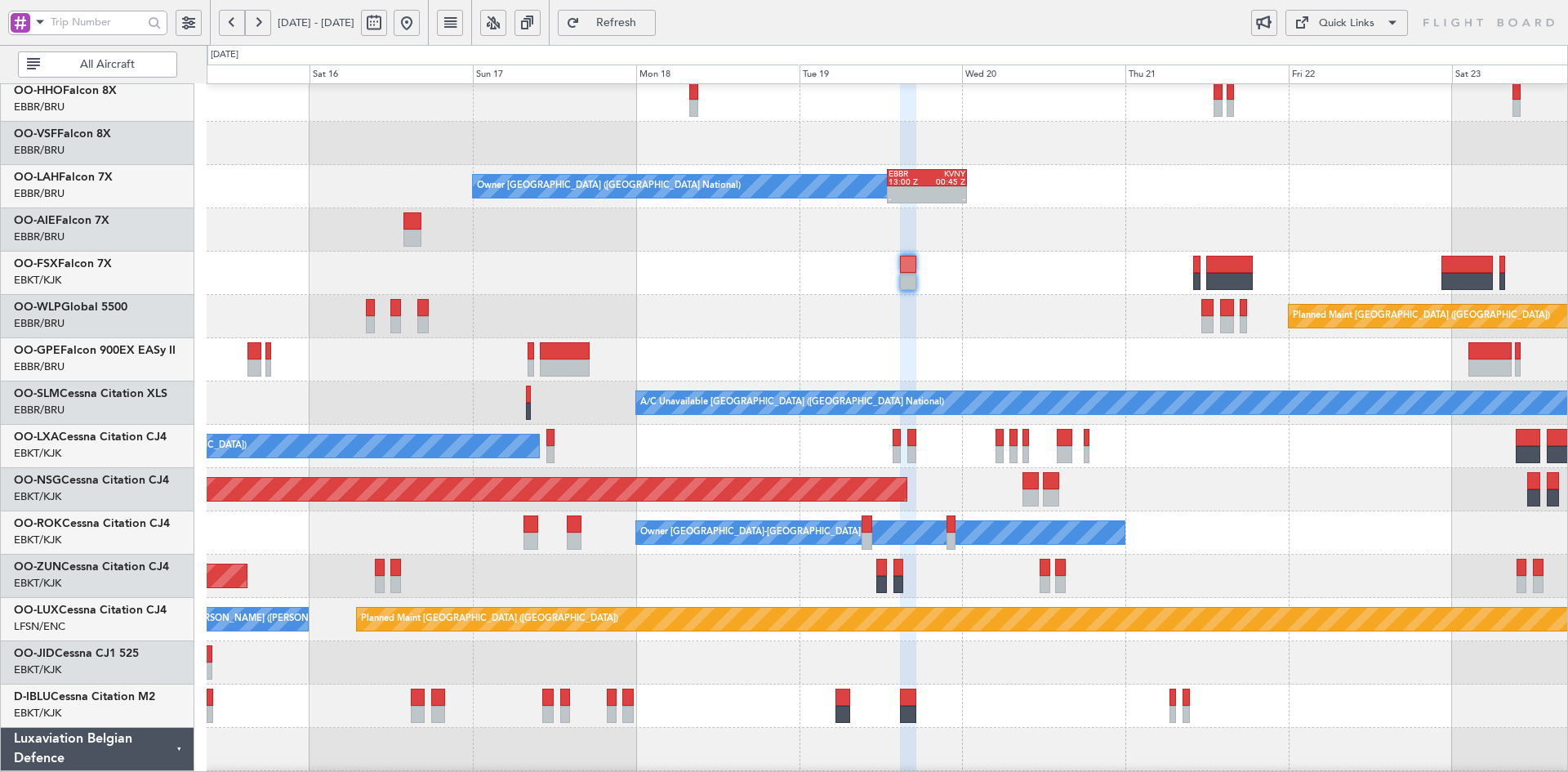
type input "0"
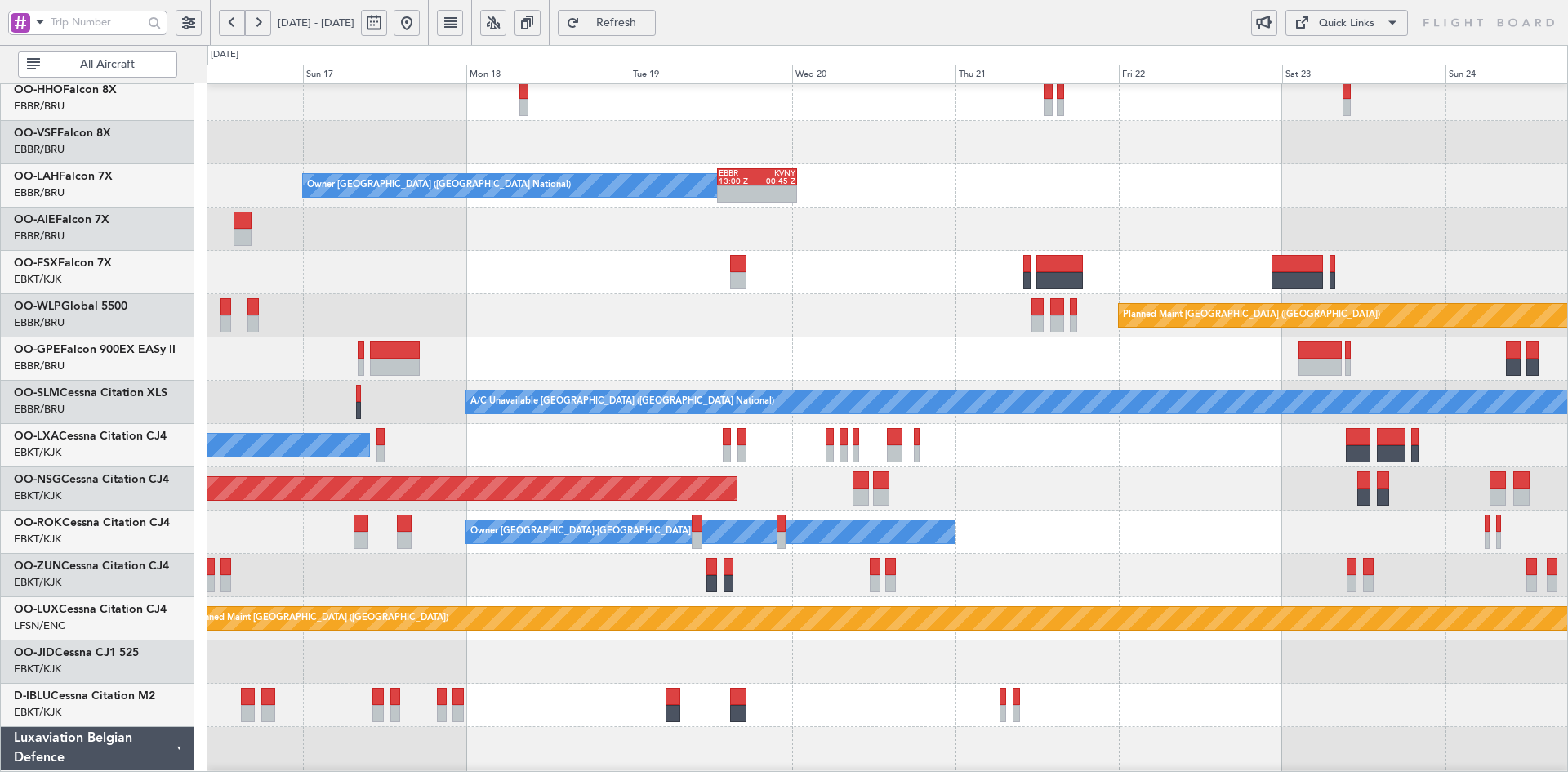
click at [1195, 375] on div at bounding box center [887, 359] width 1361 height 43
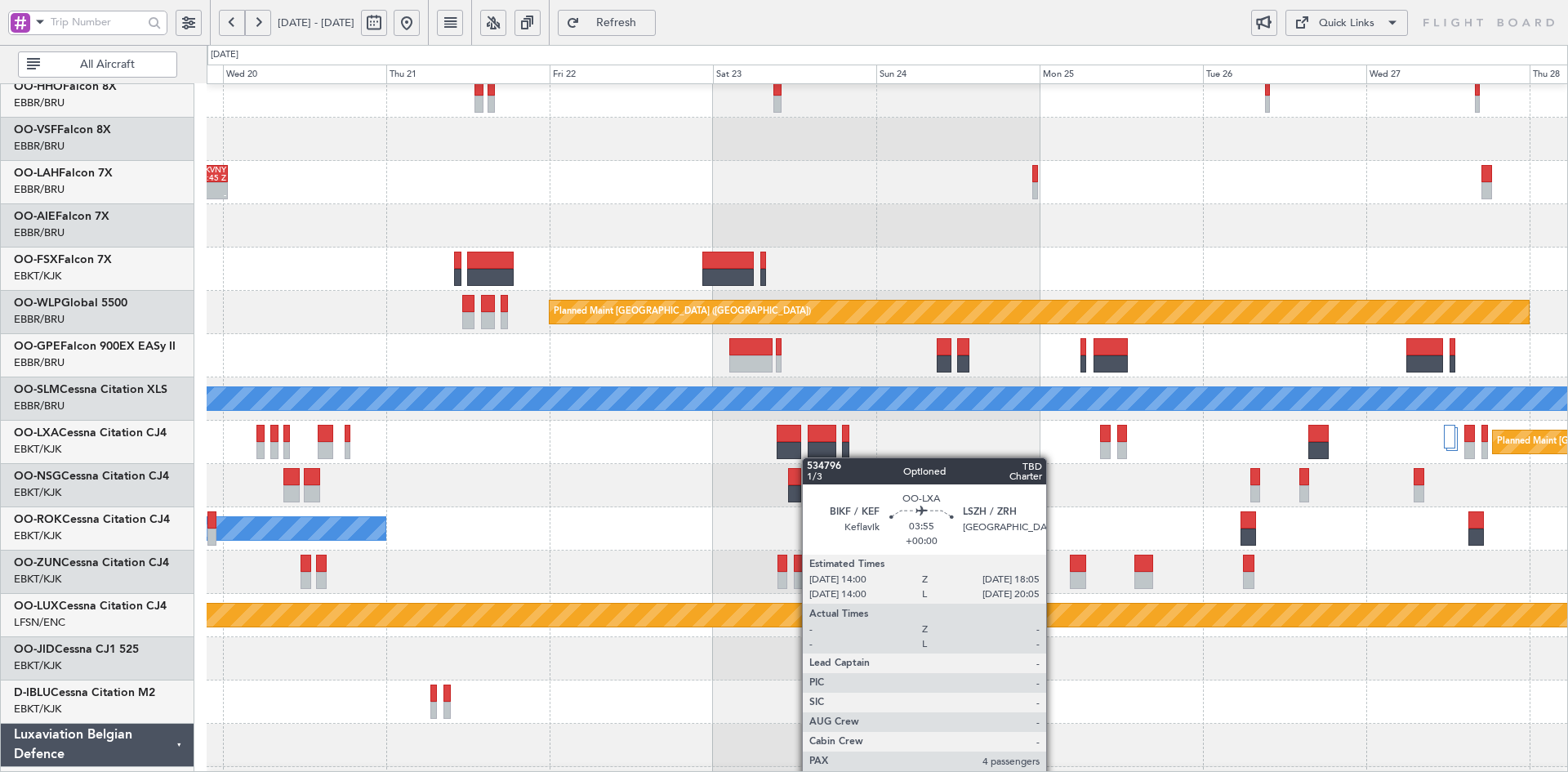
click at [796, 457] on div "Planned Maint [GEOGRAPHIC_DATA] ([GEOGRAPHIC_DATA] National)" at bounding box center [887, 442] width 1361 height 43
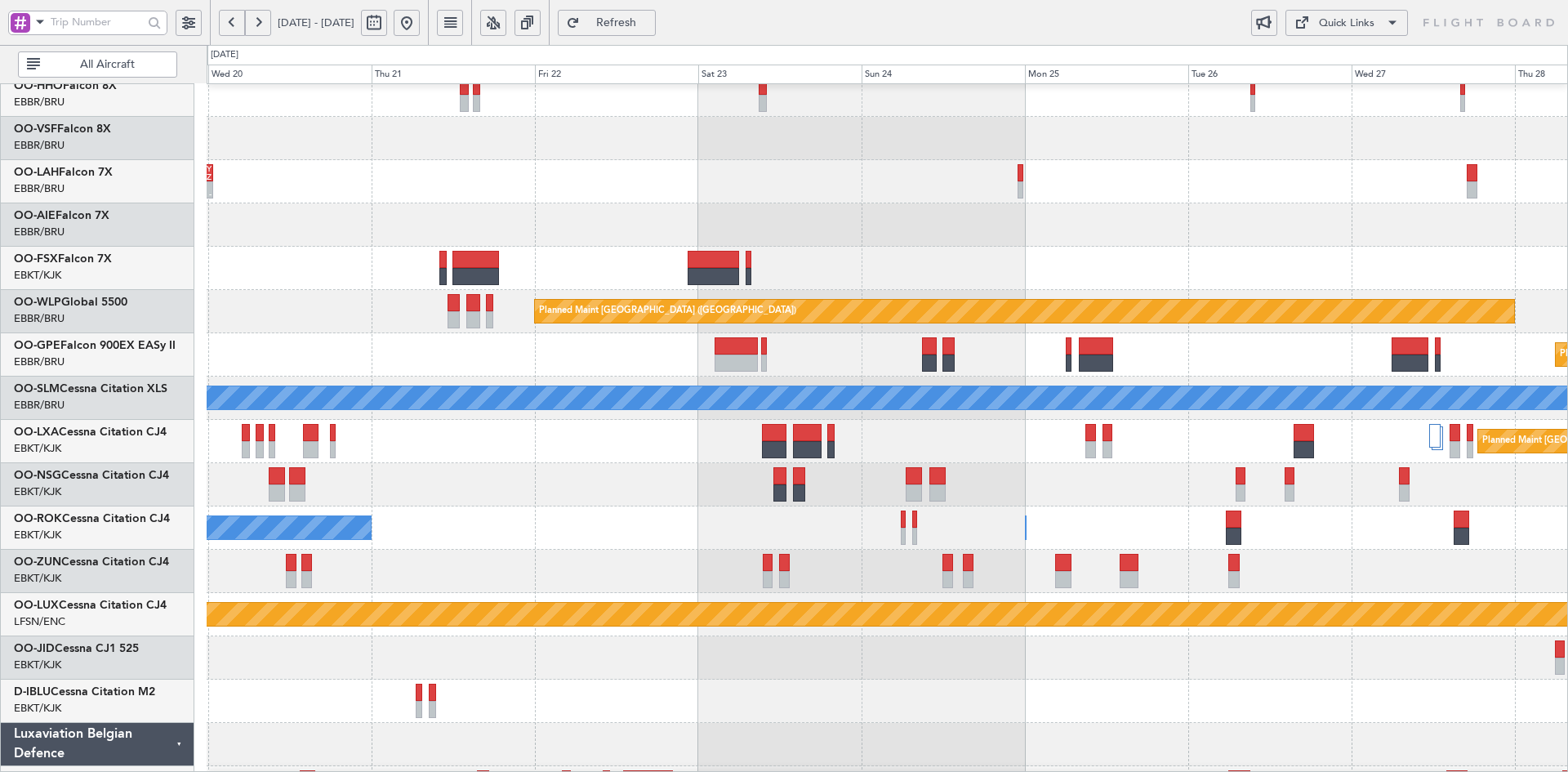
click at [945, 484] on div "Planned Maint [GEOGRAPHIC_DATA] ([GEOGRAPHIC_DATA])" at bounding box center [887, 485] width 1361 height 43
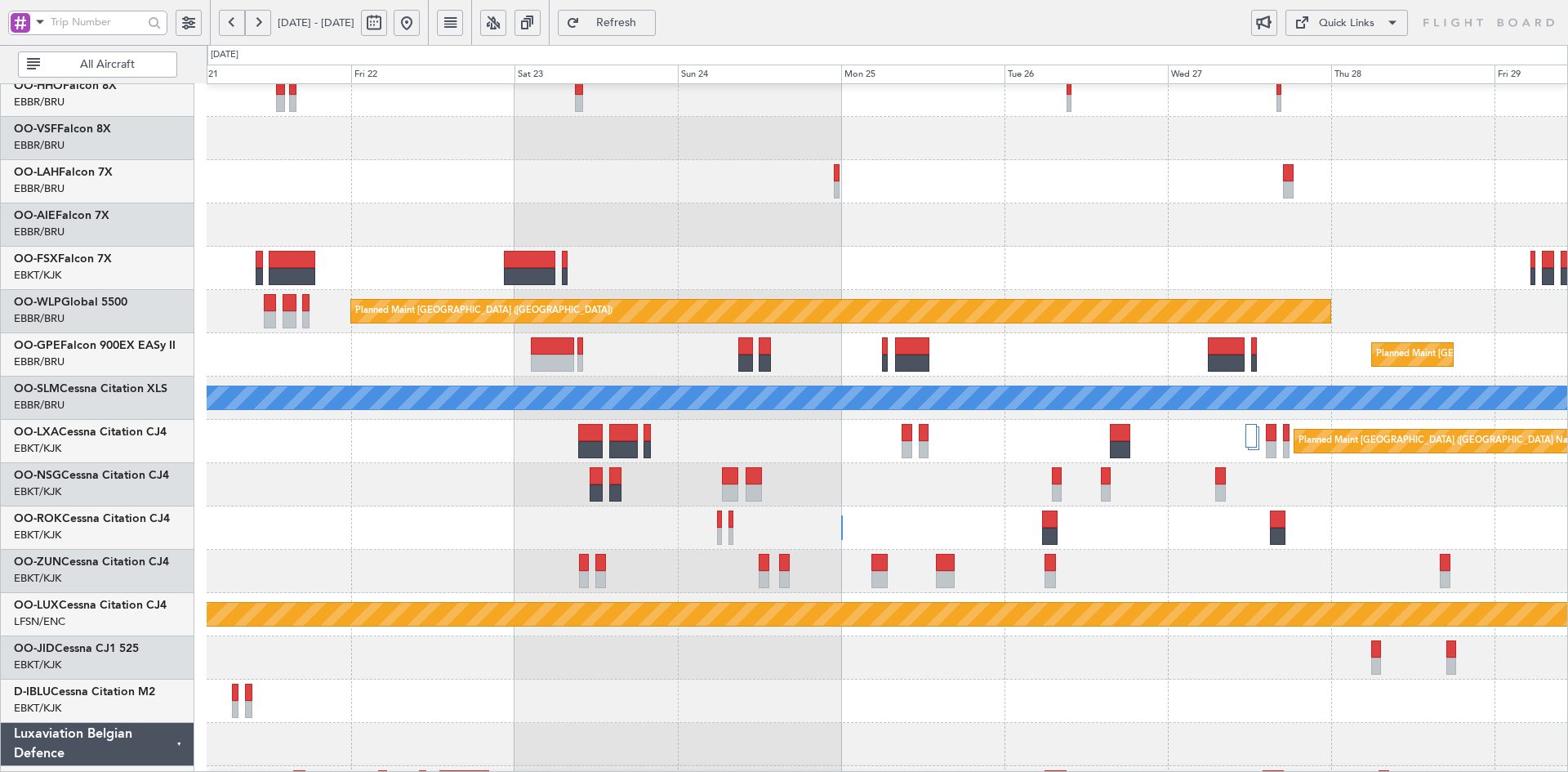
click at [900, 501] on div "Planned Maint [GEOGRAPHIC_DATA] ([GEOGRAPHIC_DATA])" at bounding box center [887, 485] width 1361 height 43
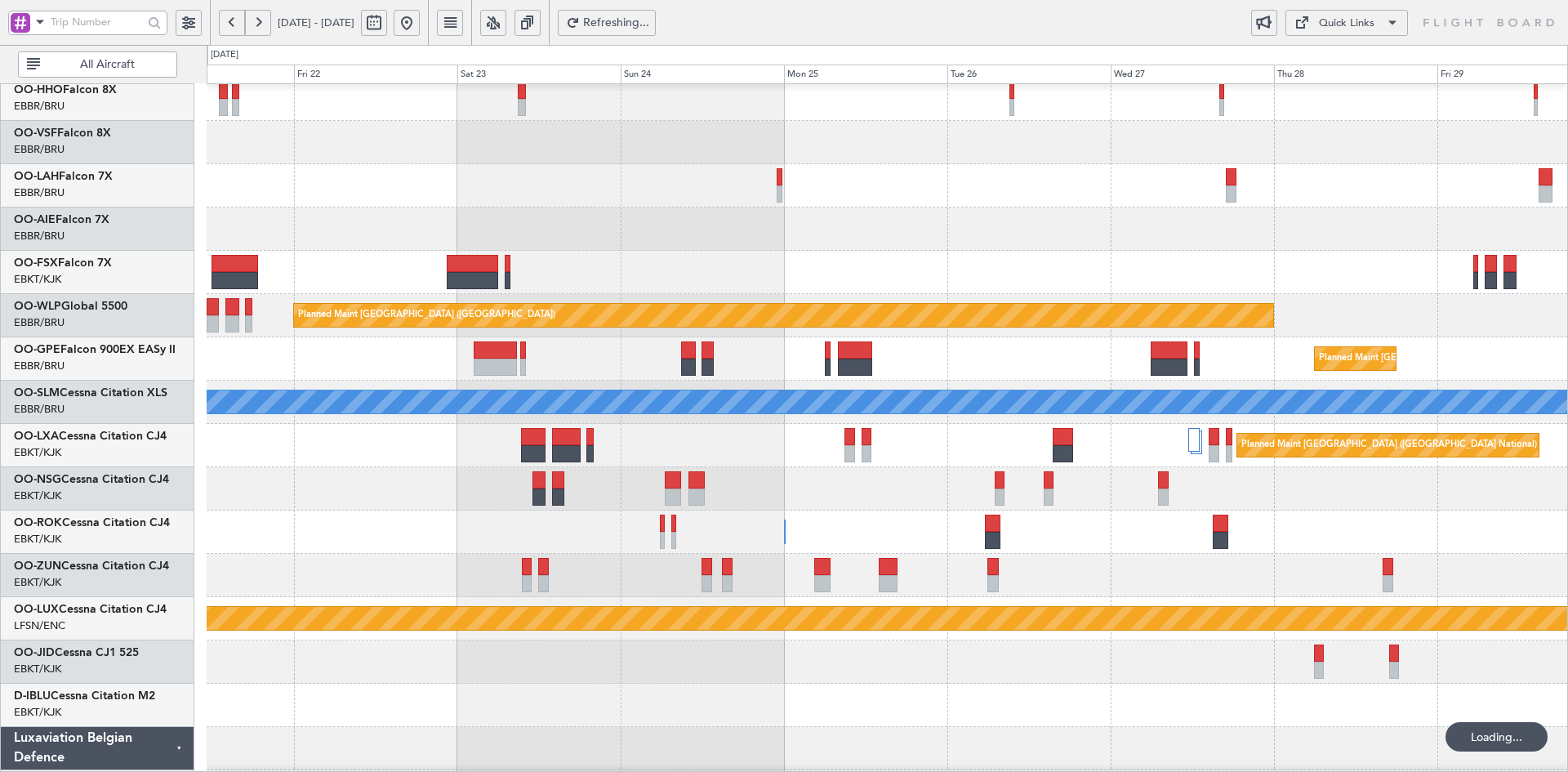
click at [799, 515] on div "Owner Kortrijk-Wevelgem Owner Kortrijk-Wevelgem" at bounding box center [887, 532] width 1361 height 43
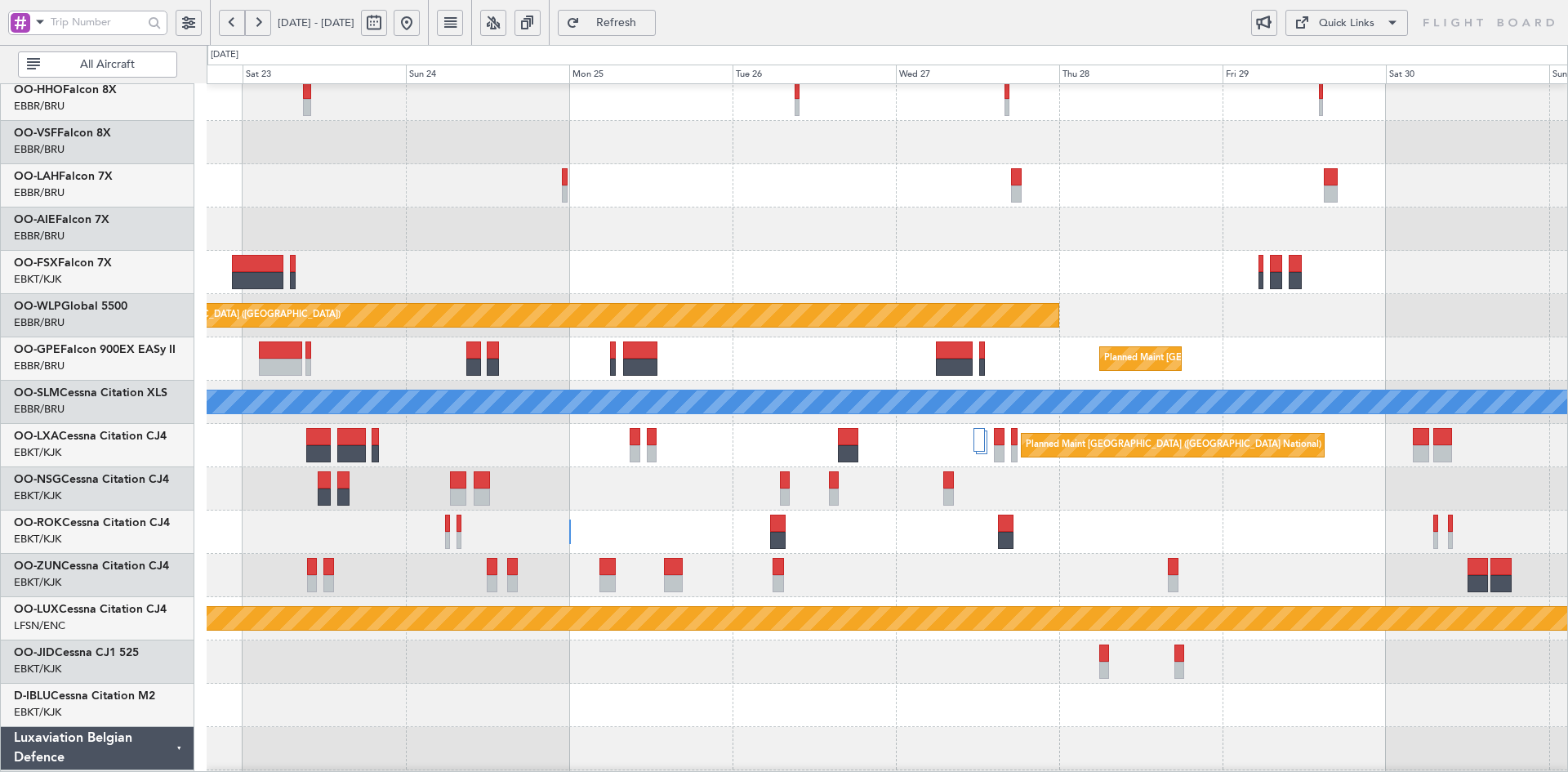
scroll to position [91, 0]
click at [879, 532] on div "Owner Kortrijk-Wevelgem Owner Kortrijk-Wevelgem" at bounding box center [887, 532] width 1361 height 43
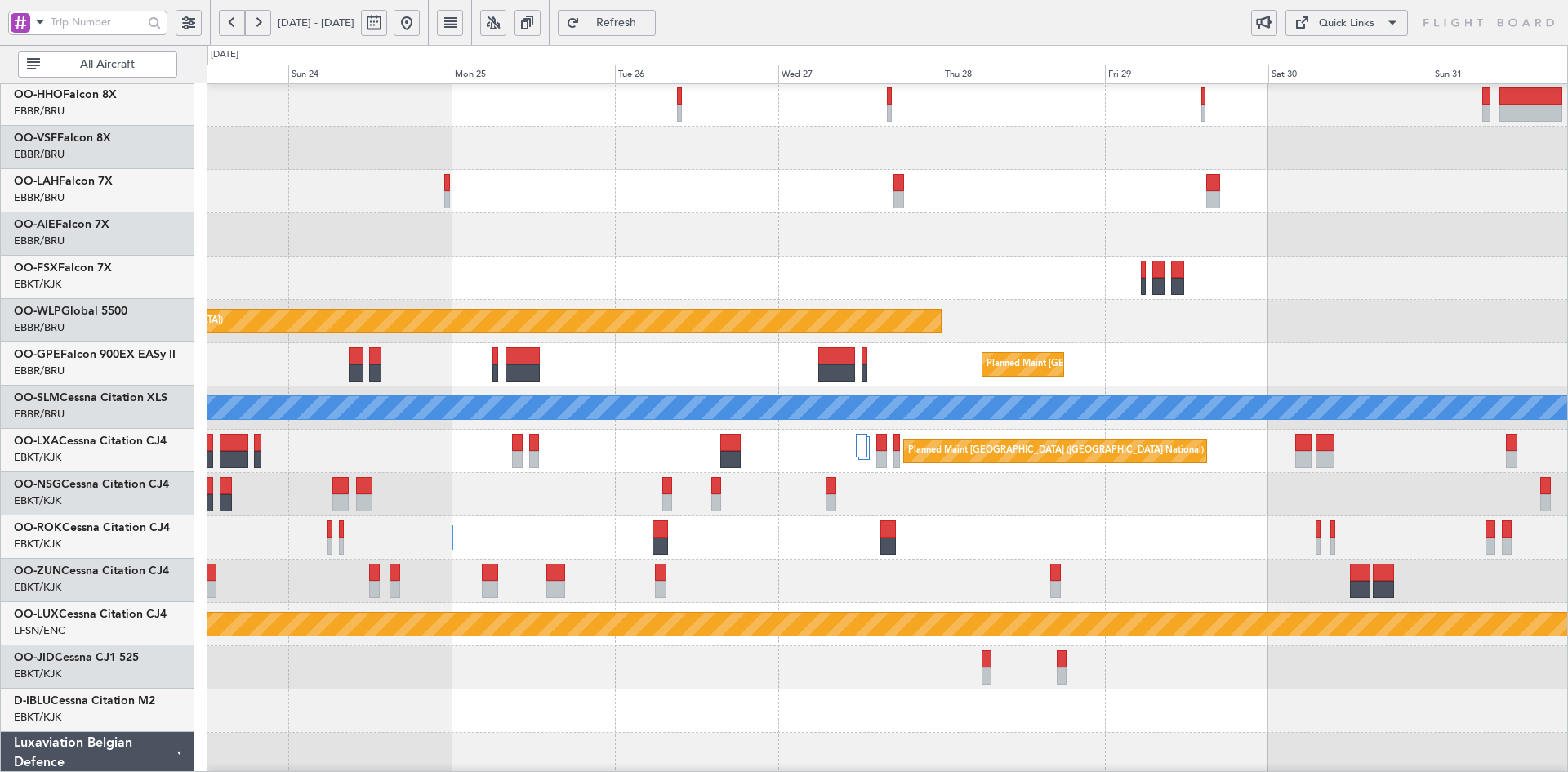
scroll to position [87, 0]
click at [1055, 527] on div "Owner [GEOGRAPHIC_DATA]-[GEOGRAPHIC_DATA]" at bounding box center [887, 537] width 1361 height 43
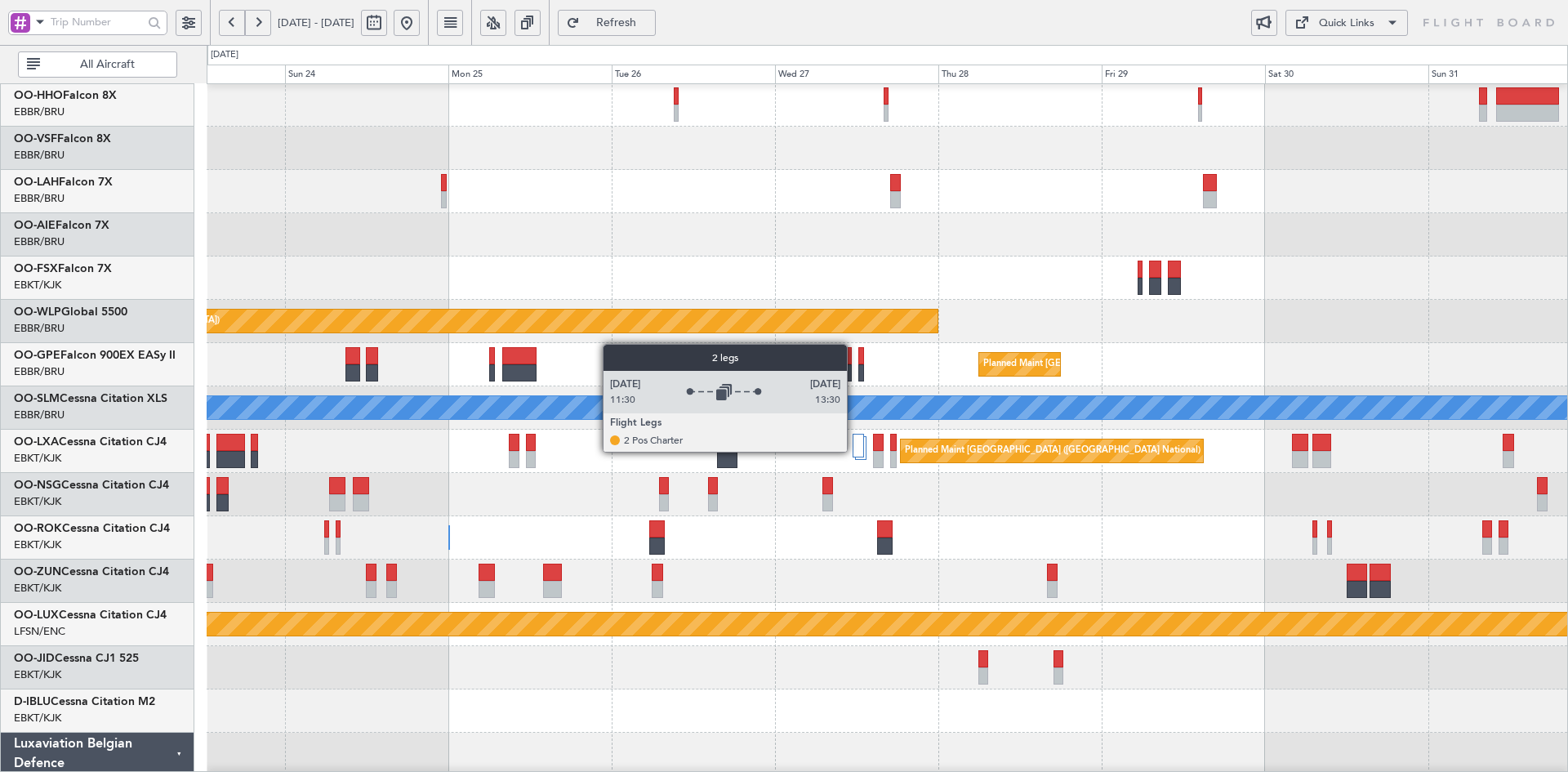
click at [855, 451] on div at bounding box center [859, 445] width 11 height 23
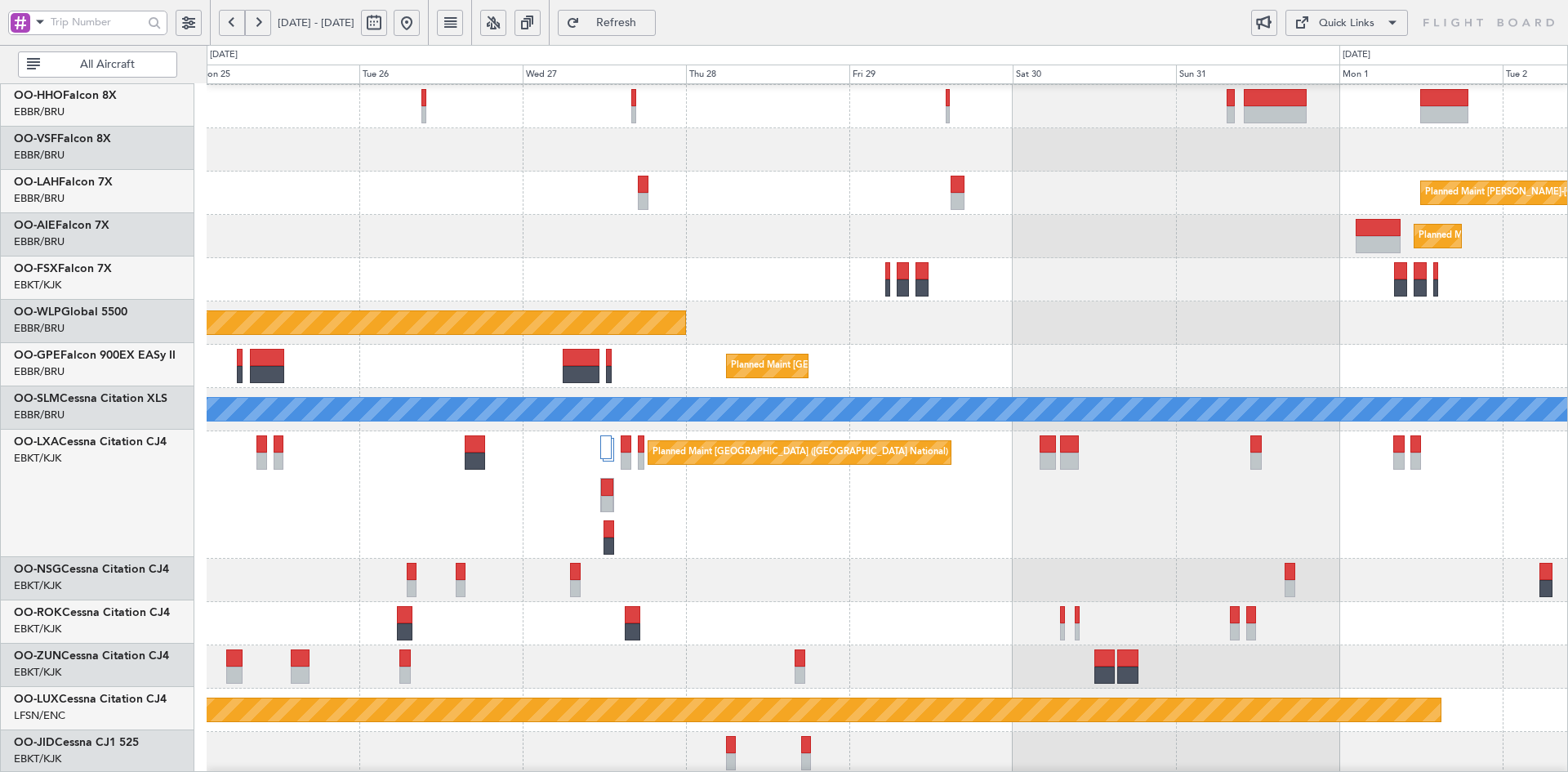
scroll to position [85, 0]
click at [866, 514] on div "Planned Maint [GEOGRAPHIC_DATA] ([GEOGRAPHIC_DATA] National)" at bounding box center [887, 495] width 1361 height 128
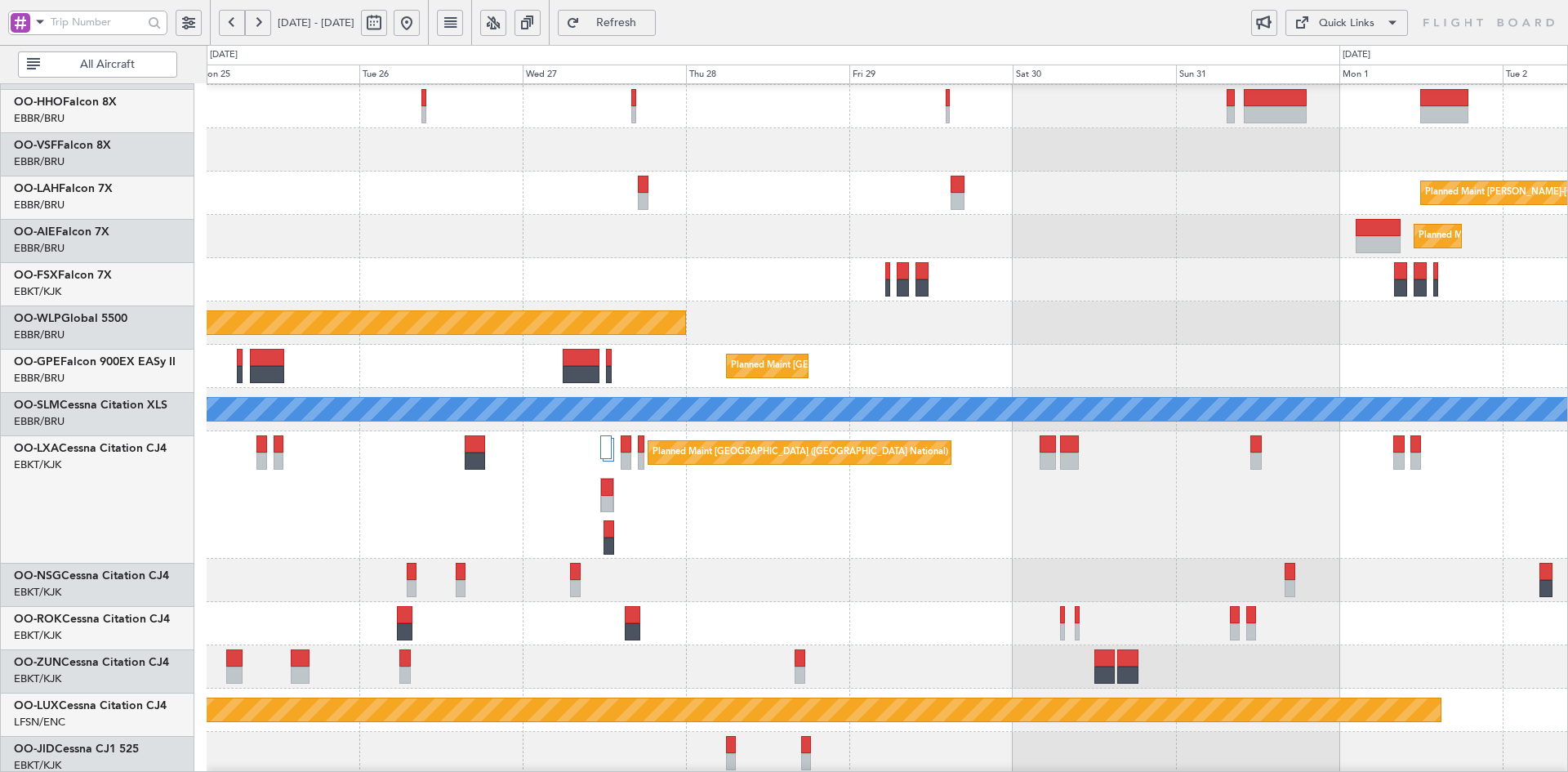
click at [842, 584] on div at bounding box center [887, 580] width 1361 height 43
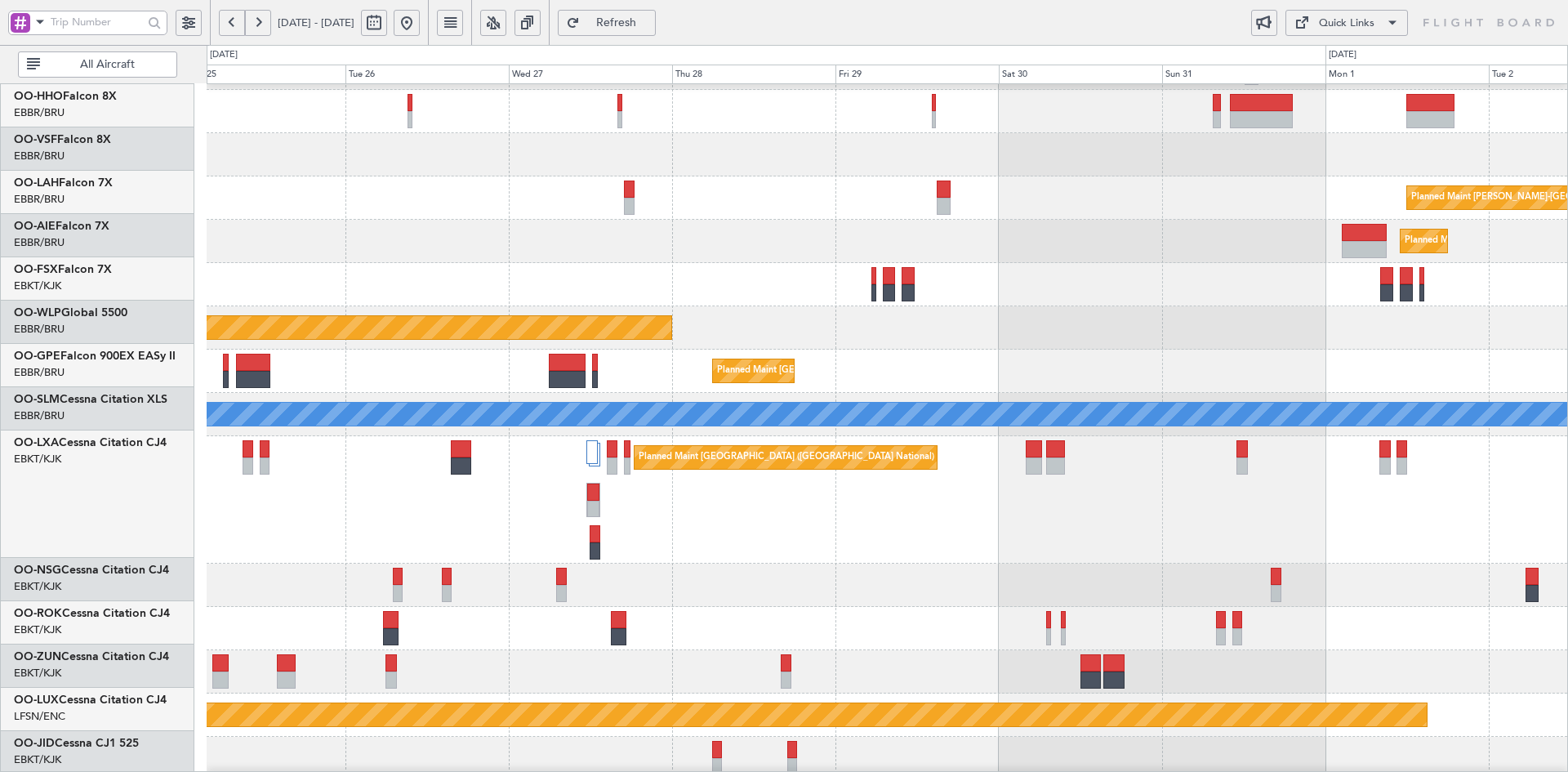
click at [657, 568] on div at bounding box center [887, 585] width 1361 height 43
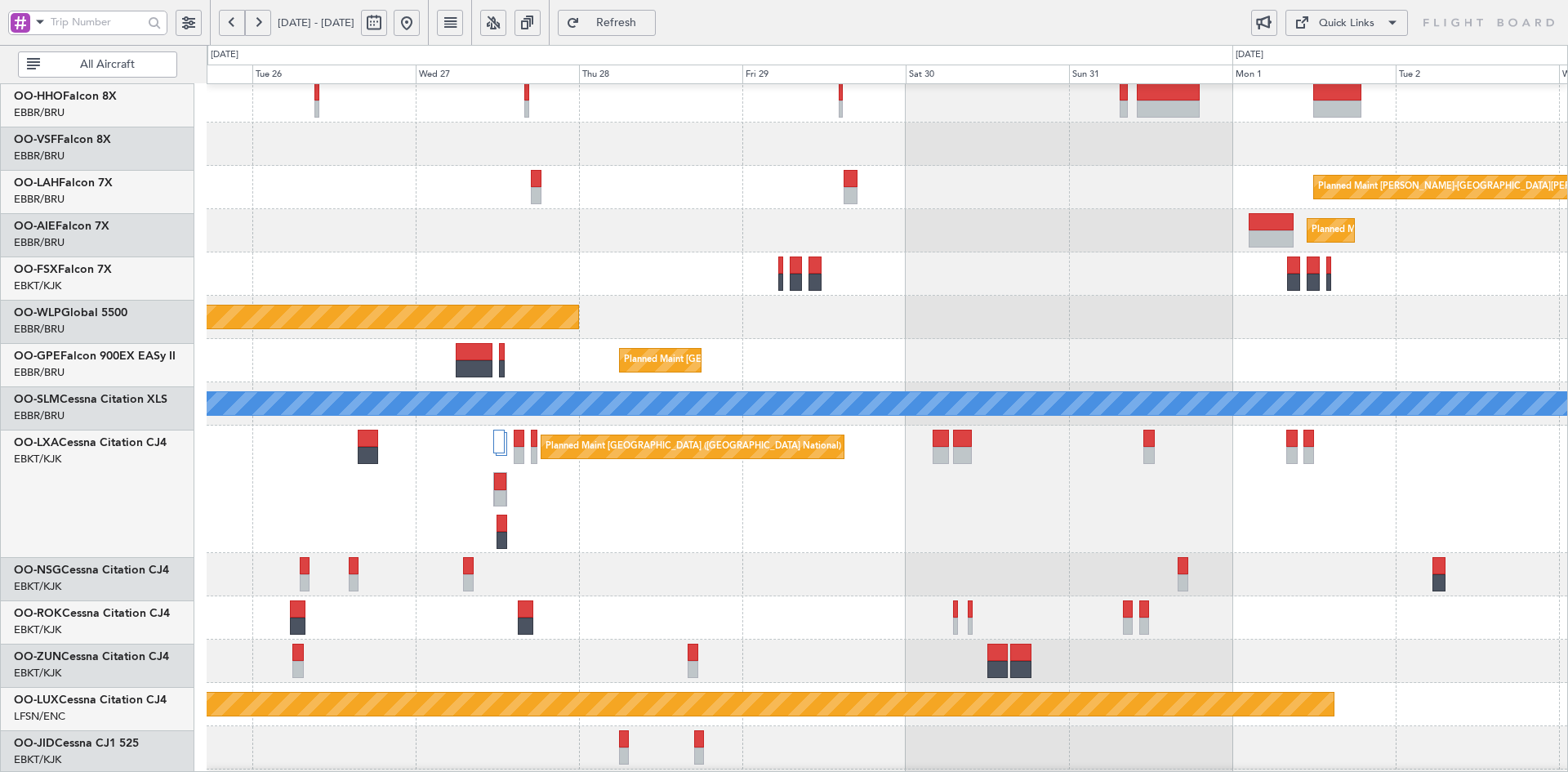
scroll to position [91, 0]
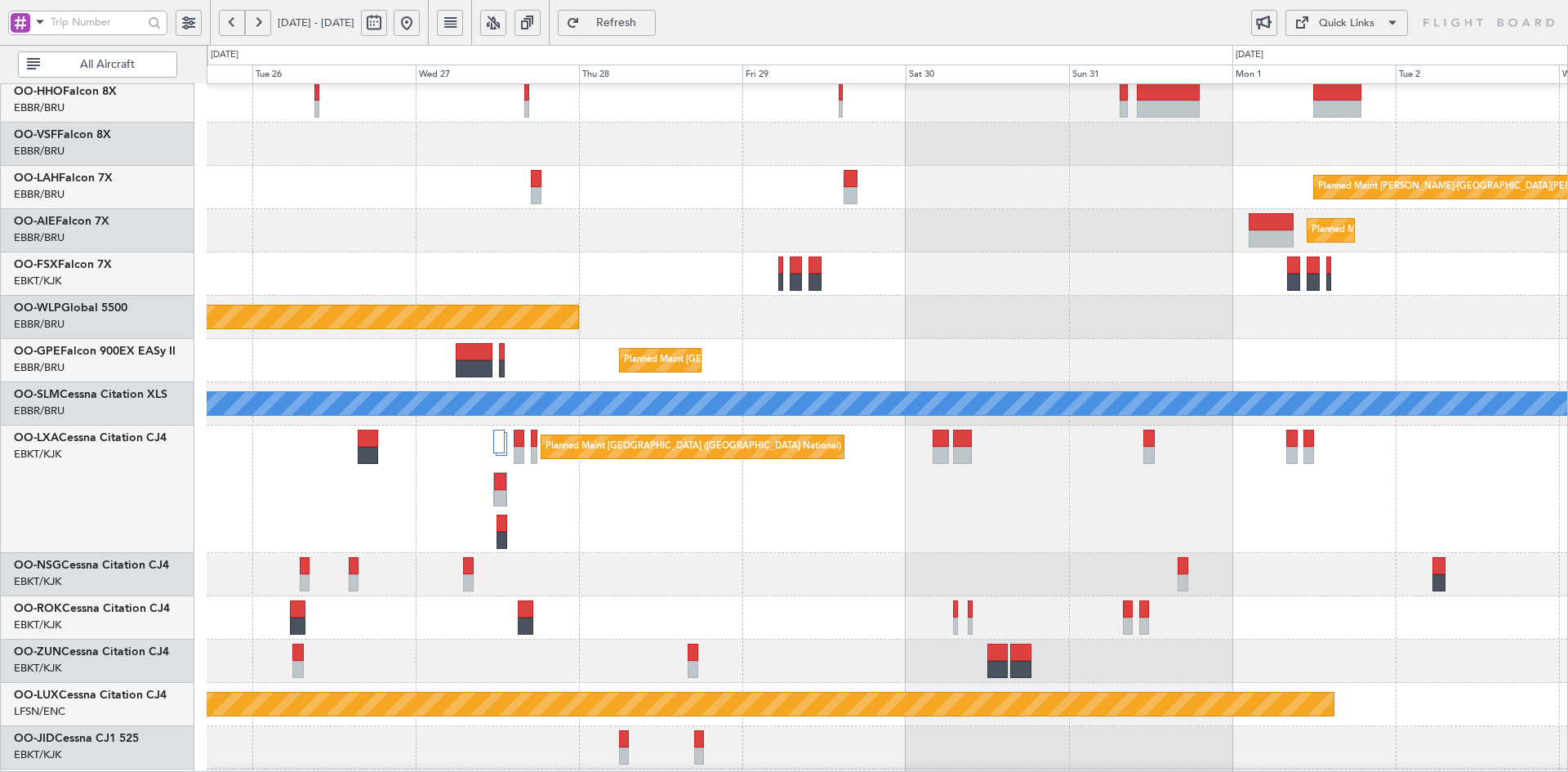
click at [1045, 426] on div "Planned Maint [GEOGRAPHIC_DATA] ([GEOGRAPHIC_DATA] National)" at bounding box center [887, 490] width 1361 height 128
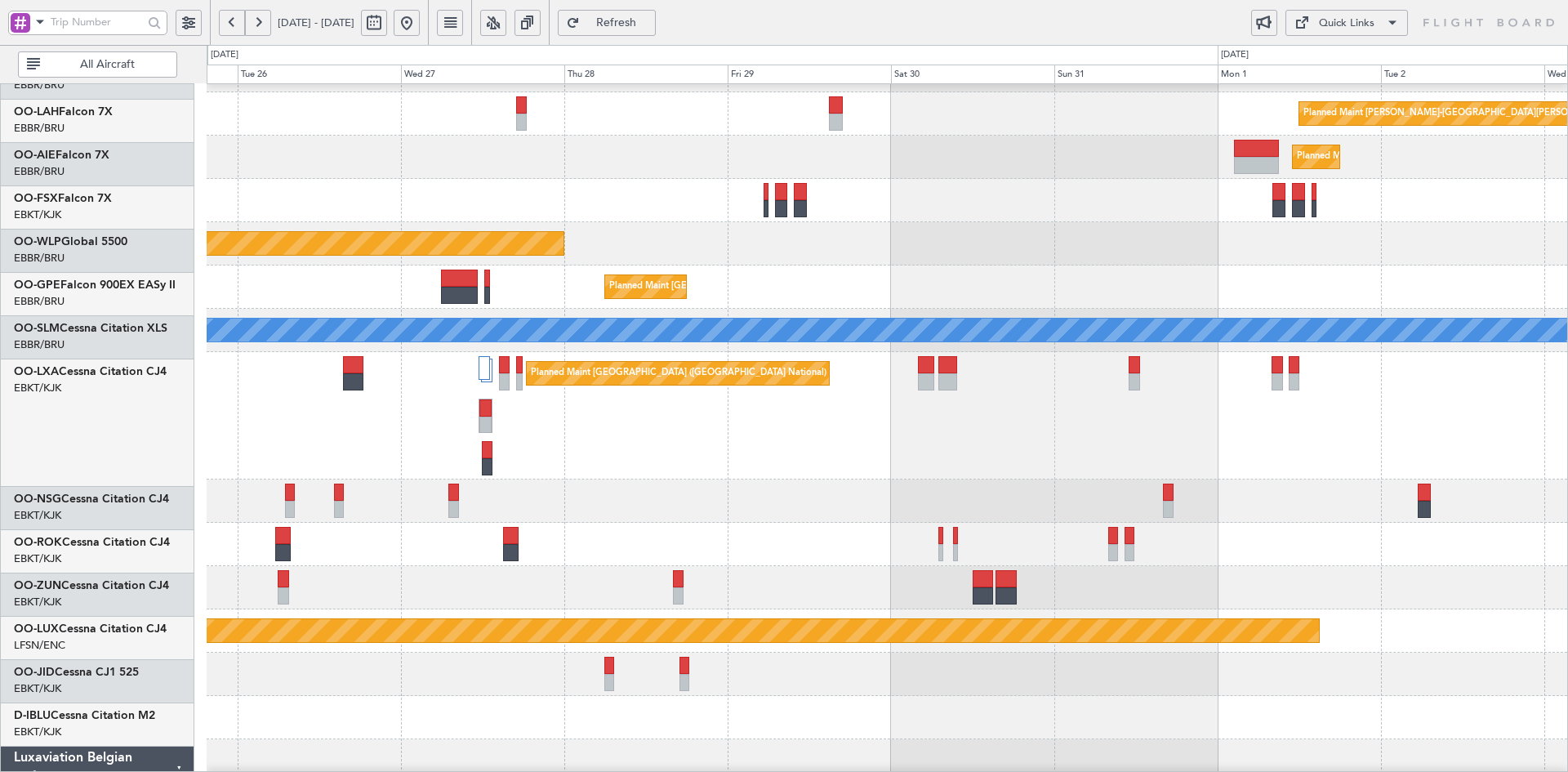
scroll to position [165, 0]
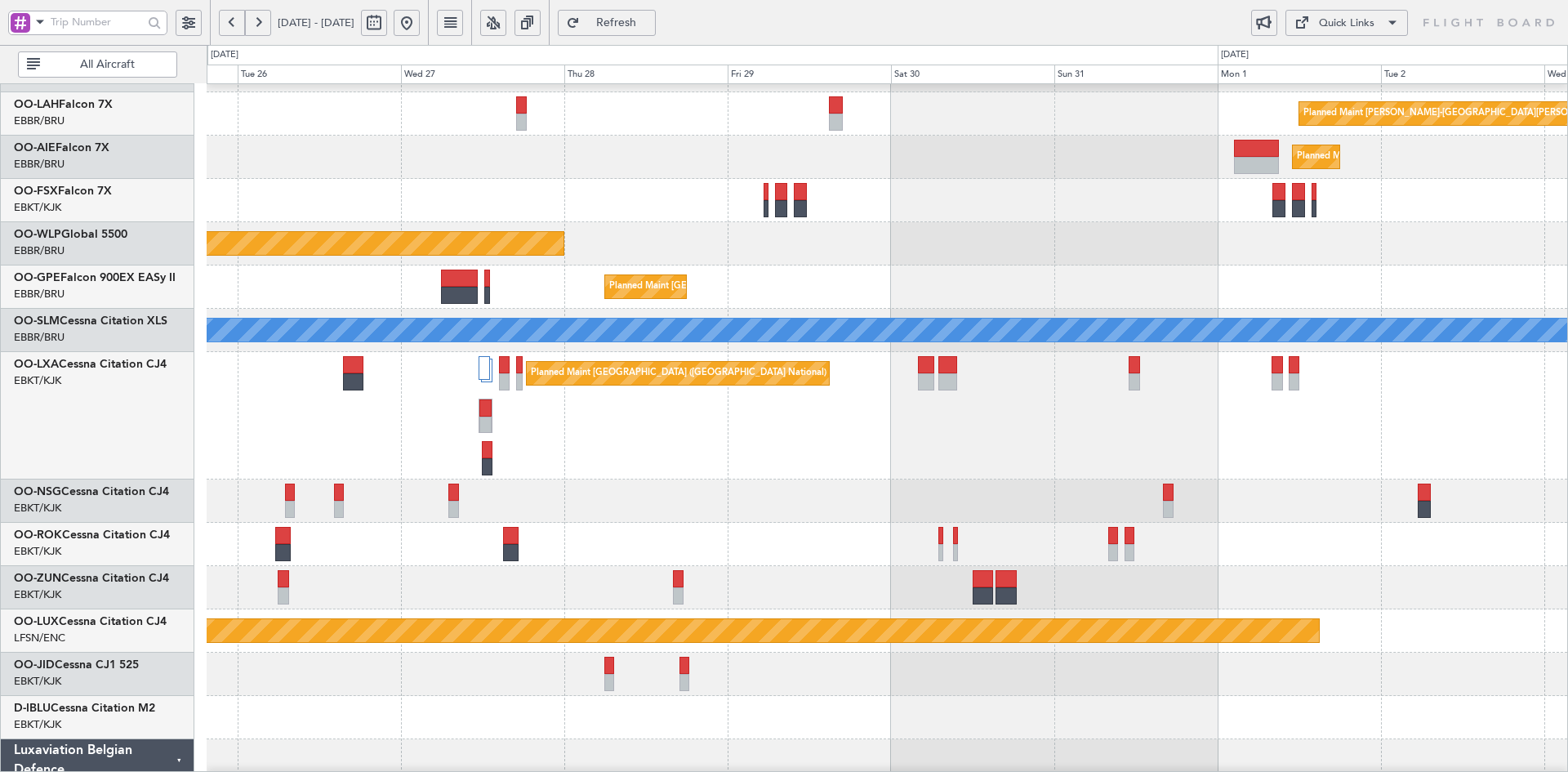
click at [860, 513] on div at bounding box center [887, 501] width 1361 height 43
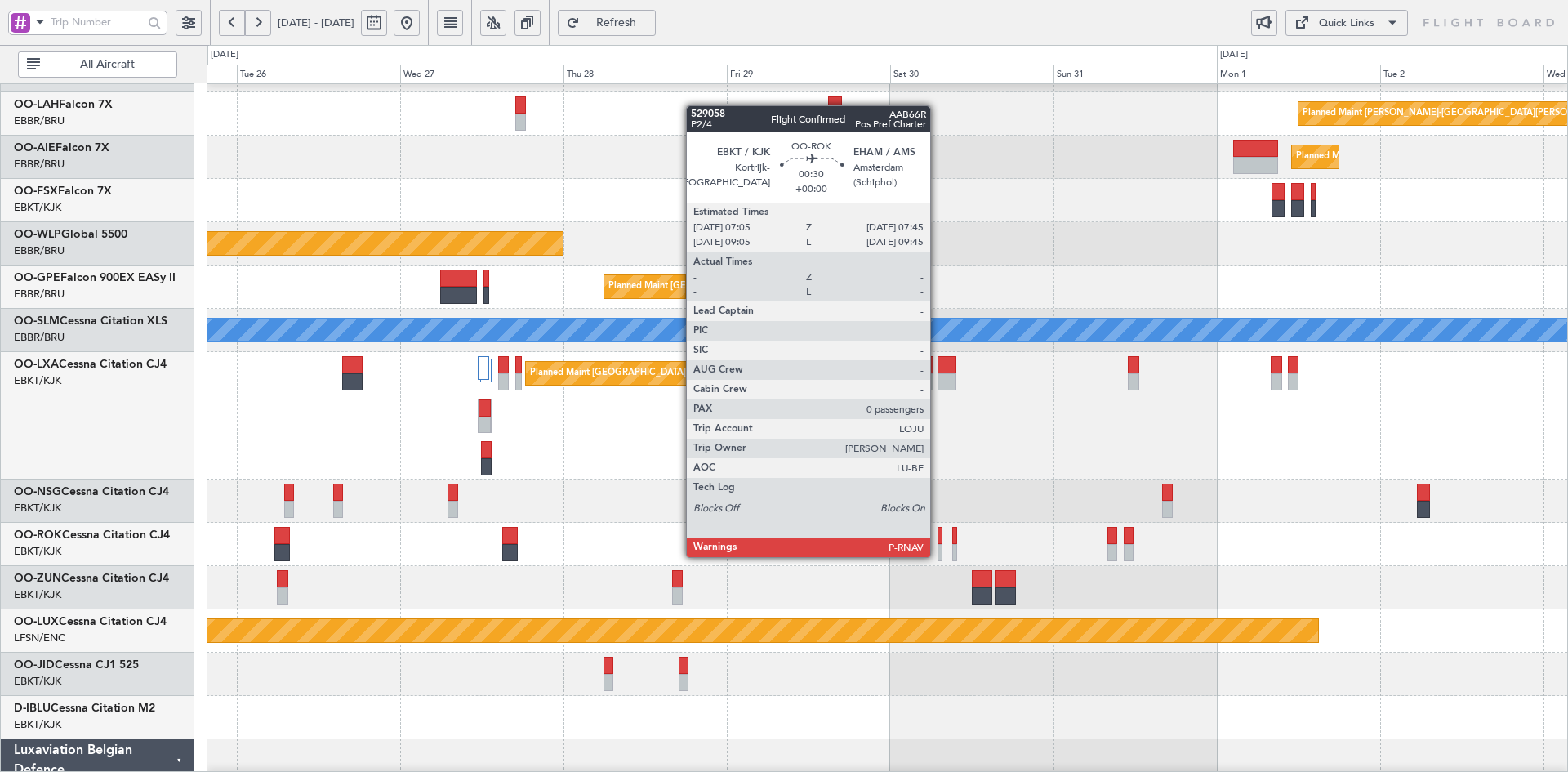
click at [937, 555] on div at bounding box center [939, 553] width 5 height 17
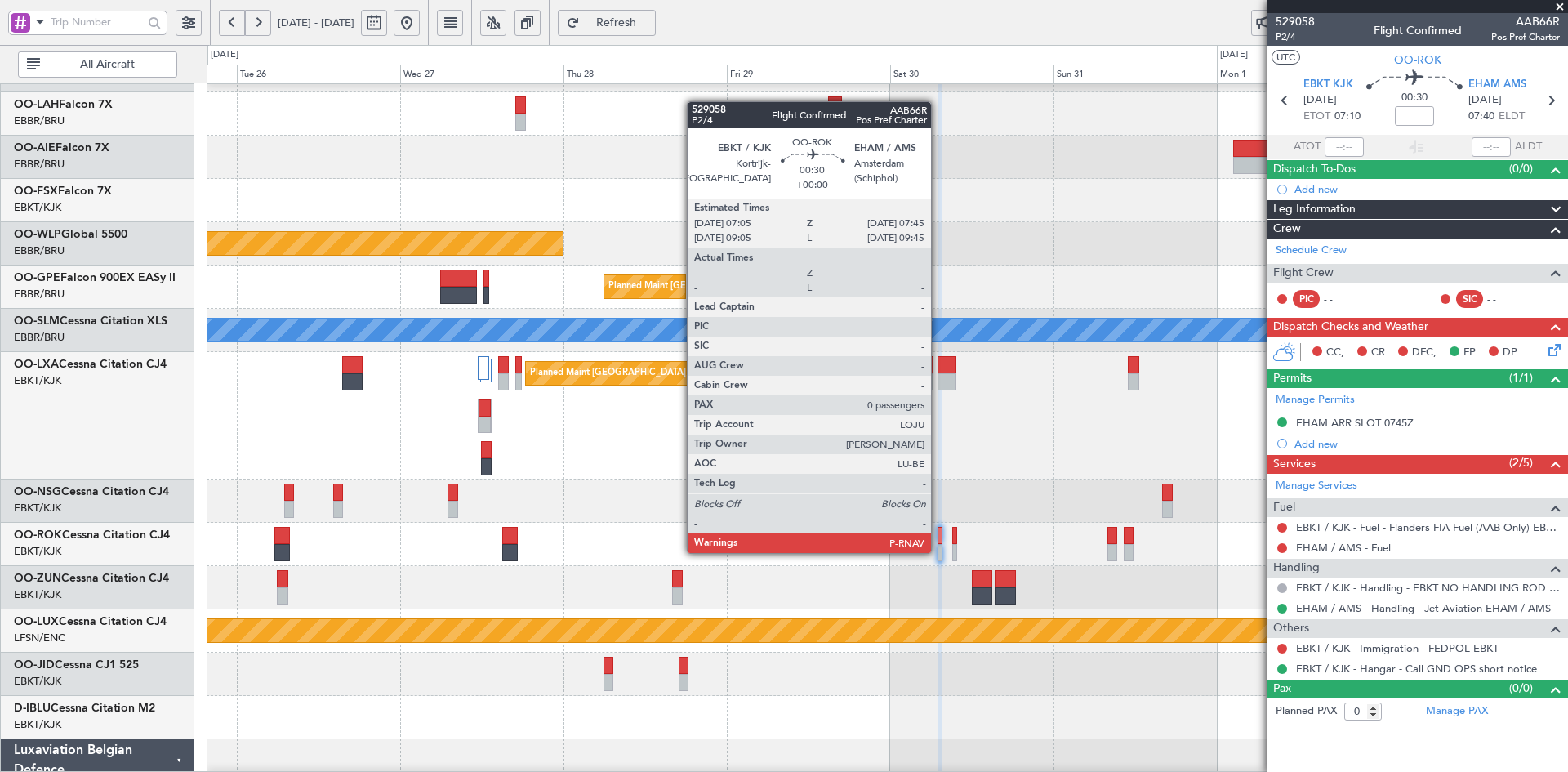
click at [938, 552] on div at bounding box center [939, 553] width 5 height 17
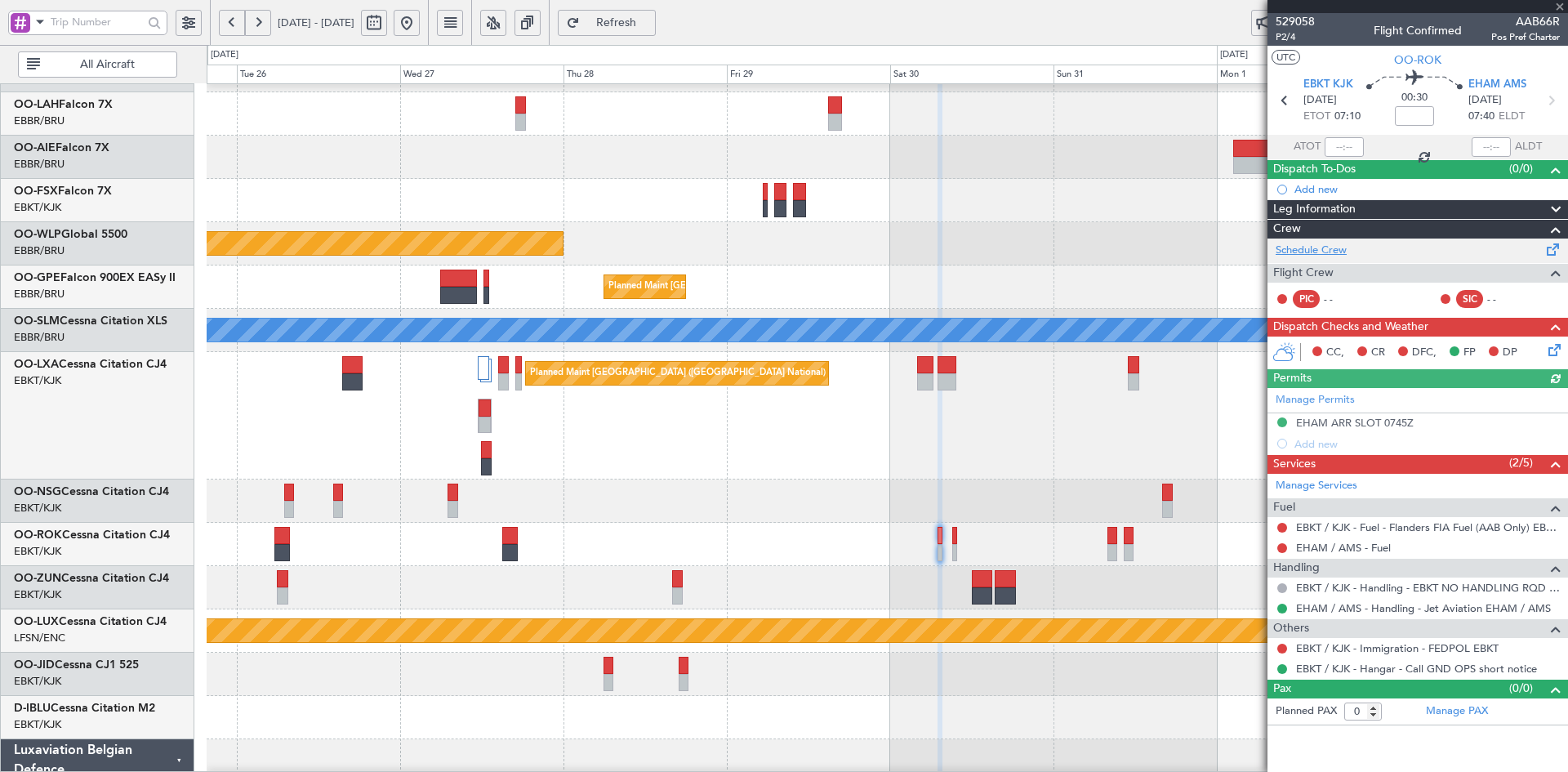
click at [1308, 250] on link "Schedule Crew" at bounding box center [1312, 250] width 71 height 16
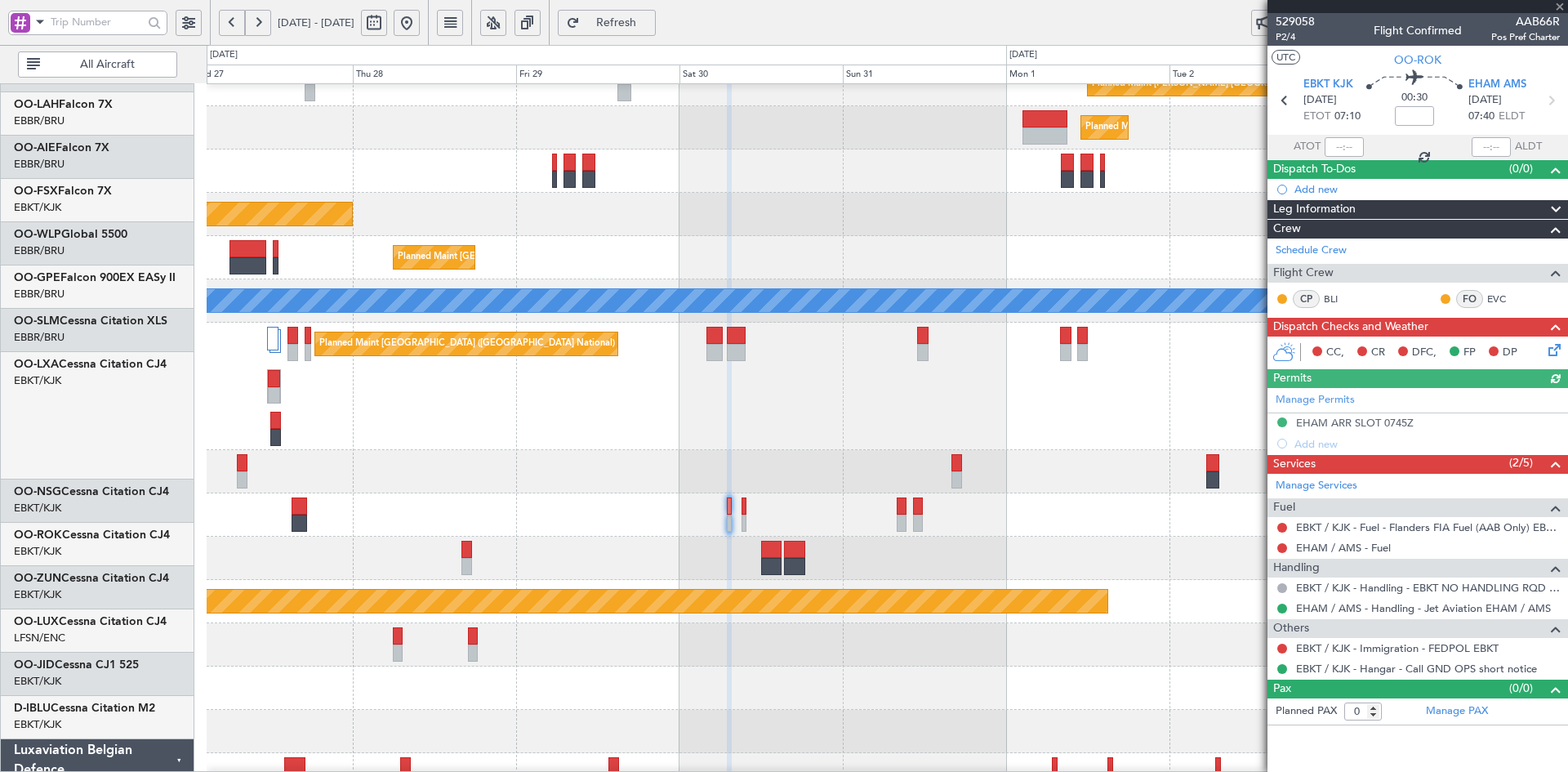
scroll to position [194, 0]
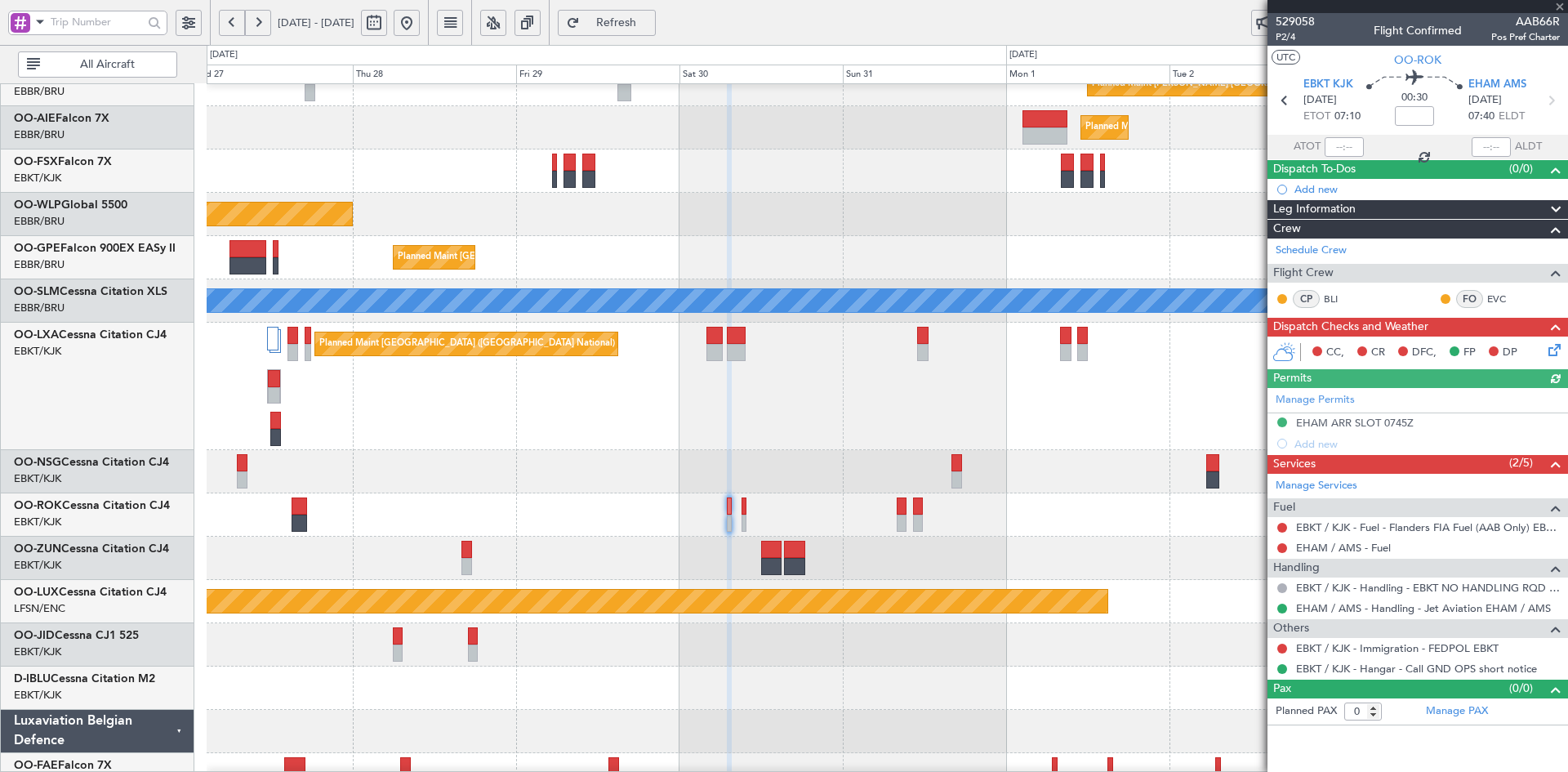
click at [772, 194] on div "Planned Maint [GEOGRAPHIC_DATA] ([GEOGRAPHIC_DATA])" at bounding box center [887, 214] width 1361 height 43
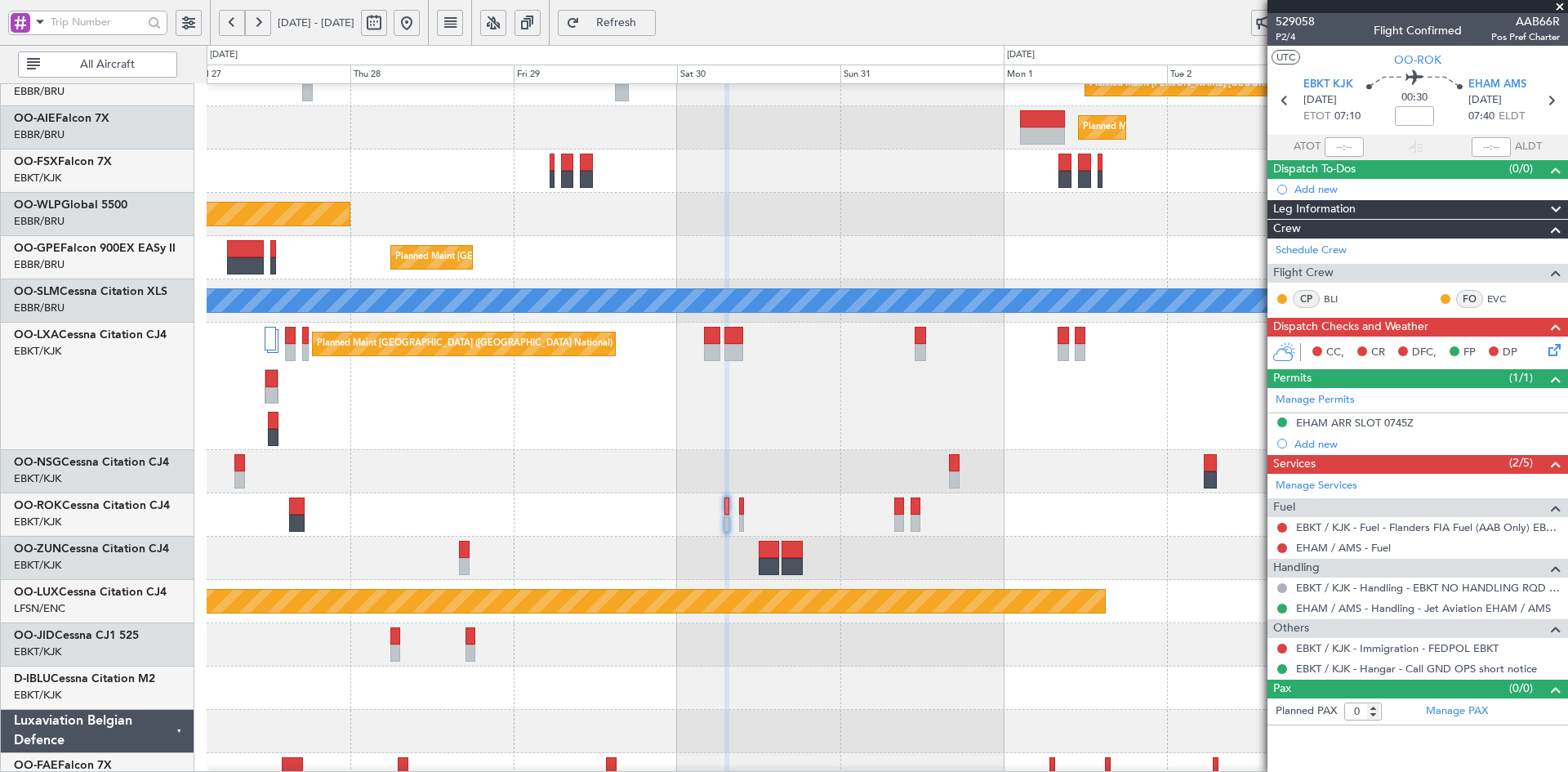
click at [651, 418] on div "Planned Maint [GEOGRAPHIC_DATA] ([GEOGRAPHIC_DATA] National)" at bounding box center [887, 386] width 1361 height 128
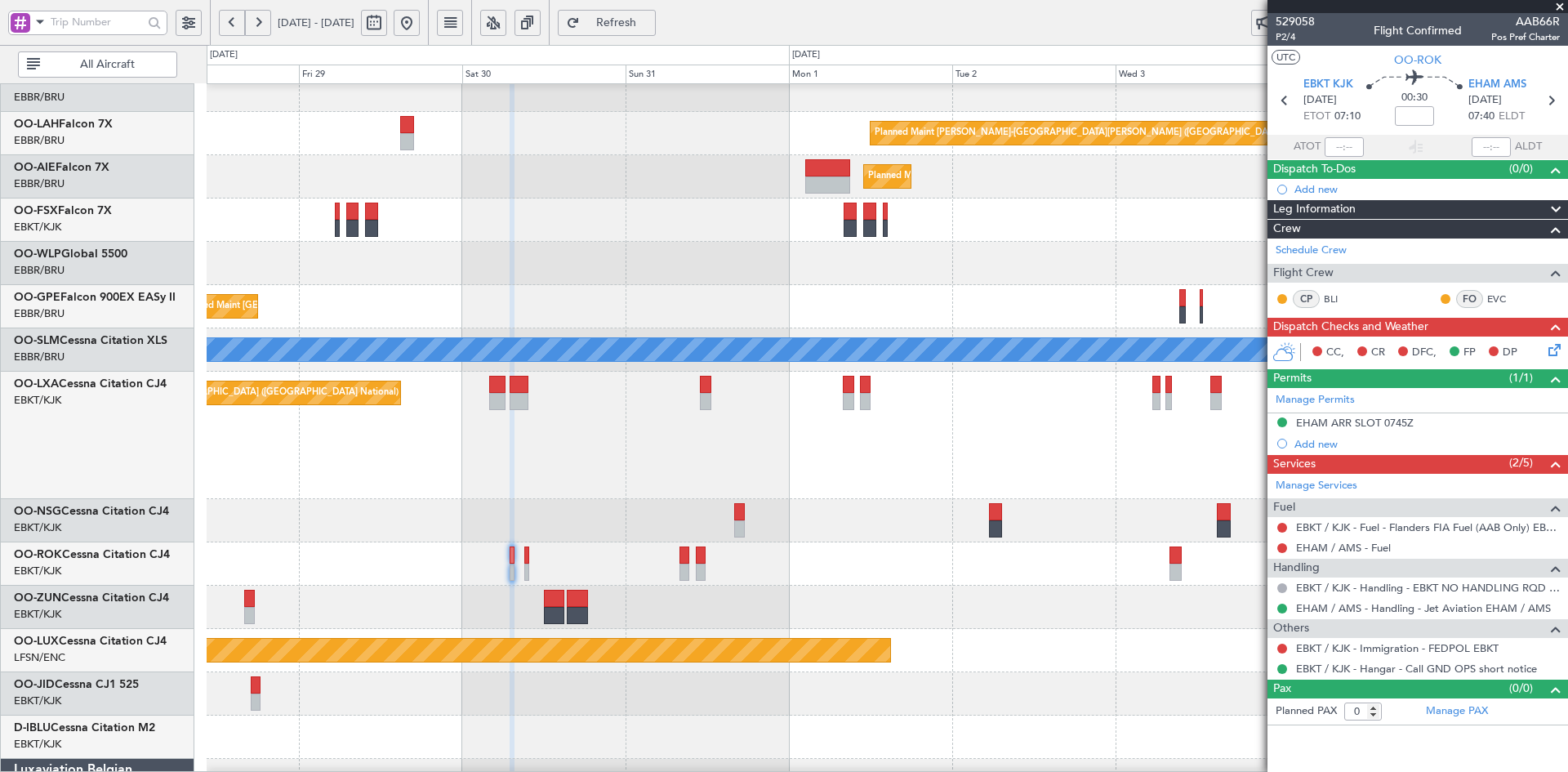
click at [913, 489] on div "Planned Maint [GEOGRAPHIC_DATA] ([GEOGRAPHIC_DATA] National)" at bounding box center [887, 435] width 1361 height 128
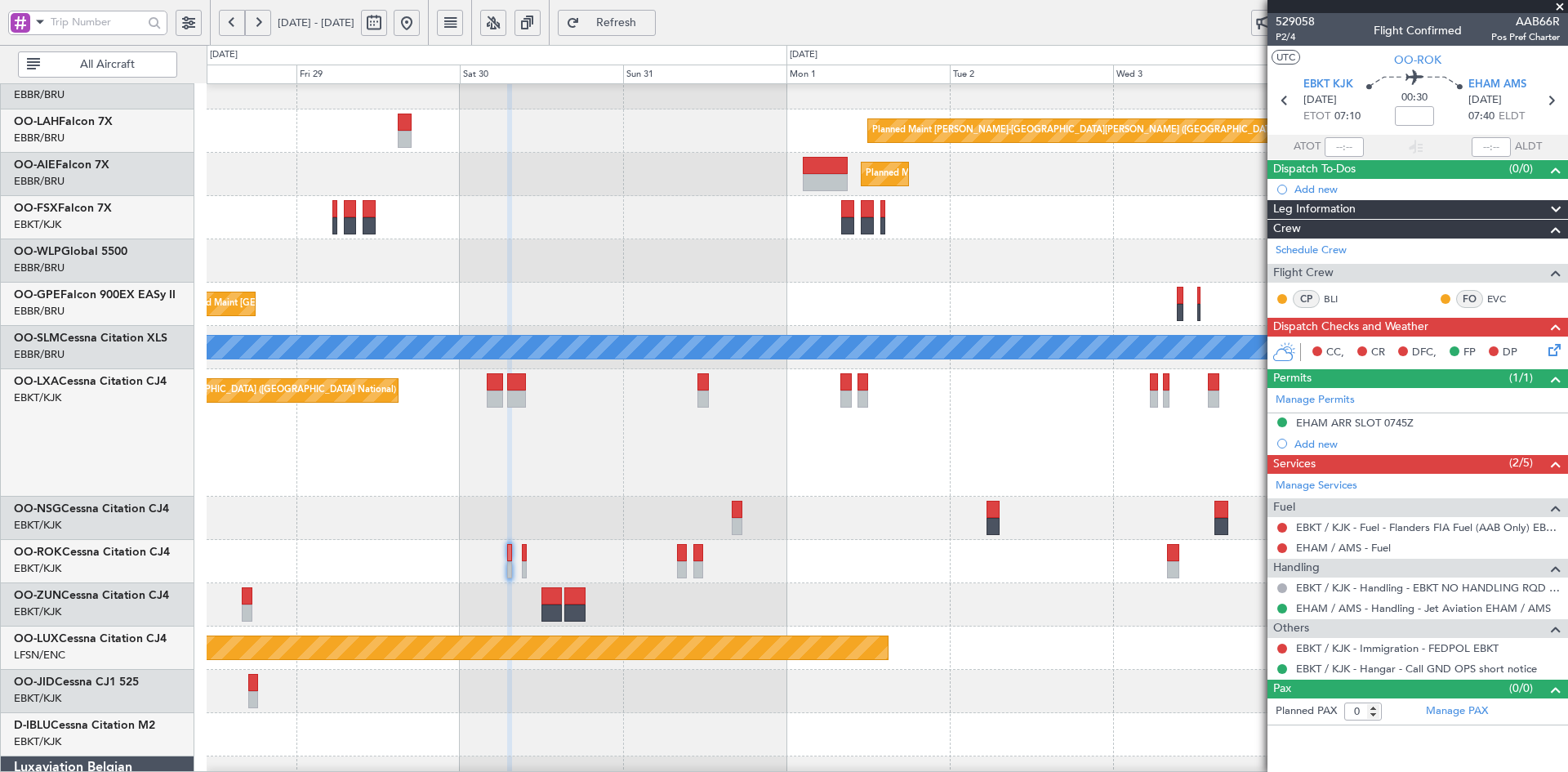
scroll to position [154, 0]
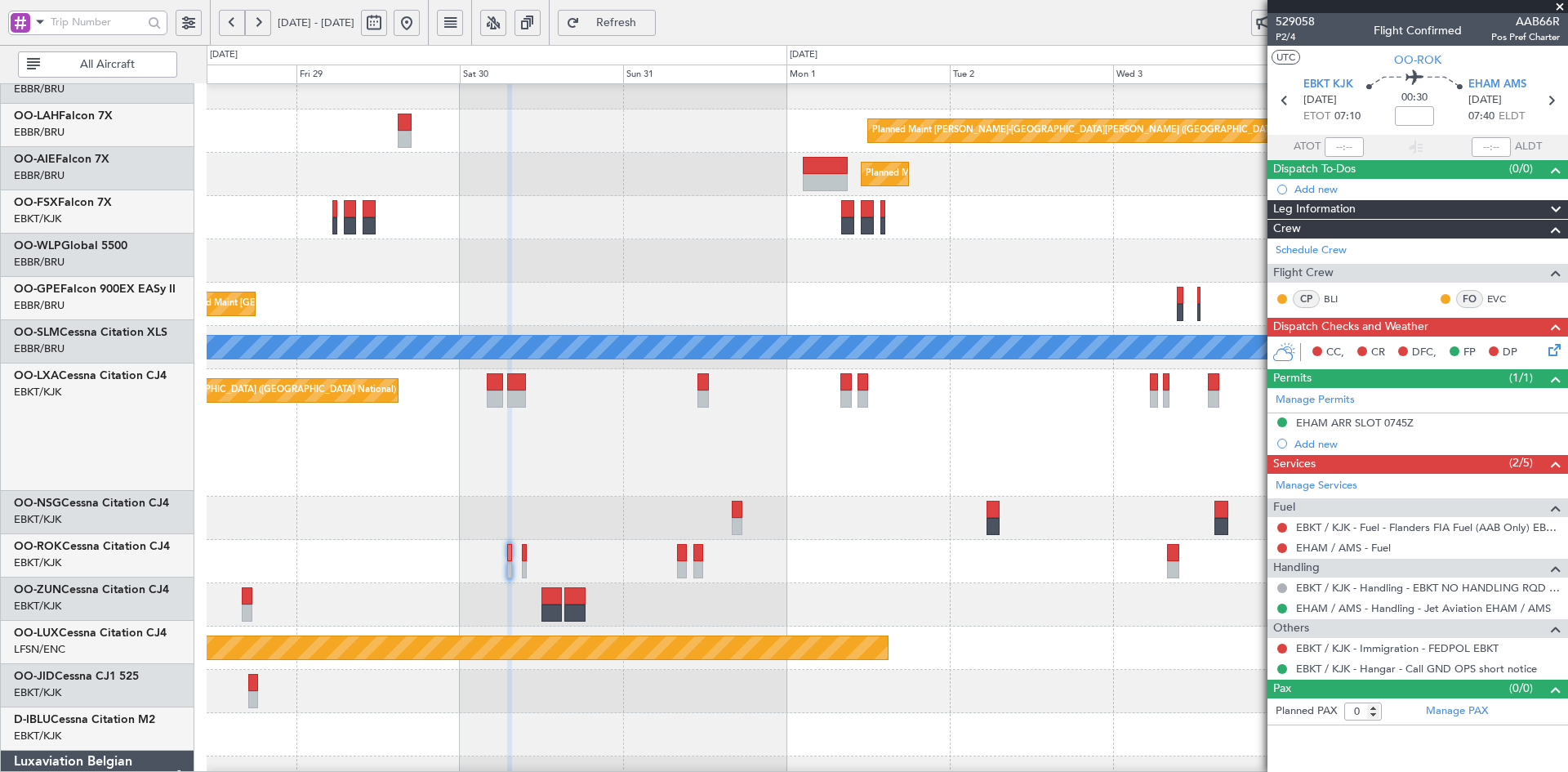
click at [952, 422] on div "Planned Maint Alton-st Louis (St Louis Regl) Planned Maint London (Farnborough)…" at bounding box center [887, 454] width 1361 height 1037
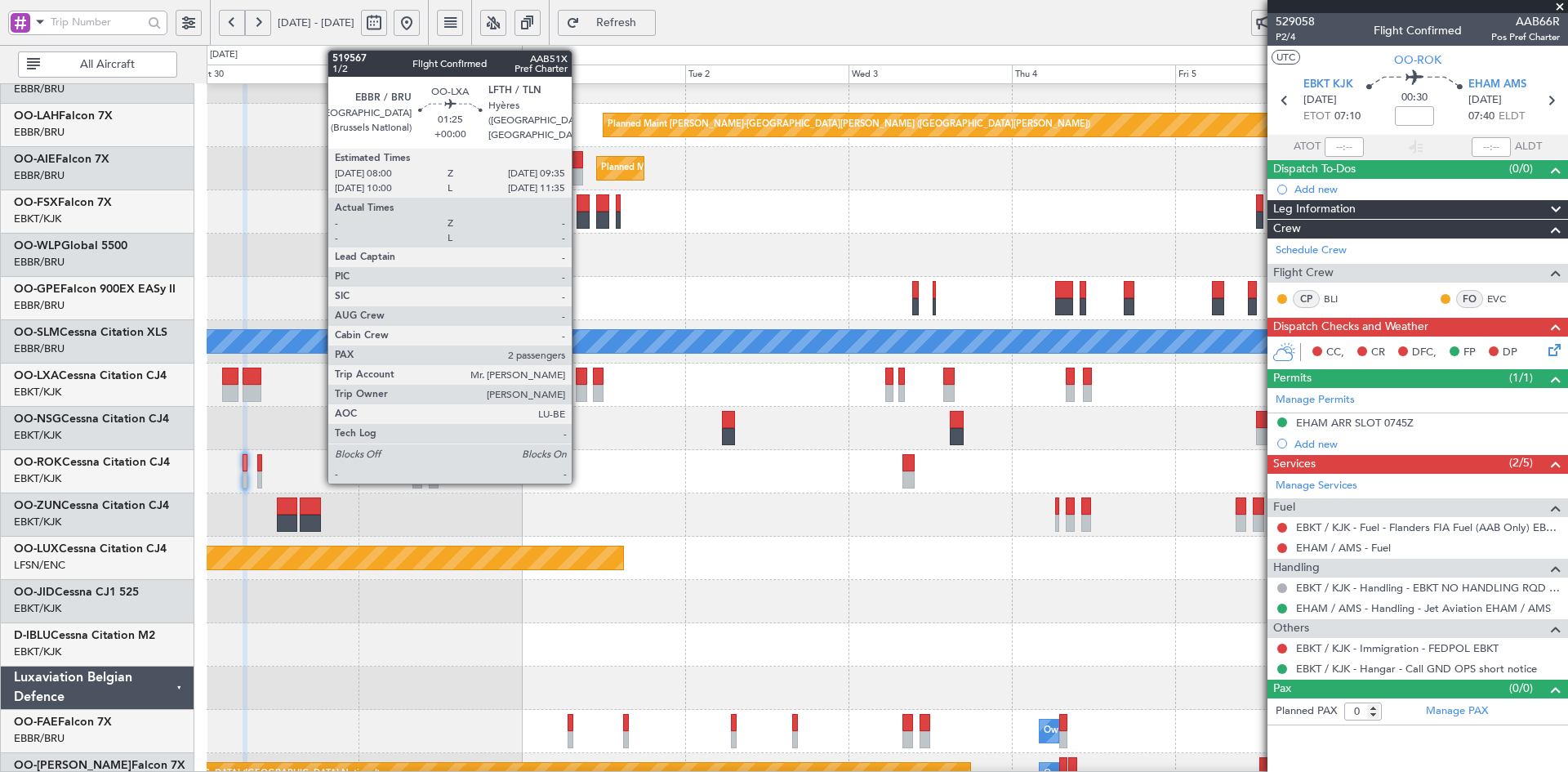
click at [579, 386] on div at bounding box center [582, 393] width 11 height 17
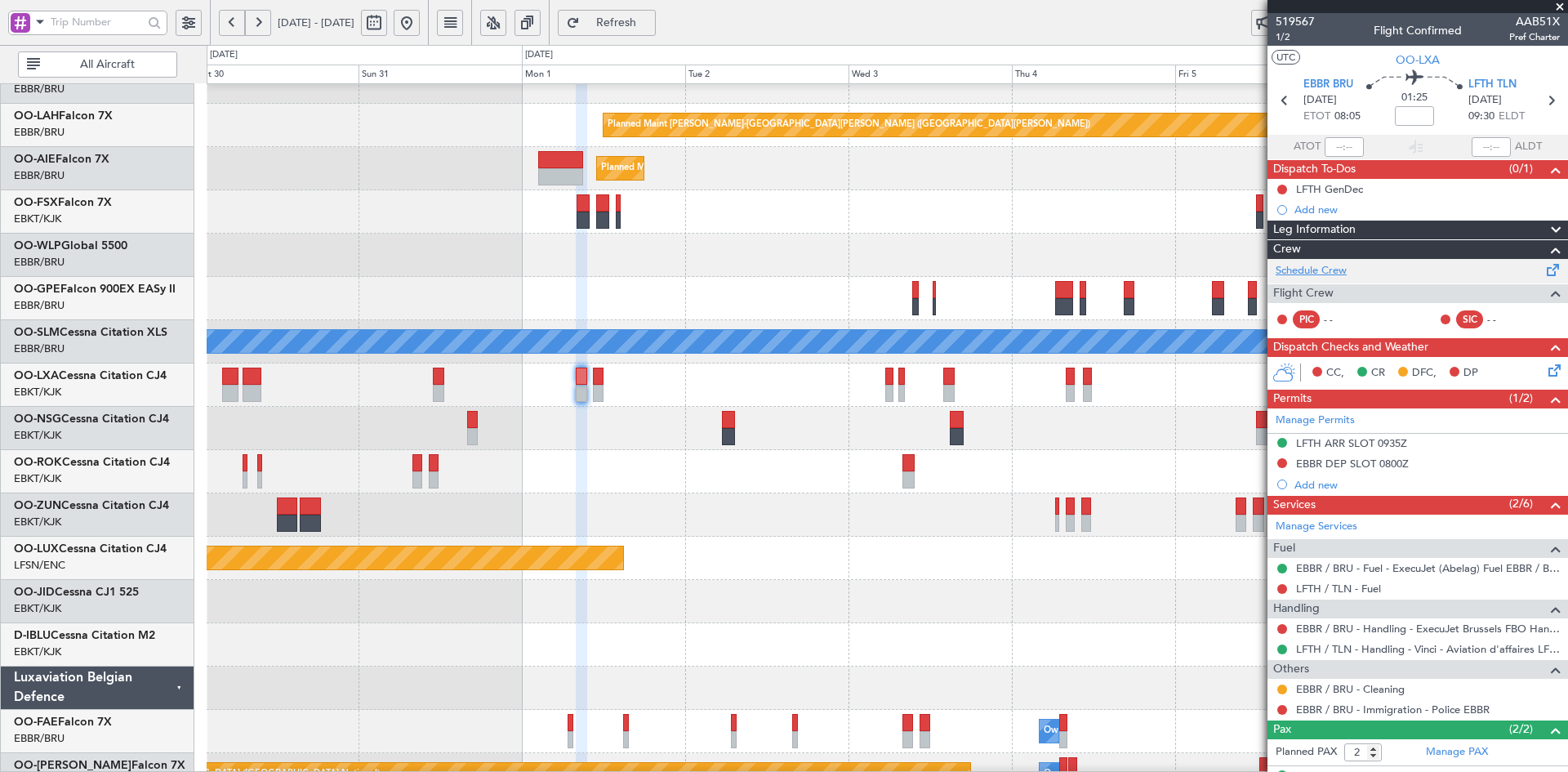
click at [1331, 265] on link "Schedule Crew" at bounding box center [1312, 270] width 71 height 16
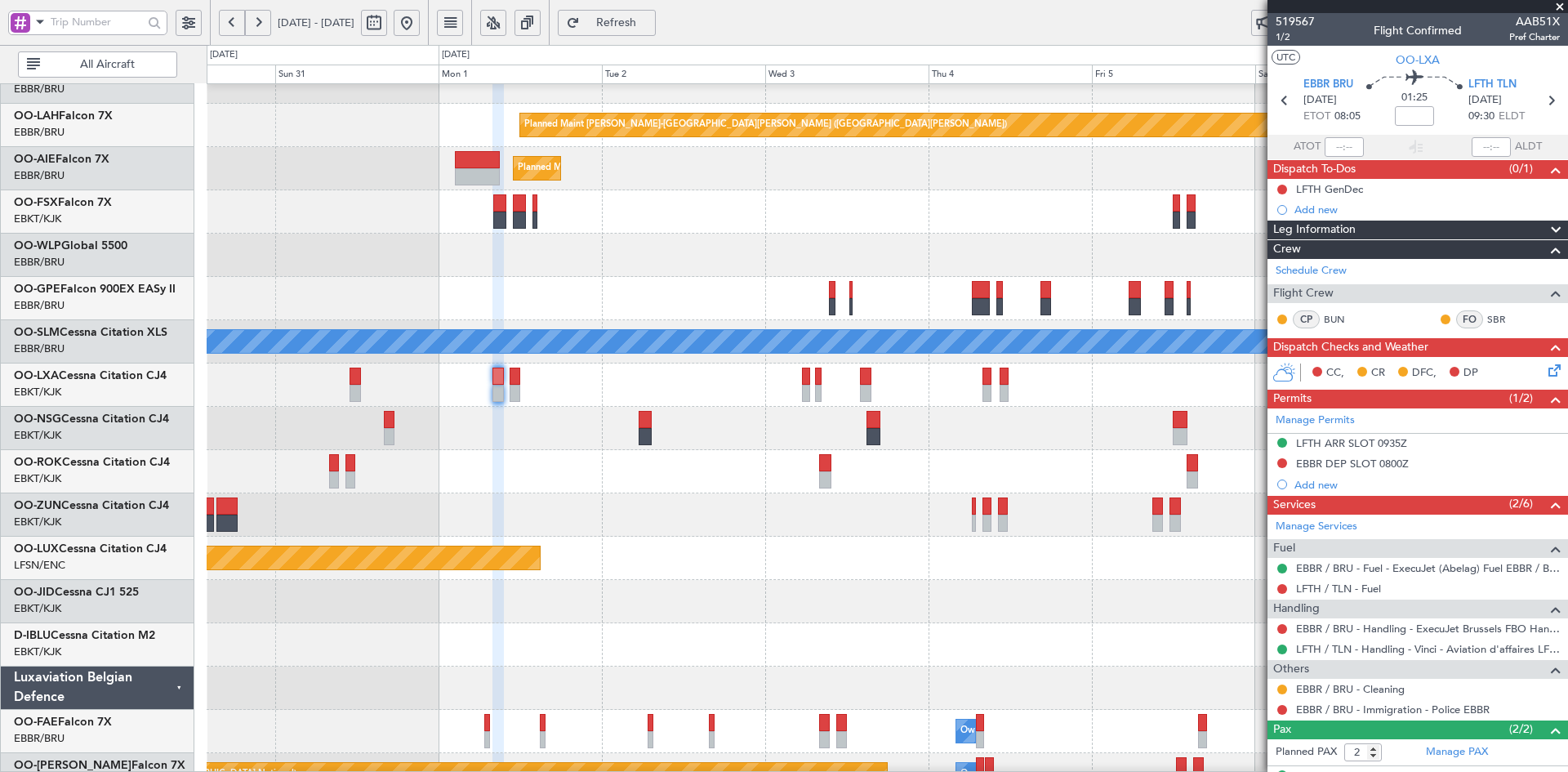
click at [1021, 492] on div at bounding box center [887, 472] width 1361 height 43
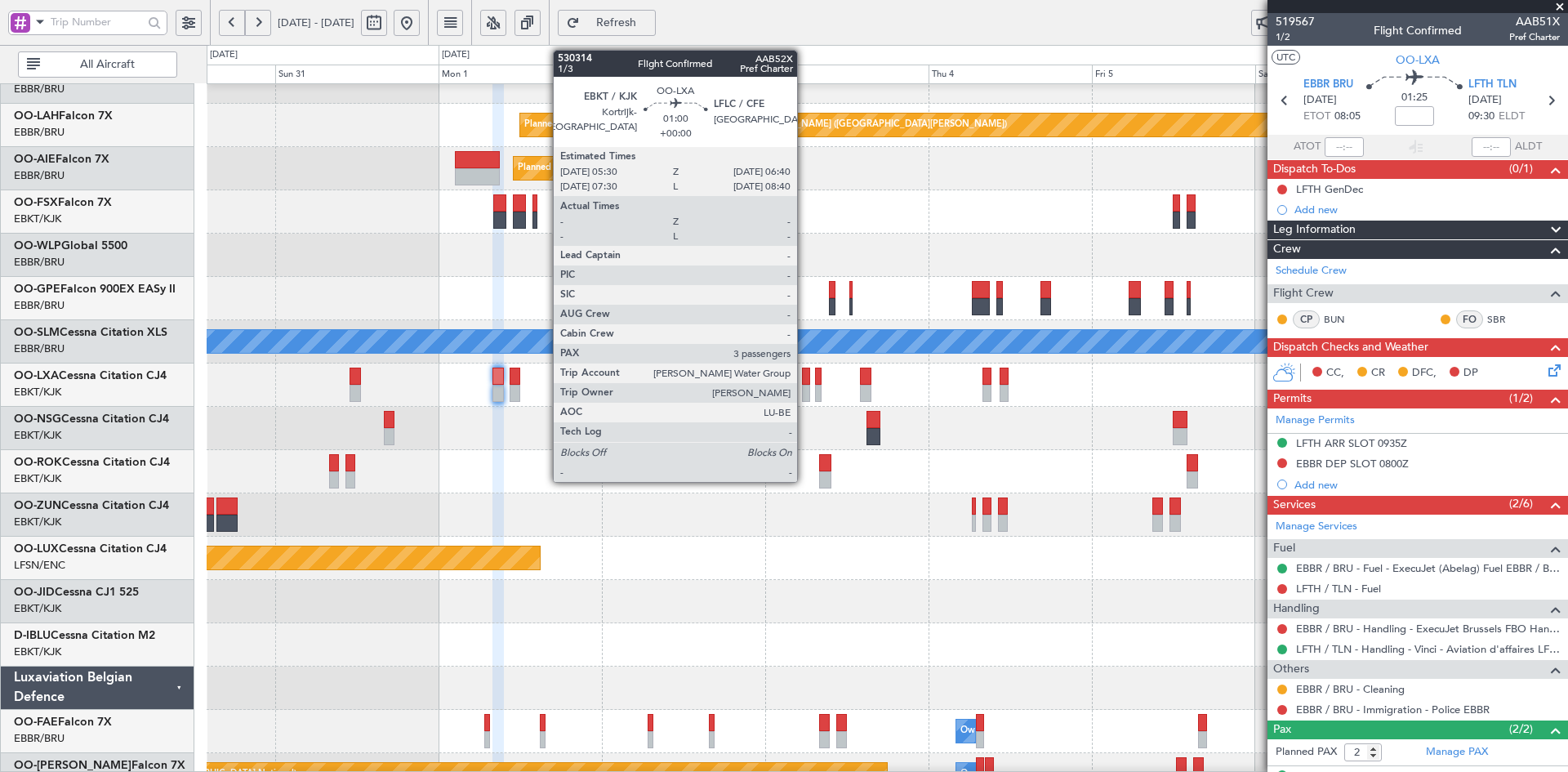
click at [804, 396] on div at bounding box center [806, 393] width 8 height 17
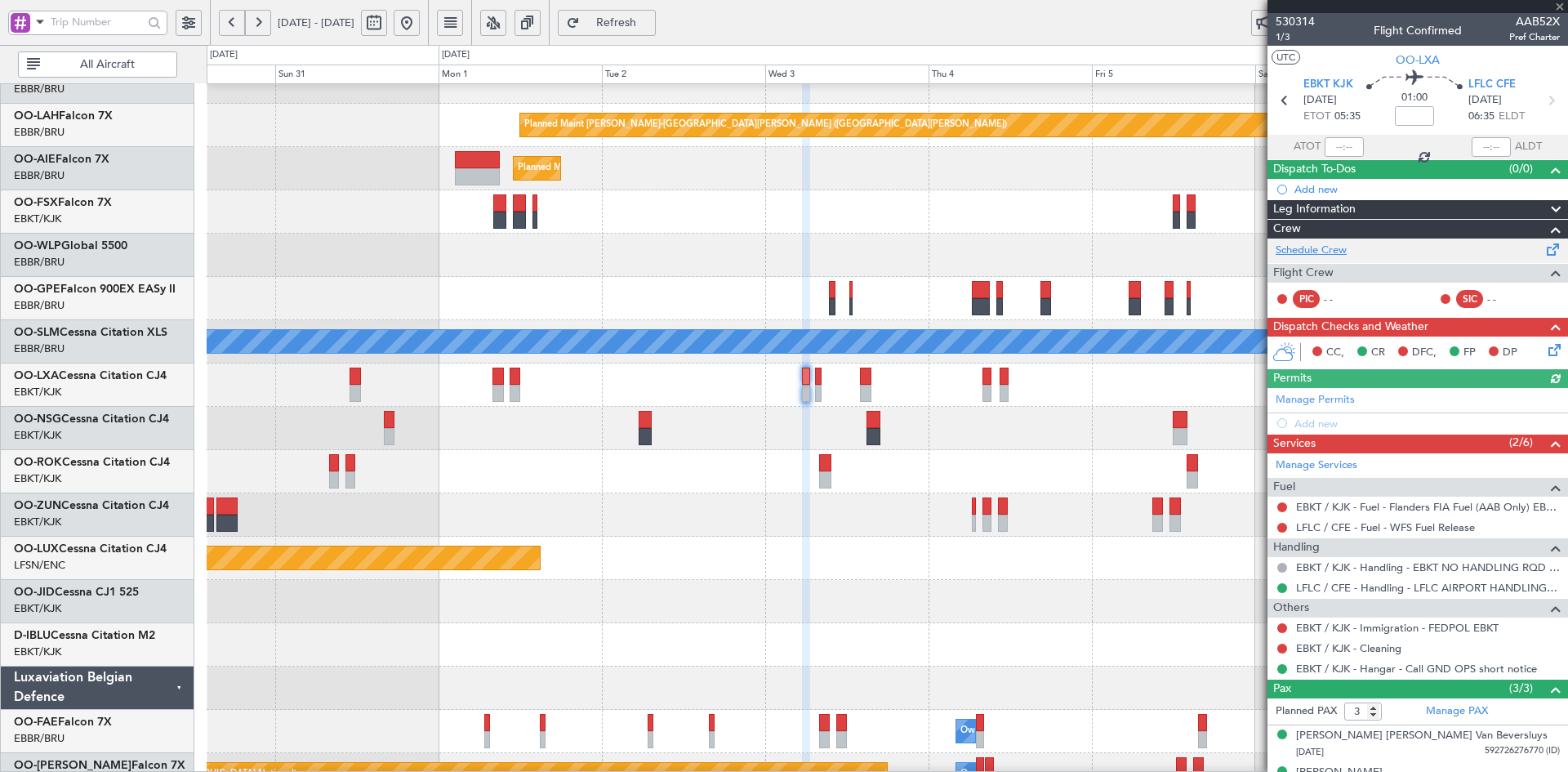
click at [1328, 246] on link "Schedule Crew" at bounding box center [1312, 250] width 71 height 16
click at [1330, 244] on link "Schedule Crew" at bounding box center [1312, 250] width 71 height 16
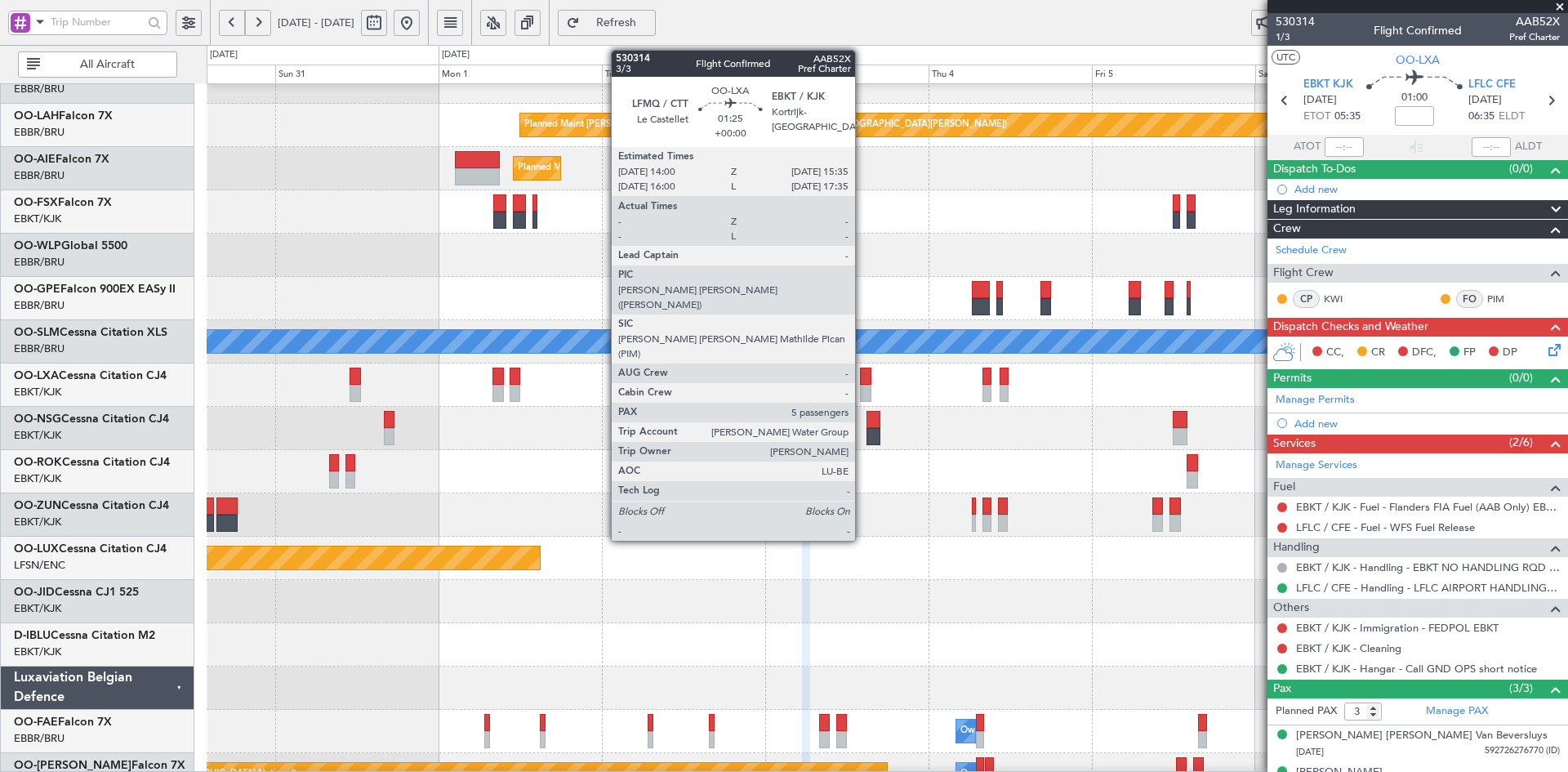
click at [862, 395] on div at bounding box center [866, 393] width 11 height 17
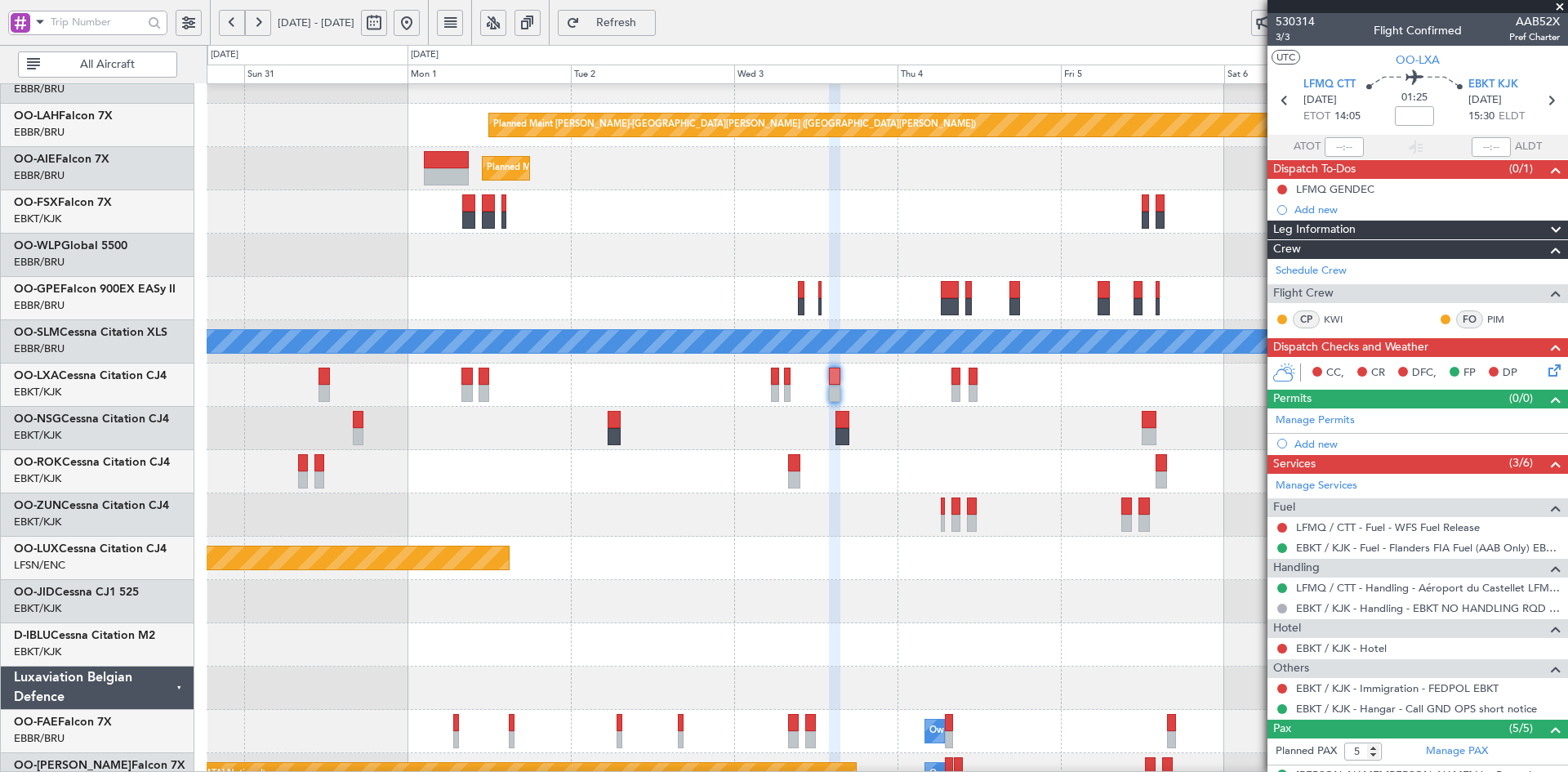
scroll to position [150, 0]
click at [893, 438] on div at bounding box center [887, 428] width 1361 height 43
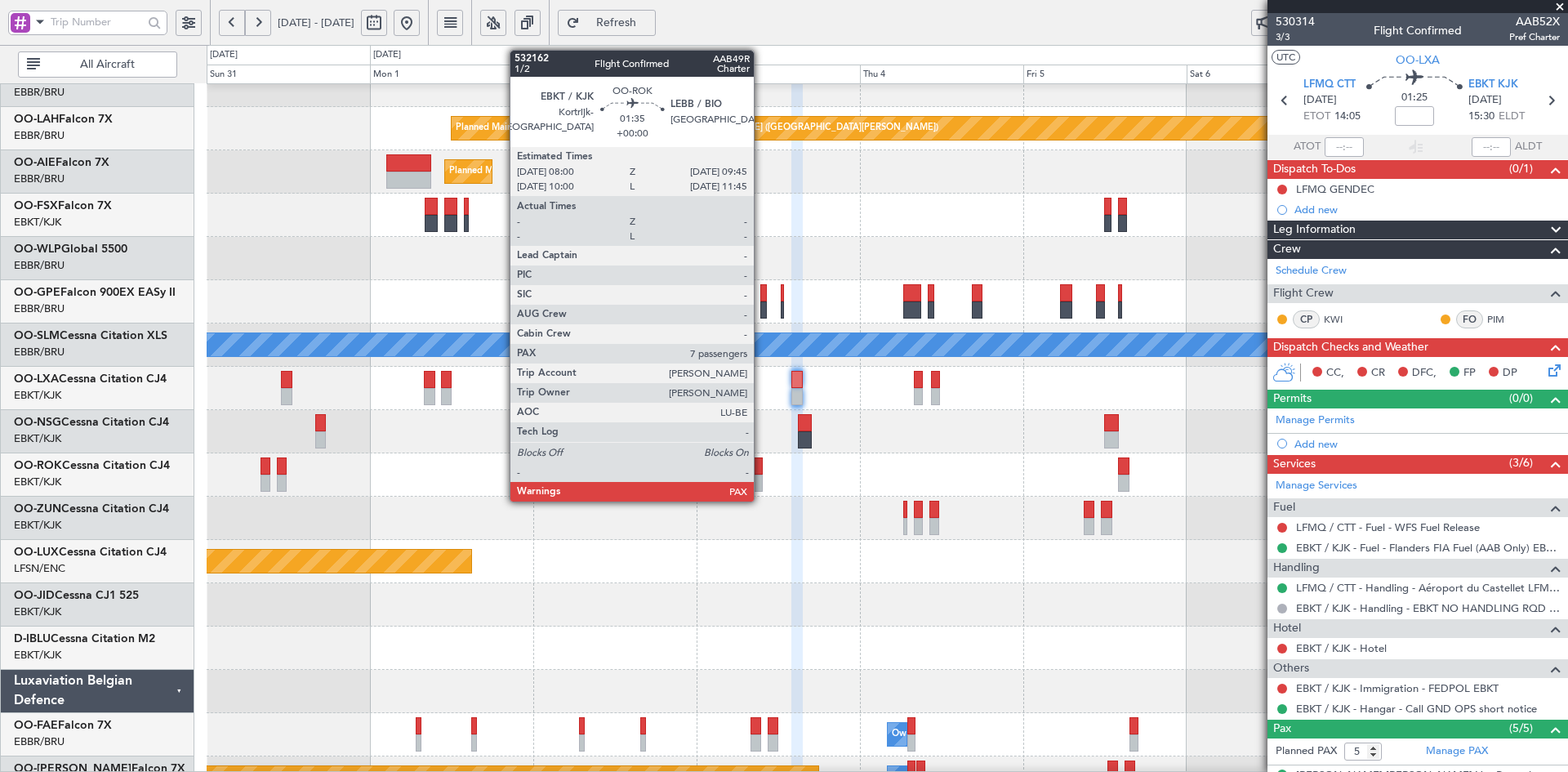
click at [761, 481] on div at bounding box center [756, 483] width 12 height 17
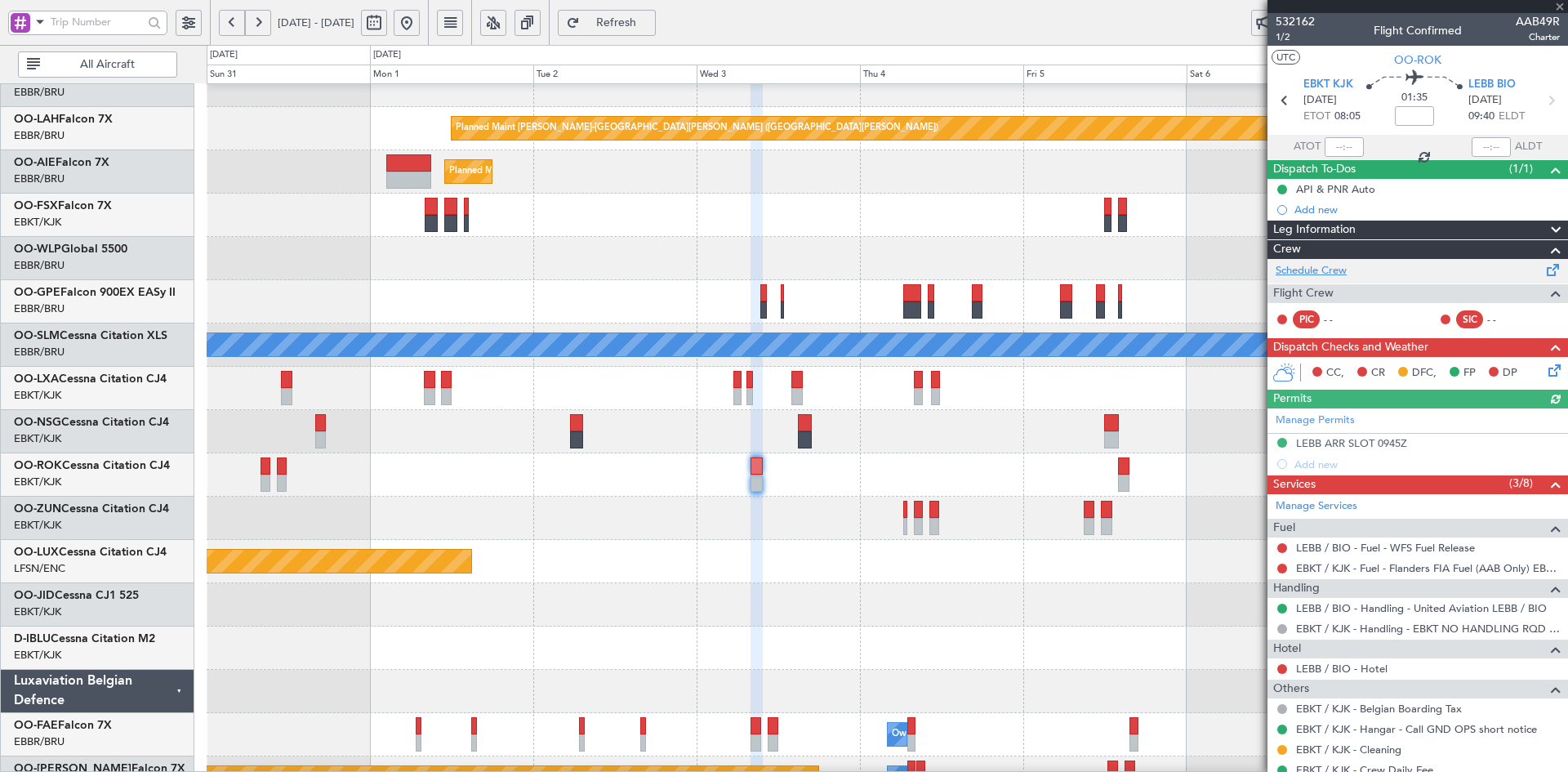
click at [1347, 265] on link "Schedule Crew" at bounding box center [1312, 270] width 71 height 16
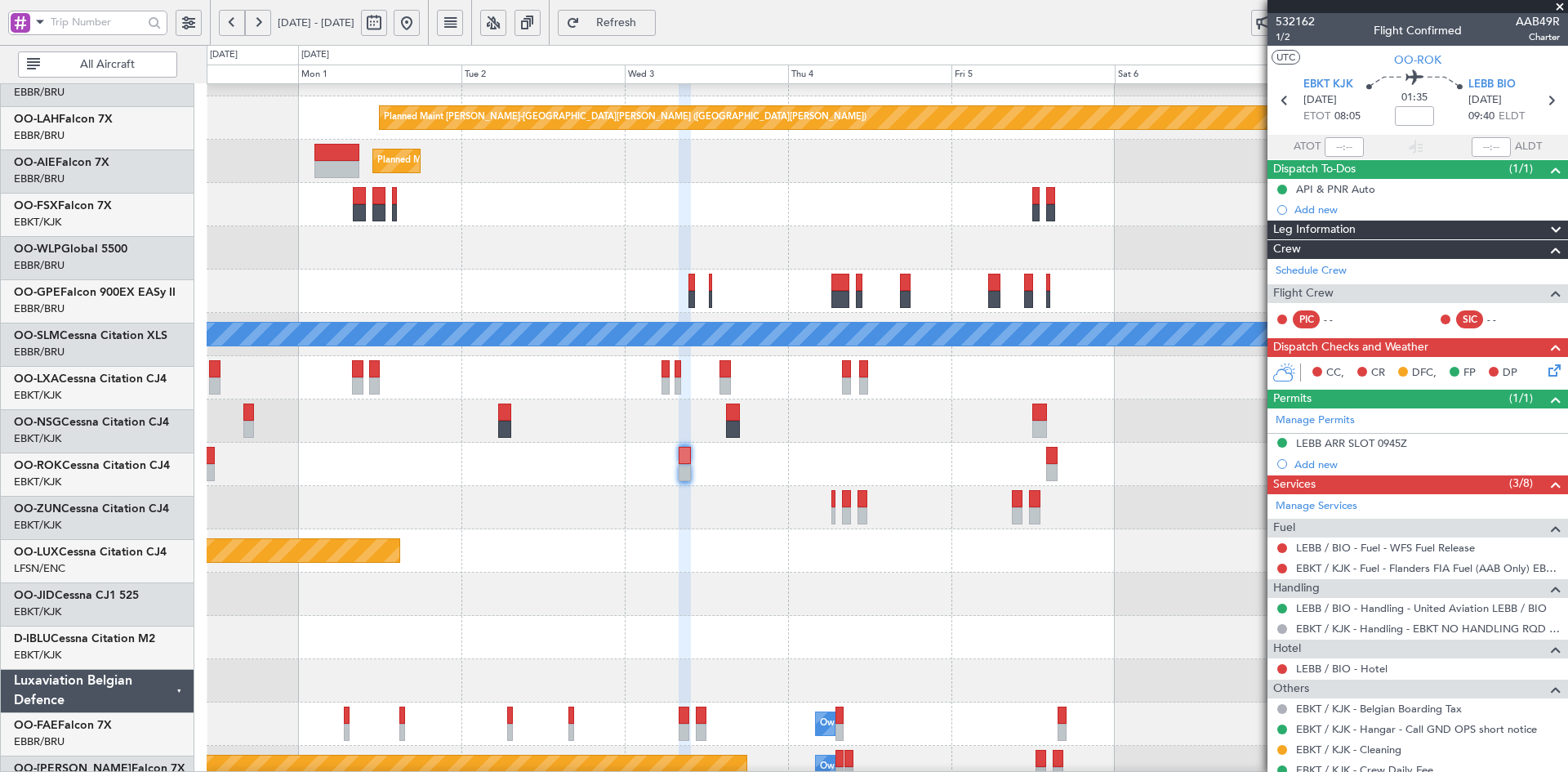
scroll to position [160, 0]
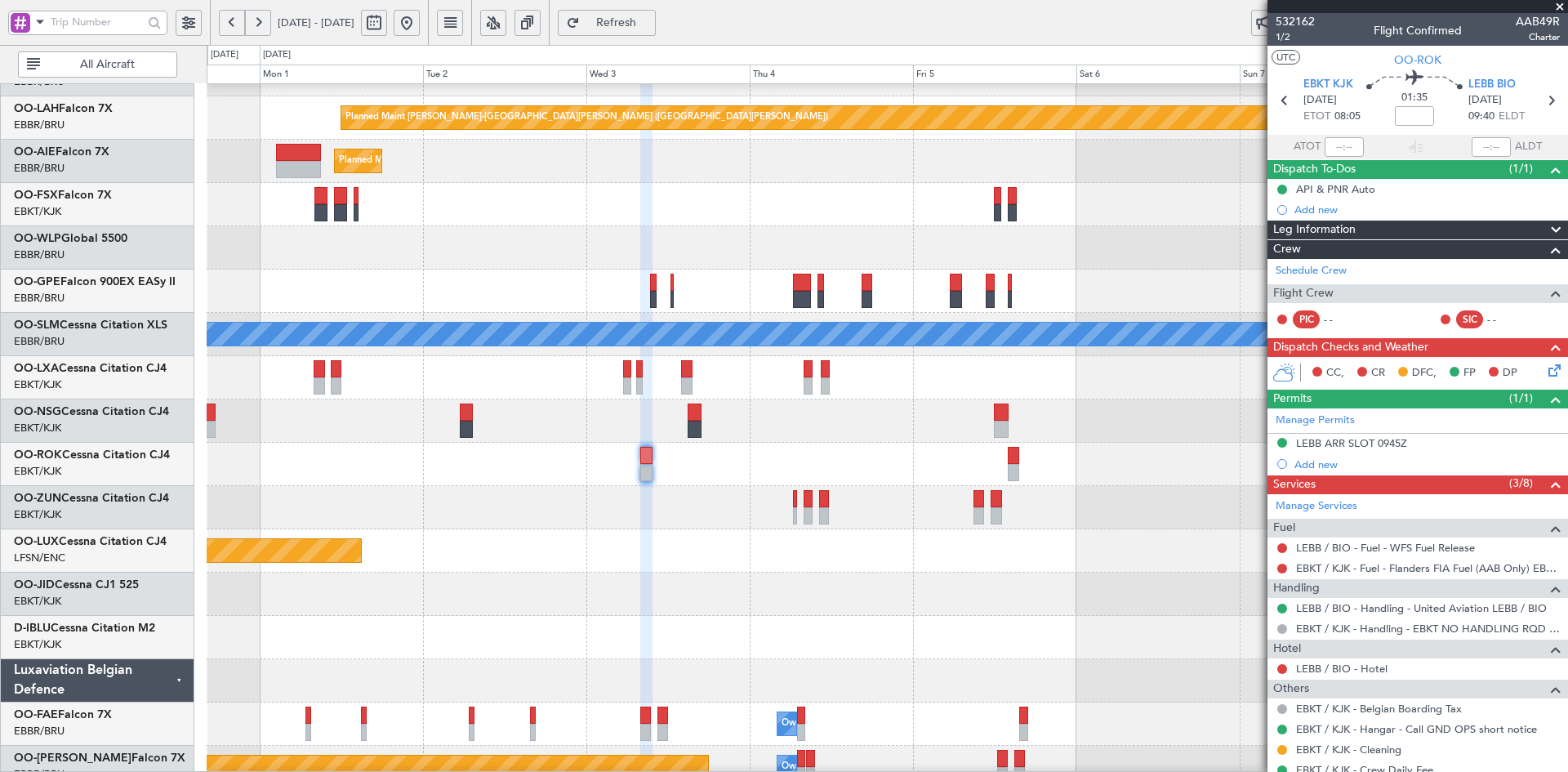
click at [915, 427] on div at bounding box center [887, 421] width 1361 height 43
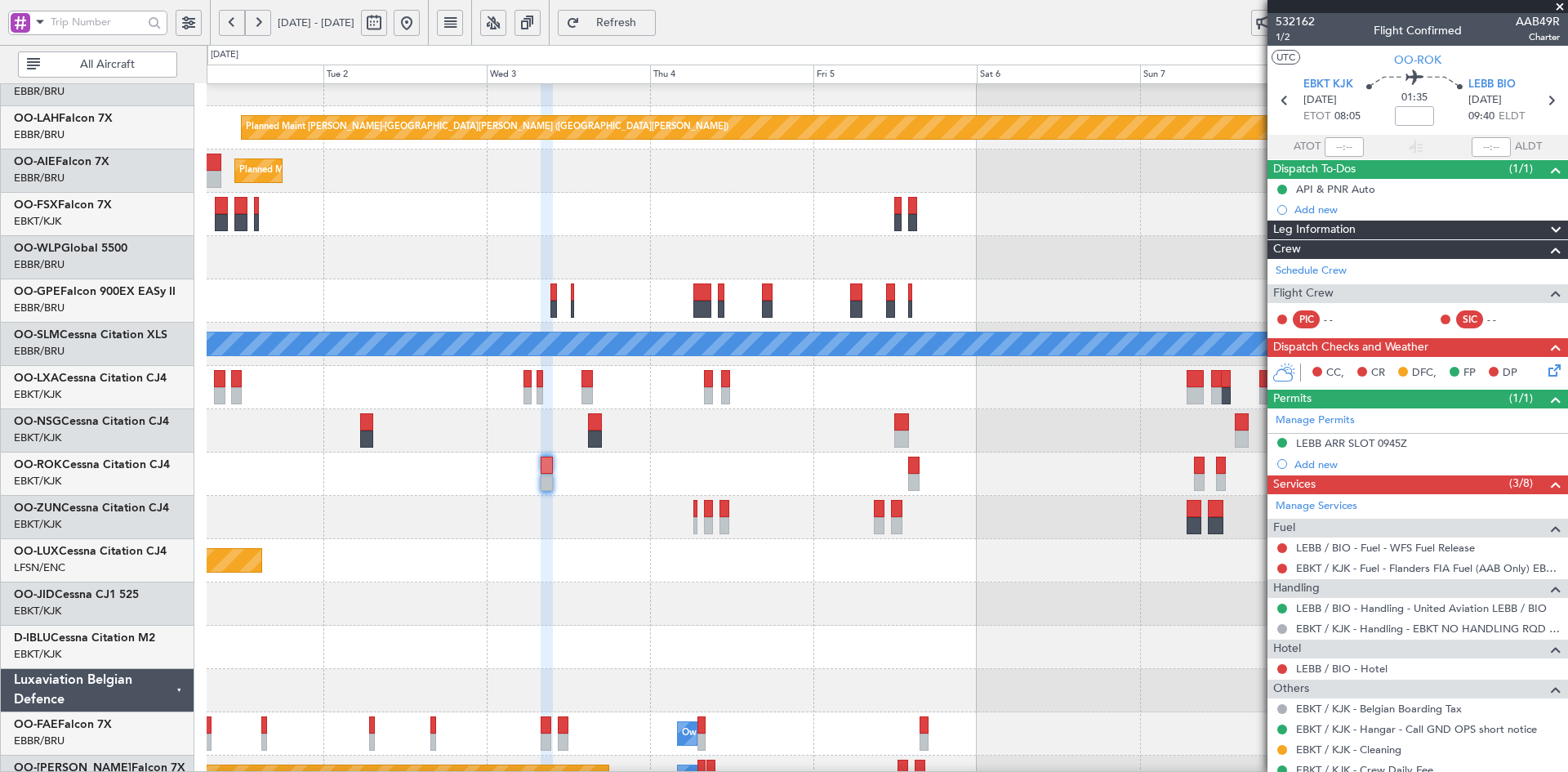
scroll to position [150, 0]
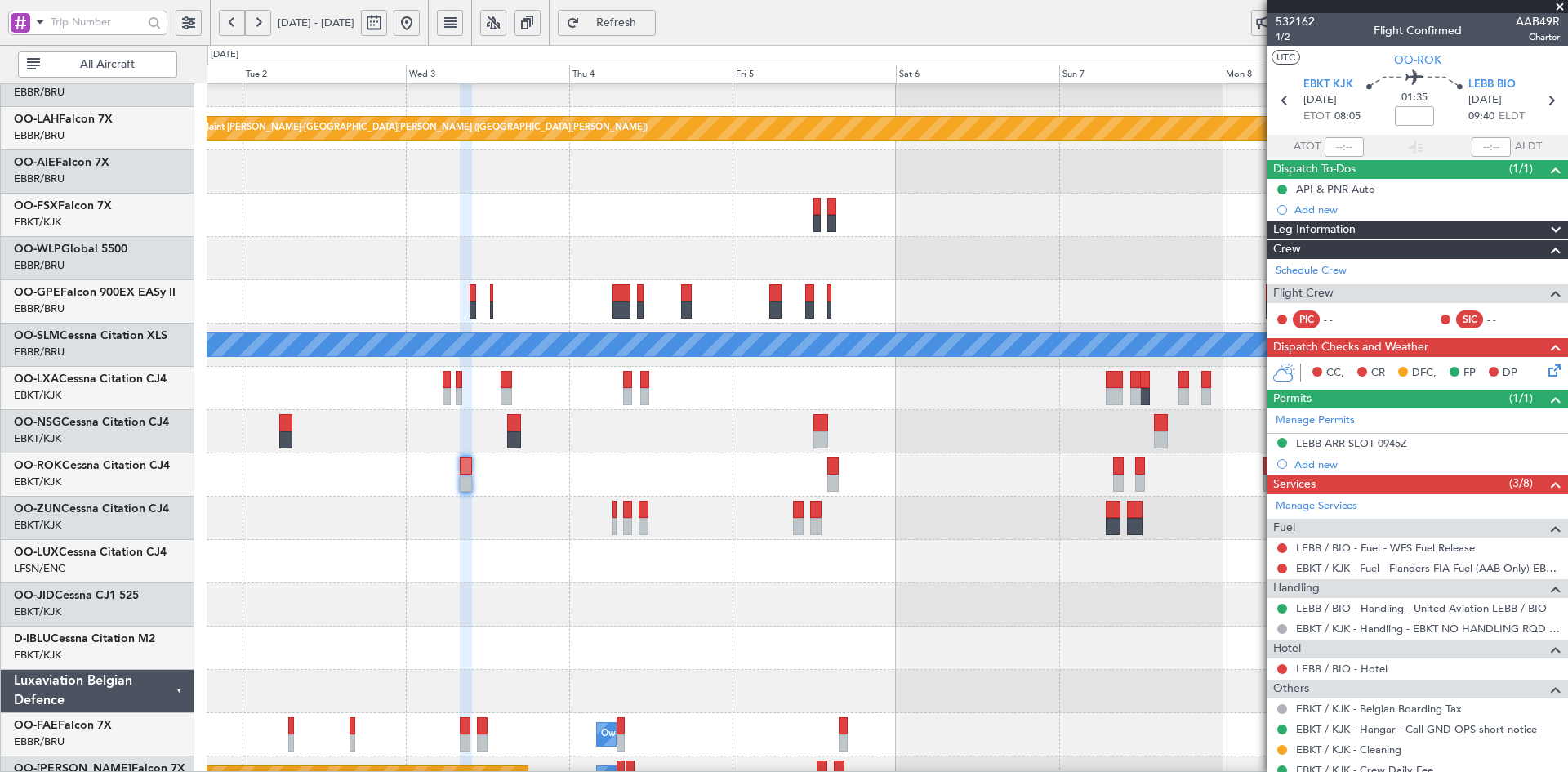
click at [905, 430] on div at bounding box center [887, 431] width 1361 height 43
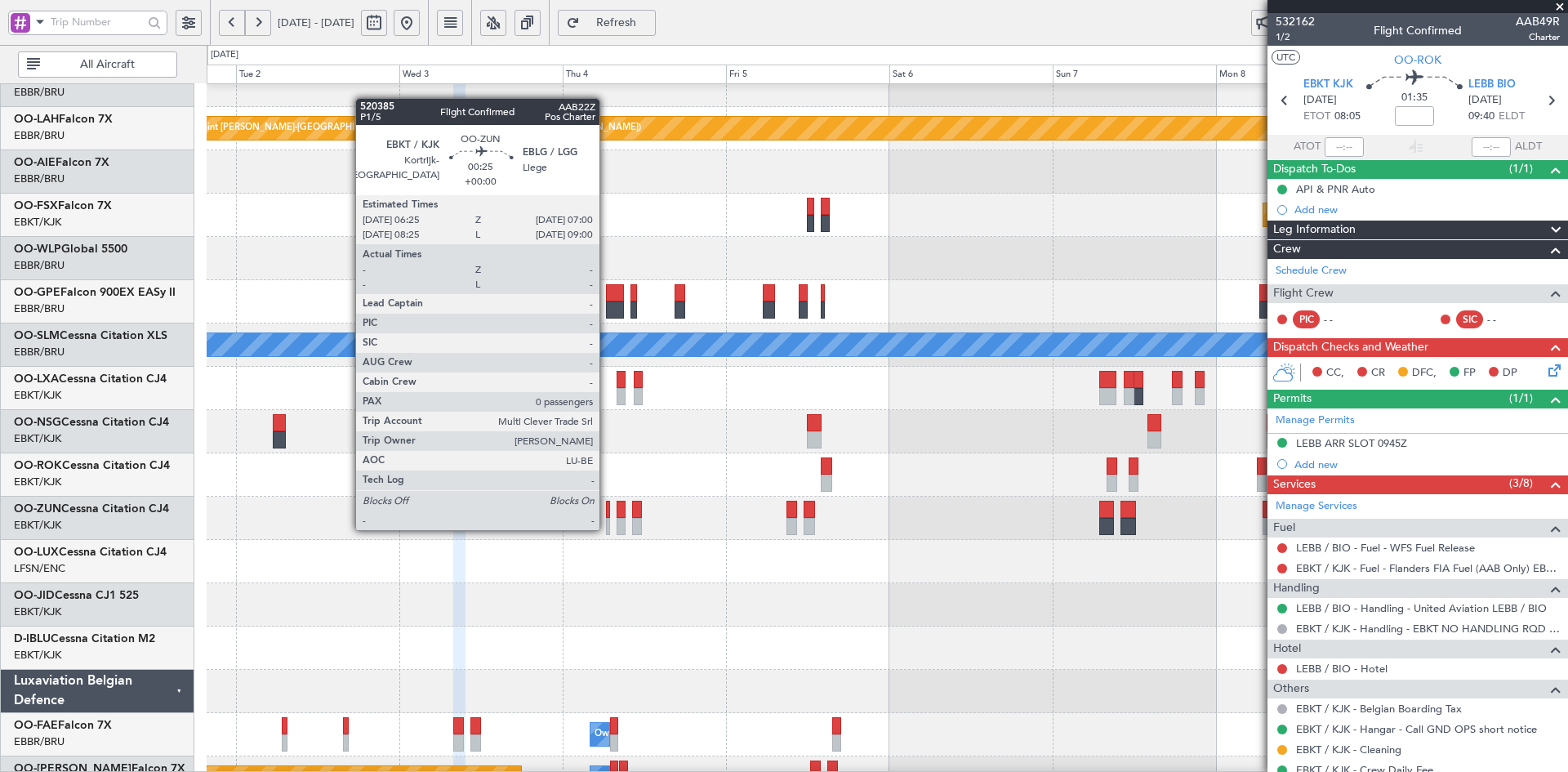
click at [607, 528] on div at bounding box center [608, 526] width 4 height 17
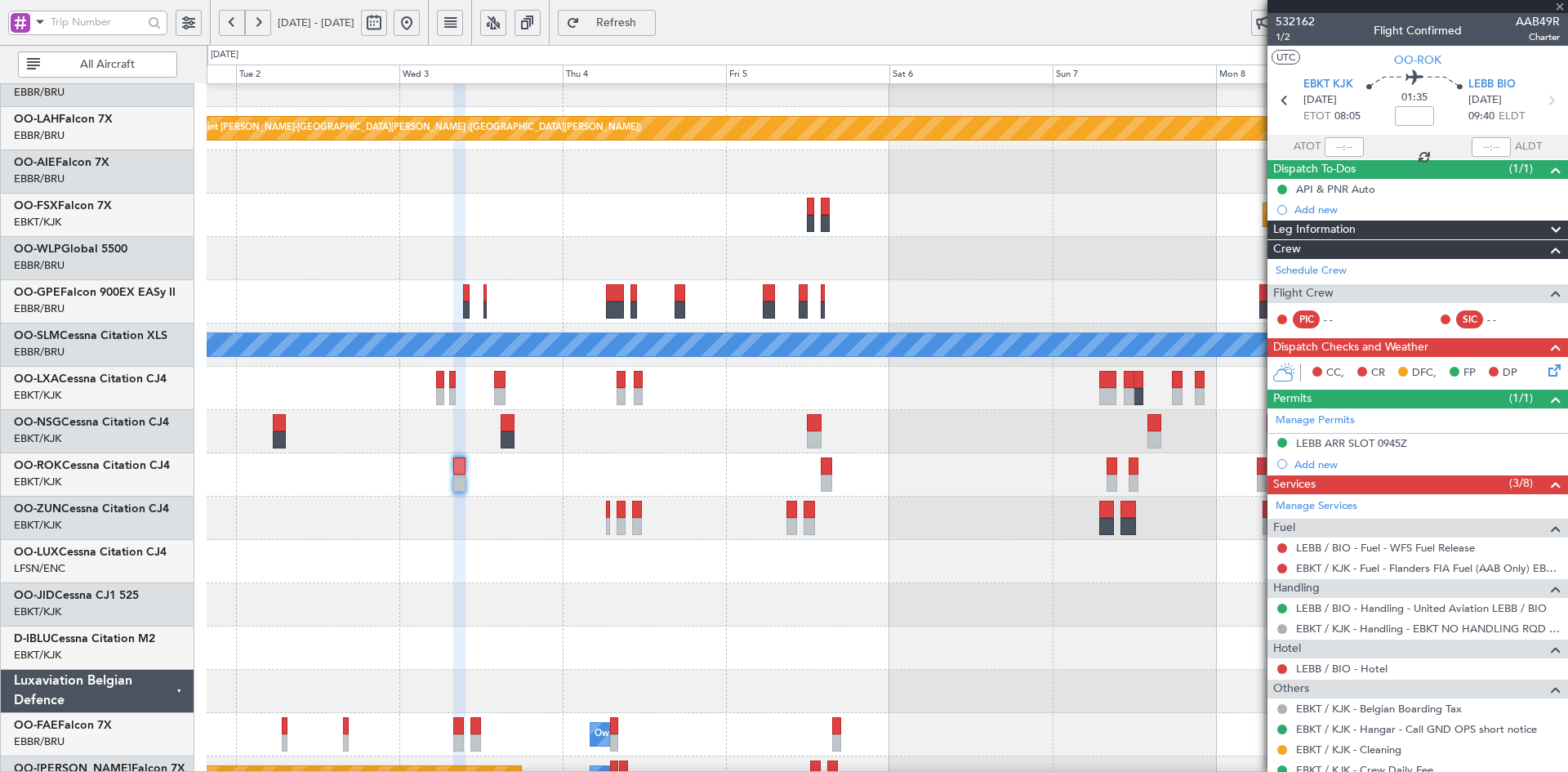
type input "0"
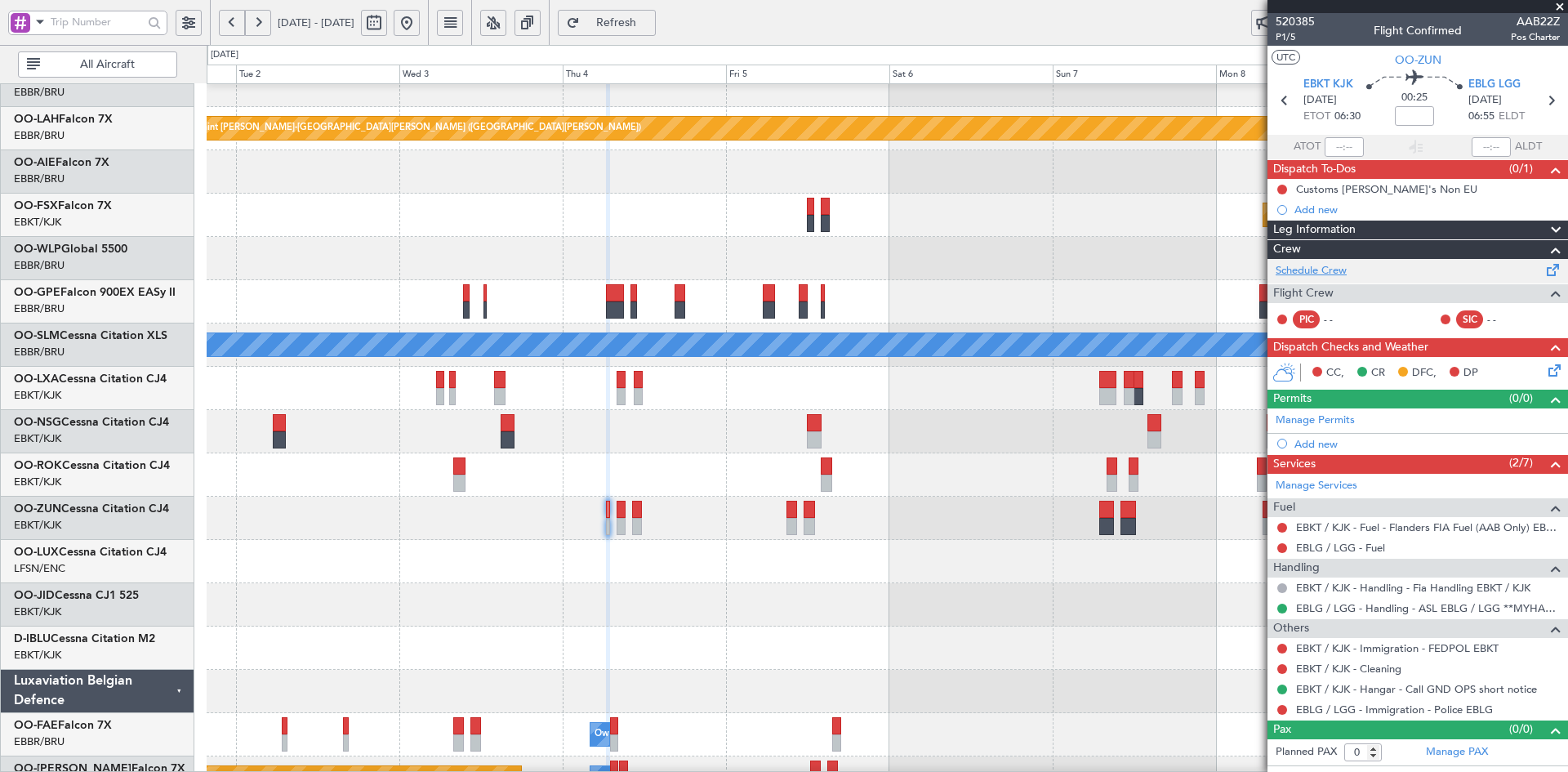
click at [1306, 263] on link "Schedule Crew" at bounding box center [1312, 270] width 71 height 16
click at [1561, 8] on div at bounding box center [1418, 7] width 300 height 13
click at [1198, 67] on div "Sun 7" at bounding box center [1134, 74] width 163 height 20
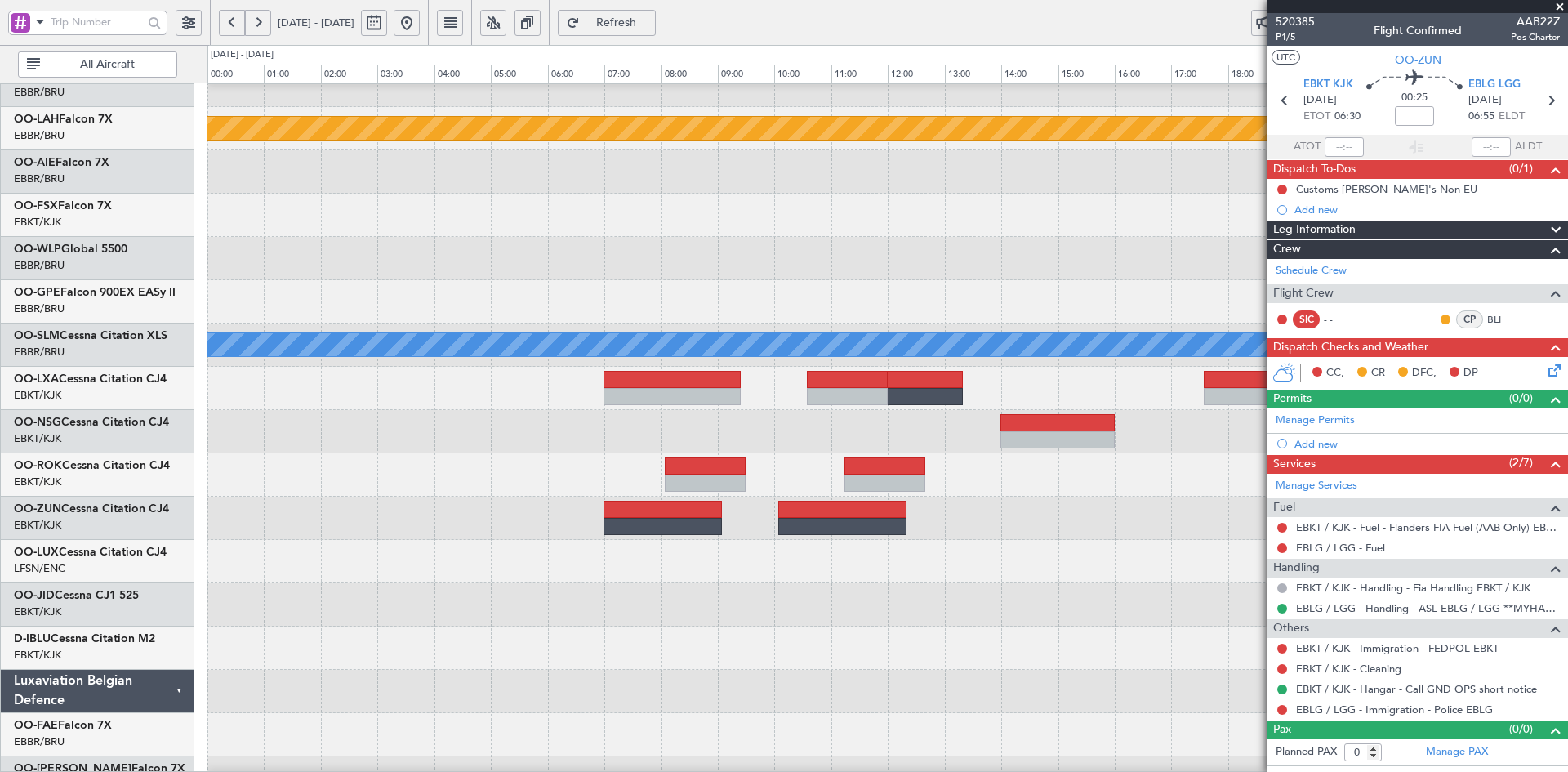
click at [1566, 4] on span at bounding box center [1560, 8] width 16 height 15
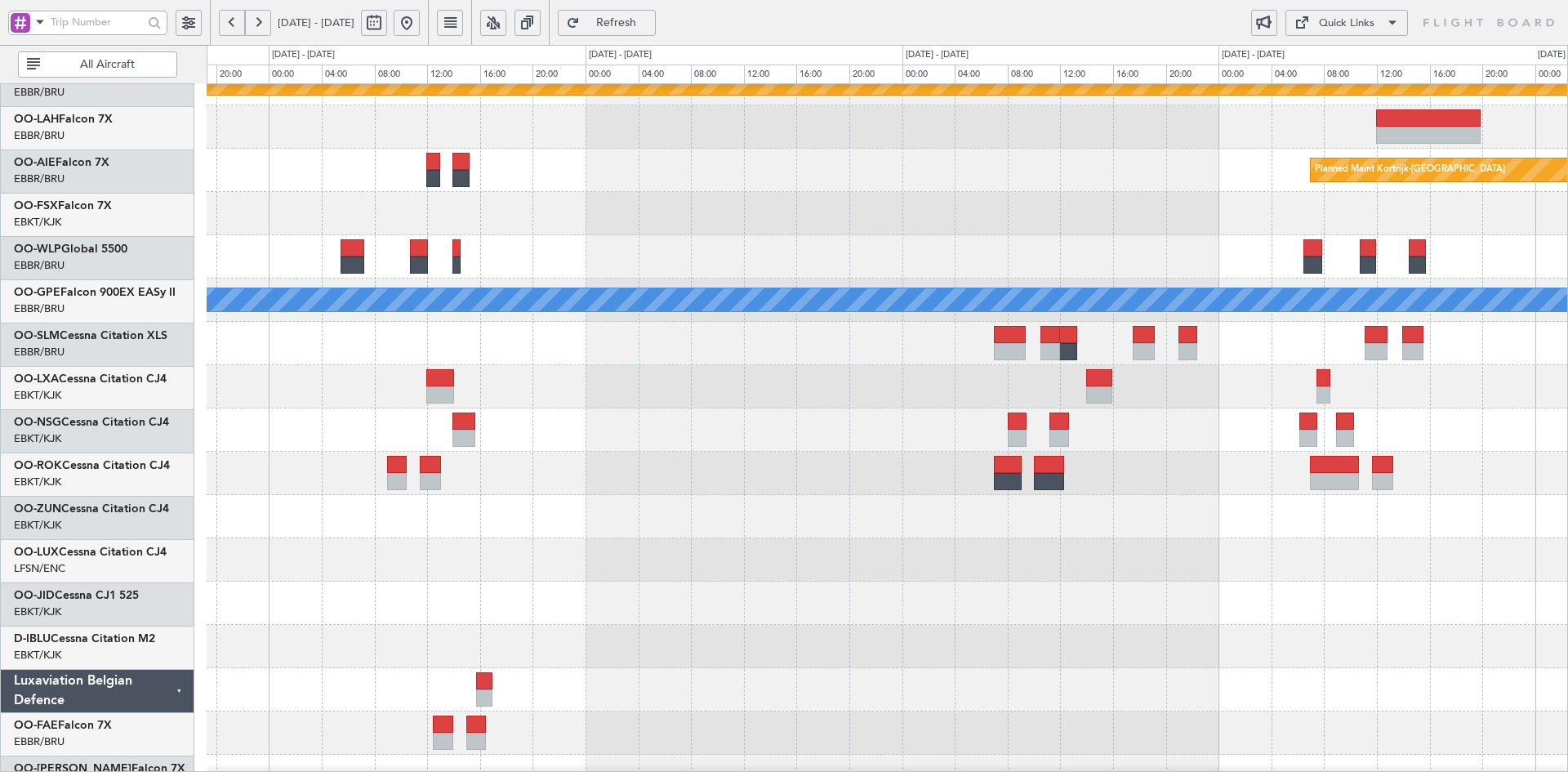
scroll to position [201, 0]
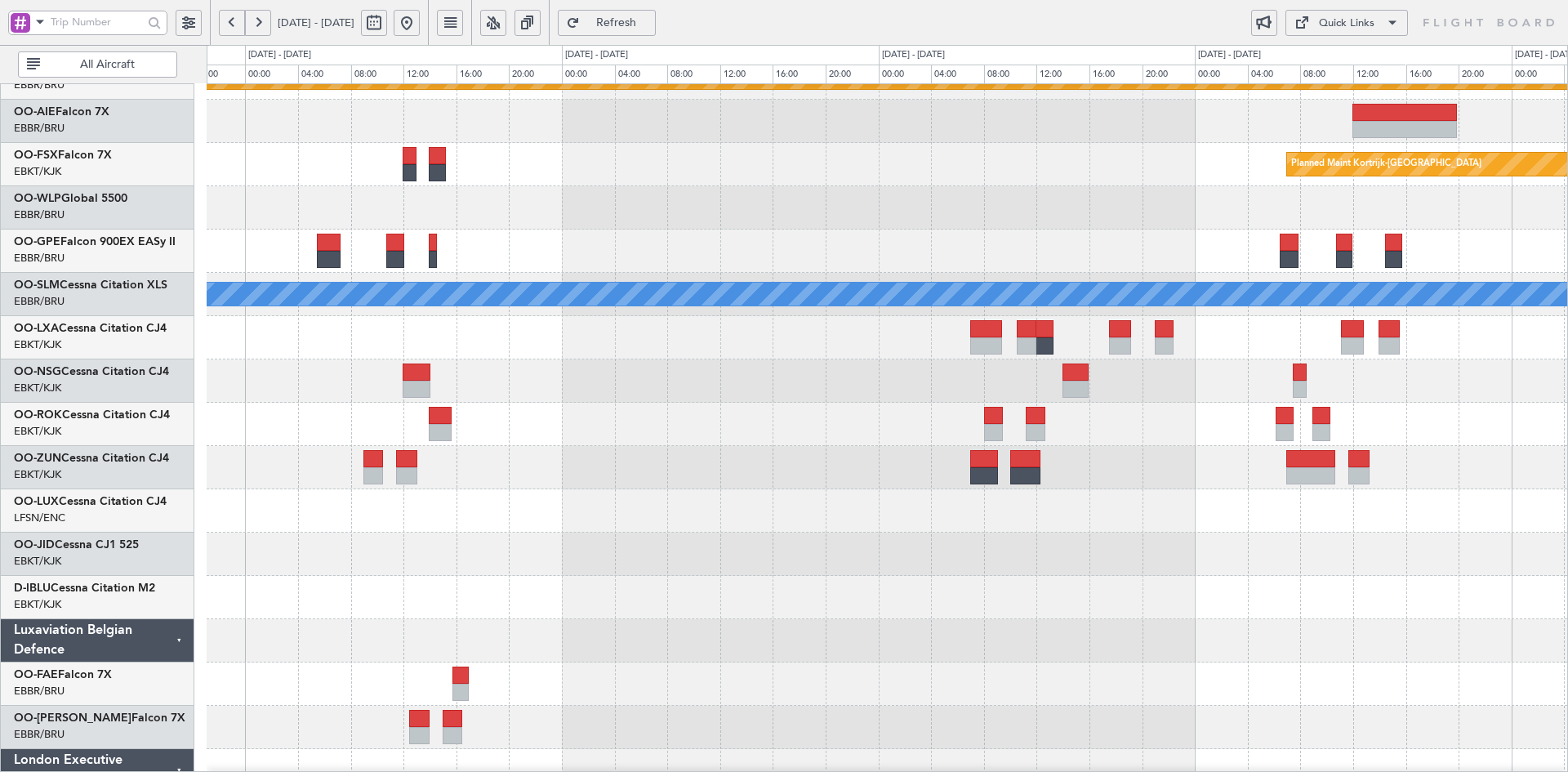
click at [979, 211] on div at bounding box center [887, 207] width 1361 height 43
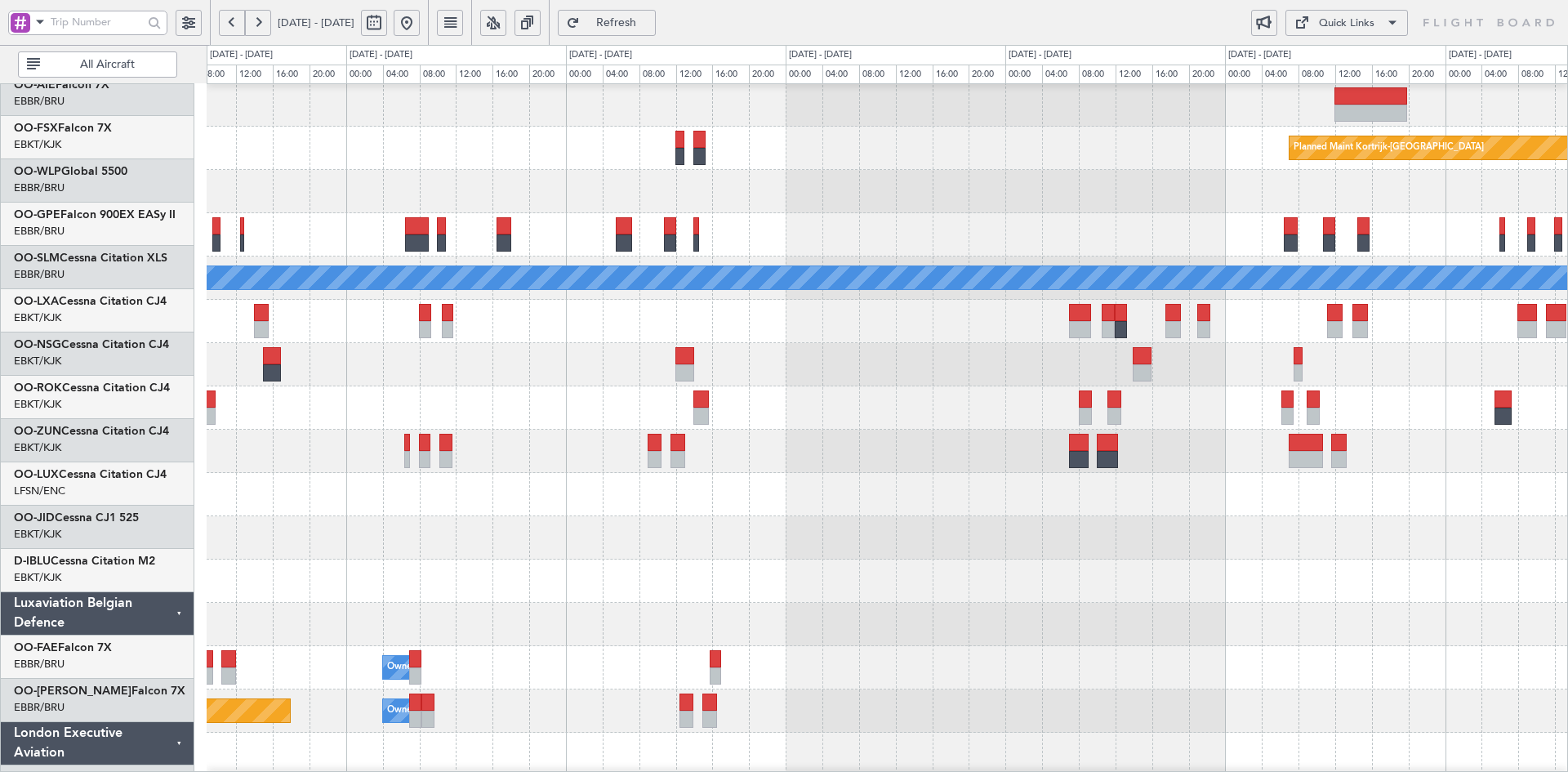
scroll to position [186, 0]
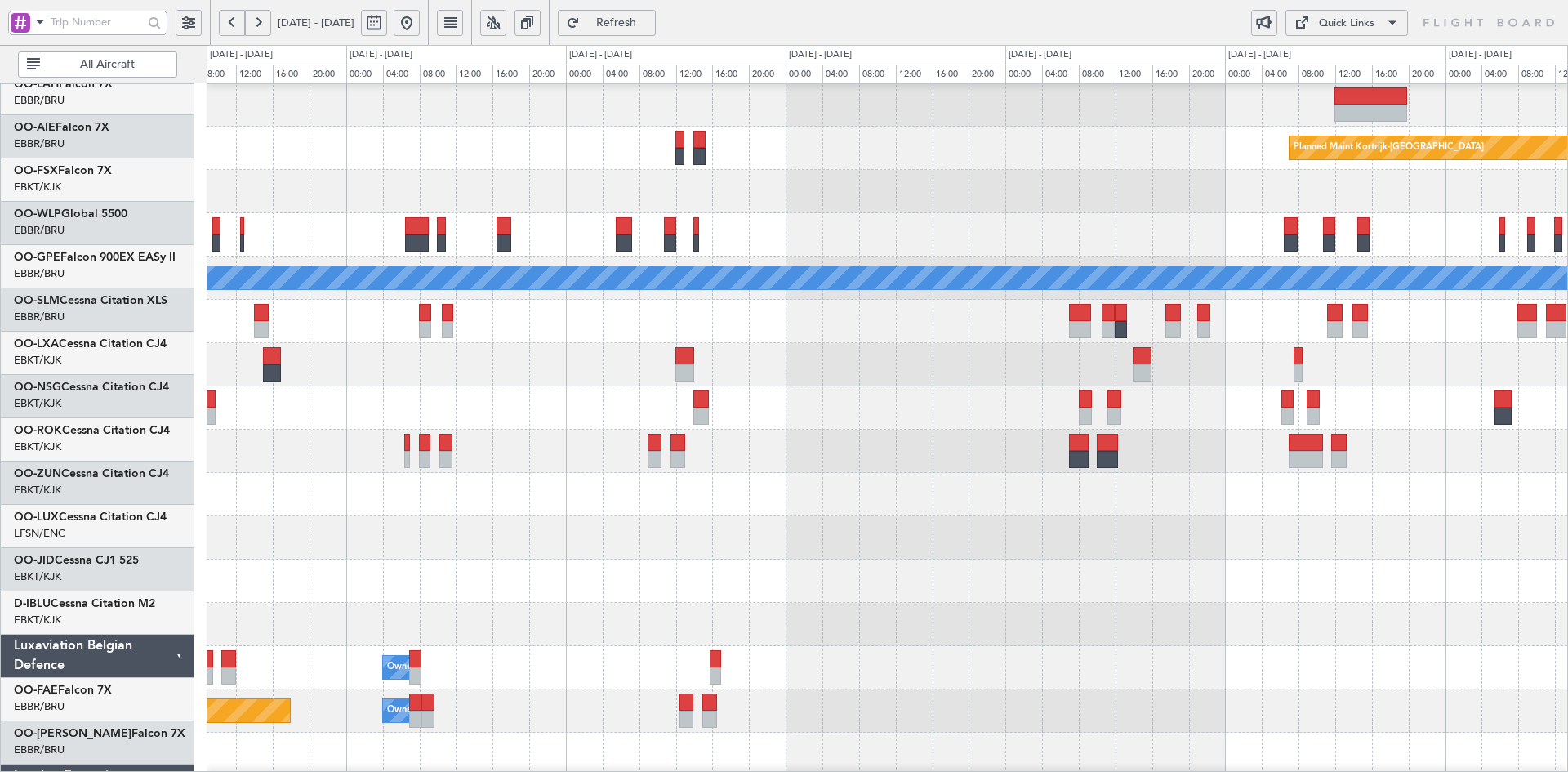
click at [1142, 386] on div at bounding box center [887, 365] width 1361 height 43
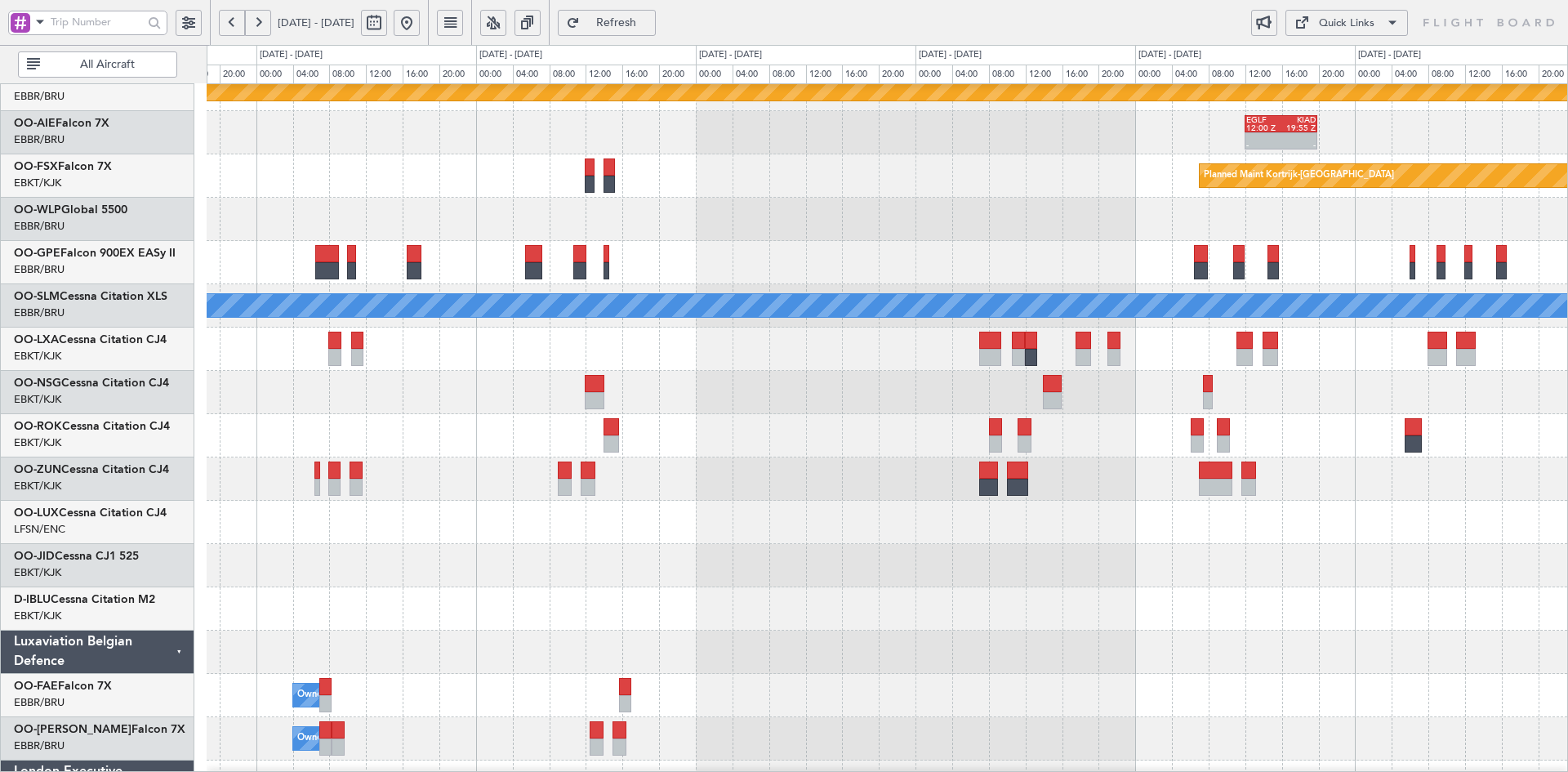
scroll to position [174, 0]
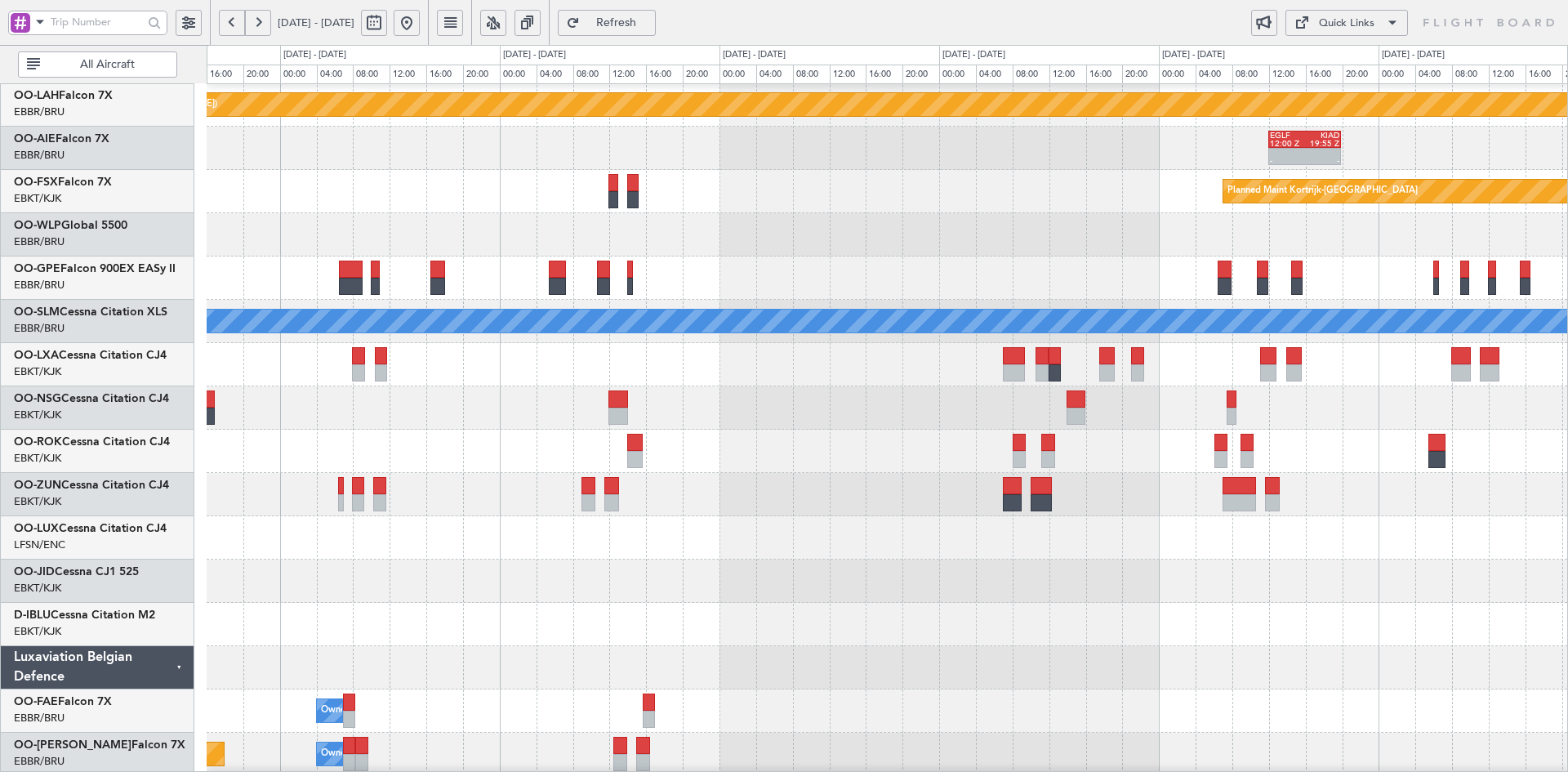
click at [659, 585] on div at bounding box center [887, 581] width 1361 height 43
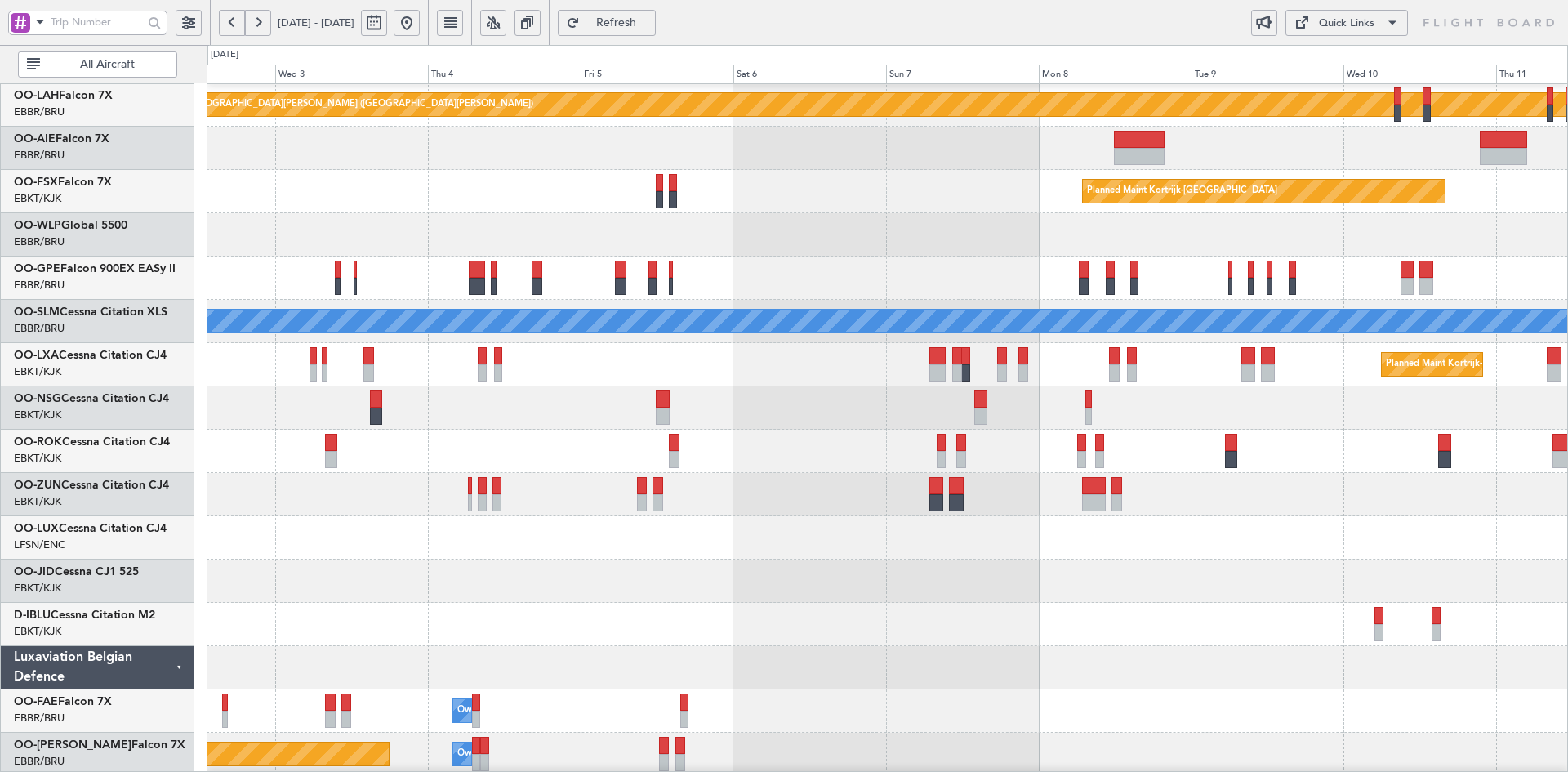
click at [419, 23] on button at bounding box center [407, 23] width 26 height 26
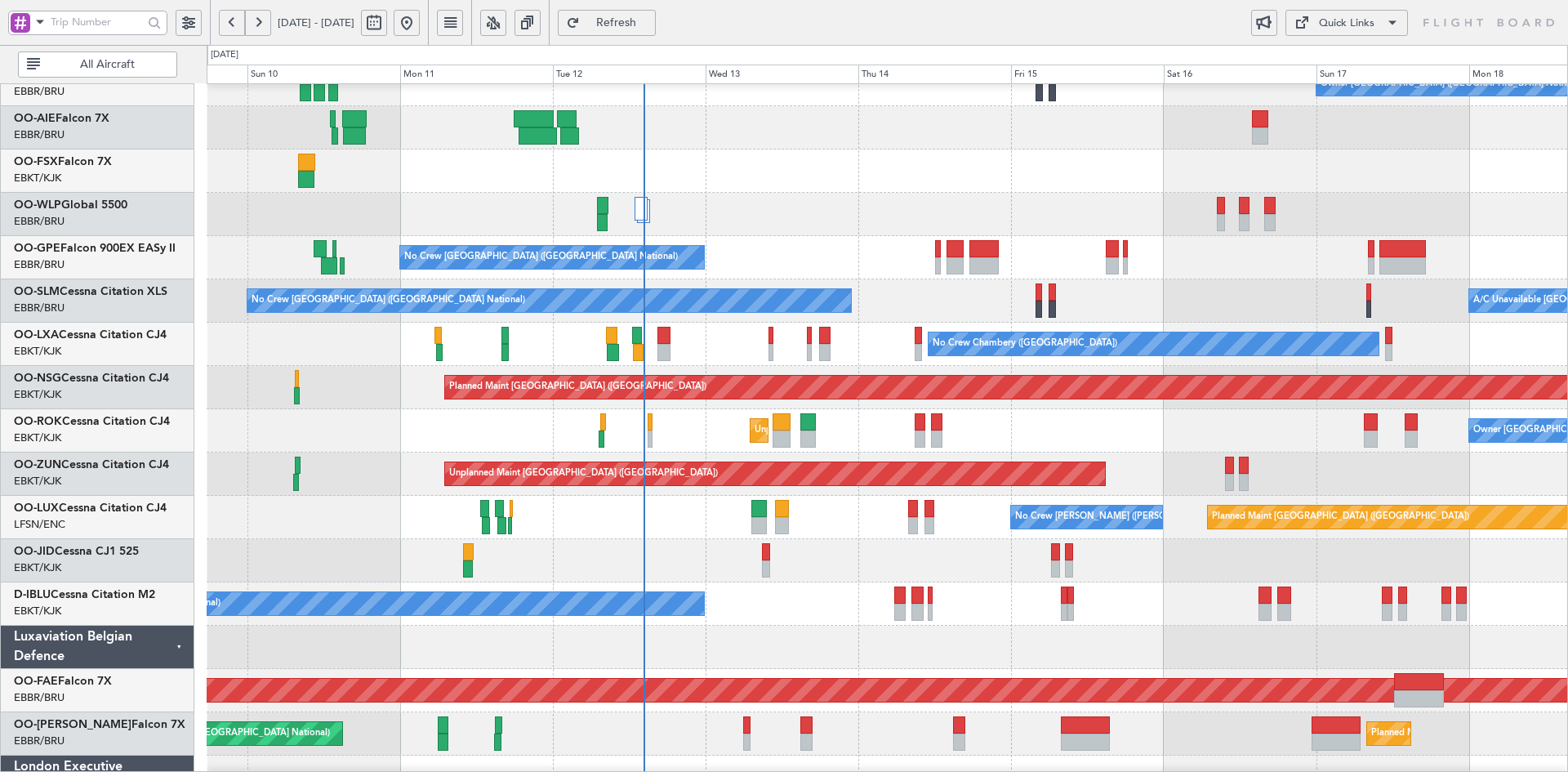
click at [1016, 167] on div at bounding box center [887, 171] width 1361 height 43
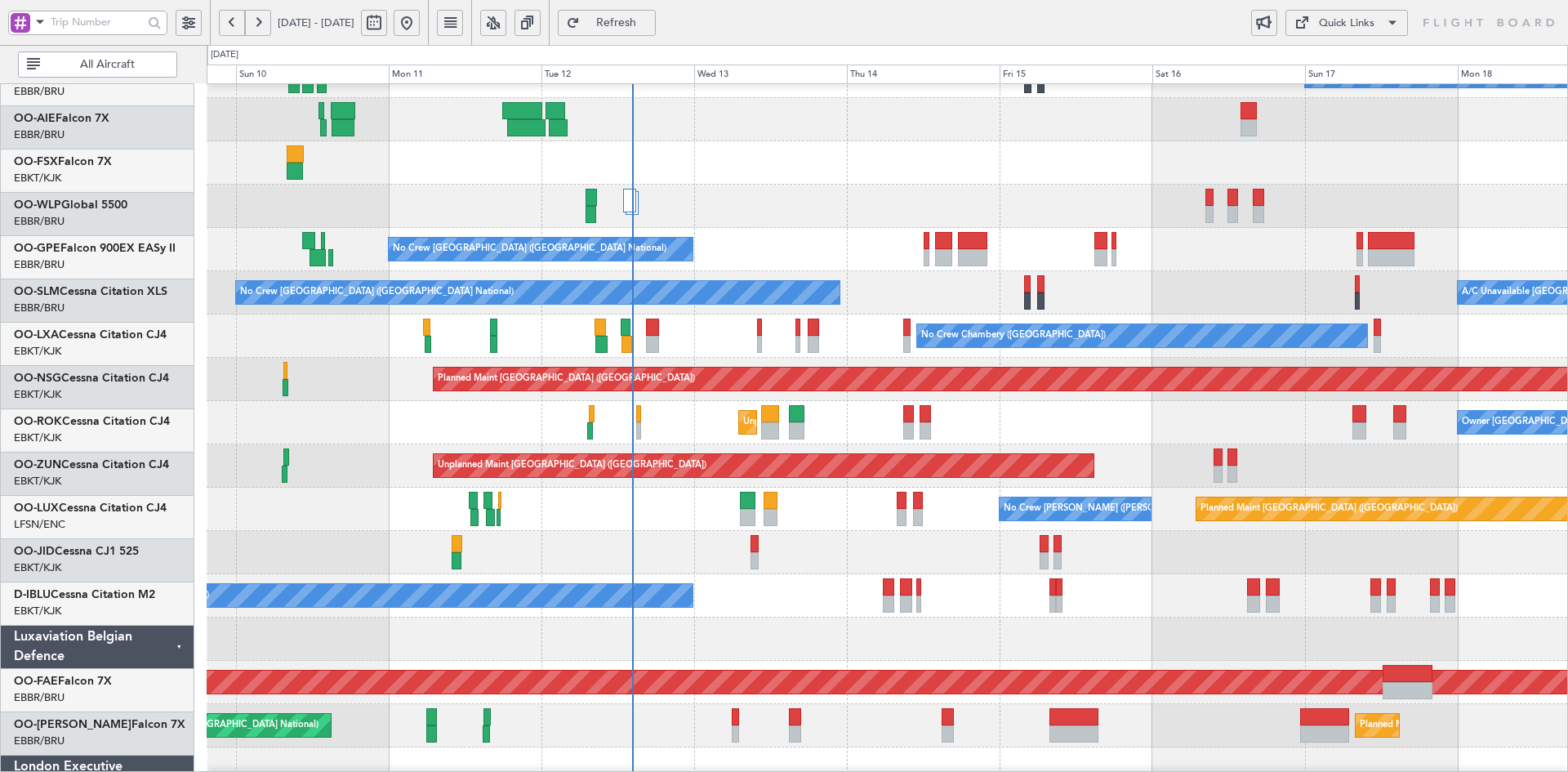
scroll to position [203, 0]
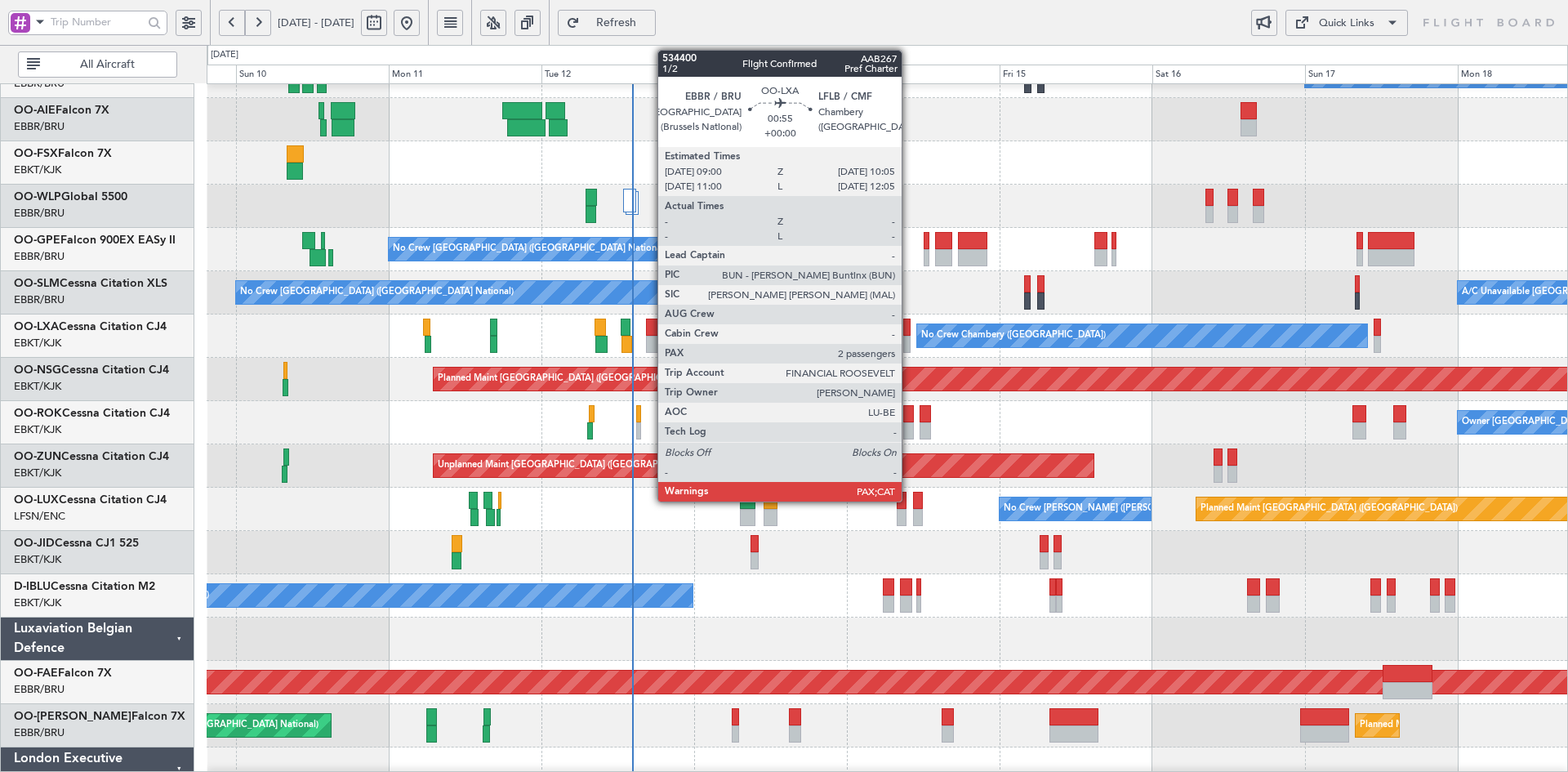
click at [909, 341] on div at bounding box center [907, 344] width 8 height 17
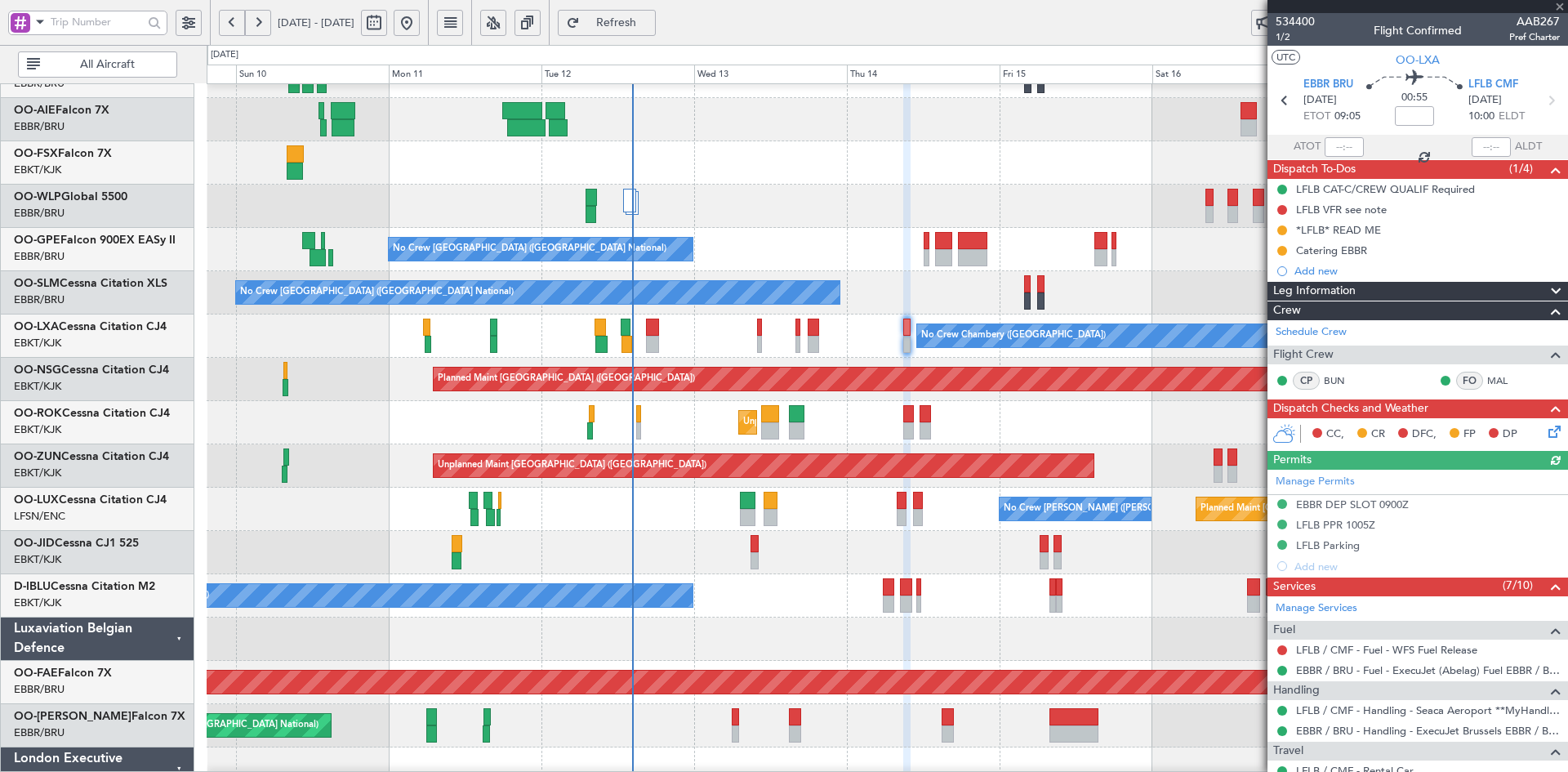
scroll to position [82, 0]
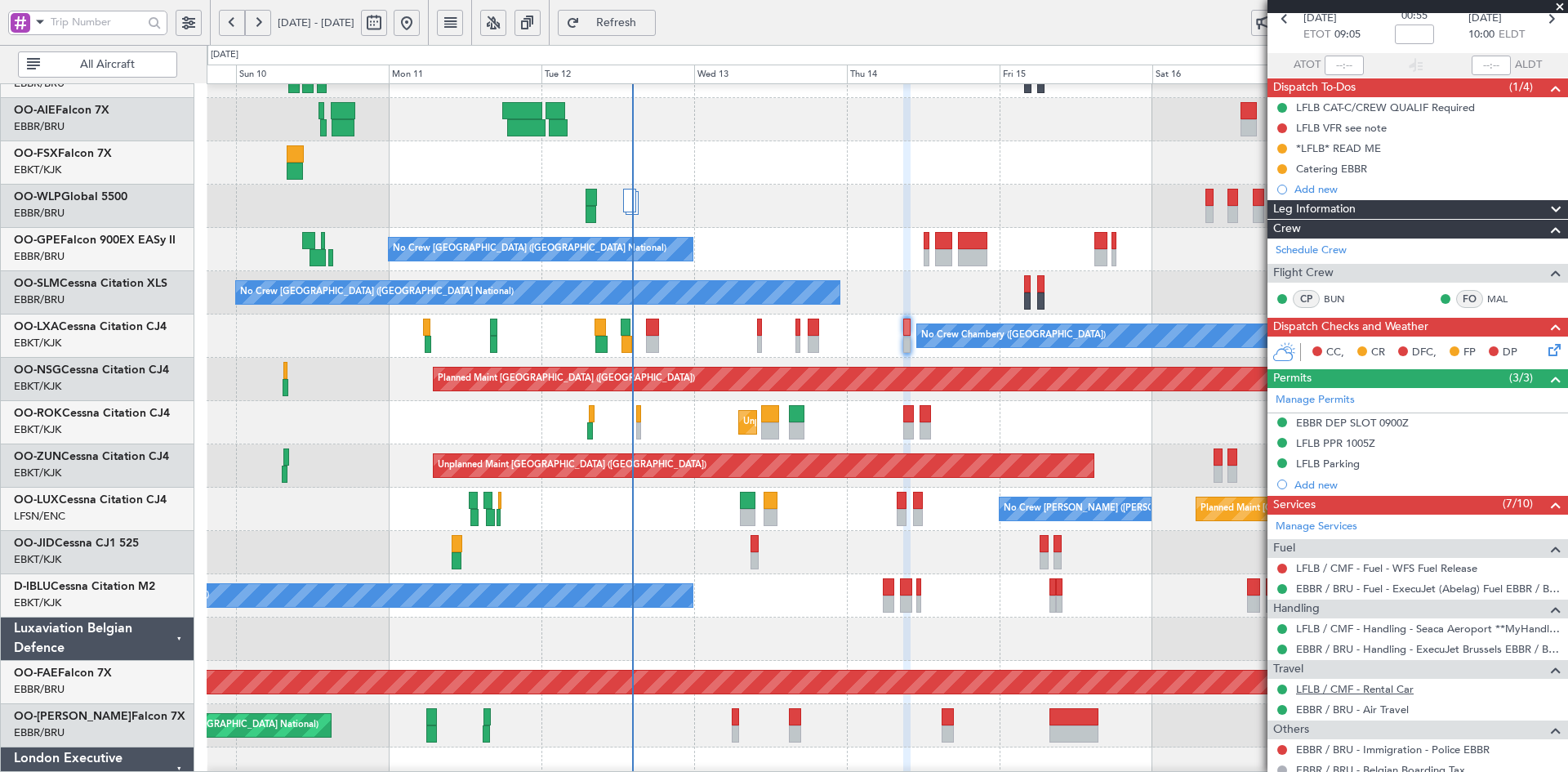
click at [1345, 690] on link "LFLB / CMF - Rental Car" at bounding box center [1354, 689] width 117 height 14
click at [1328, 709] on link "EBBR / BRU - Air Travel" at bounding box center [1352, 709] width 113 height 14
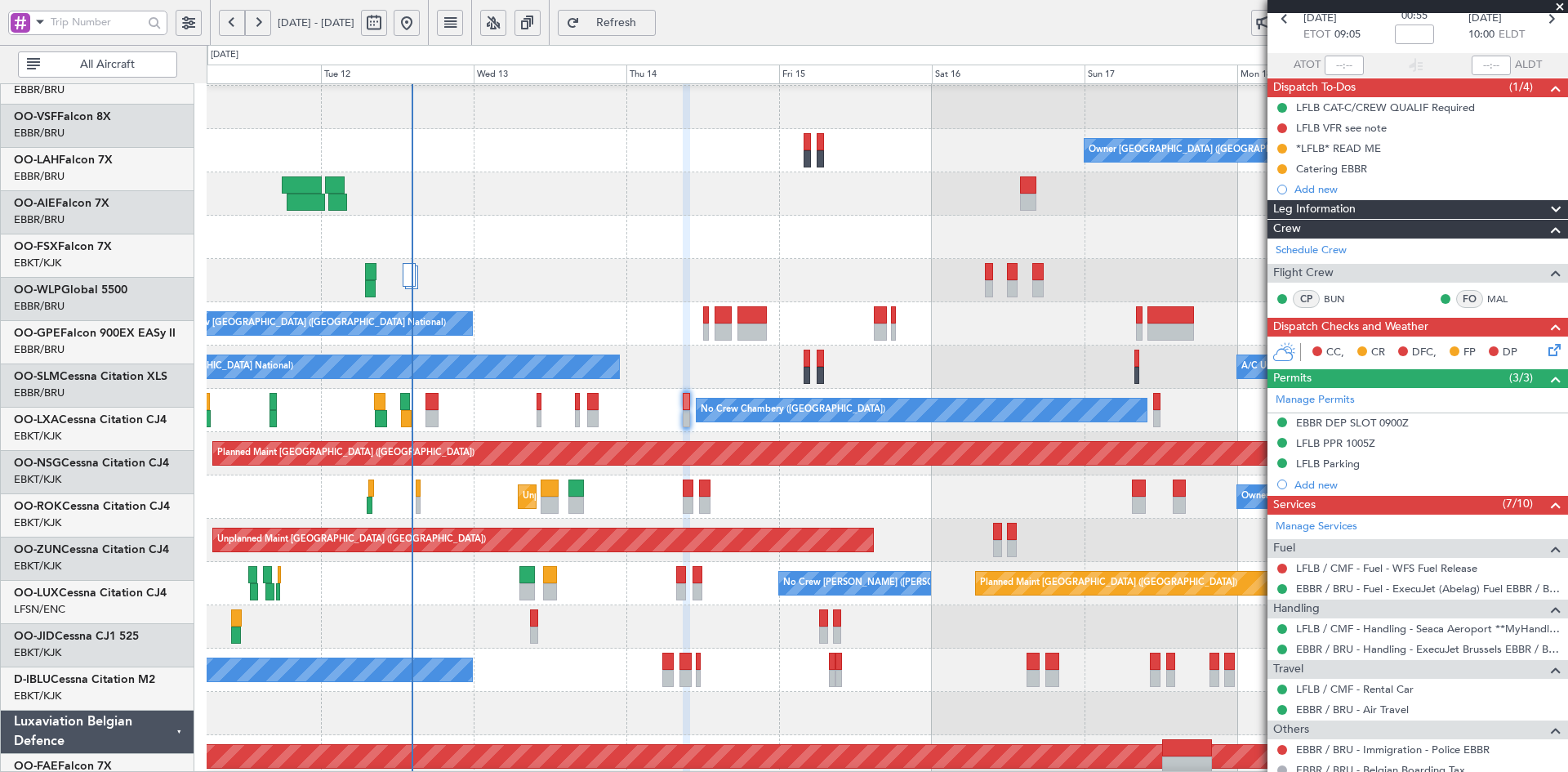
scroll to position [129, 0]
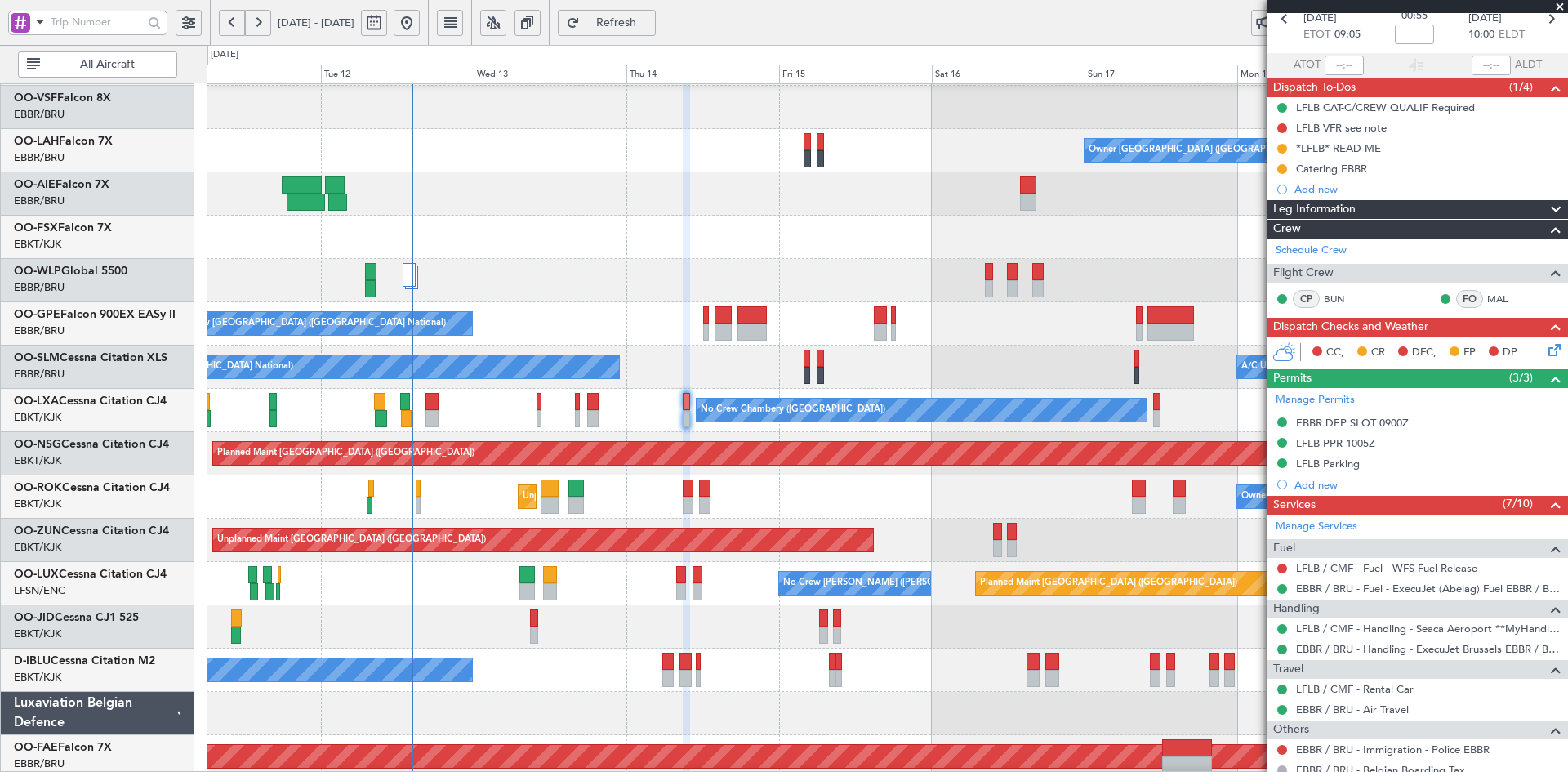
click at [804, 243] on div at bounding box center [887, 237] width 1361 height 43
click at [1563, 8] on span at bounding box center [1560, 8] width 16 height 15
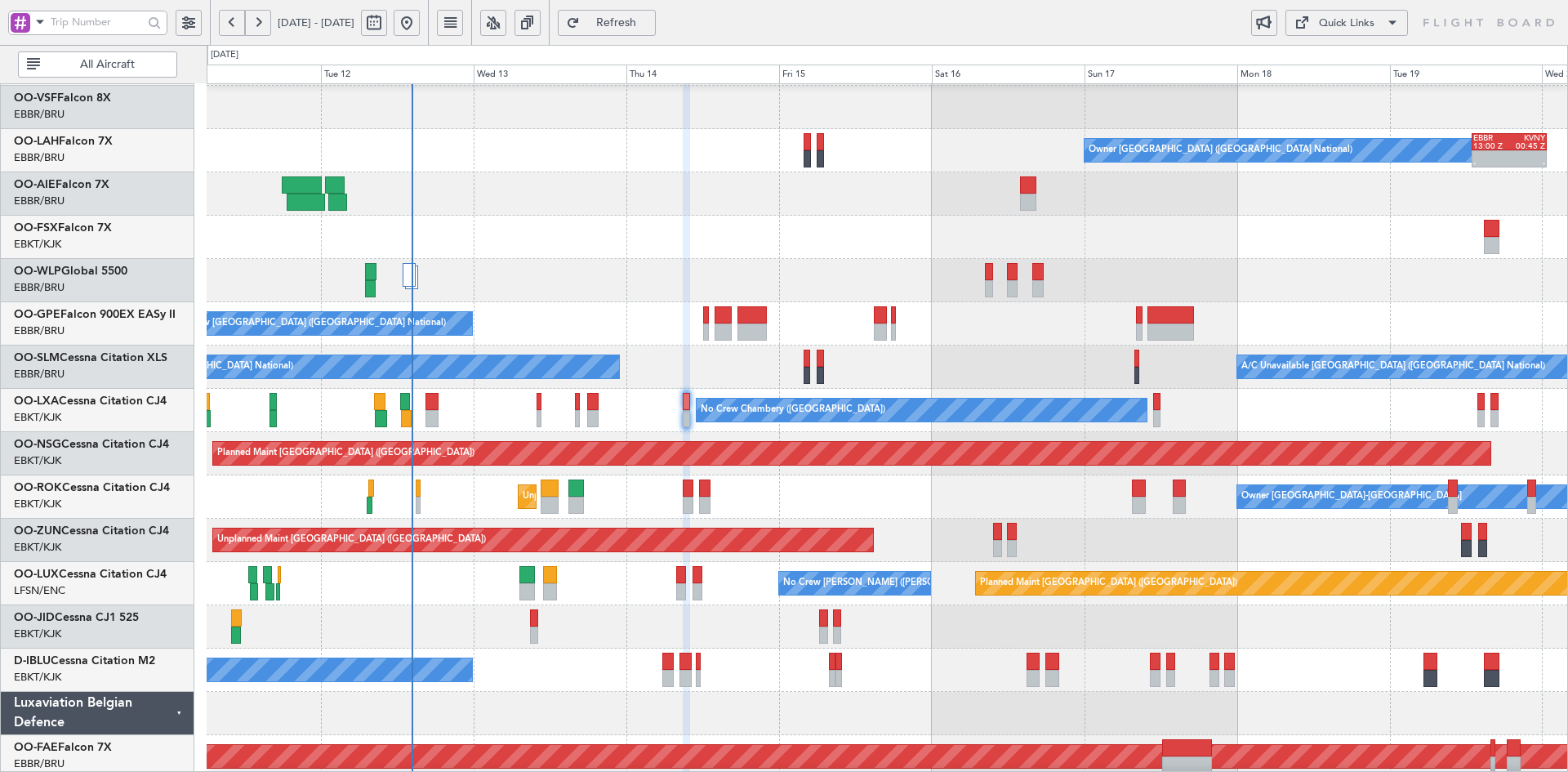
type input "0"
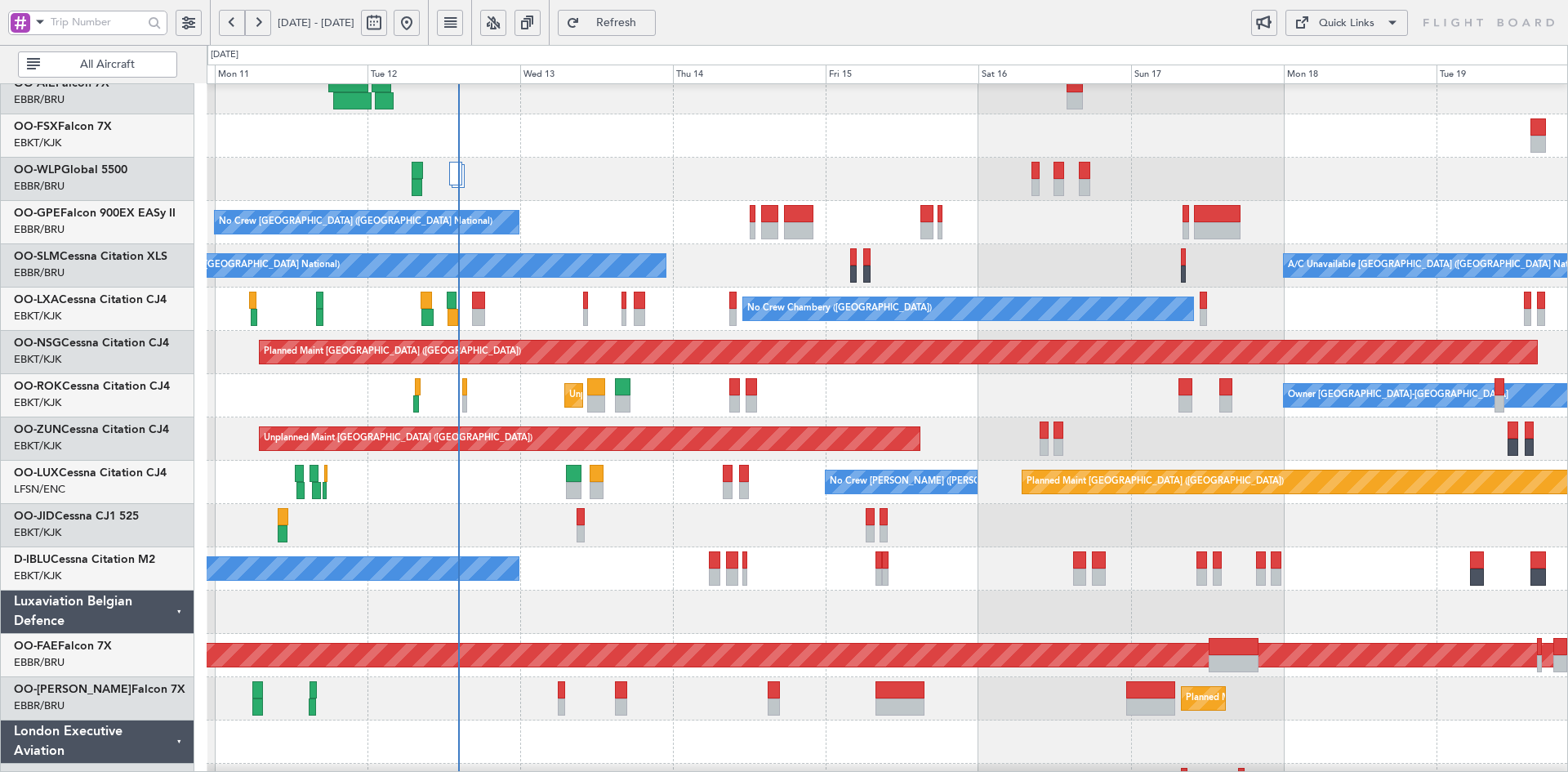
click at [666, 166] on div "Planned Maint [GEOGRAPHIC_DATA] ([GEOGRAPHIC_DATA])" at bounding box center [887, 179] width 1361 height 43
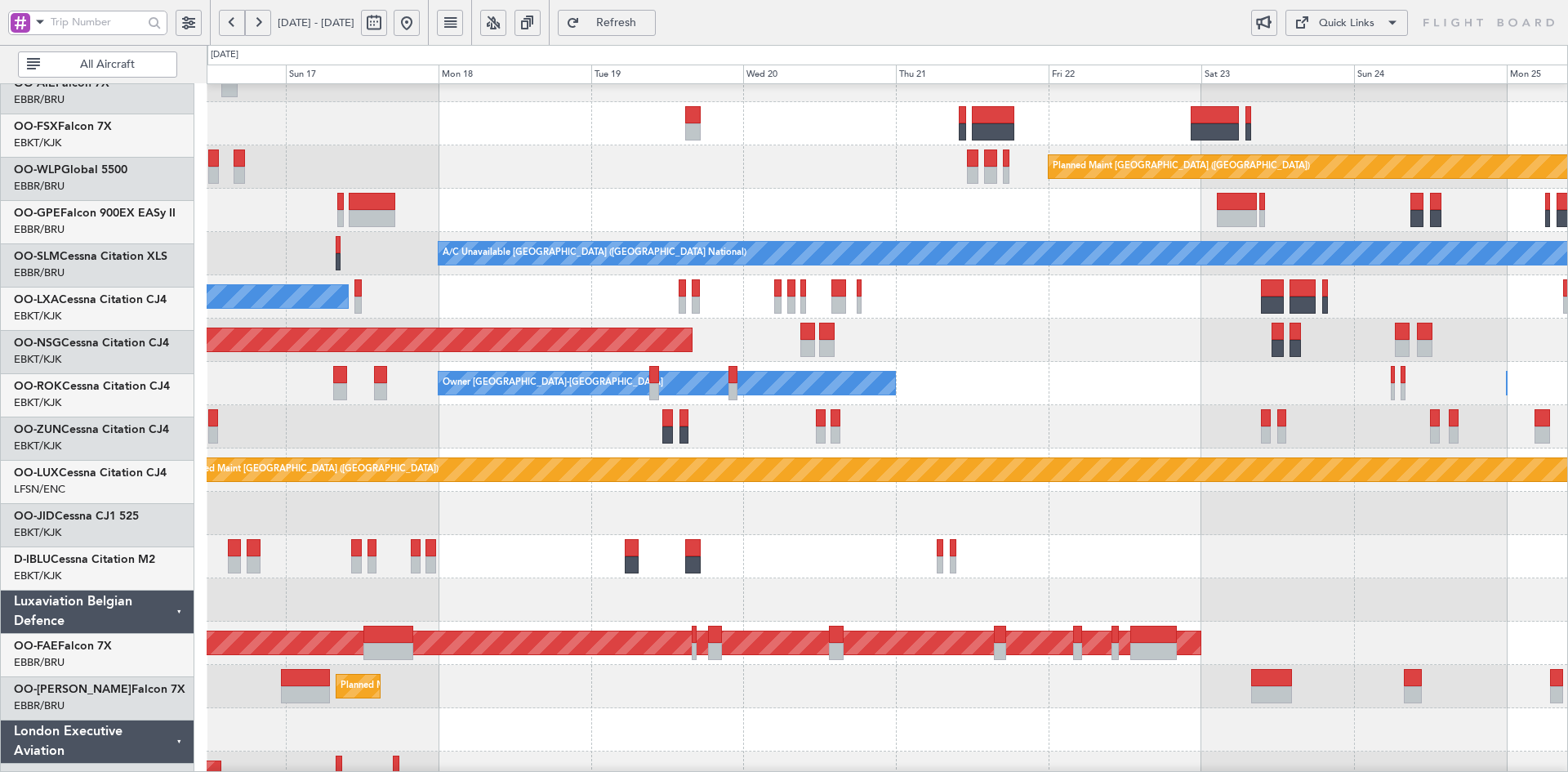
scroll to position [242, 0]
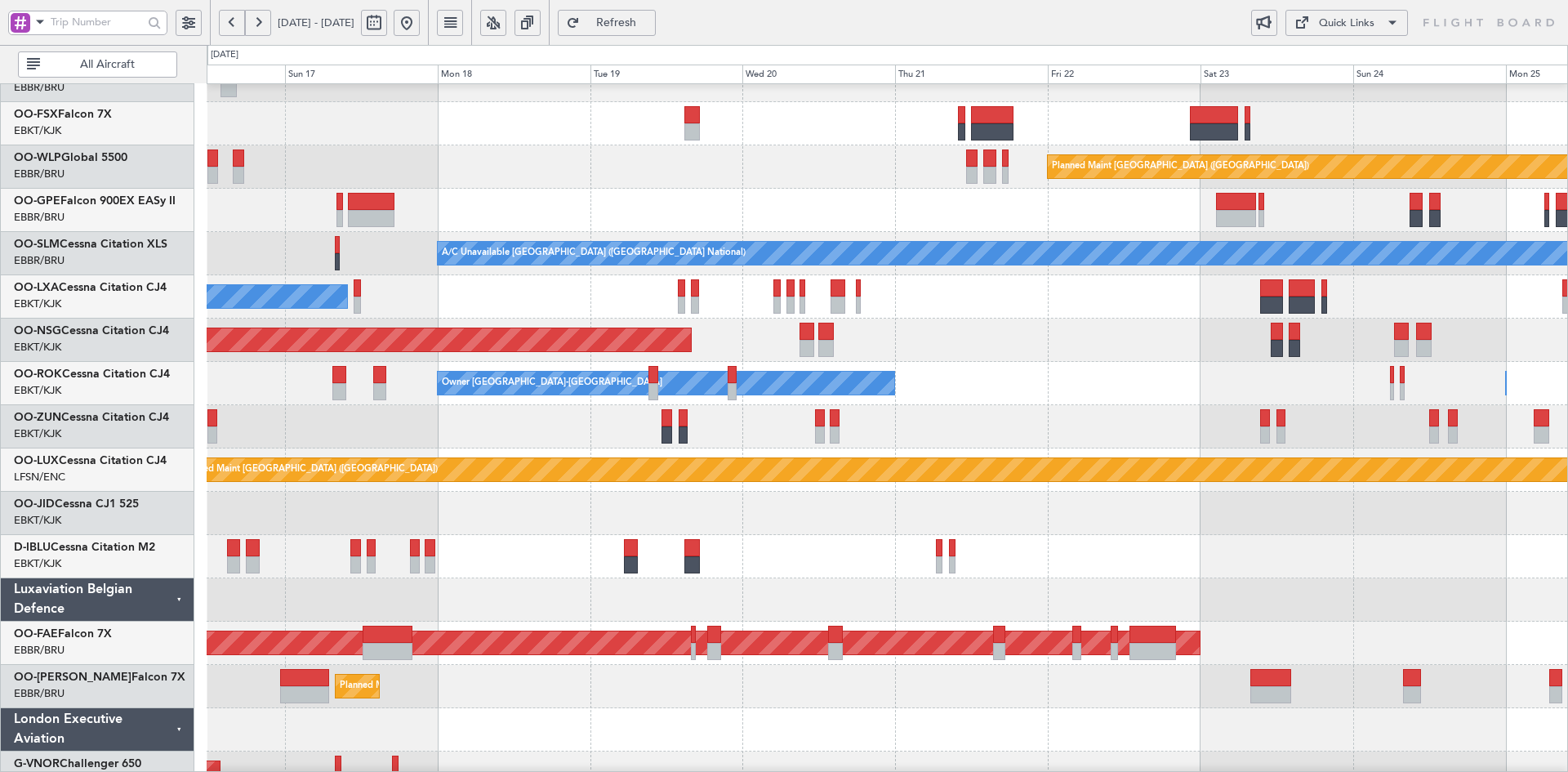
click at [540, 441] on div "Unplanned Maint [GEOGRAPHIC_DATA] ([GEOGRAPHIC_DATA])" at bounding box center [887, 427] width 1361 height 43
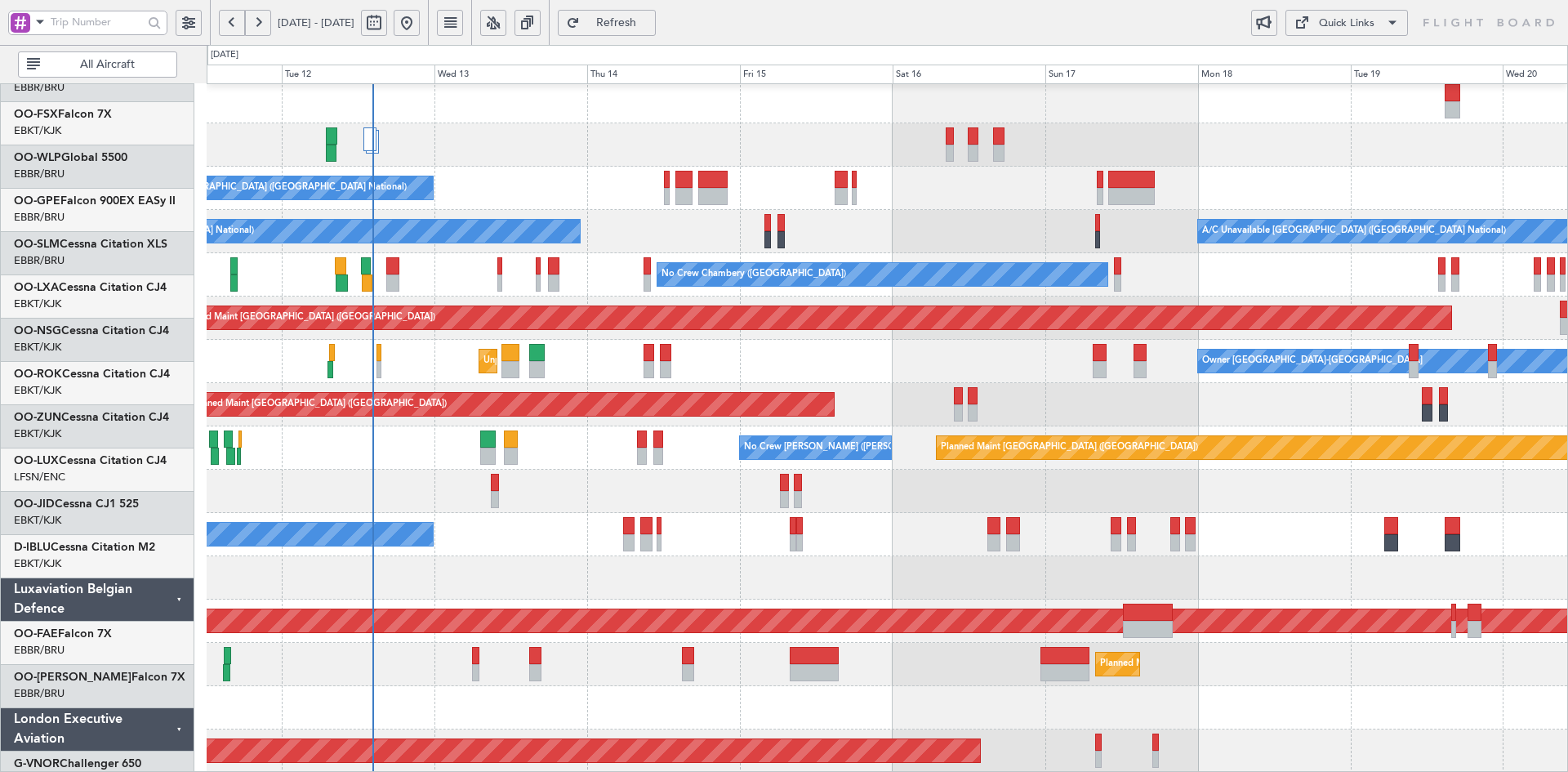
scroll to position [264, 0]
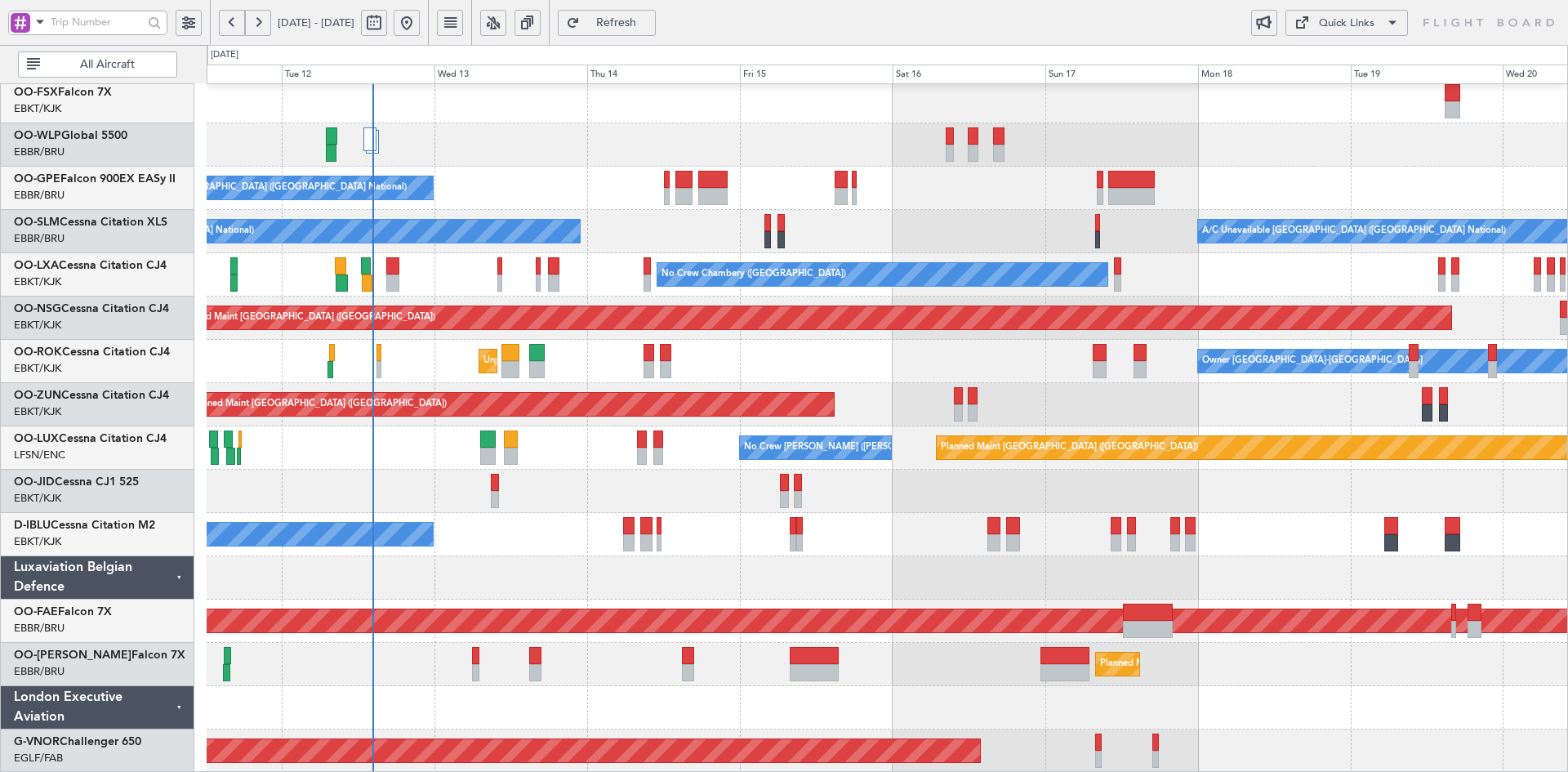
click at [1218, 490] on div at bounding box center [887, 492] width 1361 height 43
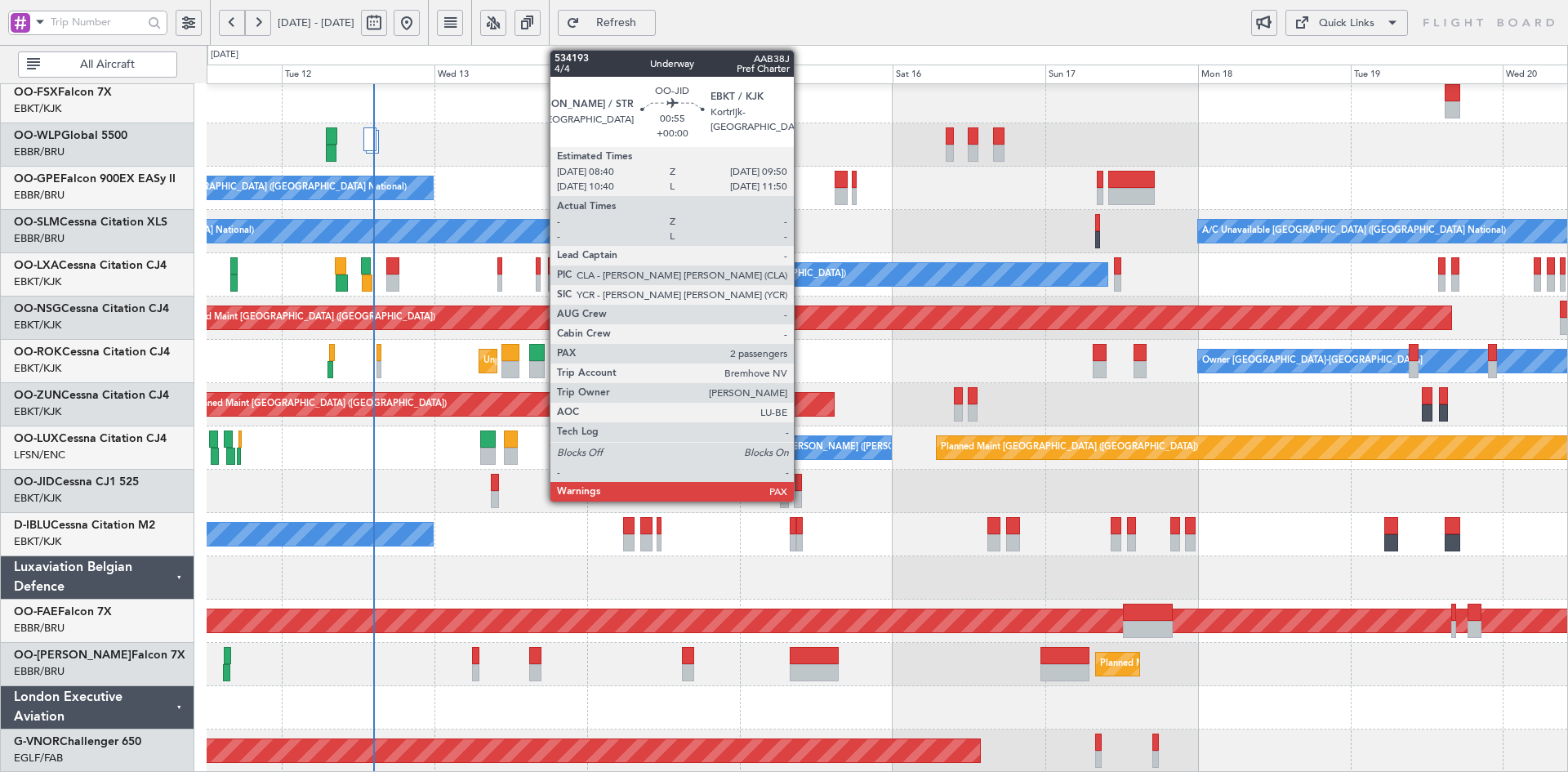
click at [801, 495] on div at bounding box center [798, 499] width 8 height 17
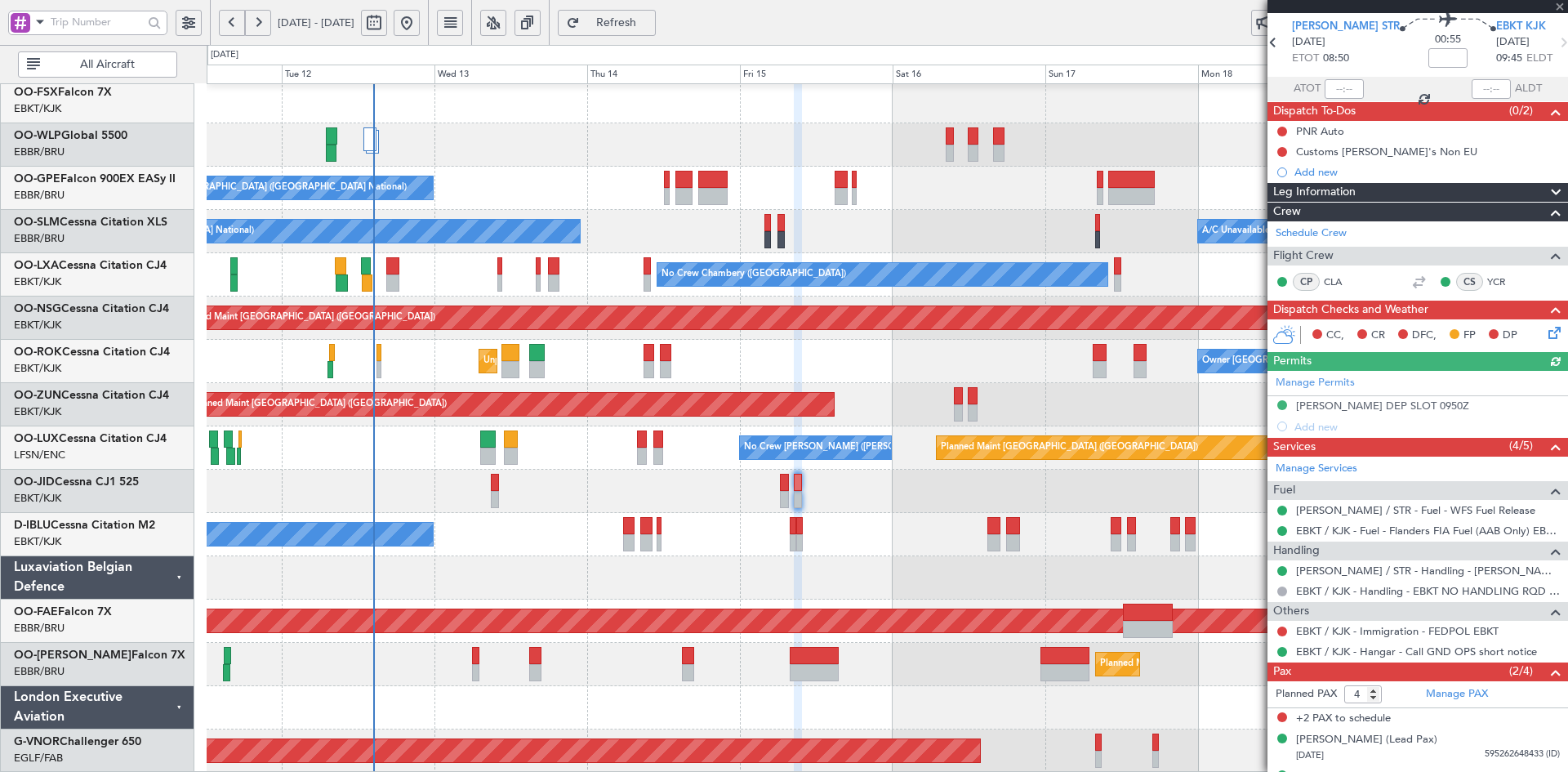
scroll to position [88, 0]
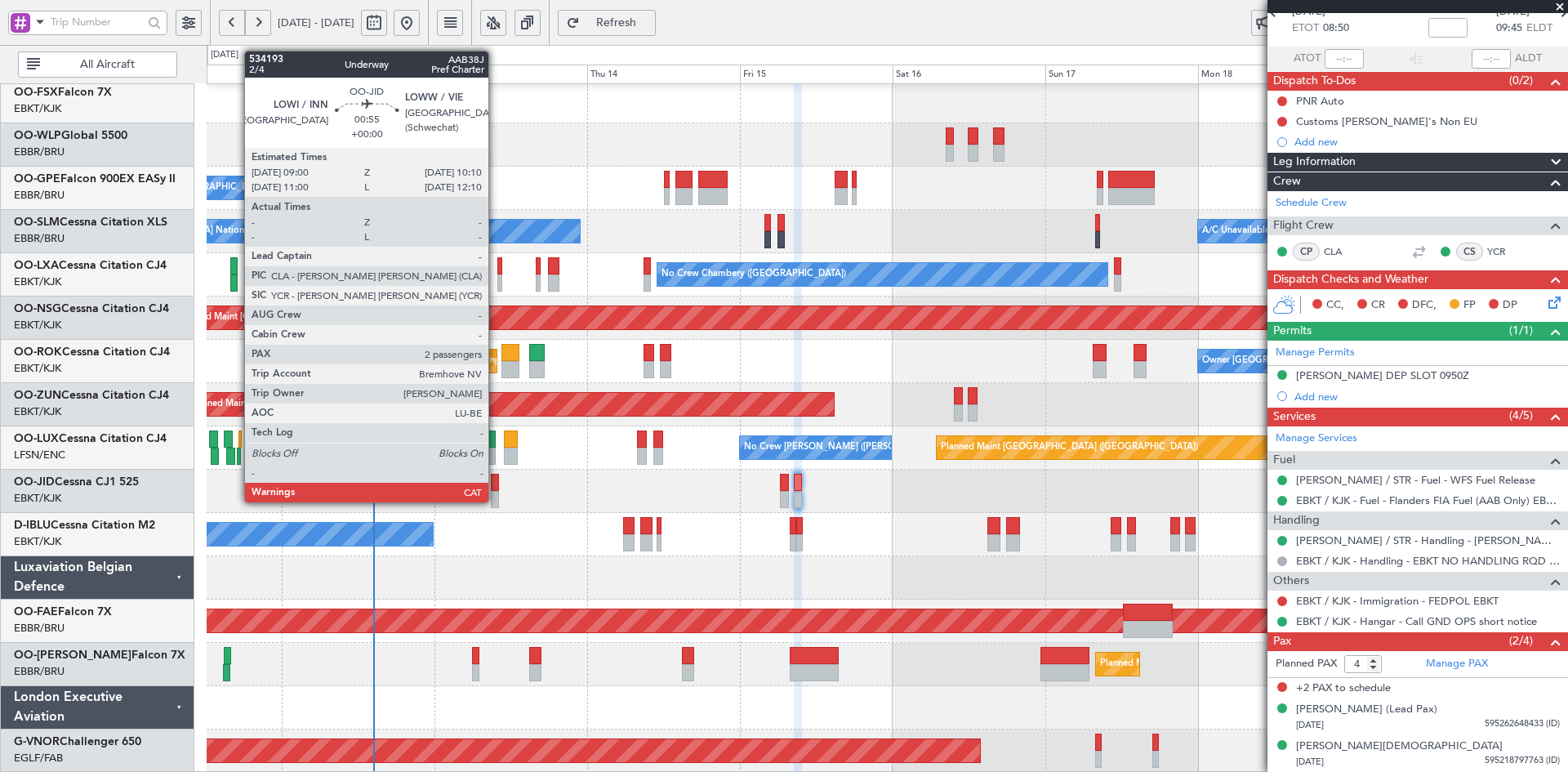
click at [495, 501] on div at bounding box center [495, 499] width 8 height 17
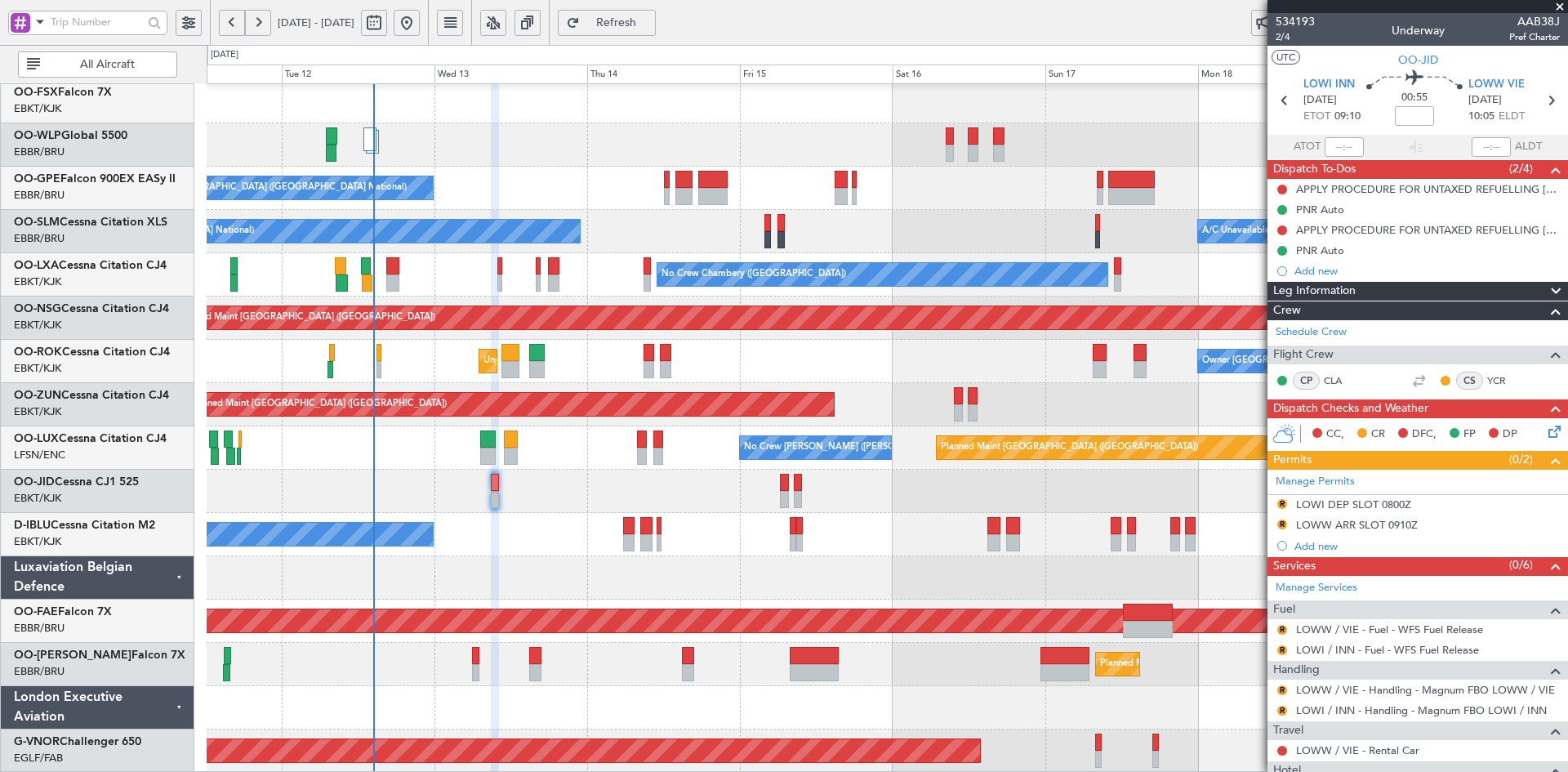
scroll to position [148, 0]
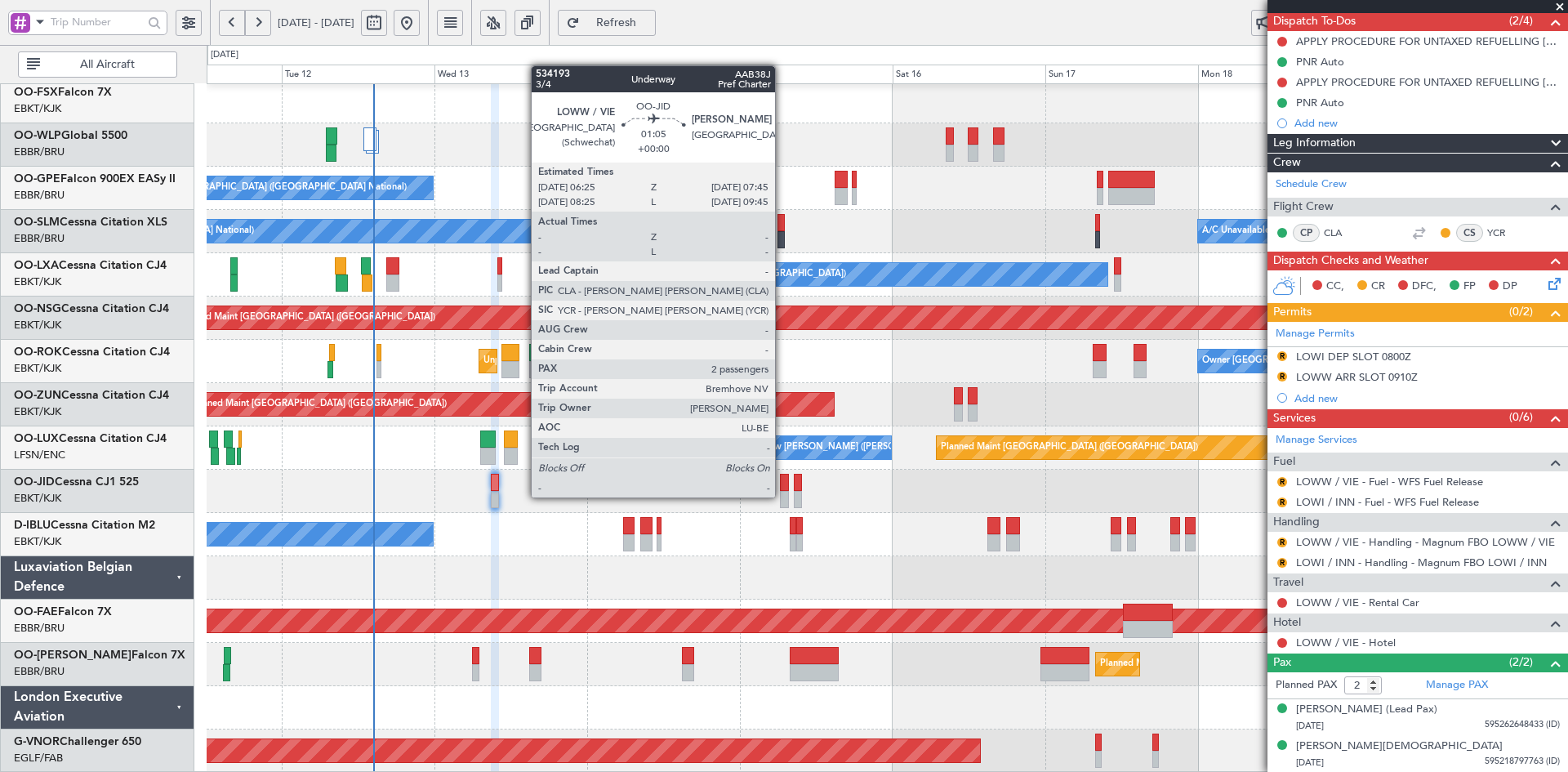
click at [783, 495] on div at bounding box center [784, 499] width 9 height 17
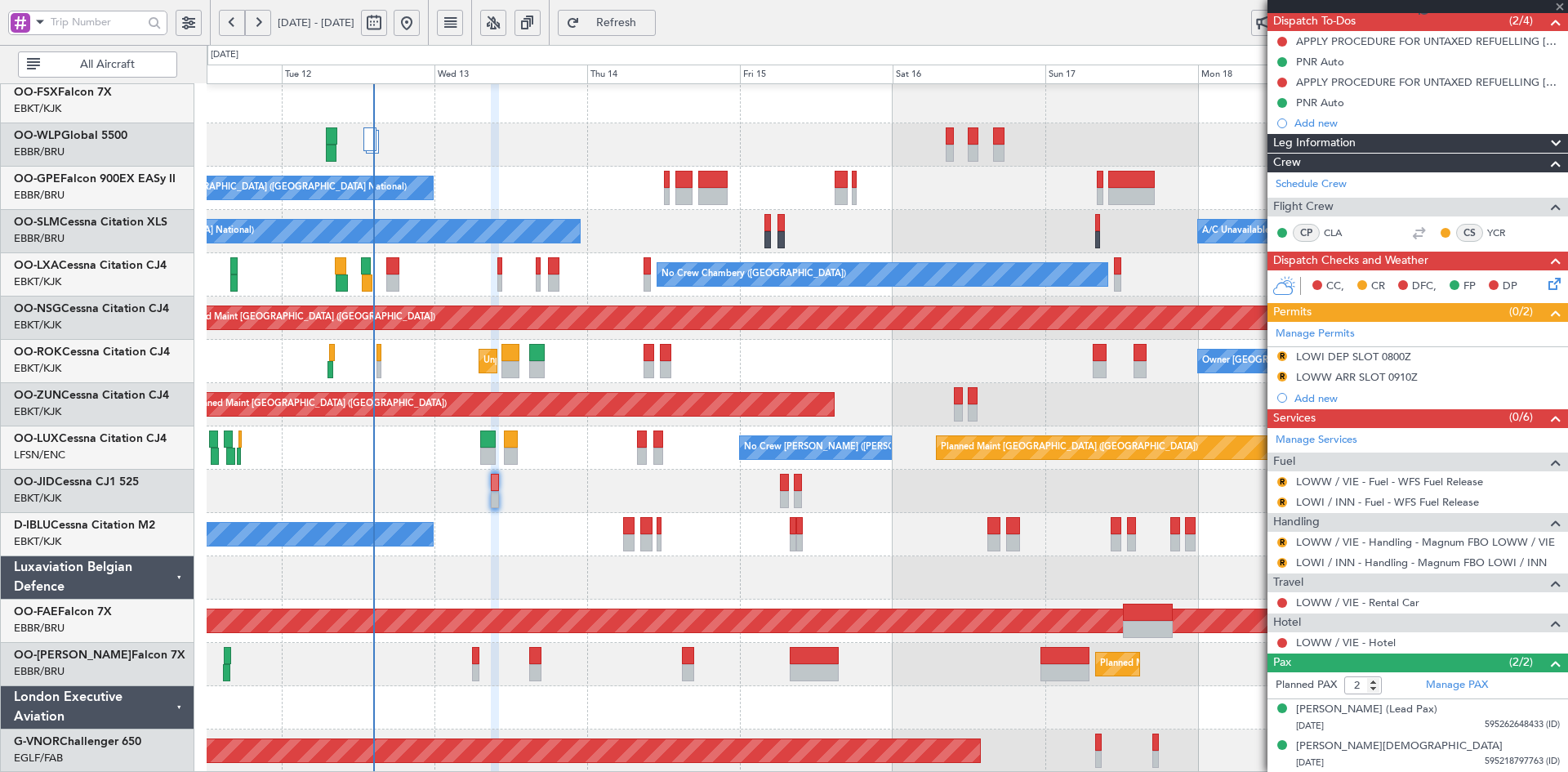
scroll to position [0, 0]
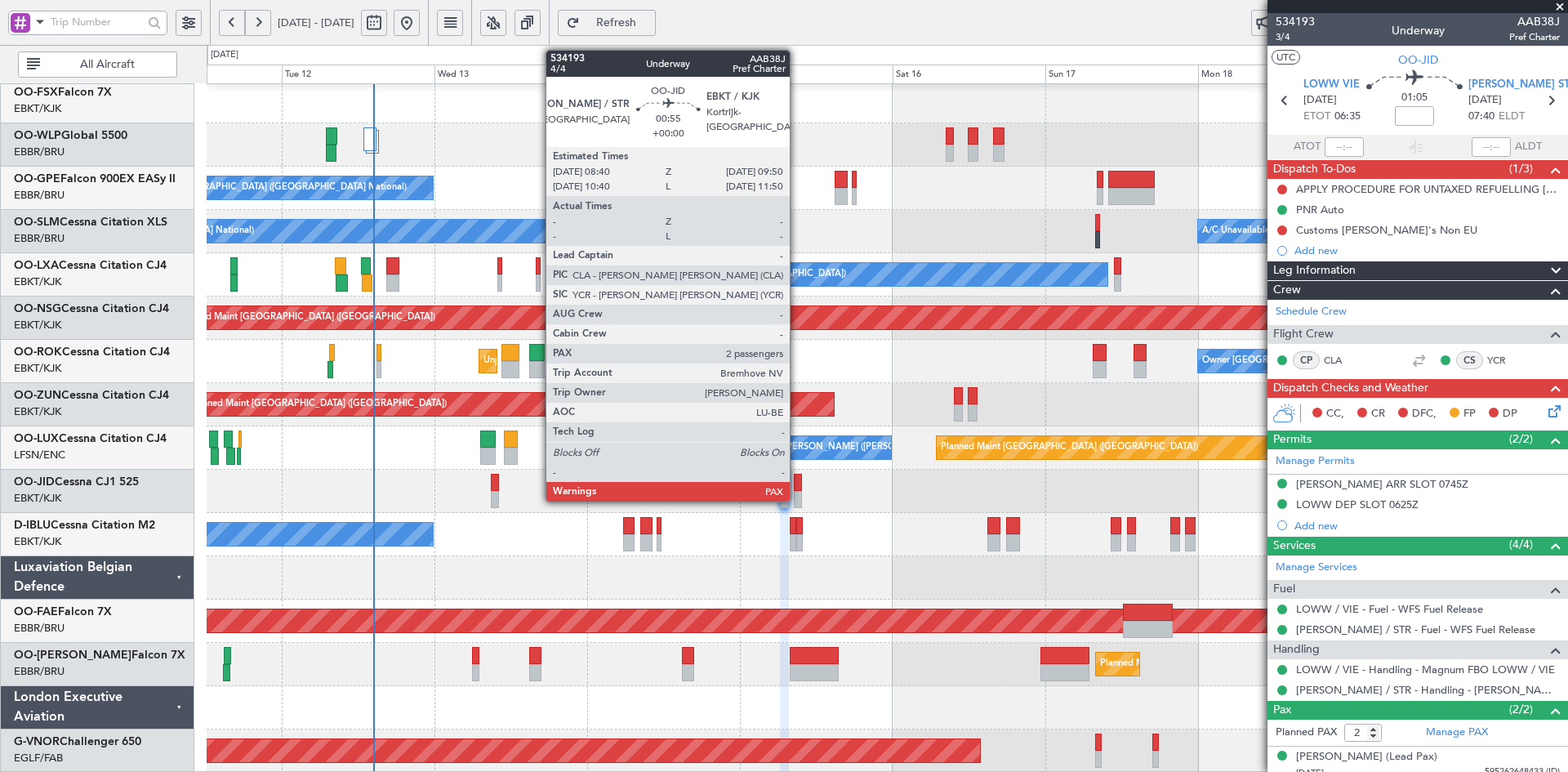
click at [798, 499] on div at bounding box center [798, 499] width 8 height 17
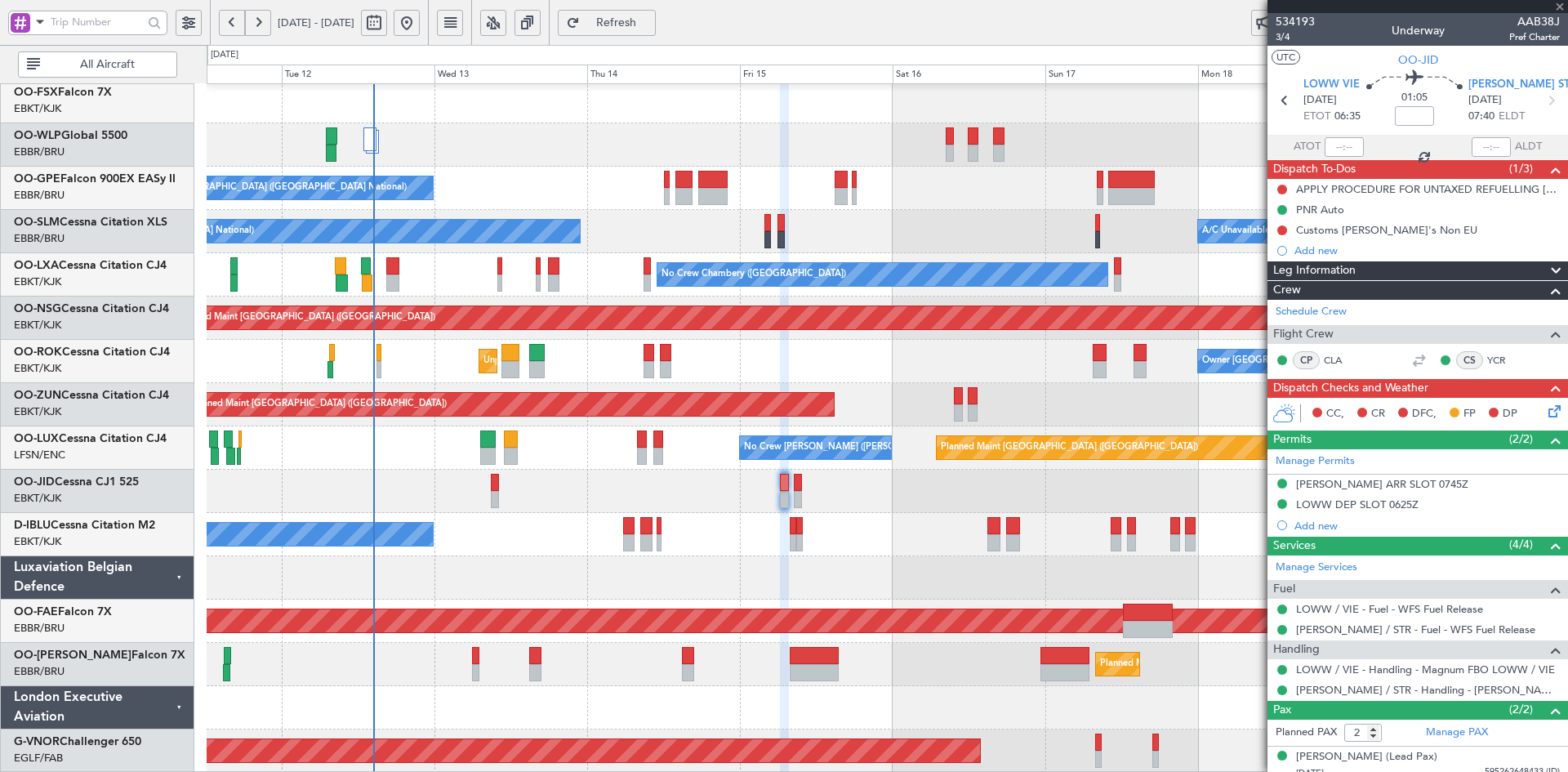
type input "4"
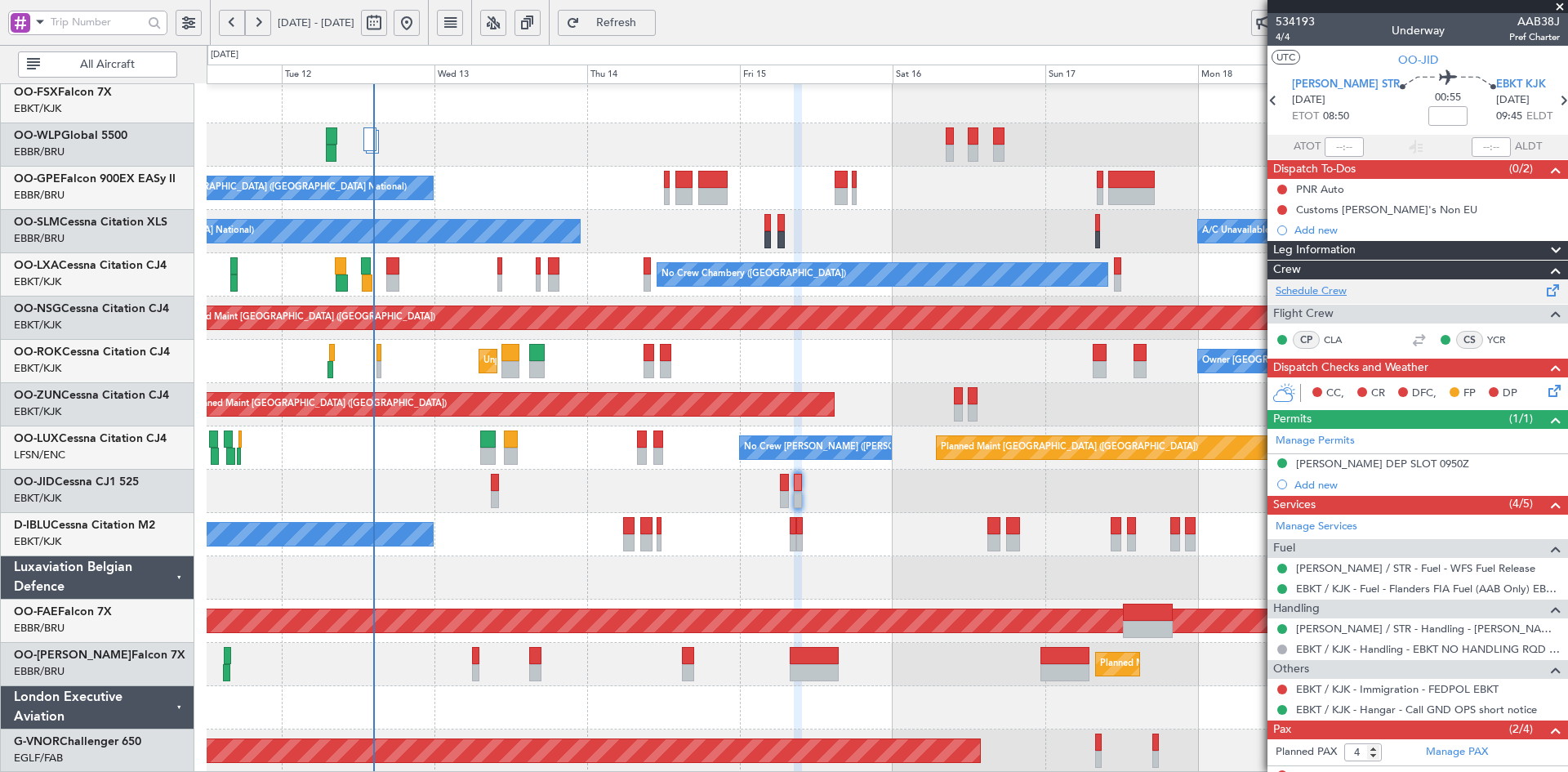
click at [1317, 294] on link "Schedule Crew" at bounding box center [1312, 291] width 71 height 16
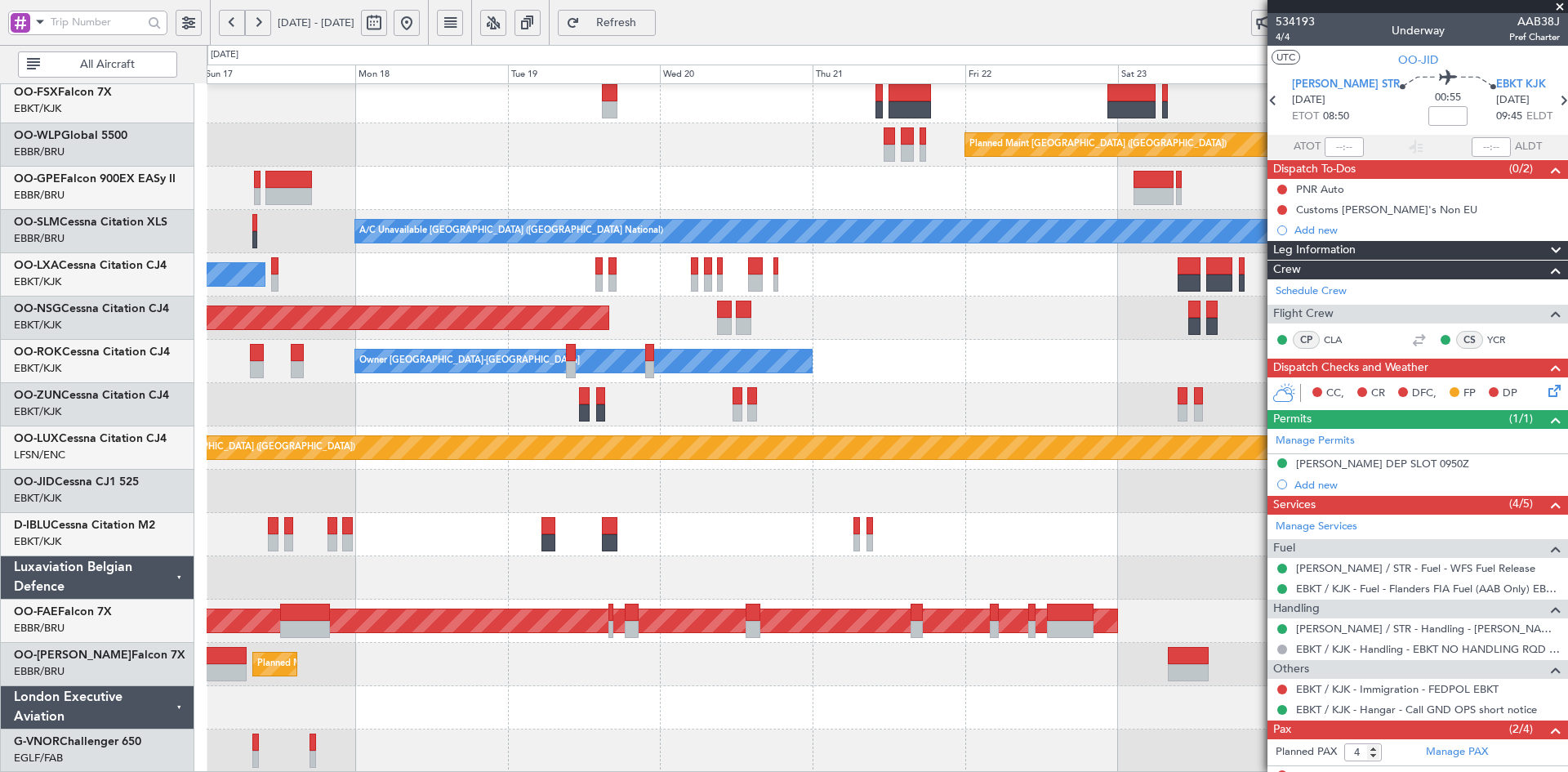
click at [53, 203] on div "Planned Maint Berlin (Brandenburg) A/C Unavailable Brussels (Brussels National)…" at bounding box center [784, 408] width 1568 height 727
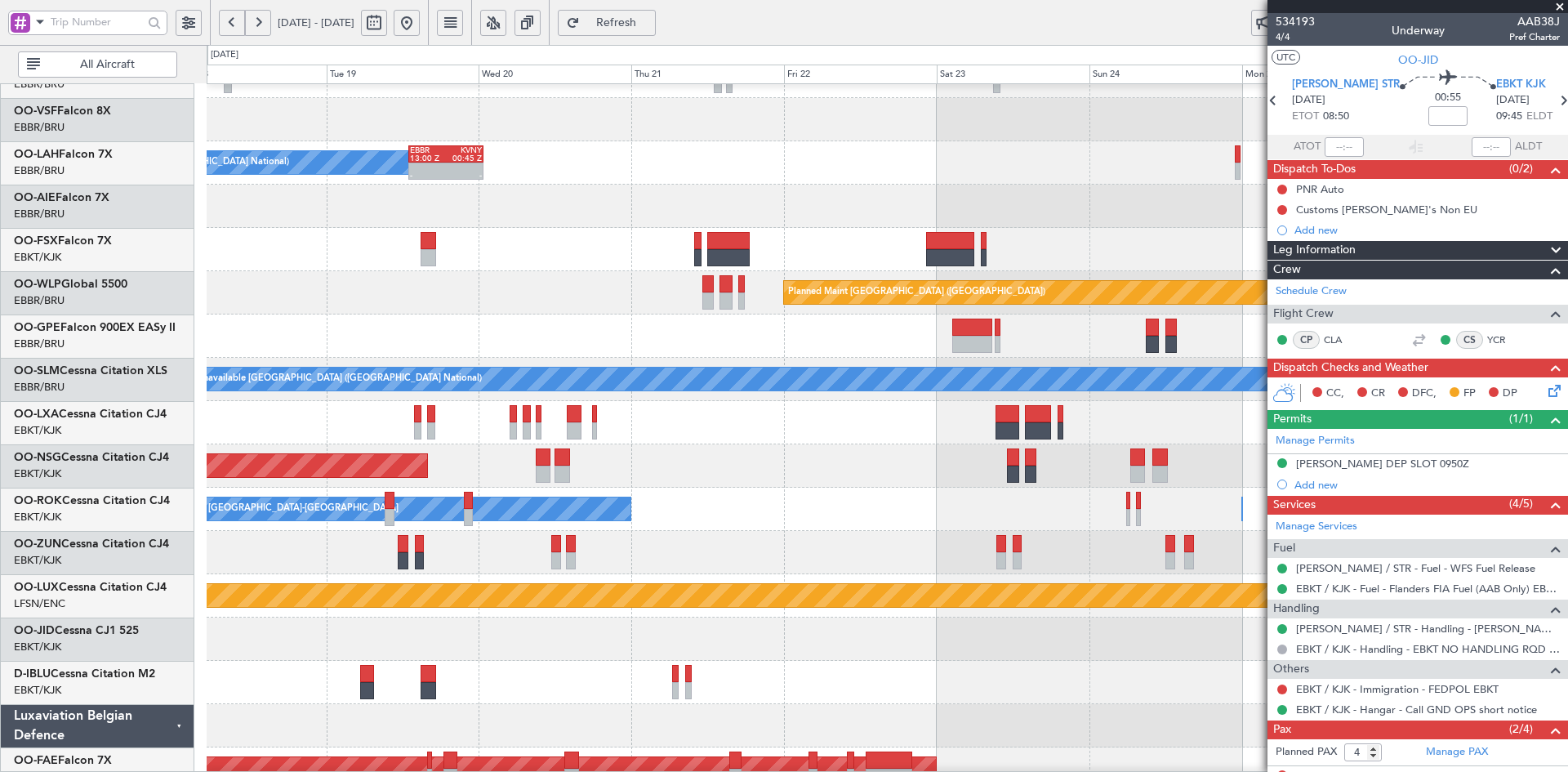
scroll to position [116, 0]
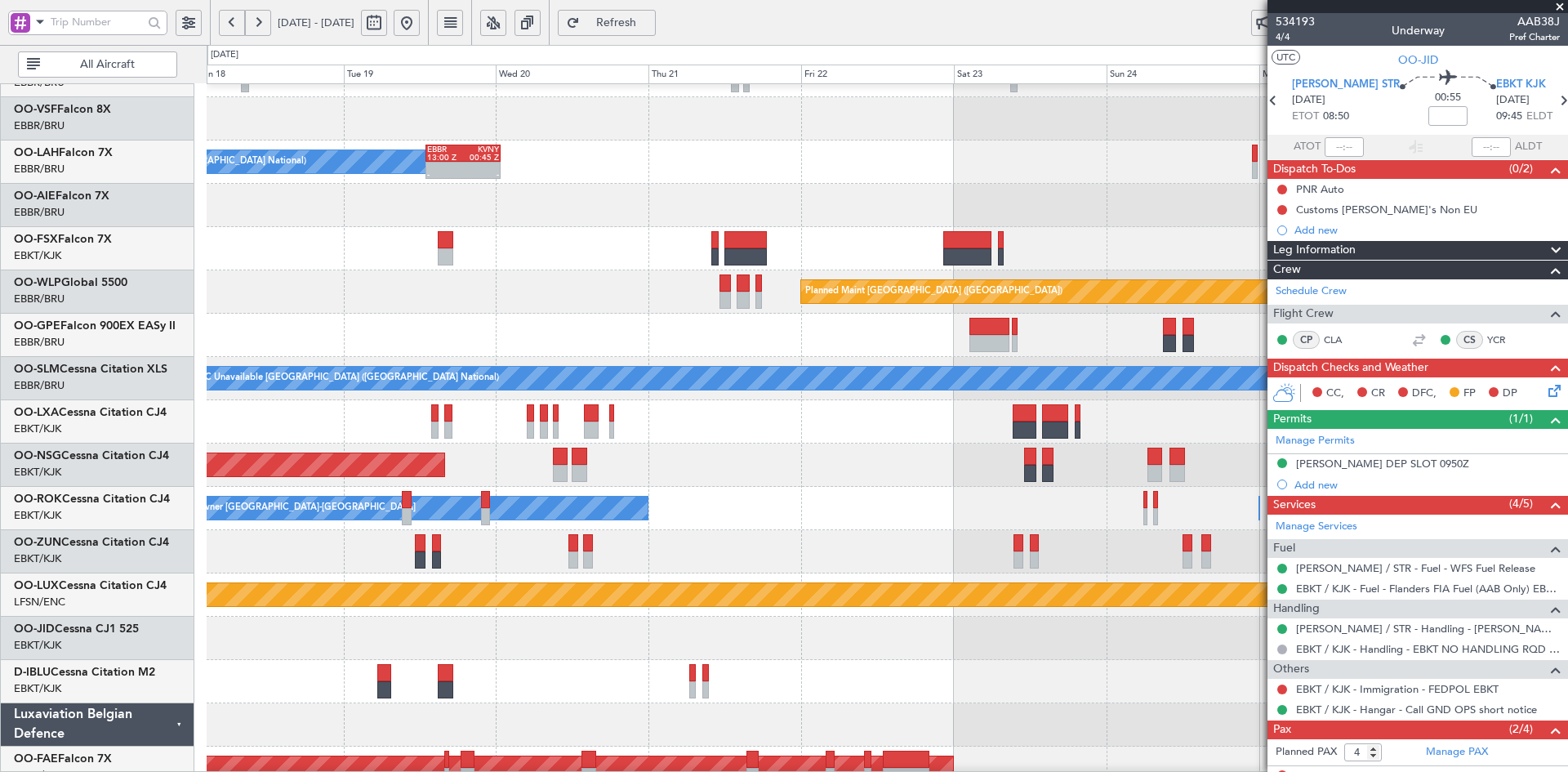
click at [419, 24] on button at bounding box center [407, 23] width 26 height 26
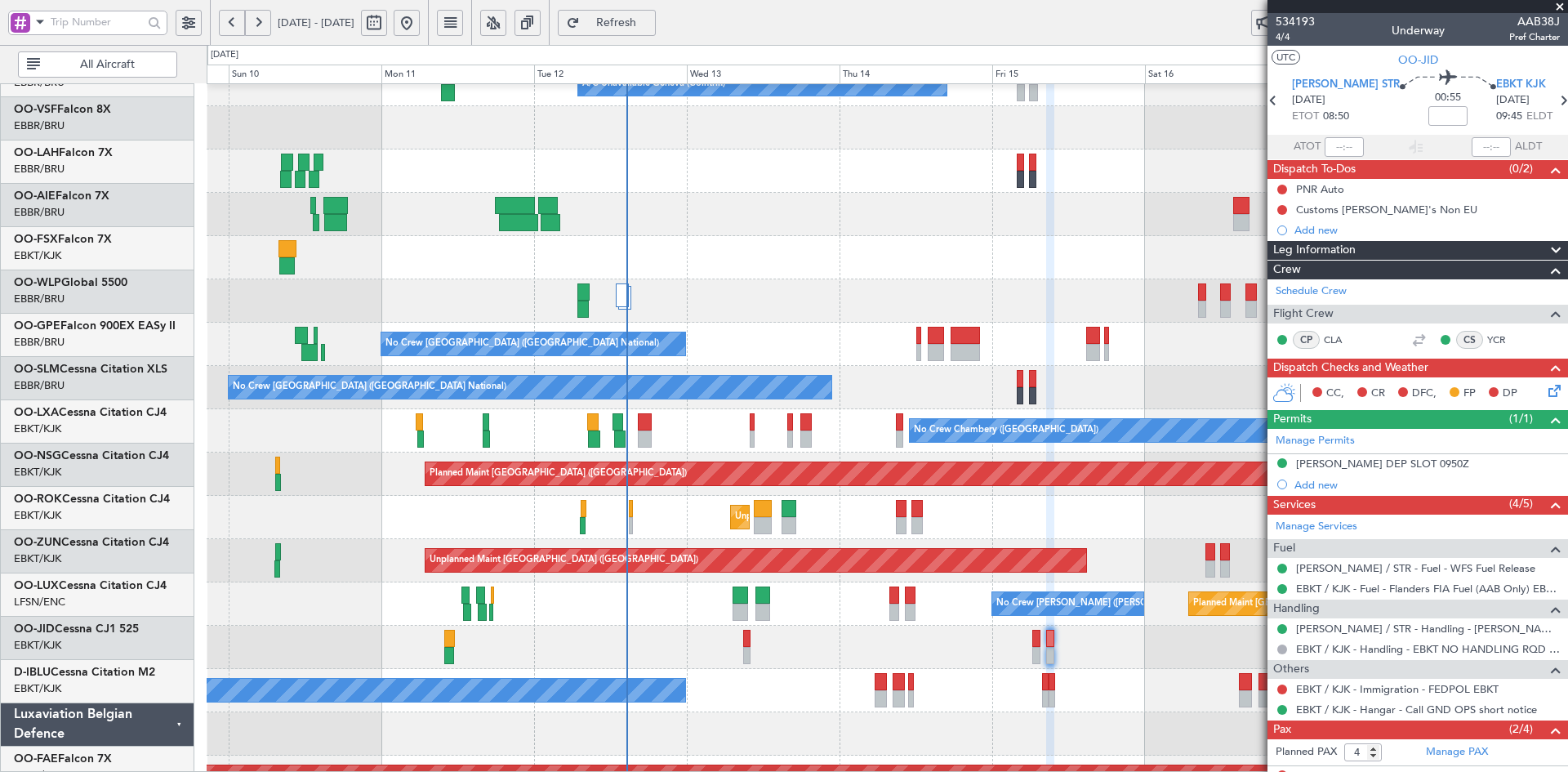
scroll to position [107, 0]
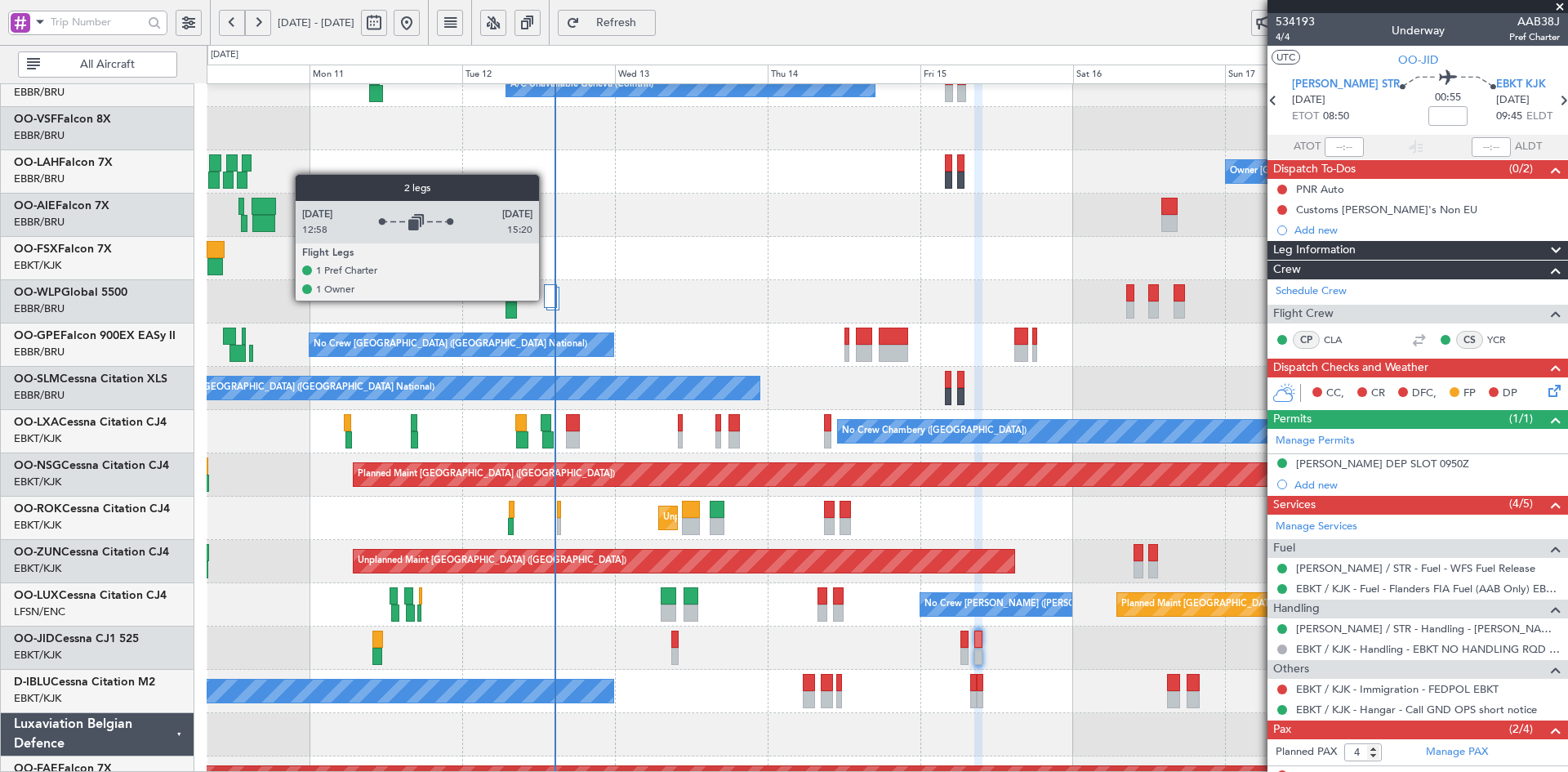
click at [546, 299] on div at bounding box center [551, 295] width 13 height 23
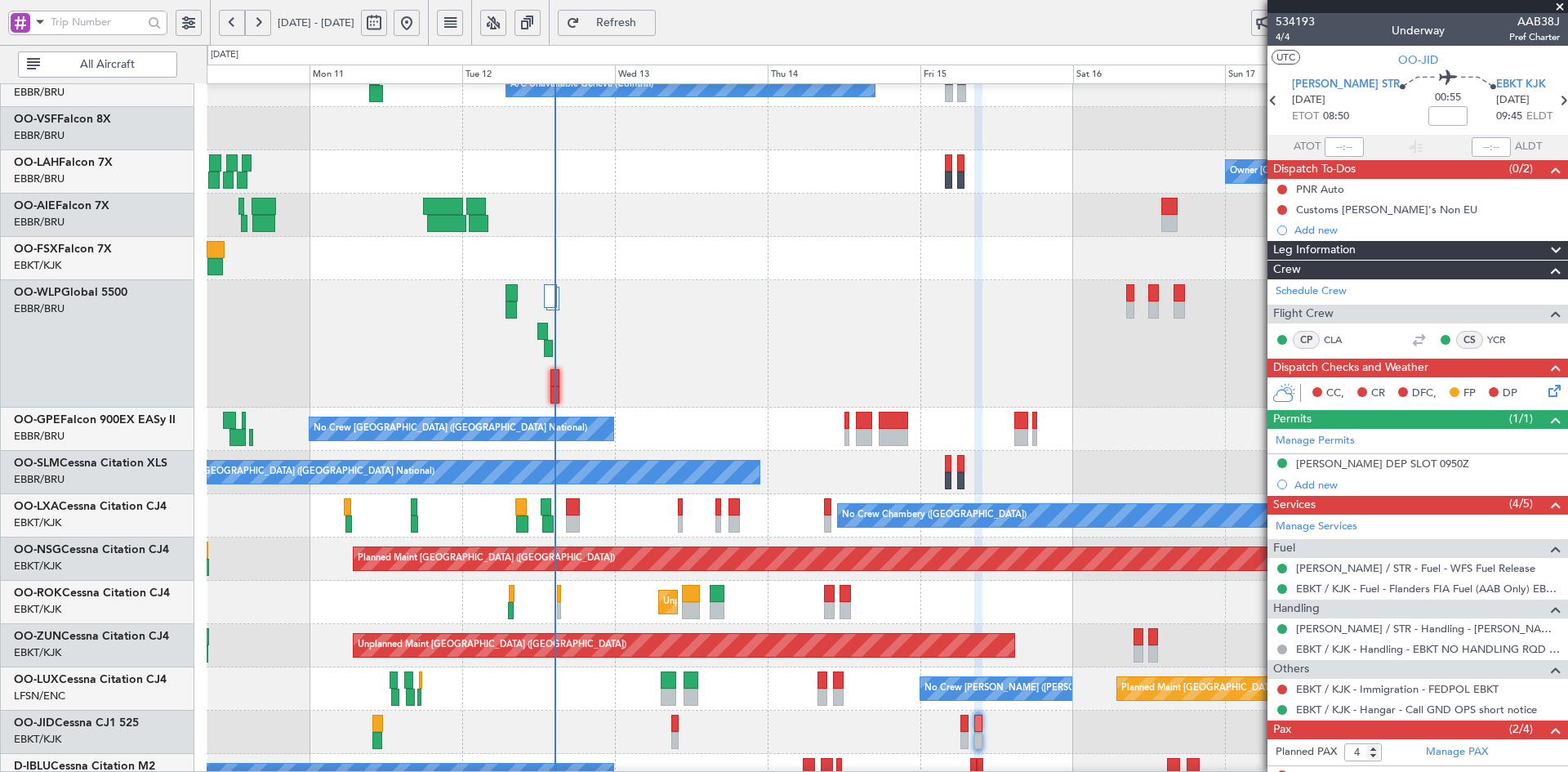
scroll to position [123, 0]
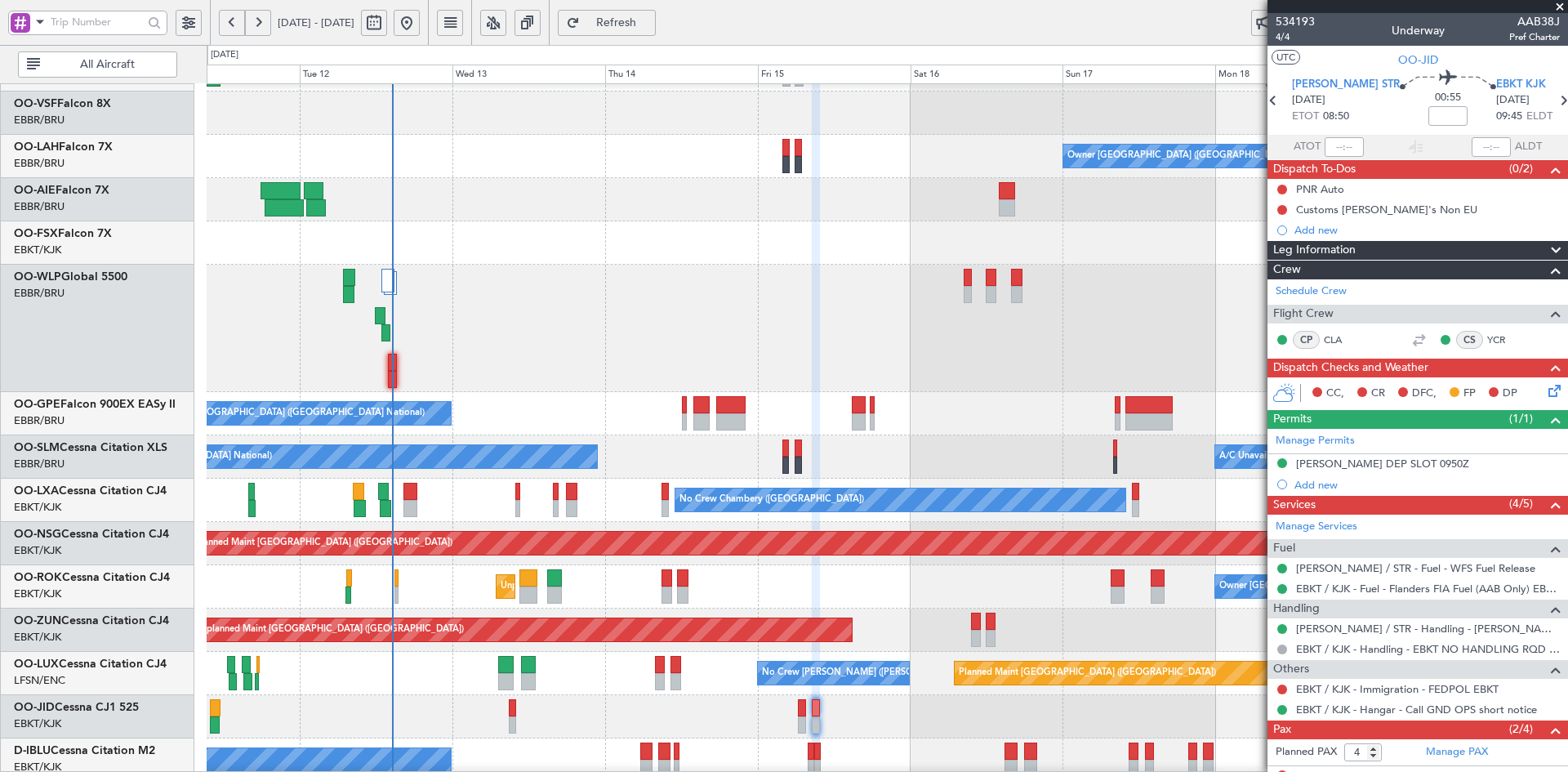
click at [711, 250] on div at bounding box center [887, 243] width 1361 height 43
click at [960, 317] on div "Planned Maint [GEOGRAPHIC_DATA] ([GEOGRAPHIC_DATA])" at bounding box center [887, 328] width 1361 height 128
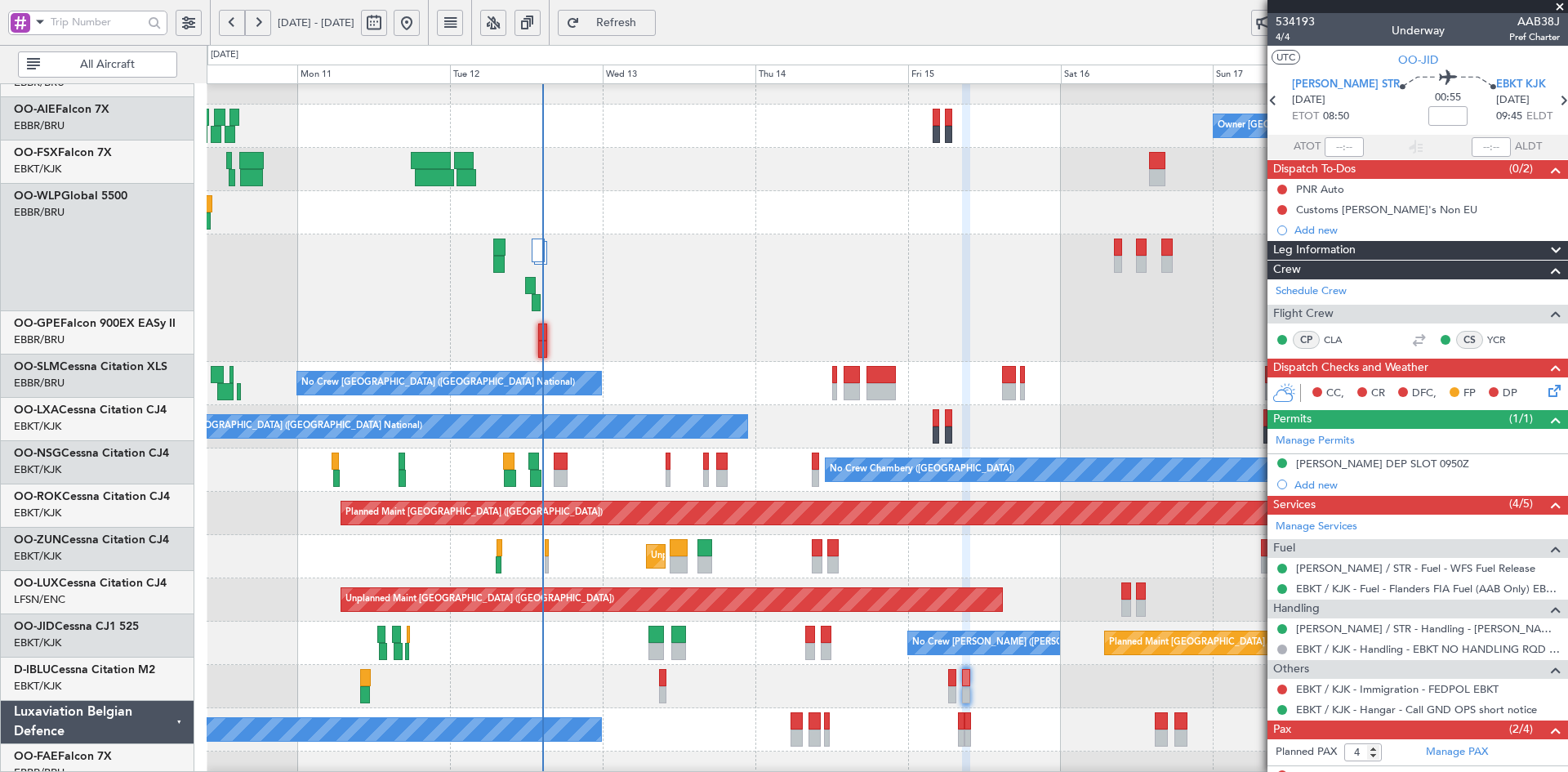
scroll to position [153, 0]
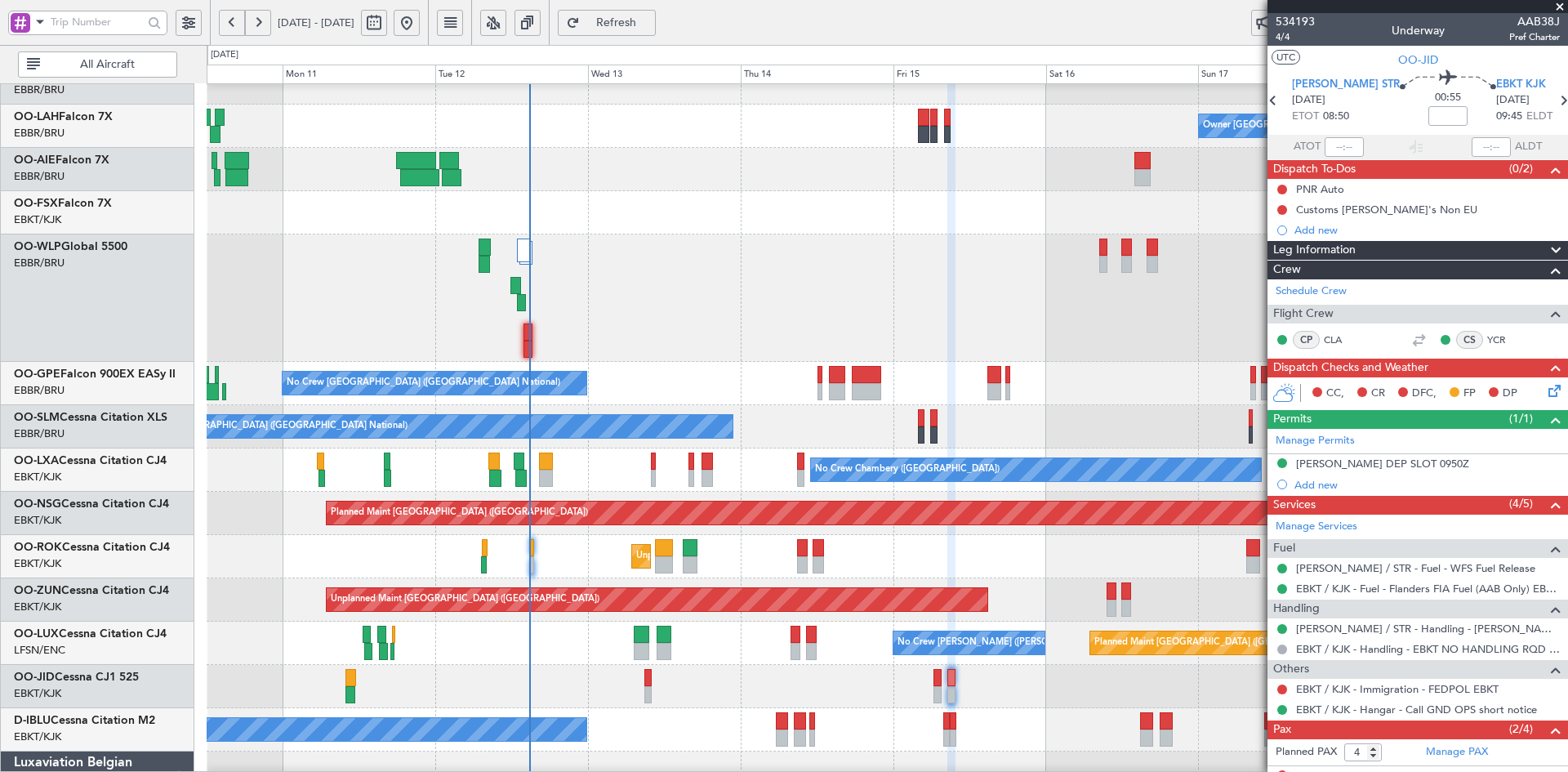
click at [915, 362] on div at bounding box center [887, 298] width 1361 height 128
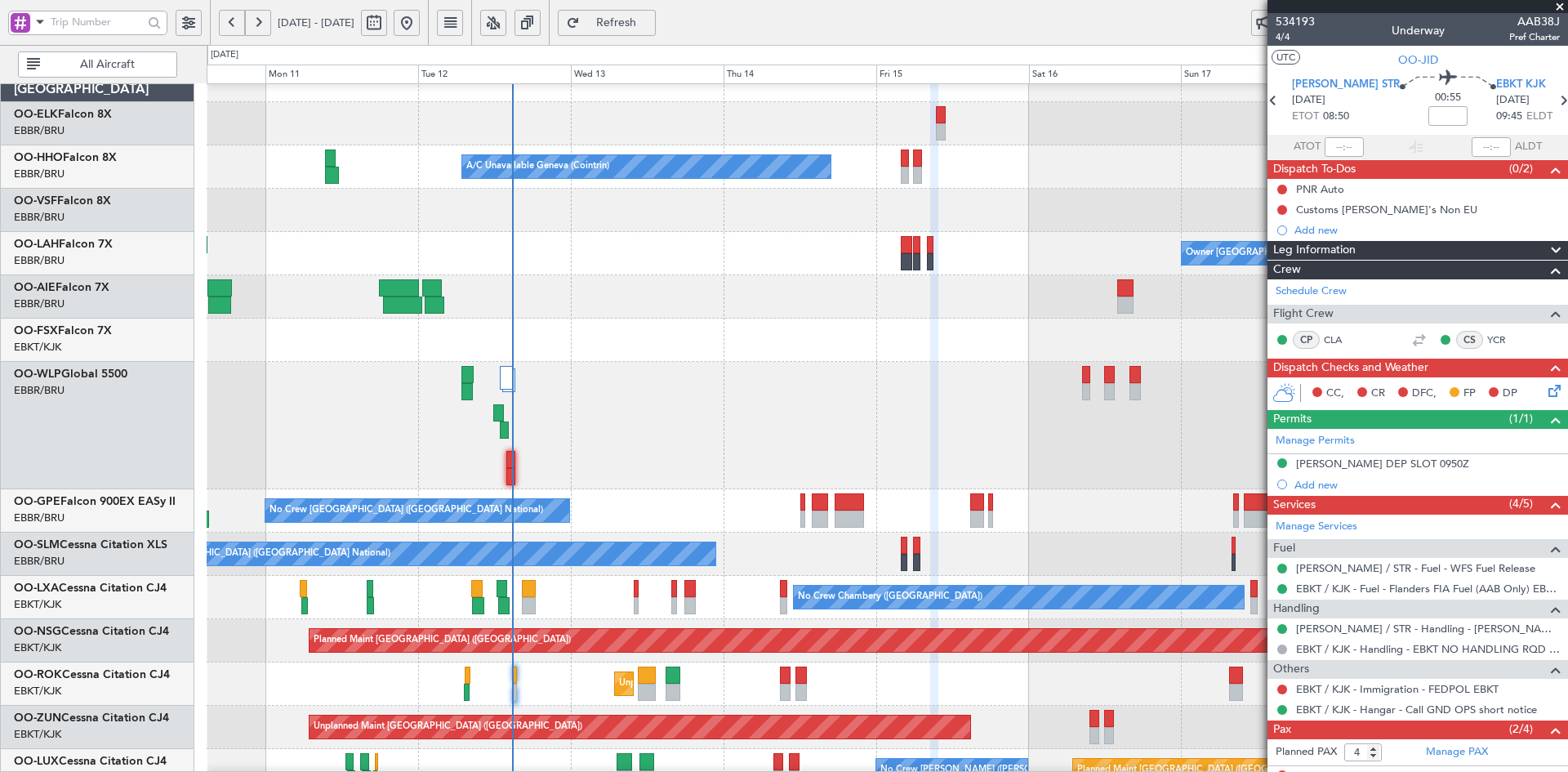
scroll to position [13, 0]
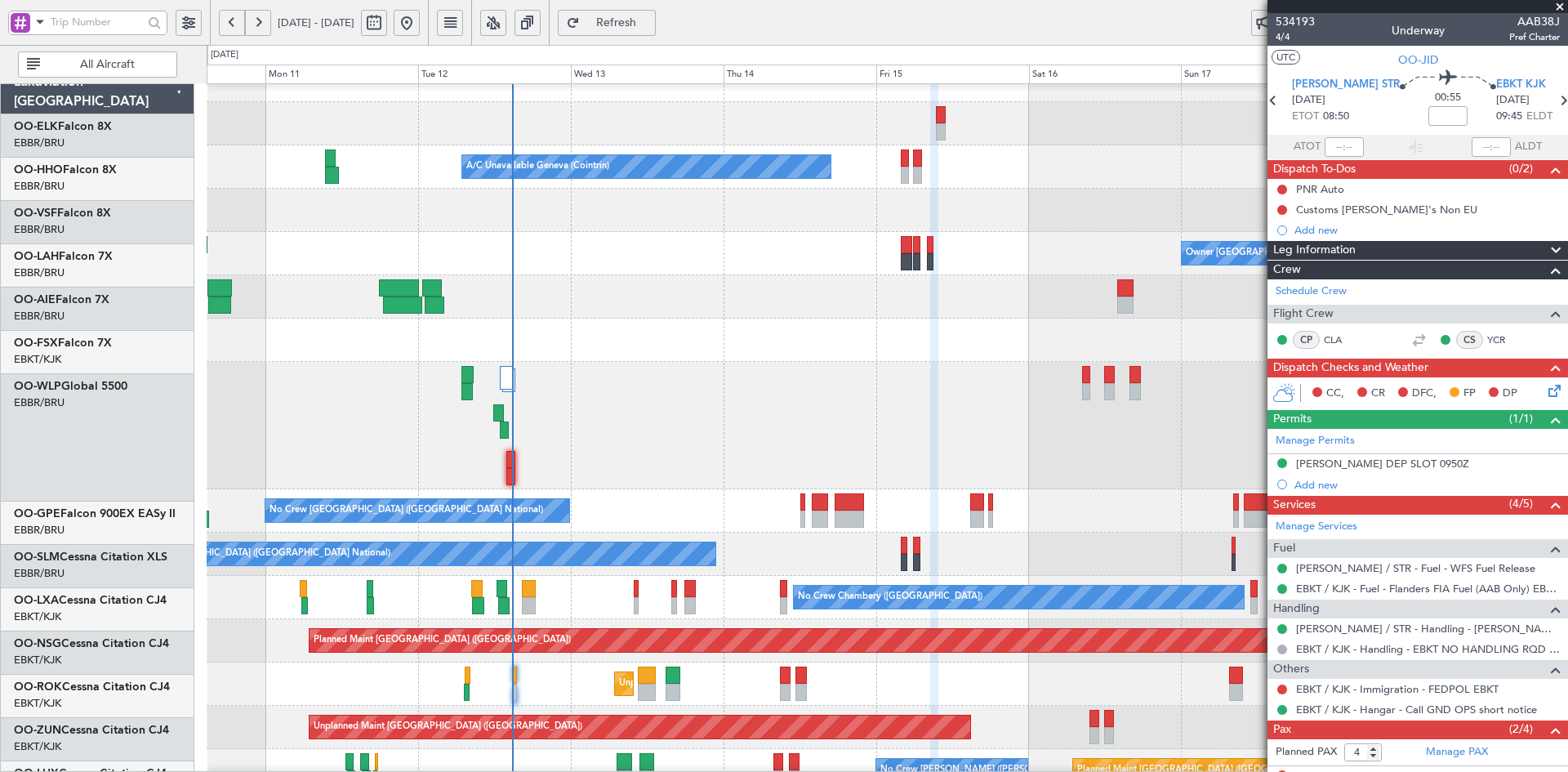
click at [628, 289] on div at bounding box center [887, 296] width 1361 height 43
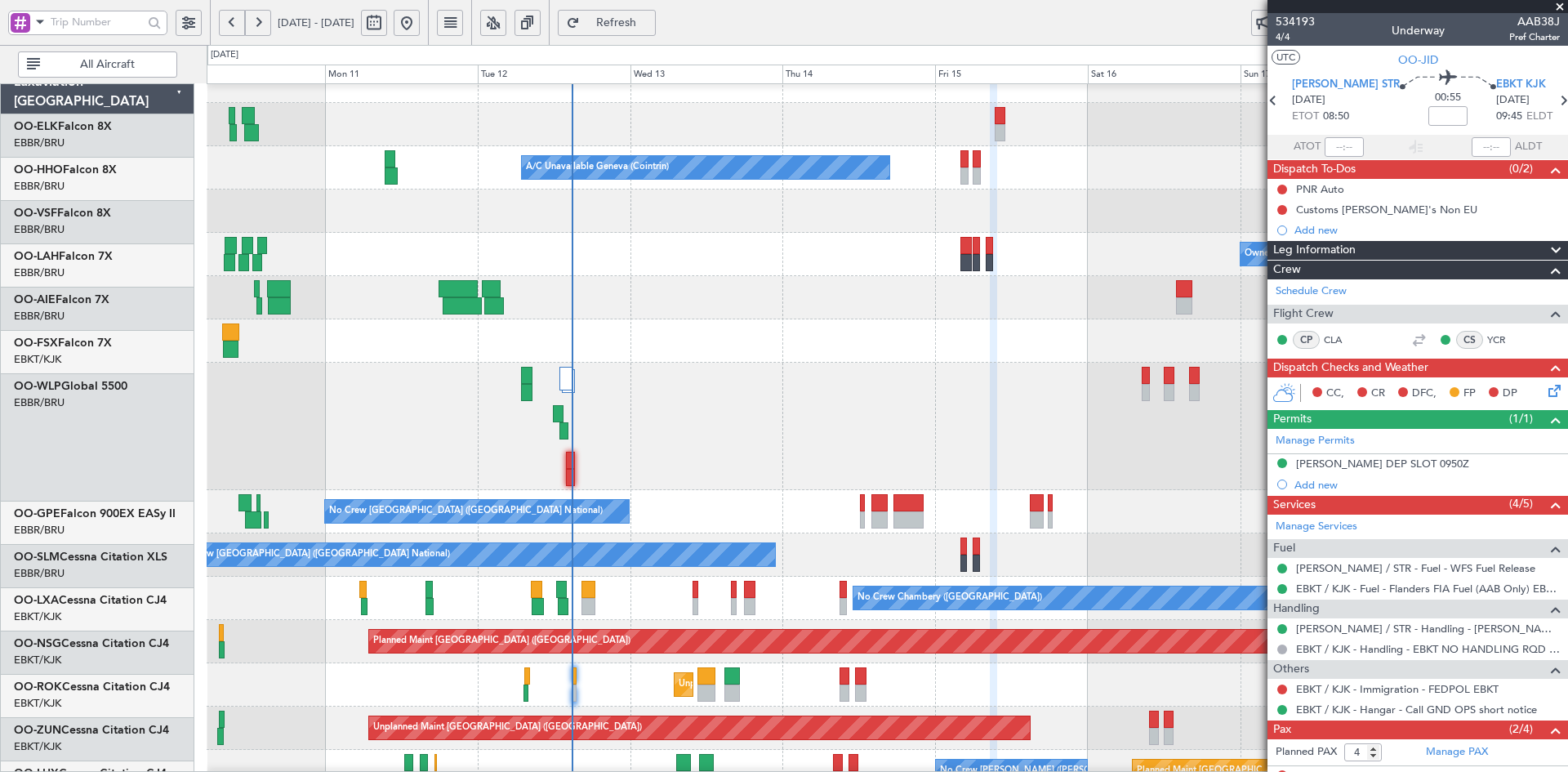
scroll to position [24, 0]
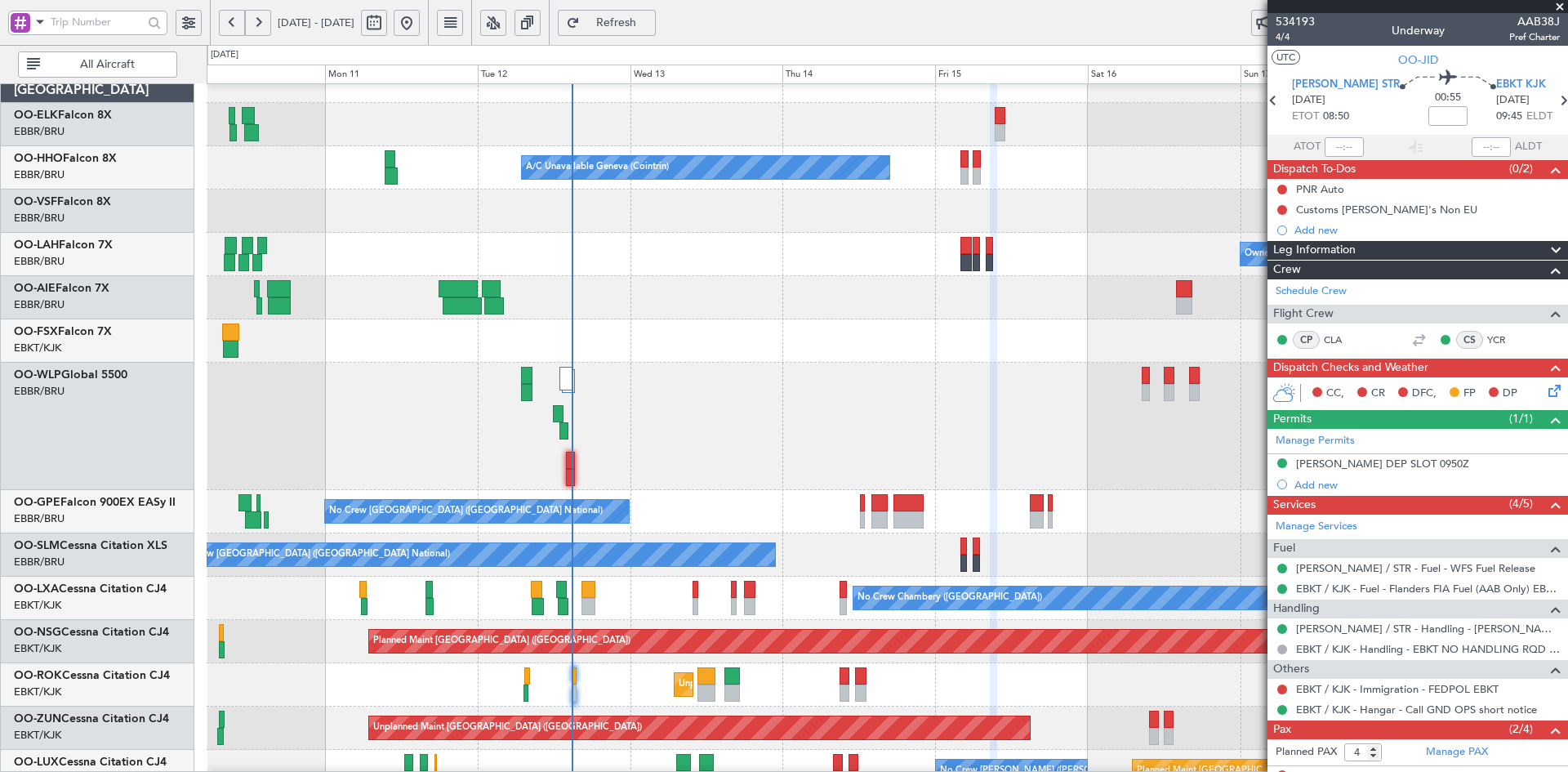
click at [694, 272] on div "Owner Brussels (Brussels National) - - EBBR 13:00 Z KVNY 00:45 Z" at bounding box center [887, 254] width 1361 height 43
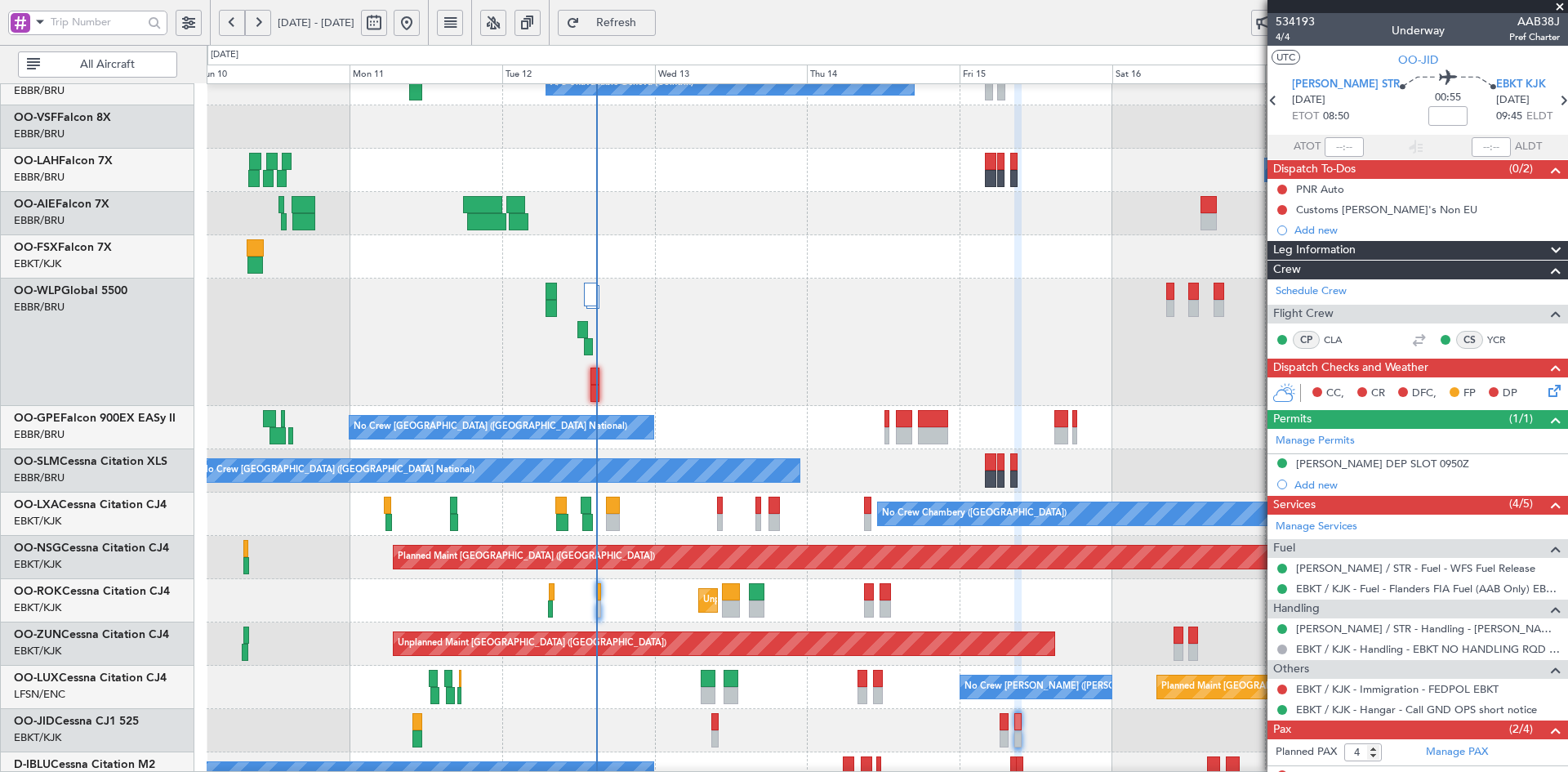
scroll to position [72, 0]
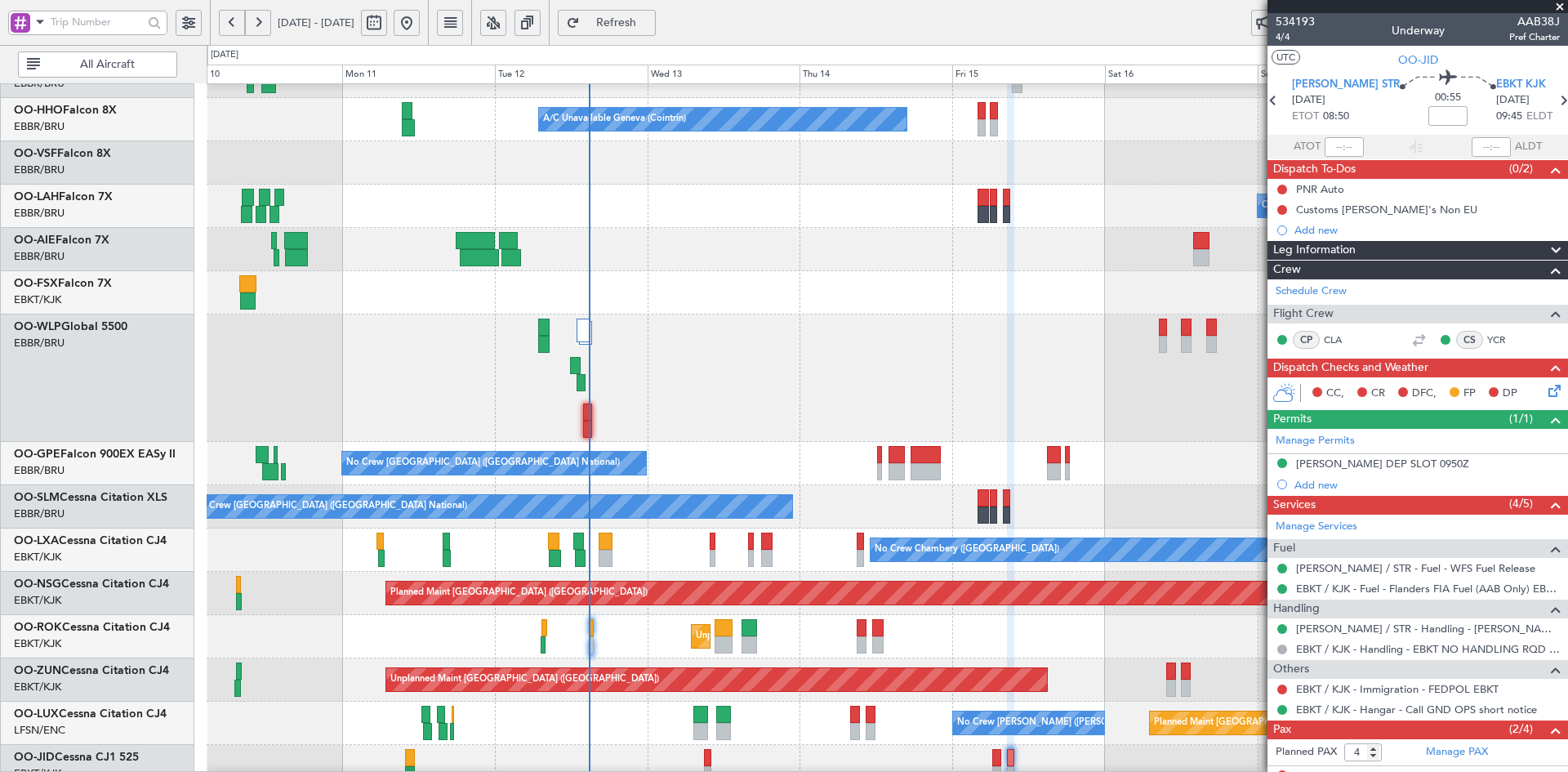
click at [659, 416] on div at bounding box center [887, 378] width 1361 height 128
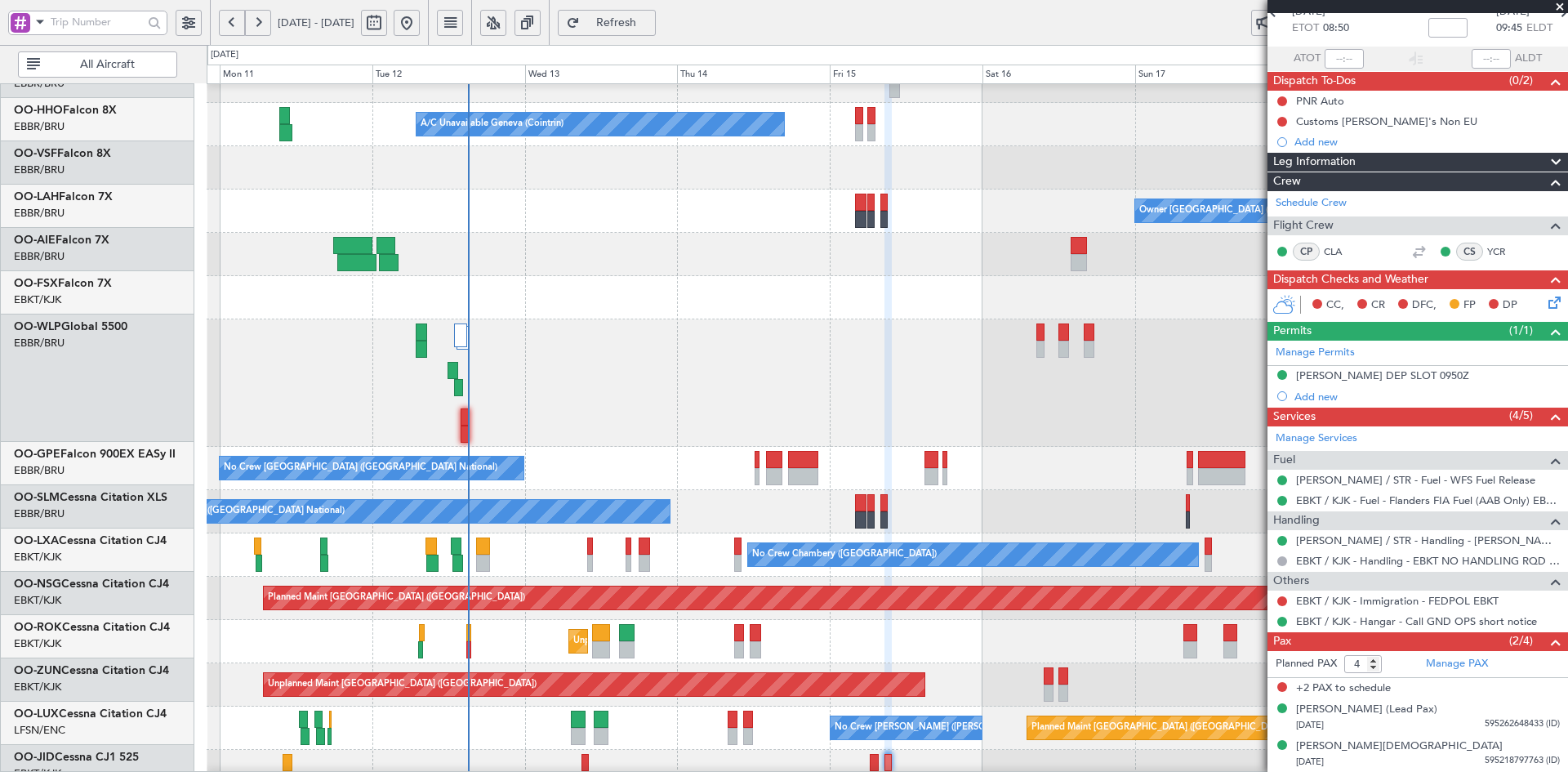
scroll to position [68, 0]
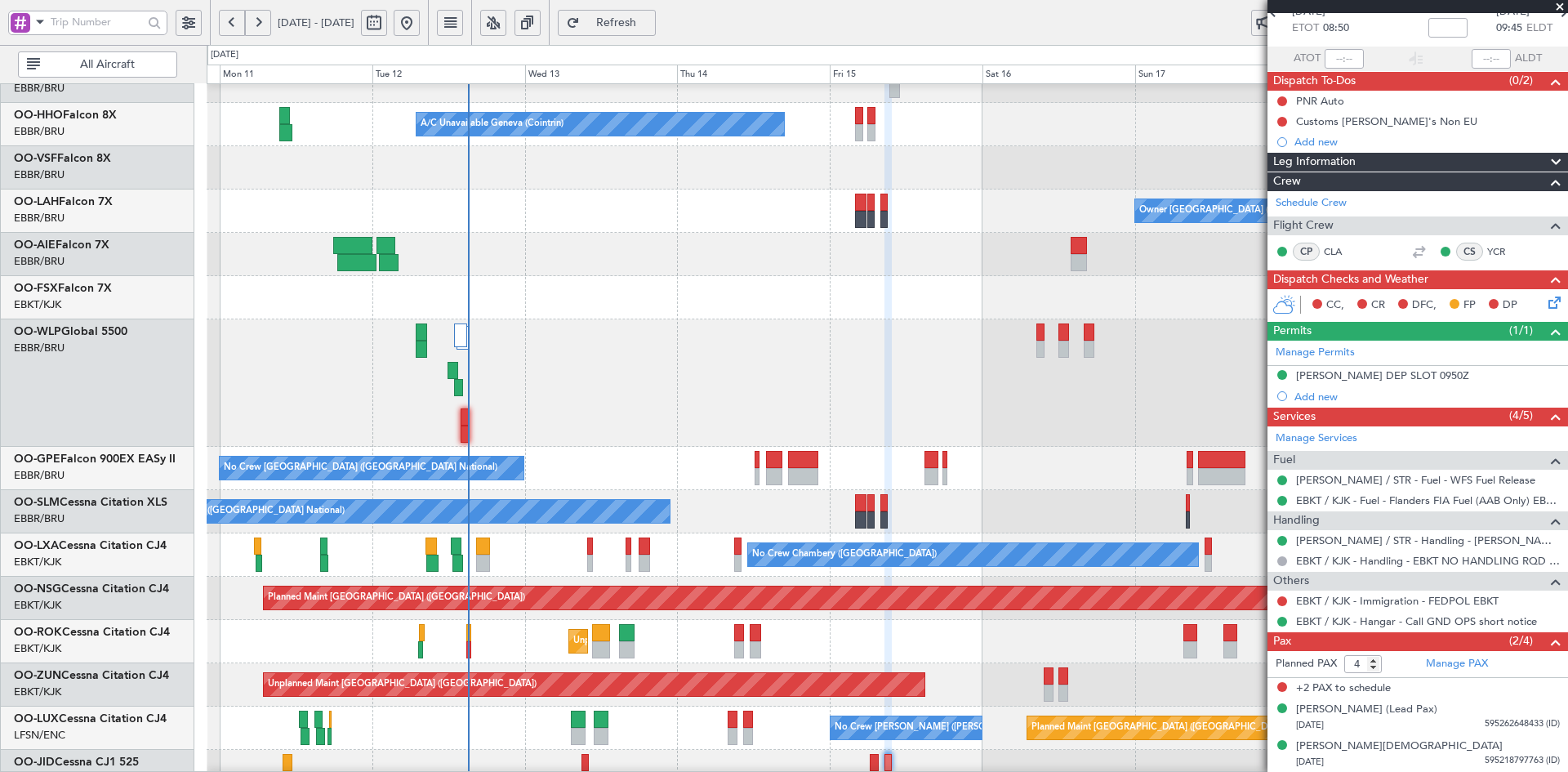
click at [845, 264] on div at bounding box center [887, 254] width 1361 height 43
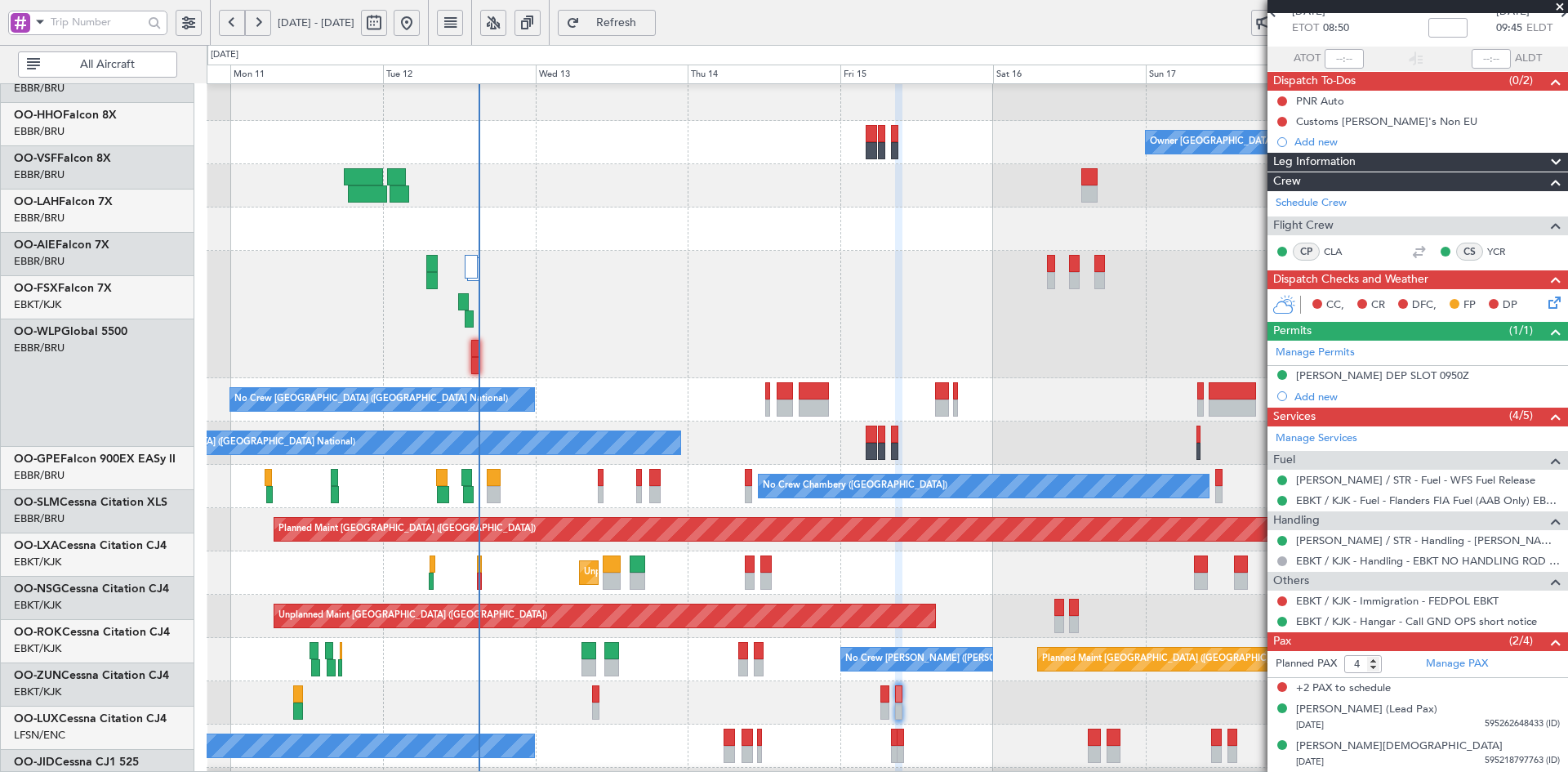
scroll to position [136, 0]
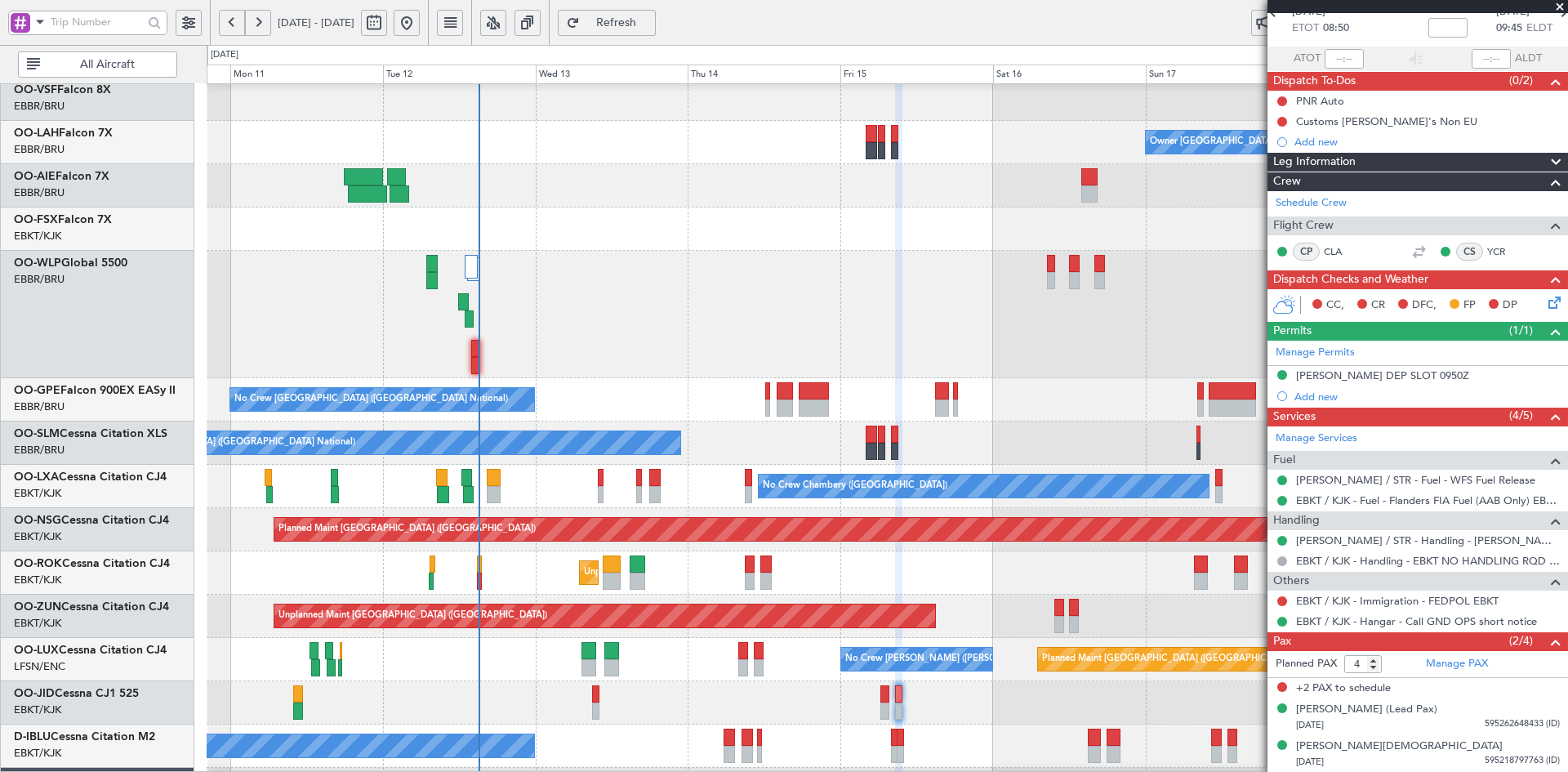
click at [1088, 341] on div at bounding box center [887, 314] width 1361 height 128
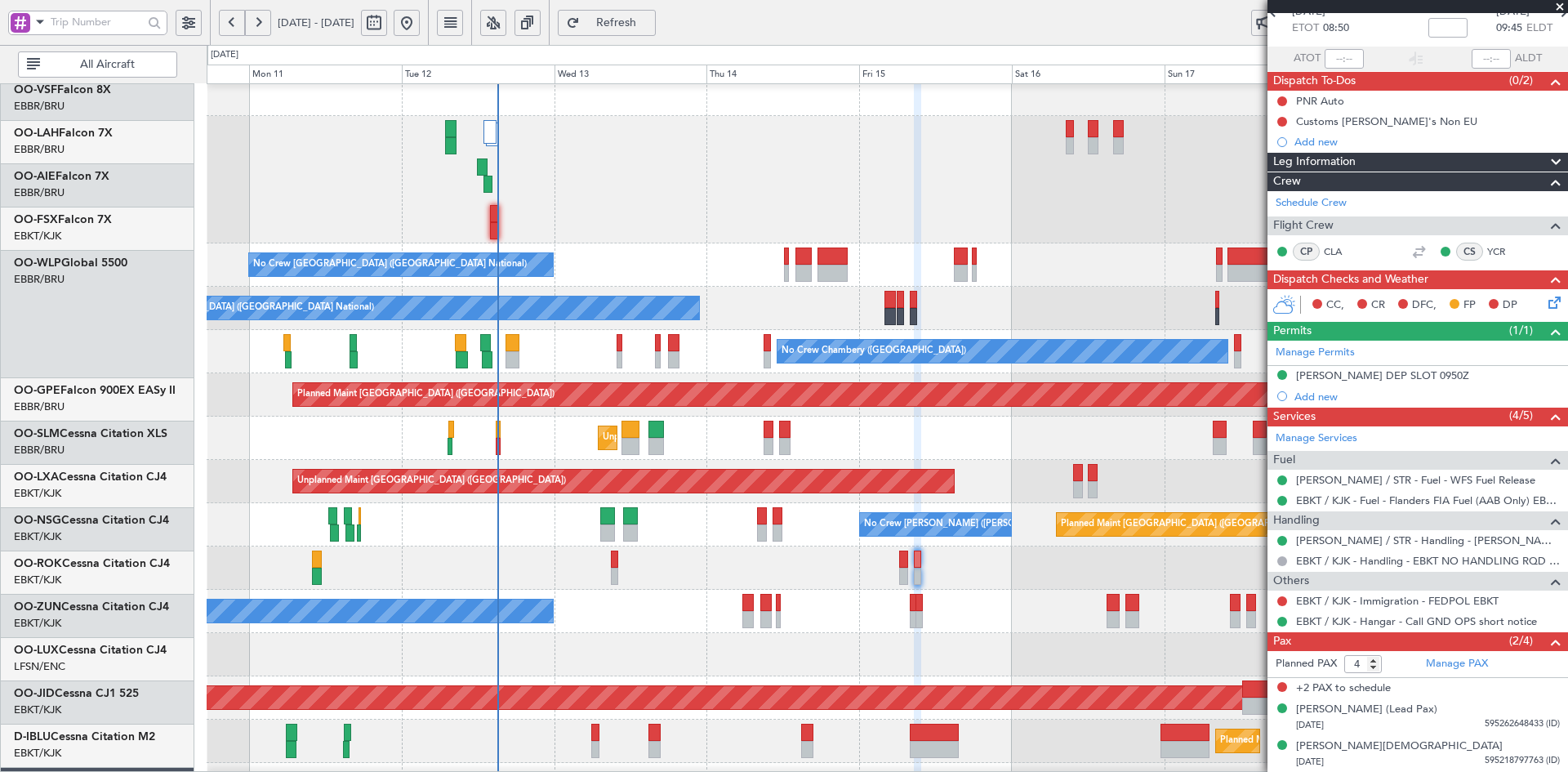
scroll to position [271, 0]
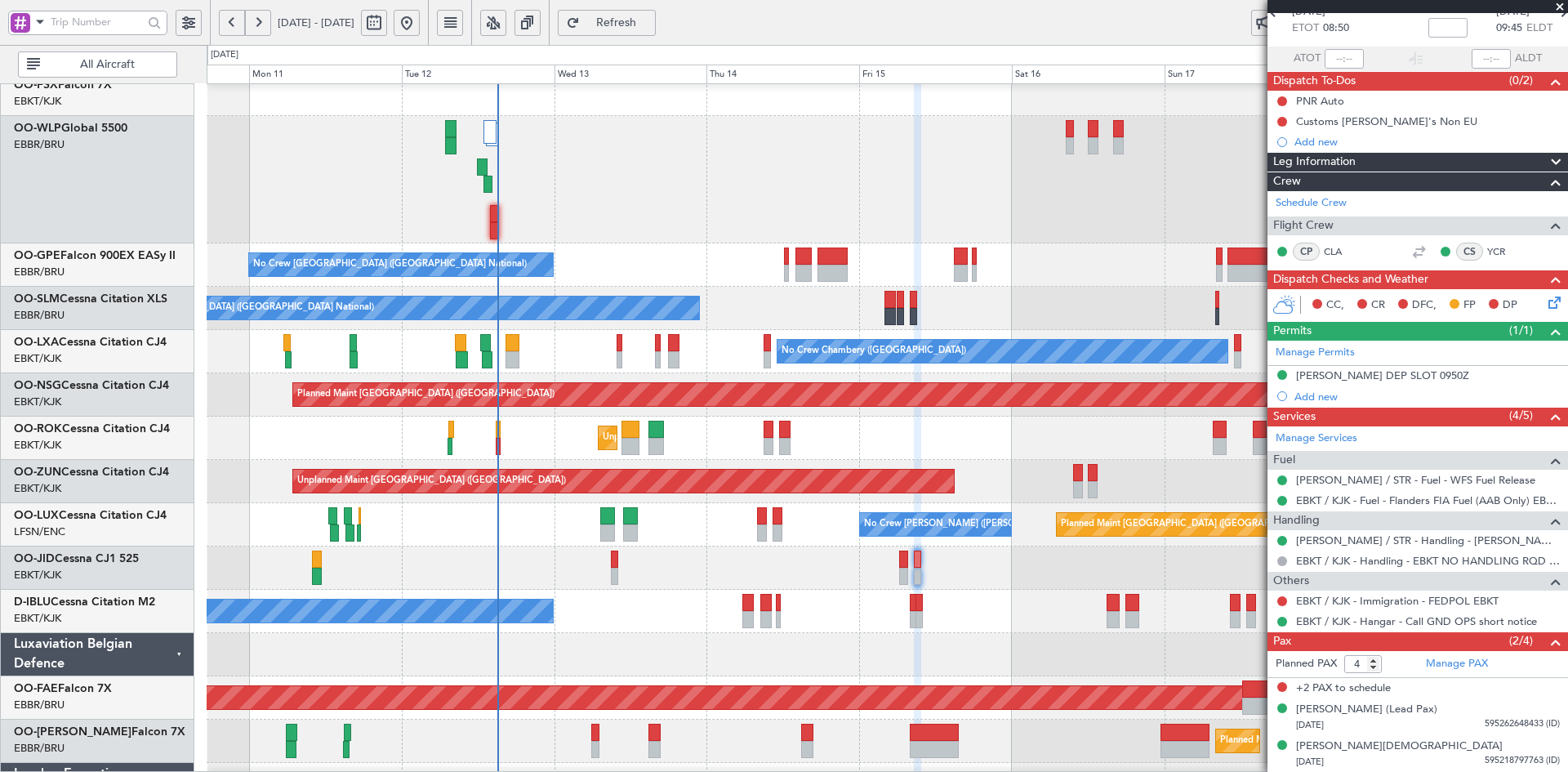
click at [727, 257] on div "No Crew [GEOGRAPHIC_DATA] ([GEOGRAPHIC_DATA] National)" at bounding box center [887, 265] width 1361 height 43
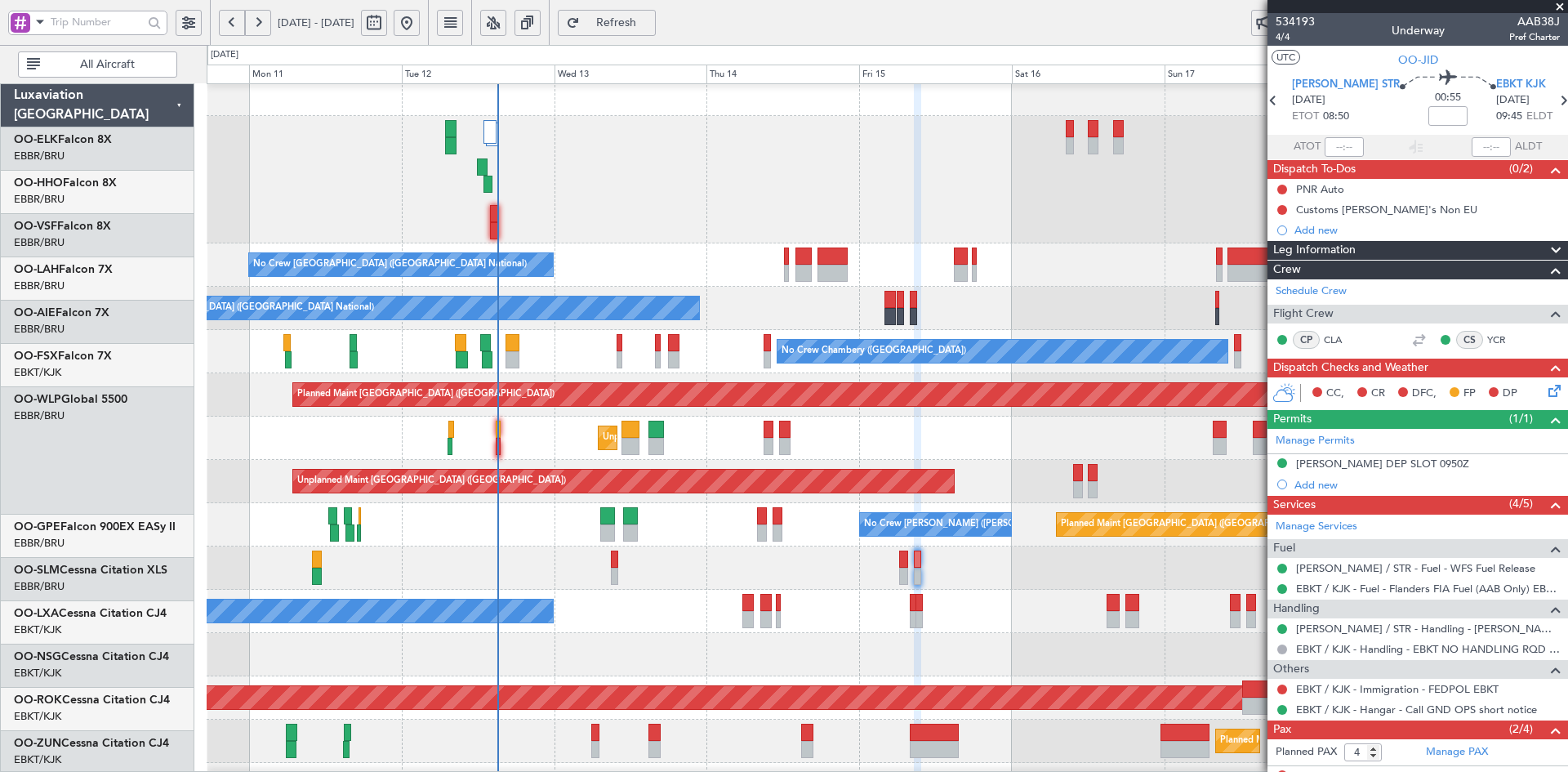
scroll to position [88, 0]
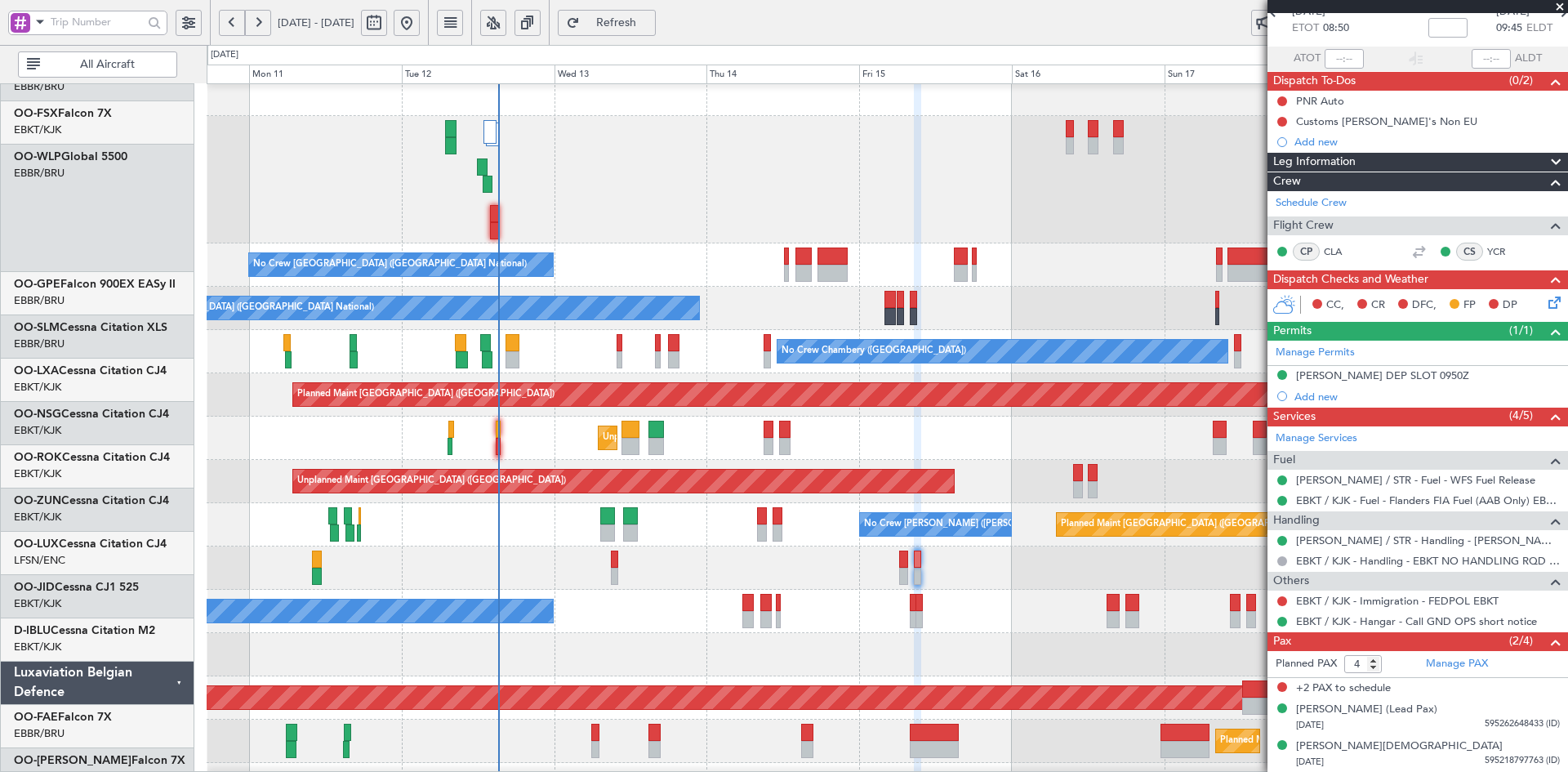
click at [1073, 498] on div at bounding box center [1078, 490] width 9 height 17
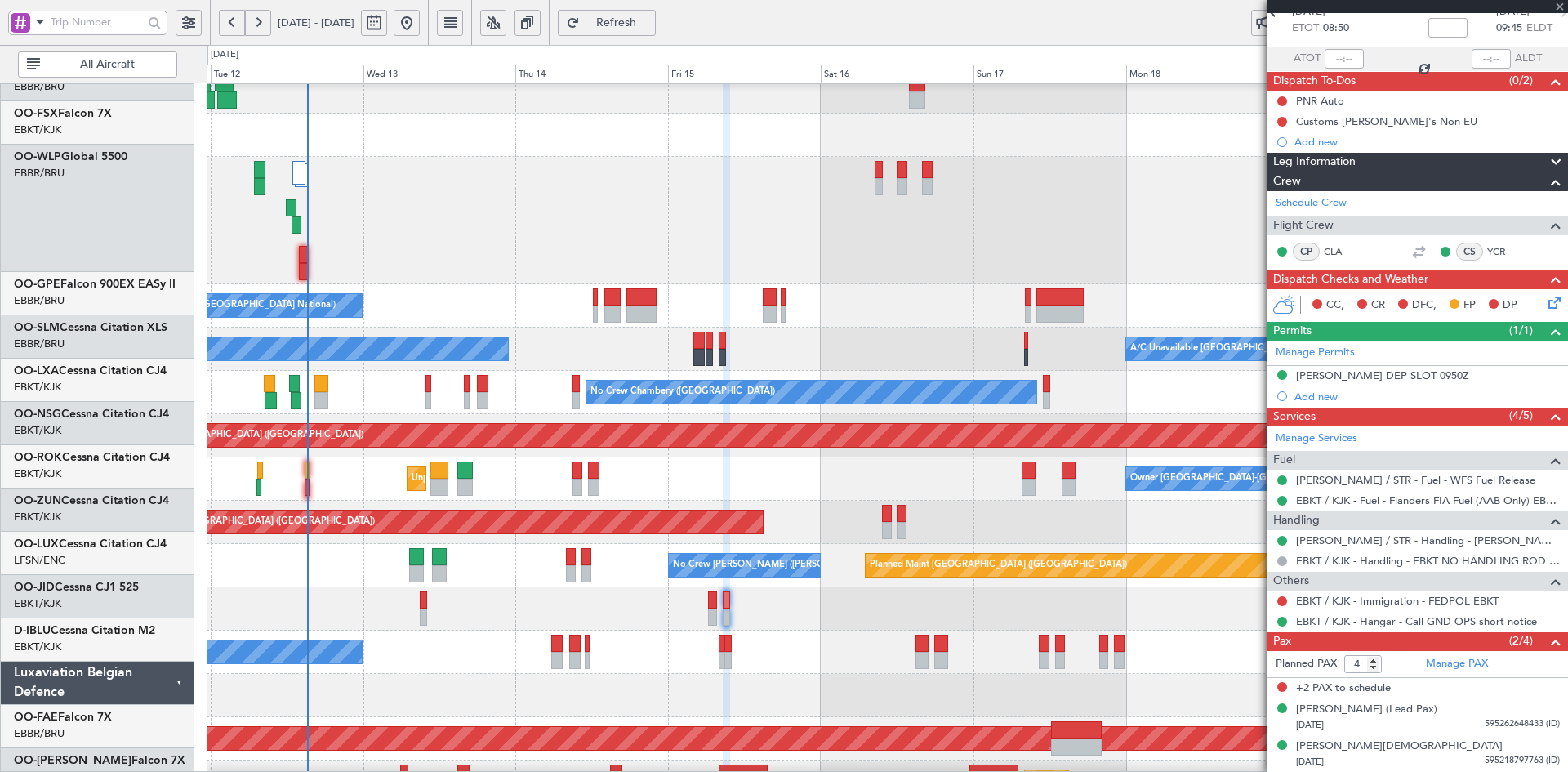
scroll to position [230, 0]
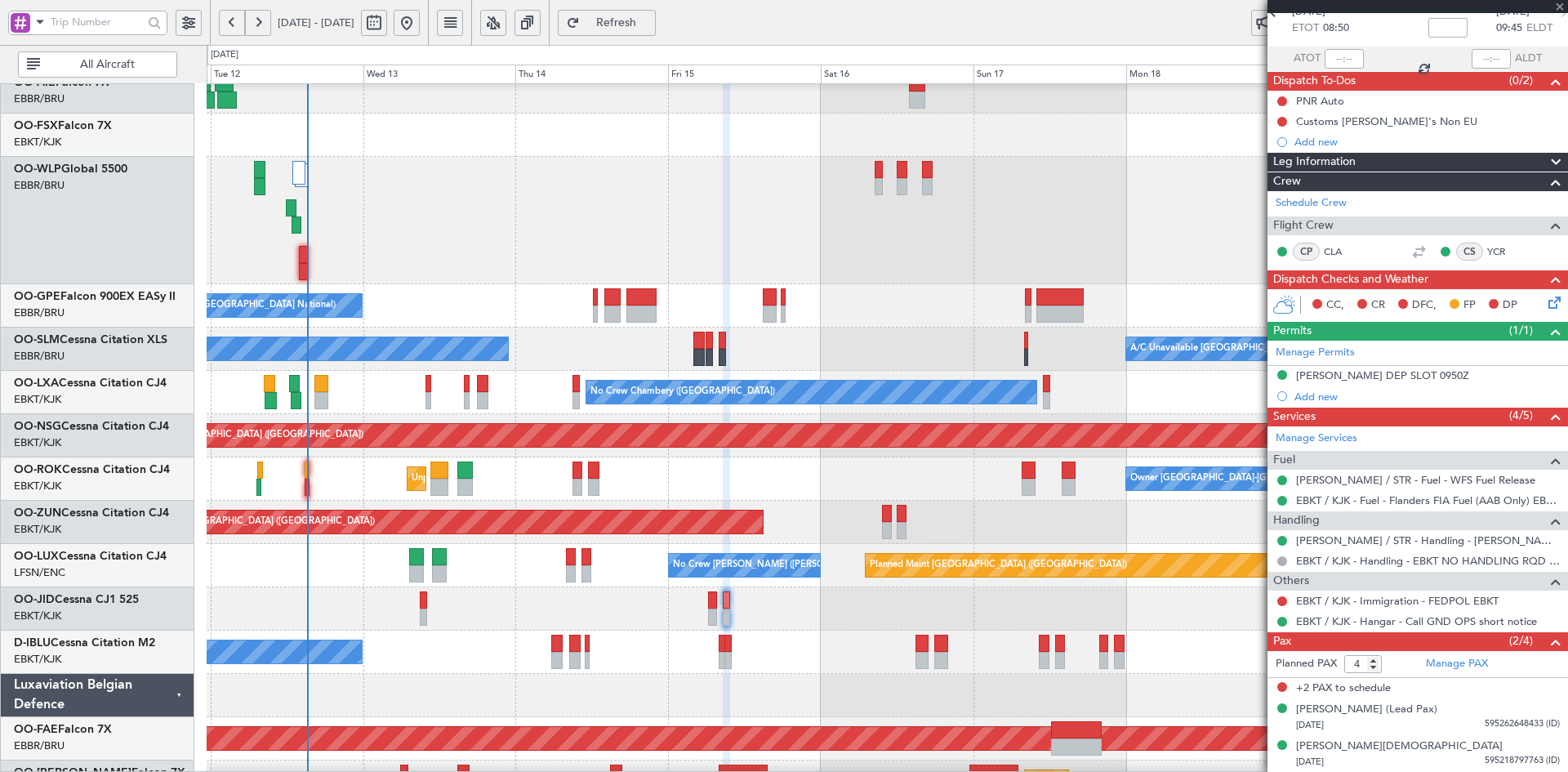
click at [946, 241] on div "Planned Maint [GEOGRAPHIC_DATA] ([GEOGRAPHIC_DATA])" at bounding box center [887, 220] width 1361 height 128
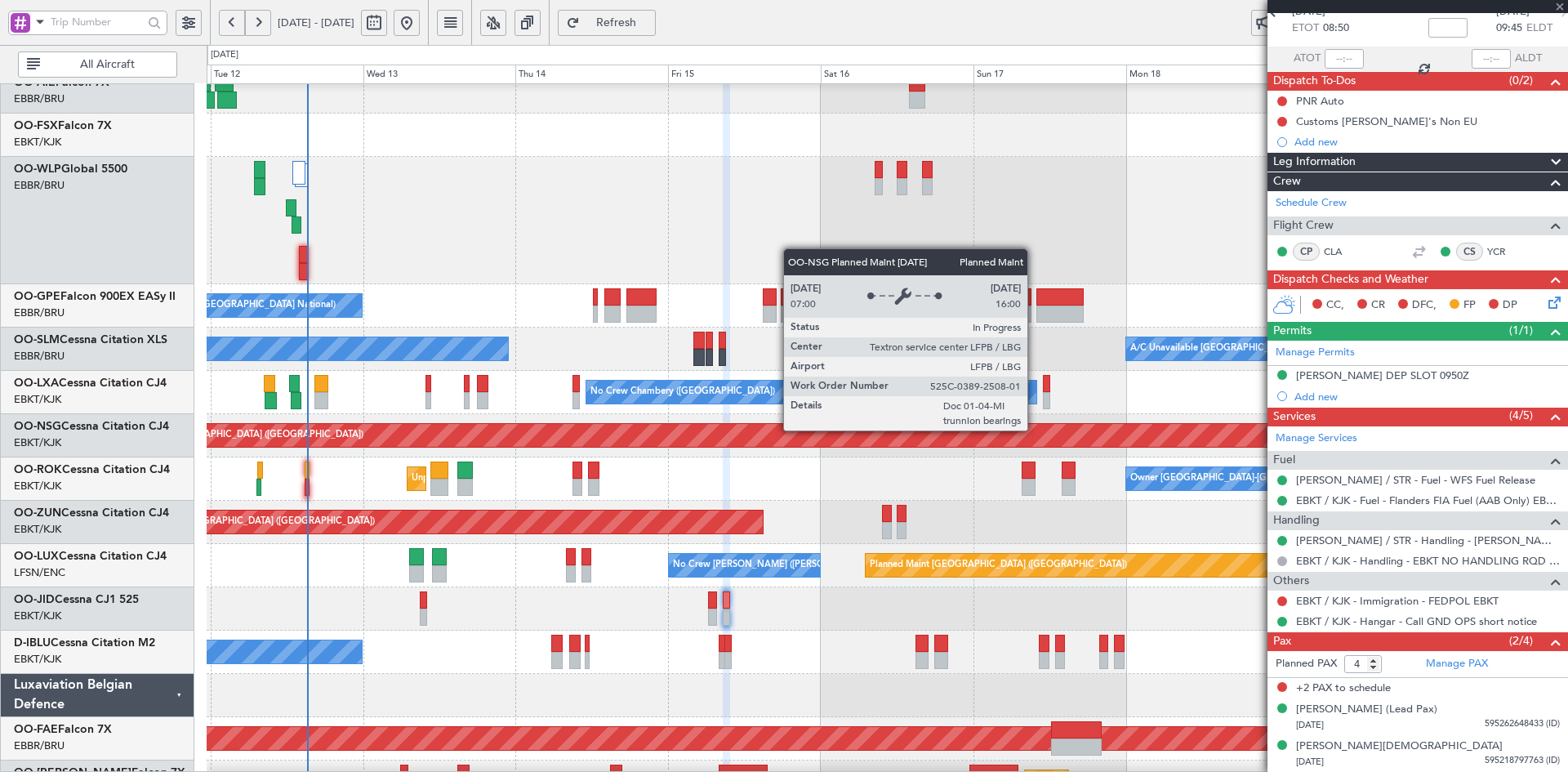
type input "0"
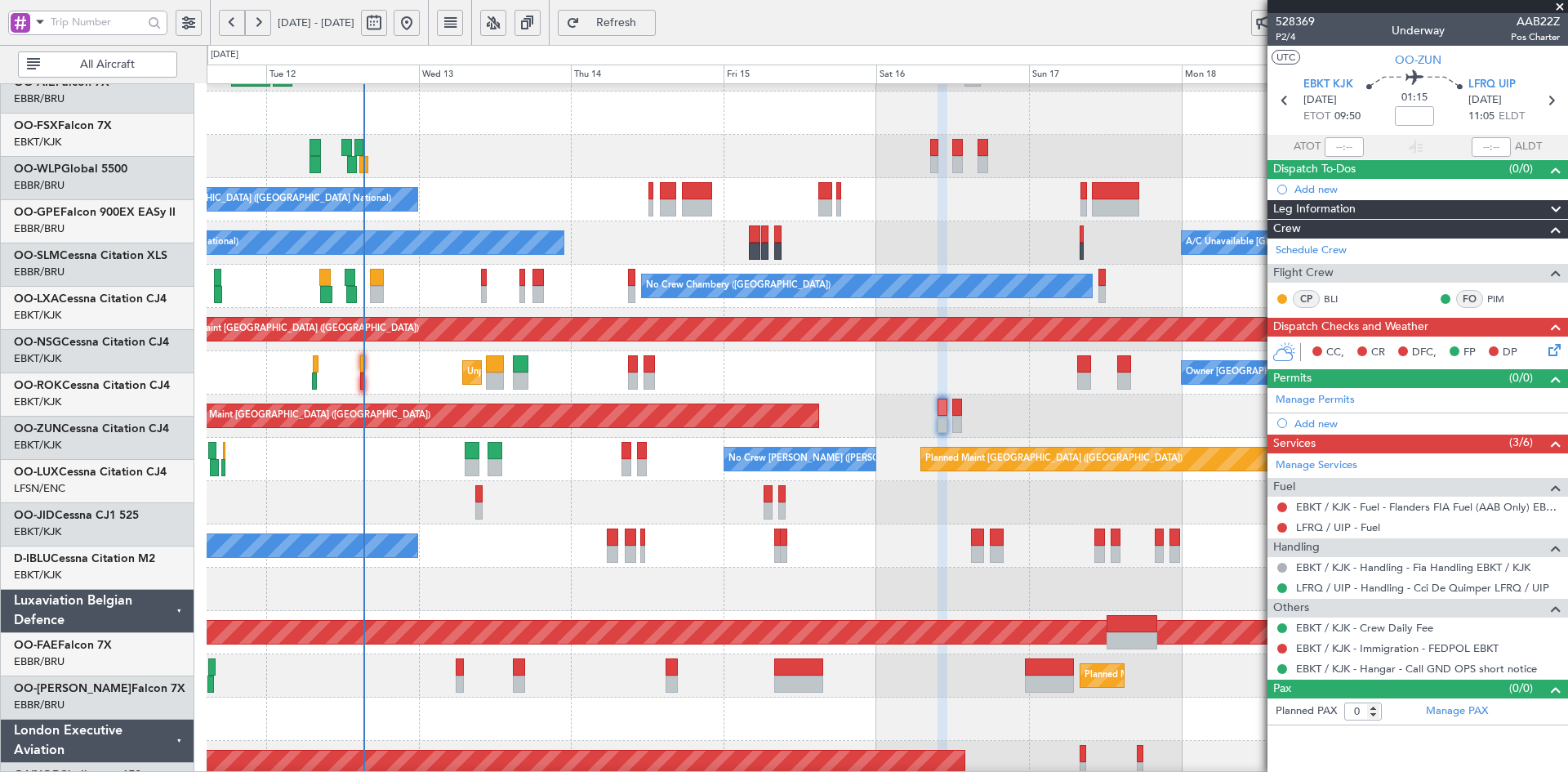
scroll to position [252, 0]
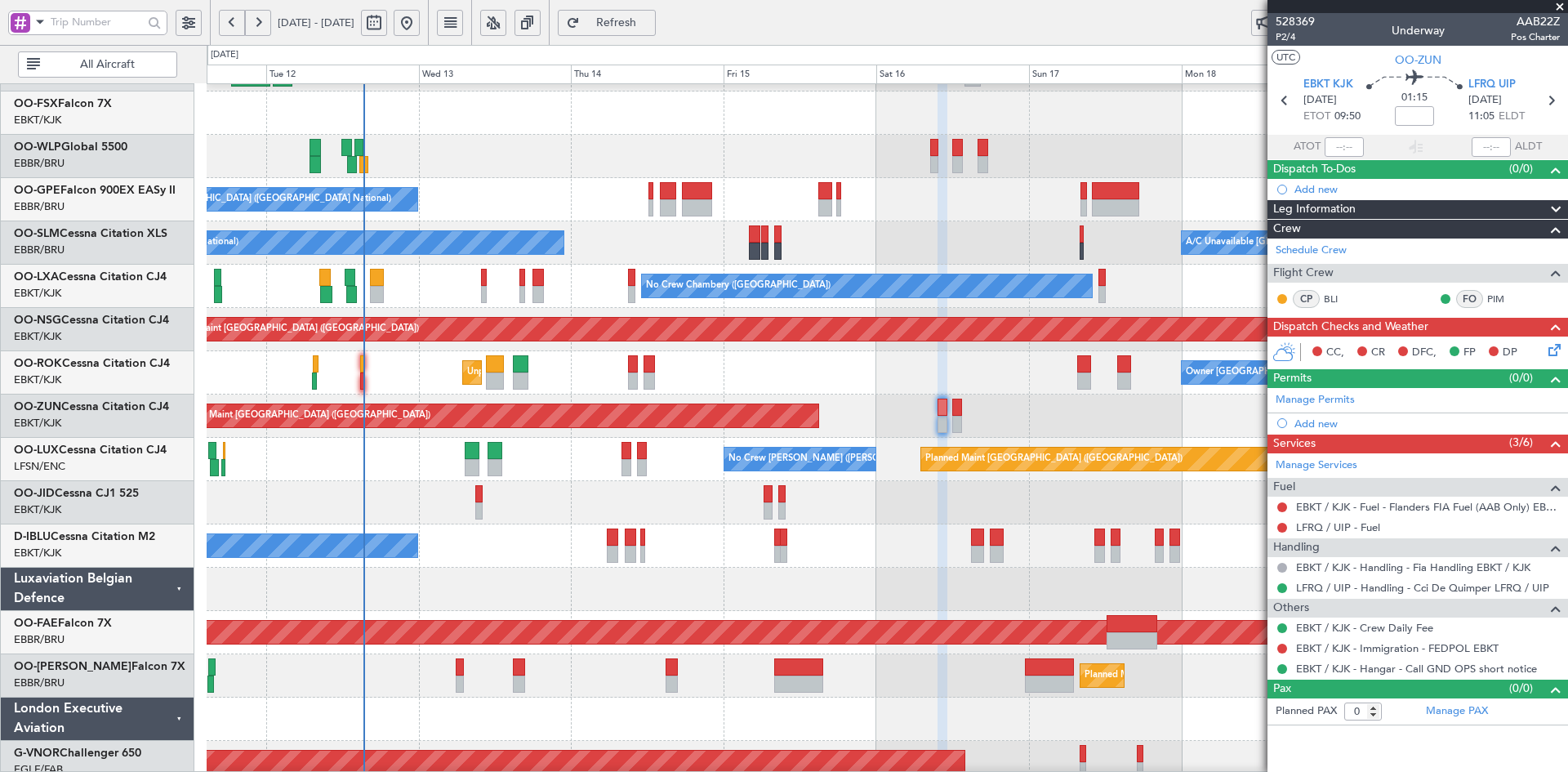
click at [622, 146] on div "Planned Maint [GEOGRAPHIC_DATA] ([GEOGRAPHIC_DATA])" at bounding box center [887, 157] width 1361 height 43
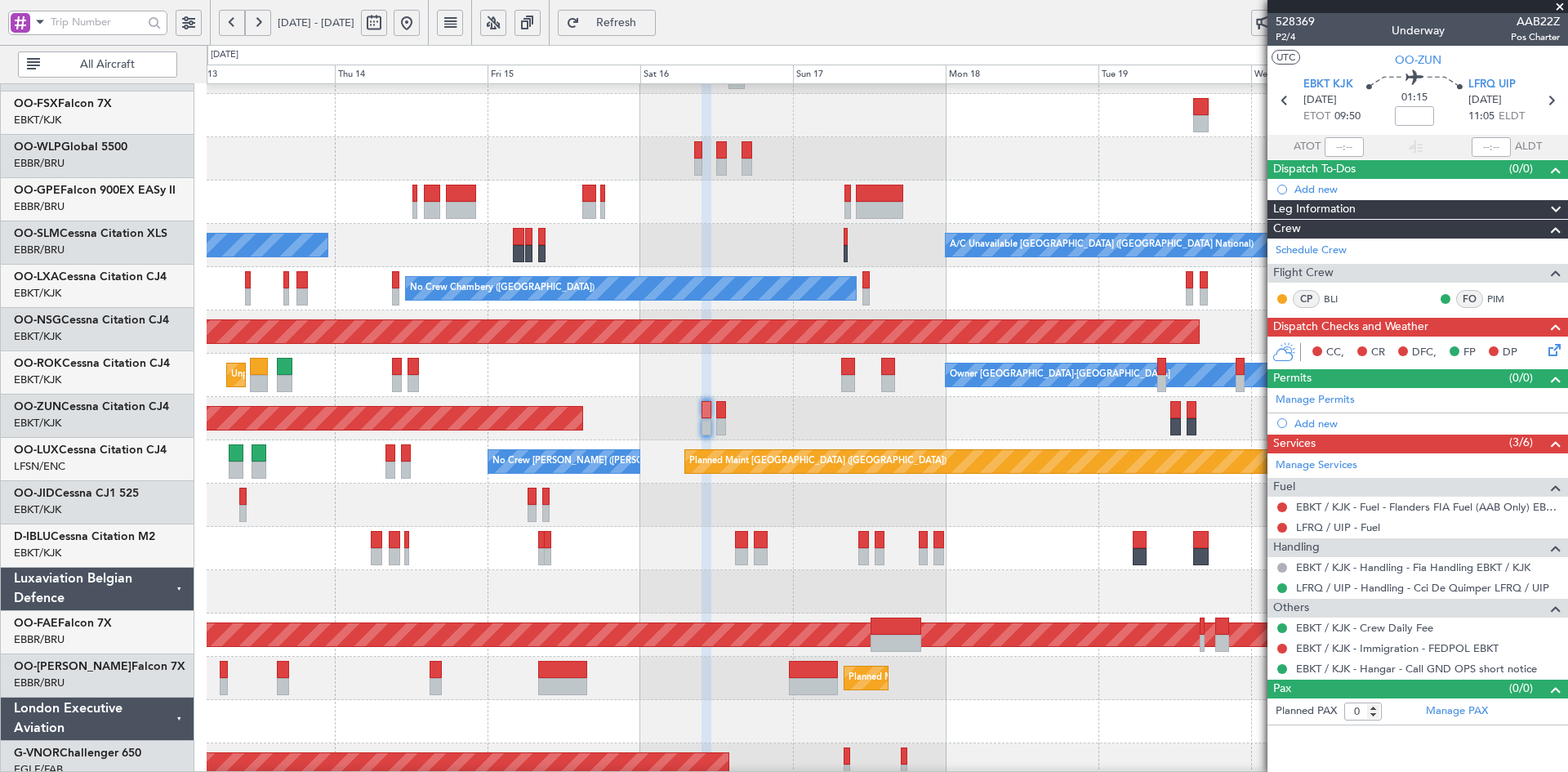
scroll to position [250, 0]
click at [893, 514] on div at bounding box center [887, 505] width 1361 height 43
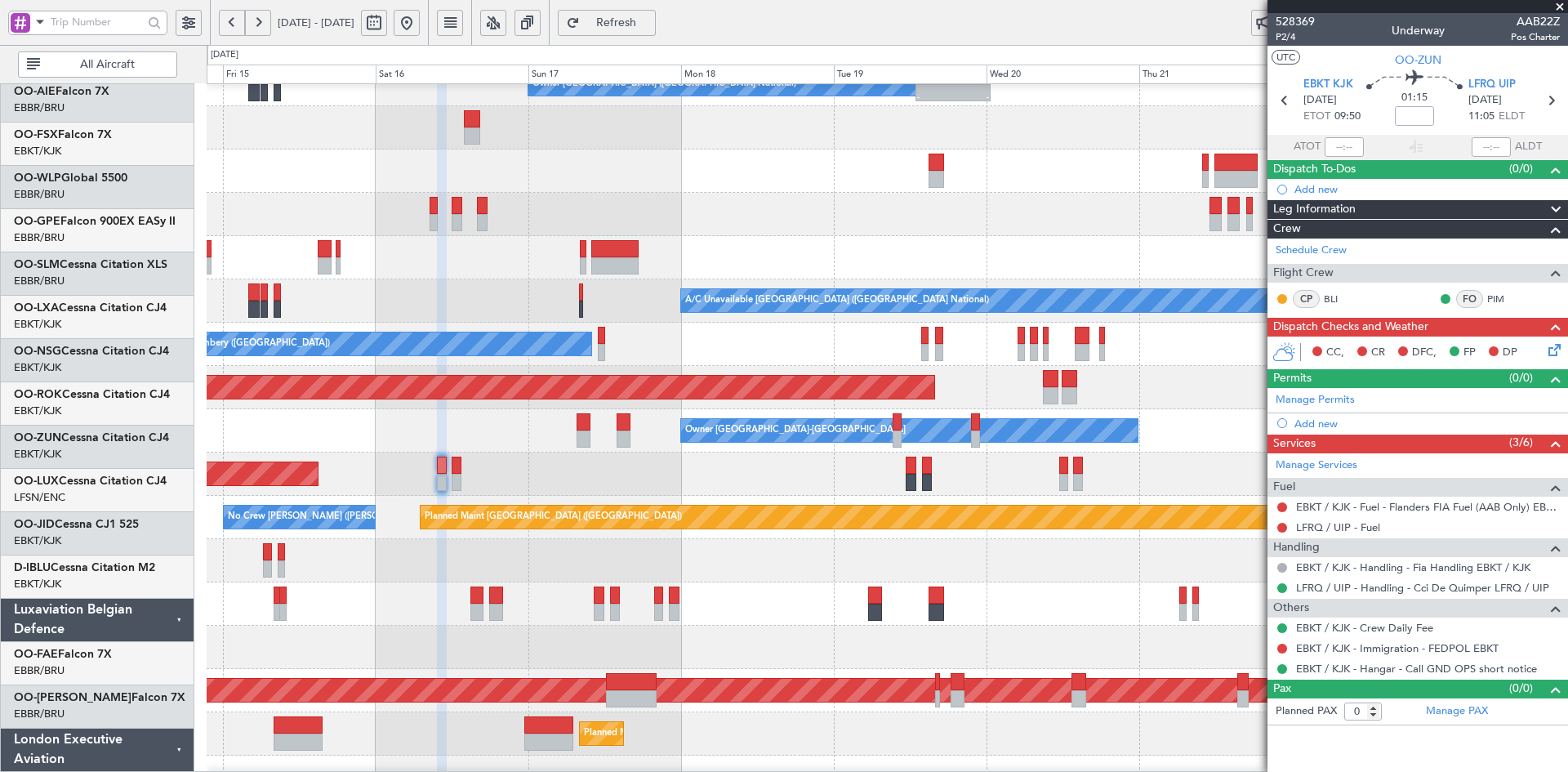
scroll to position [194, 0]
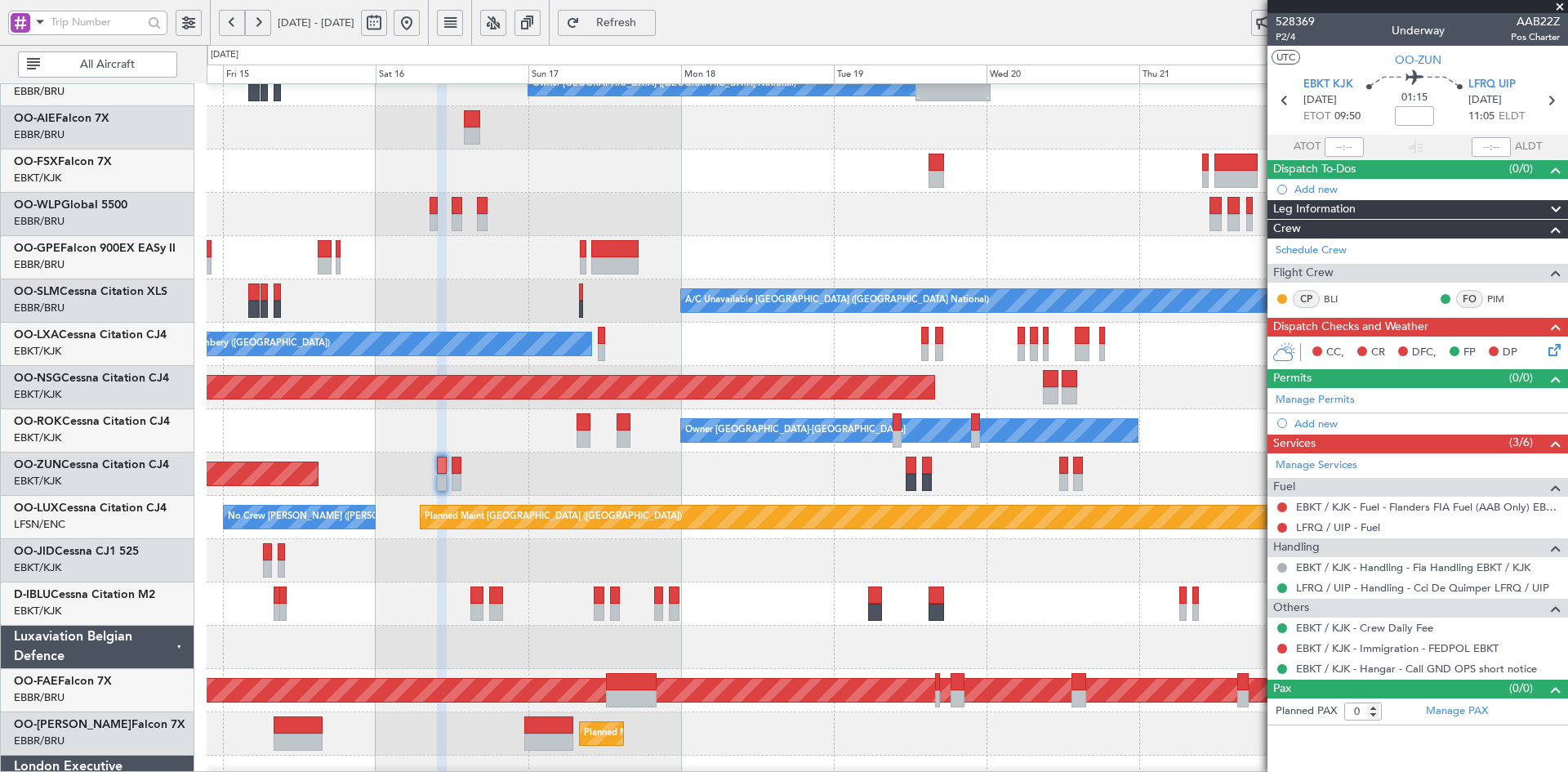
click at [777, 232] on div "Planned Maint [GEOGRAPHIC_DATA] ([GEOGRAPHIC_DATA])" at bounding box center [887, 214] width 1361 height 43
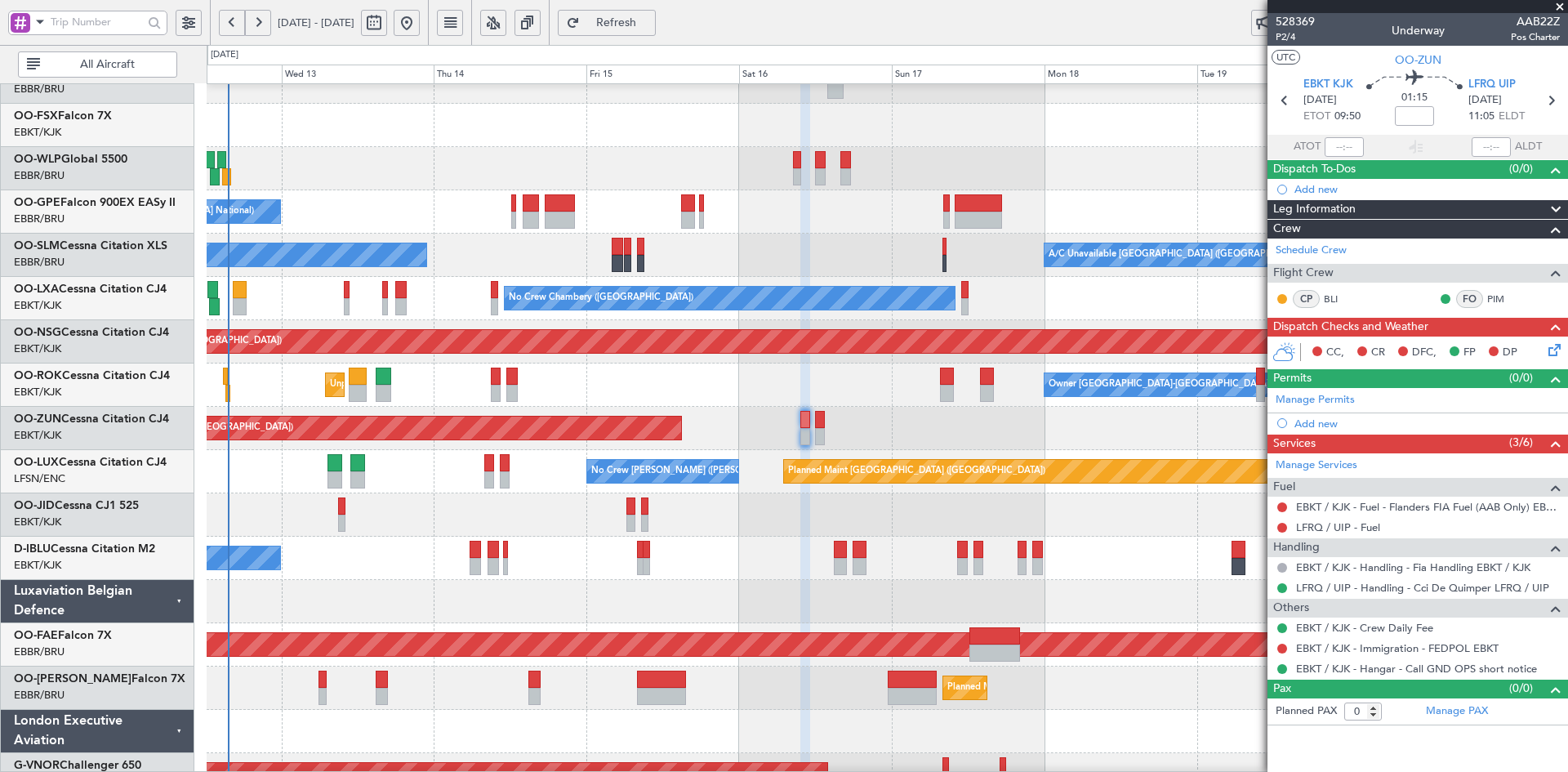
click at [1319, 235] on fb-app "[DATE] - [DATE] Refresh Quick Links All Aircraft Planned Maint [GEOGRAPHIC_DATA…" at bounding box center [784, 397] width 1568 height 752
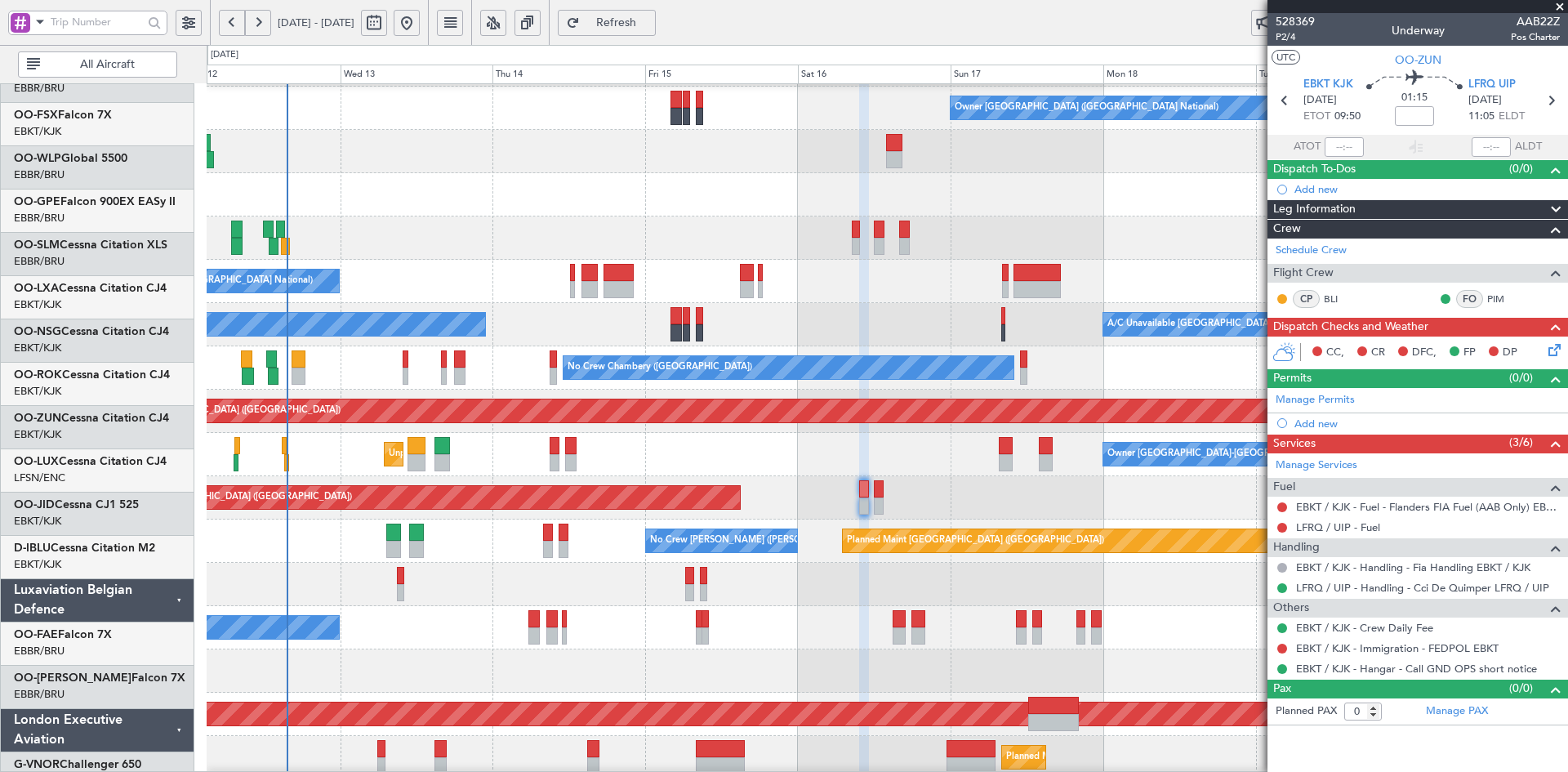
scroll to position [171, 0]
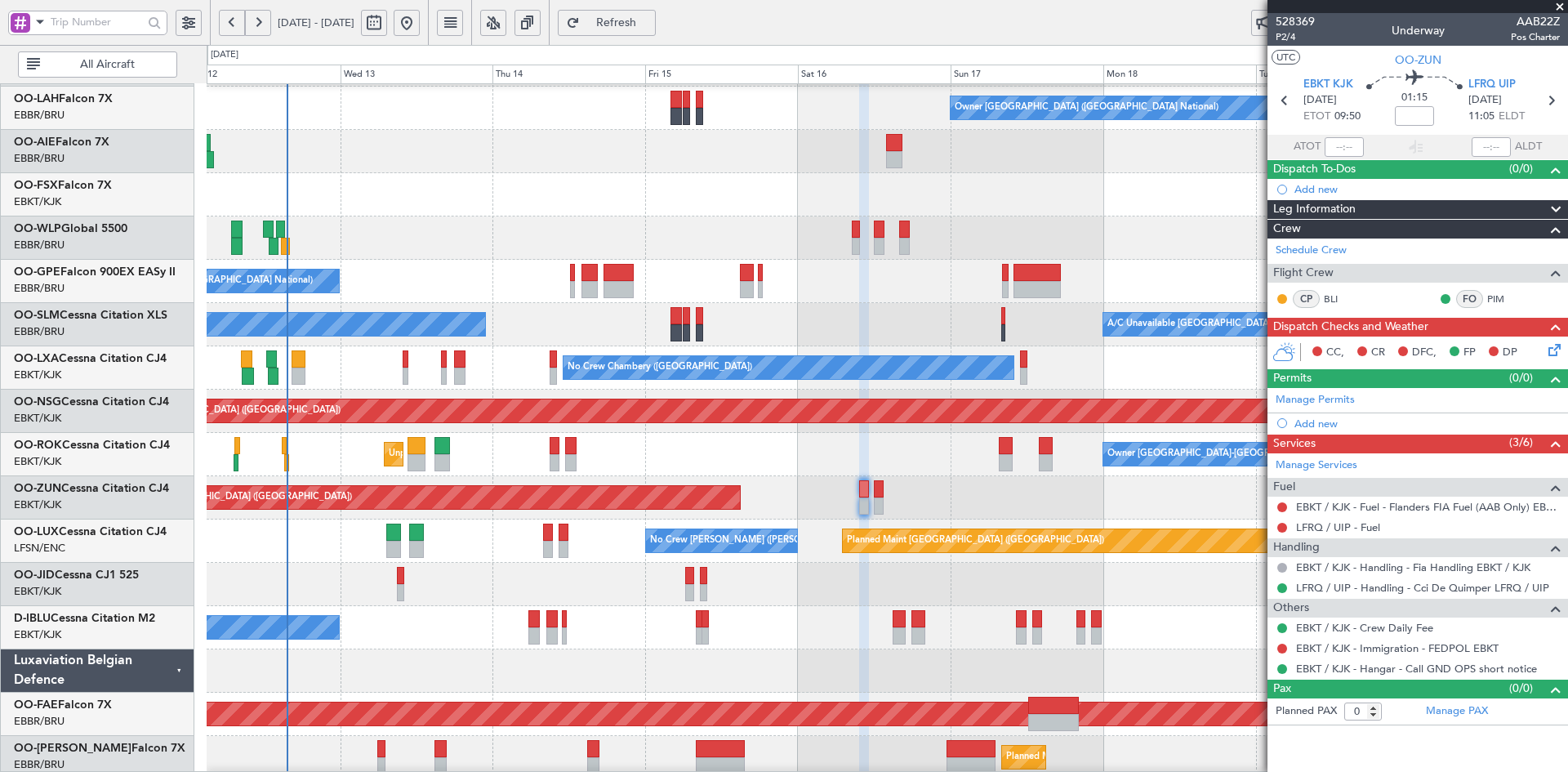
click at [836, 316] on div "A/C Unavailable [GEOGRAPHIC_DATA] ([GEOGRAPHIC_DATA] National) No Crew [GEOGRAP…" at bounding box center [887, 325] width 1361 height 43
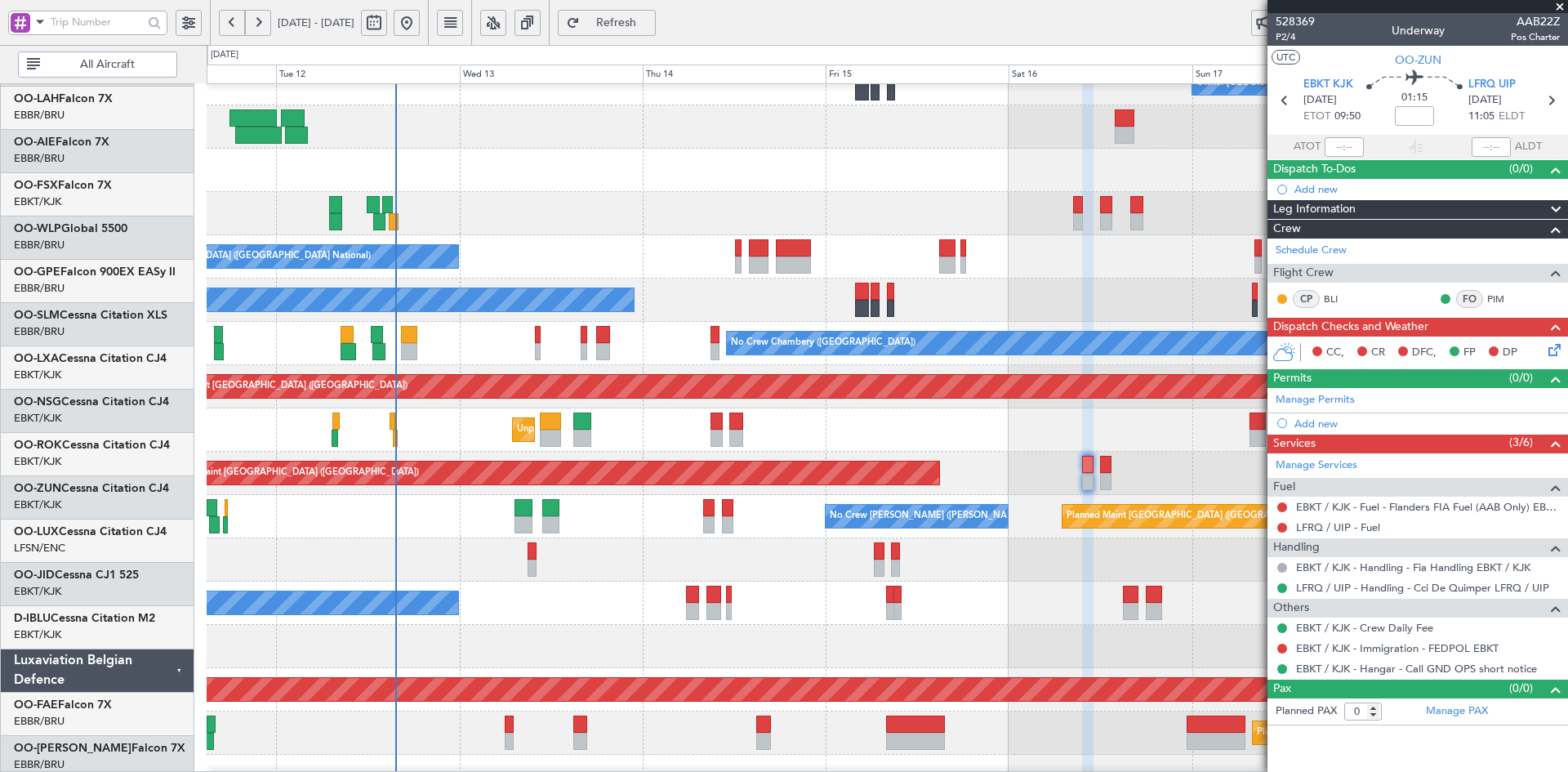
click at [1013, 308] on div "A/C Unavailable [GEOGRAPHIC_DATA] ([GEOGRAPHIC_DATA] National) No Crew [GEOGRAP…" at bounding box center [887, 300] width 1361 height 43
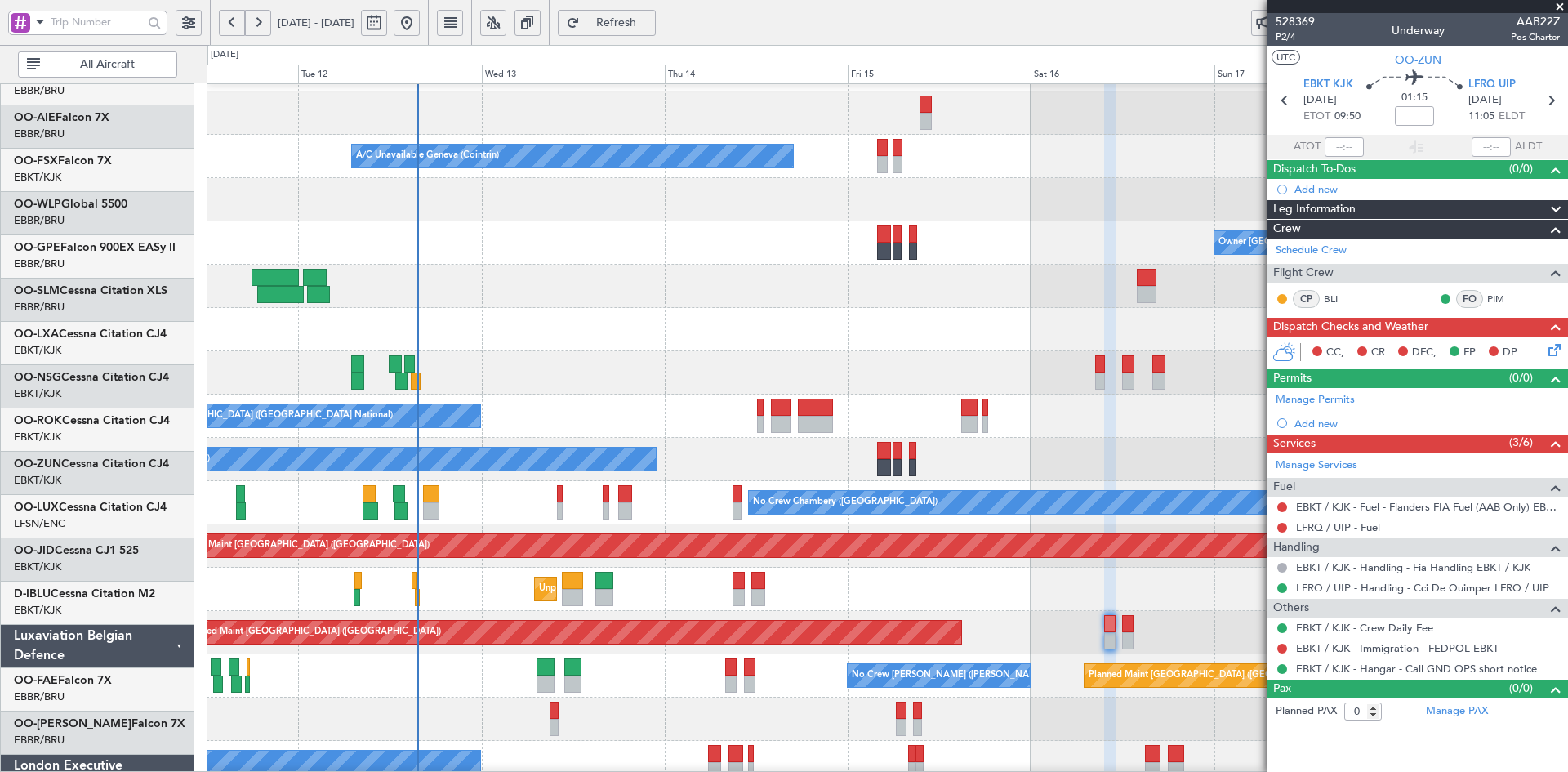
scroll to position [36, 0]
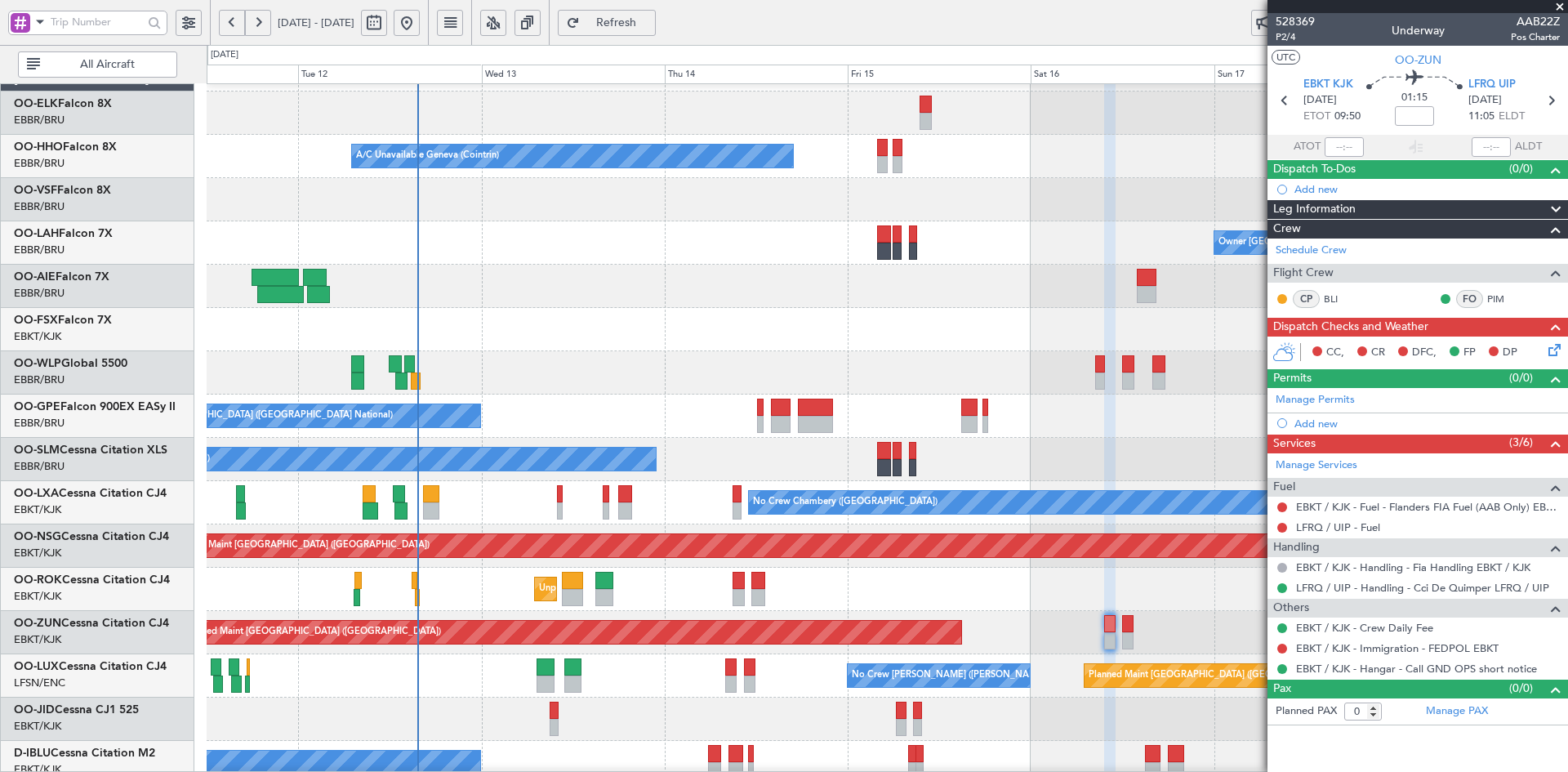
click at [930, 351] on div at bounding box center [887, 372] width 1361 height 43
click at [1556, 4] on span at bounding box center [1560, 8] width 16 height 15
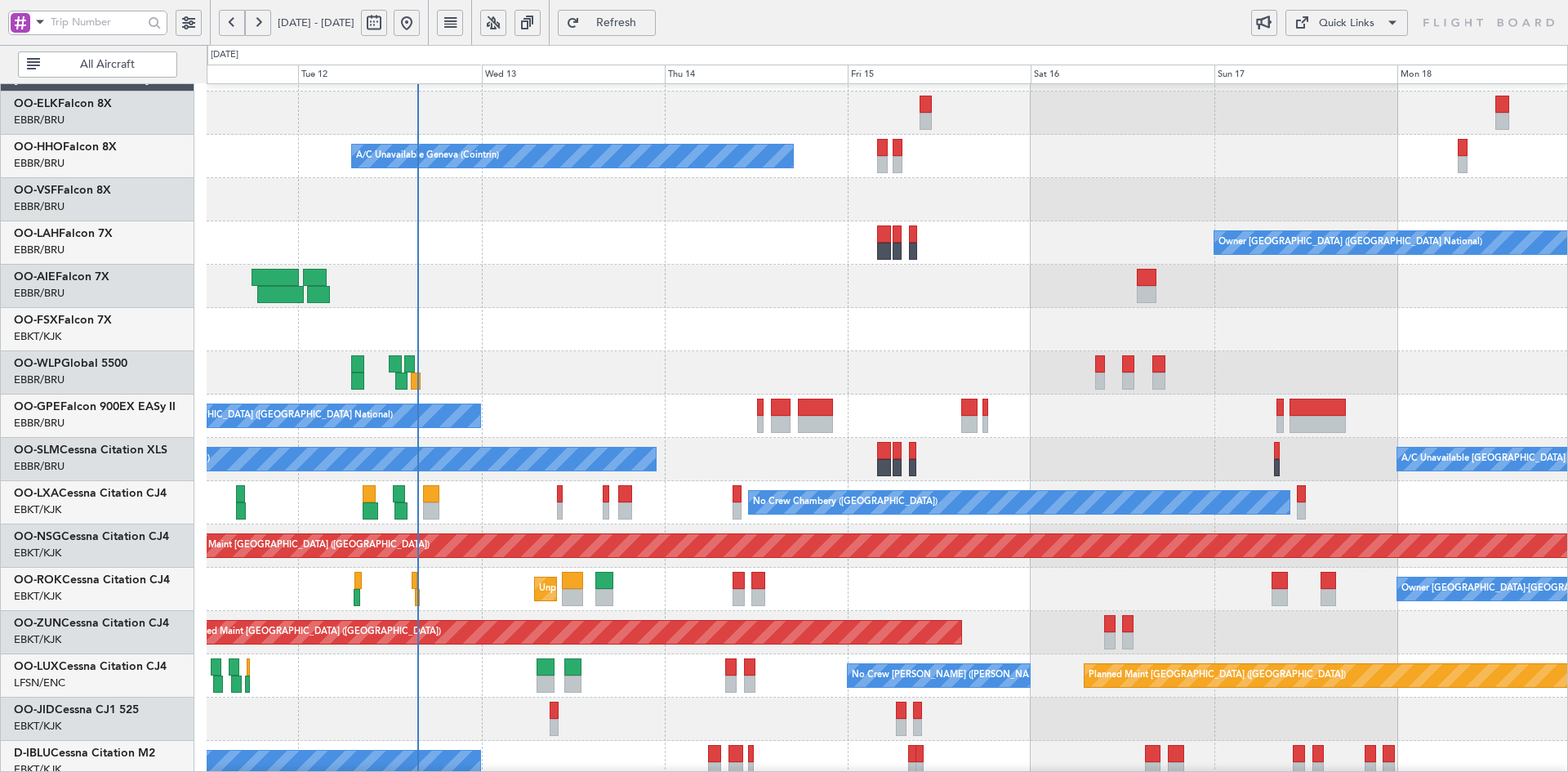
scroll to position [174, 0]
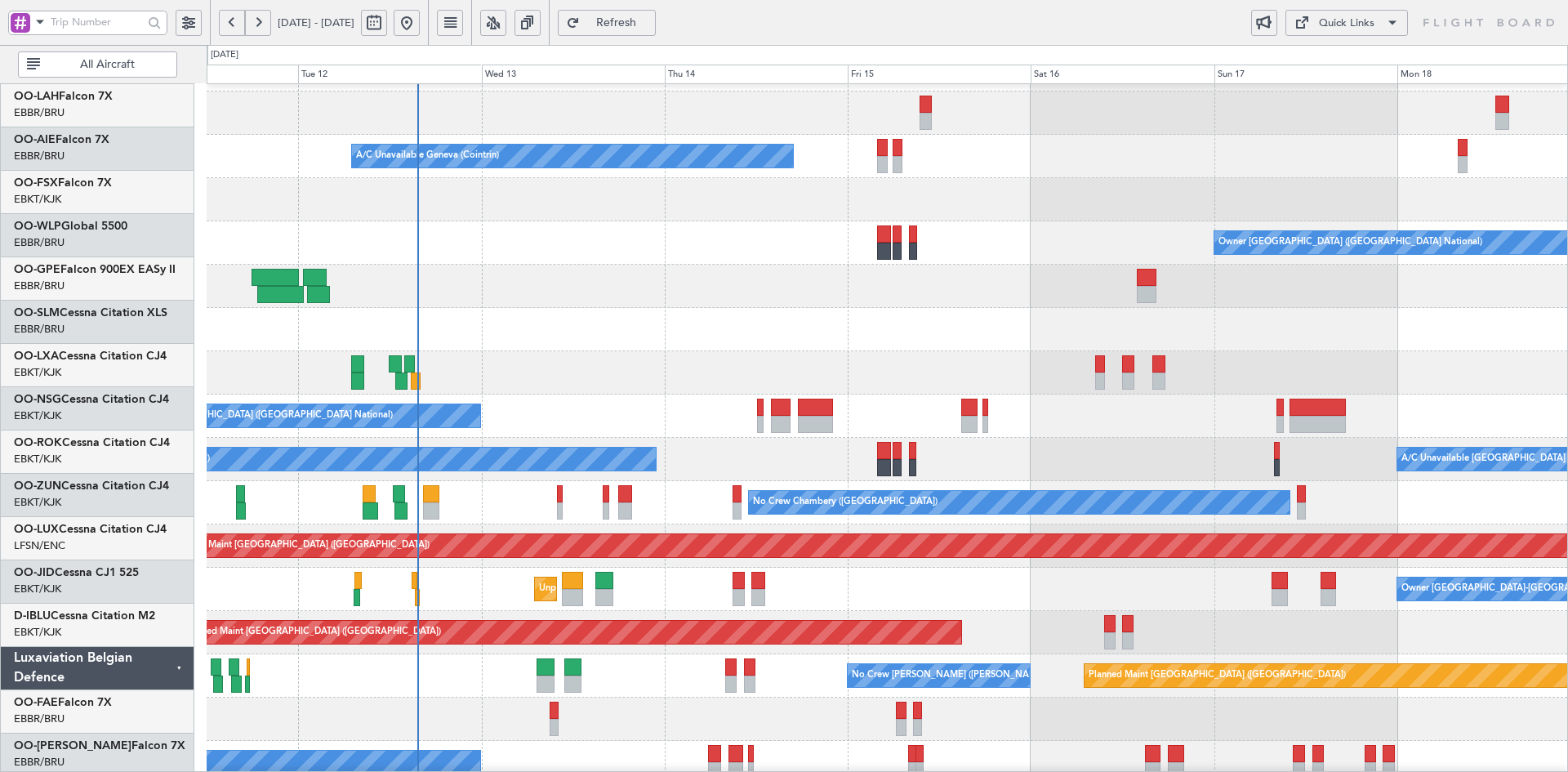
click at [1036, 351] on div at bounding box center [887, 372] width 1361 height 43
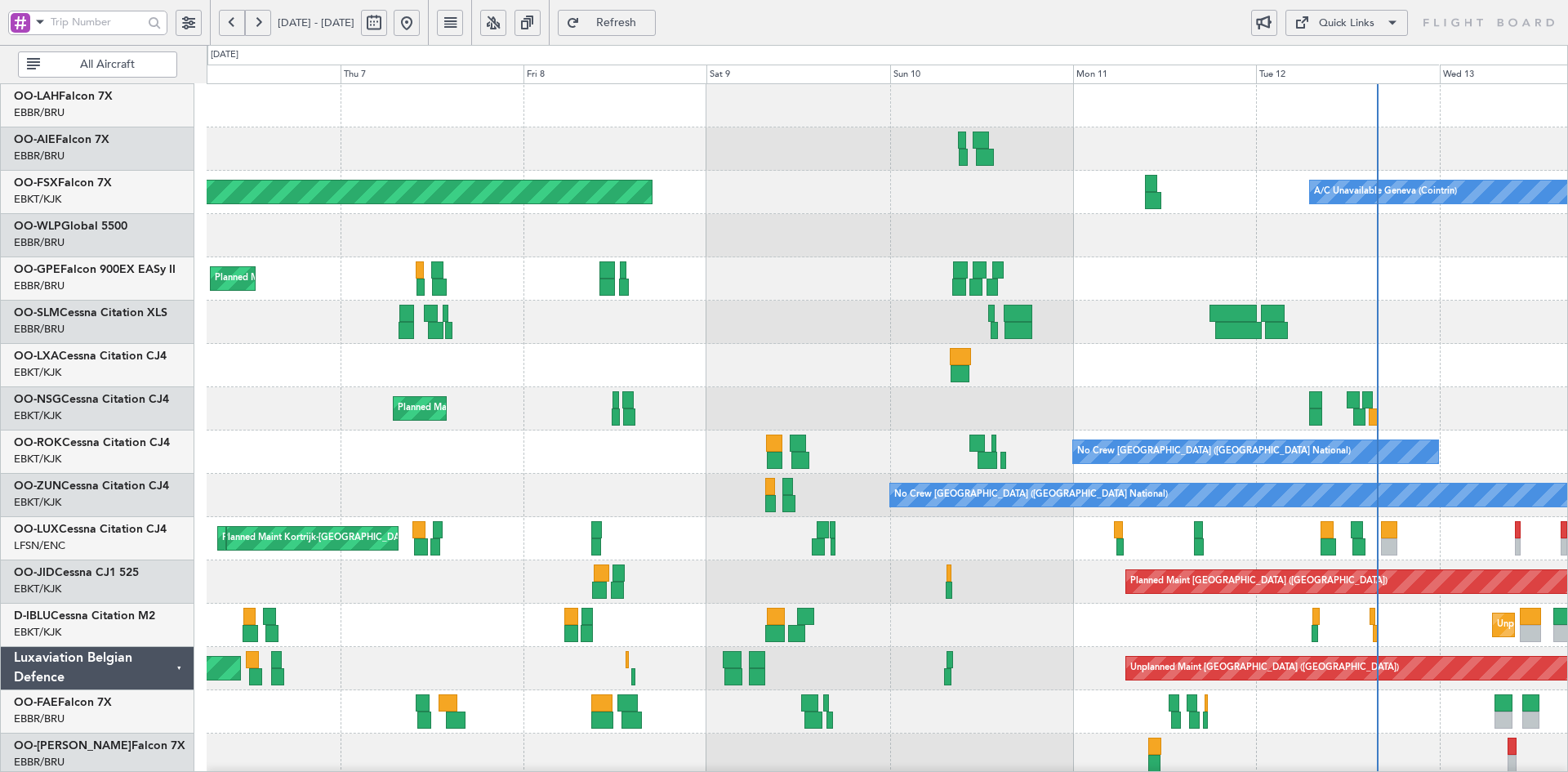
scroll to position [0, 0]
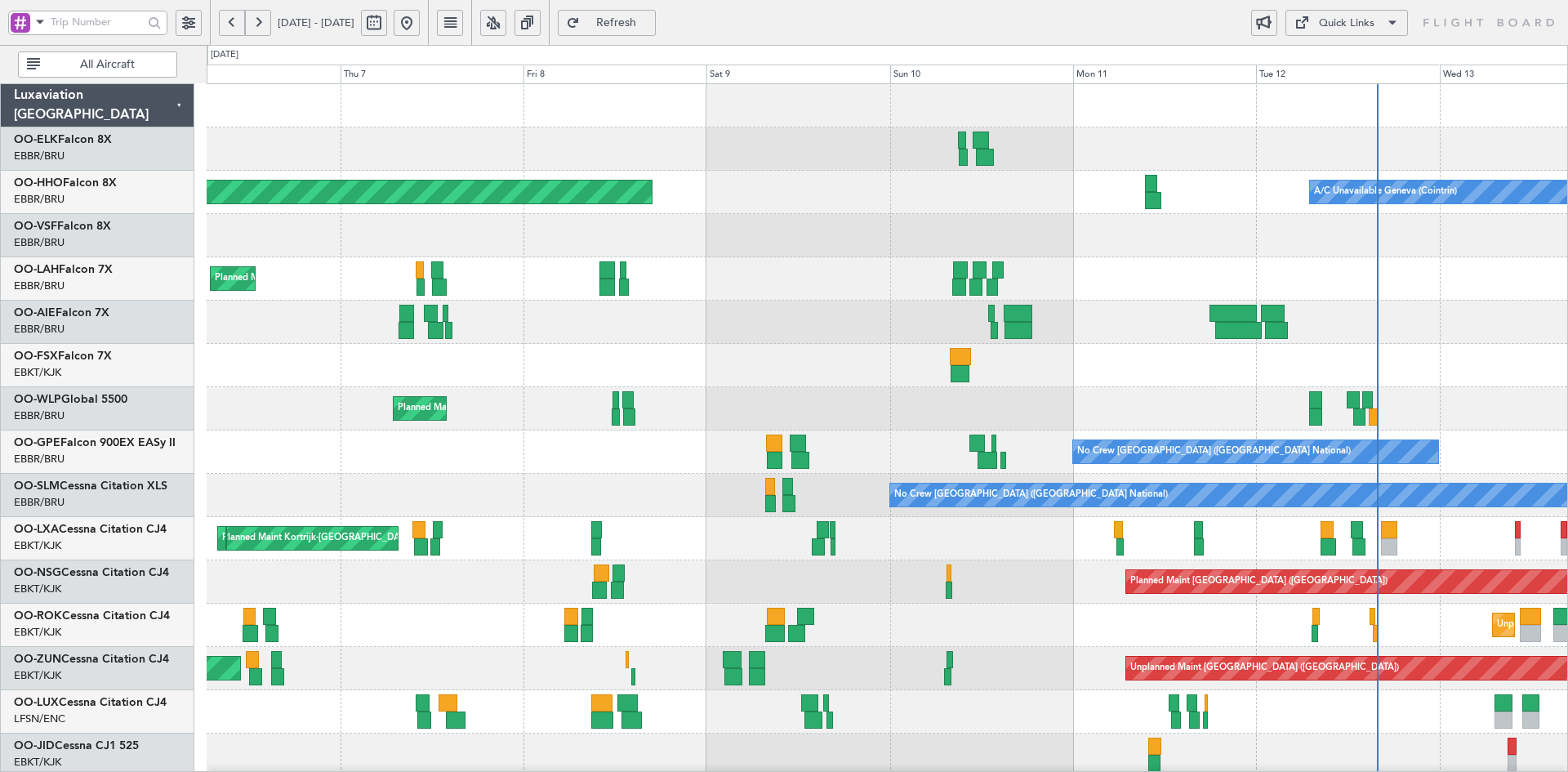
click at [1567, 585] on html "[DATE] - [DATE] Refresh Quick Links All Aircraft A/C Unavailable Geneva (Cointr…" at bounding box center [784, 386] width 1568 height 772
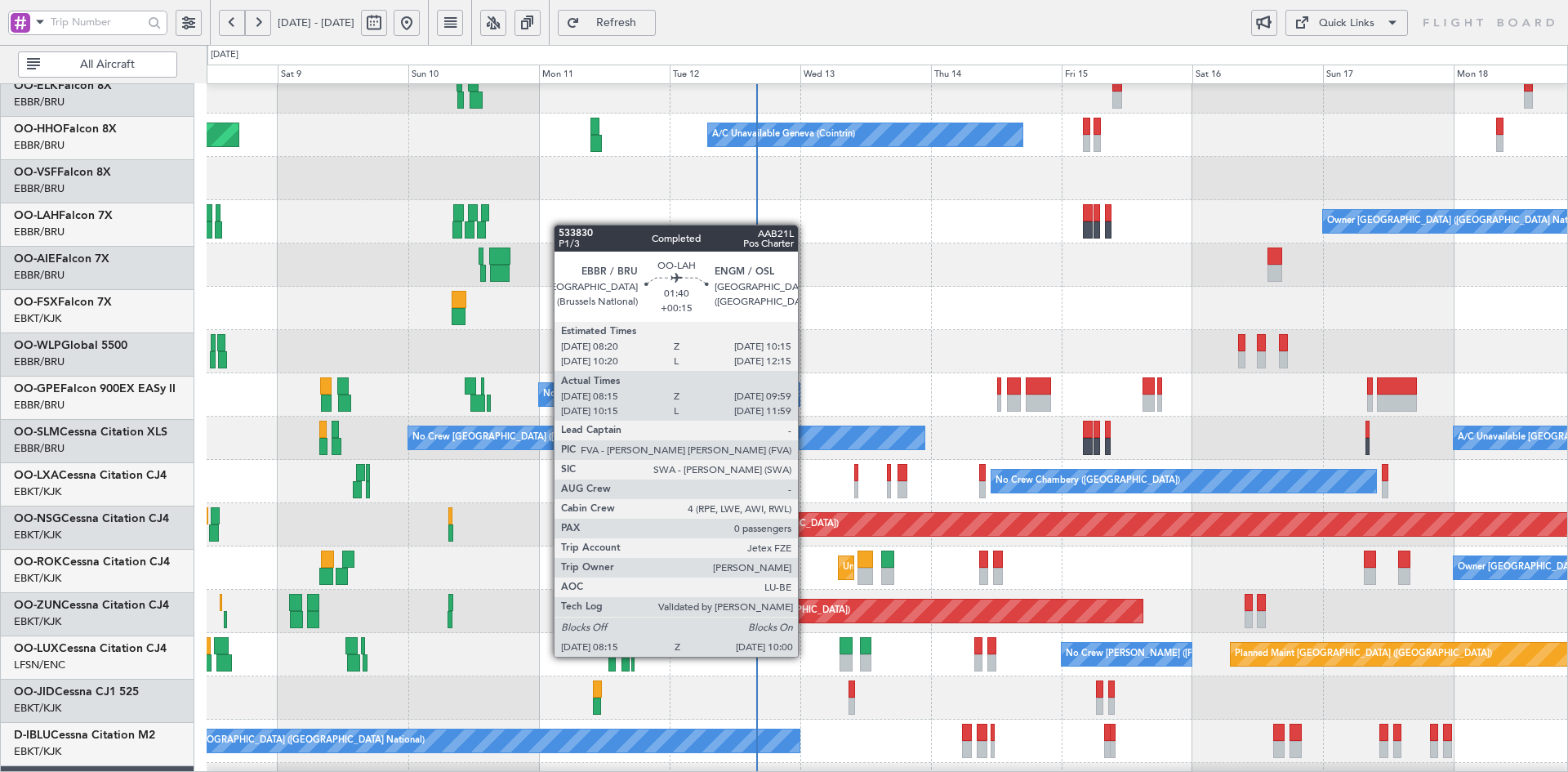
click at [391, 206] on div "Owner [GEOGRAPHIC_DATA] ([GEOGRAPHIC_DATA] National) Planned Maint [GEOGRAPHIC_…" at bounding box center [887, 221] width 1361 height 43
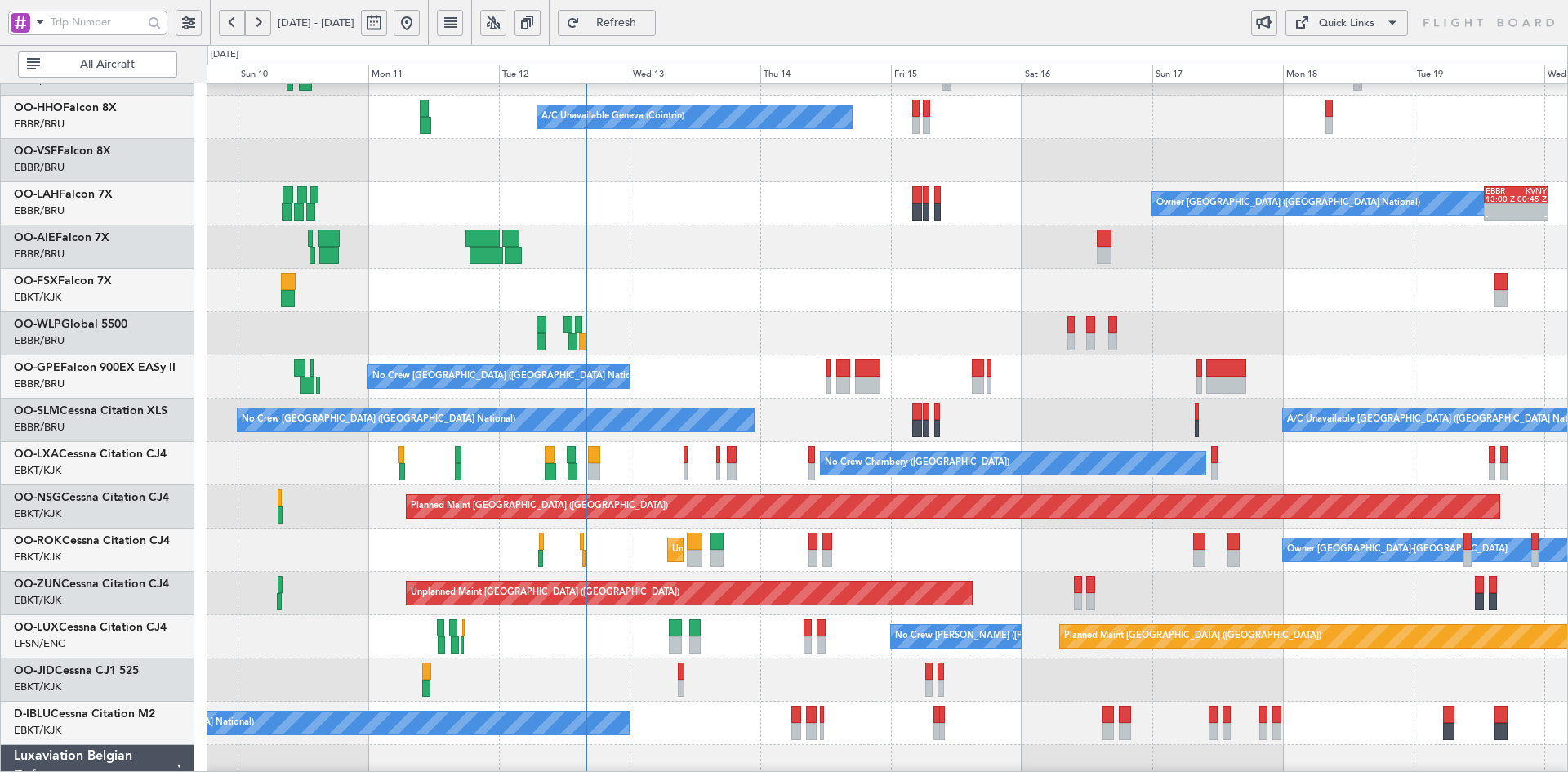
click at [747, 525] on div "A/C Unavailable Geneva (Cointrin) Planned Maint Geneva ([GEOGRAPHIC_DATA]) Owne…" at bounding box center [887, 485] width 1361 height 952
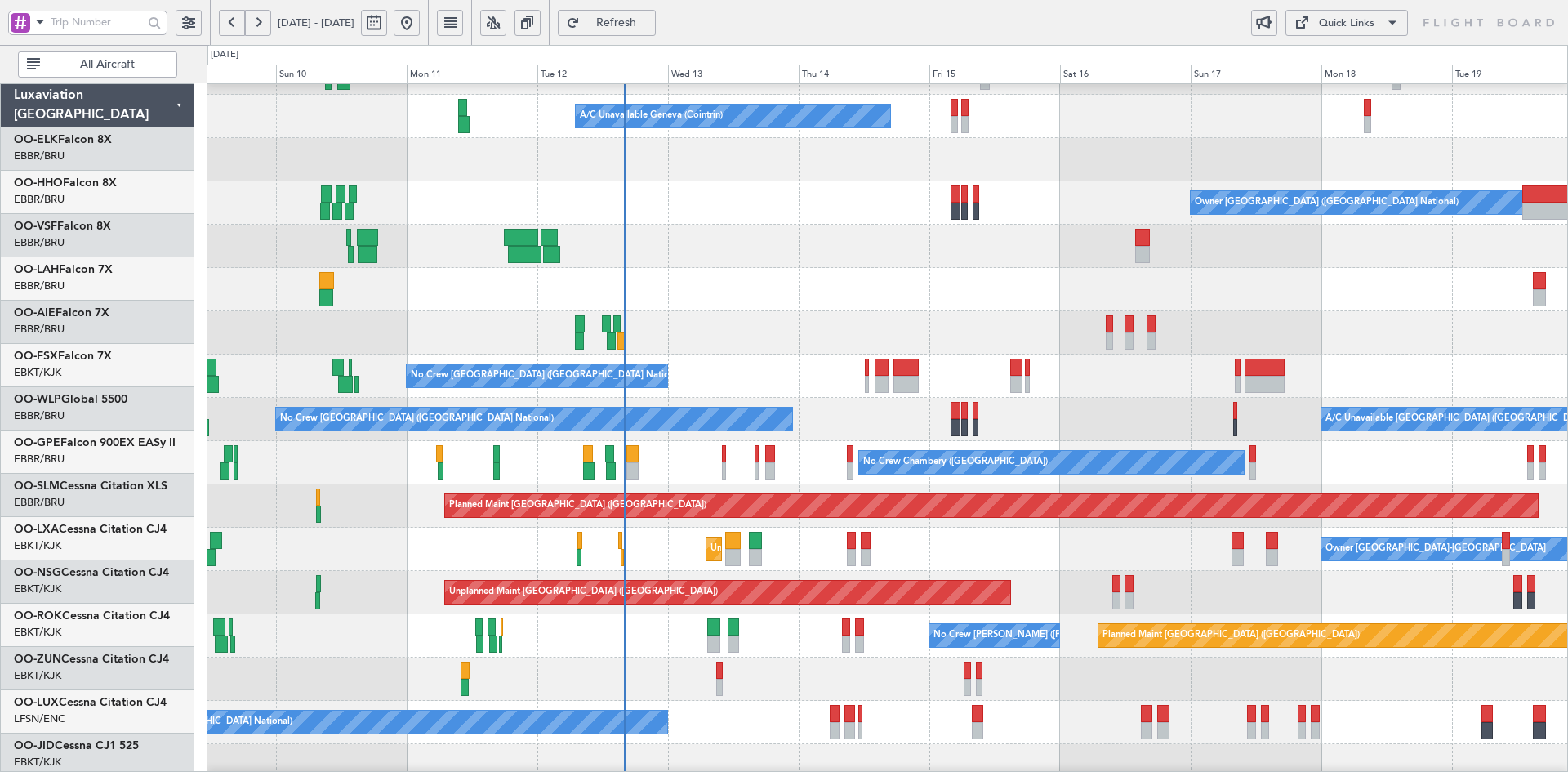
scroll to position [76, 0]
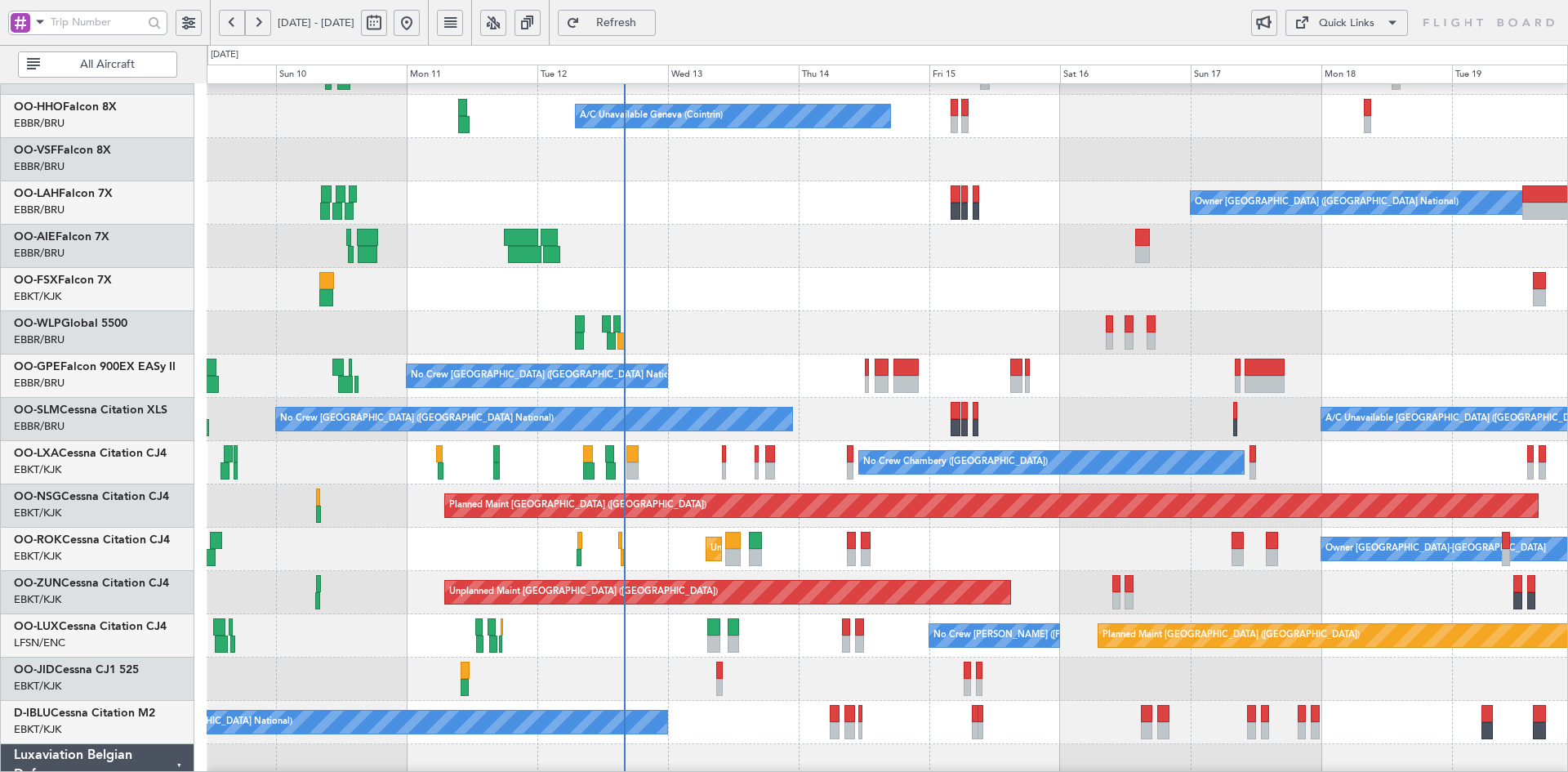
click at [984, 343] on div "Planned Maint Milan (Linate) Planned Maint [GEOGRAPHIC_DATA] ([GEOGRAPHIC_DATA])" at bounding box center [887, 333] width 1361 height 43
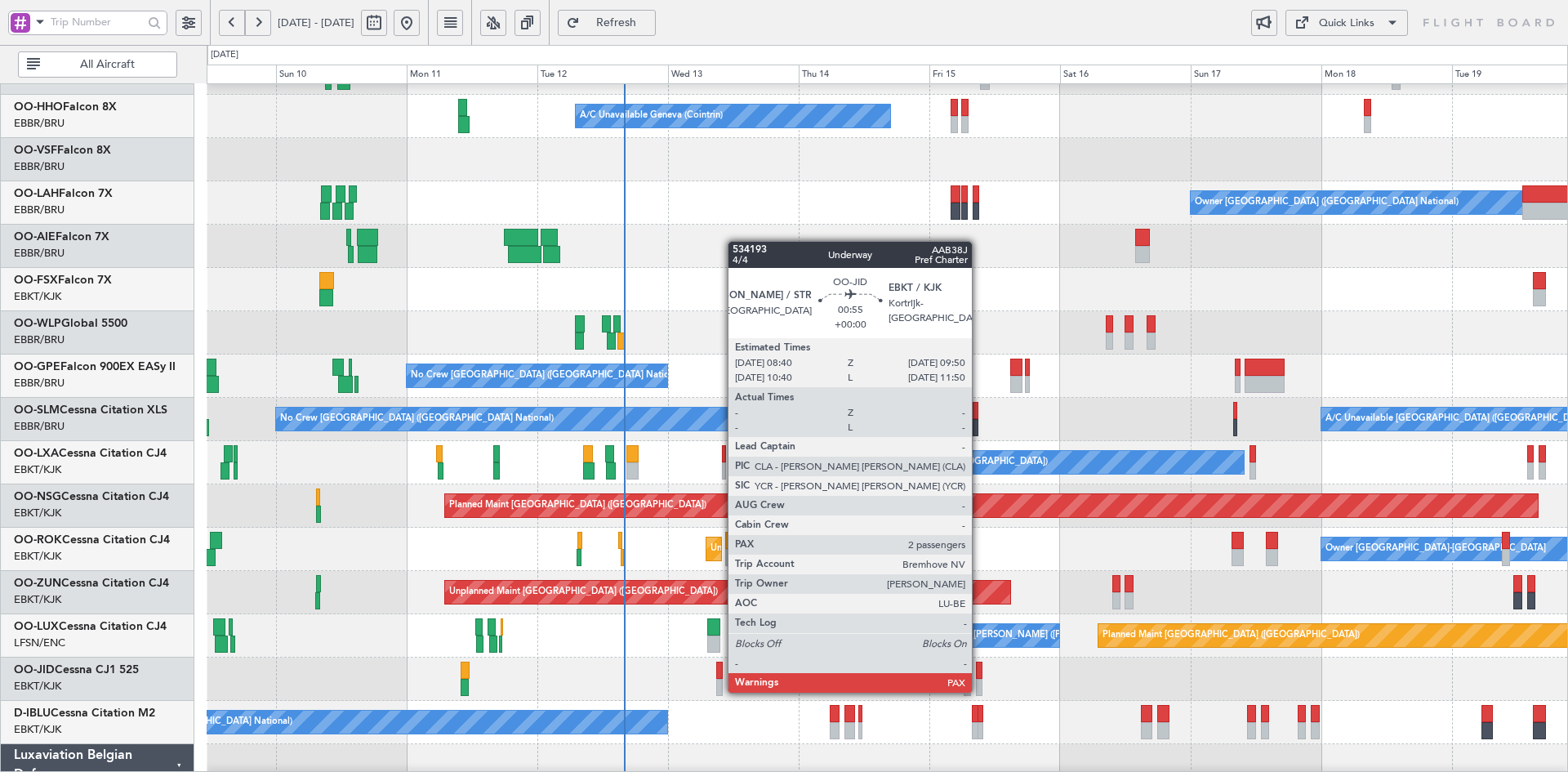
click at [980, 690] on div at bounding box center [979, 687] width 7 height 17
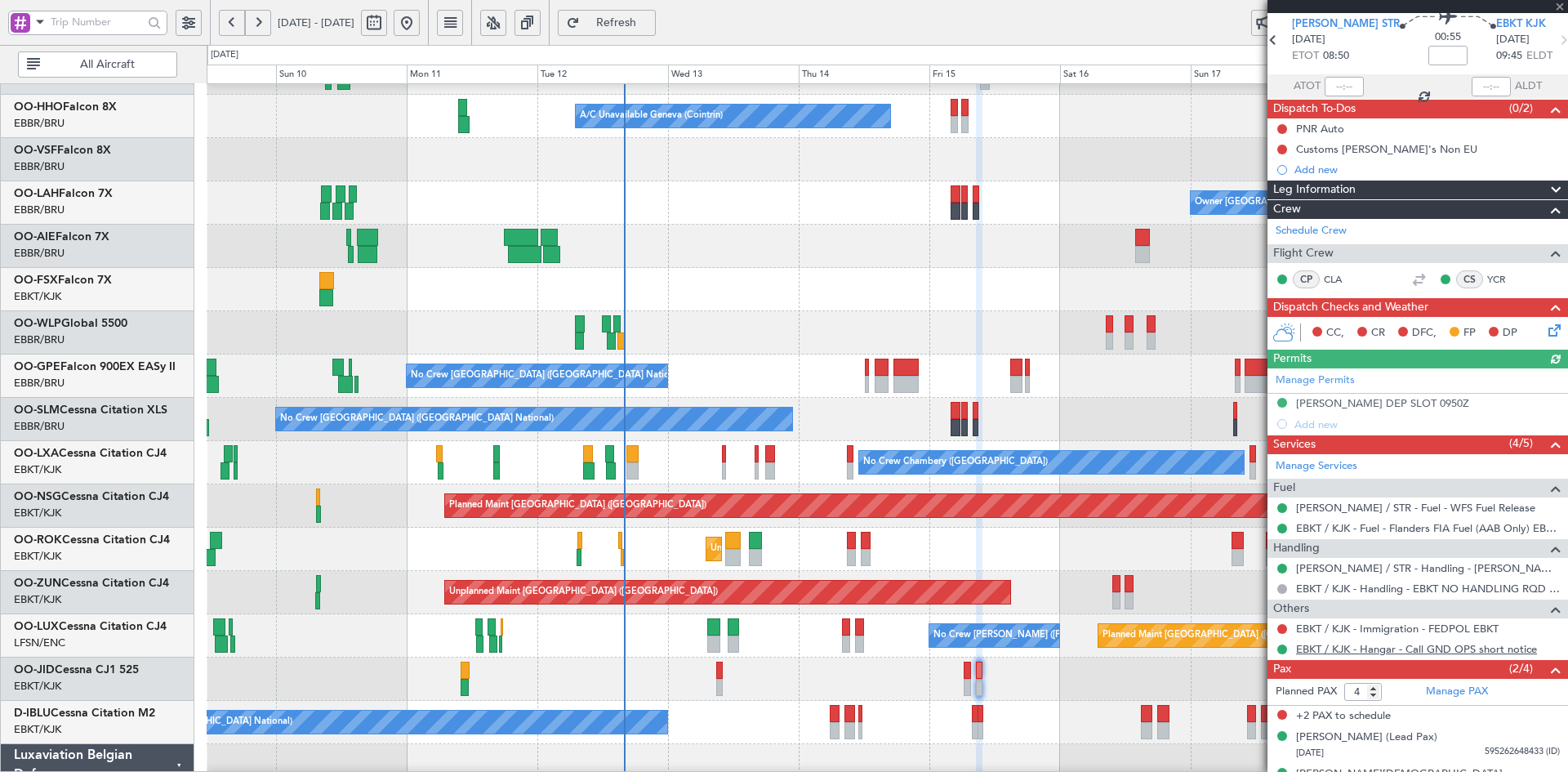
scroll to position [88, 0]
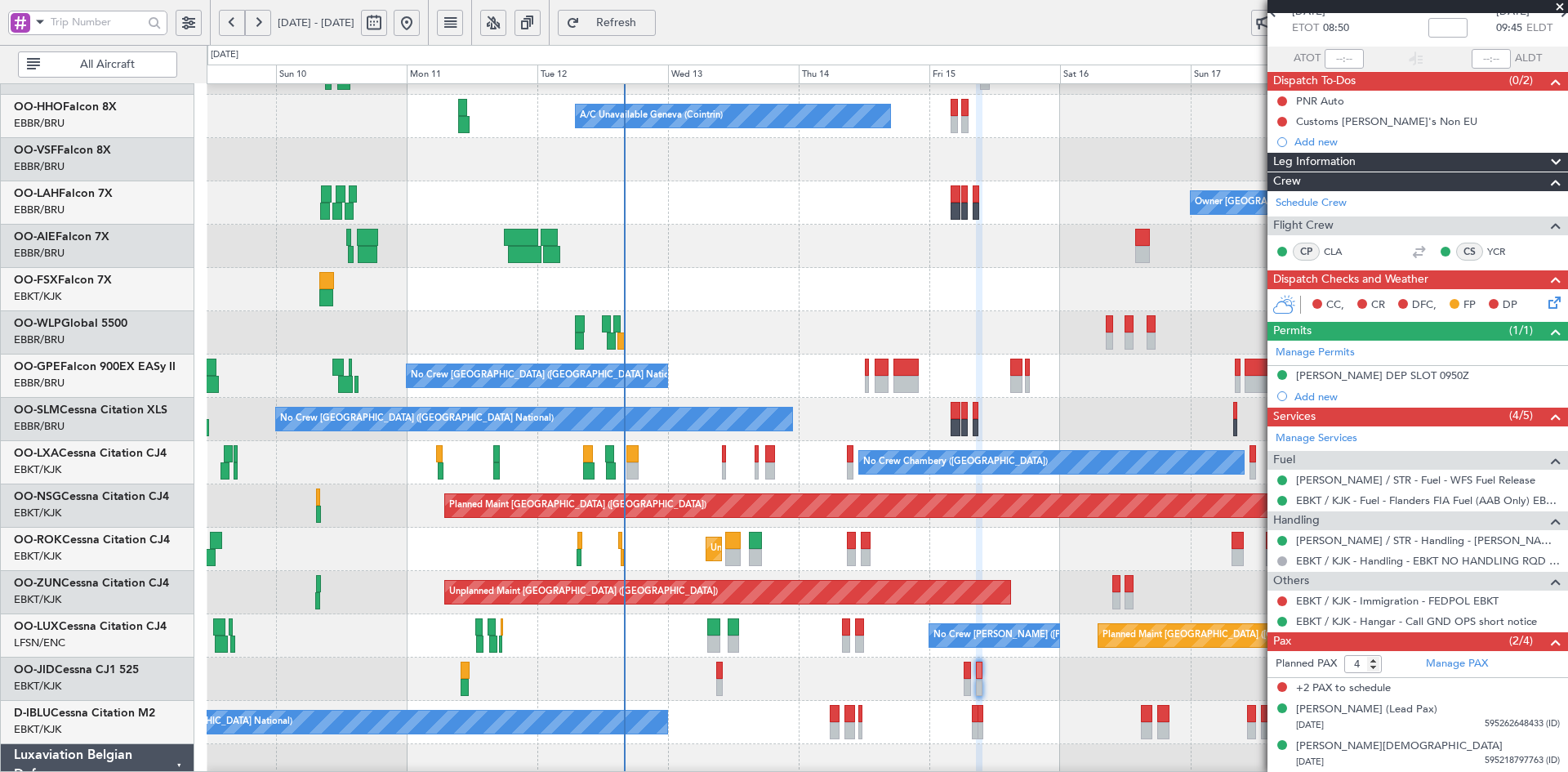
click at [1559, 6] on span at bounding box center [1560, 8] width 16 height 15
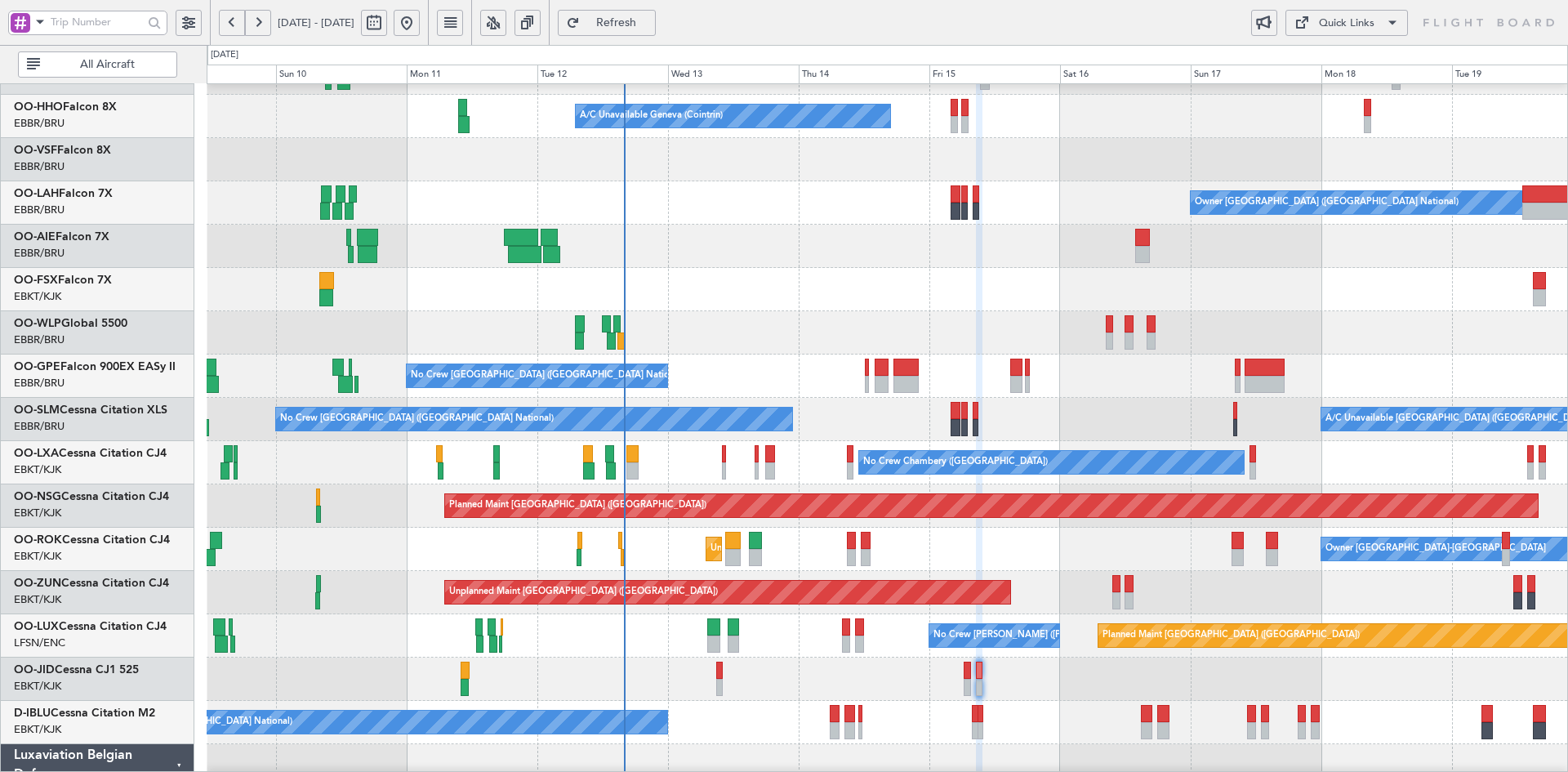
type input "0"
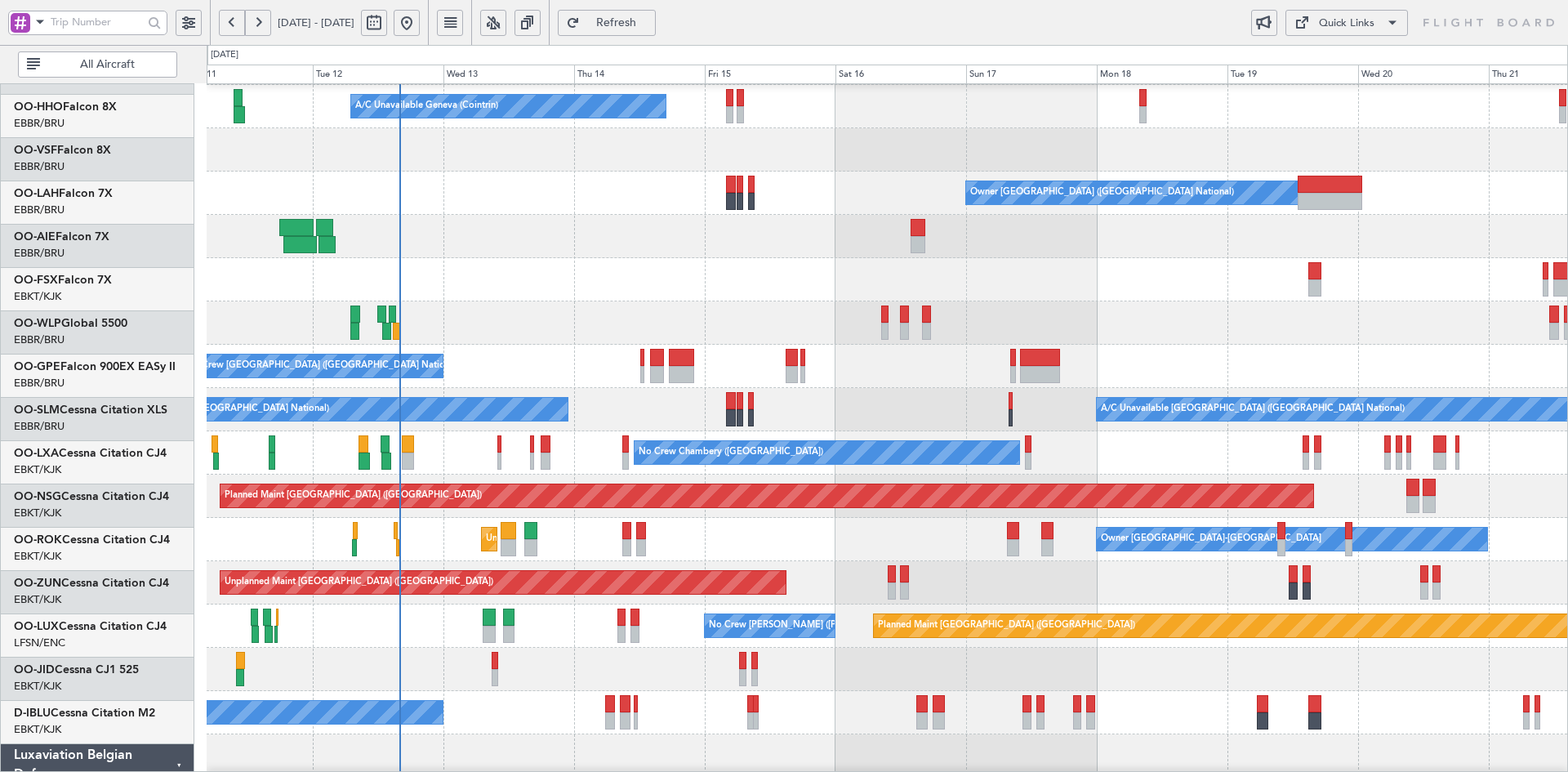
scroll to position [94, 0]
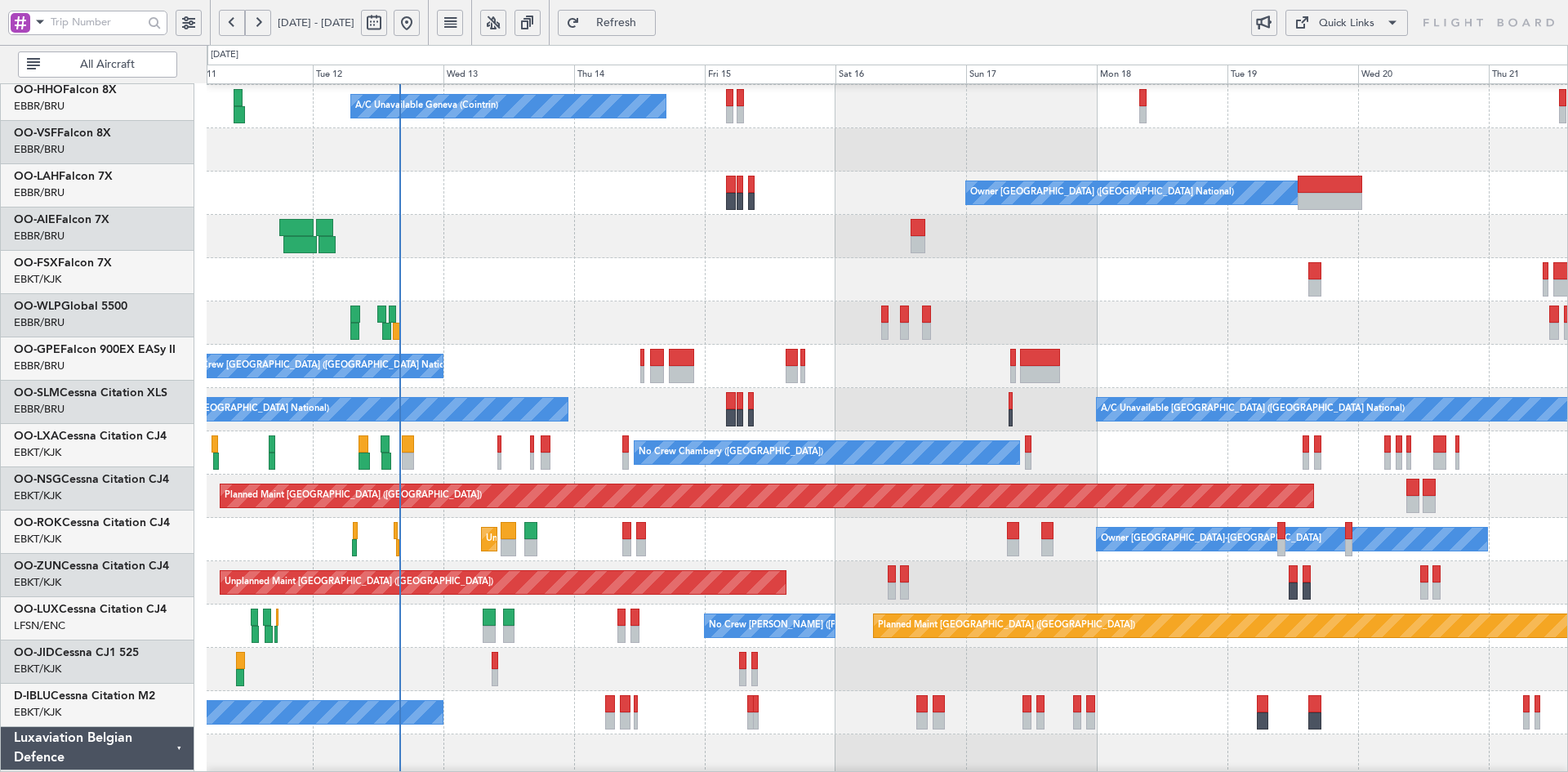
click at [1045, 690] on div "No Crew [GEOGRAPHIC_DATA] ([GEOGRAPHIC_DATA] National)" at bounding box center [887, 712] width 1361 height 43
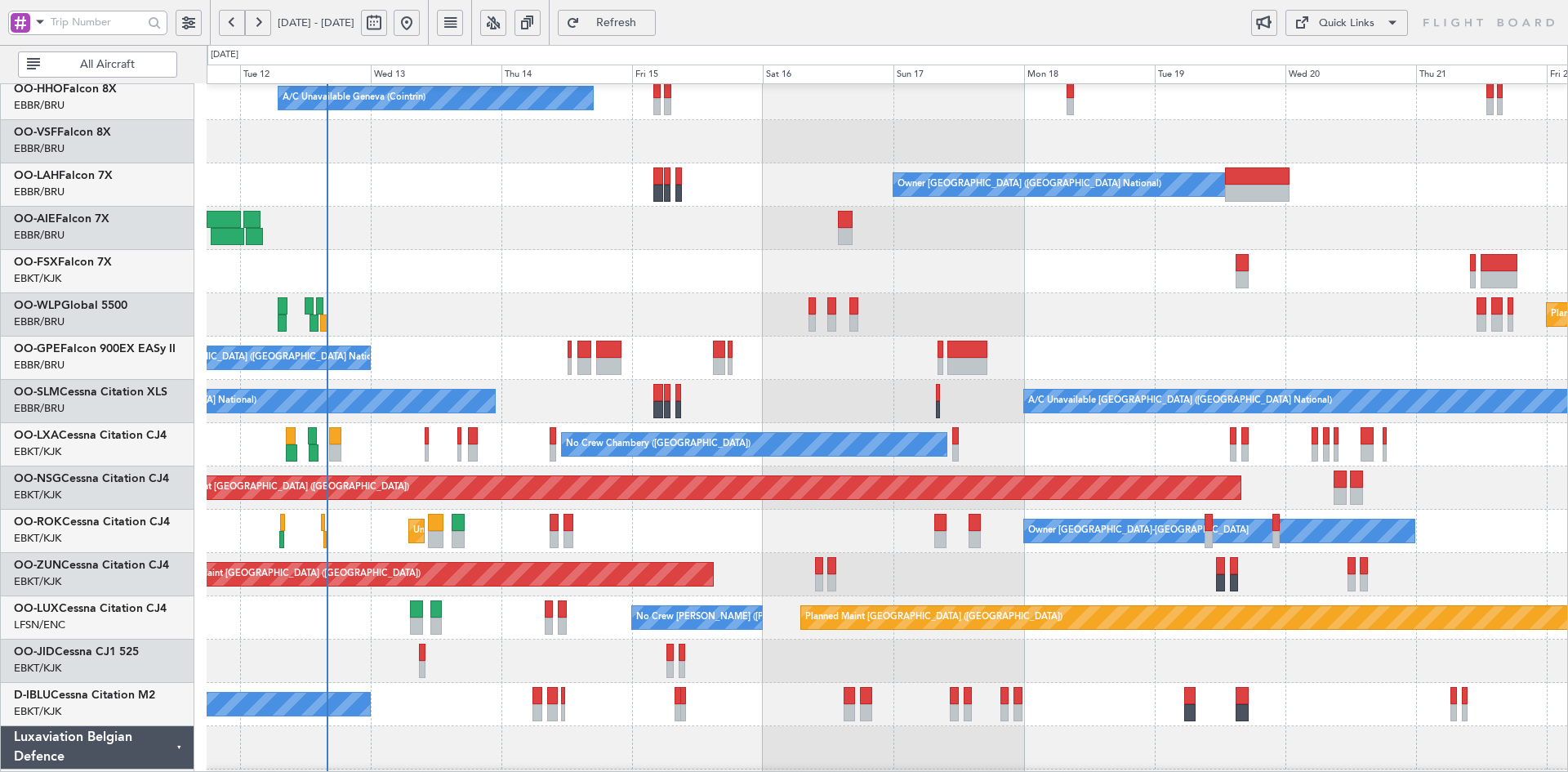
click at [948, 351] on div "A/C Unavailable Geneva (Cointrin) Owner [GEOGRAPHIC_DATA] (Brussels National) P…" at bounding box center [887, 466] width 1361 height 952
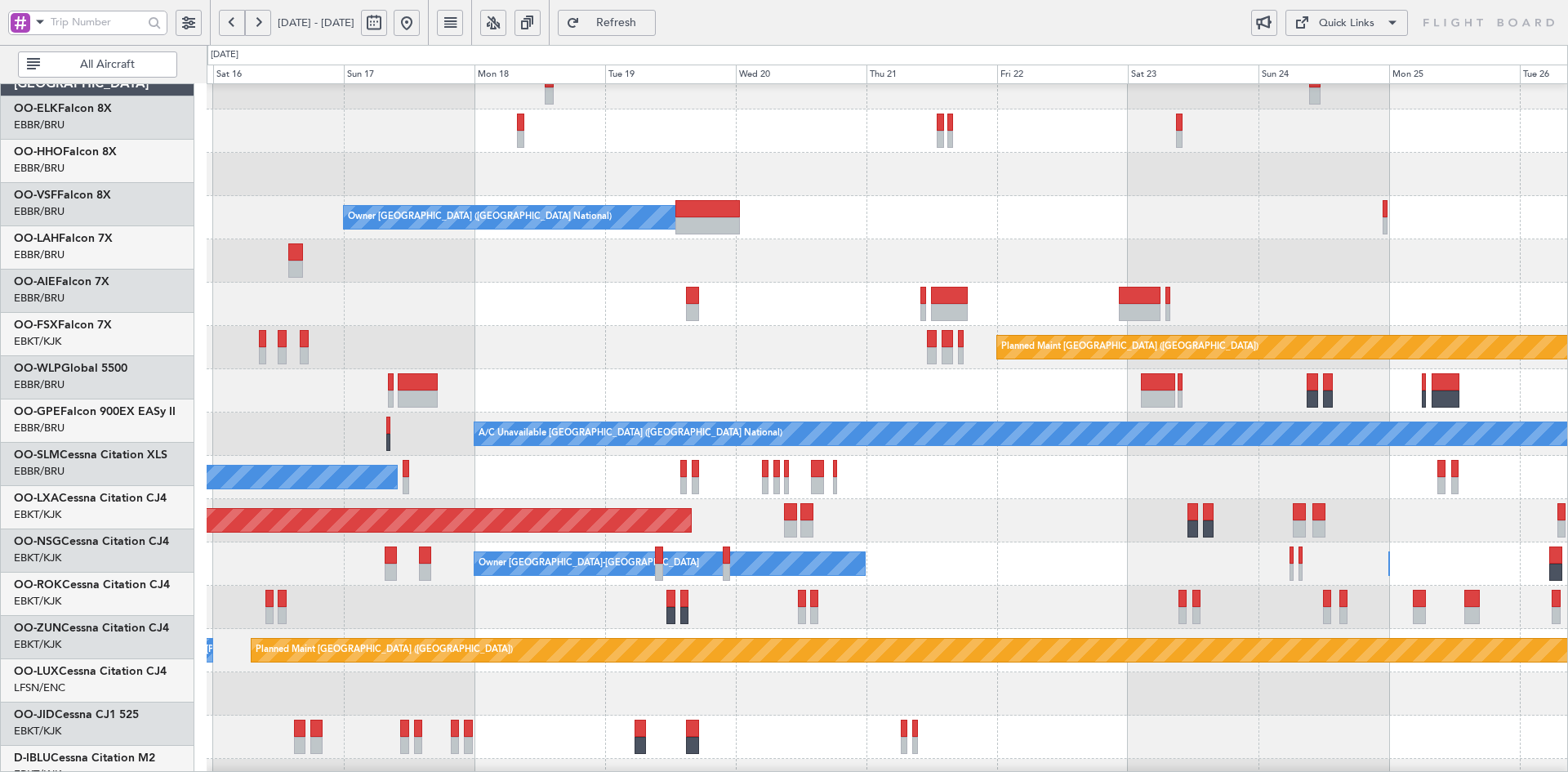
scroll to position [61, 0]
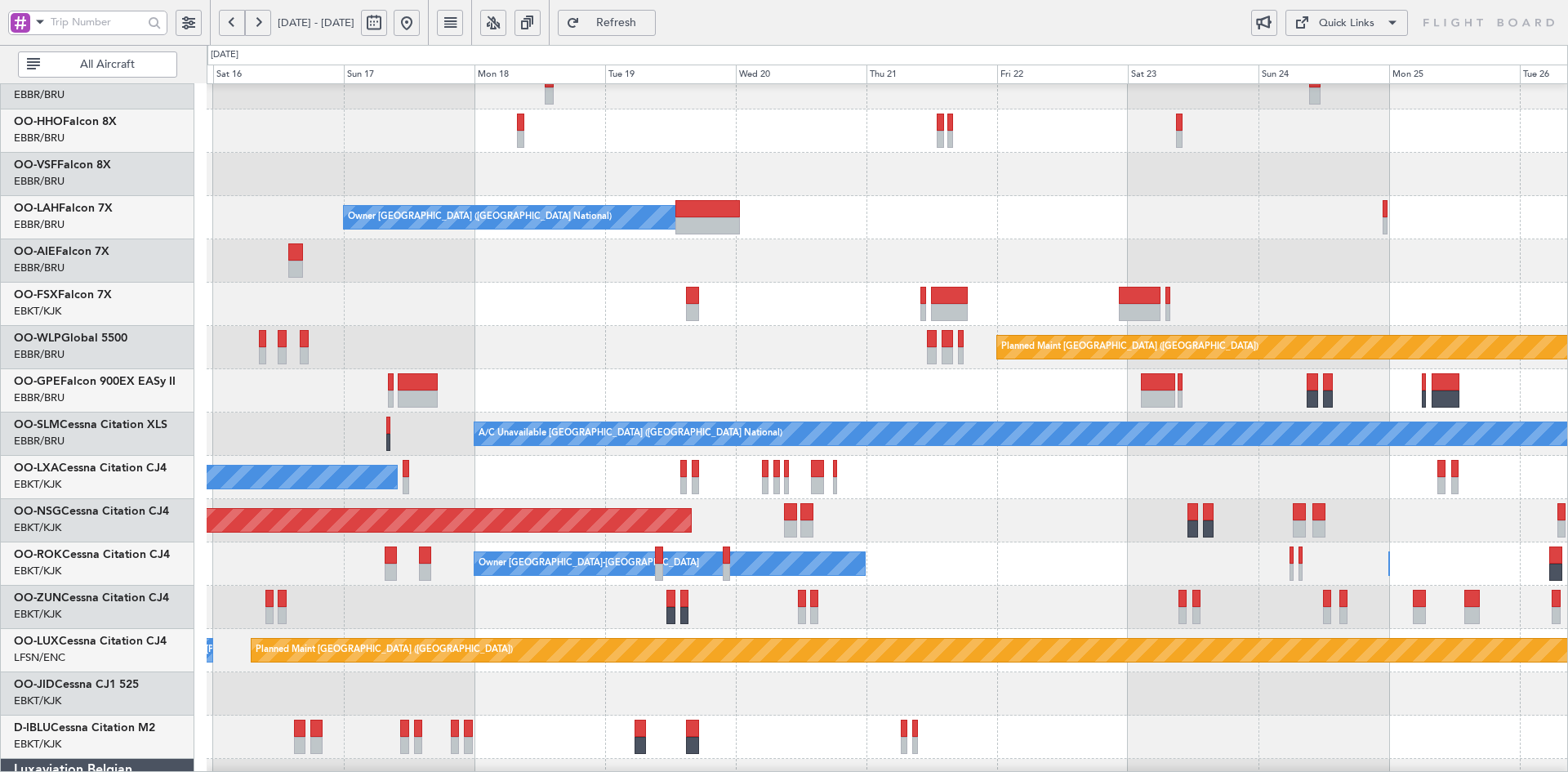
click at [866, 375] on div "Planned Maint [GEOGRAPHIC_DATA] ([GEOGRAPHIC_DATA] National)" at bounding box center [887, 390] width 1361 height 43
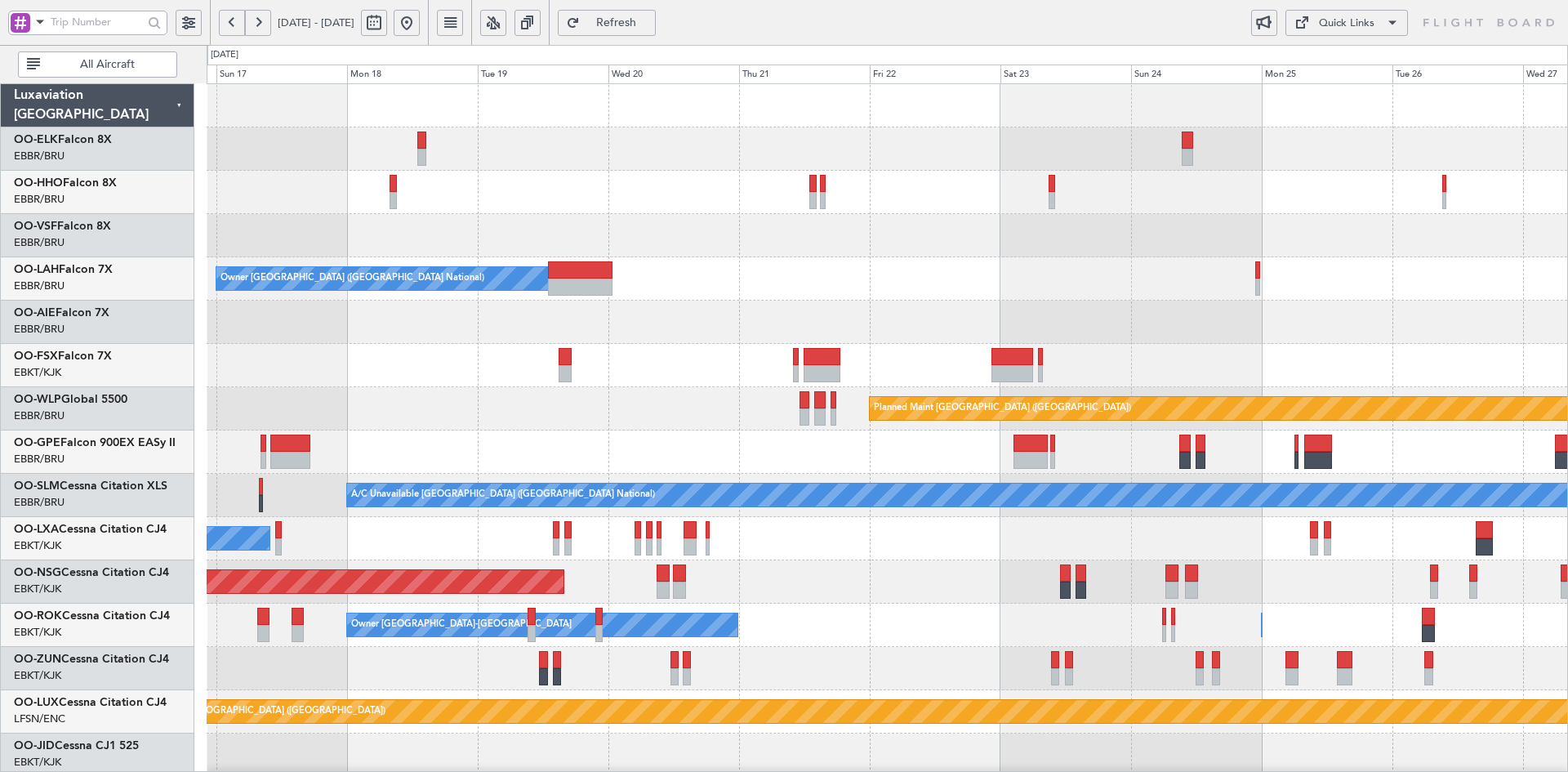
scroll to position [46, 0]
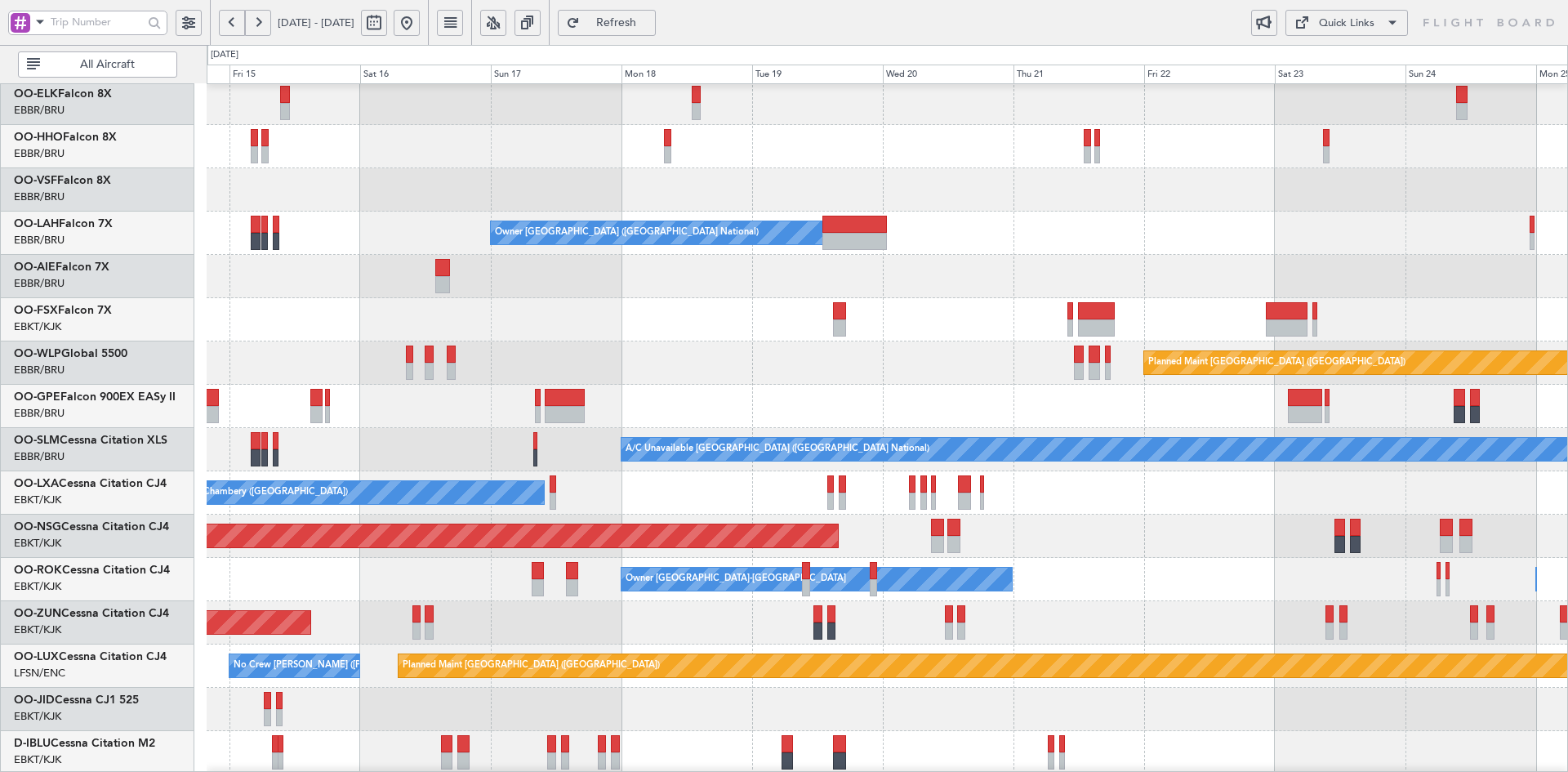
click at [1332, 231] on div "Owner [GEOGRAPHIC_DATA] ([GEOGRAPHIC_DATA] National)" at bounding box center [887, 233] width 1361 height 43
click at [1146, 236] on div "Owner [GEOGRAPHIC_DATA] ([GEOGRAPHIC_DATA] National)" at bounding box center [887, 233] width 1361 height 43
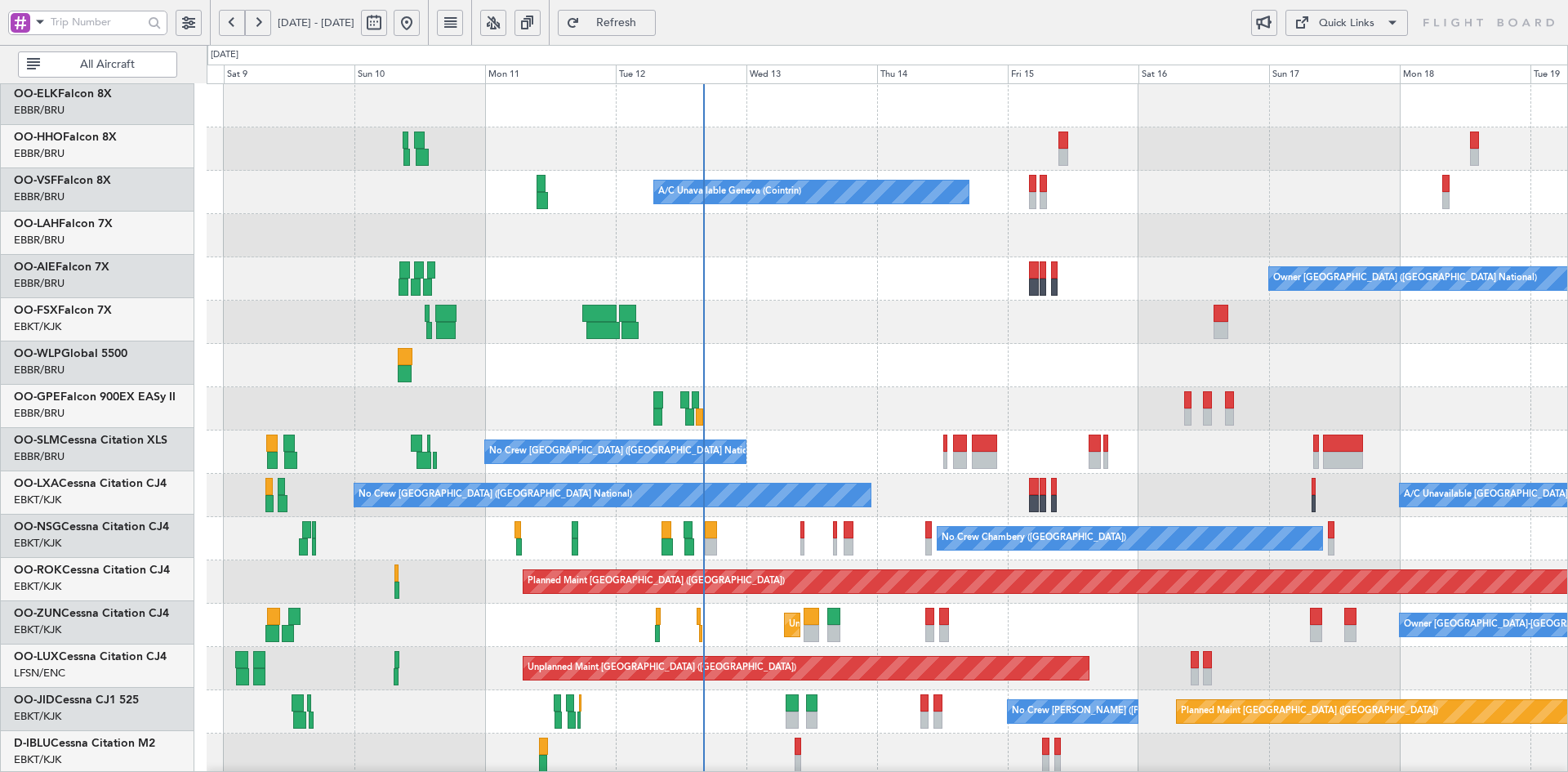
scroll to position [0, 0]
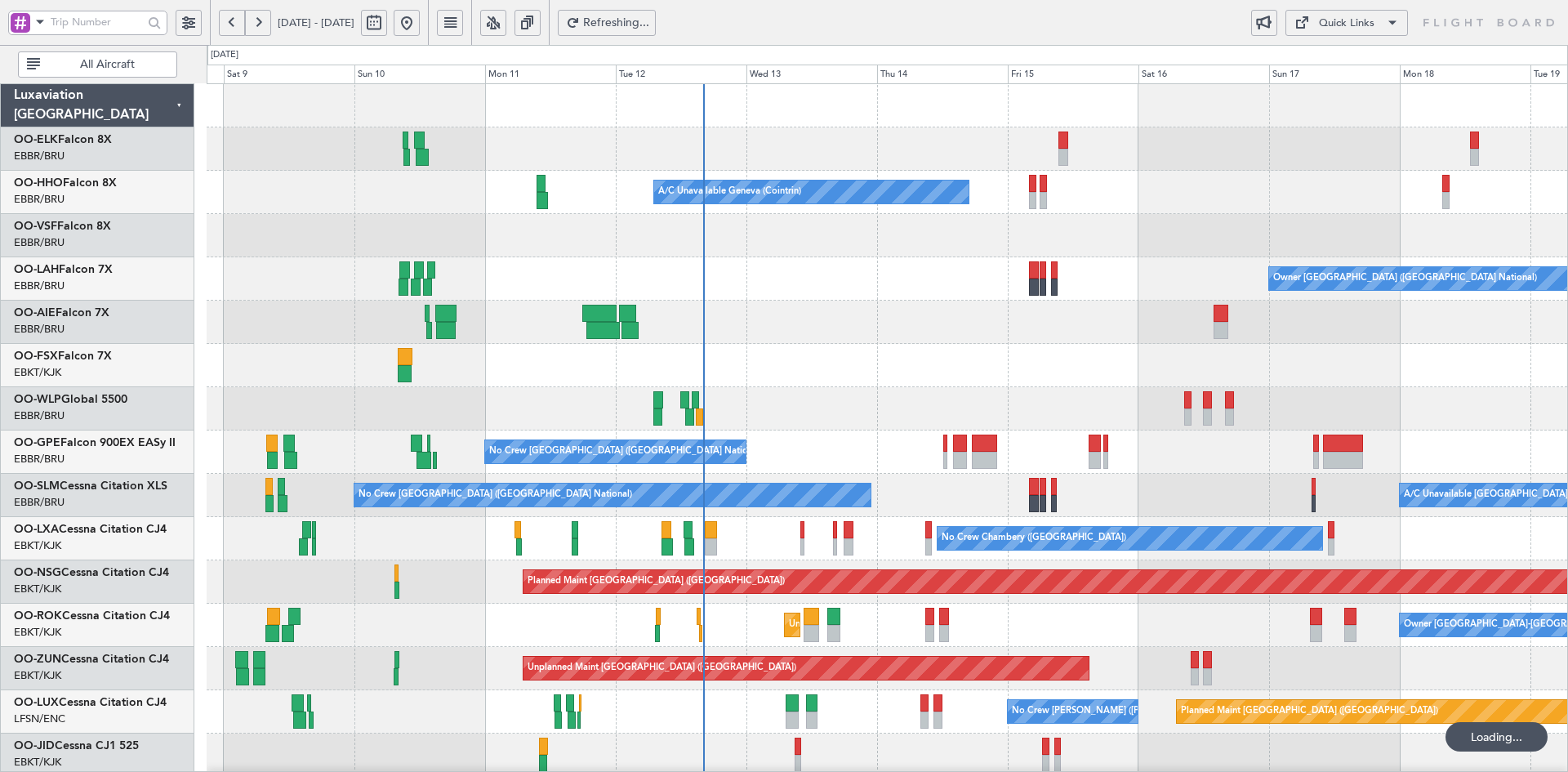
click at [1266, 371] on div at bounding box center [887, 365] width 1361 height 43
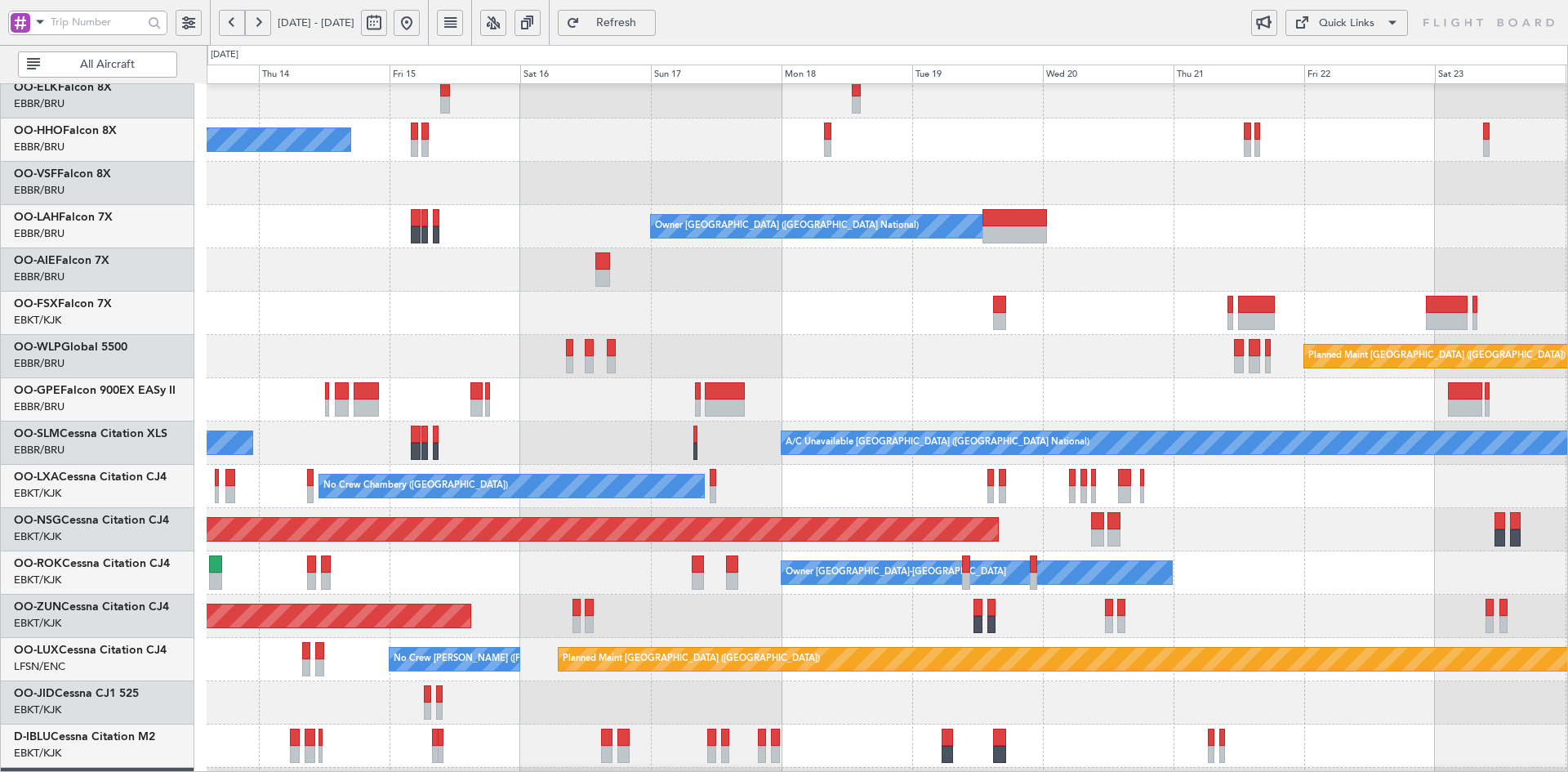
click at [766, 312] on div at bounding box center [887, 313] width 1361 height 43
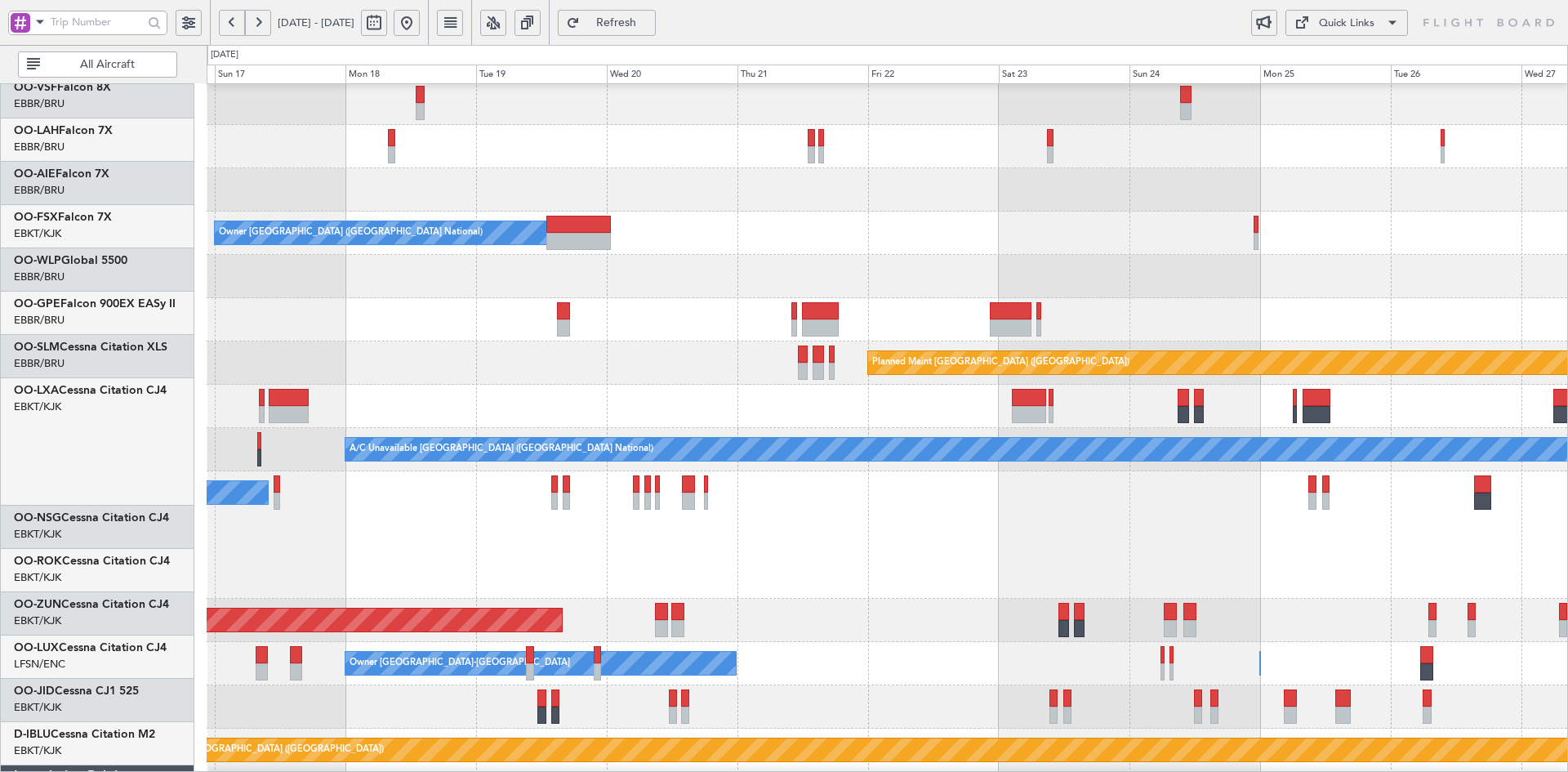
scroll to position [46, 0]
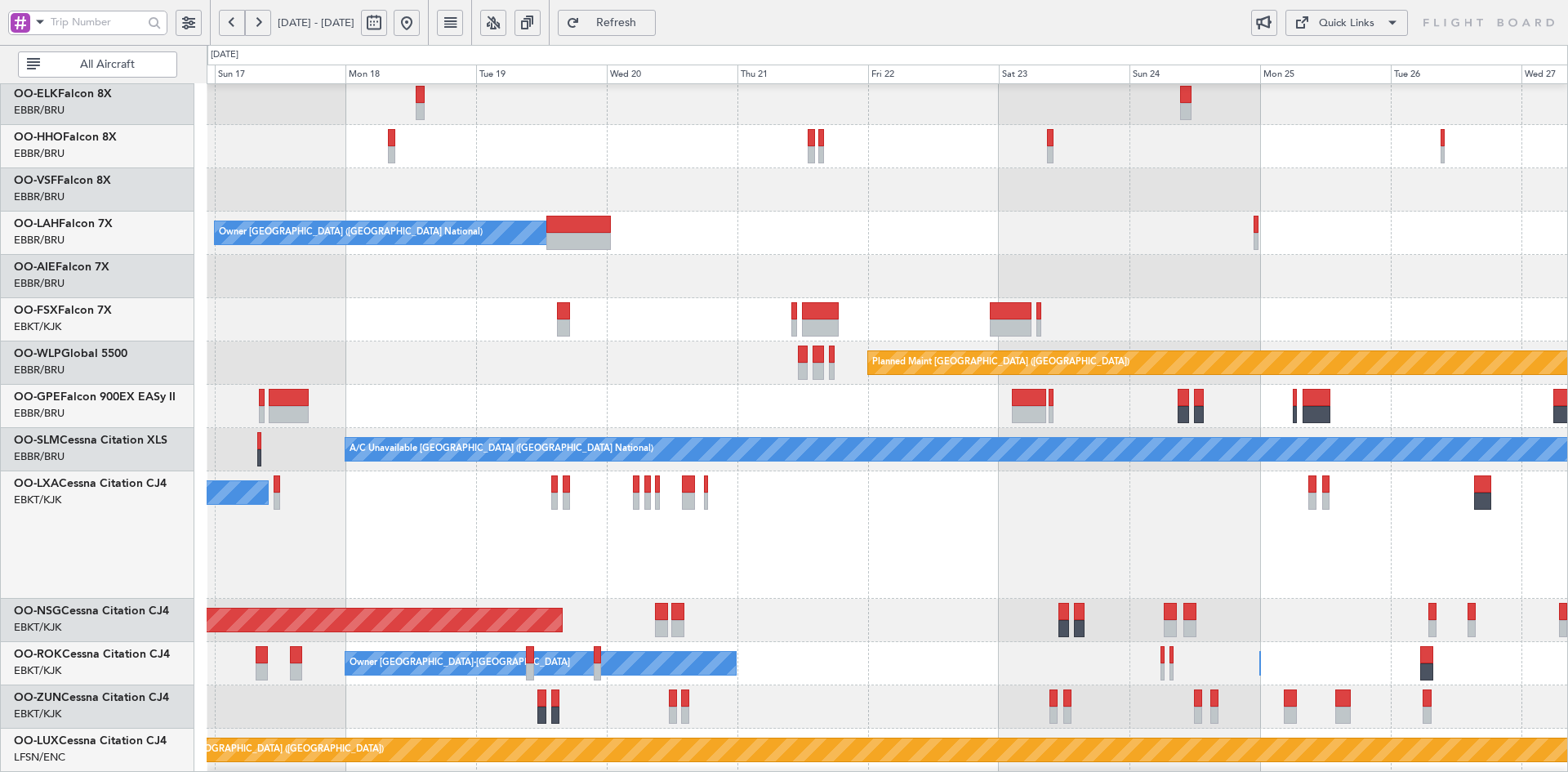
click at [955, 230] on div "Owner [GEOGRAPHIC_DATA] ([GEOGRAPHIC_DATA] National)" at bounding box center [887, 233] width 1361 height 43
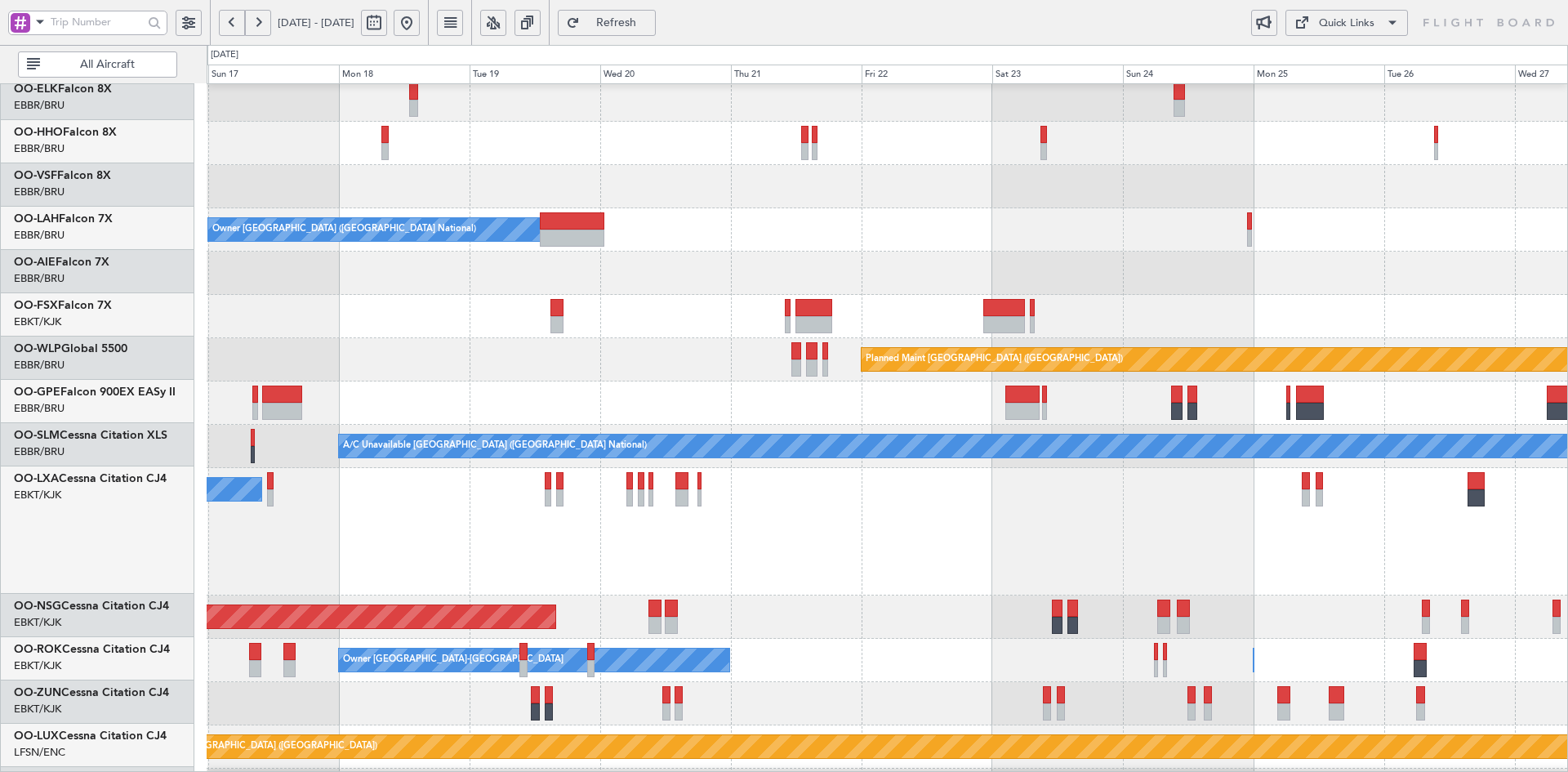
scroll to position [29, 0]
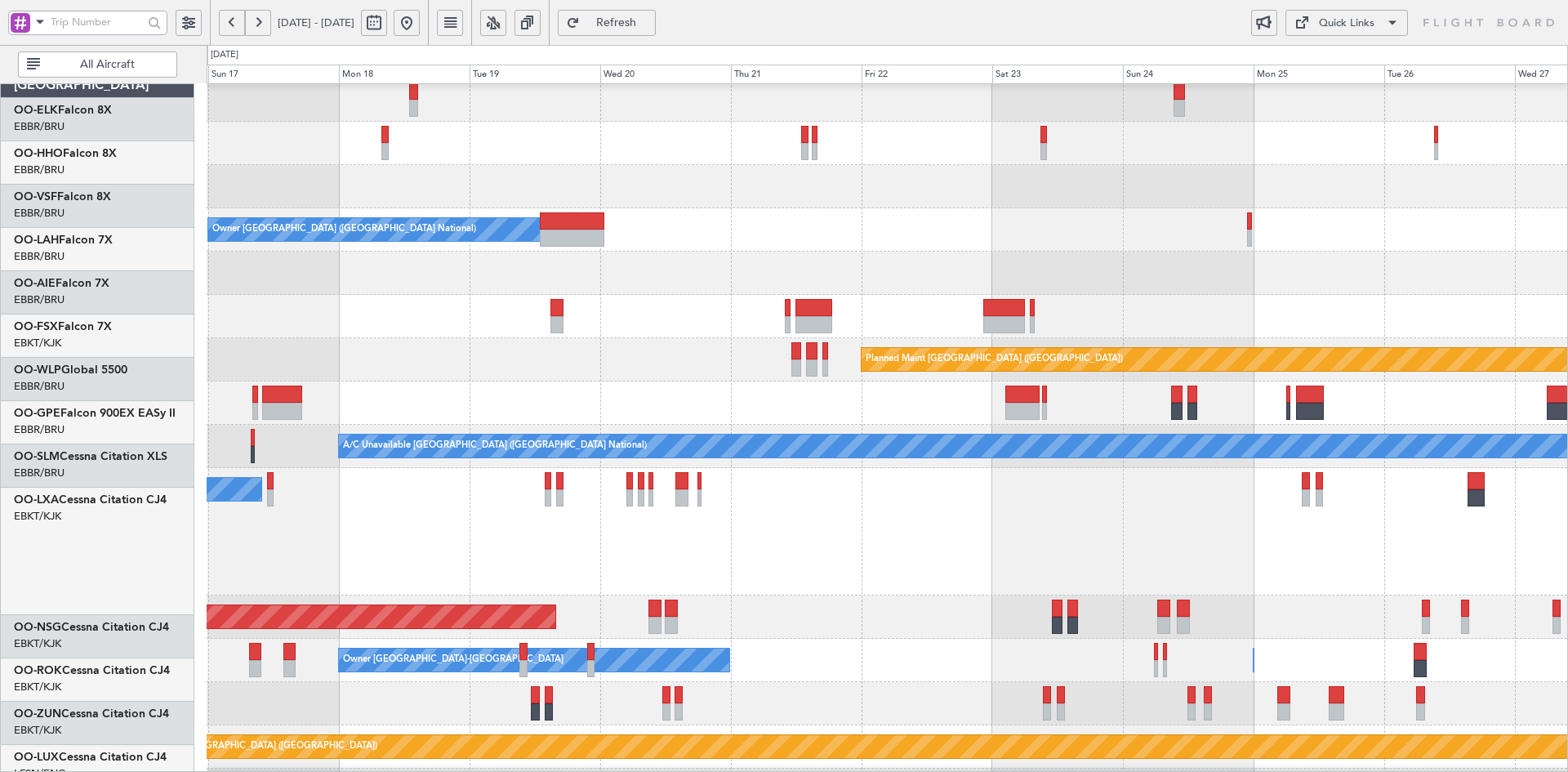
click at [1567, 249] on html "[DATE] - [DATE] Refresh Quick Links All Aircraft A/C Unavailable Geneva (Cointr…" at bounding box center [784, 386] width 1568 height 772
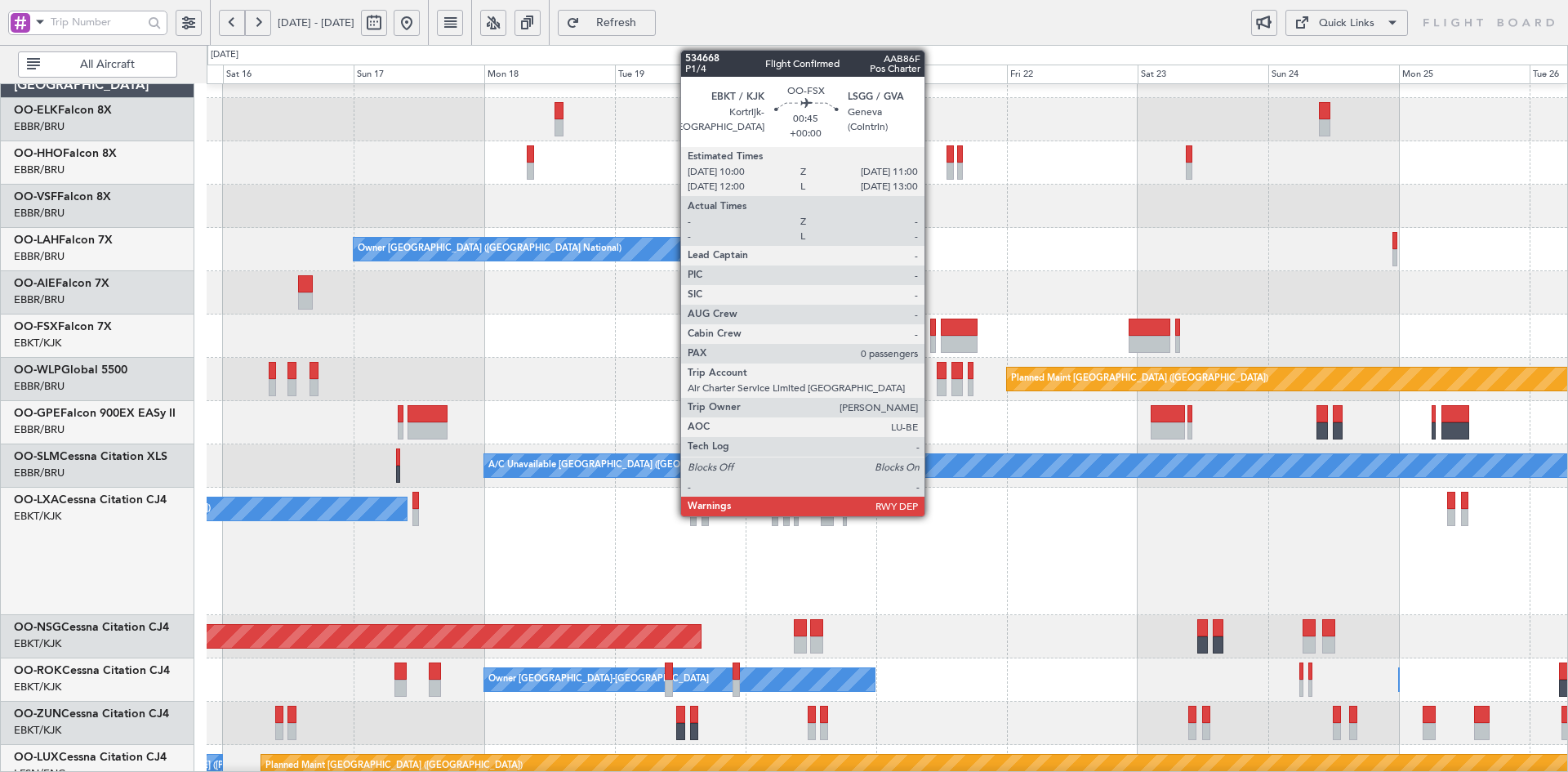
click at [932, 348] on div at bounding box center [933, 344] width 6 height 17
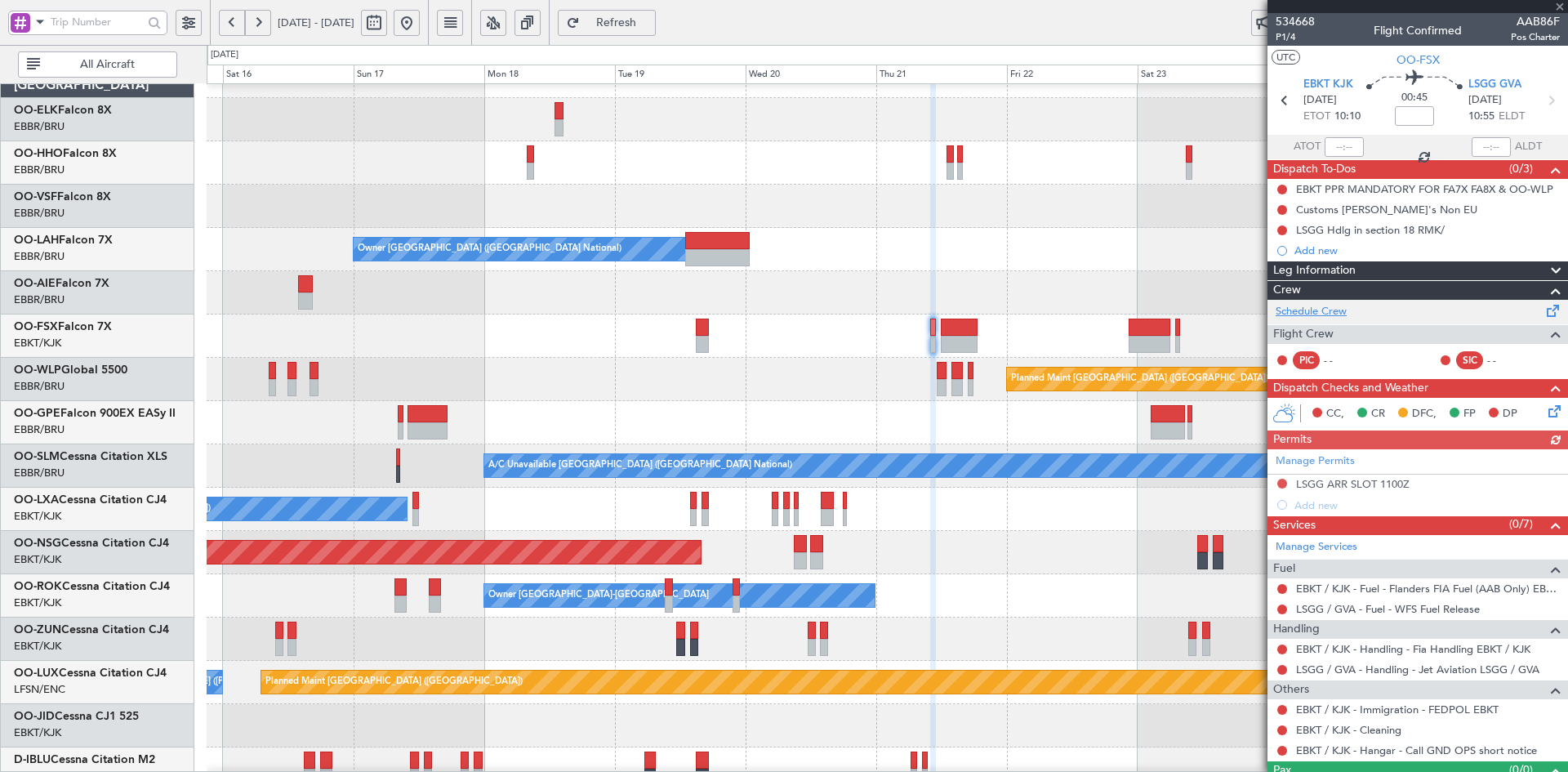
click at [1331, 304] on link "Schedule Crew" at bounding box center [1312, 311] width 71 height 16
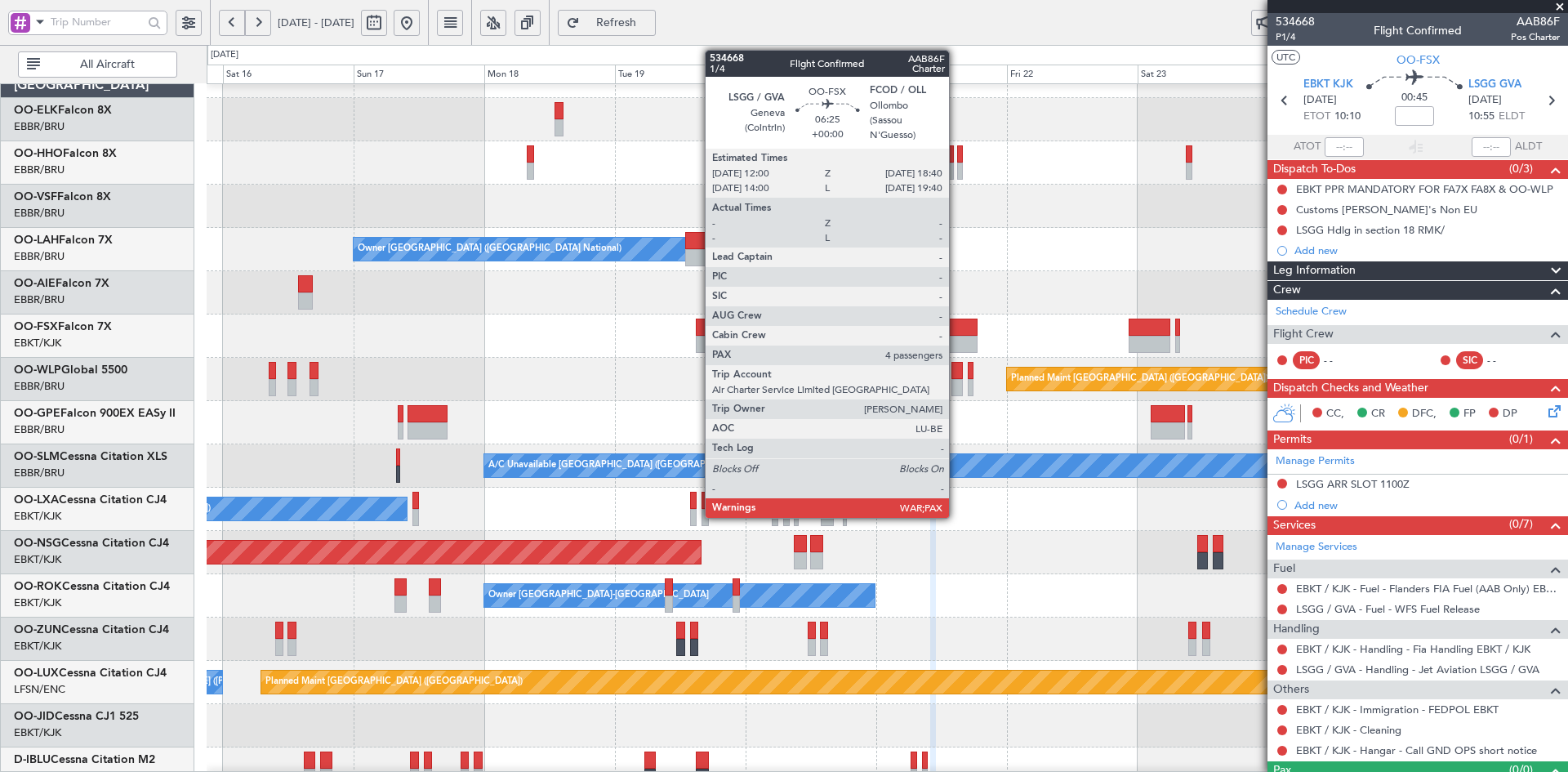
click at [956, 328] on div at bounding box center [959, 326] width 37 height 17
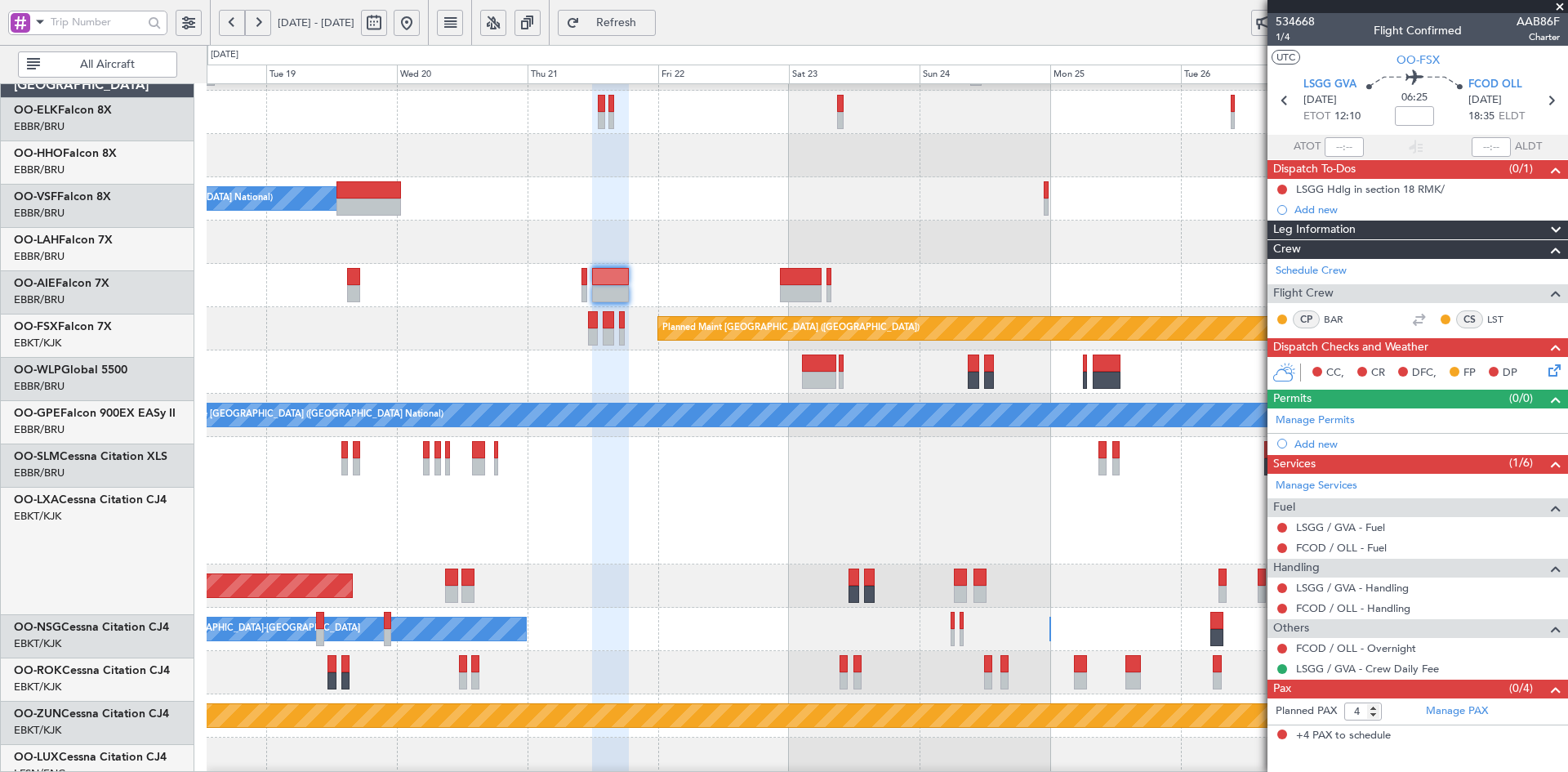
scroll to position [80, 0]
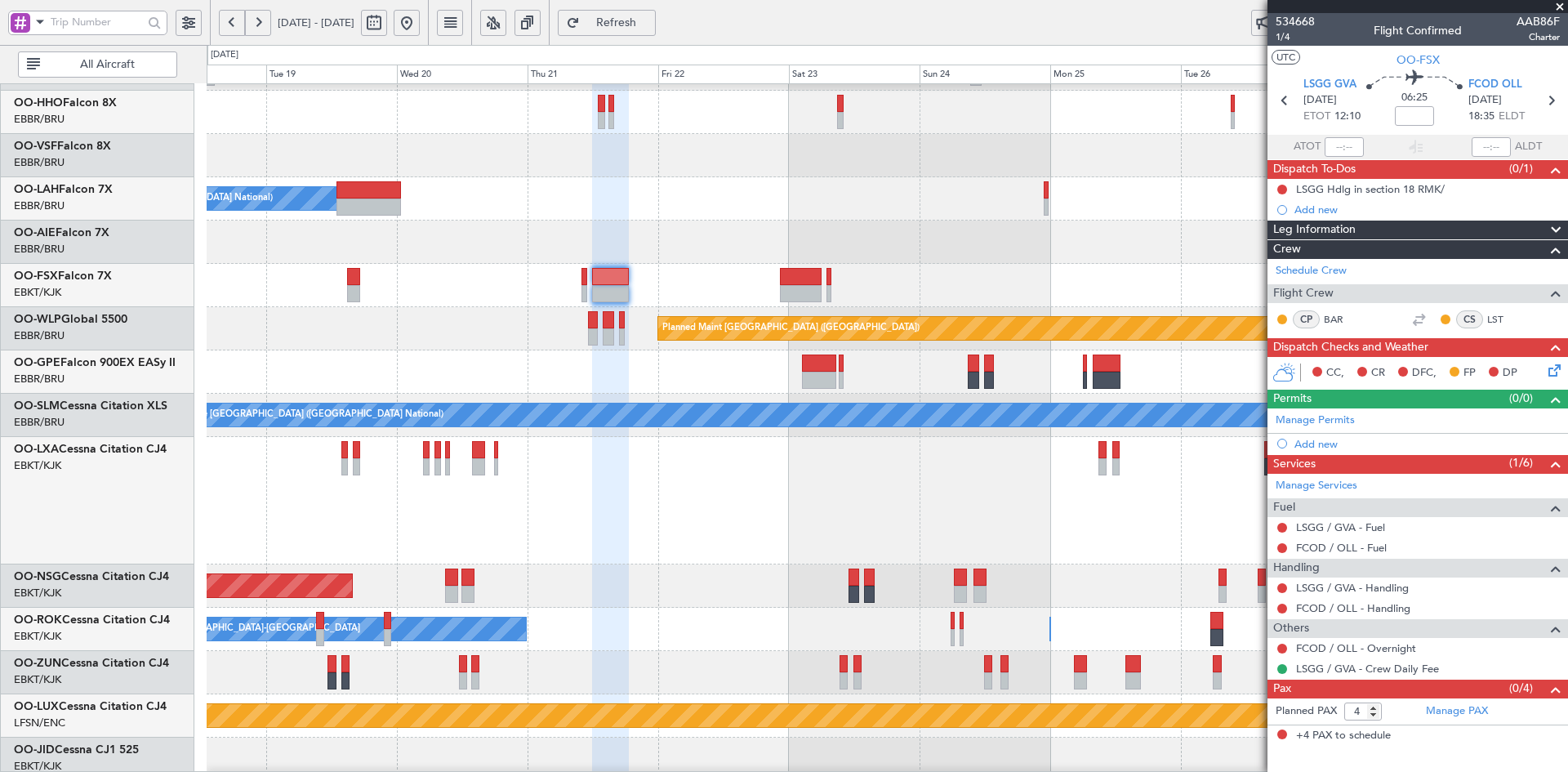
click at [816, 187] on div "Owner [GEOGRAPHIC_DATA] ([GEOGRAPHIC_DATA] National)" at bounding box center [887, 199] width 1361 height 43
click at [942, 220] on div "Owner [GEOGRAPHIC_DATA] ([GEOGRAPHIC_DATA] National)" at bounding box center [887, 199] width 1361 height 43
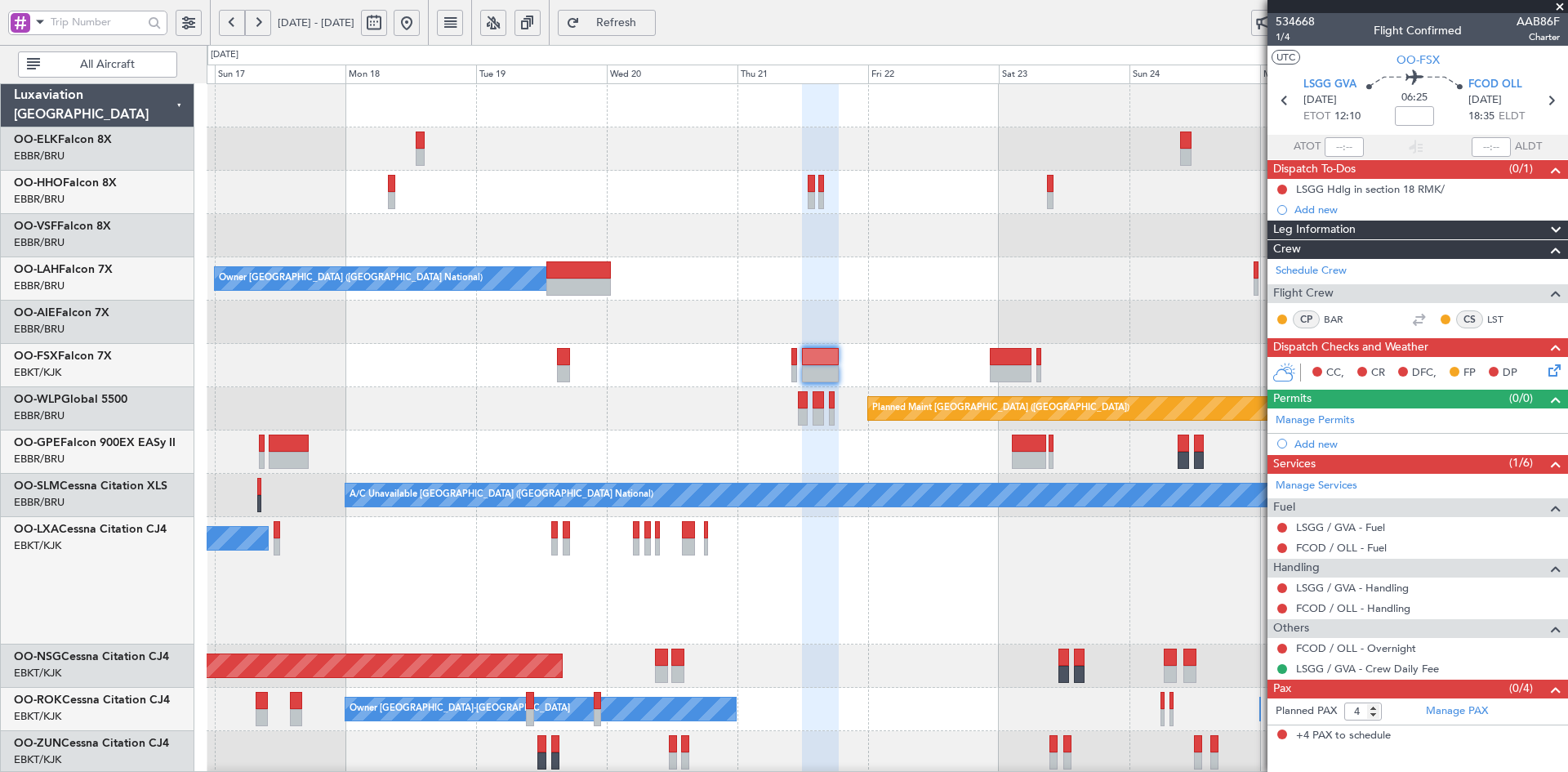
click at [602, 187] on div "A/C Unavailable Geneva (Cointrin)" at bounding box center [887, 192] width 1361 height 43
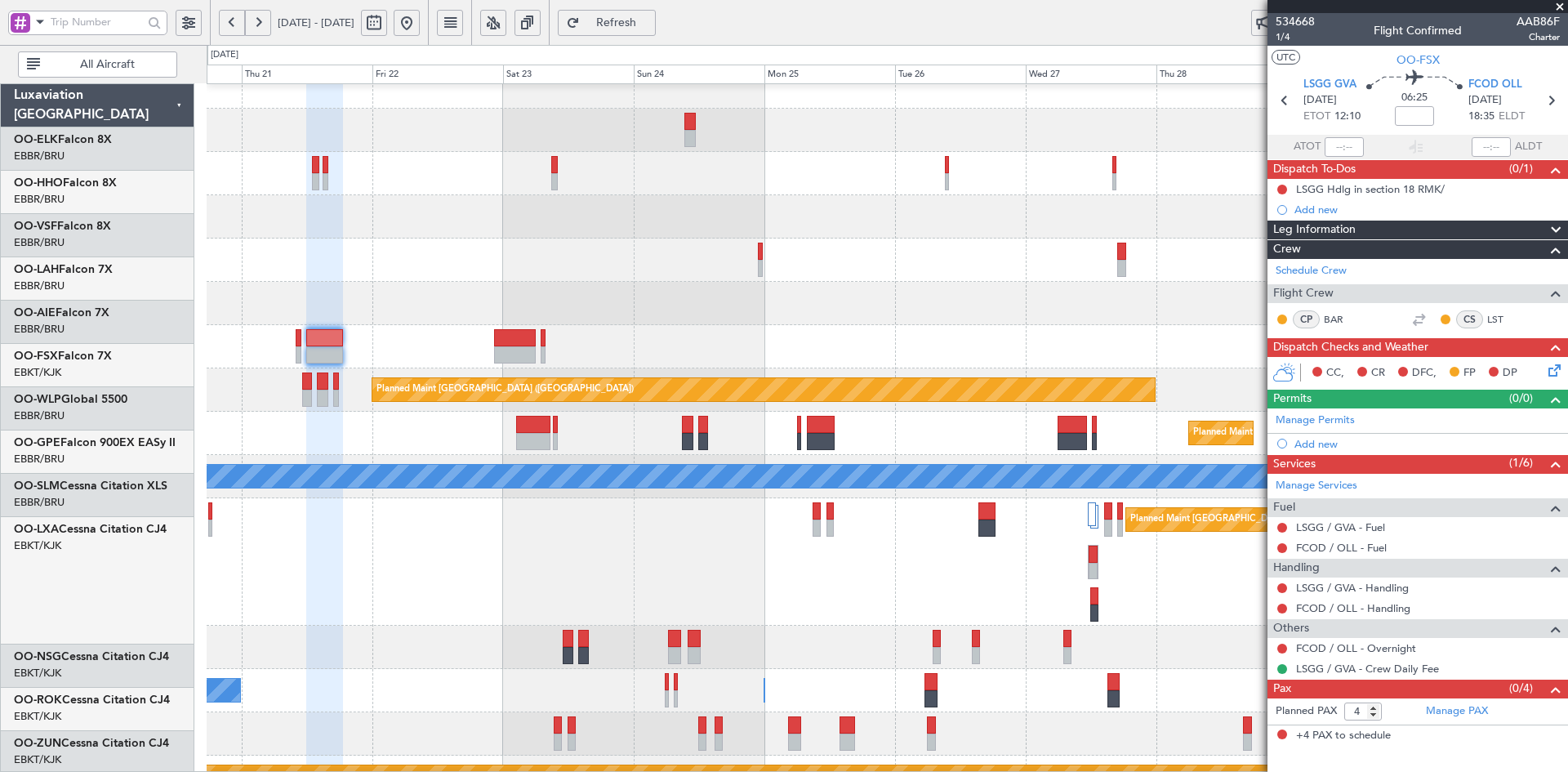
scroll to position [19, 0]
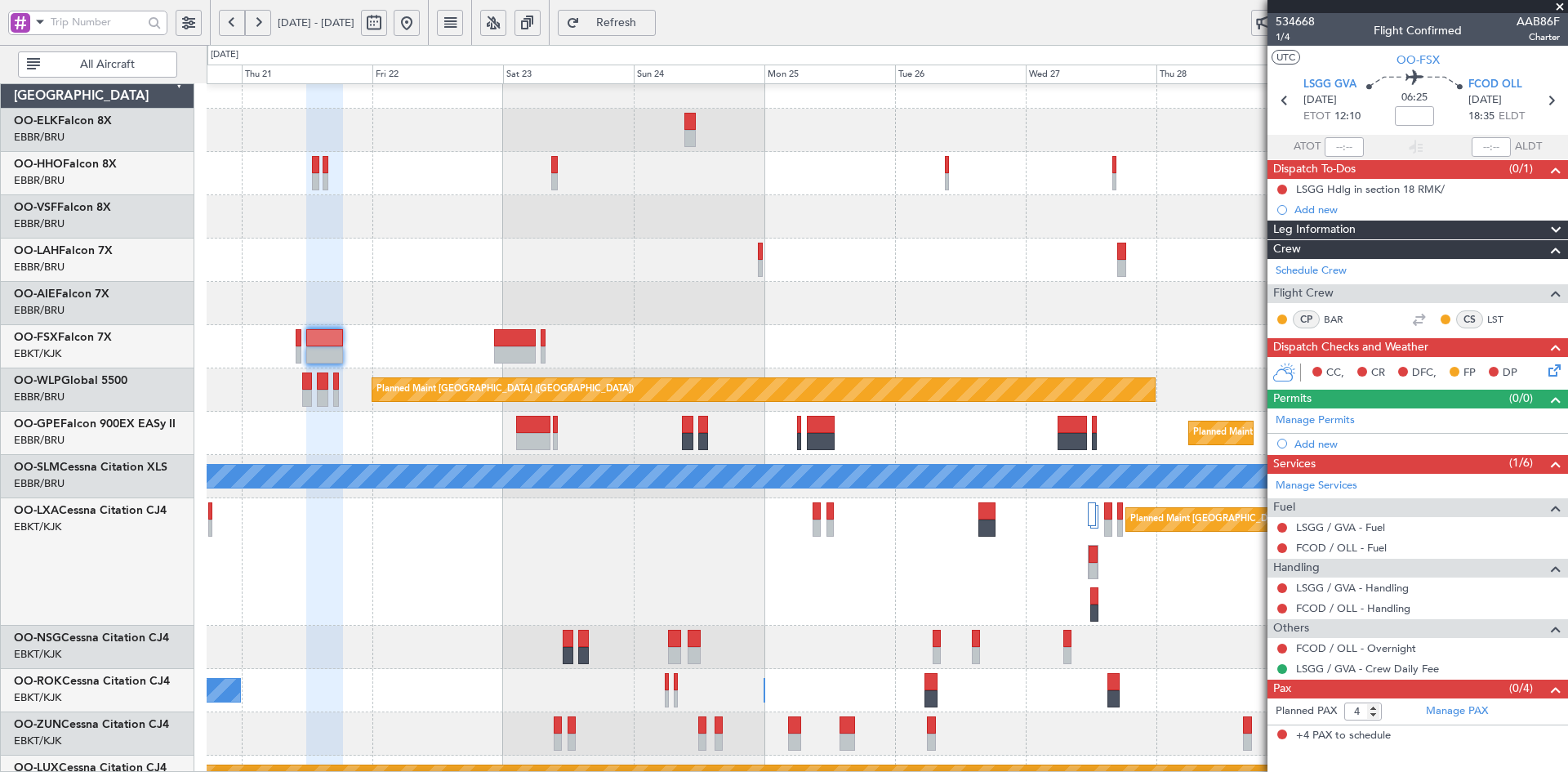
click at [469, 135] on div at bounding box center [887, 130] width 1361 height 43
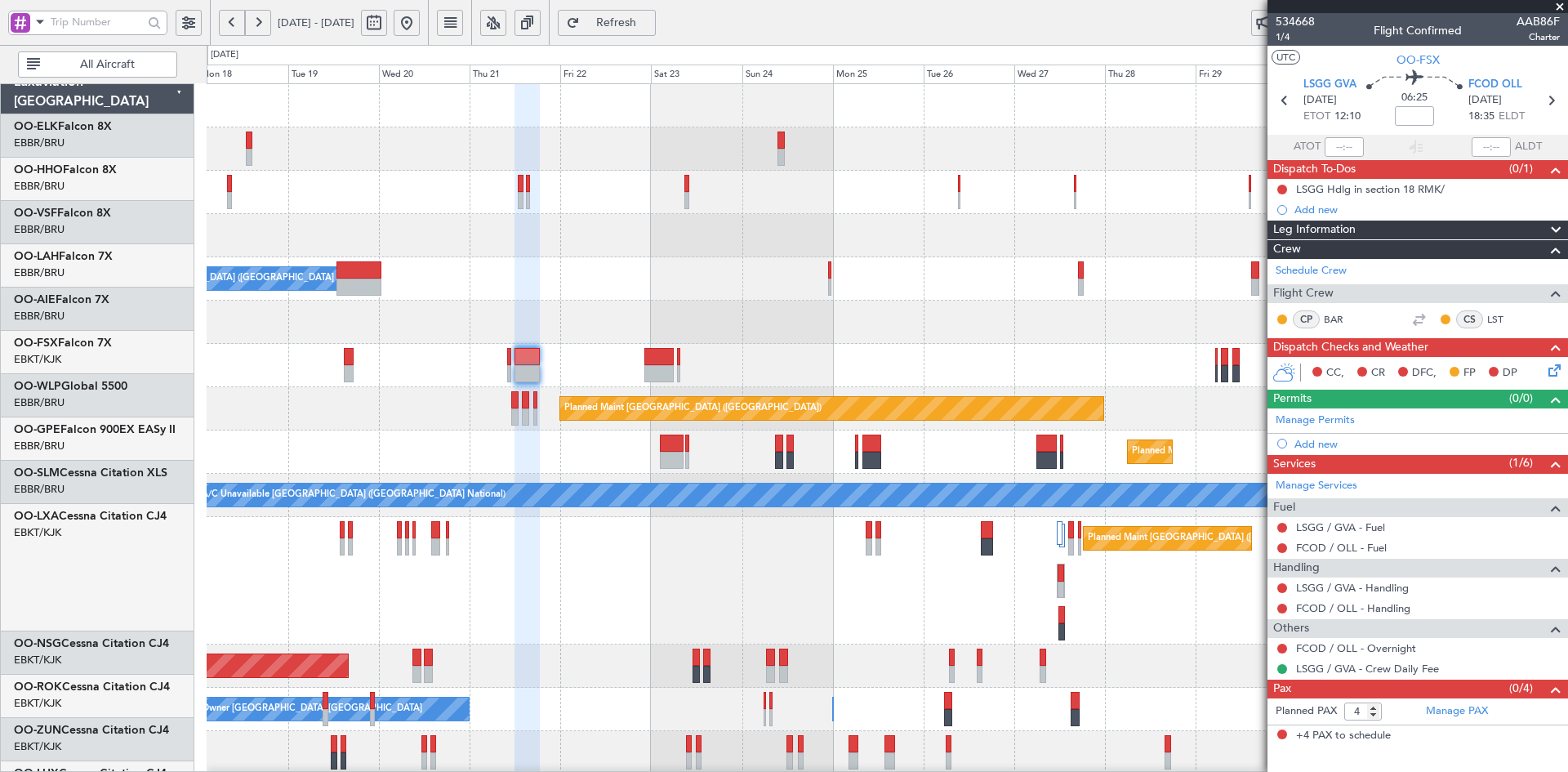
scroll to position [0, 0]
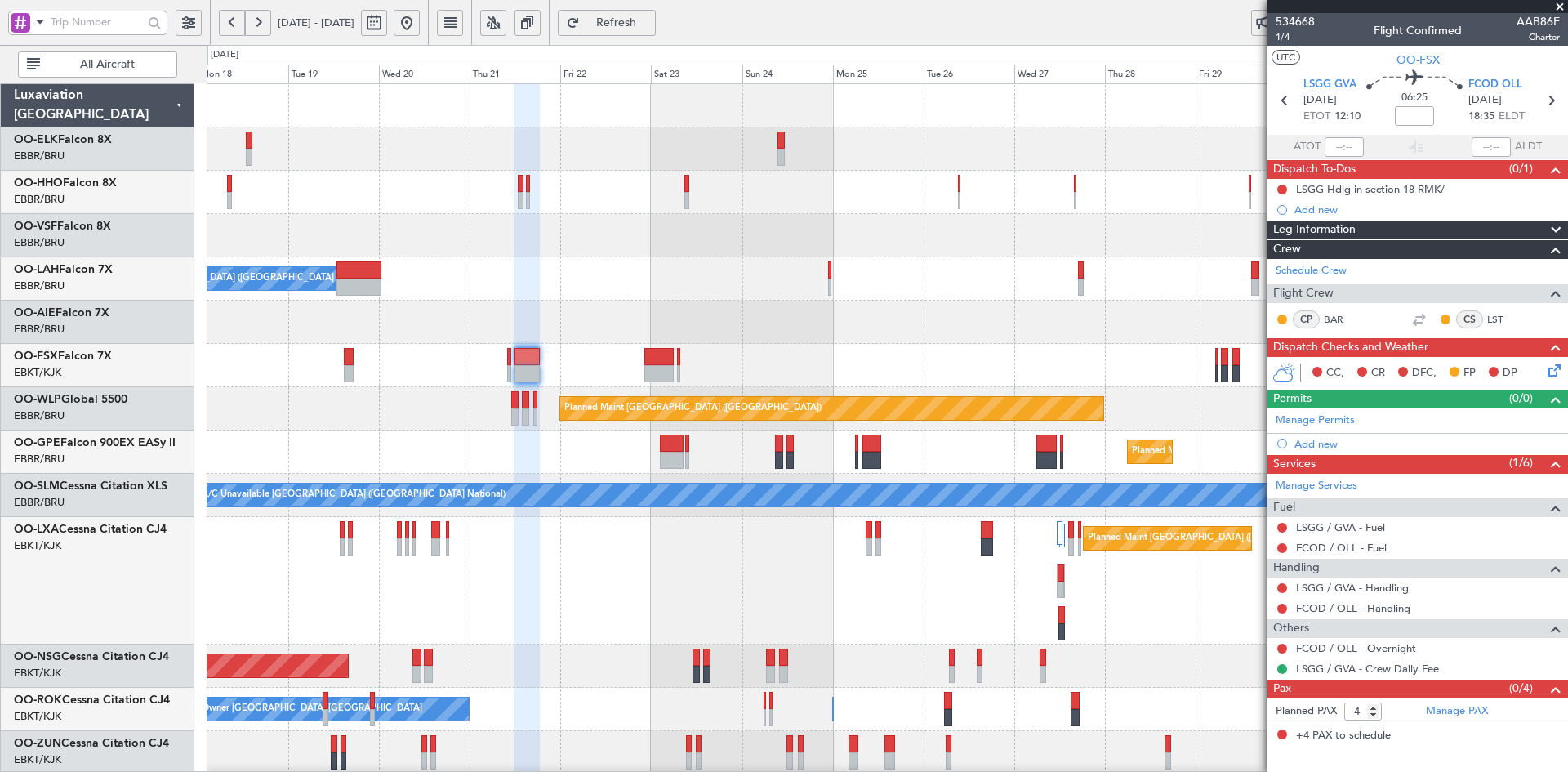
click at [1130, 200] on div "A/C Unavailable Geneva (Cointrin) Planned [GEOGRAPHIC_DATA][PERSON_NAME]-[GEOGR…" at bounding box center [887, 602] width 1361 height 1037
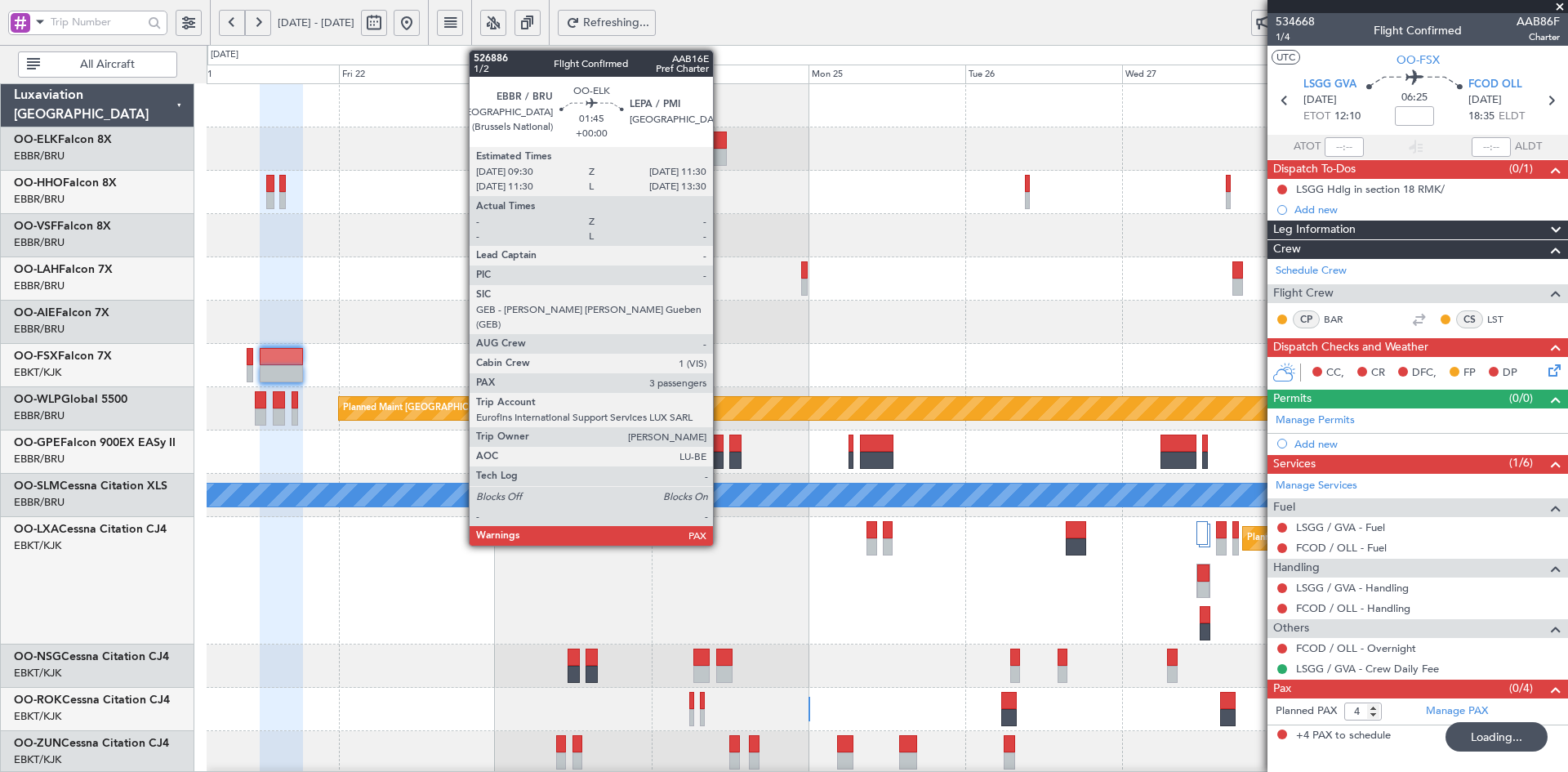
click at [721, 155] on div at bounding box center [720, 157] width 13 height 17
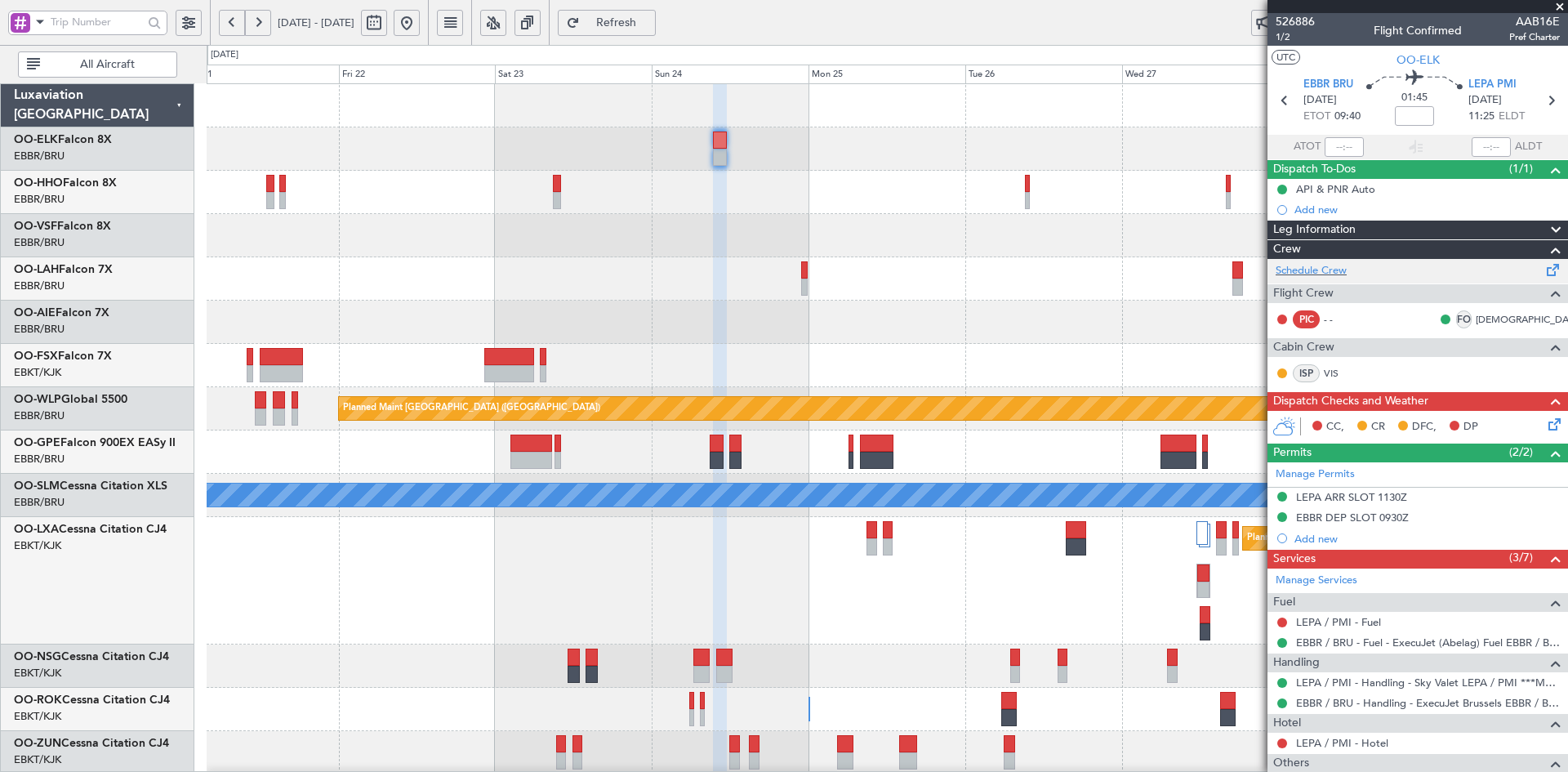
click at [1362, 265] on div "Schedule Crew" at bounding box center [1418, 271] width 300 height 24
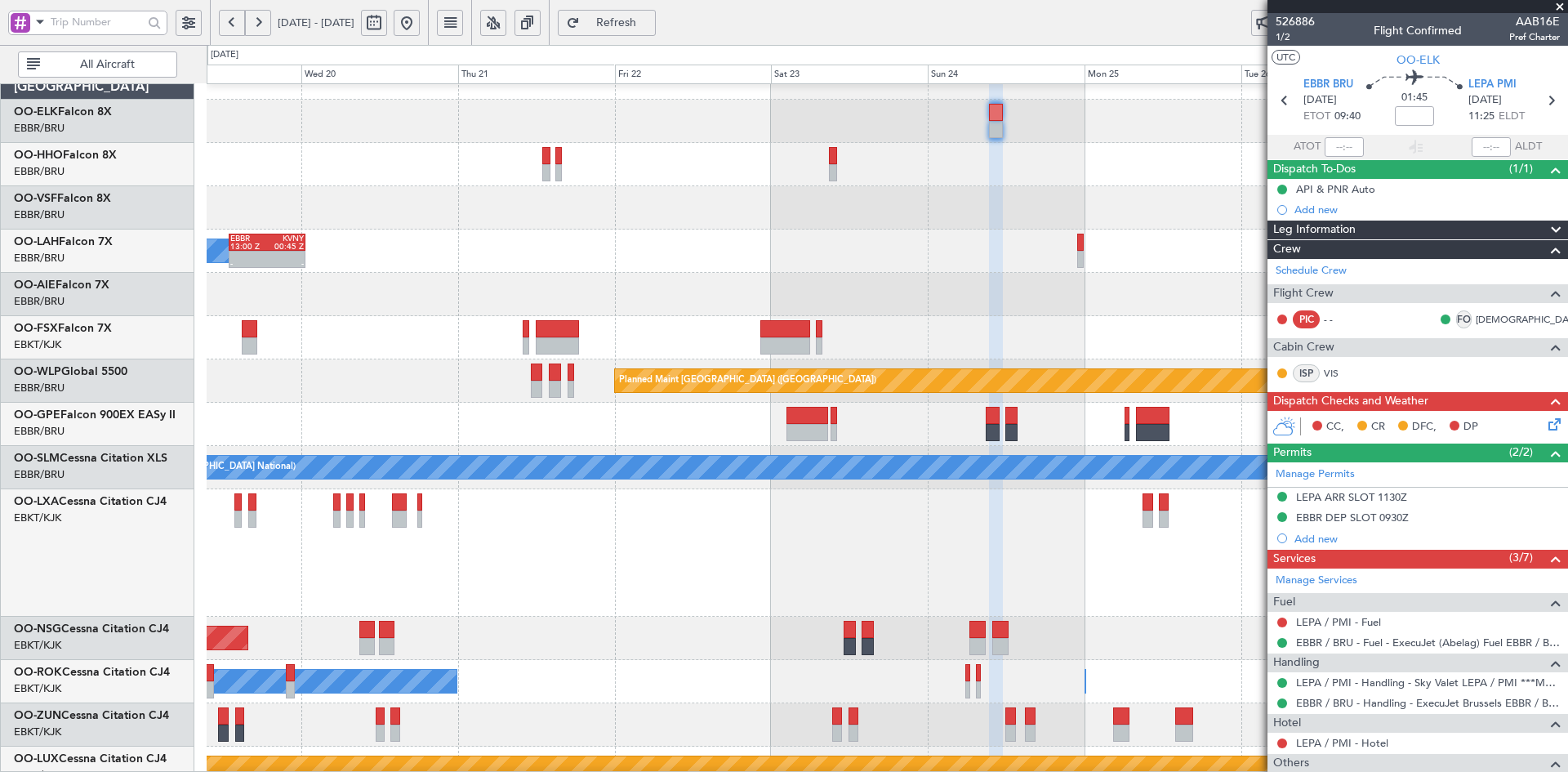
click at [736, 199] on div at bounding box center [887, 207] width 1361 height 43
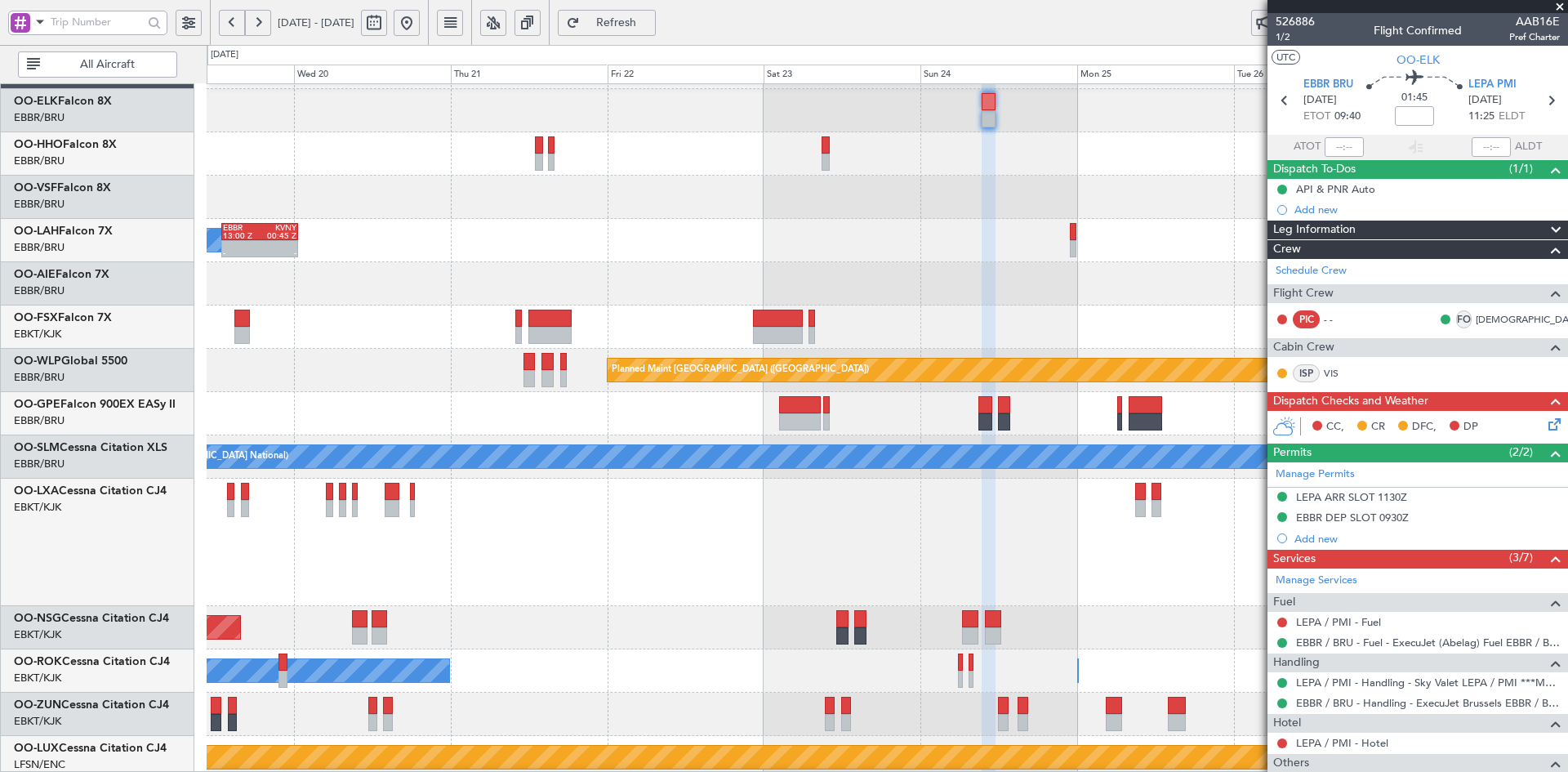
scroll to position [62, 0]
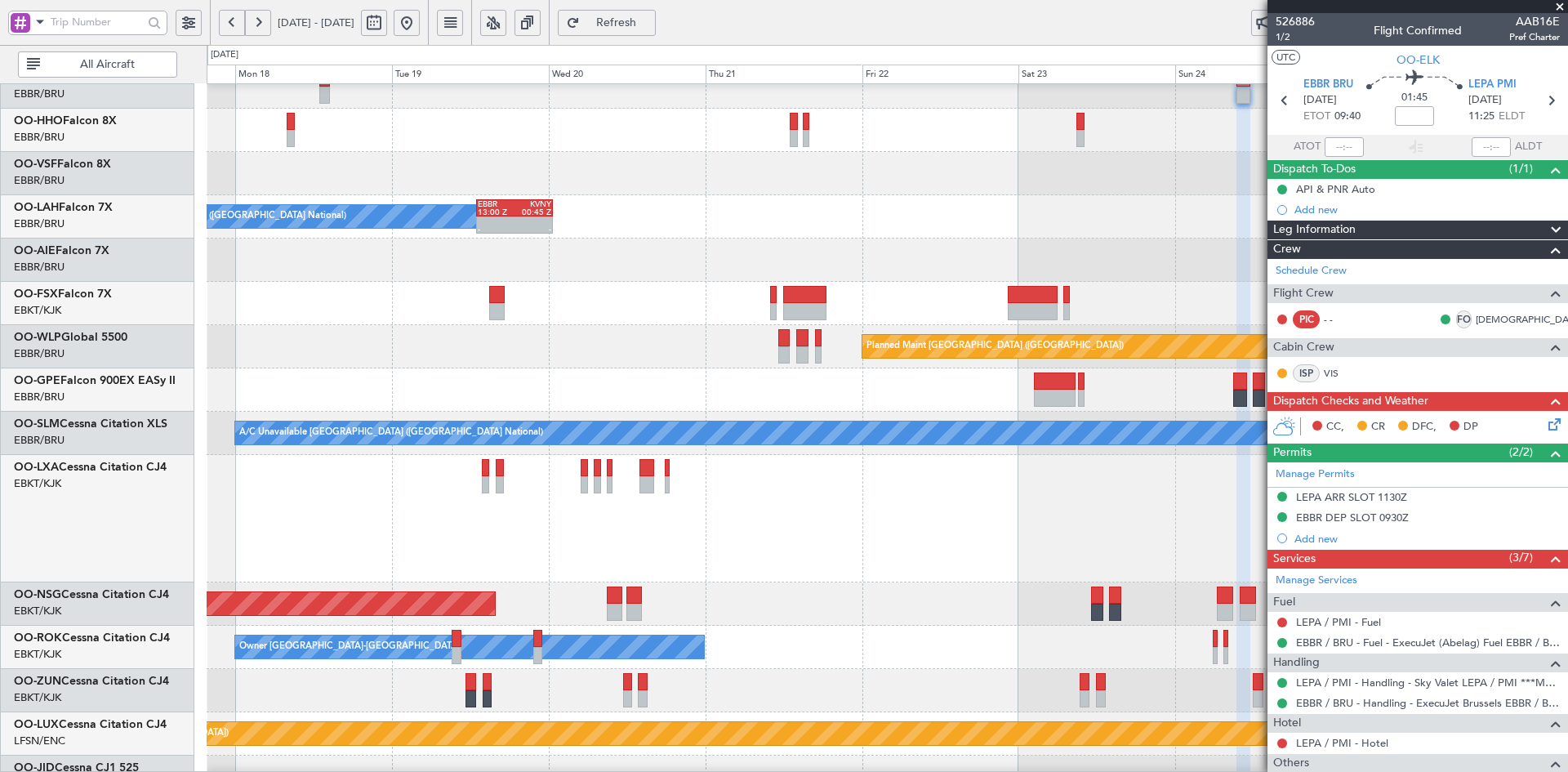
click at [942, 196] on div "- - EBBR 13:00 Z KVNY 00:45 Z Owner [GEOGRAPHIC_DATA] (Brussels National)" at bounding box center [887, 217] width 1361 height 43
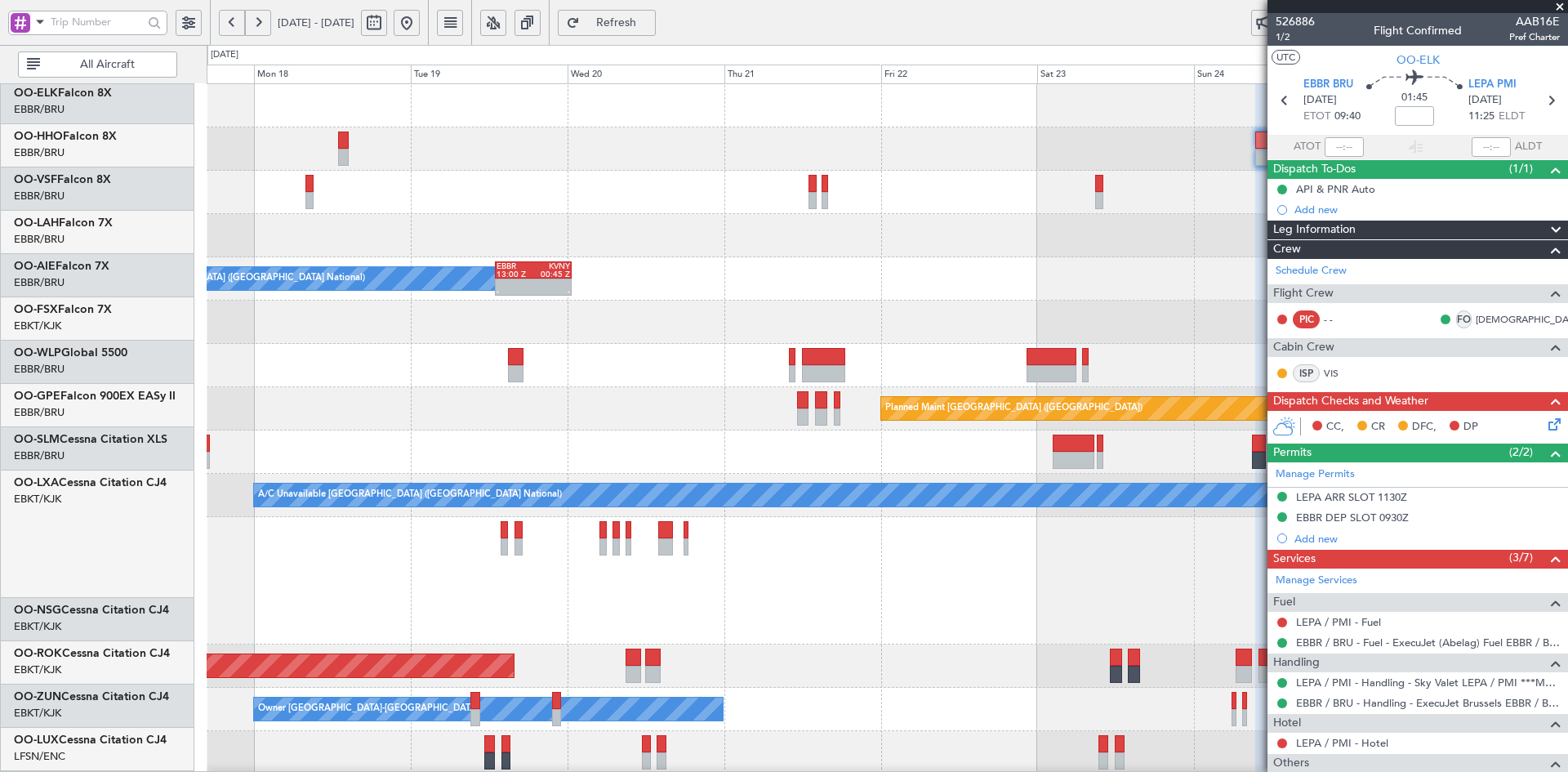
scroll to position [0, 0]
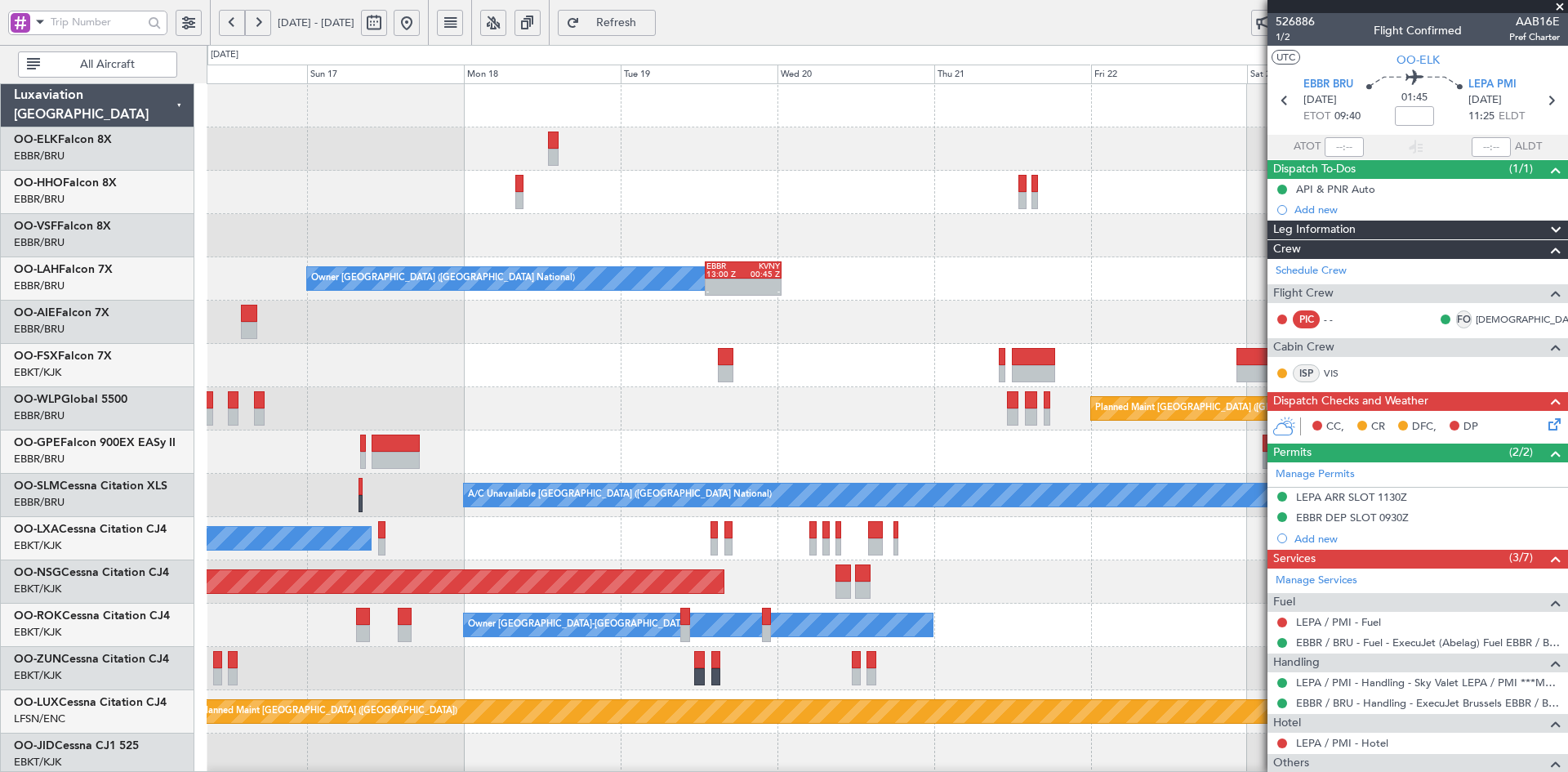
click at [1216, 303] on div "A/C Unavailable Geneva (Cointrin) - - EBBR 13:00 Z KVNY 00:45 Z Owner [GEOGRAPH…" at bounding box center [887, 560] width 1361 height 952
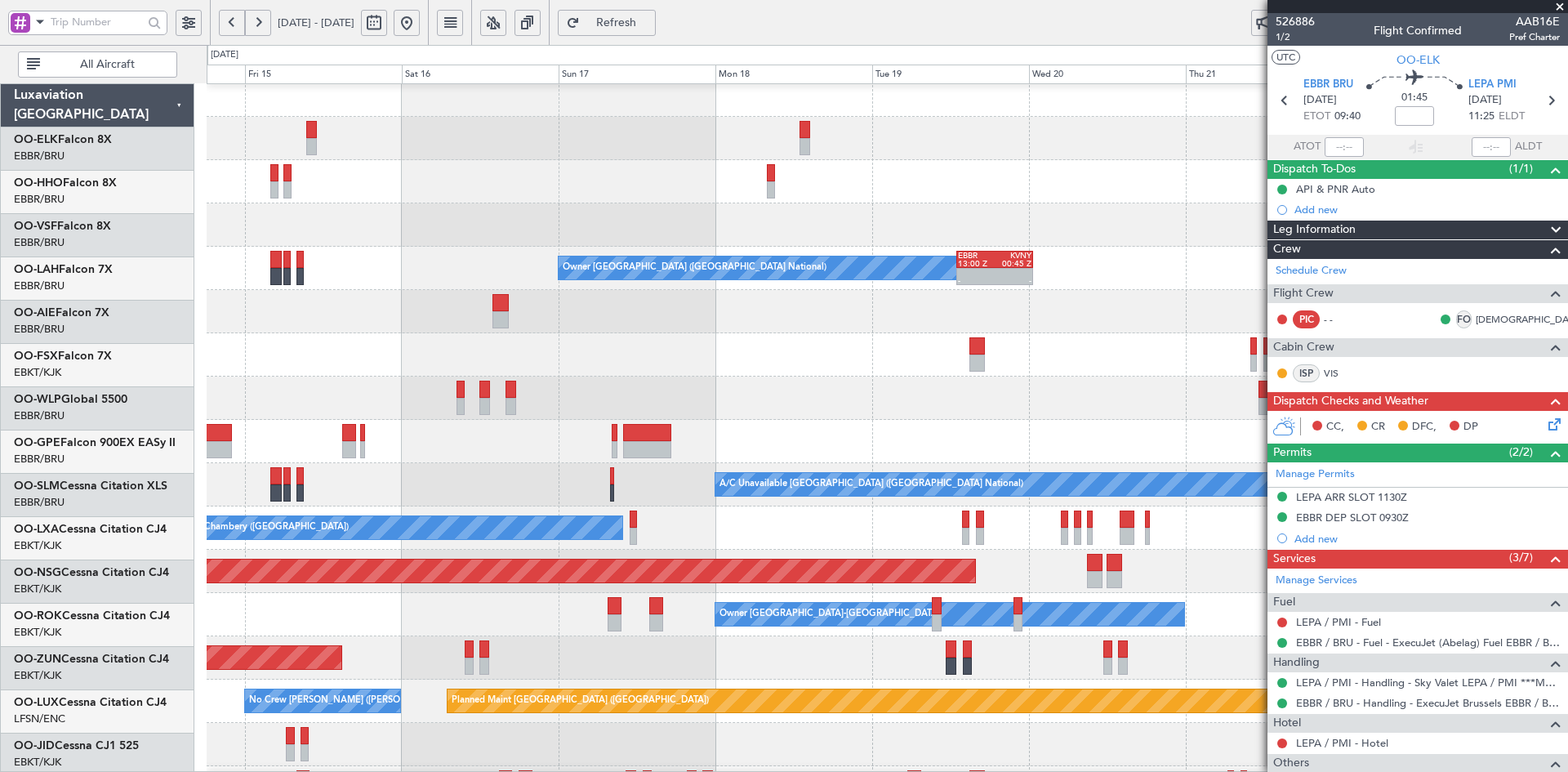
scroll to position [10, 0]
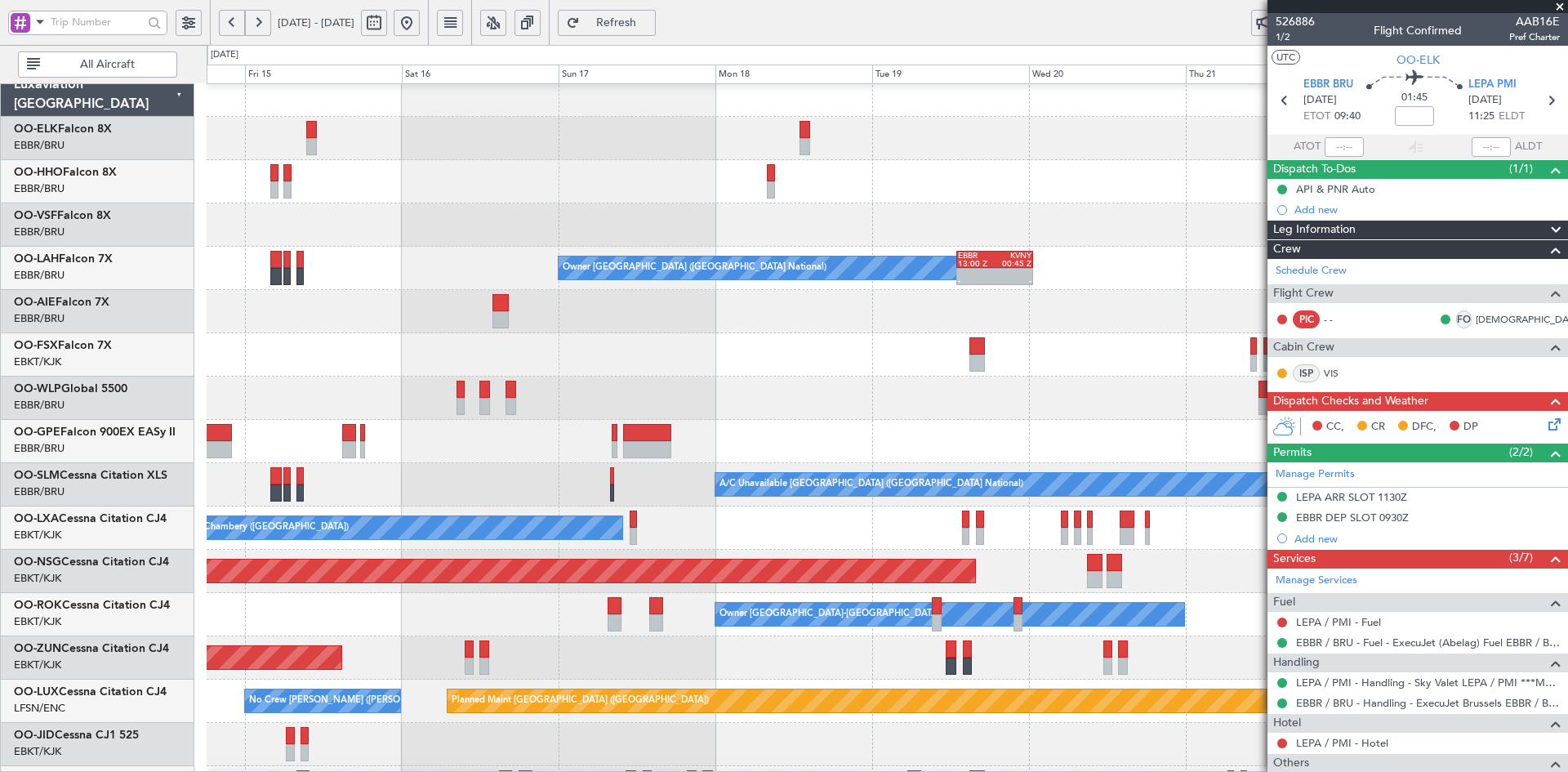
click at [811, 321] on div at bounding box center [887, 311] width 1361 height 43
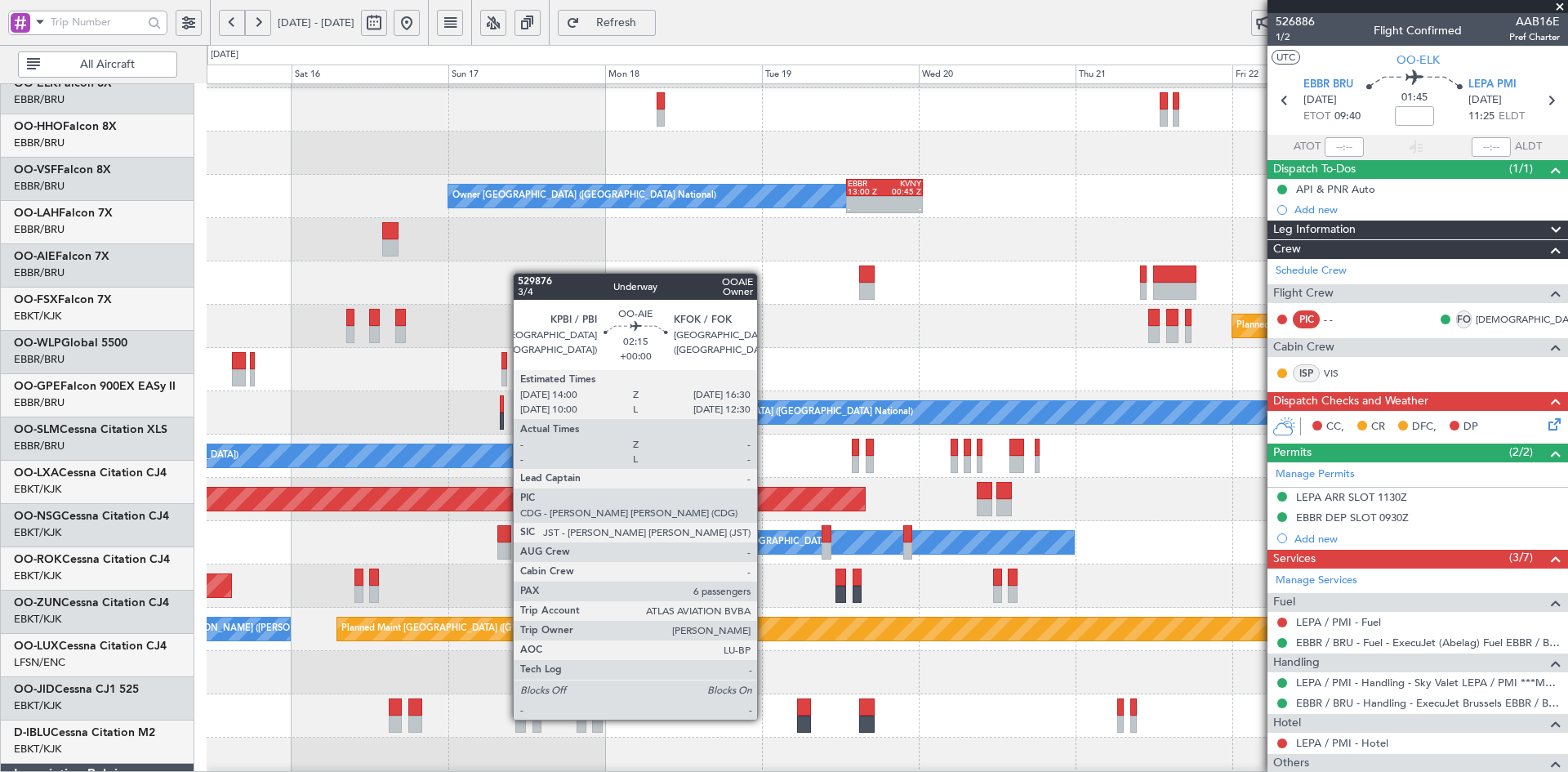
scroll to position [83, 0]
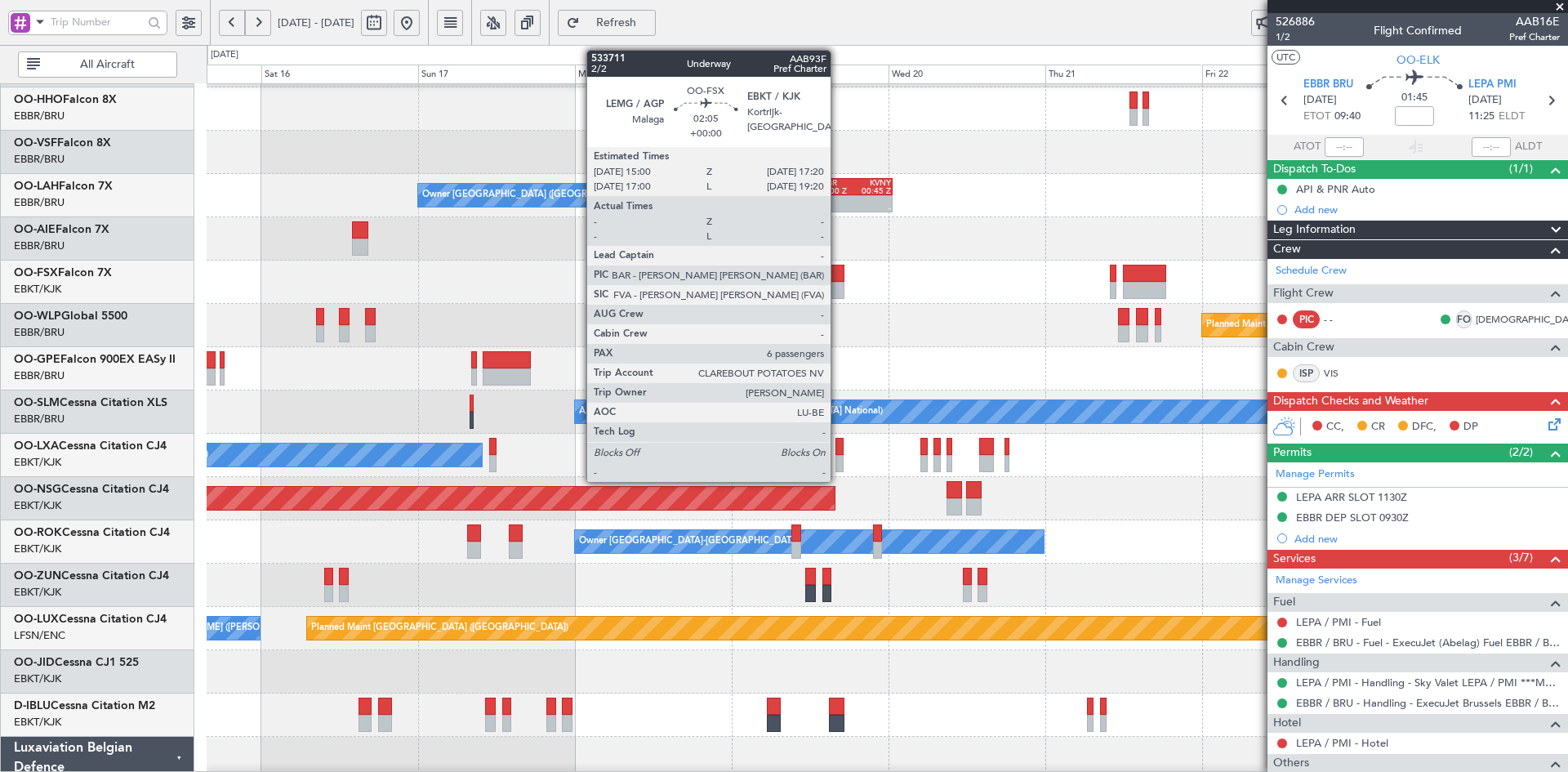
click at [838, 284] on div at bounding box center [837, 290] width 16 height 17
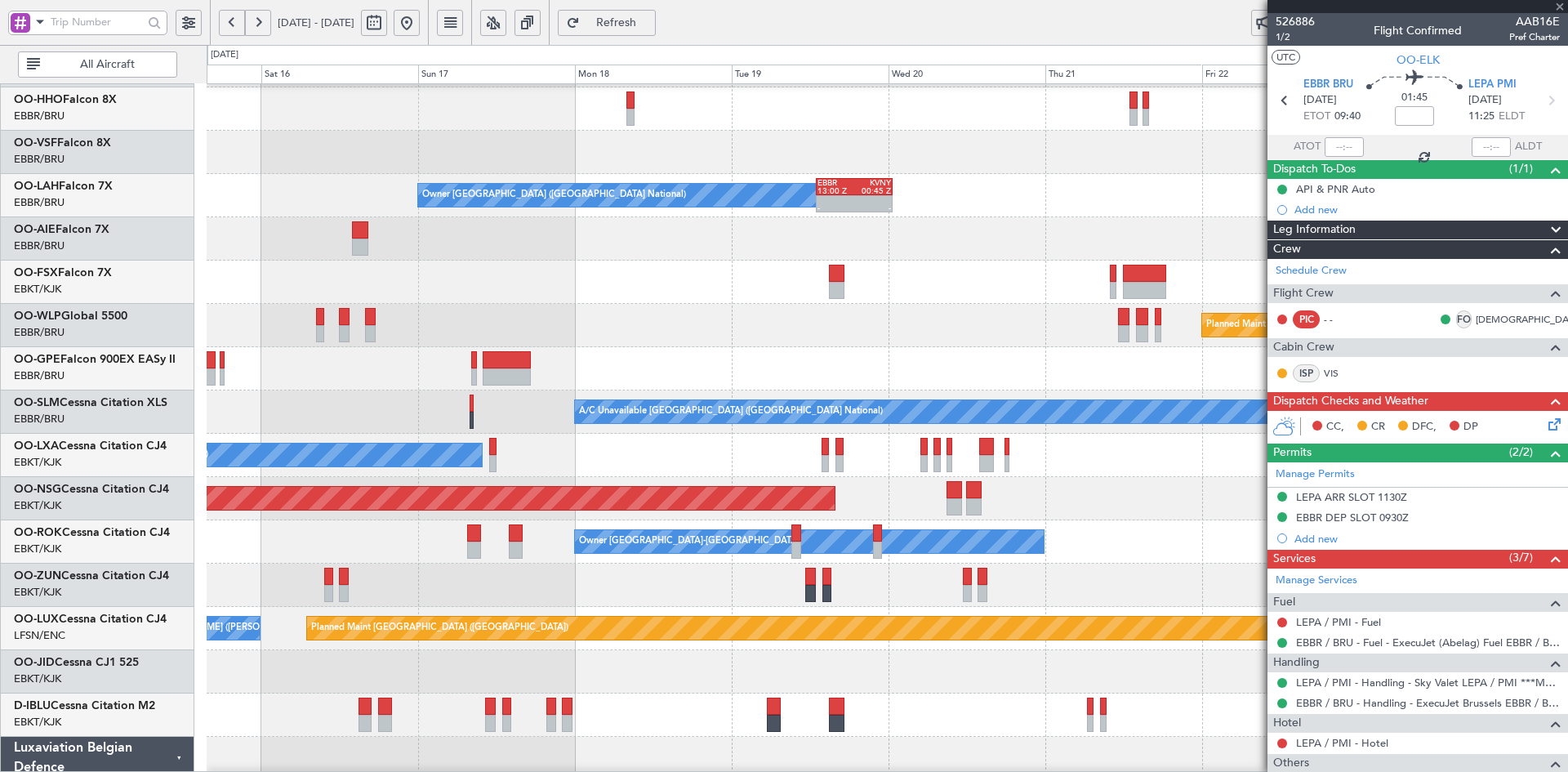
type input "6"
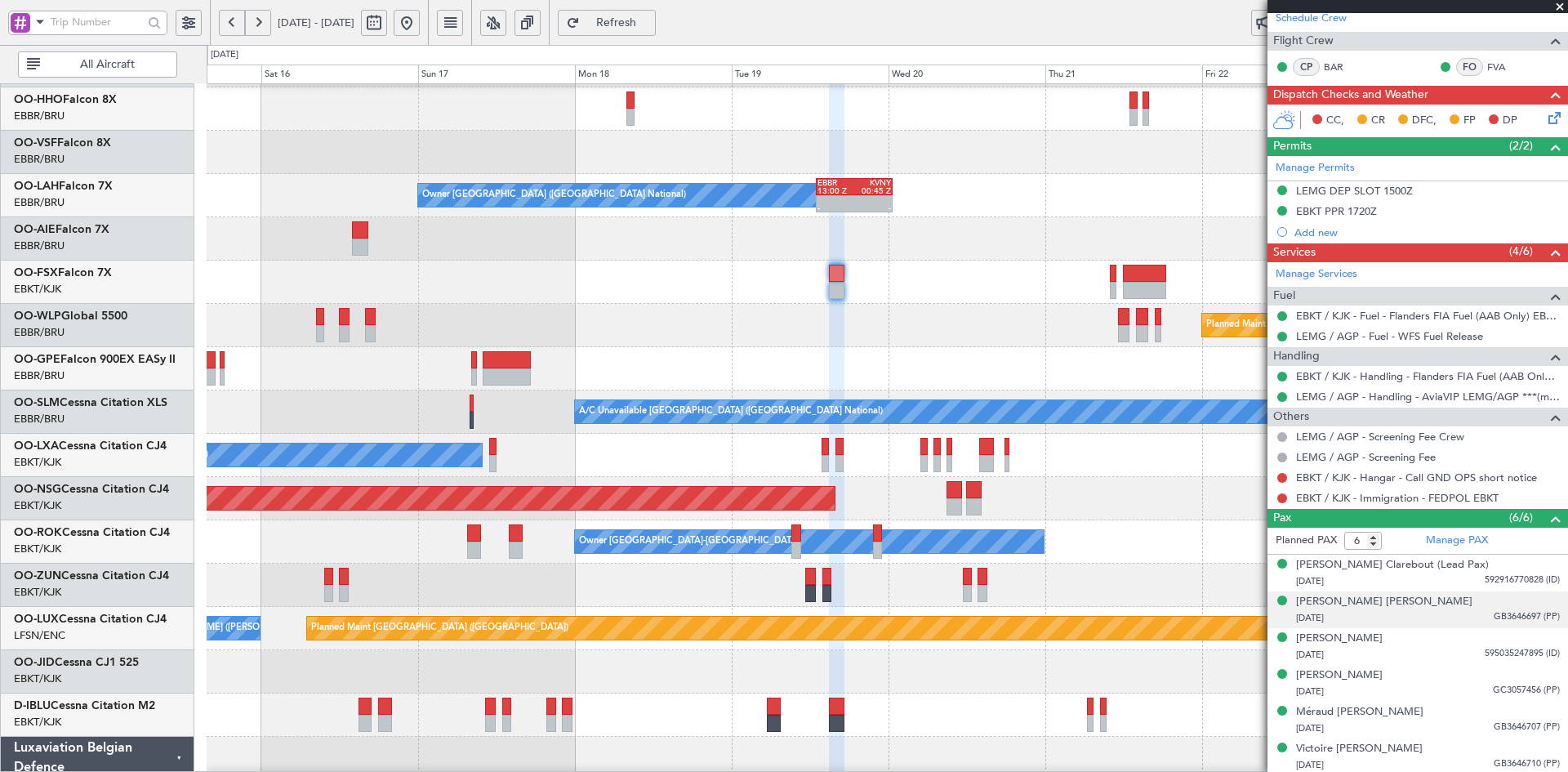
scroll to position [316, 0]
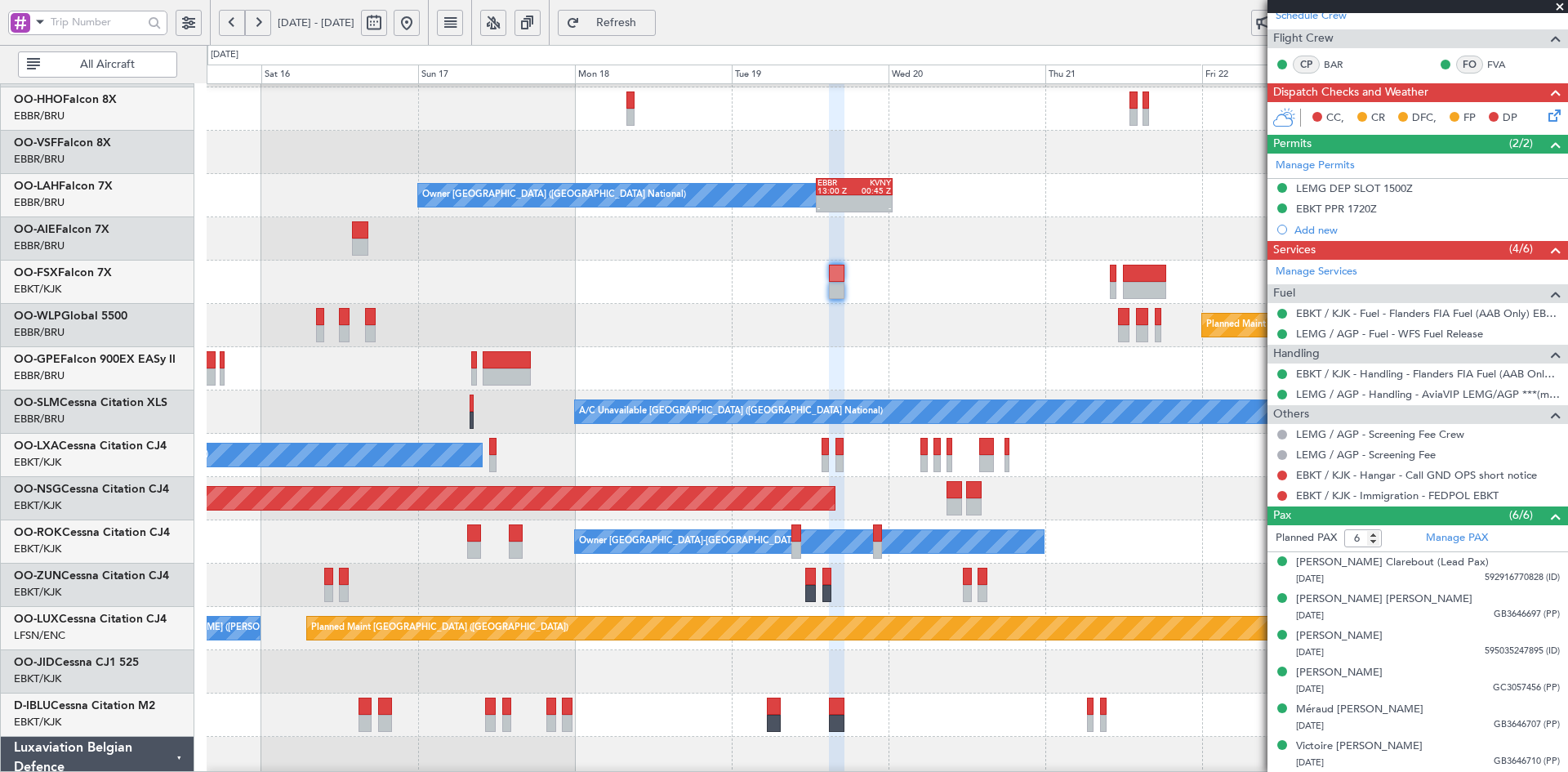
scroll to position [83, 0]
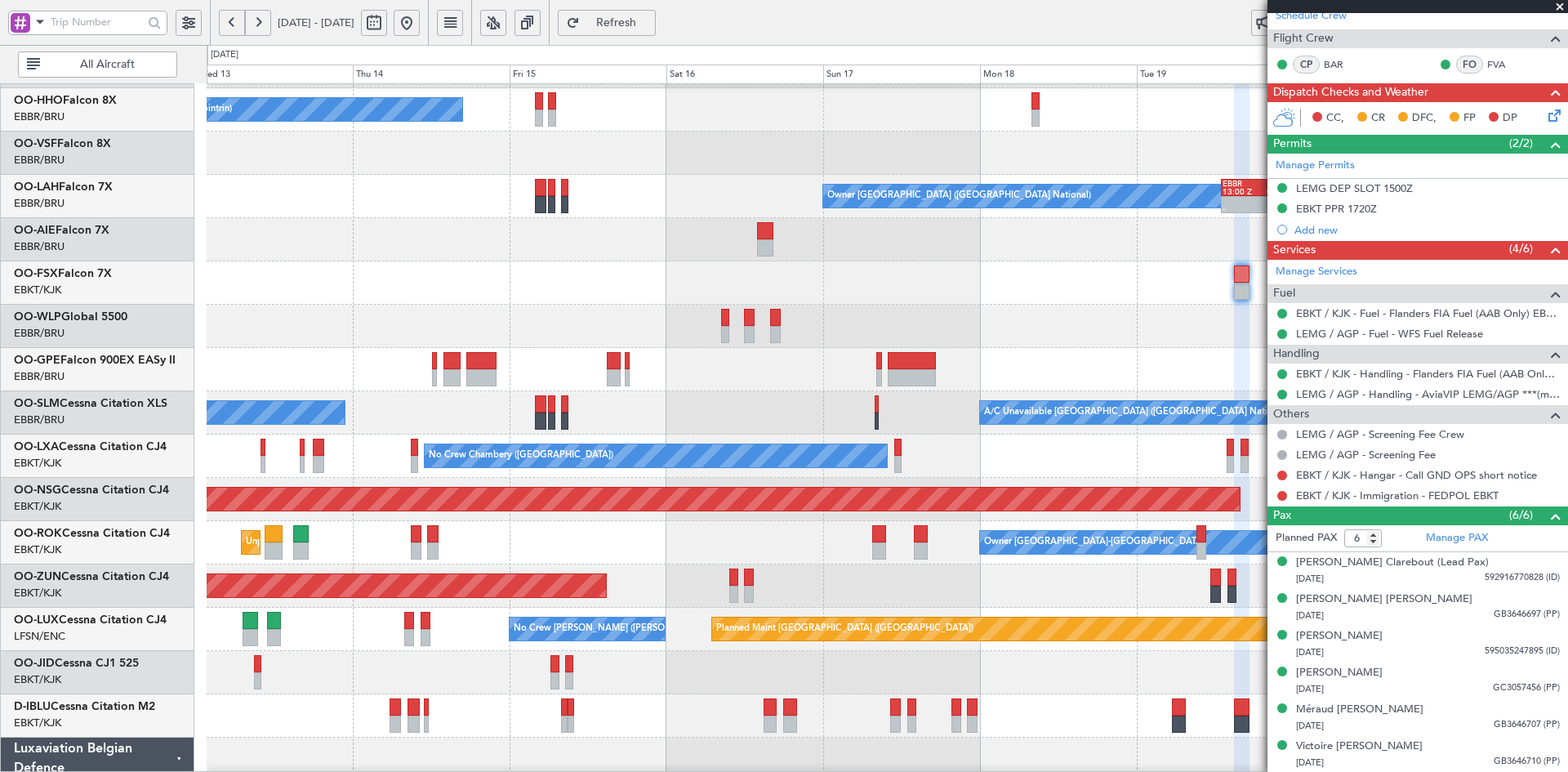
click at [1087, 278] on div at bounding box center [887, 283] width 1361 height 43
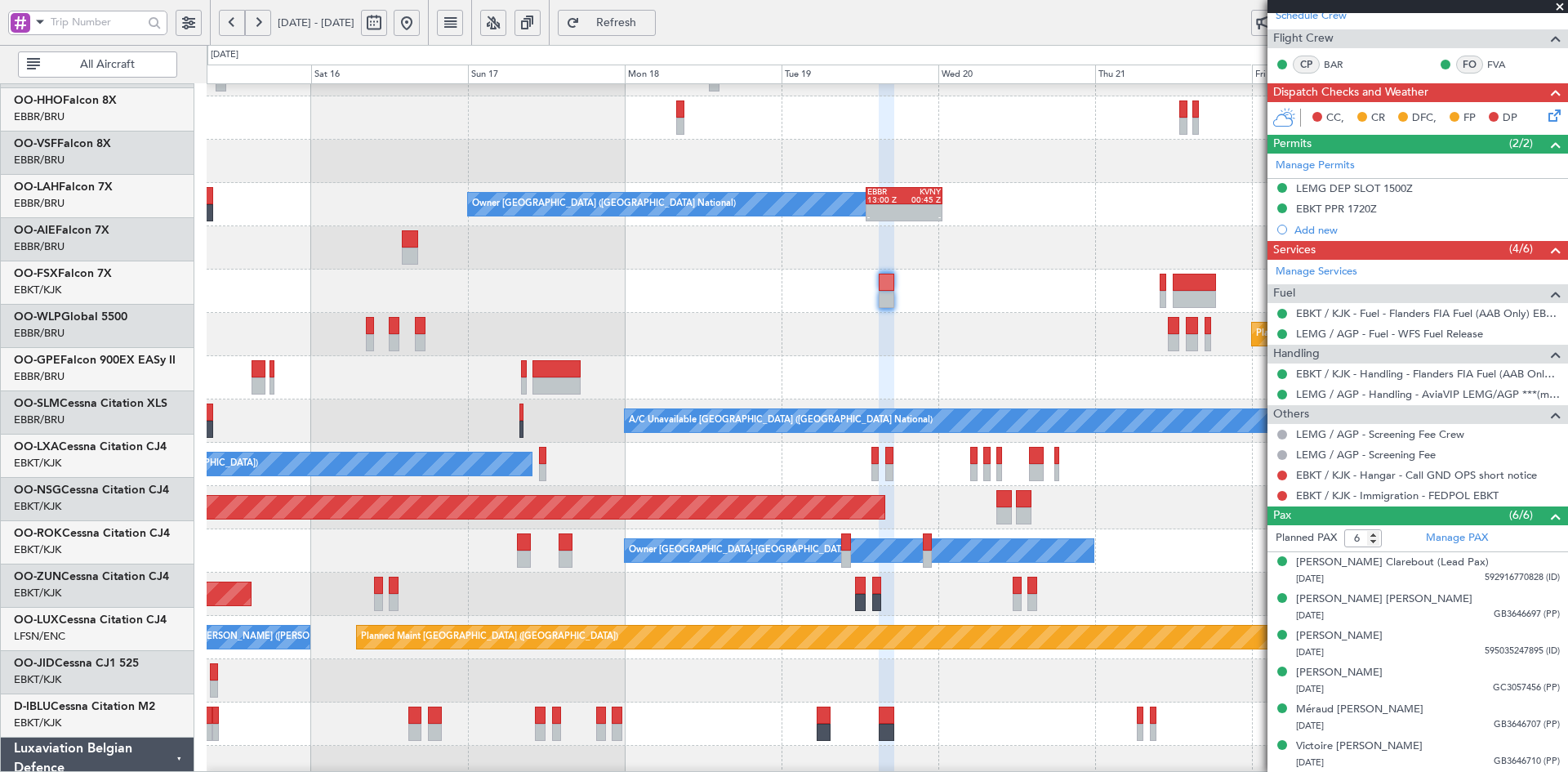
scroll to position [74, 0]
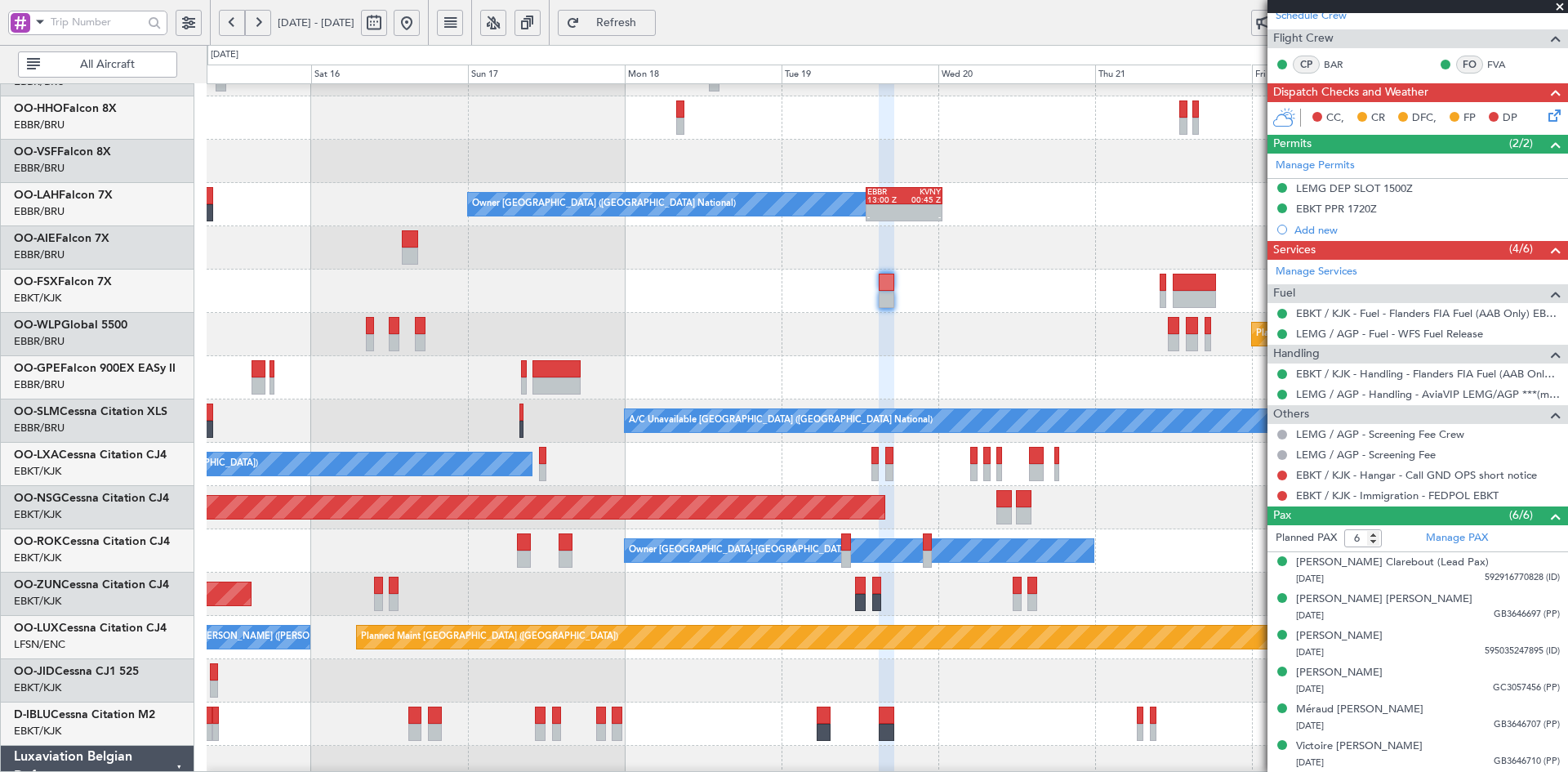
click at [659, 280] on div at bounding box center [887, 291] width 1361 height 43
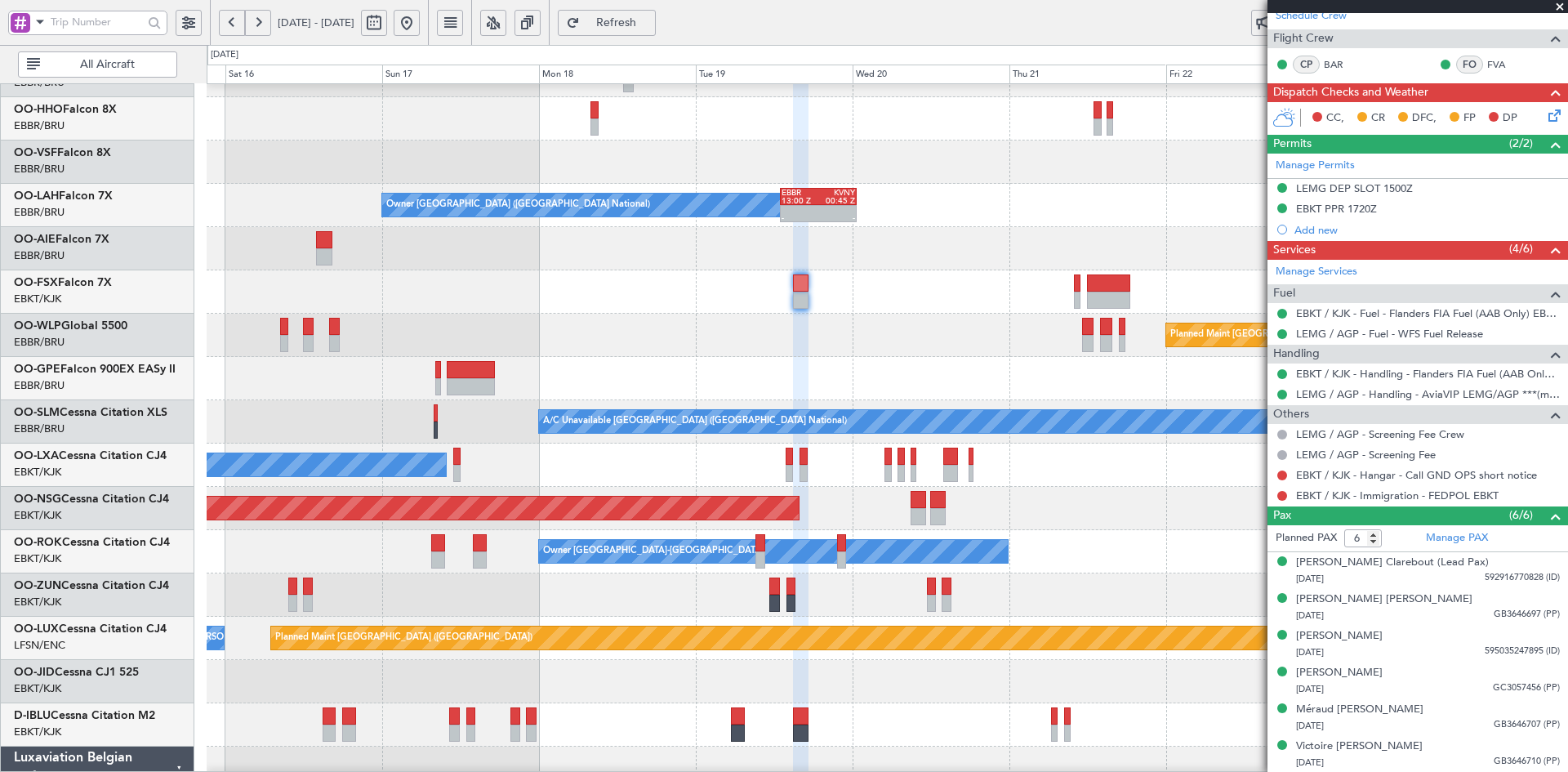
click at [1088, 504] on div "Planned Maint [GEOGRAPHIC_DATA] ([GEOGRAPHIC_DATA])" at bounding box center [887, 508] width 1361 height 43
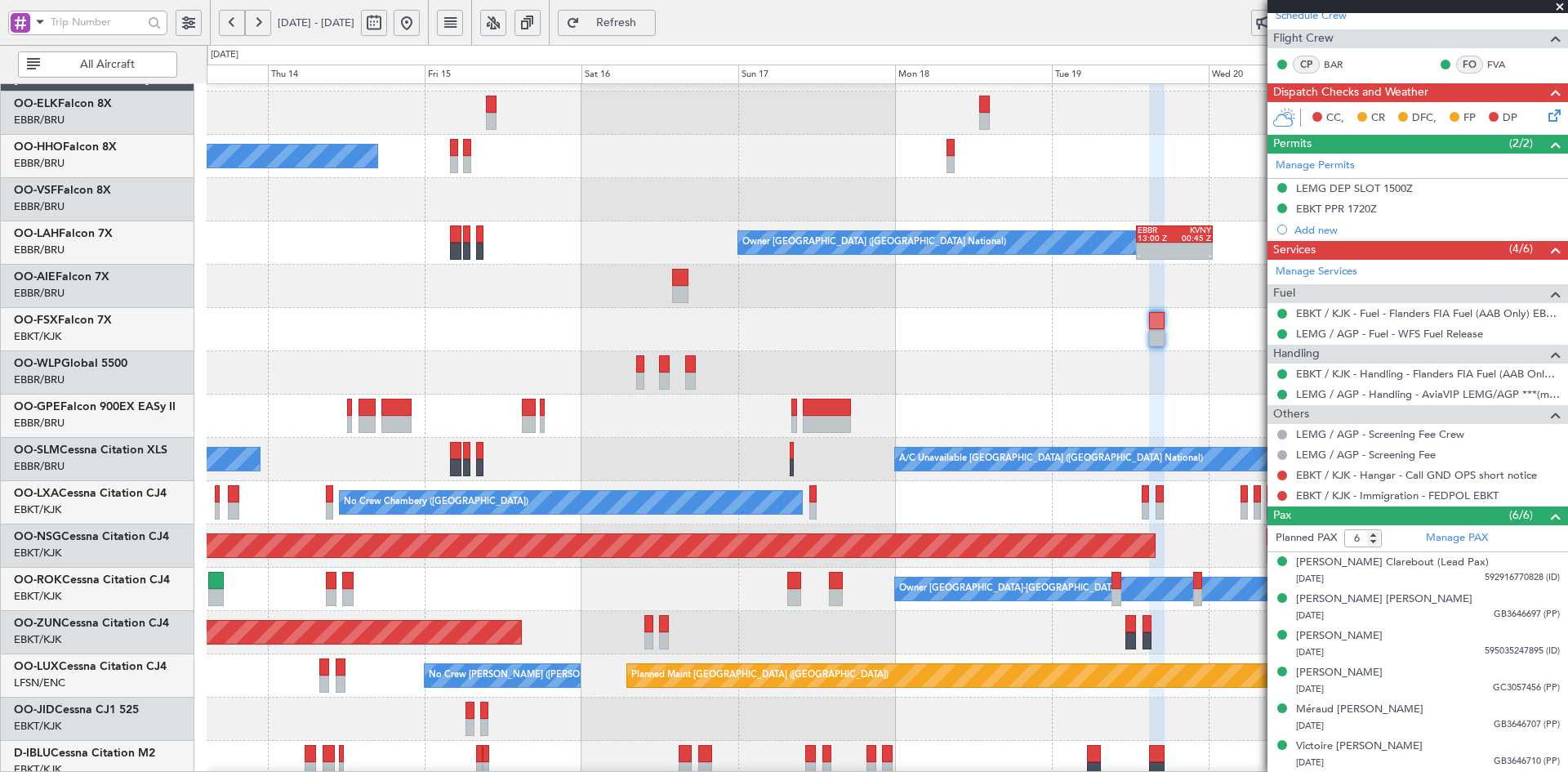
scroll to position [0, 0]
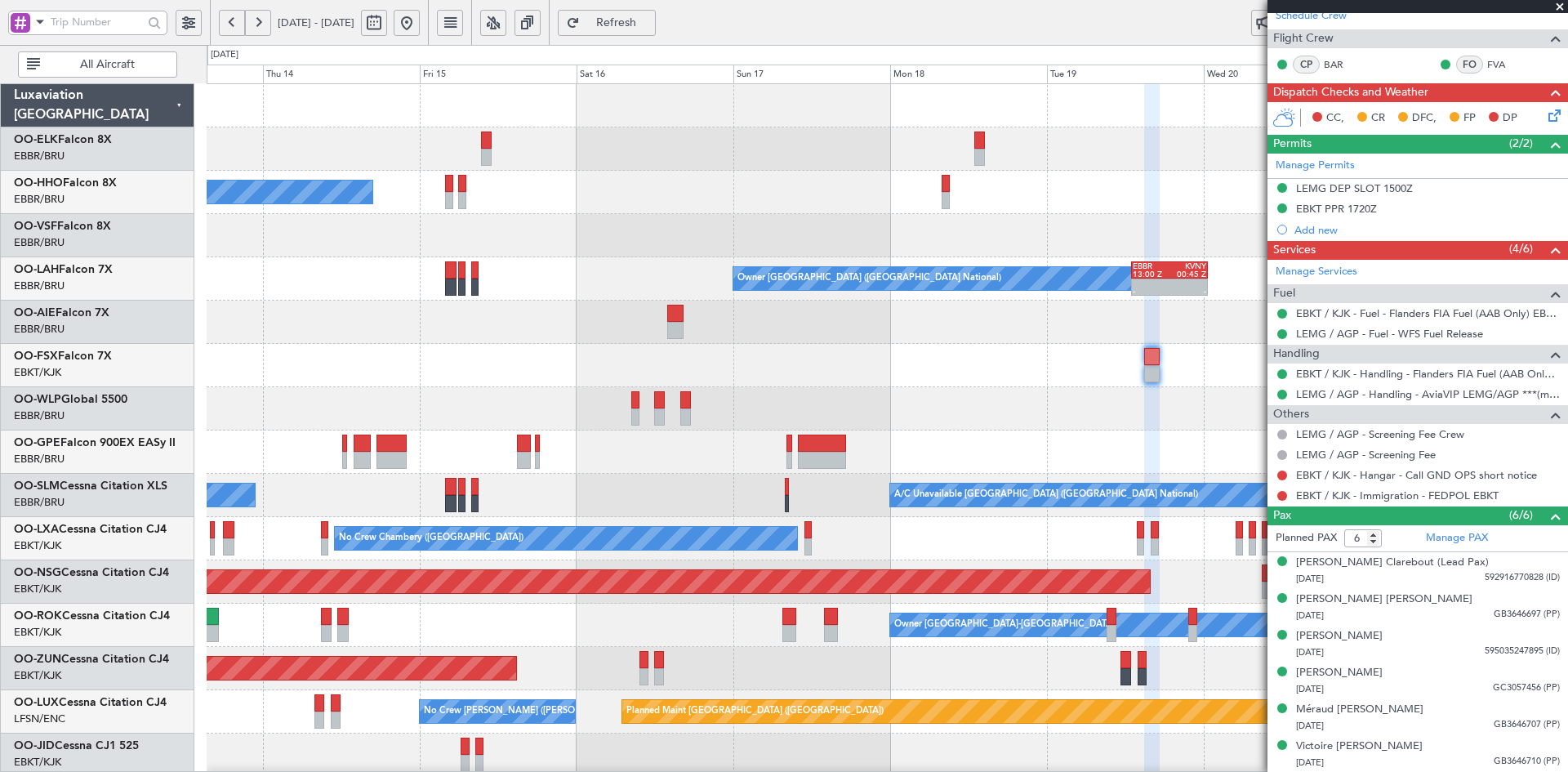
click at [1265, 764] on div "A/C Unavailable Geneva (Cointrin) Owner [GEOGRAPHIC_DATA] (Brussels National) -…" at bounding box center [887, 560] width 1361 height 952
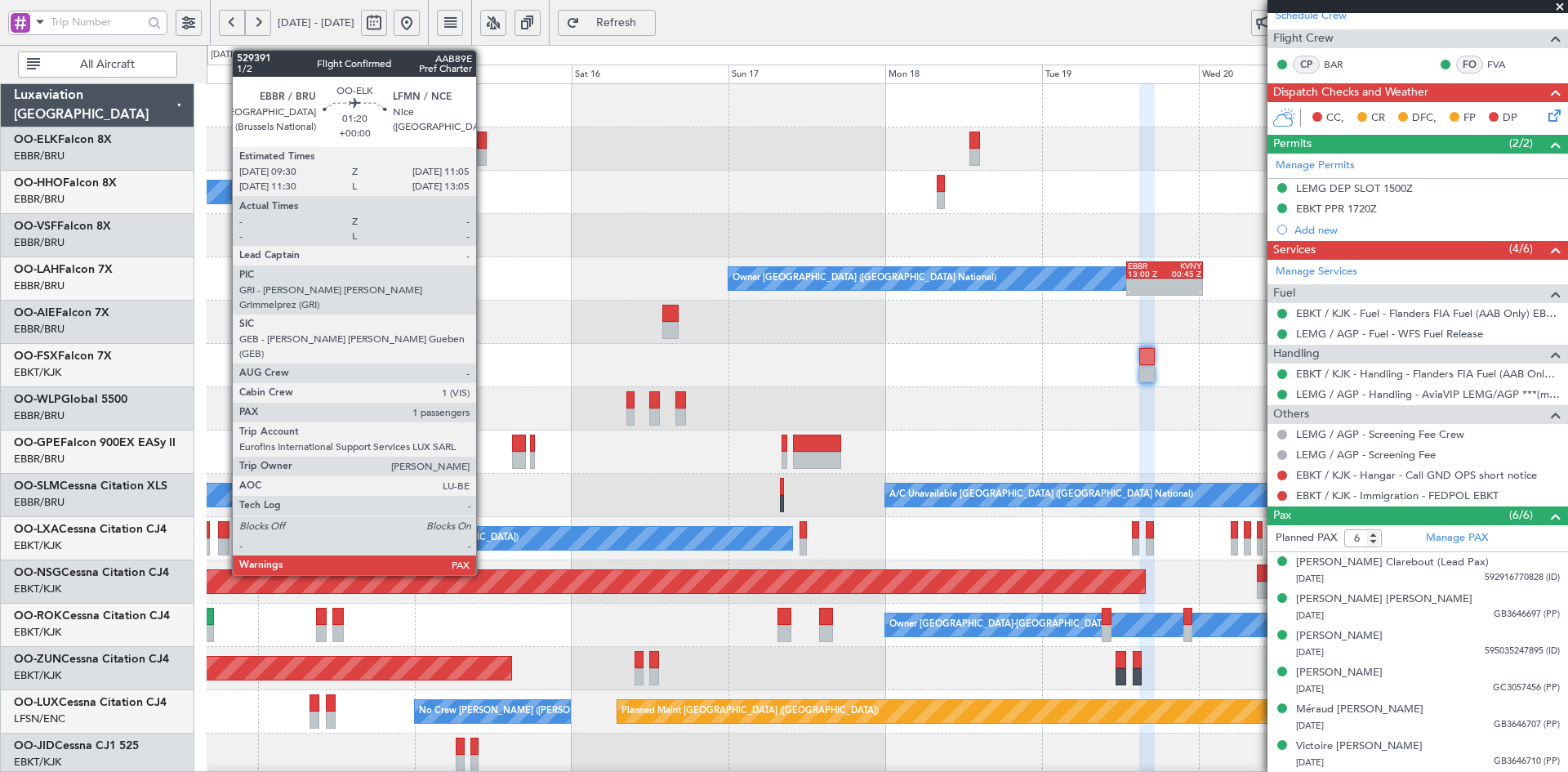
click at [483, 147] on div at bounding box center [480, 140] width 10 height 17
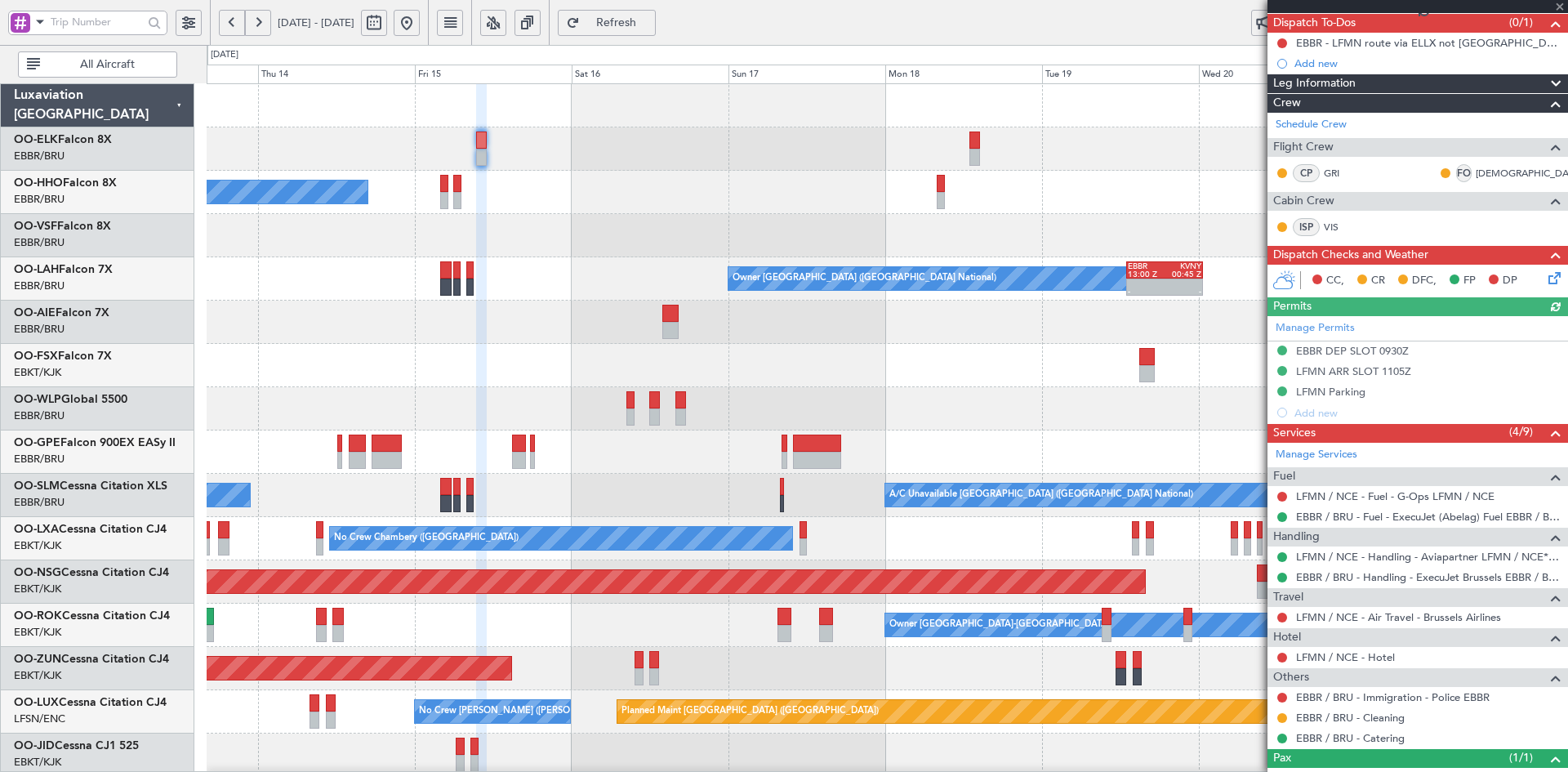
scroll to position [204, 0]
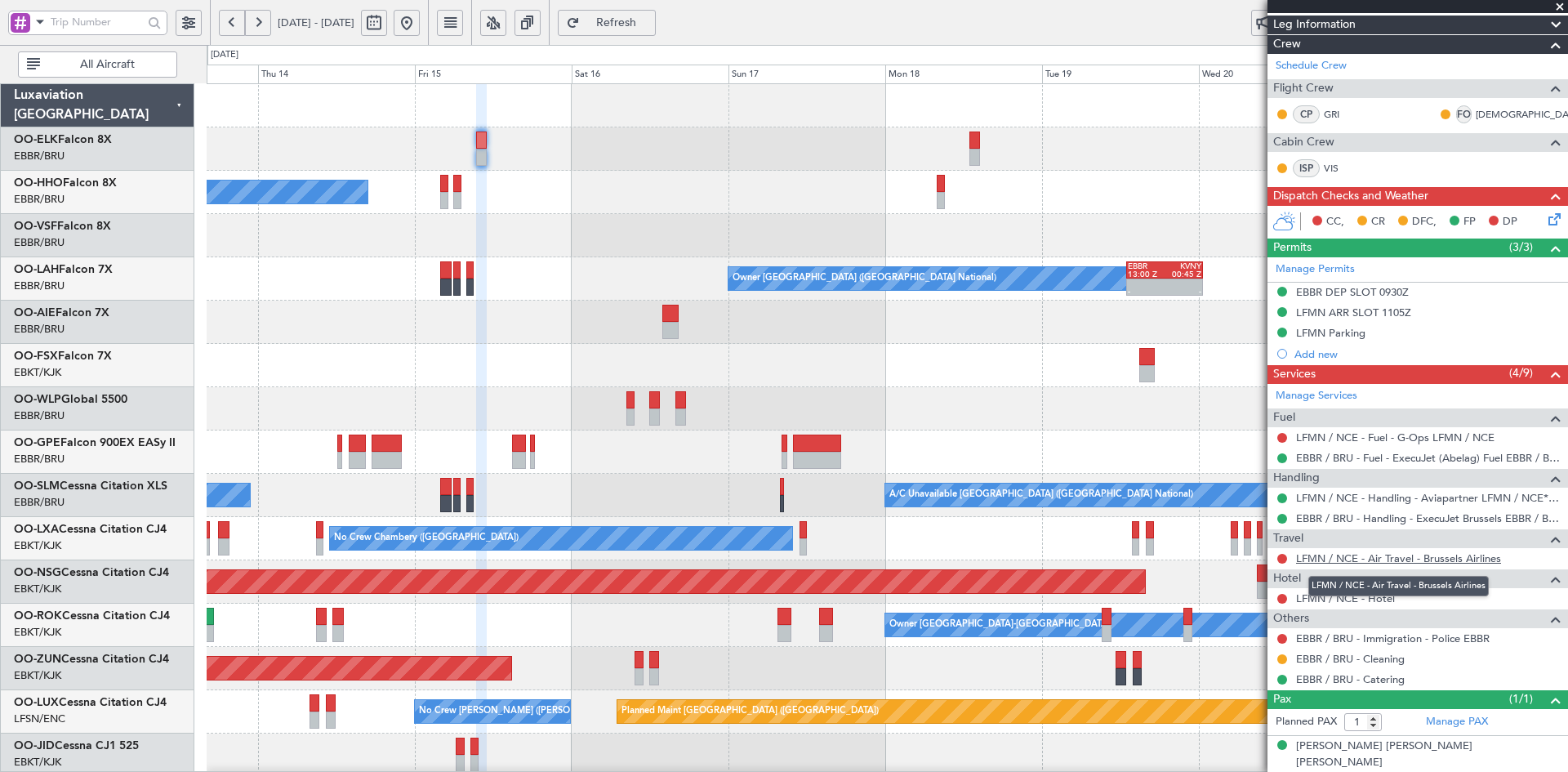
click at [1435, 552] on link "LFMN / NCE - Air Travel - Brussels Airlines" at bounding box center [1398, 558] width 205 height 14
click at [781, 54] on div "0 0 Wed 13 Thu 14 Fri 15 Sat 16 Sun 17 Mon 18 [DATE] Wed 20 Thu 21 Fri 22" at bounding box center [887, 65] width 1360 height 38
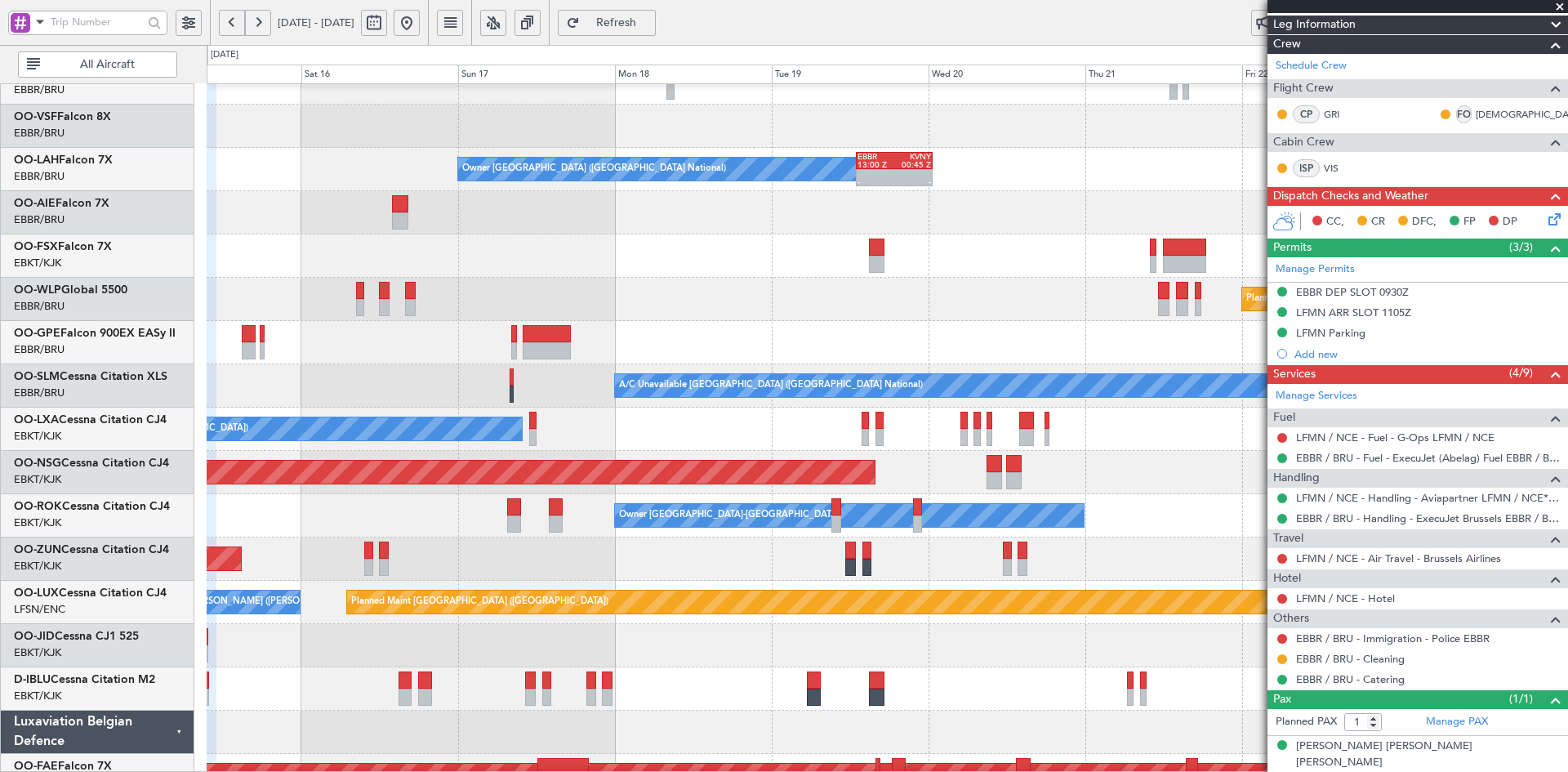
click at [714, 129] on div "A/C Unavailable Geneva (Cointrin) Owner [GEOGRAPHIC_DATA] (Brussels National) -…" at bounding box center [887, 450] width 1361 height 952
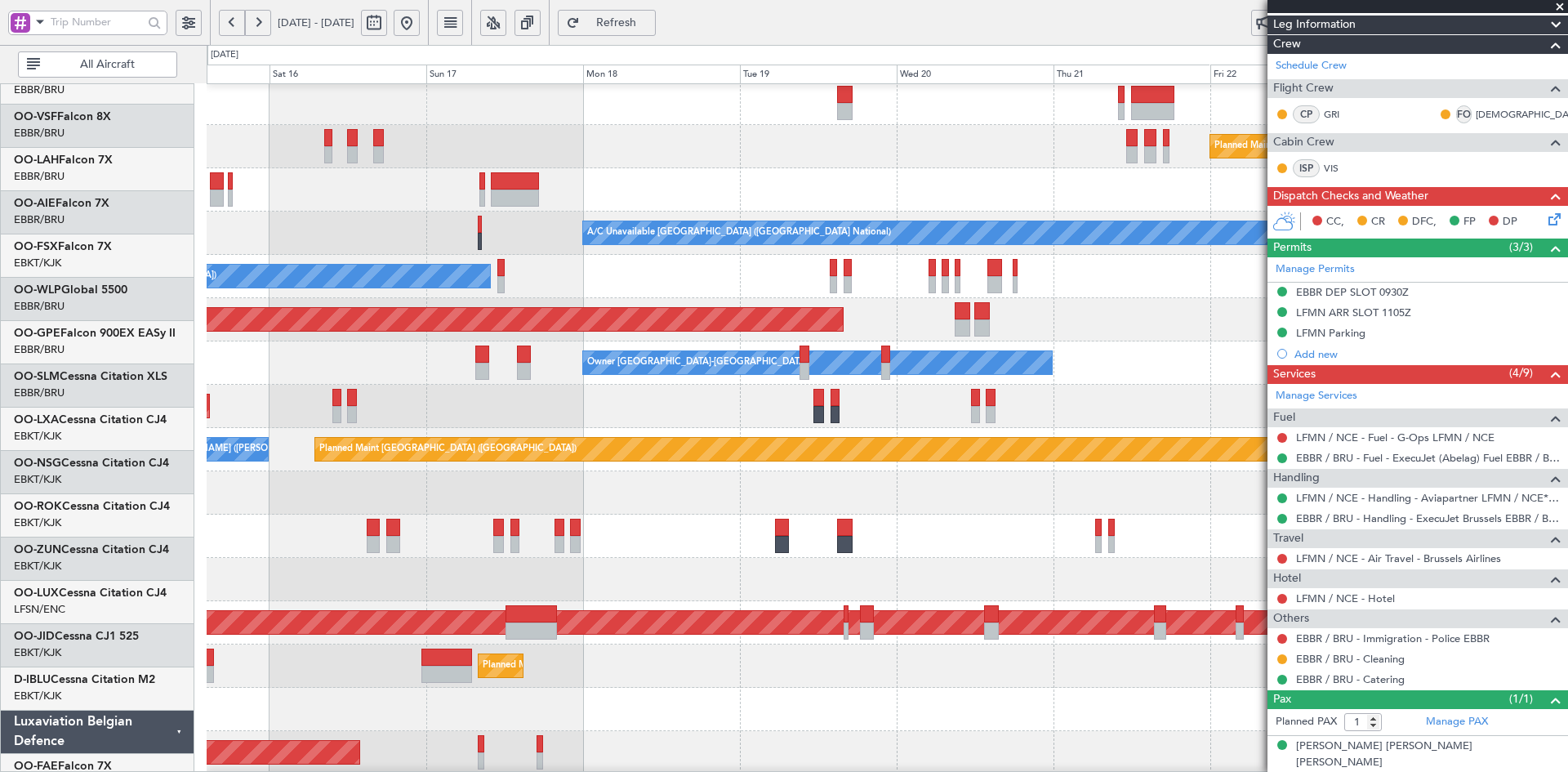
scroll to position [262, 0]
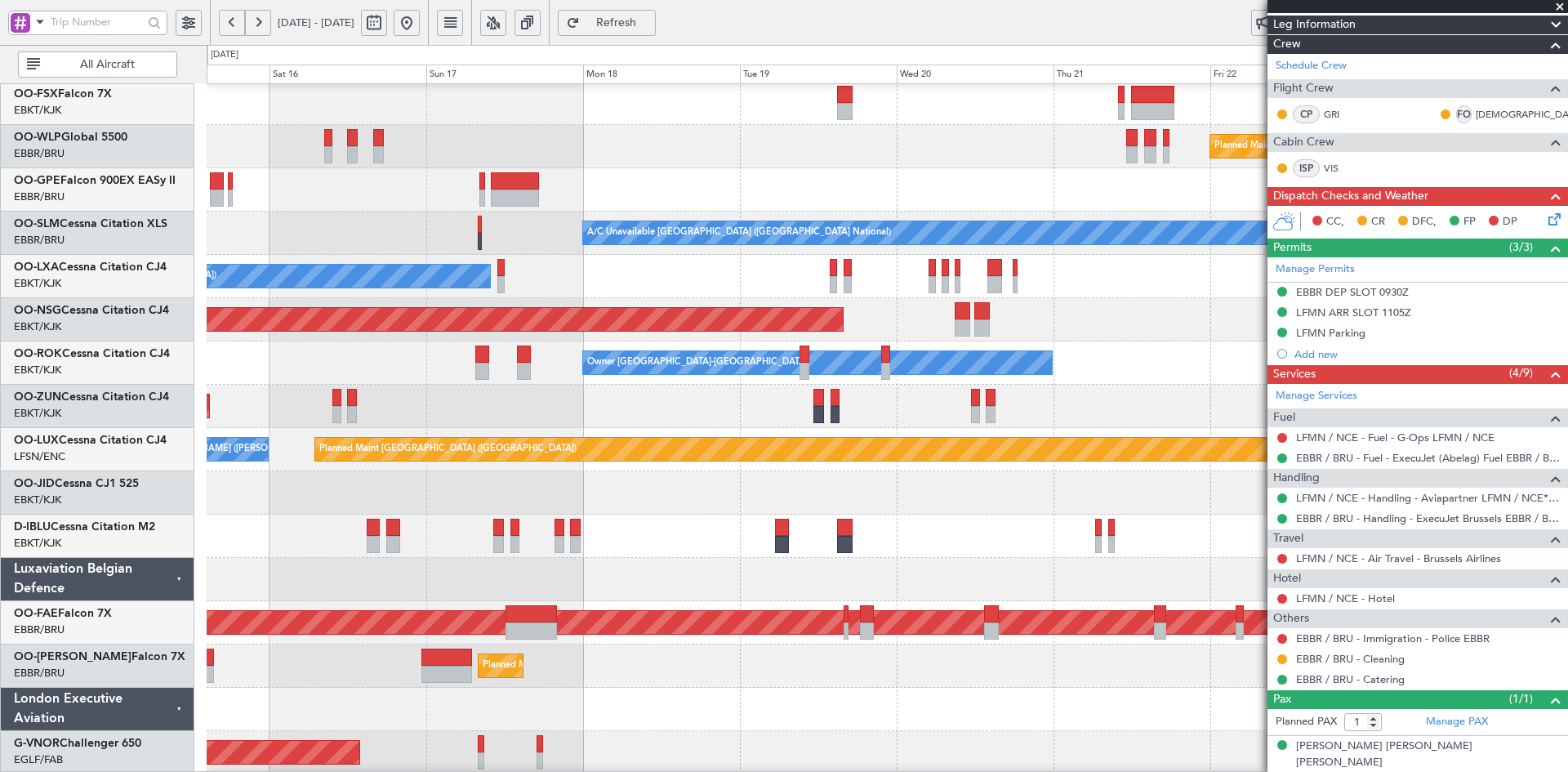
click at [1147, 385] on div "Owner [GEOGRAPHIC_DATA]-[GEOGRAPHIC_DATA] Owner [GEOGRAPHIC_DATA]-[GEOGRAPHIC_D…" at bounding box center [887, 363] width 1361 height 43
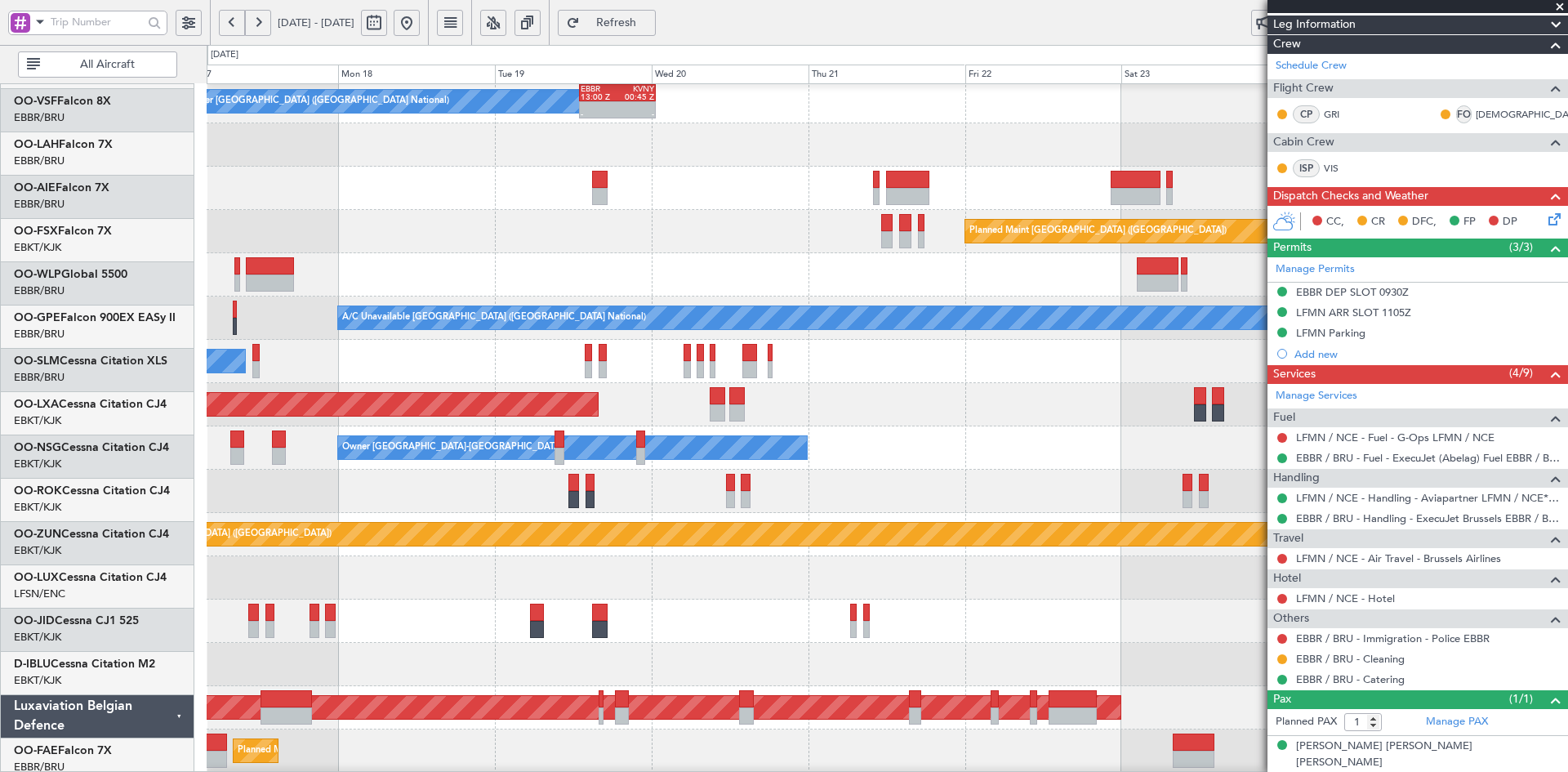
scroll to position [177, 0]
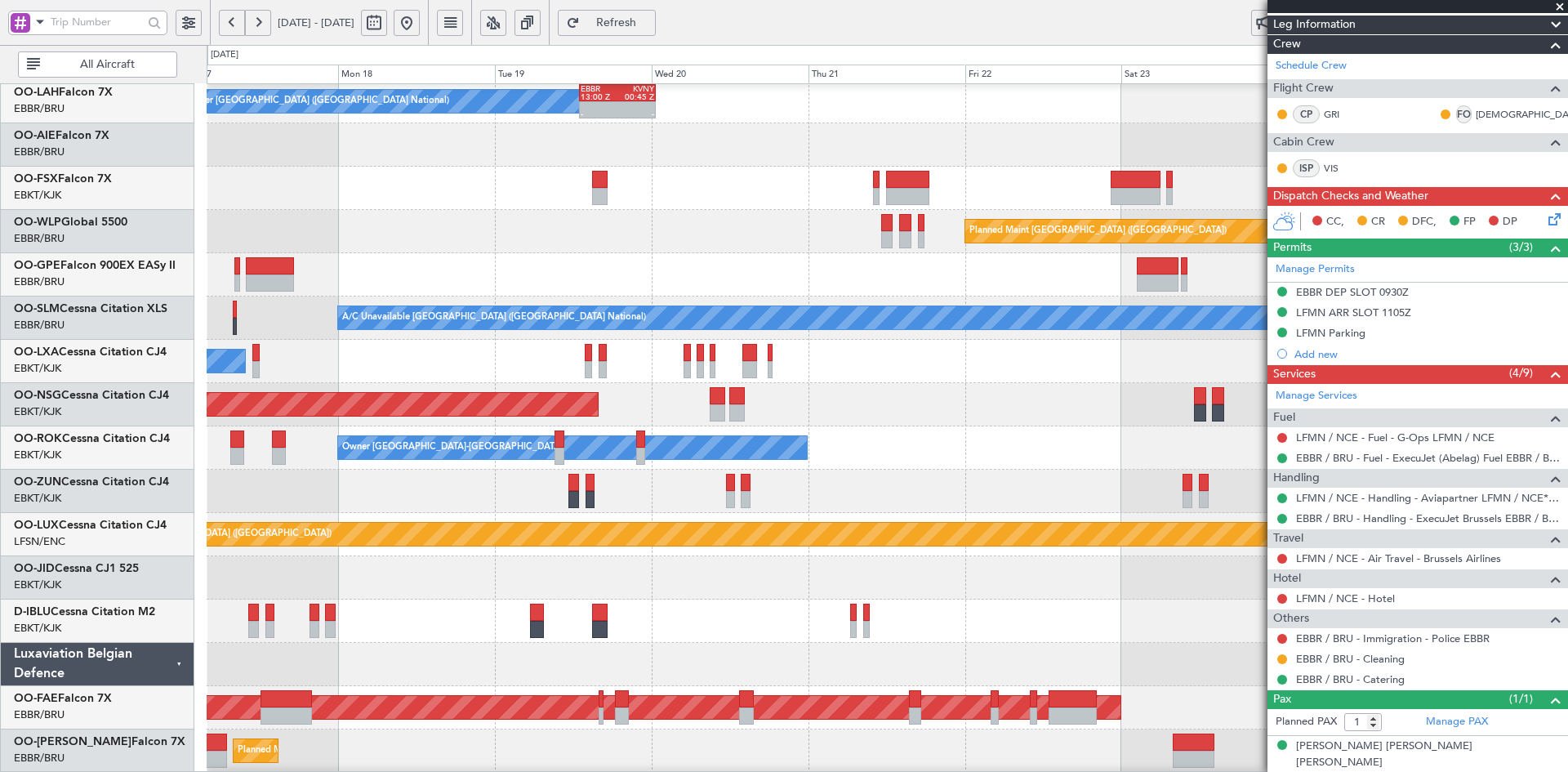
click at [916, 124] on div at bounding box center [887, 144] width 1361 height 43
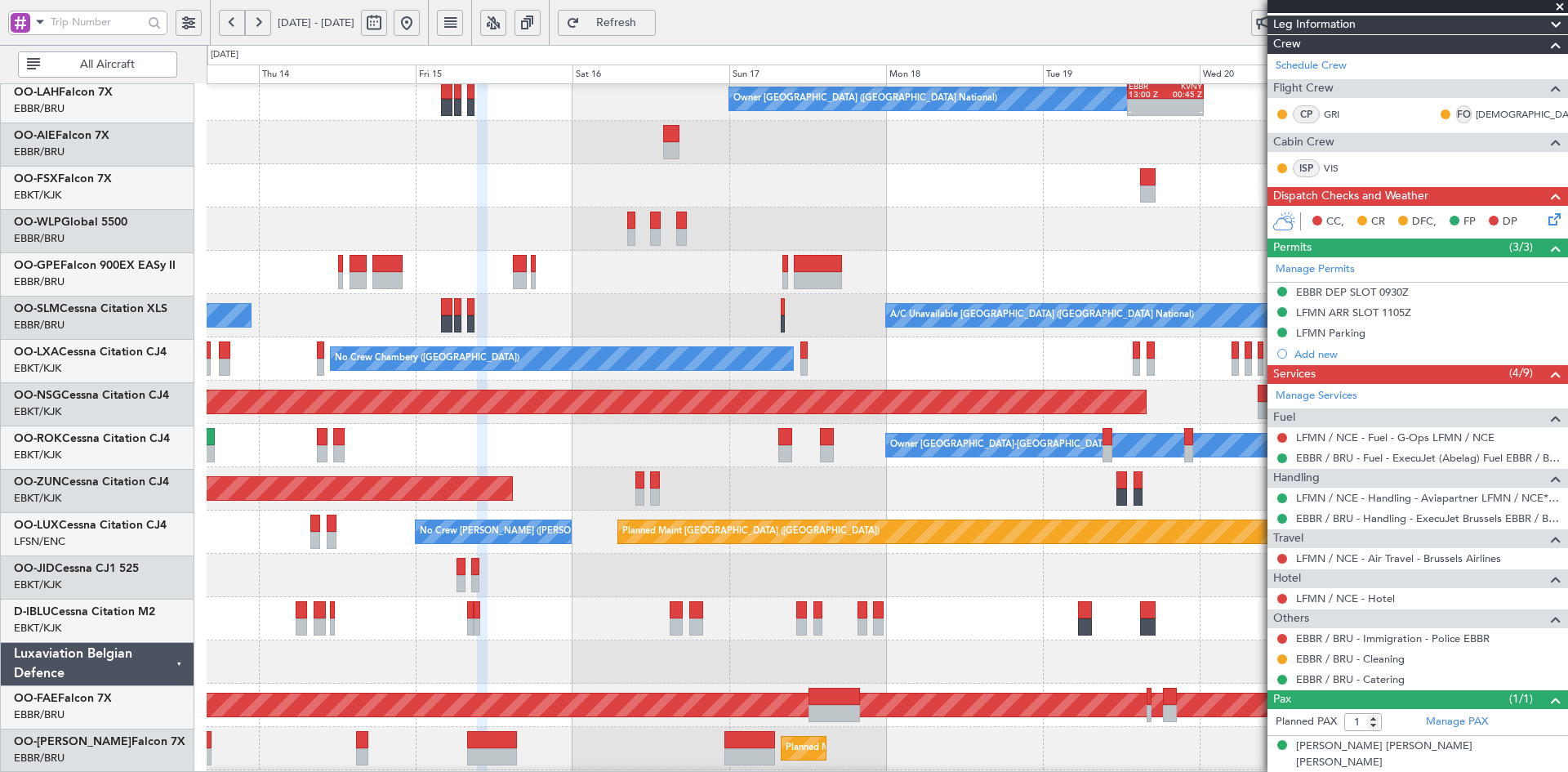
scroll to position [180, 0]
click at [942, 212] on div "Planned Maint [GEOGRAPHIC_DATA] ([GEOGRAPHIC_DATA])" at bounding box center [887, 229] width 1361 height 43
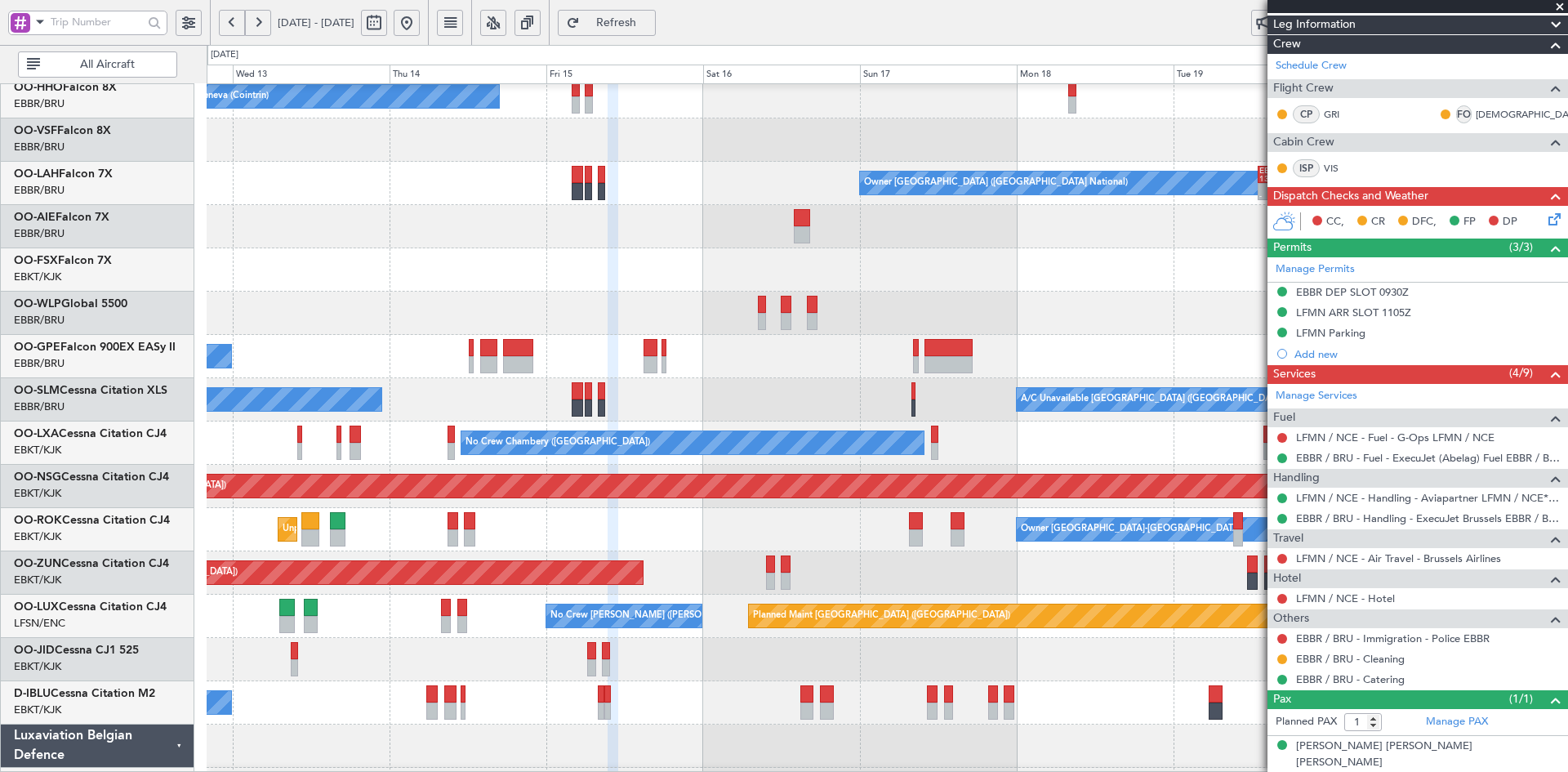
scroll to position [93, 0]
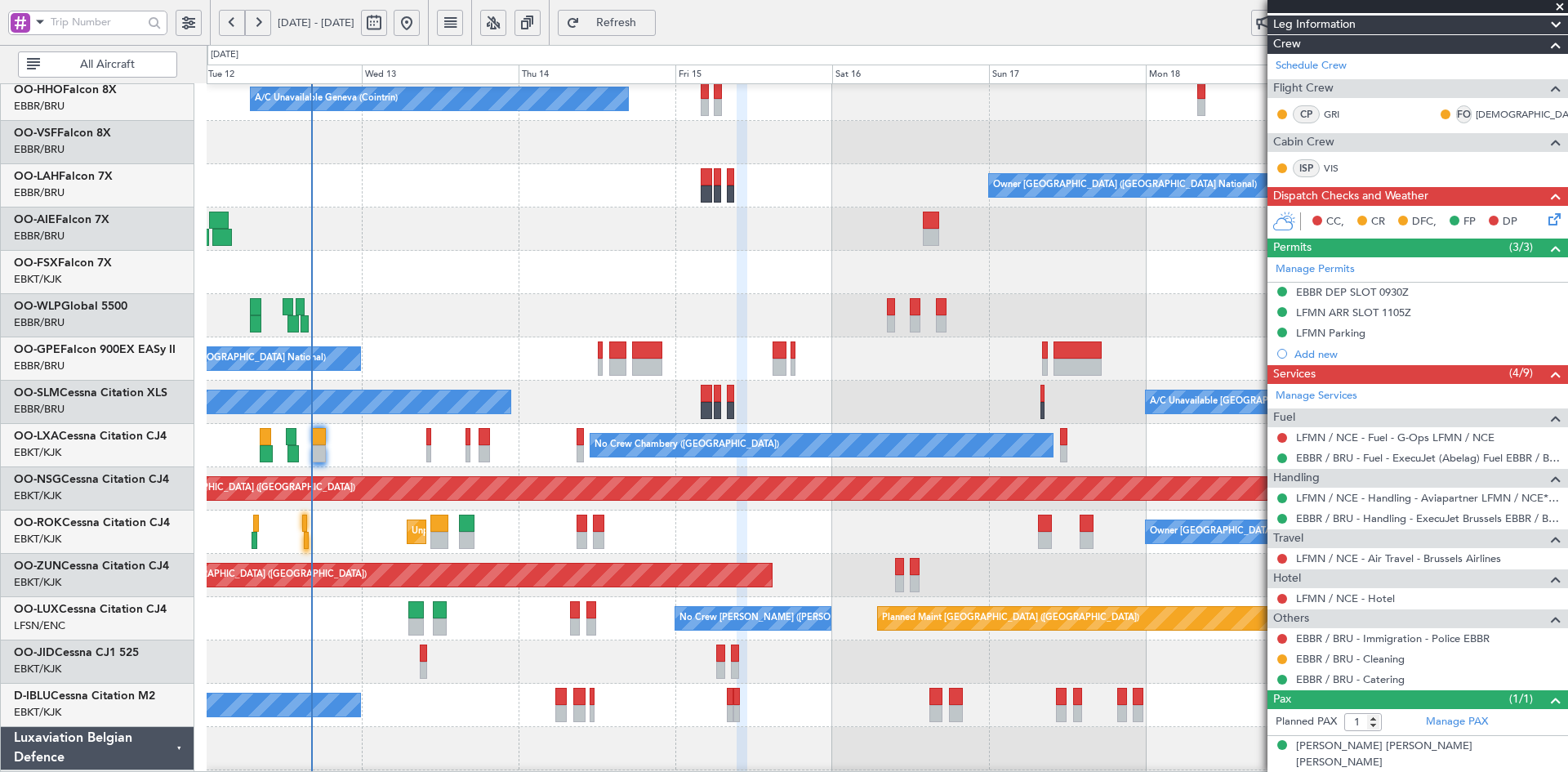
click at [1139, 298] on div "Planned Maint [GEOGRAPHIC_DATA] ([GEOGRAPHIC_DATA])" at bounding box center [887, 315] width 1361 height 43
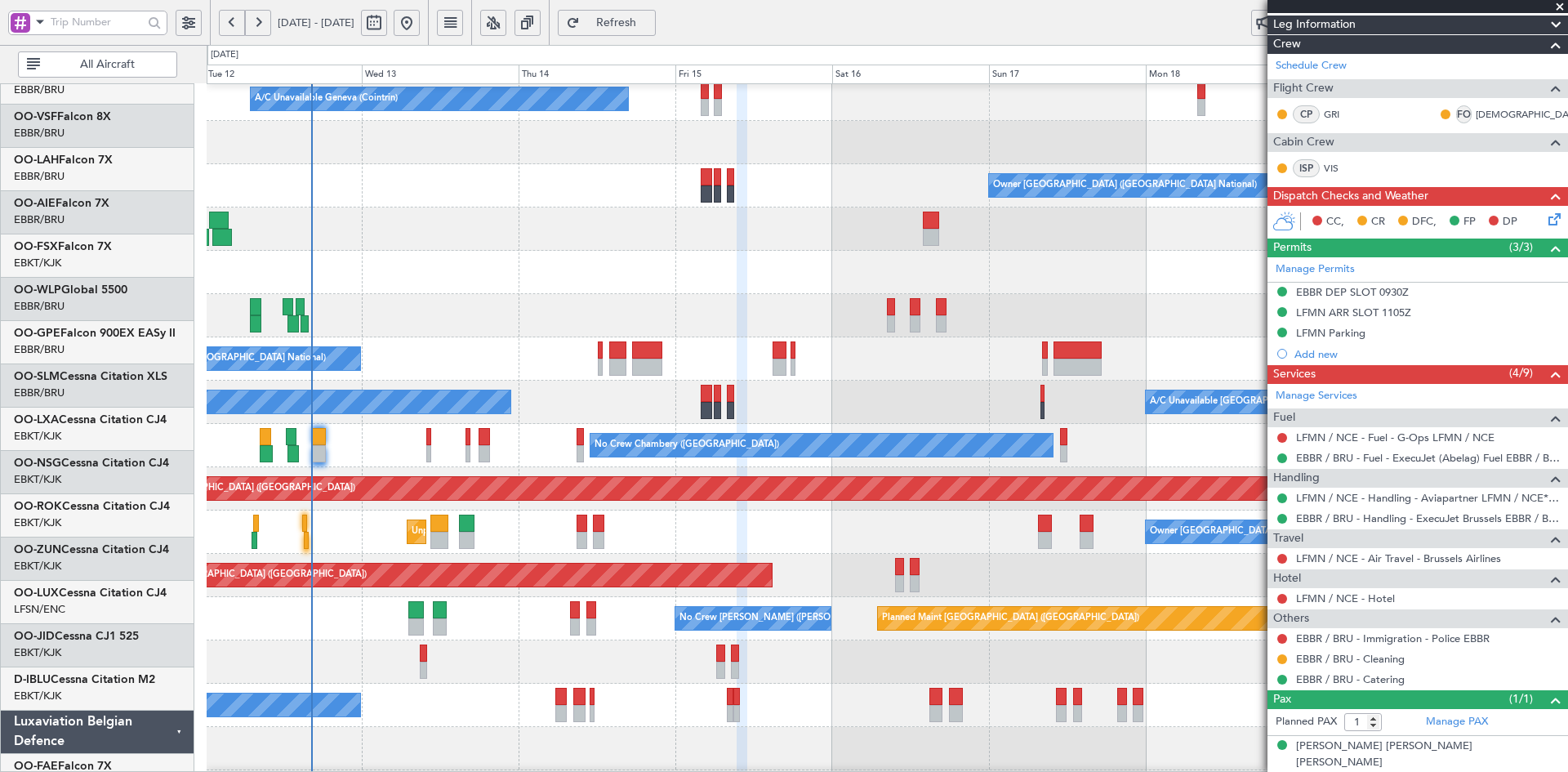
click at [945, 252] on div at bounding box center [887, 272] width 1361 height 43
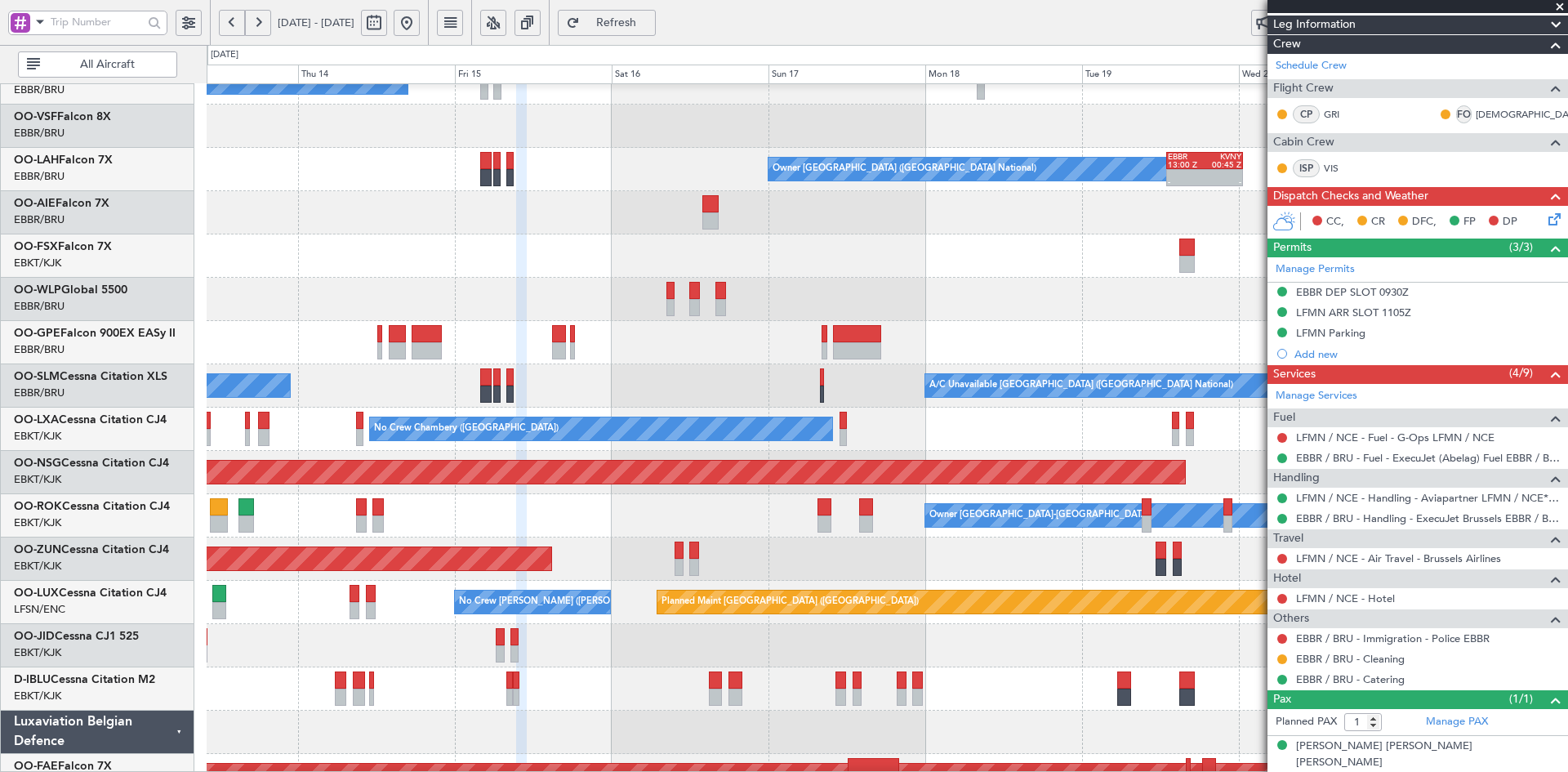
click at [894, 269] on div at bounding box center [887, 256] width 1361 height 43
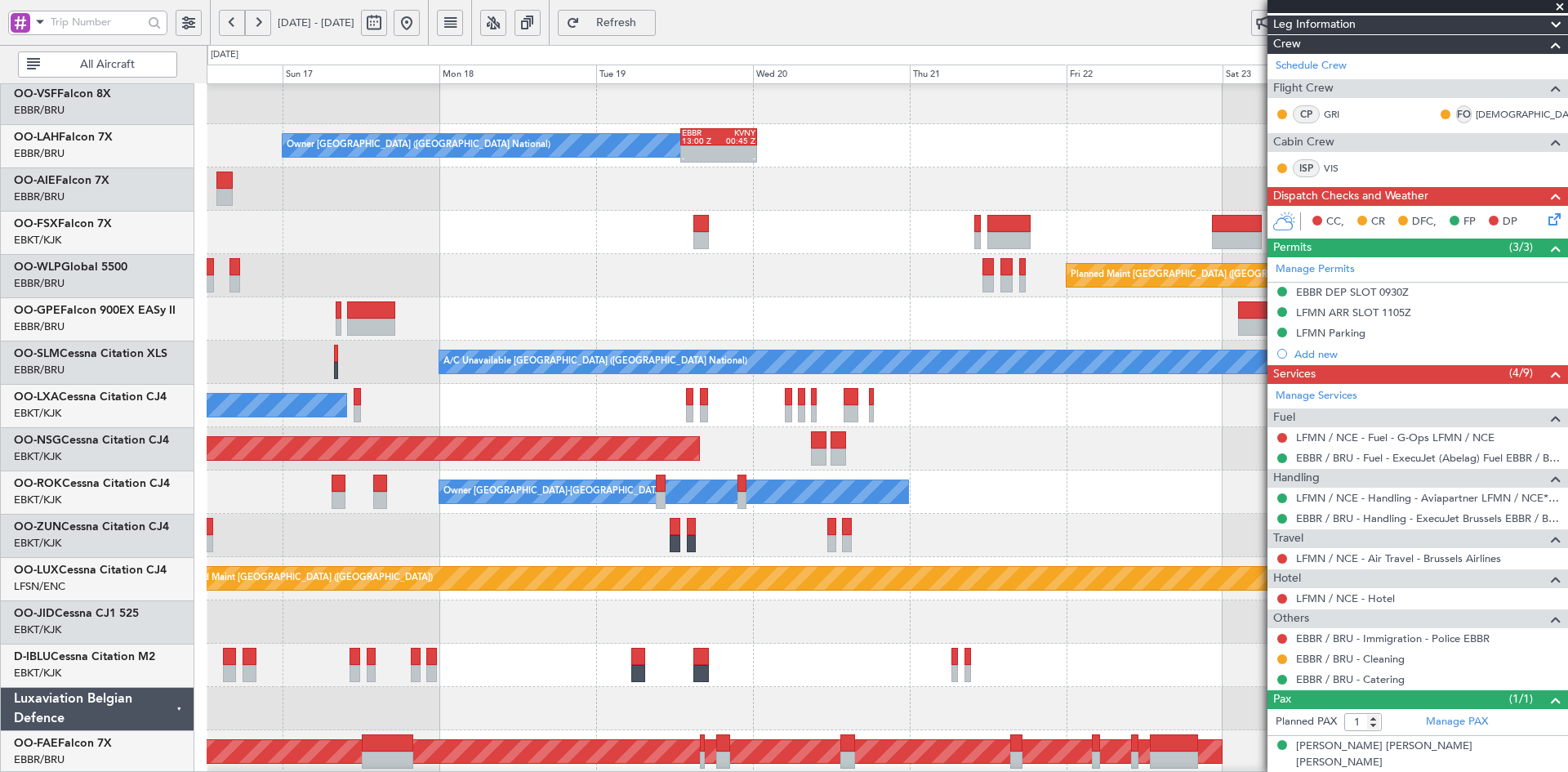
scroll to position [133, 0]
click at [866, 177] on div at bounding box center [887, 189] width 1361 height 43
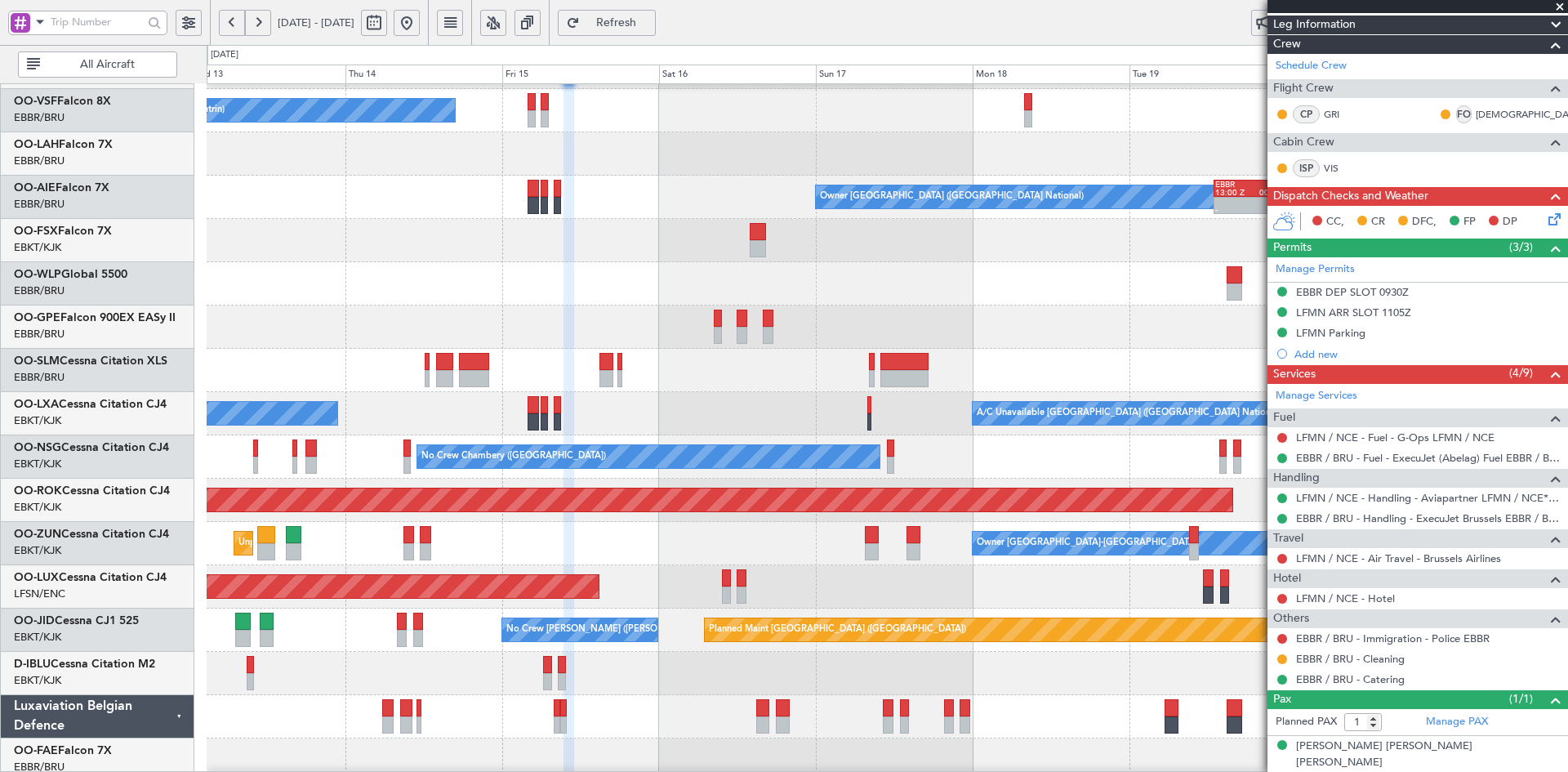
scroll to position [82, 0]
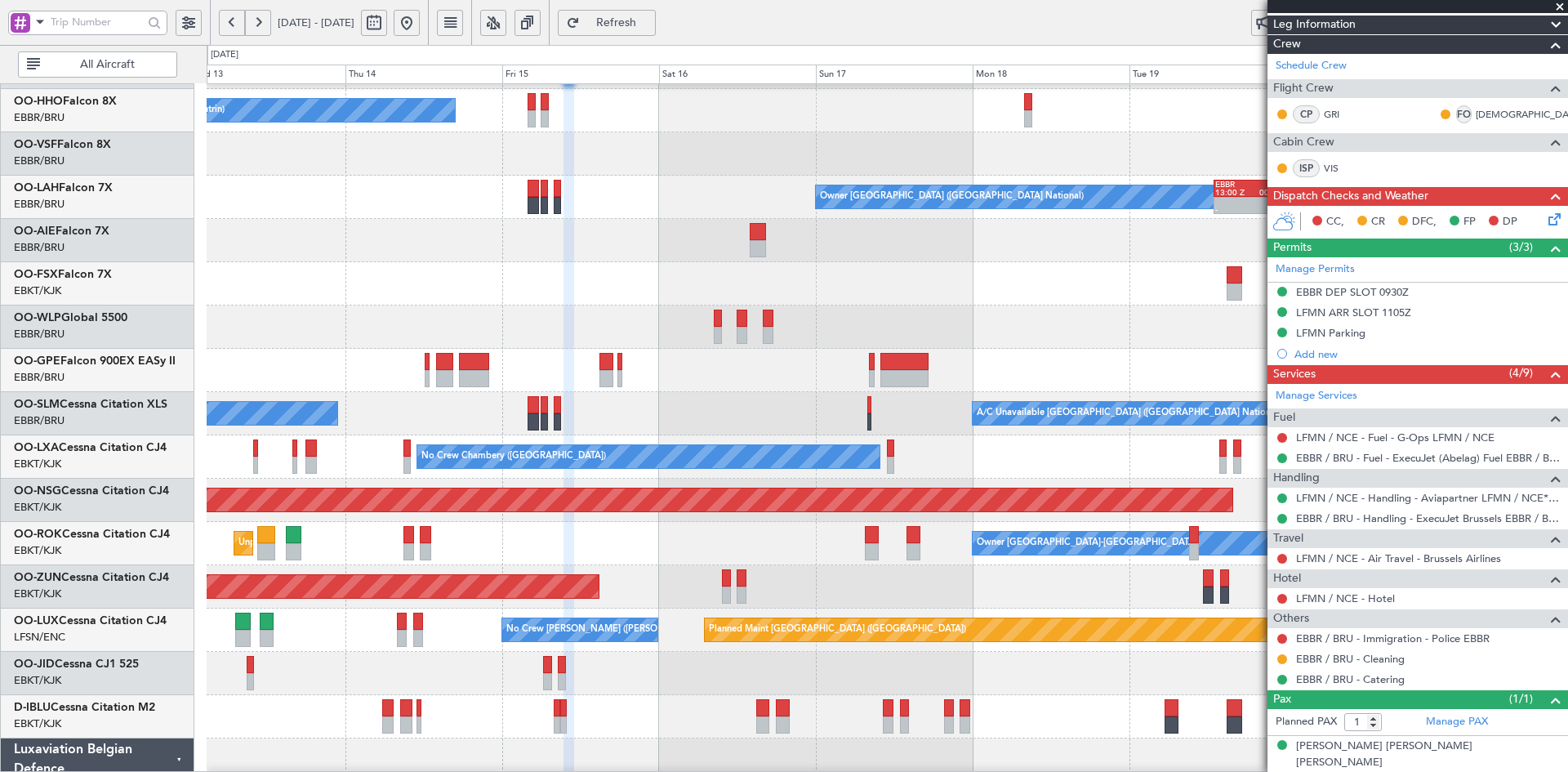
click at [957, 280] on div at bounding box center [887, 283] width 1361 height 43
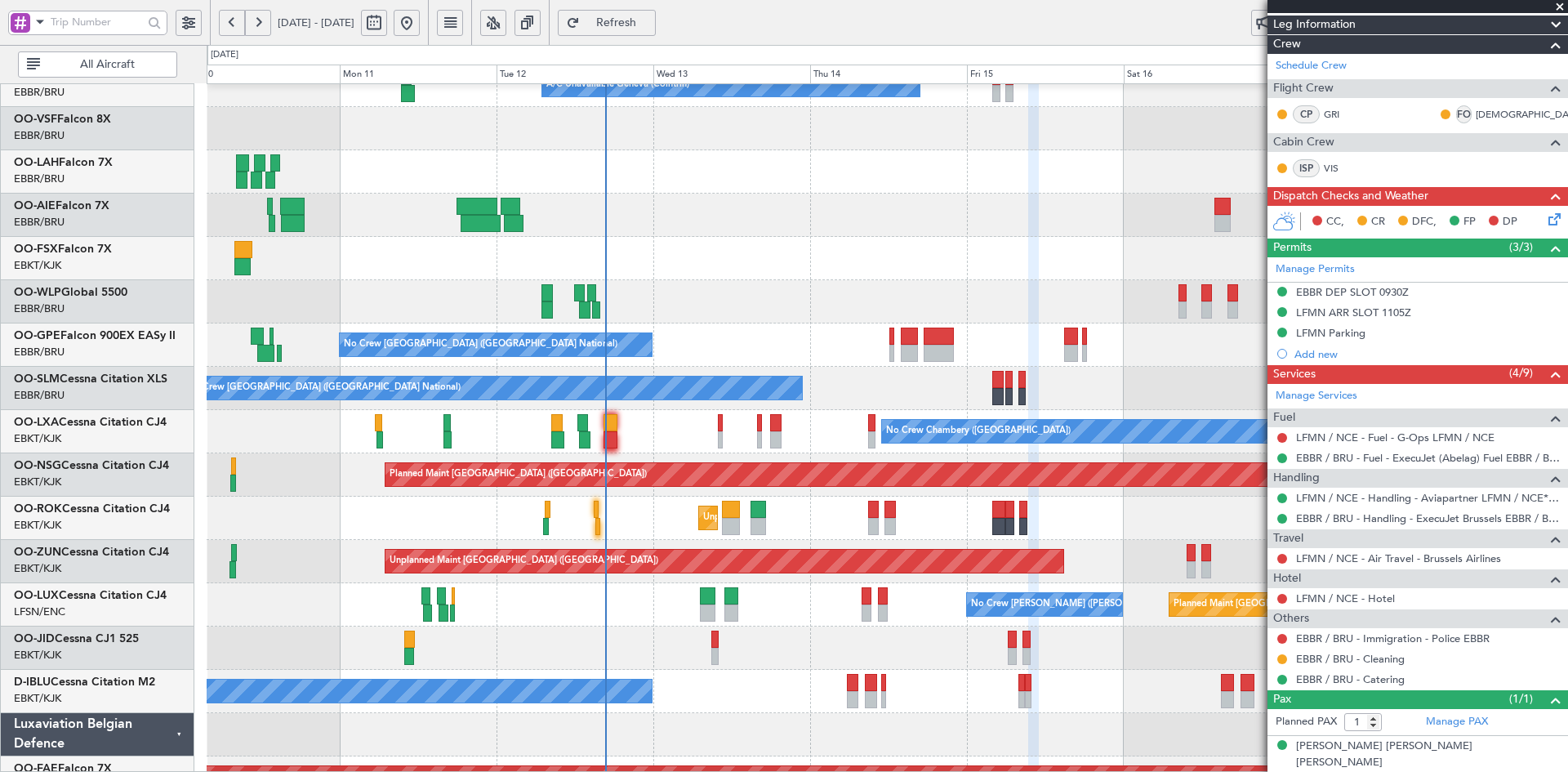
click at [1189, 250] on div at bounding box center [887, 258] width 1361 height 43
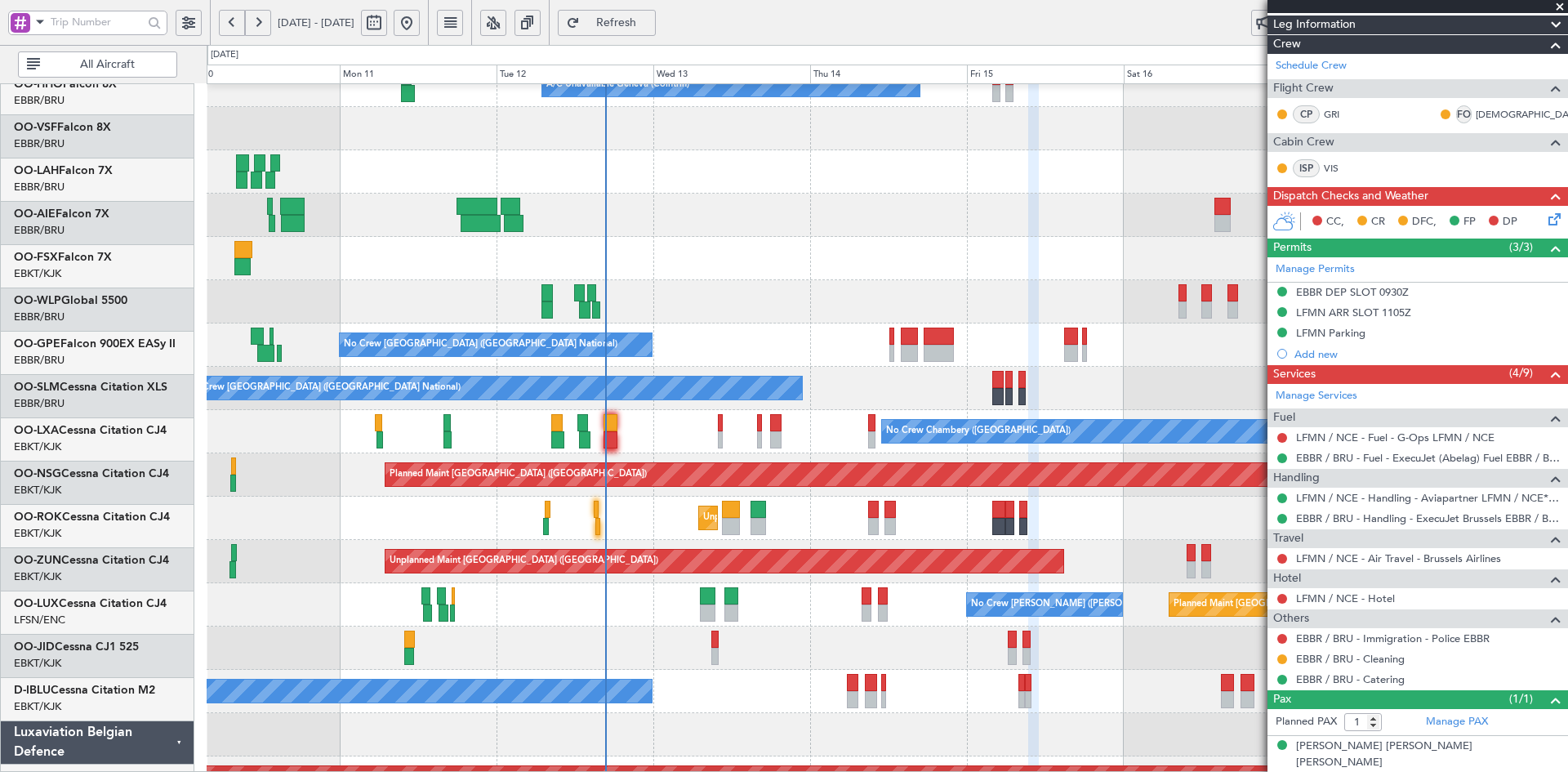
click at [799, 224] on div at bounding box center [887, 215] width 1361 height 43
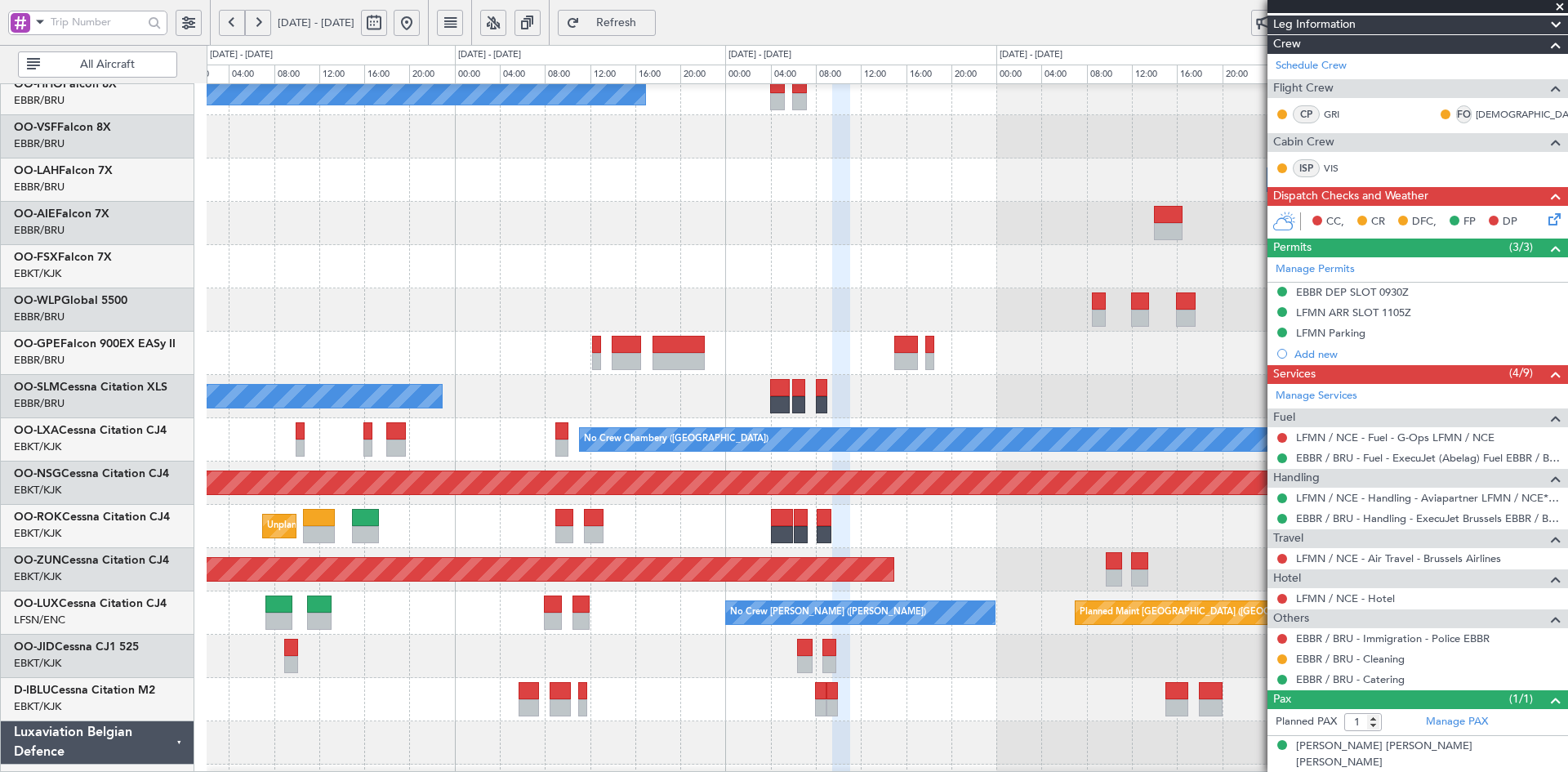
scroll to position [0, 0]
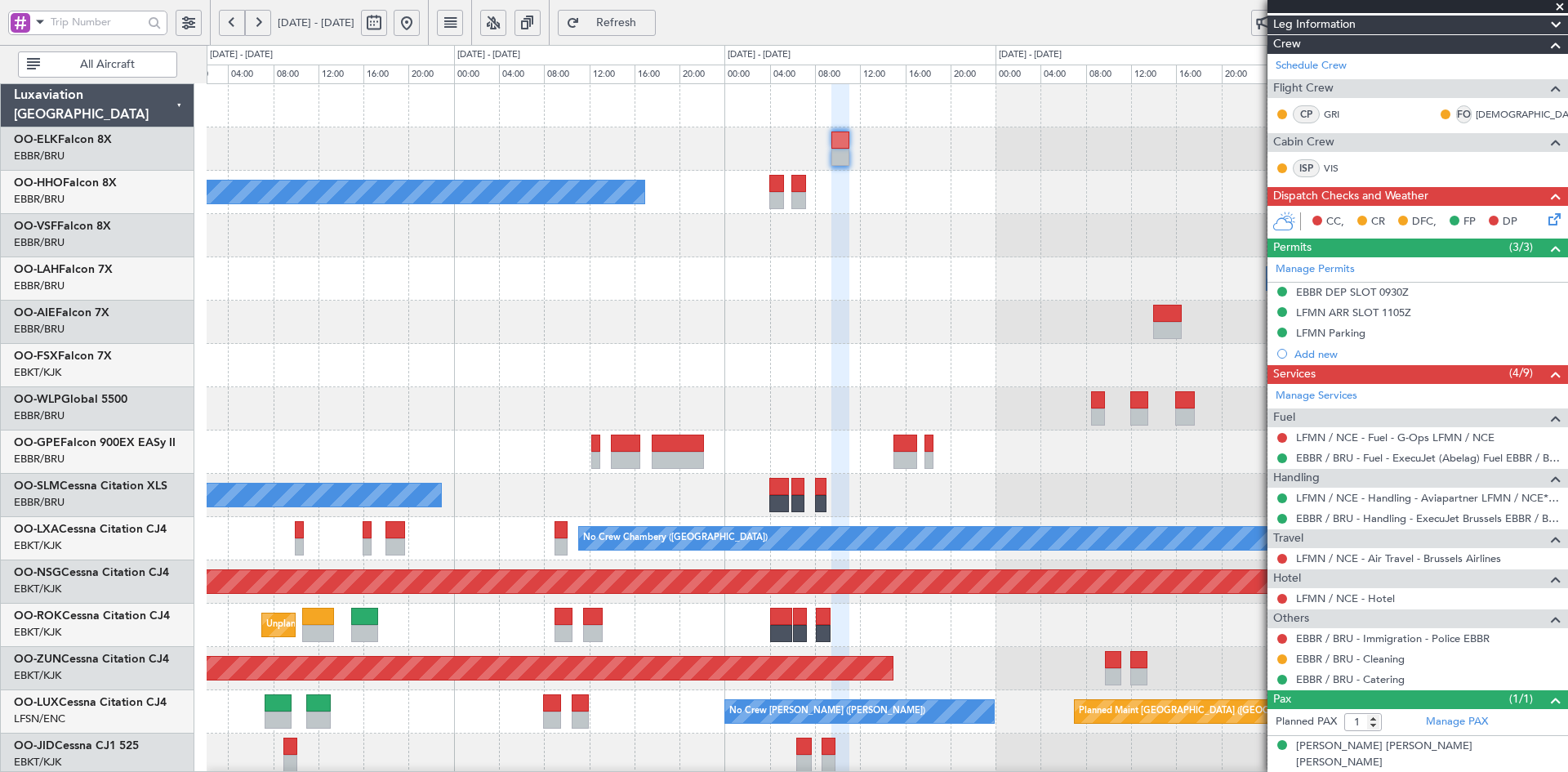
click at [830, 402] on div "A/C Unavailable Geneva (Cointrin) Owner [GEOGRAPHIC_DATA] (Brussels National) 1…" at bounding box center [887, 560] width 1361 height 952
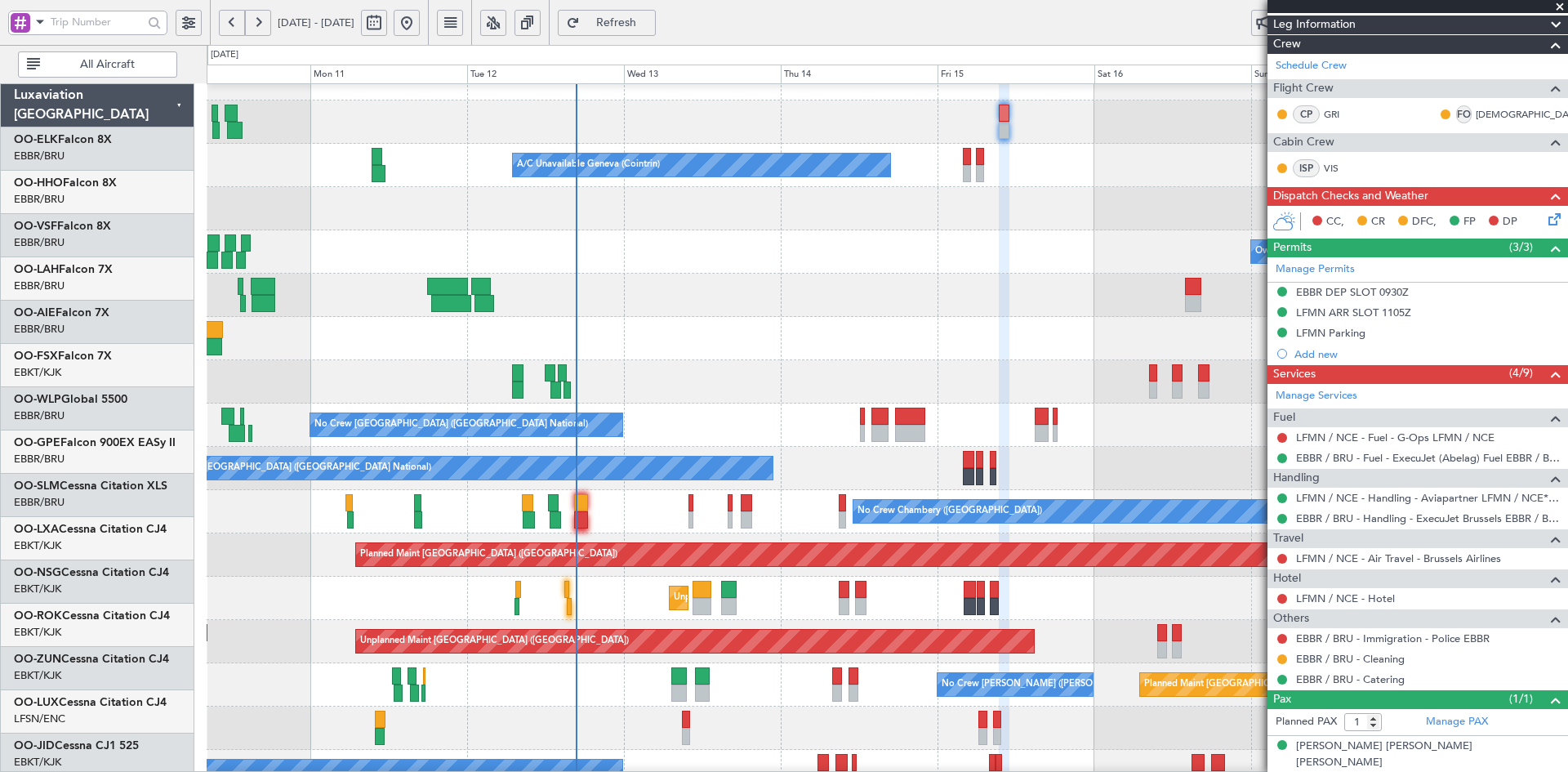
scroll to position [27, 0]
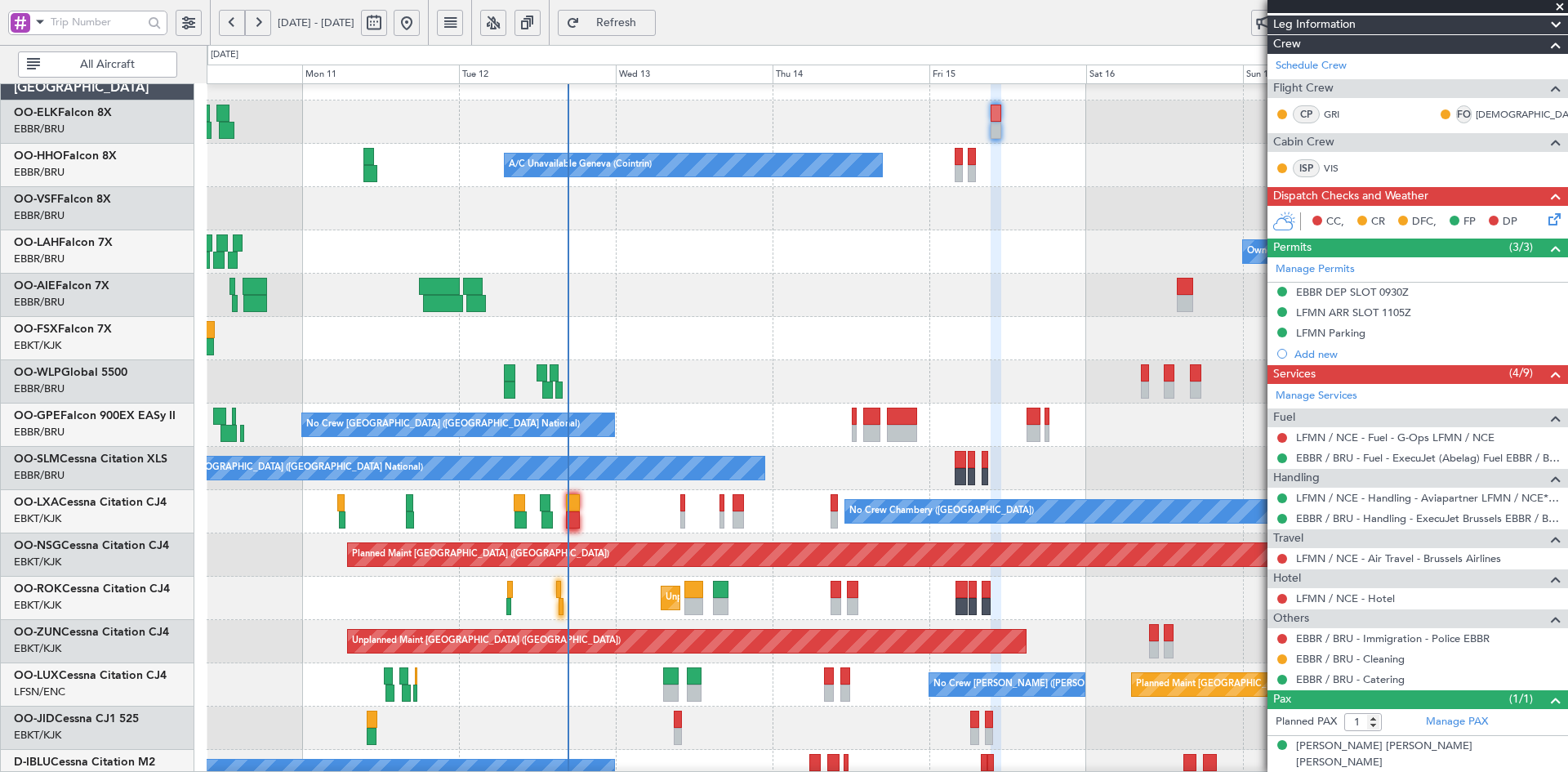
click at [754, 319] on div at bounding box center [887, 339] width 1361 height 43
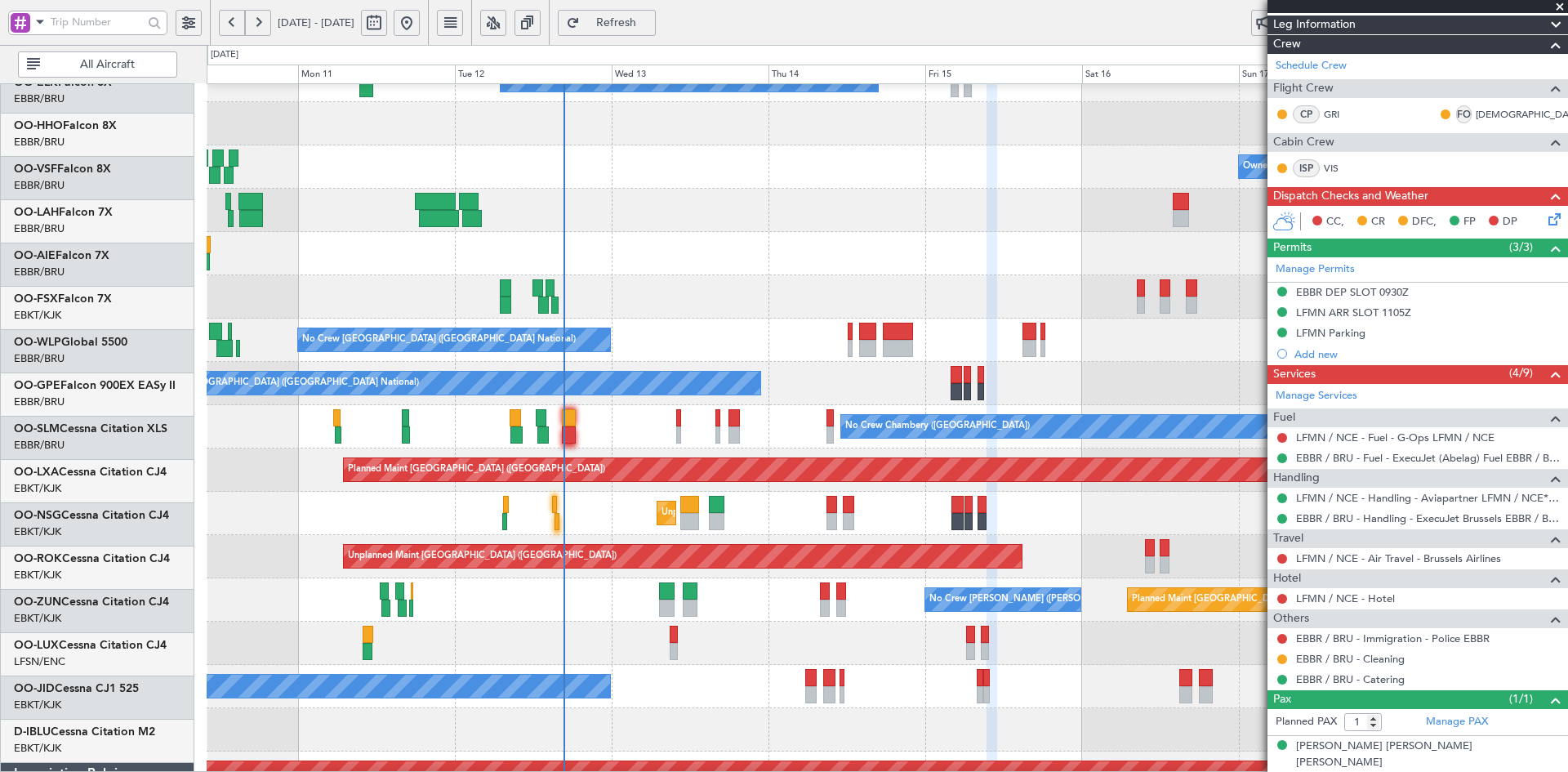
scroll to position [112, 0]
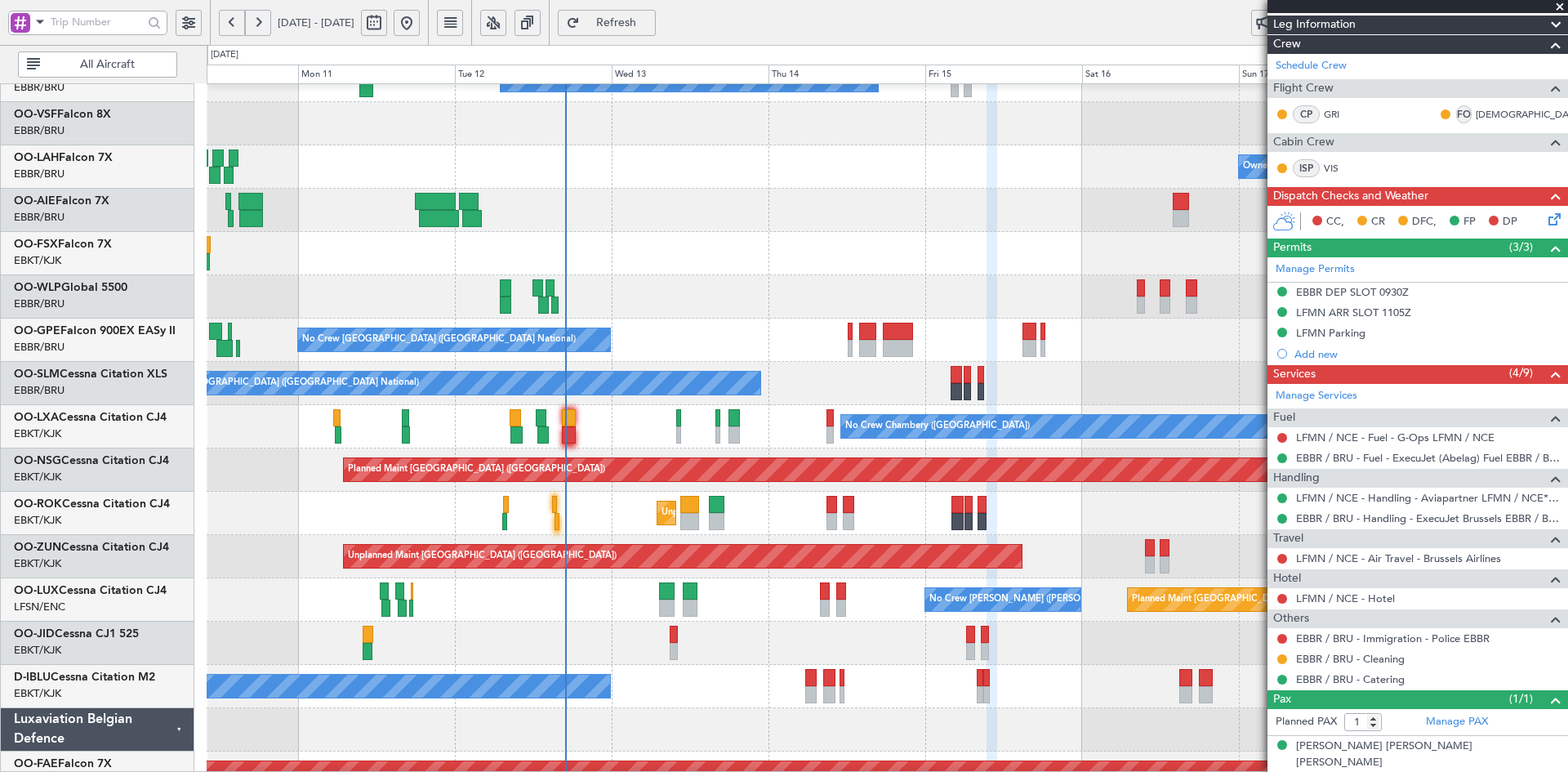
click at [1561, 9] on span at bounding box center [1560, 8] width 16 height 15
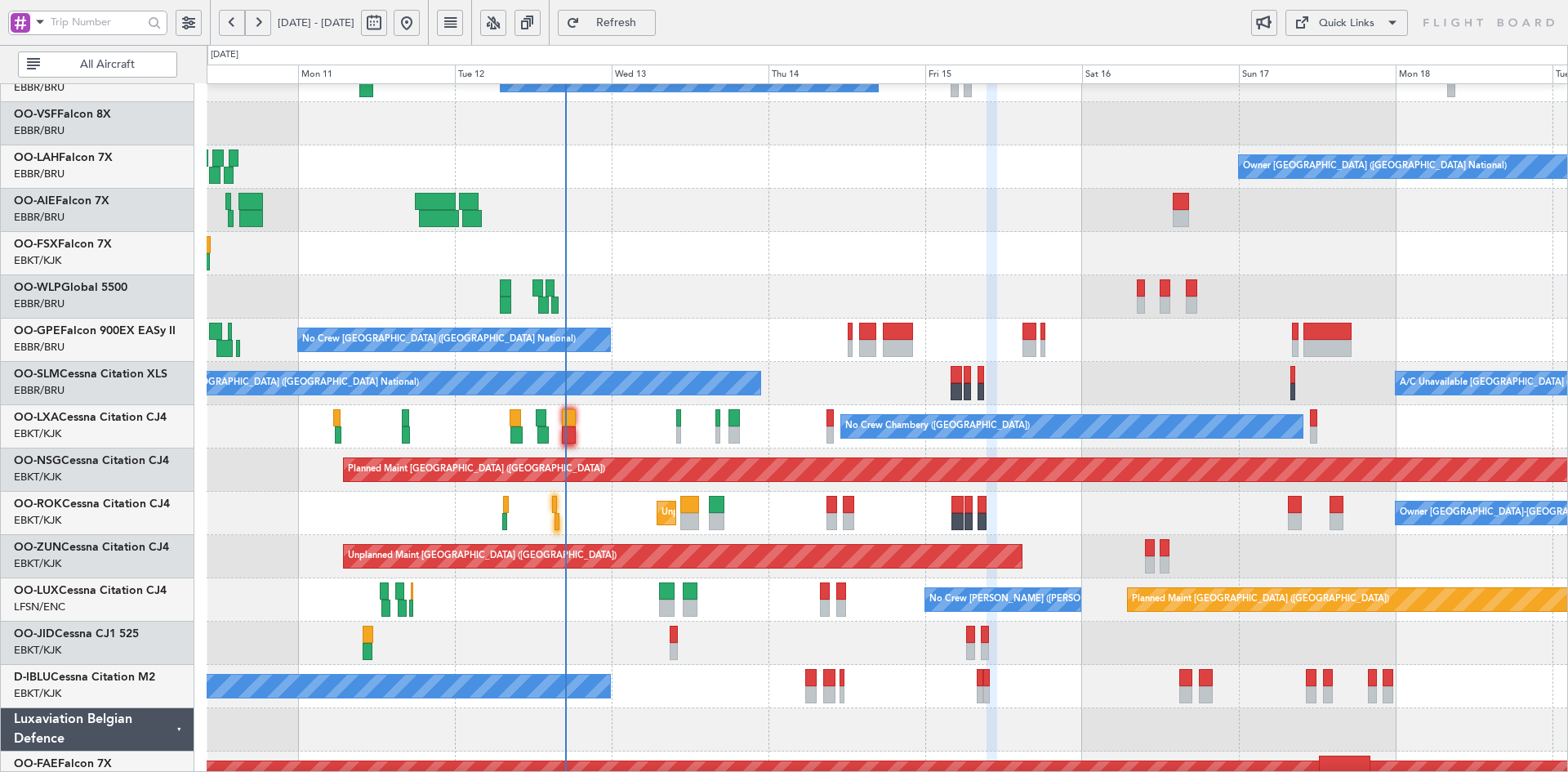
type input "0"
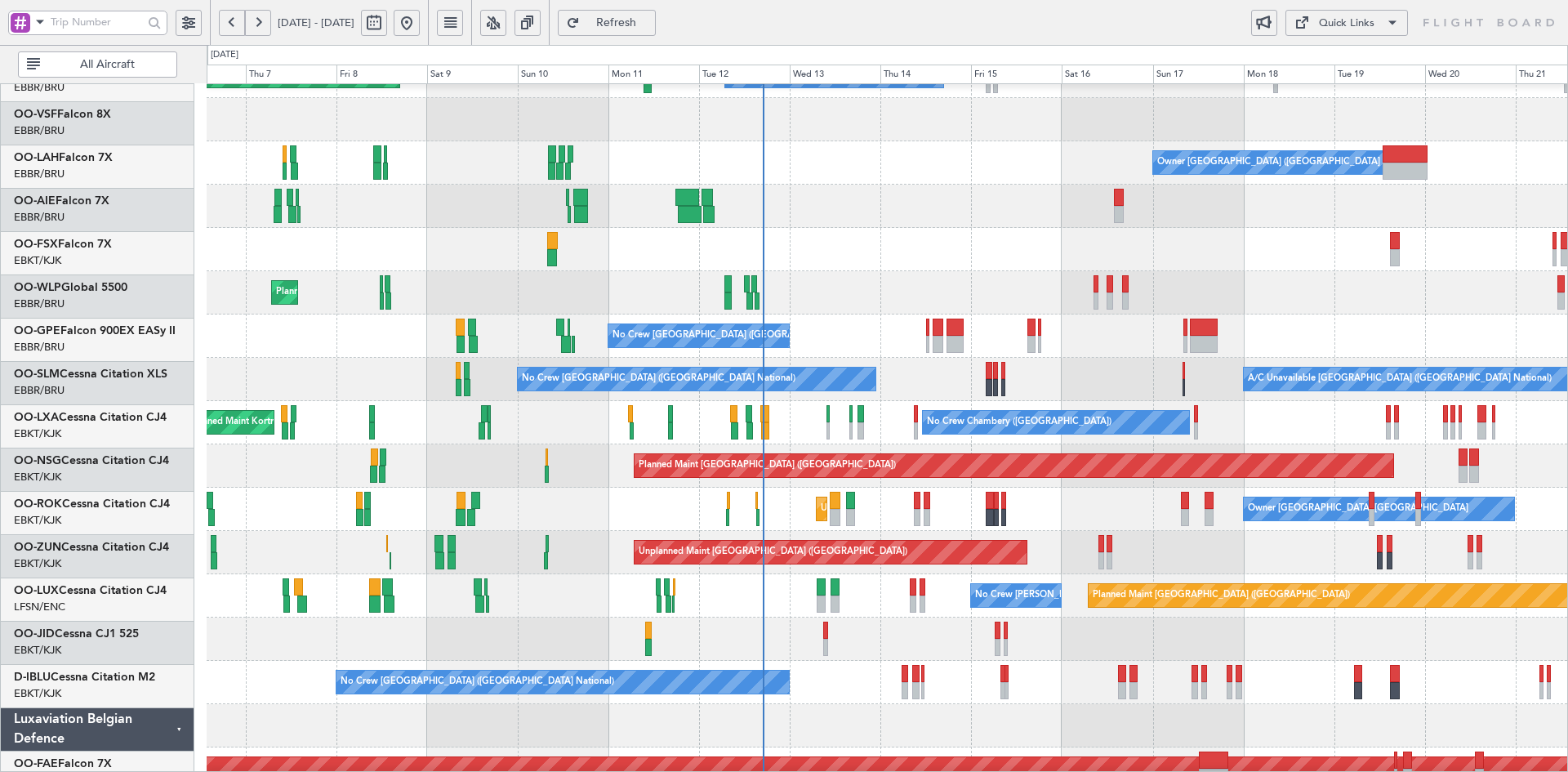
scroll to position [116, 0]
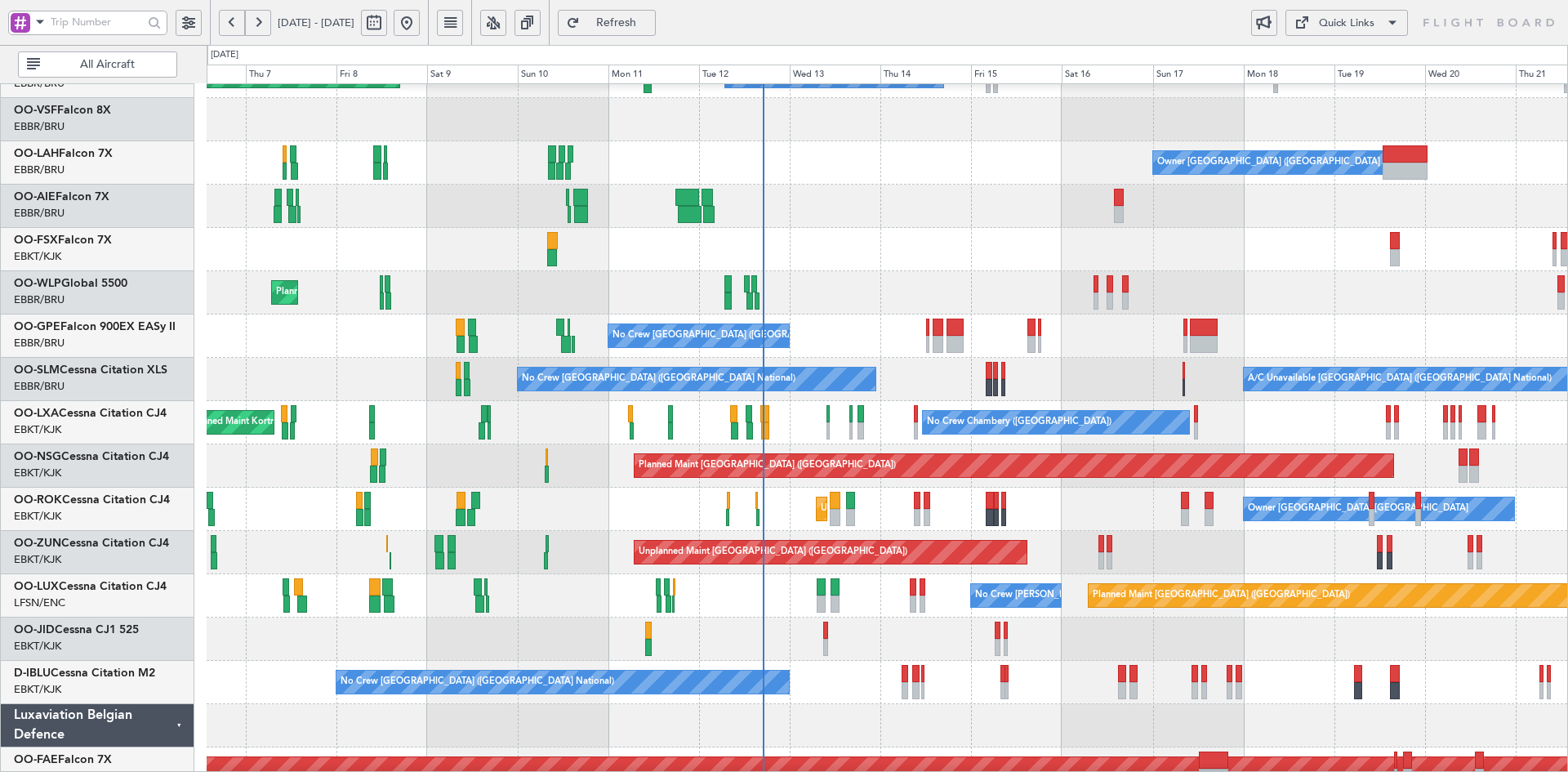
click at [1026, 681] on div "No Crew [GEOGRAPHIC_DATA] ([GEOGRAPHIC_DATA] National)" at bounding box center [887, 682] width 1361 height 43
